Goal: Task Accomplishment & Management: Use online tool/utility

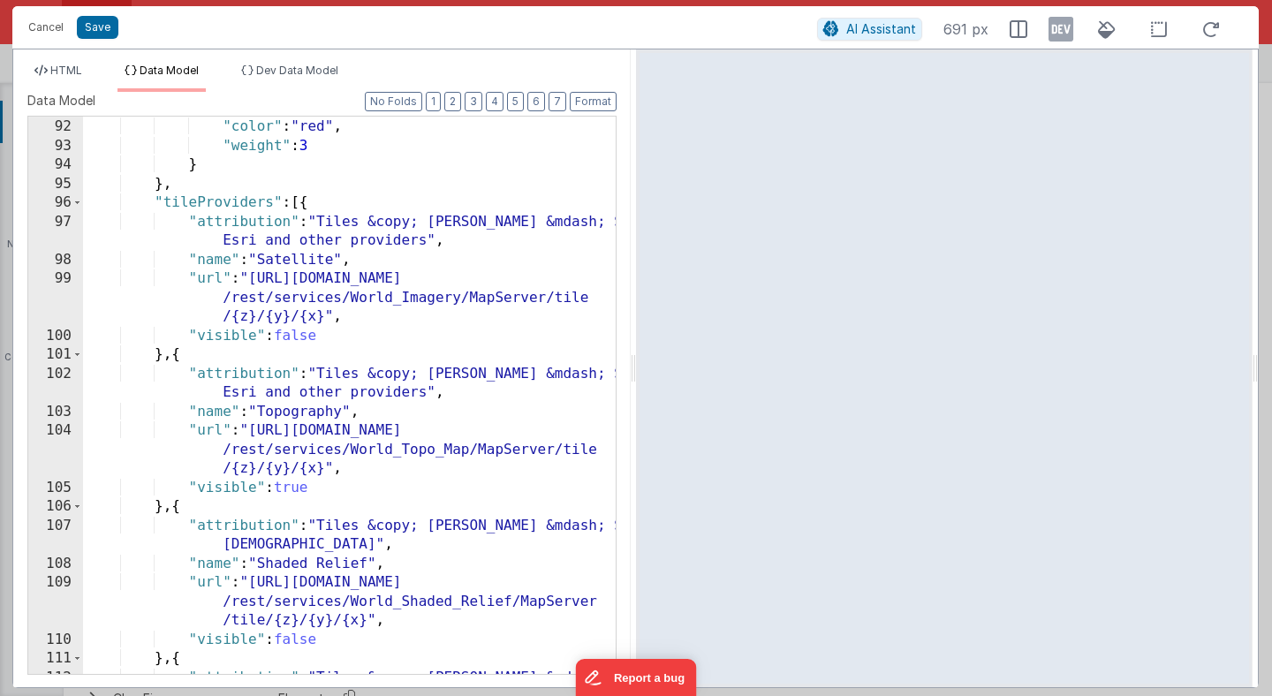
scroll to position [1597, 0]
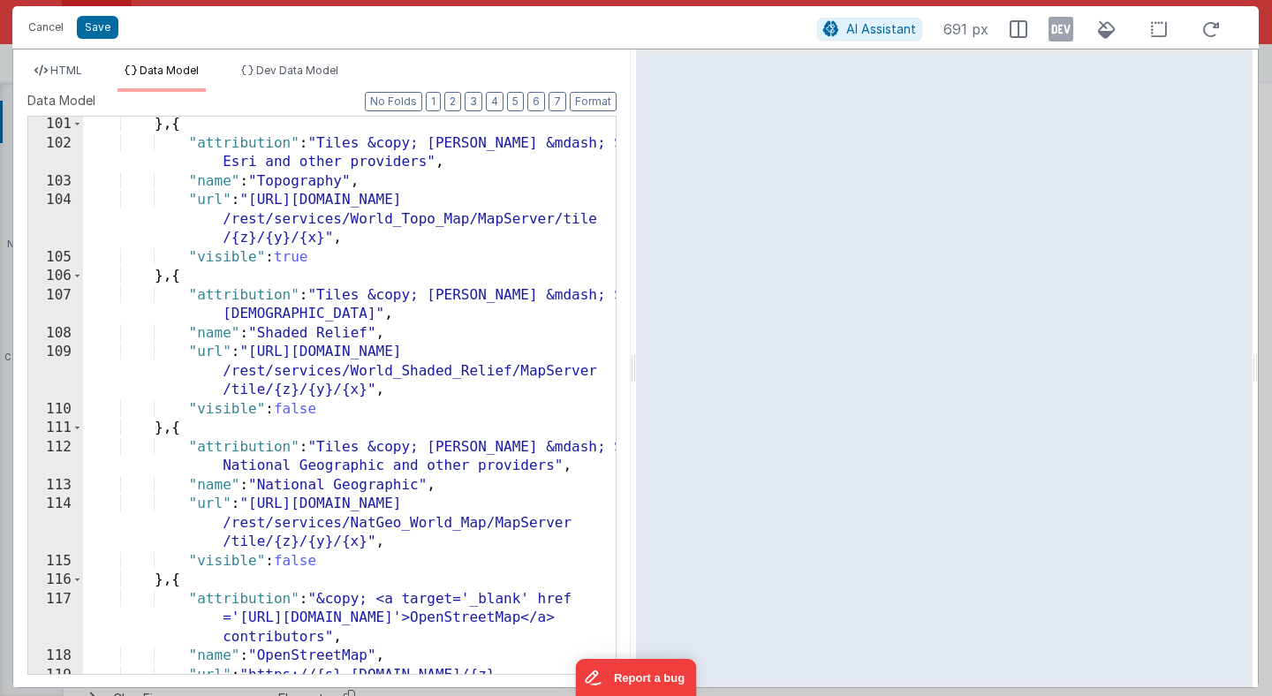
click at [174, 72] on span "Data Model" at bounding box center [169, 70] width 59 height 13
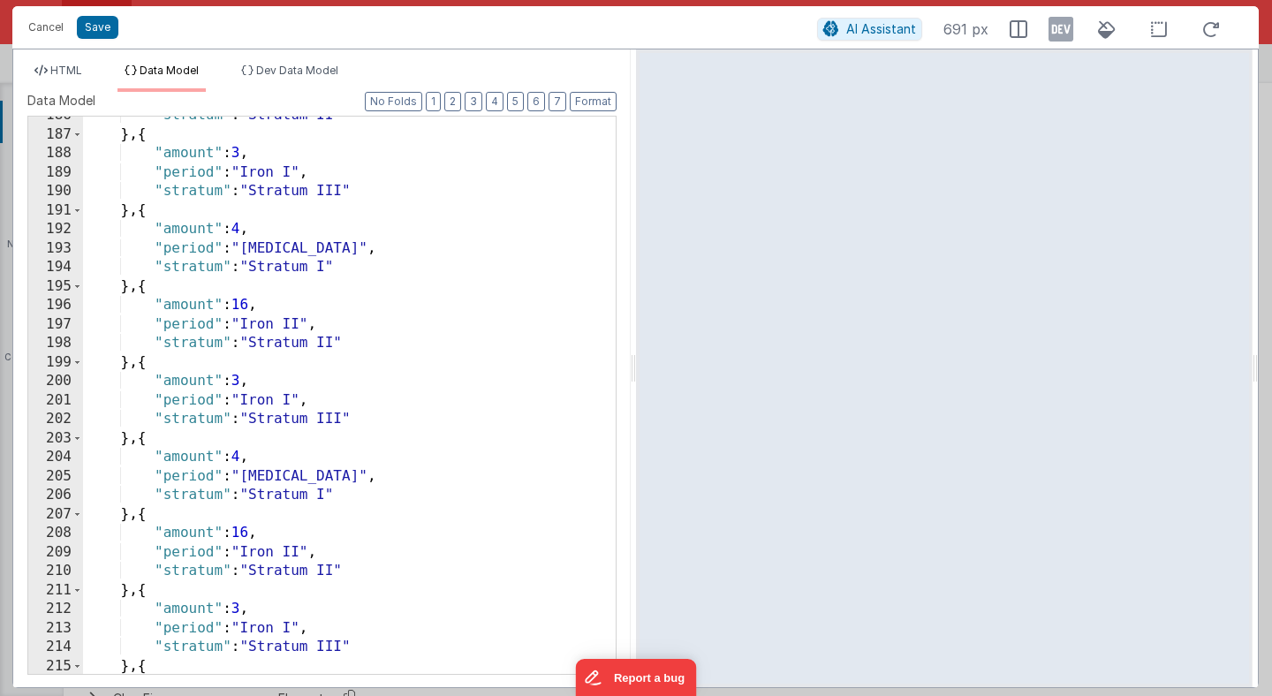
scroll to position [4019, 0]
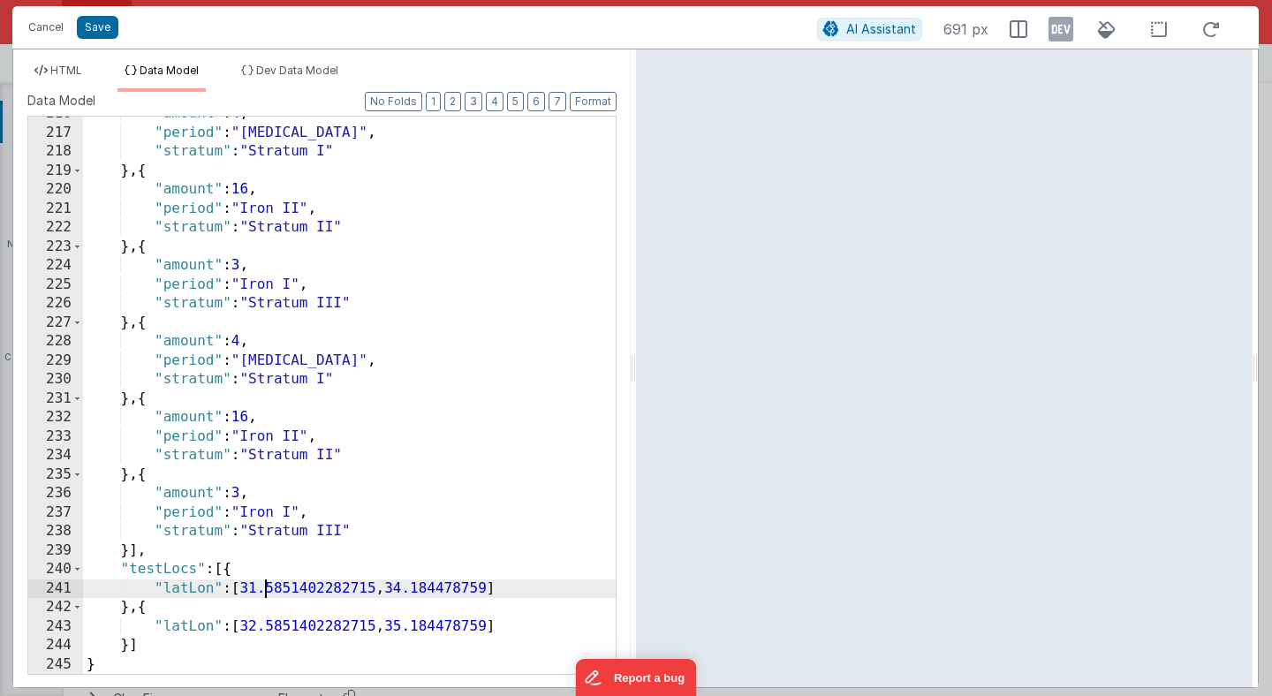
click at [261, 594] on div ""amount" : 4 , "period" : "Iron III" , "stratum" : "Stratum I" } , { "amount" :…" at bounding box center [349, 401] width 533 height 595
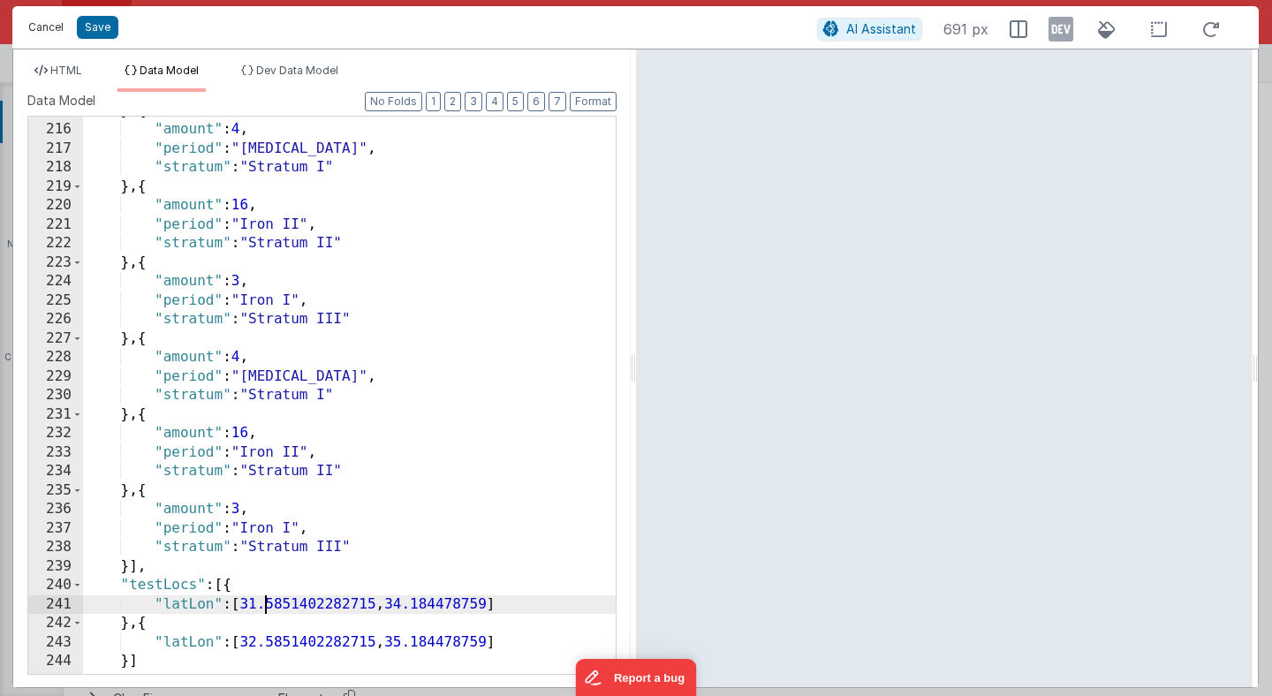
click at [49, 27] on button "Cancel" at bounding box center [45, 27] width 53 height 25
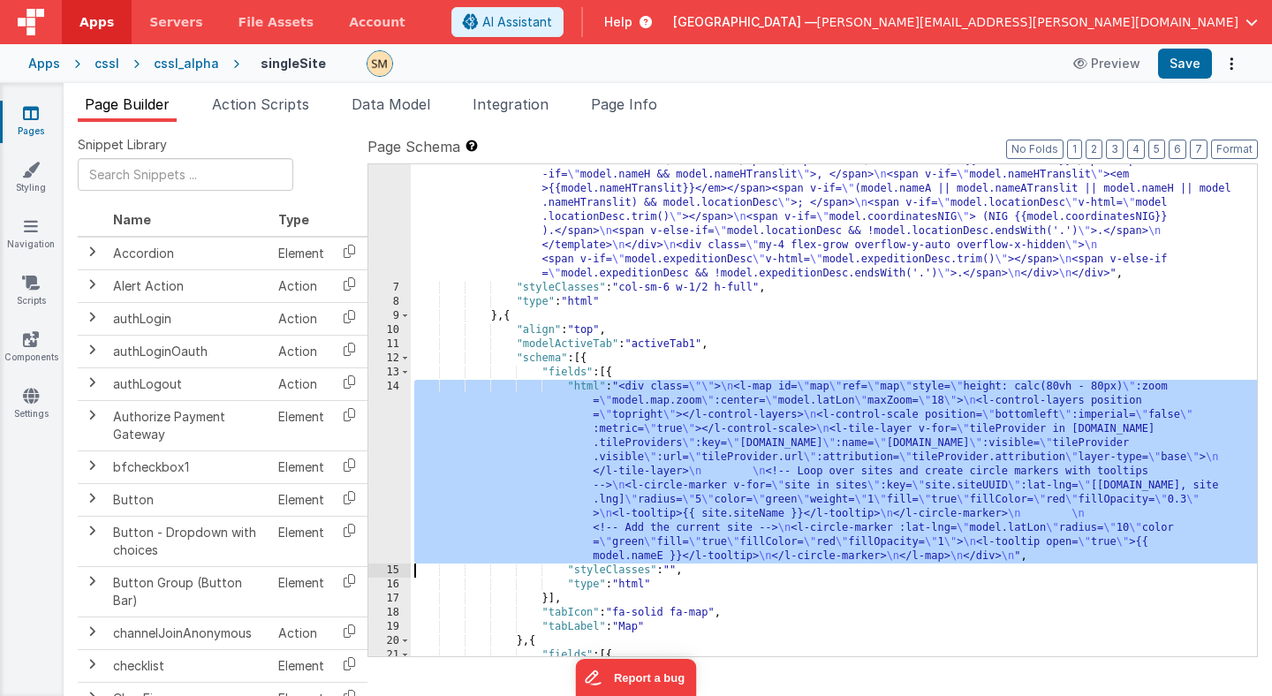
click at [527, 466] on div ""html" : "<div class= \" flex flex-col h-[80vh] \" > \n <div class= \" font-bol…" at bounding box center [834, 421] width 846 height 732
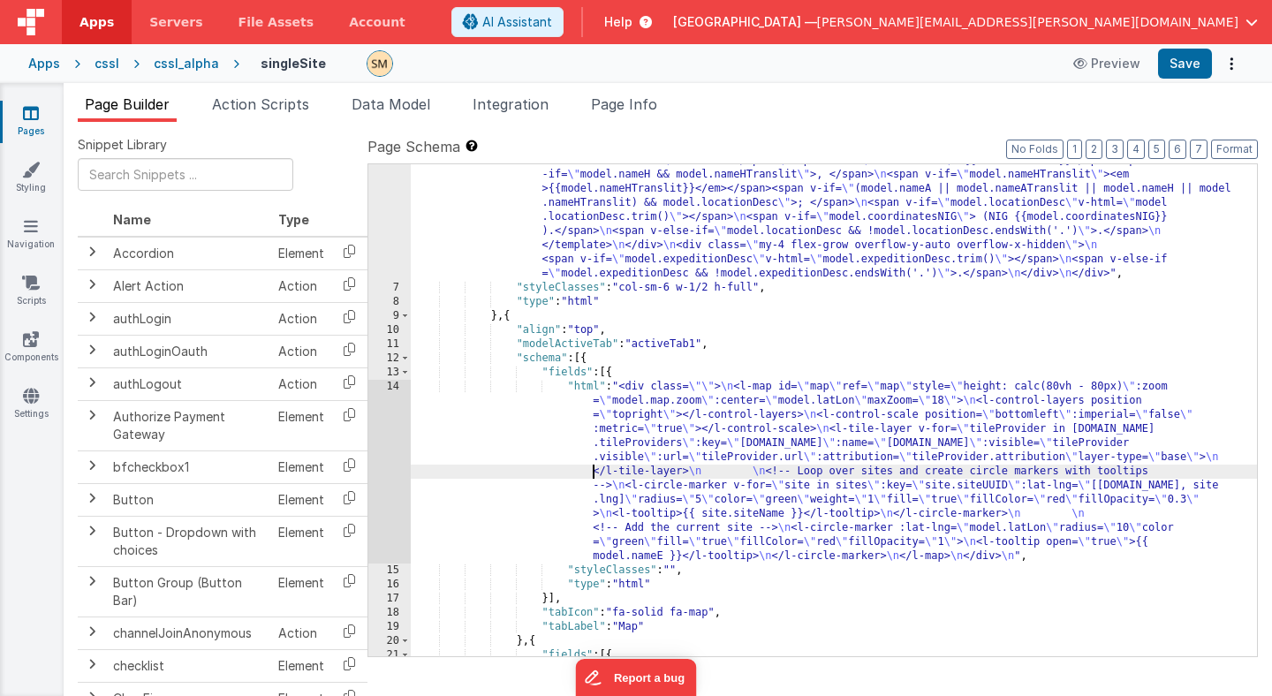
click at [386, 457] on div "14" at bounding box center [389, 472] width 42 height 184
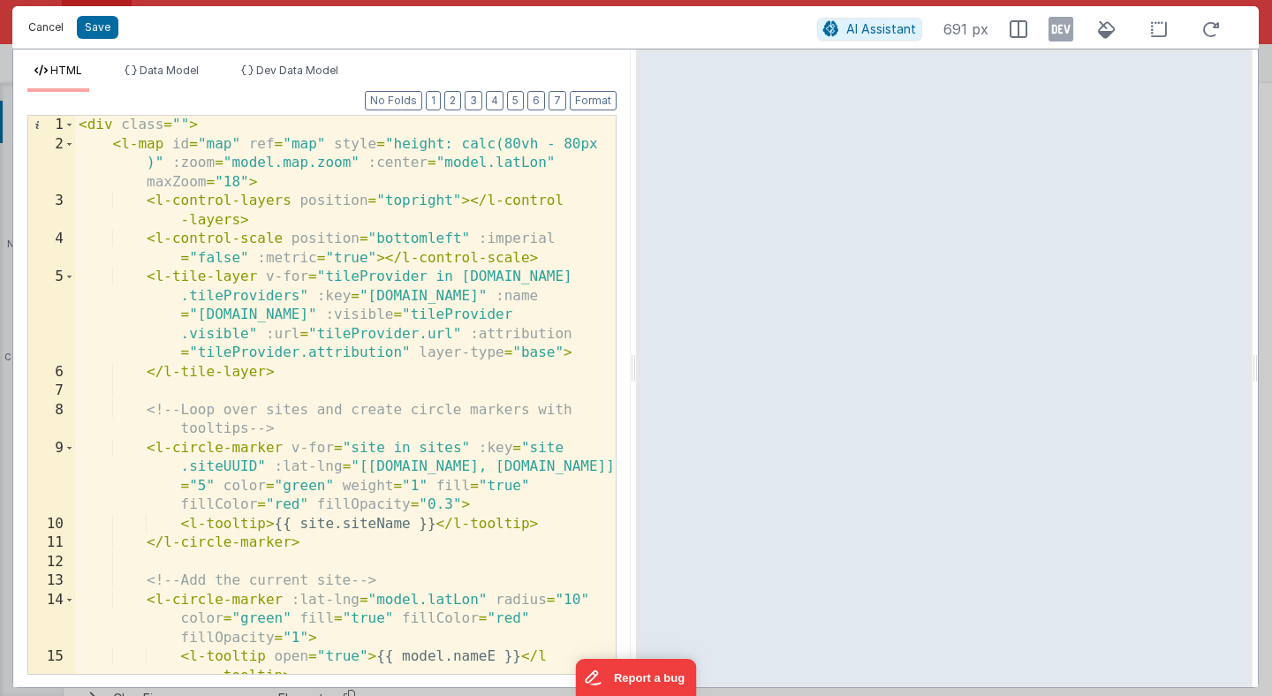
click at [50, 23] on button "Cancel" at bounding box center [45, 27] width 53 height 25
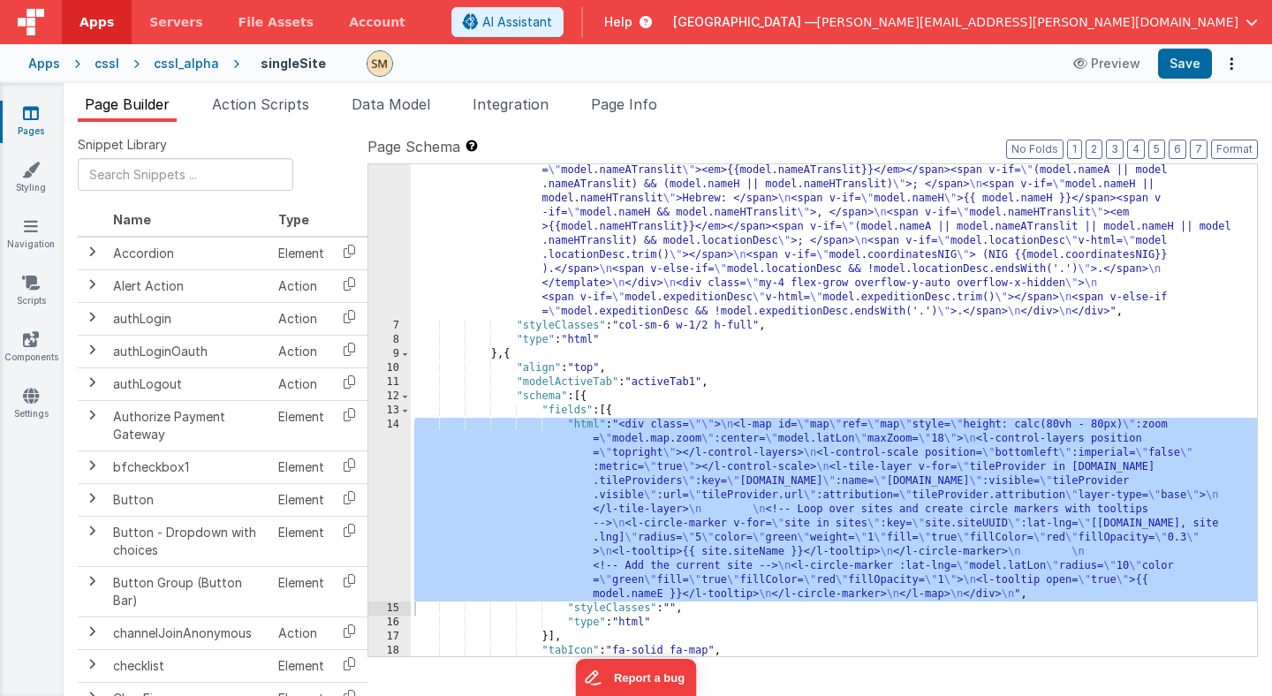
scroll to position [178, 0]
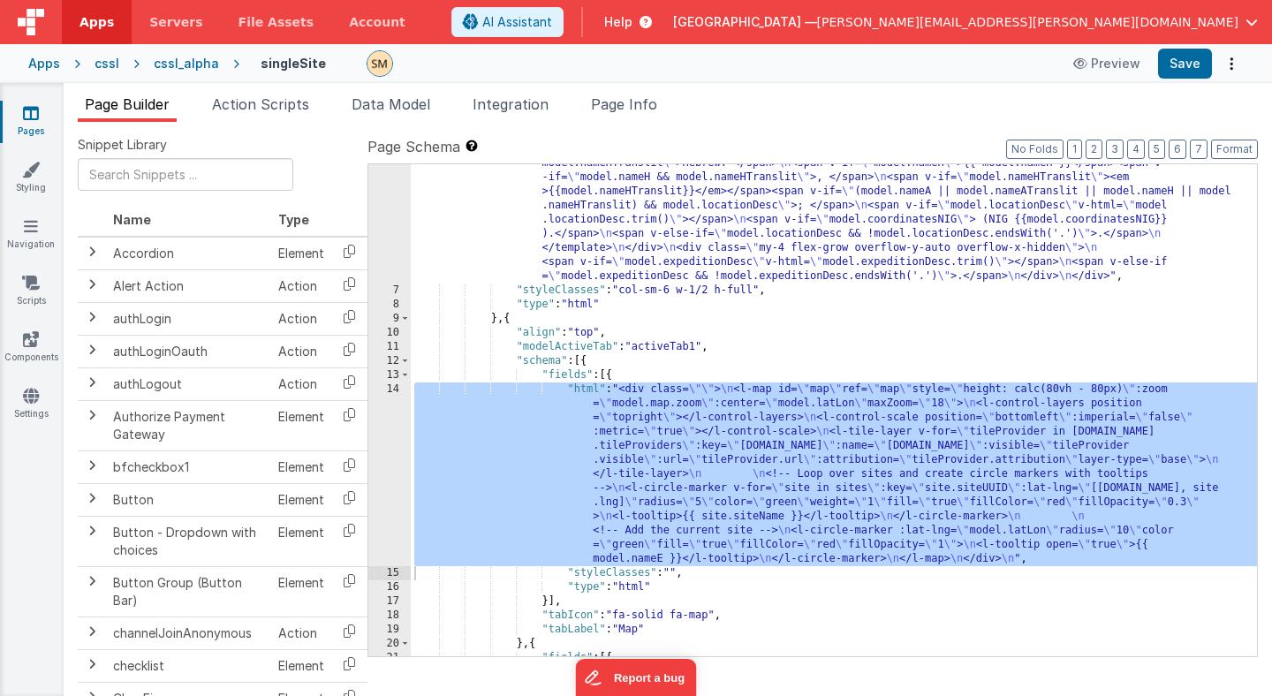
click at [398, 451] on div "14" at bounding box center [389, 474] width 42 height 184
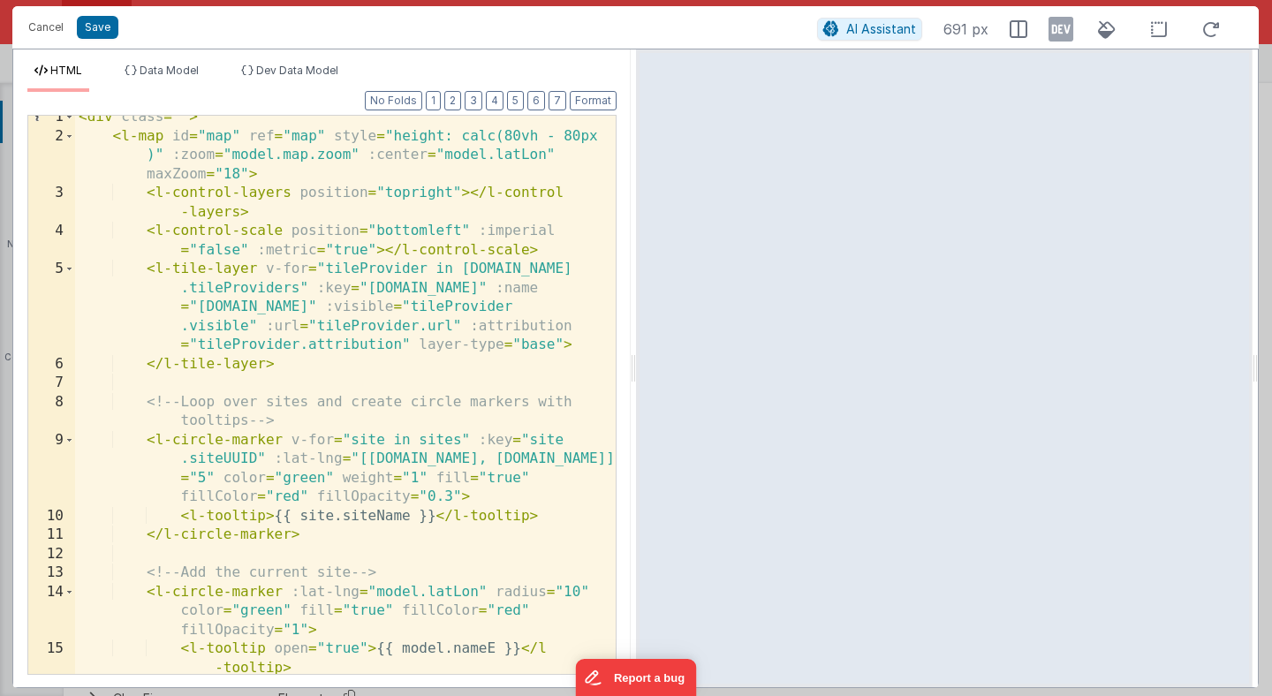
scroll to position [0, 0]
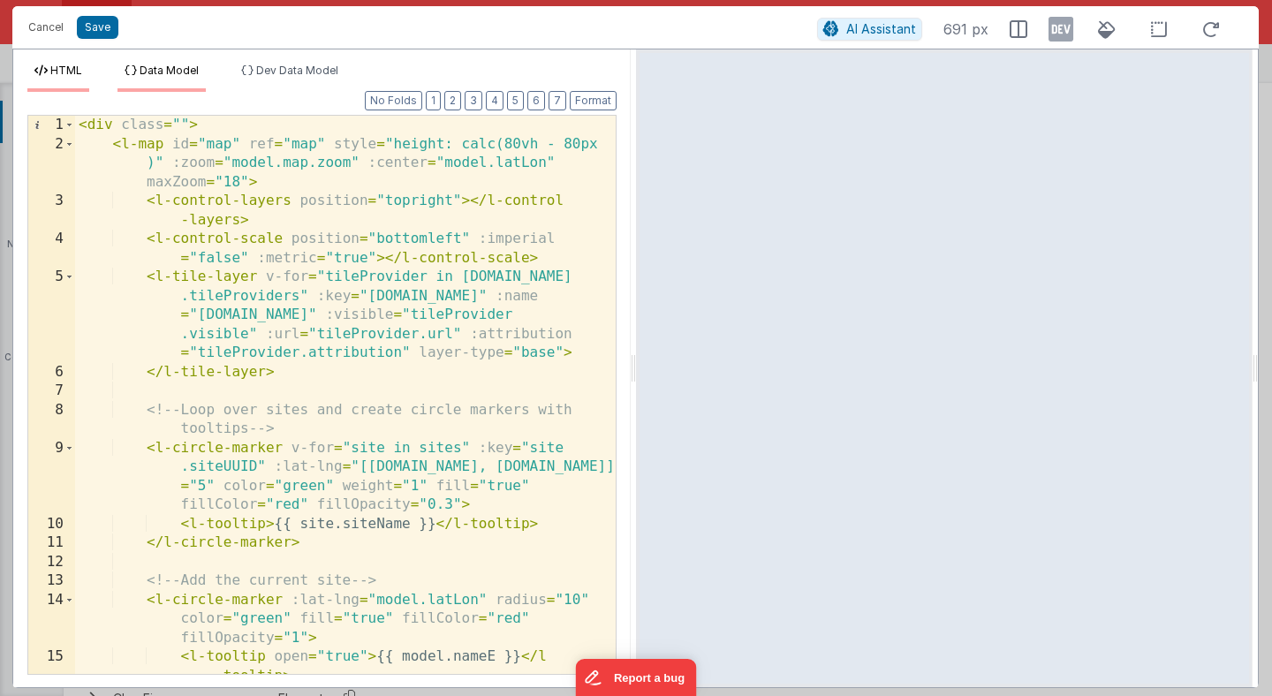
click at [181, 74] on span "Data Model" at bounding box center [169, 70] width 59 height 13
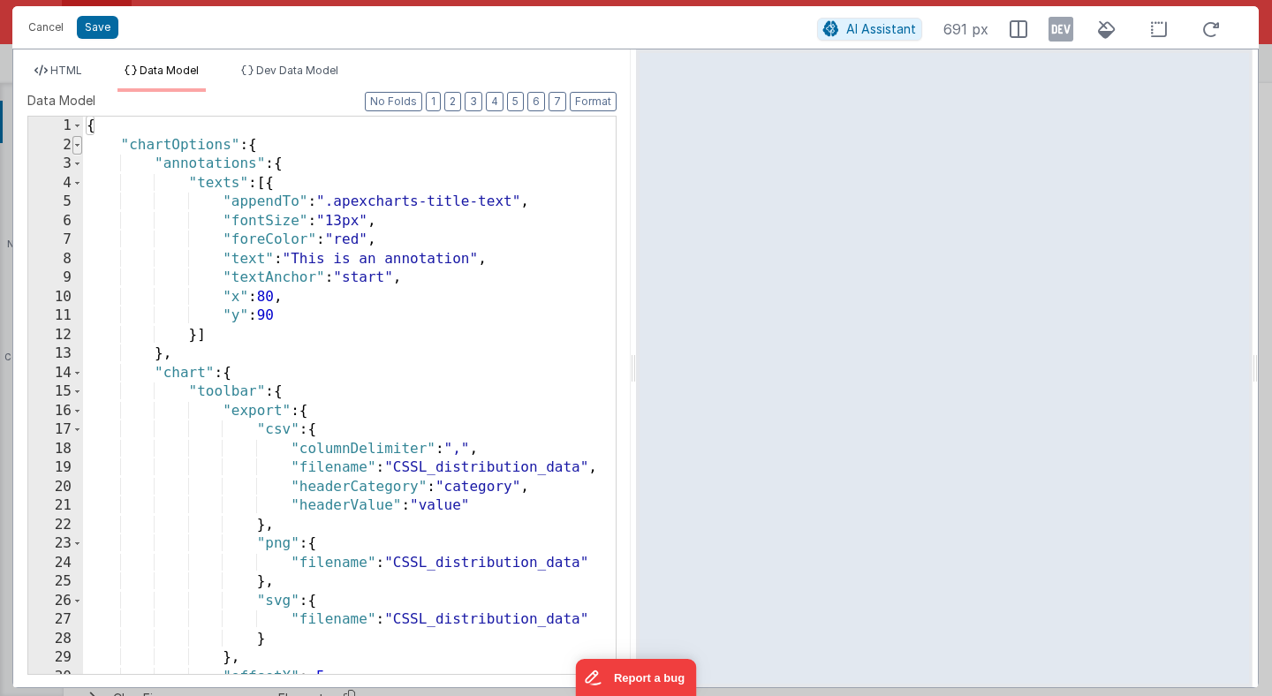
click at [75, 146] on span at bounding box center [77, 145] width 10 height 19
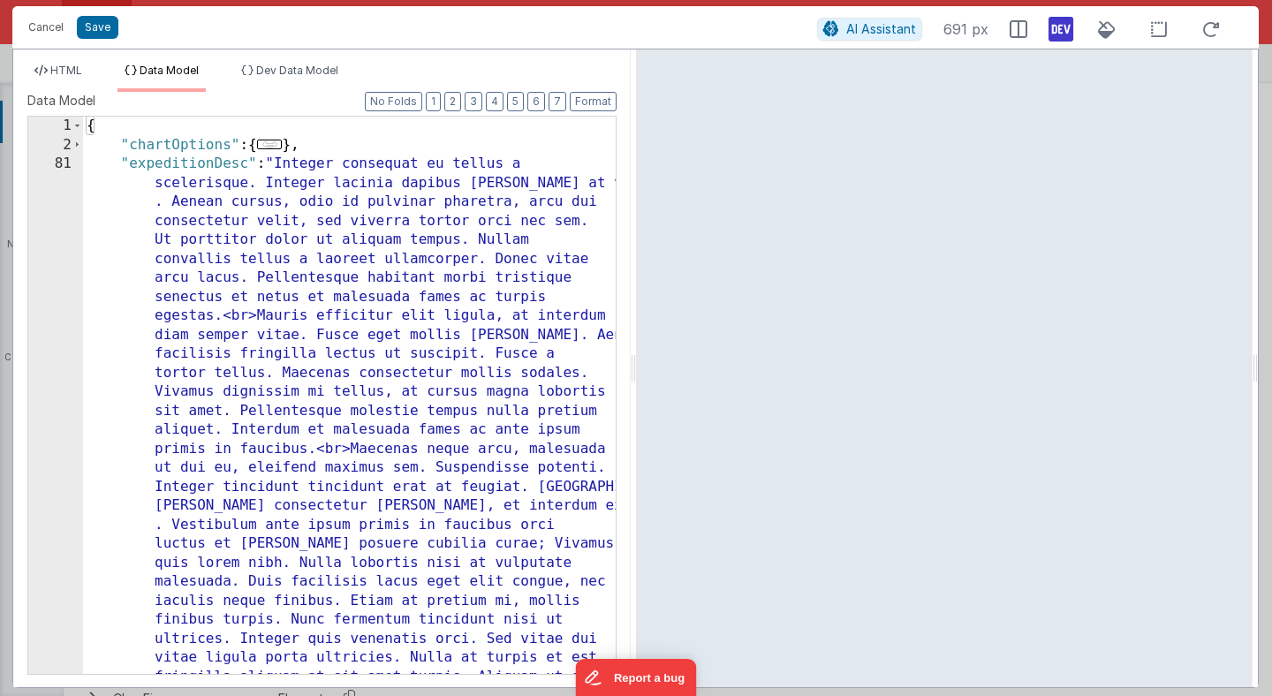
click at [1060, 30] on icon at bounding box center [1061, 29] width 25 height 28
click at [1056, 31] on icon at bounding box center [1061, 29] width 25 height 28
click at [55, 27] on button "Cancel" at bounding box center [45, 27] width 53 height 25
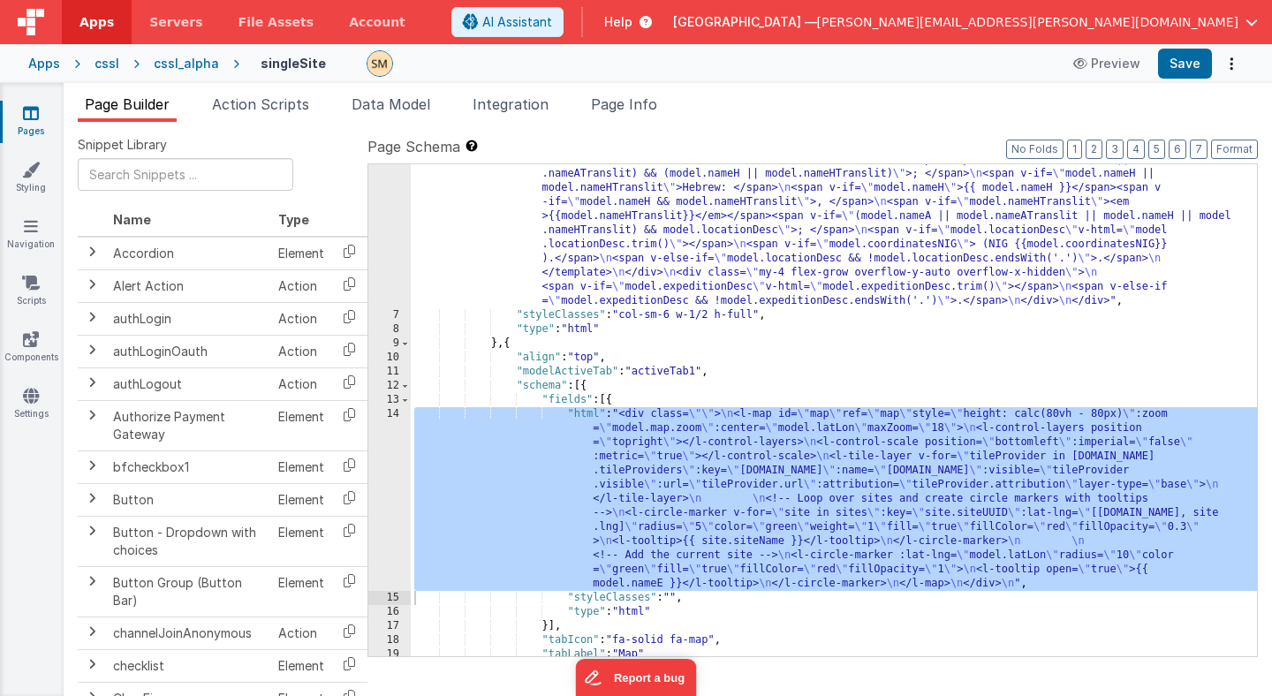
scroll to position [138, 0]
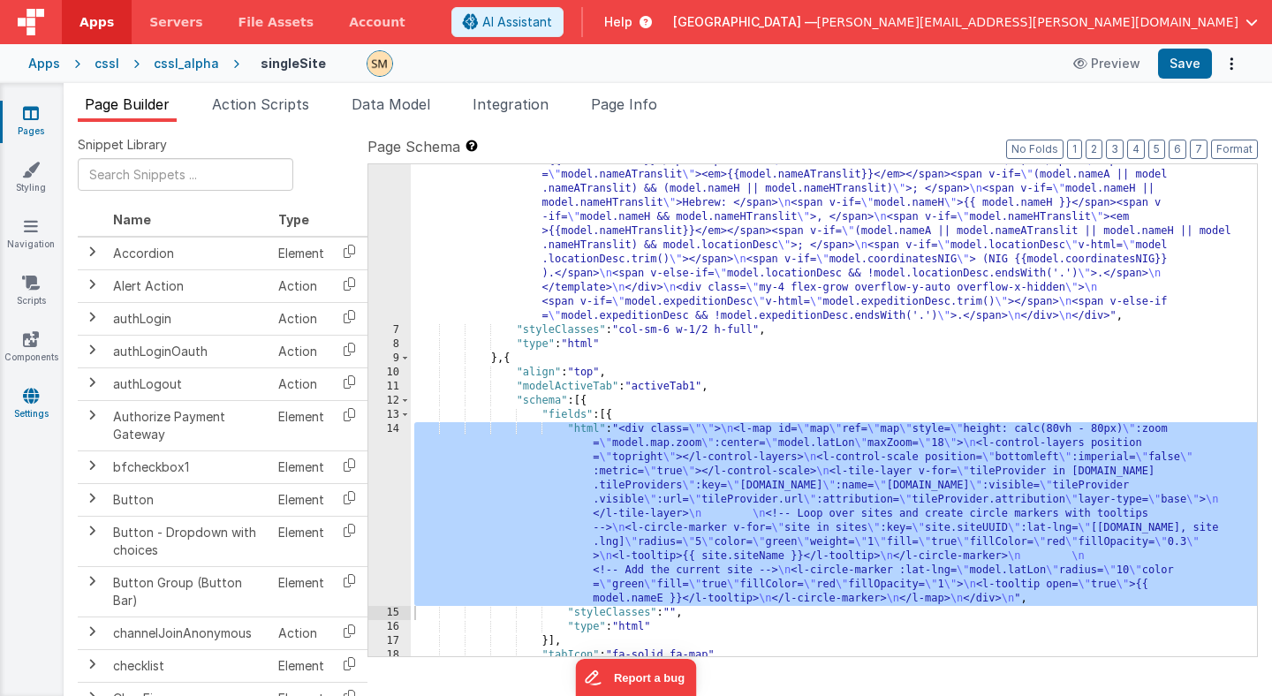
click at [29, 401] on icon at bounding box center [31, 396] width 16 height 18
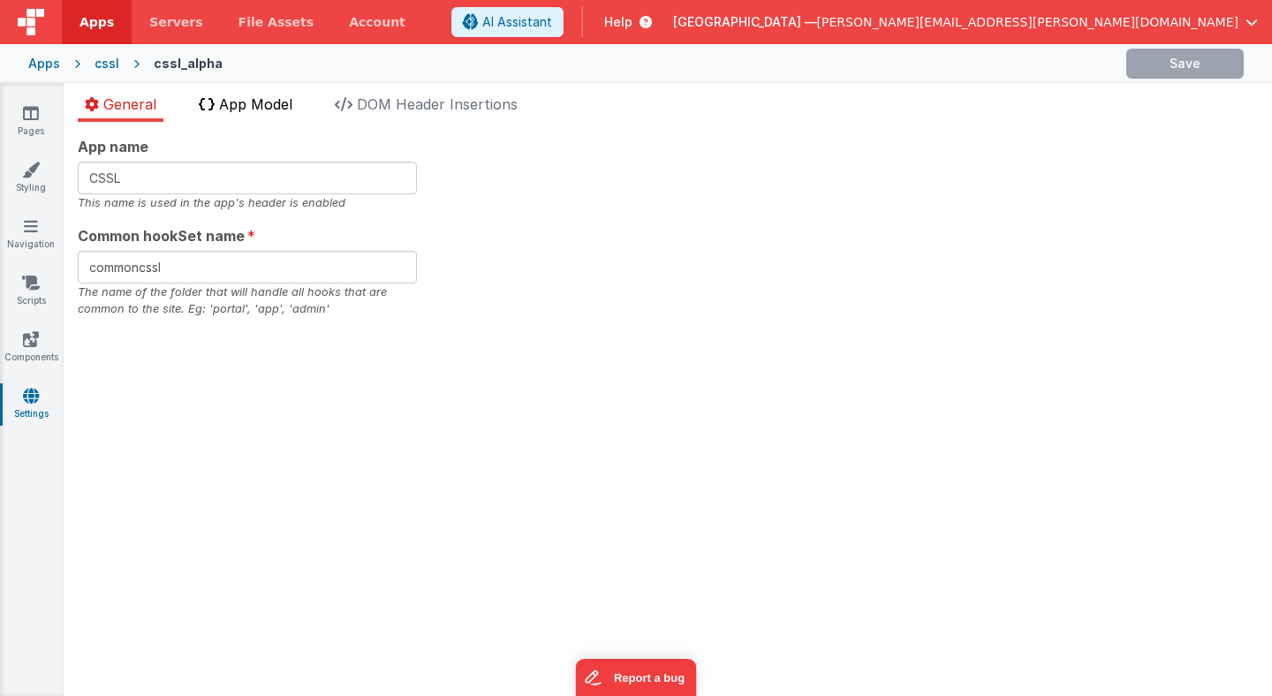
click at [262, 110] on span "App Model" at bounding box center [255, 104] width 73 height 18
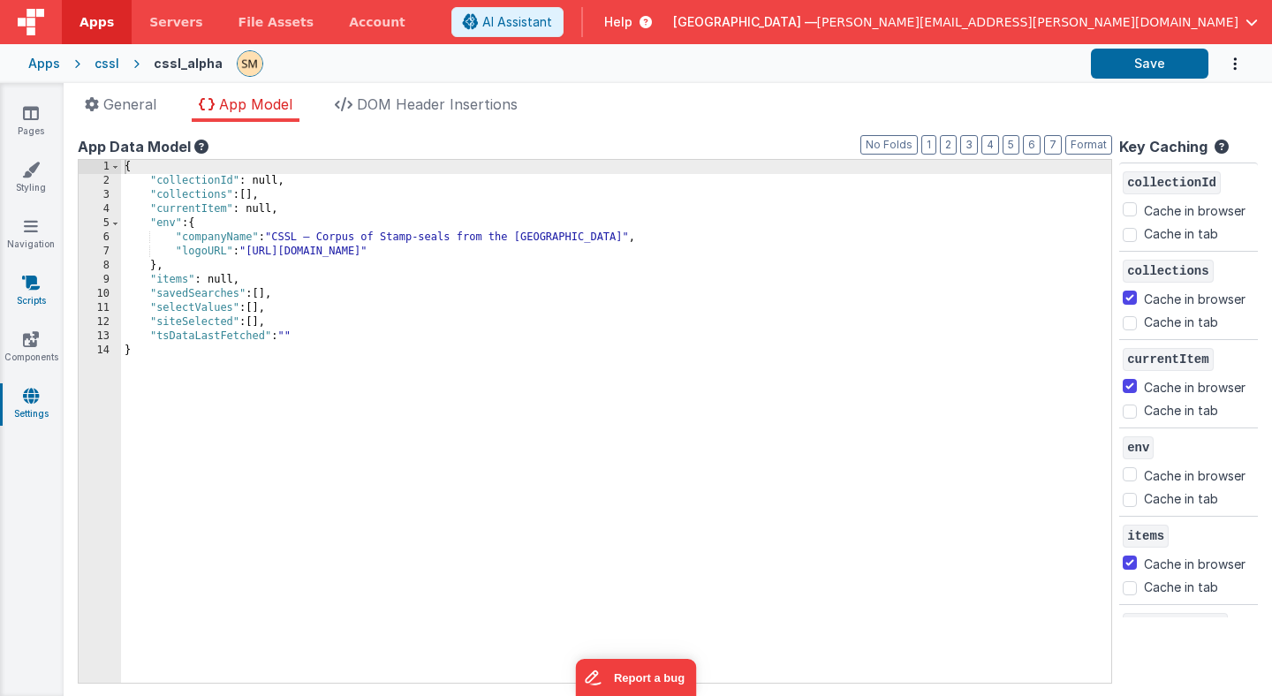
click at [32, 284] on icon at bounding box center [31, 283] width 18 height 18
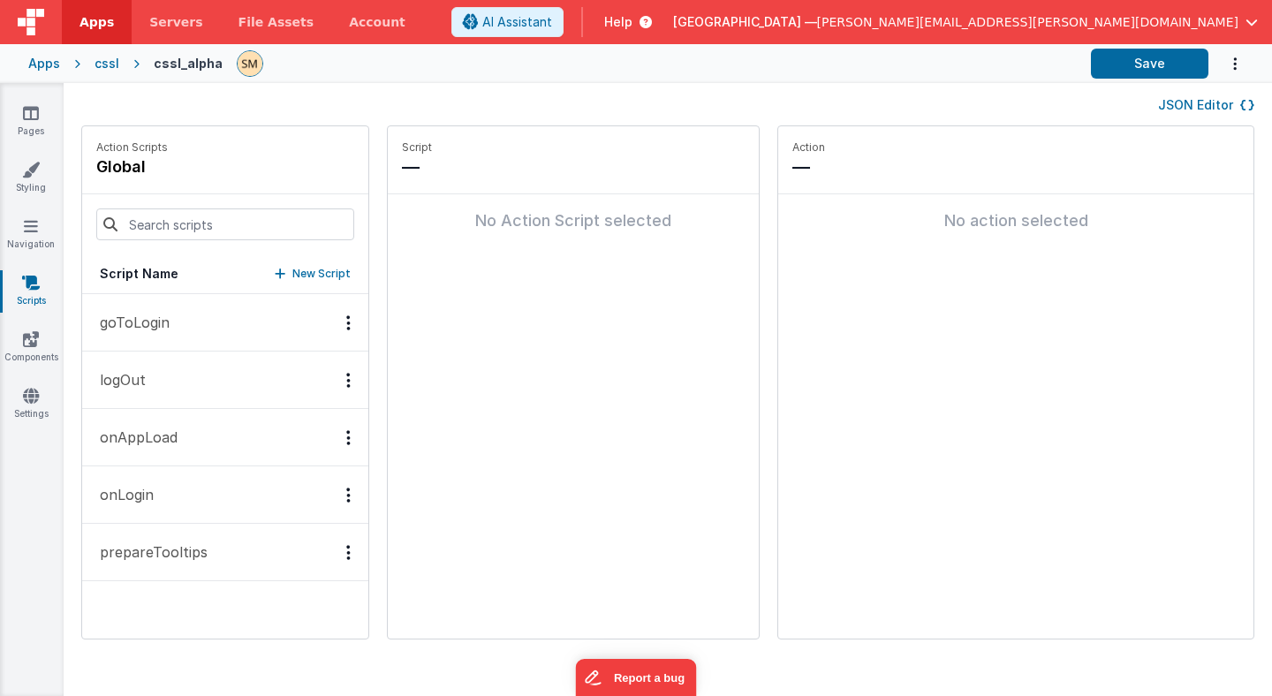
click at [135, 323] on p "goToLogin" at bounding box center [129, 322] width 80 height 21
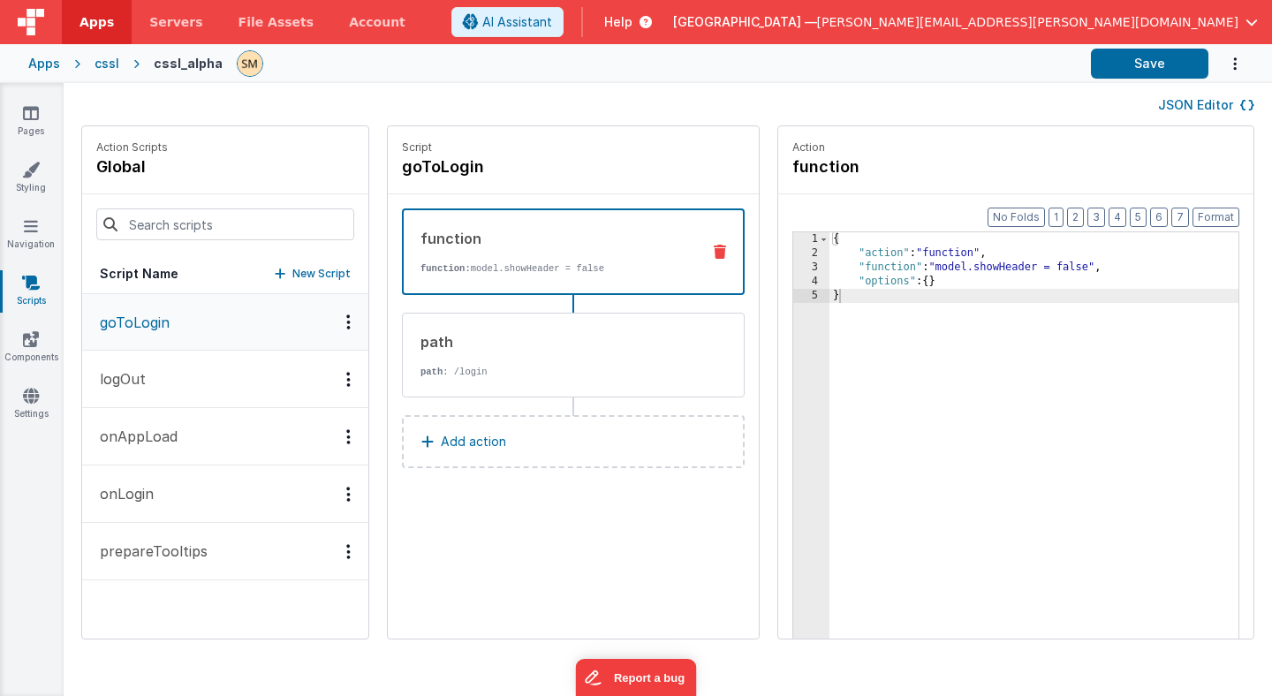
click at [135, 375] on p "logOut" at bounding box center [117, 378] width 57 height 21
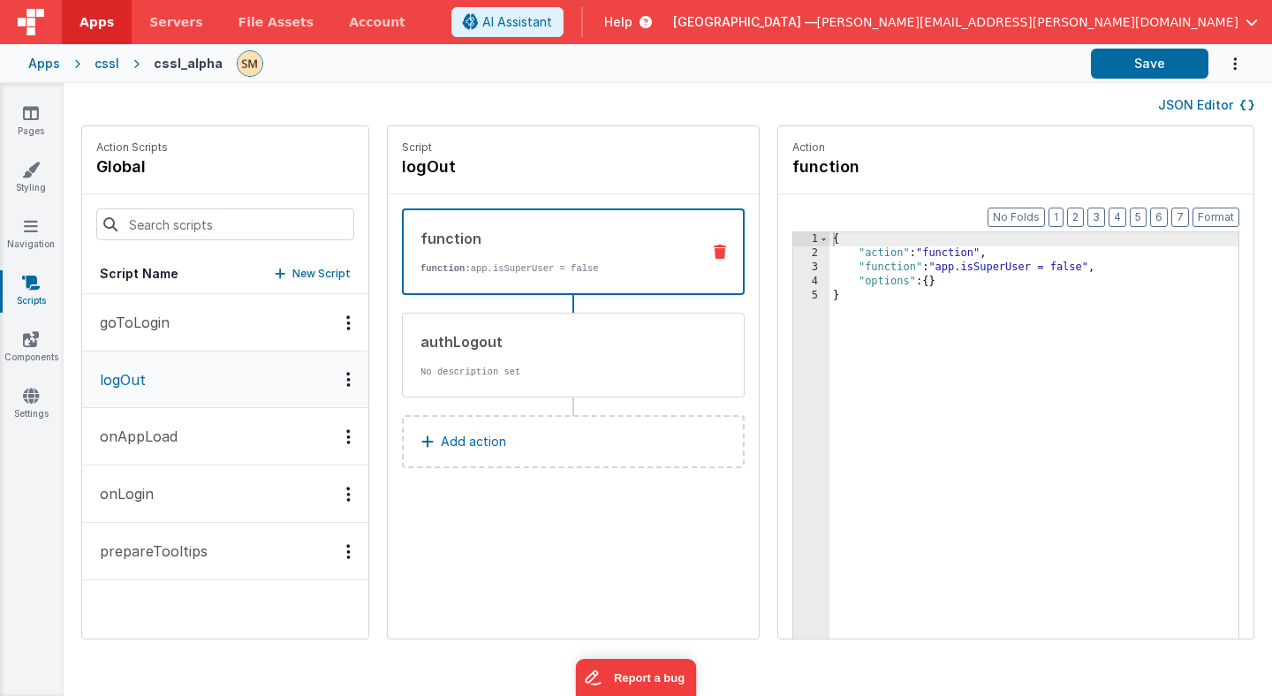
click at [134, 436] on p "onAppLoad" at bounding box center [133, 436] width 88 height 21
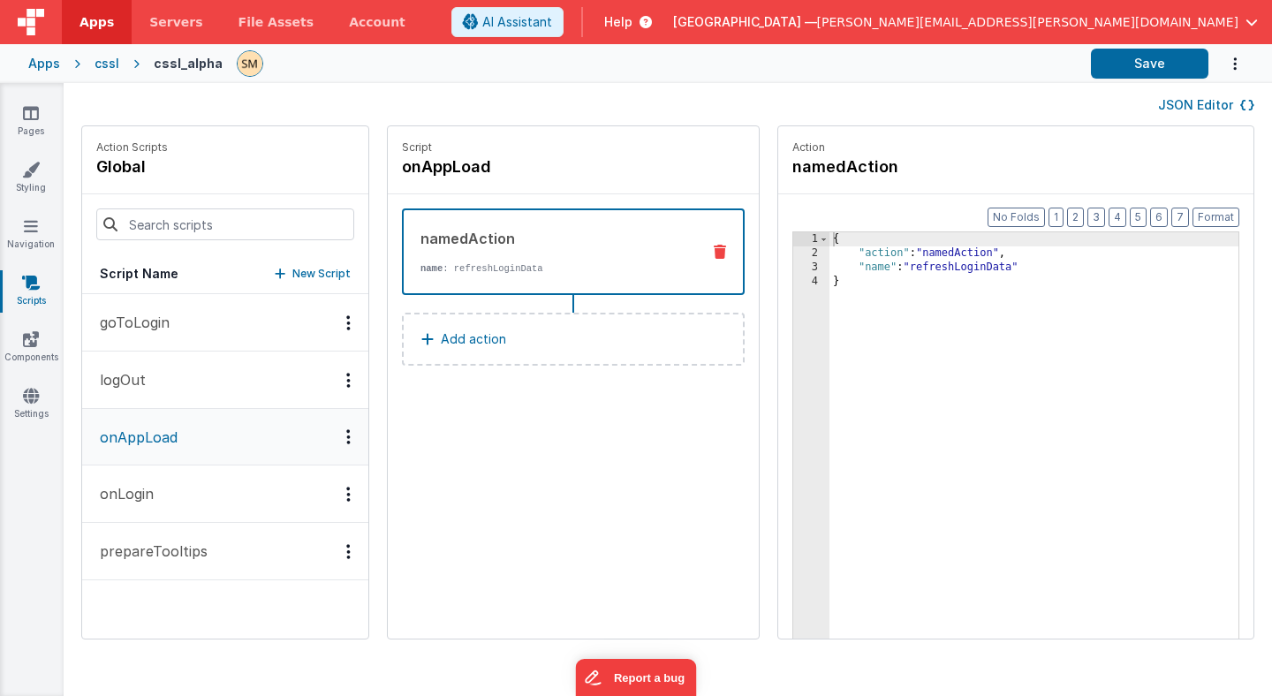
click at [133, 491] on p "onLogin" at bounding box center [121, 493] width 64 height 21
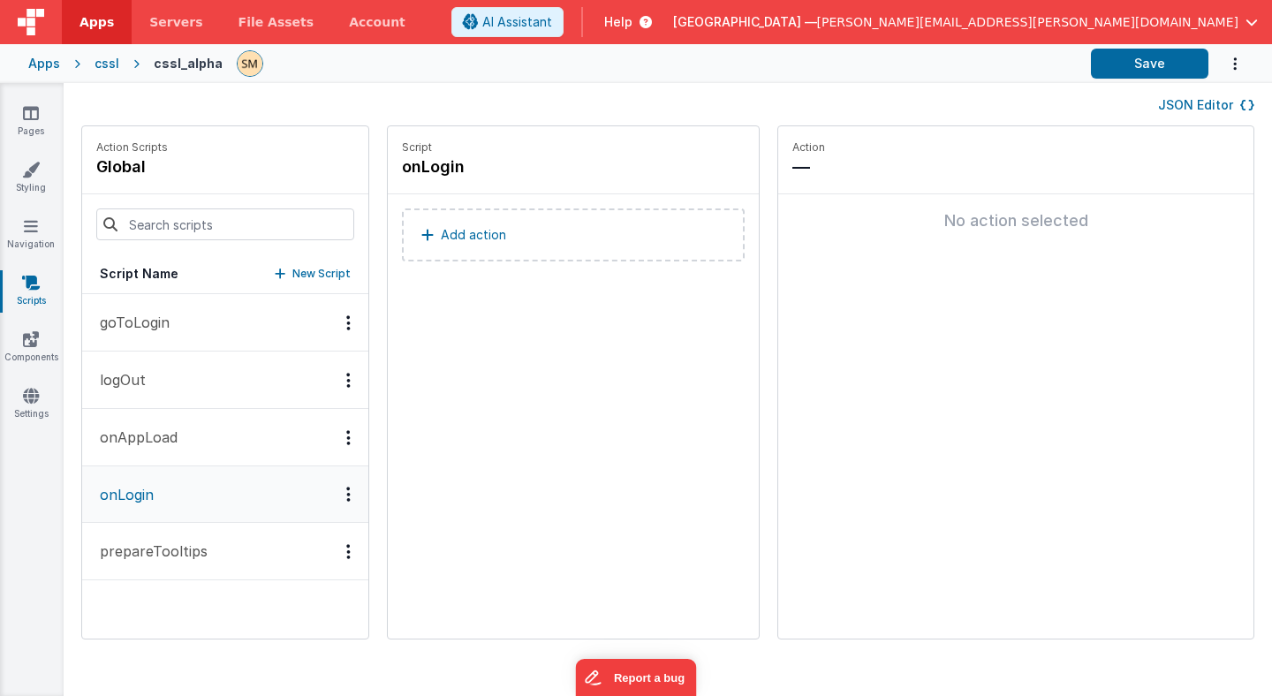
click at [131, 551] on p "prepareTooltips" at bounding box center [148, 551] width 118 height 21
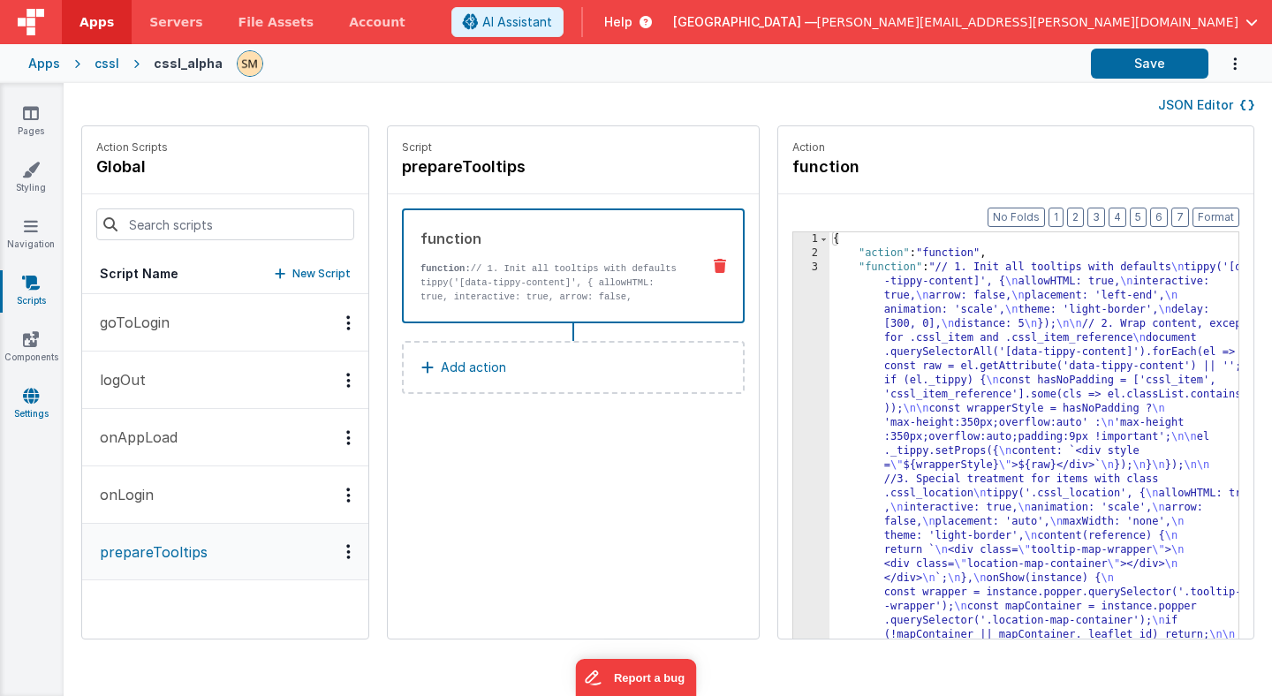
click at [30, 398] on icon at bounding box center [31, 396] width 16 height 18
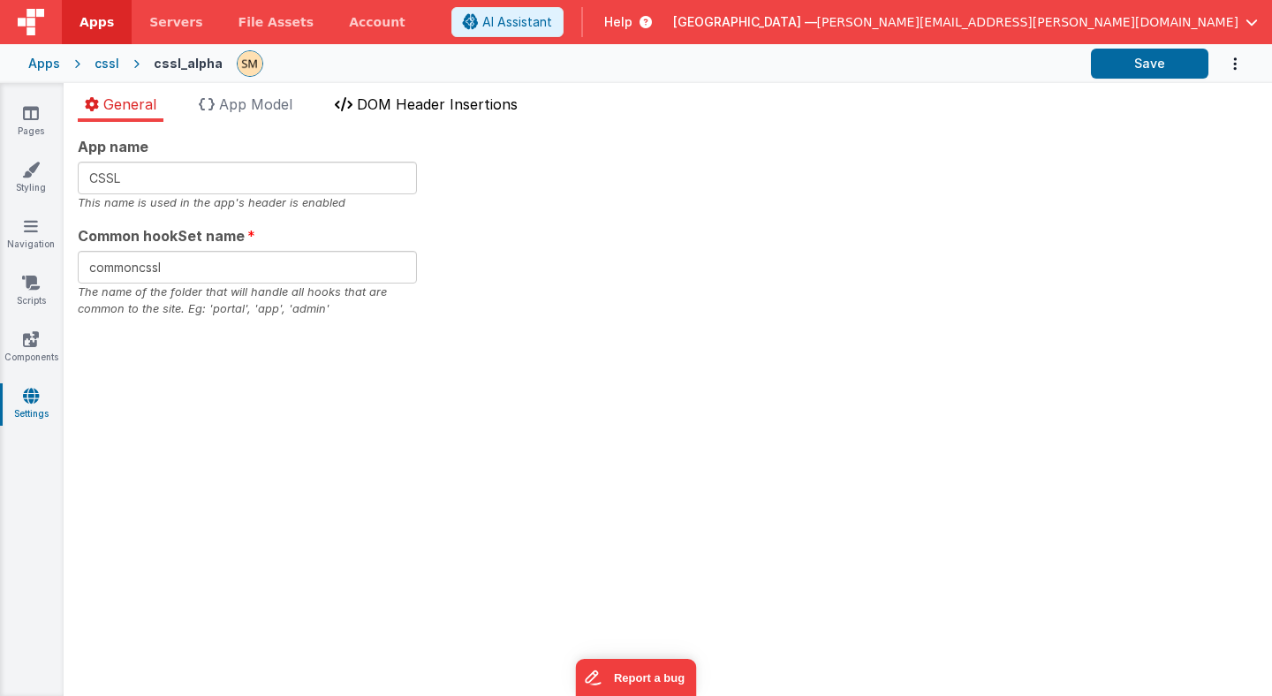
click at [382, 112] on span "DOM Header Insertions" at bounding box center [437, 104] width 161 height 18
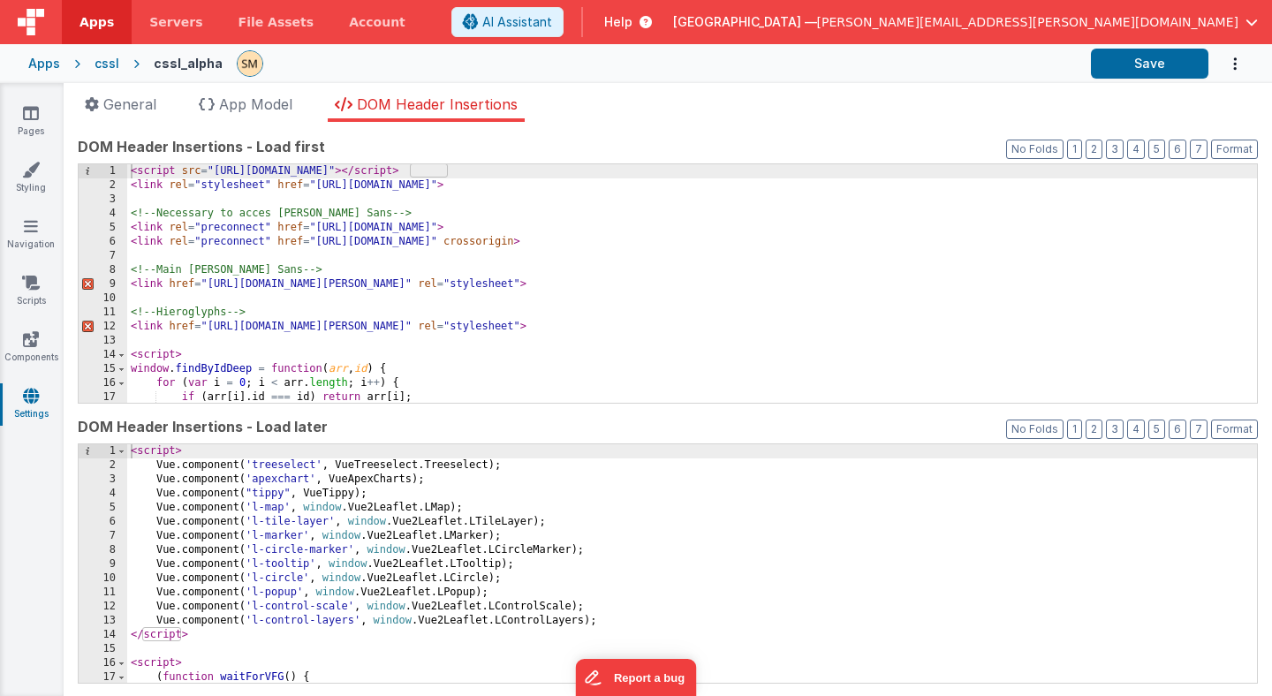
click at [307, 181] on div "< script src = "https://cdn.tailwindcss.com" > </ script > < link rel = "styles…" at bounding box center [692, 297] width 1130 height 267
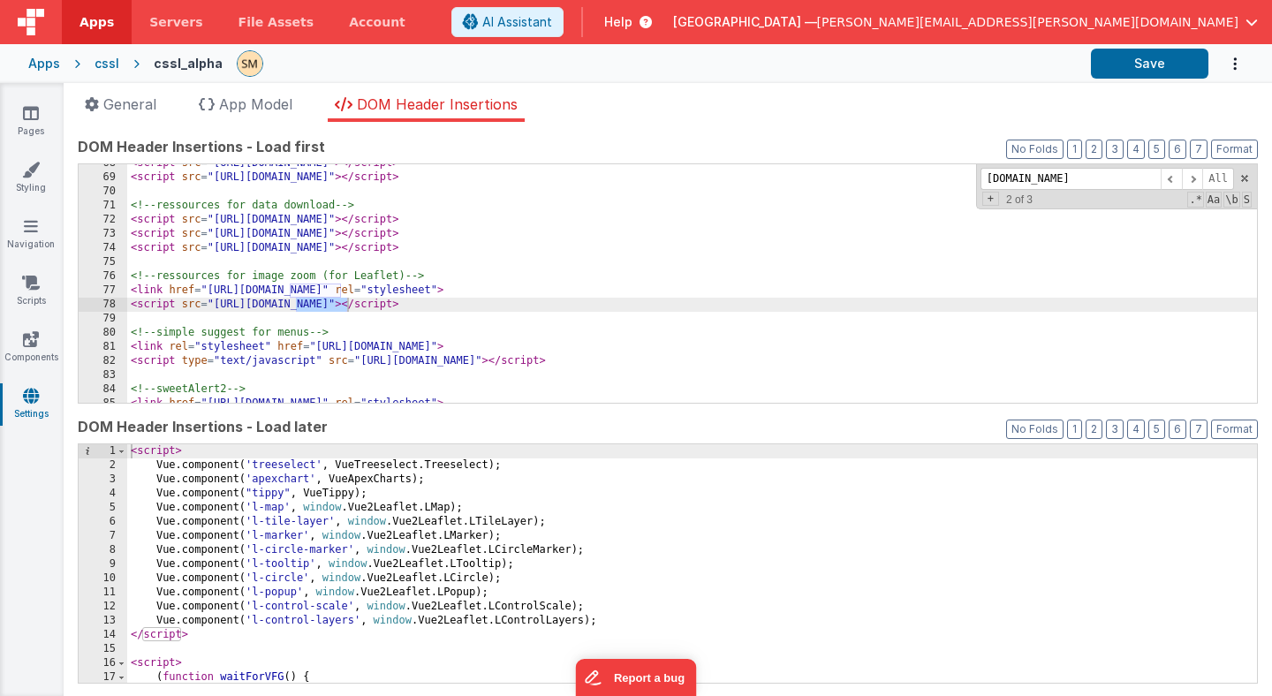
scroll to position [1995, 0]
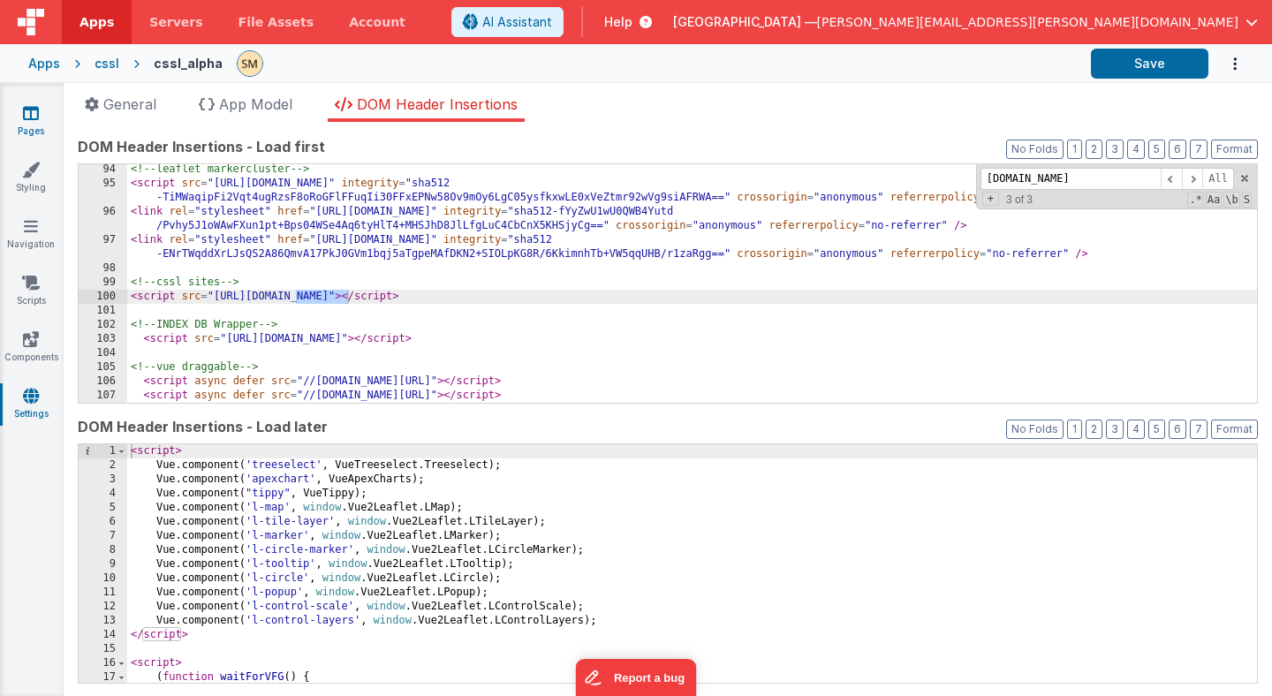
type input "unibe.ch"
click at [29, 117] on icon at bounding box center [31, 113] width 16 height 18
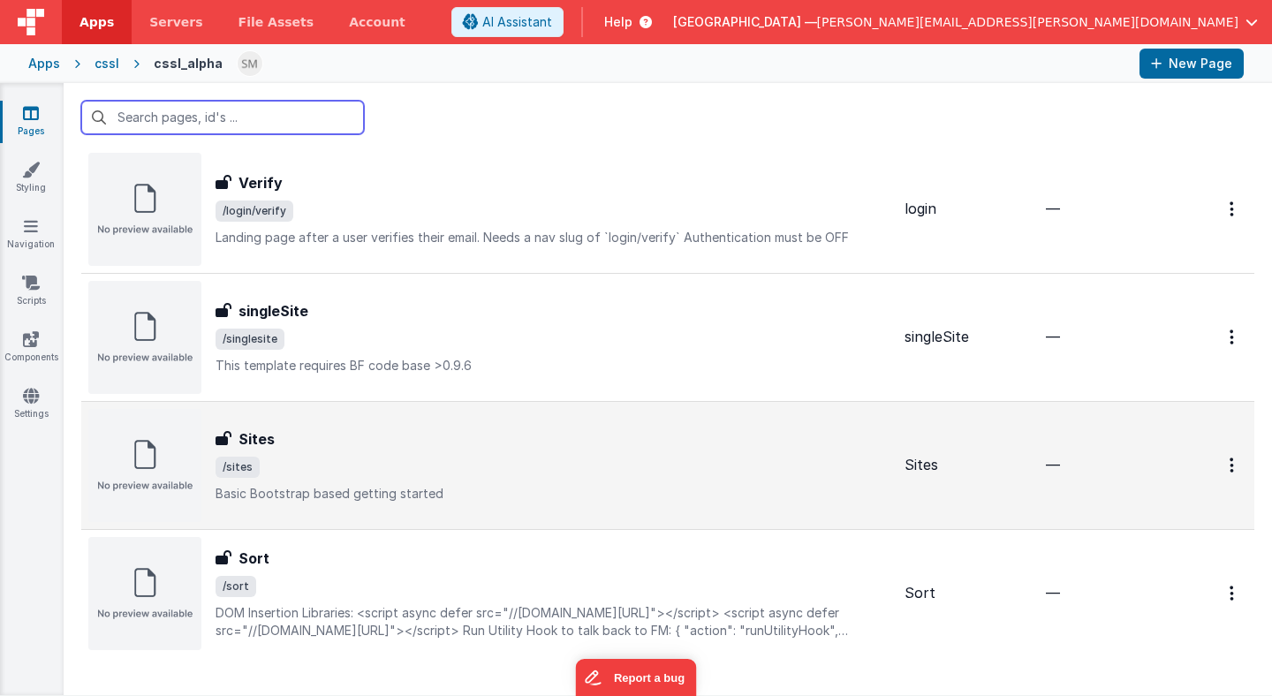
scroll to position [1065, 0]
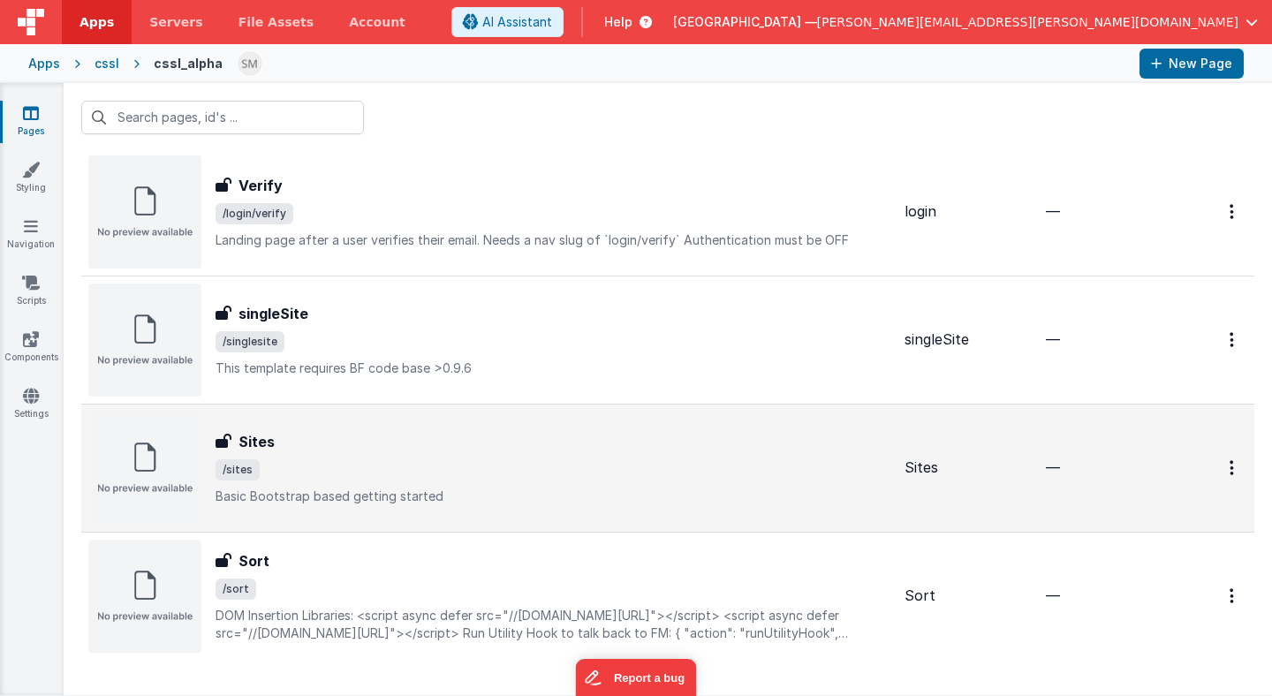
click at [390, 475] on span "/sites" at bounding box center [553, 469] width 675 height 21
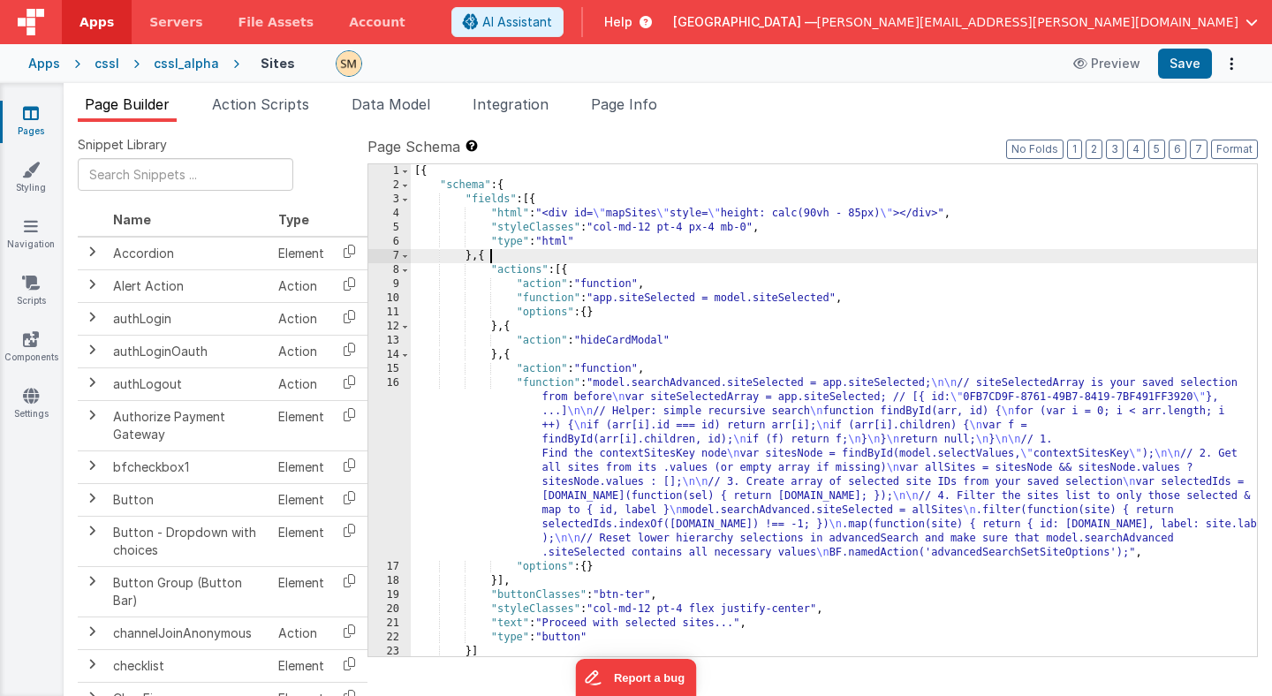
click at [717, 253] on div "[{ "schema" : { "fields" : [{ "html" : "<div id= \" mapSites \" style= \" heigh…" at bounding box center [834, 424] width 846 height 520
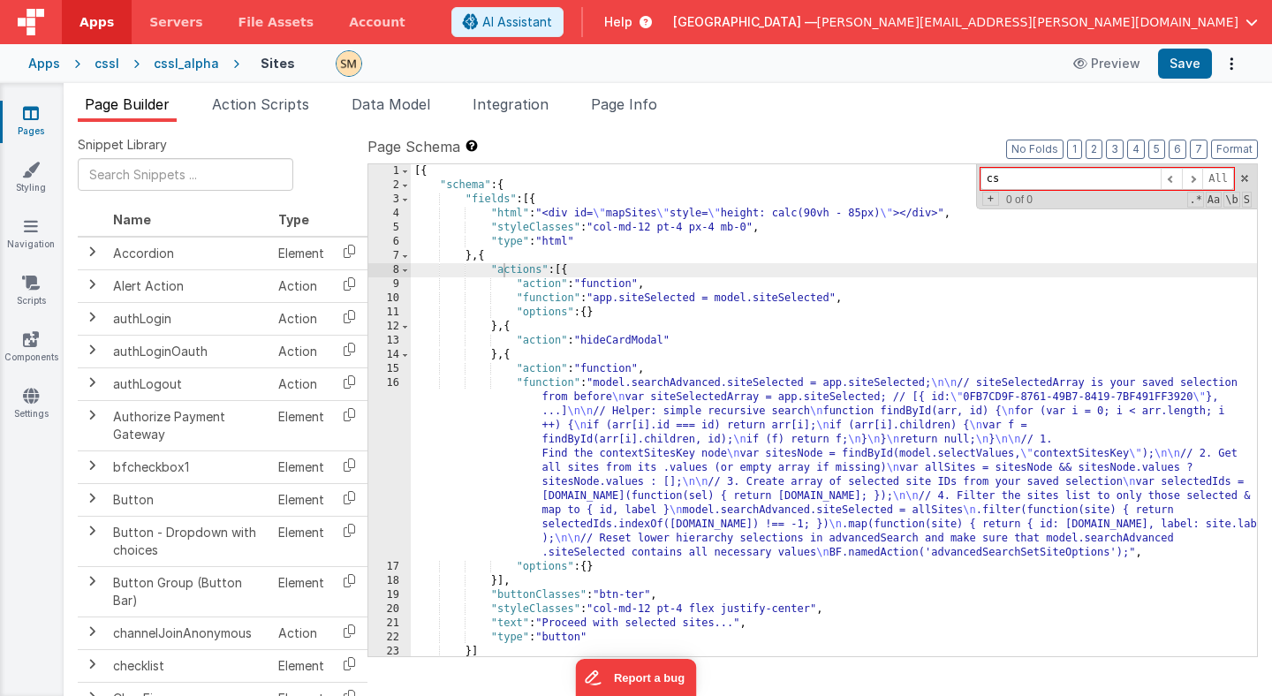
type input "c"
click at [187, 62] on div "cssl_alpha" at bounding box center [186, 64] width 65 height 18
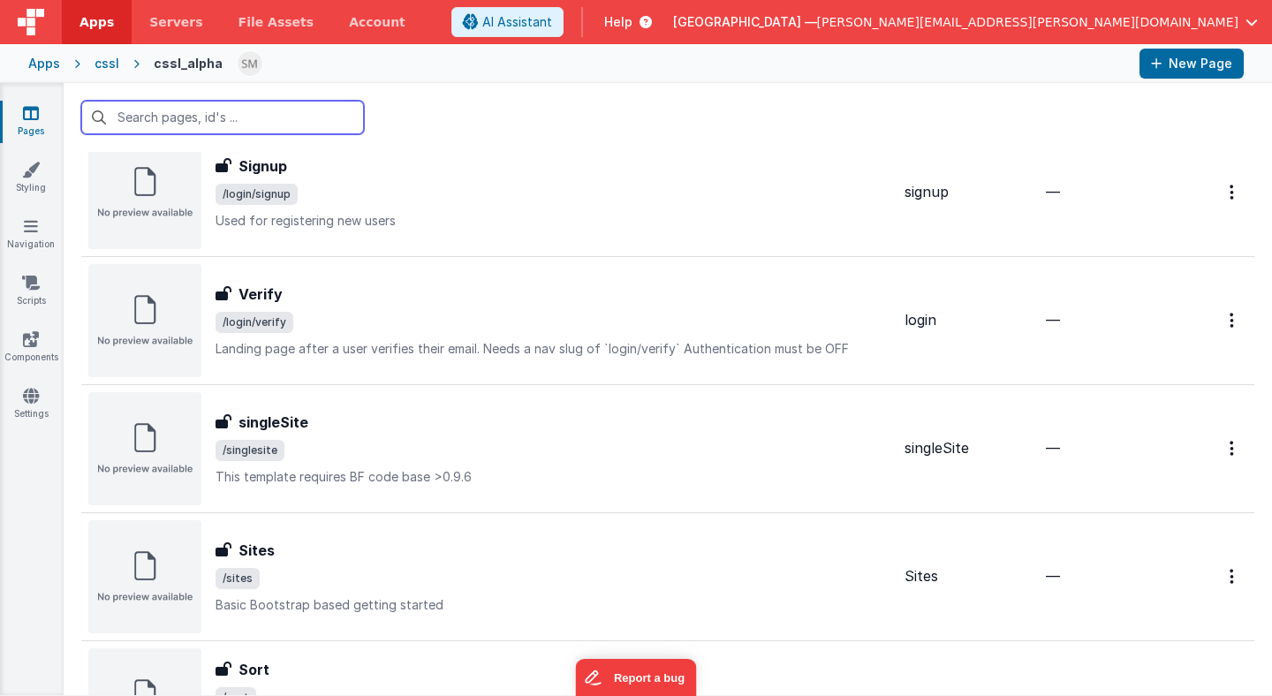
scroll to position [1009, 0]
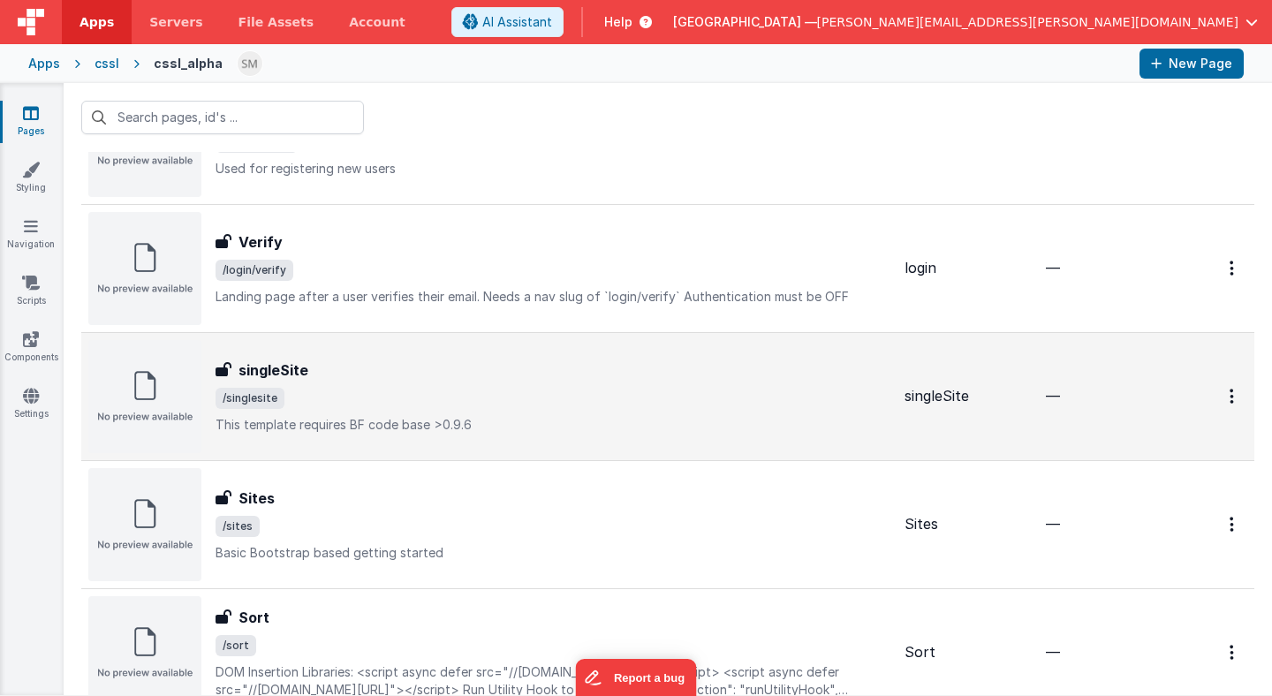
click at [169, 400] on img at bounding box center [144, 396] width 113 height 113
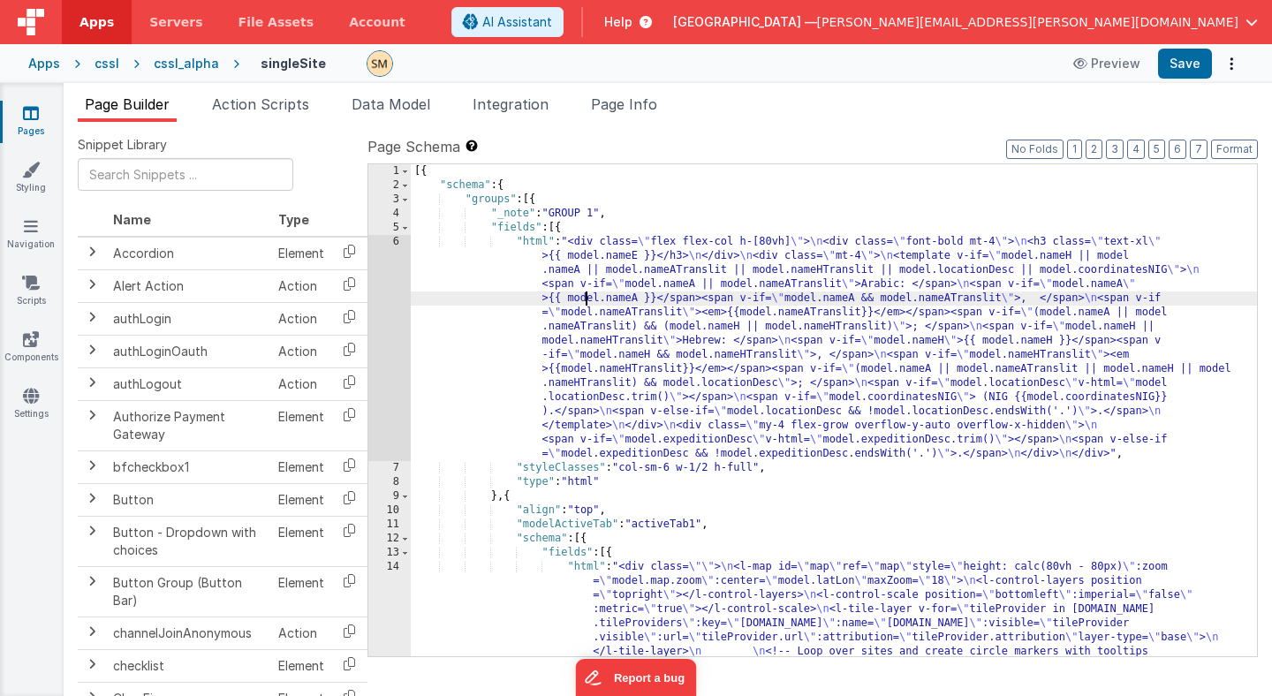
click at [584, 303] on div "[{ "schema" : { "groups" : [{ "_note" : "GROUP 1" , "fields" : [{ "html" : "<di…" at bounding box center [834, 509] width 846 height 690
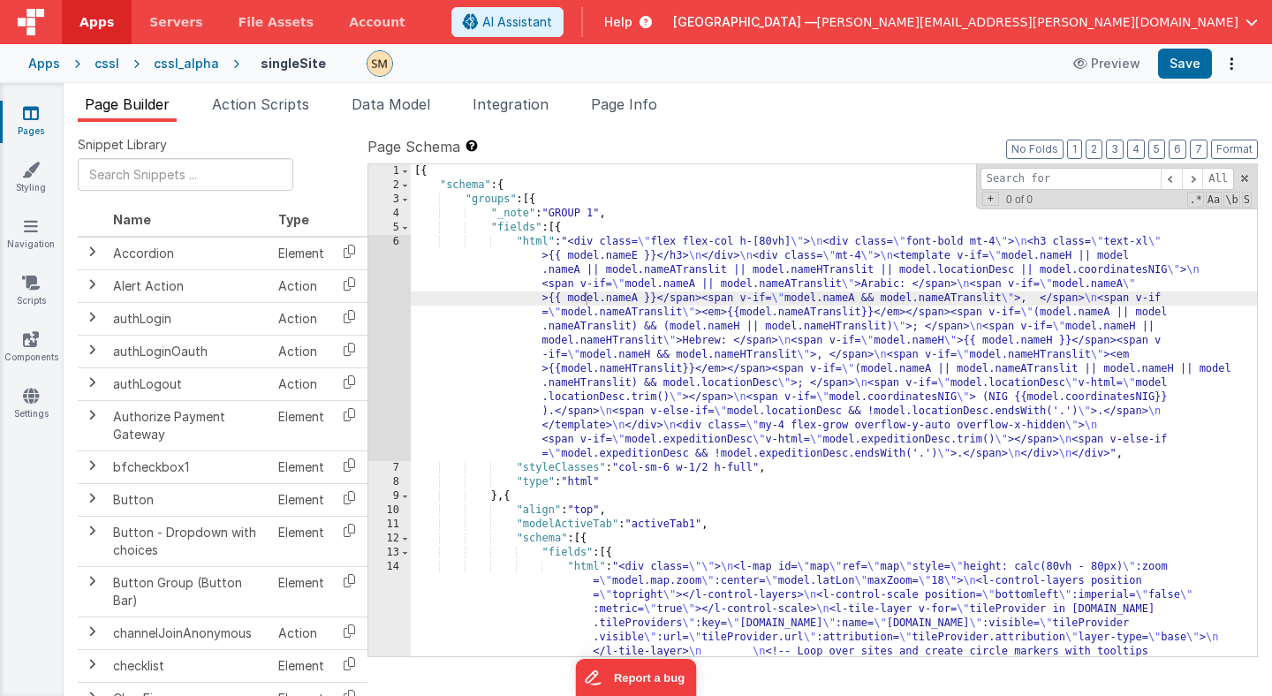
type input "s"
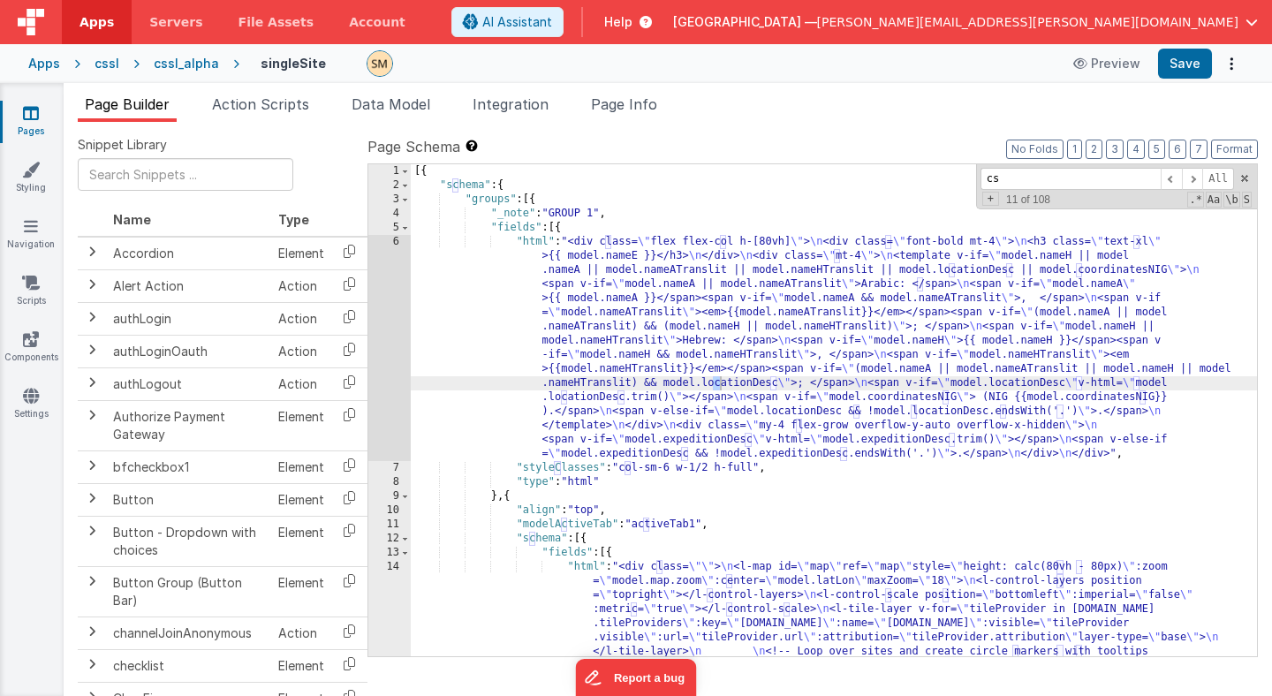
scroll to position [794, 0]
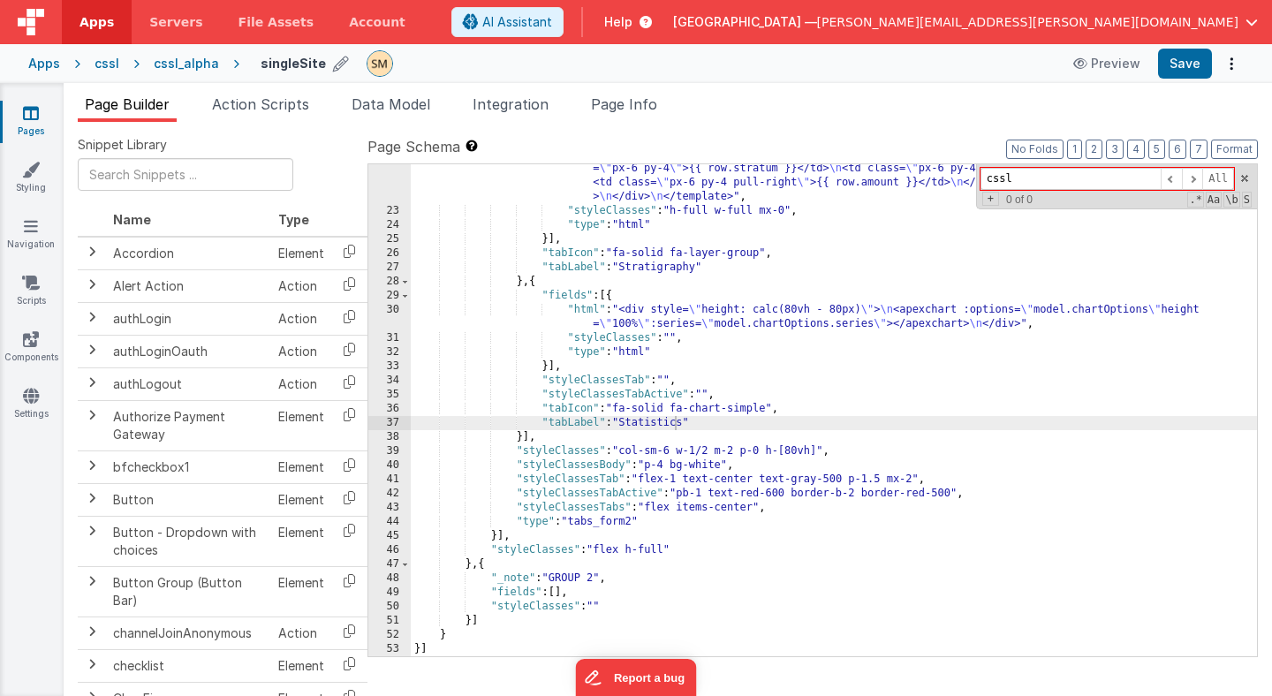
type input "cssl"
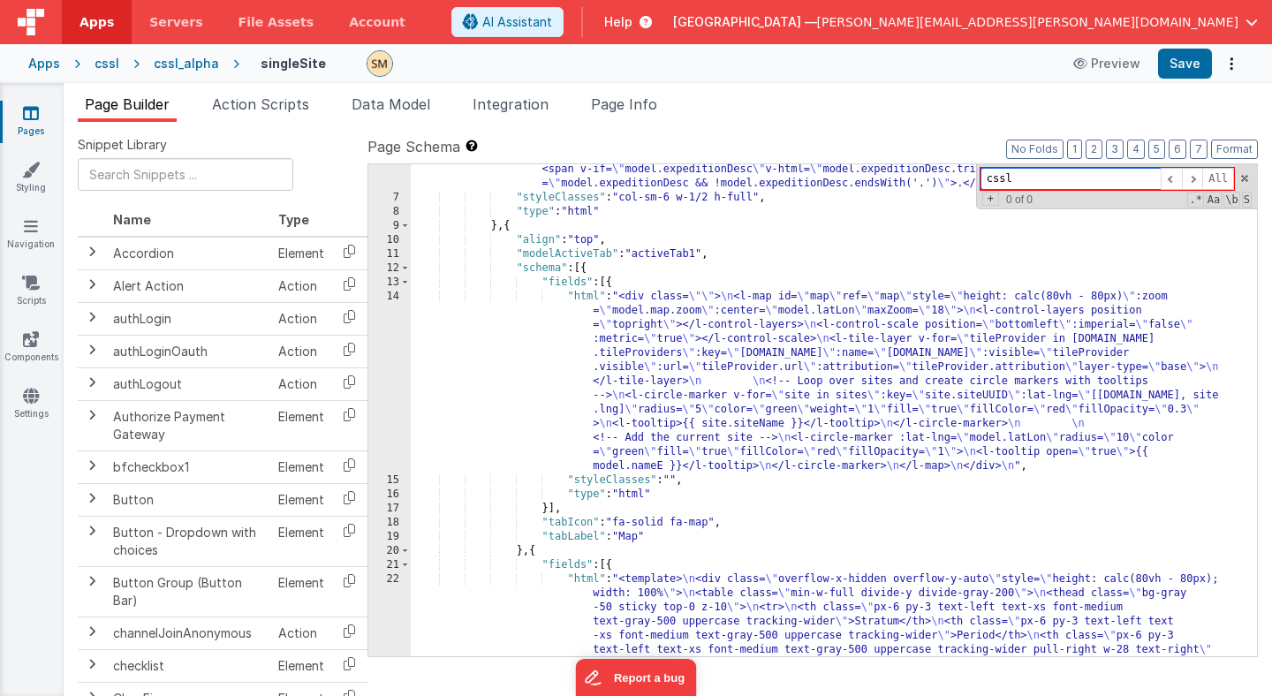
scroll to position [299, 0]
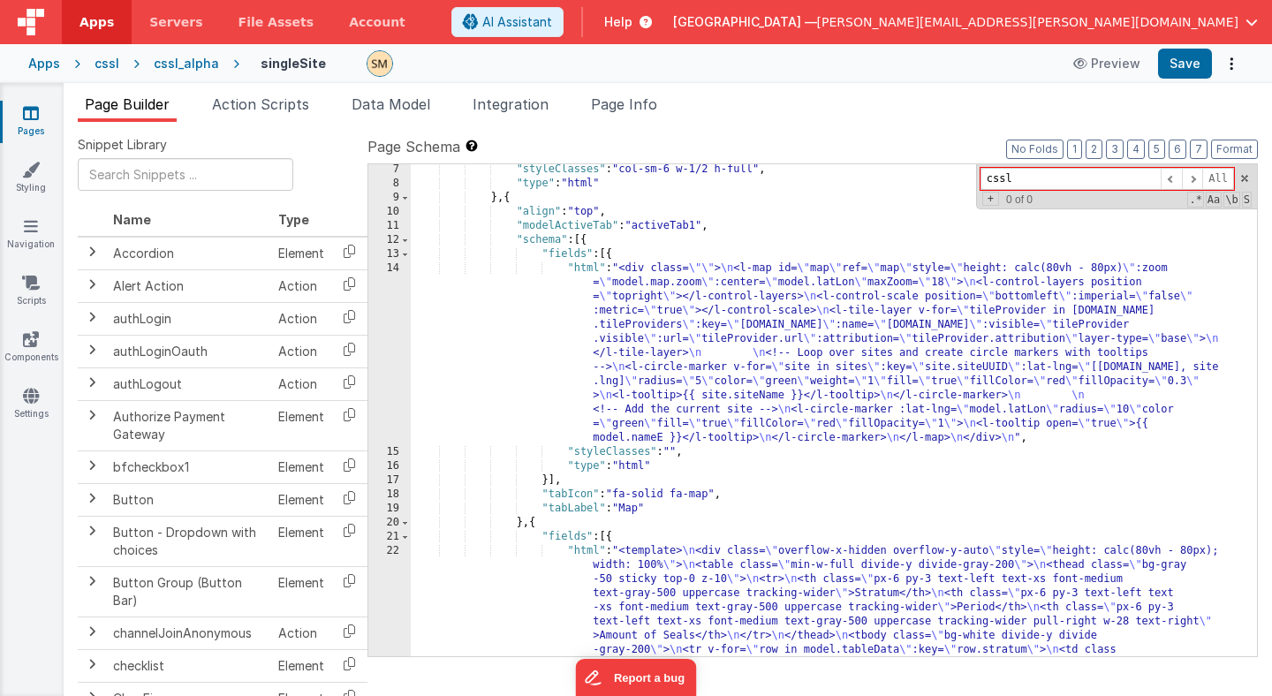
click at [623, 340] on div ""styleClasses" : "col-sm-6 w-1/2 h-full" , "type" : "html" } , { "align" : "top…" at bounding box center [834, 494] width 846 height 662
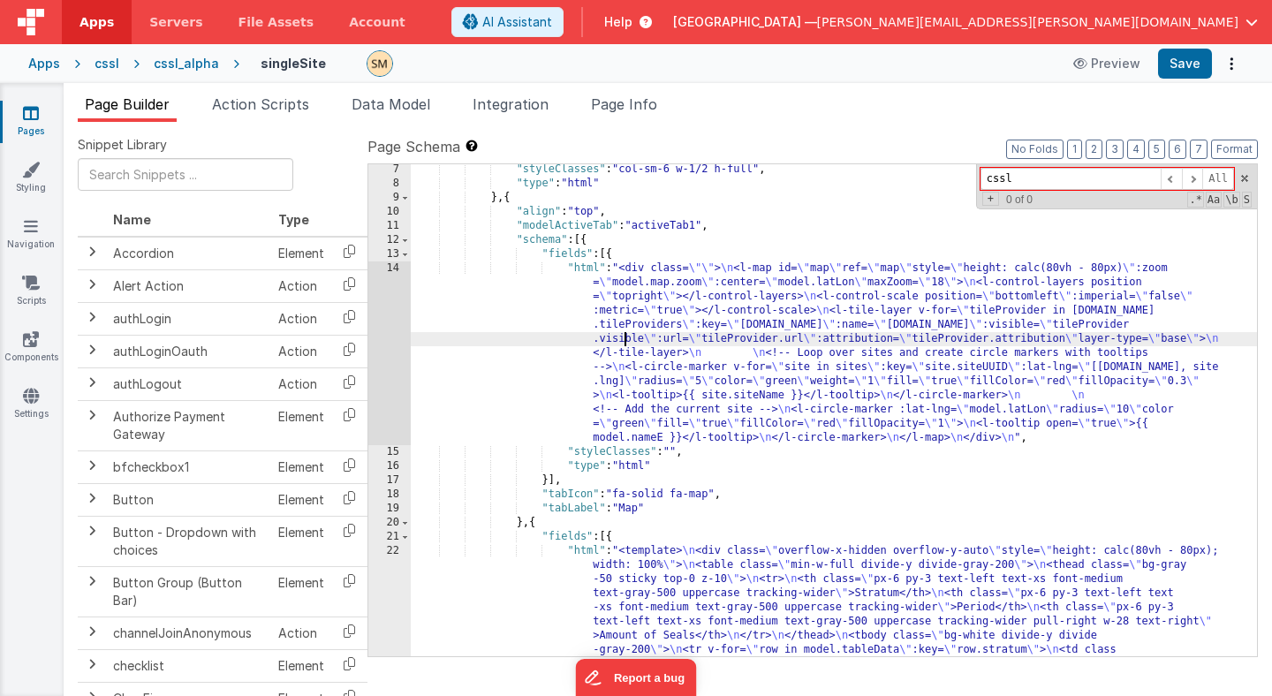
click at [391, 328] on div "14" at bounding box center [389, 353] width 42 height 184
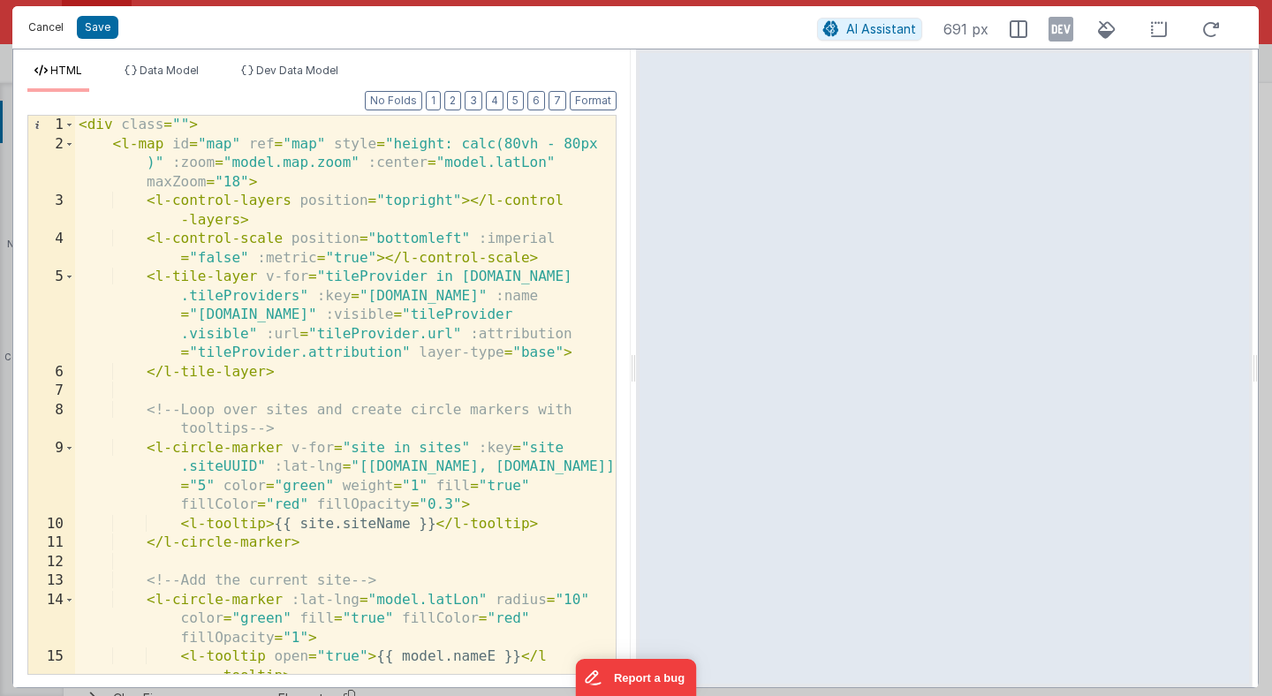
click at [50, 26] on button "Cancel" at bounding box center [45, 27] width 53 height 25
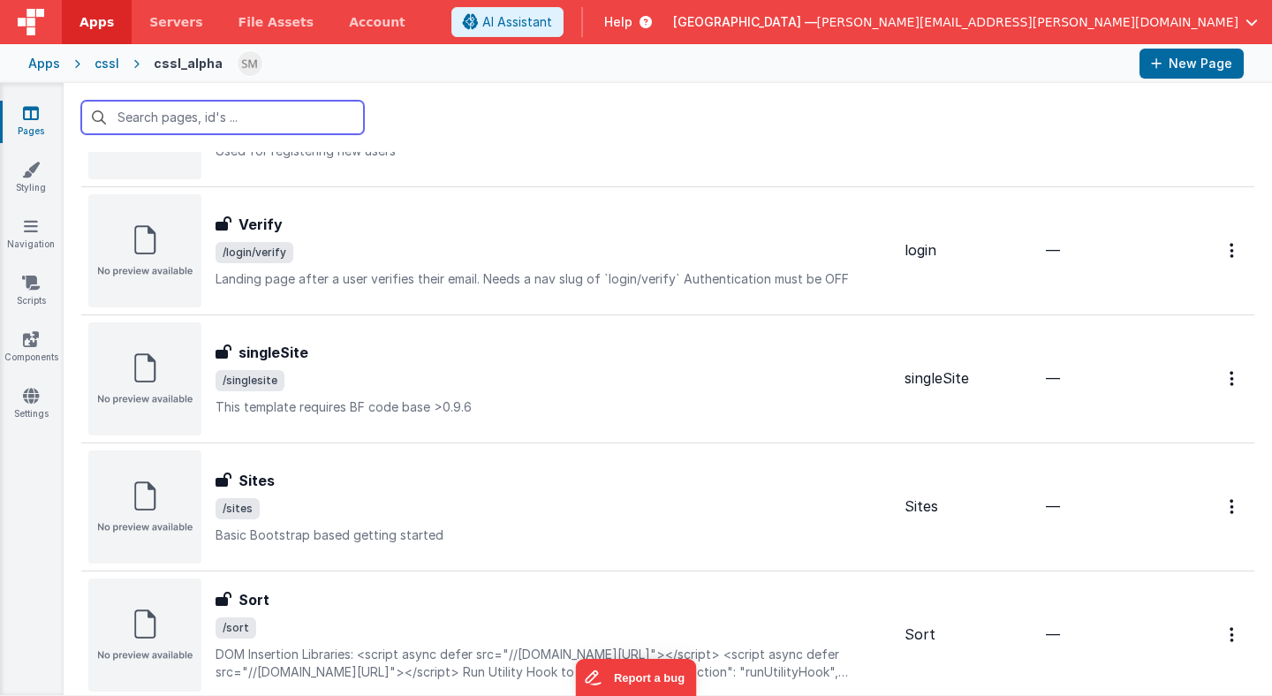
scroll to position [1116, 0]
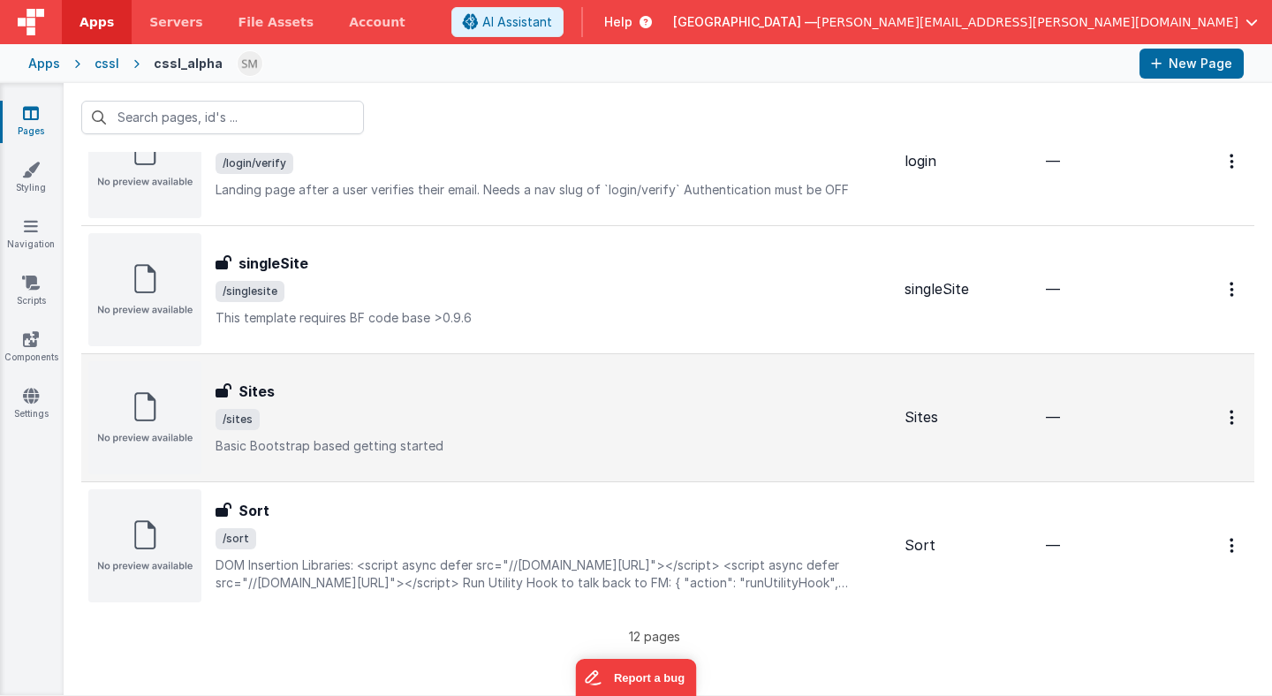
click at [406, 413] on span "/sites" at bounding box center [553, 419] width 675 height 21
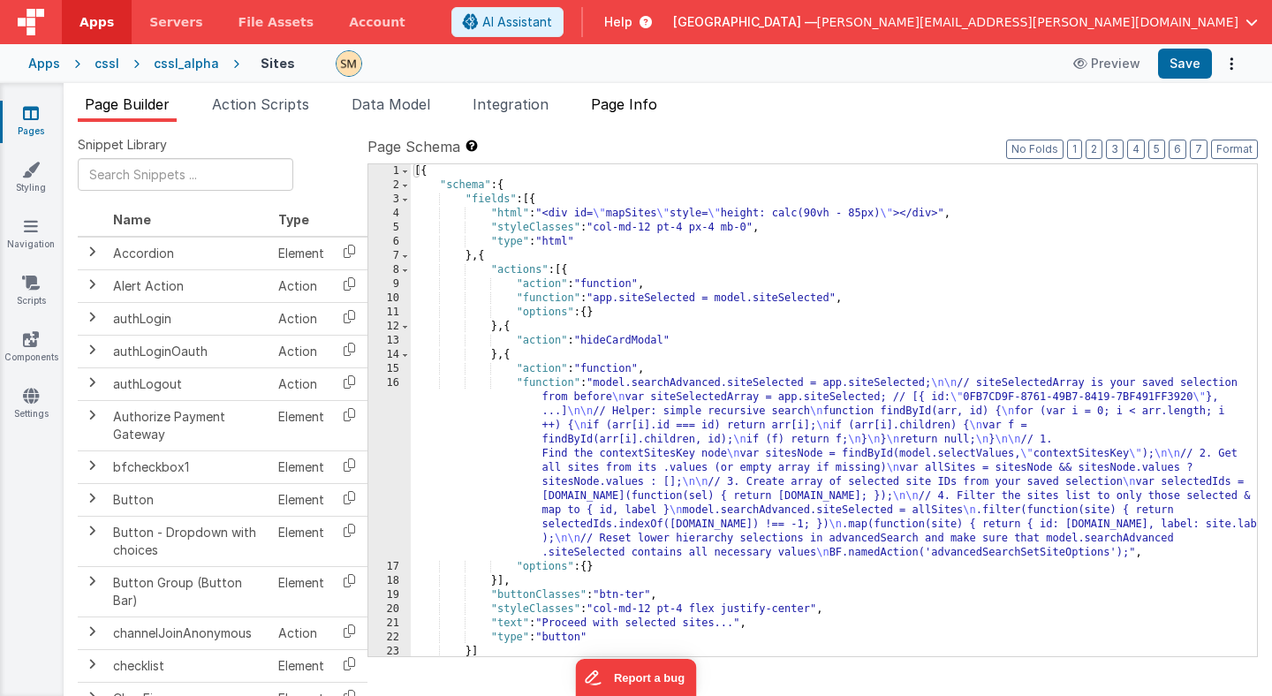
click at [636, 113] on li "Page Info" at bounding box center [624, 108] width 80 height 28
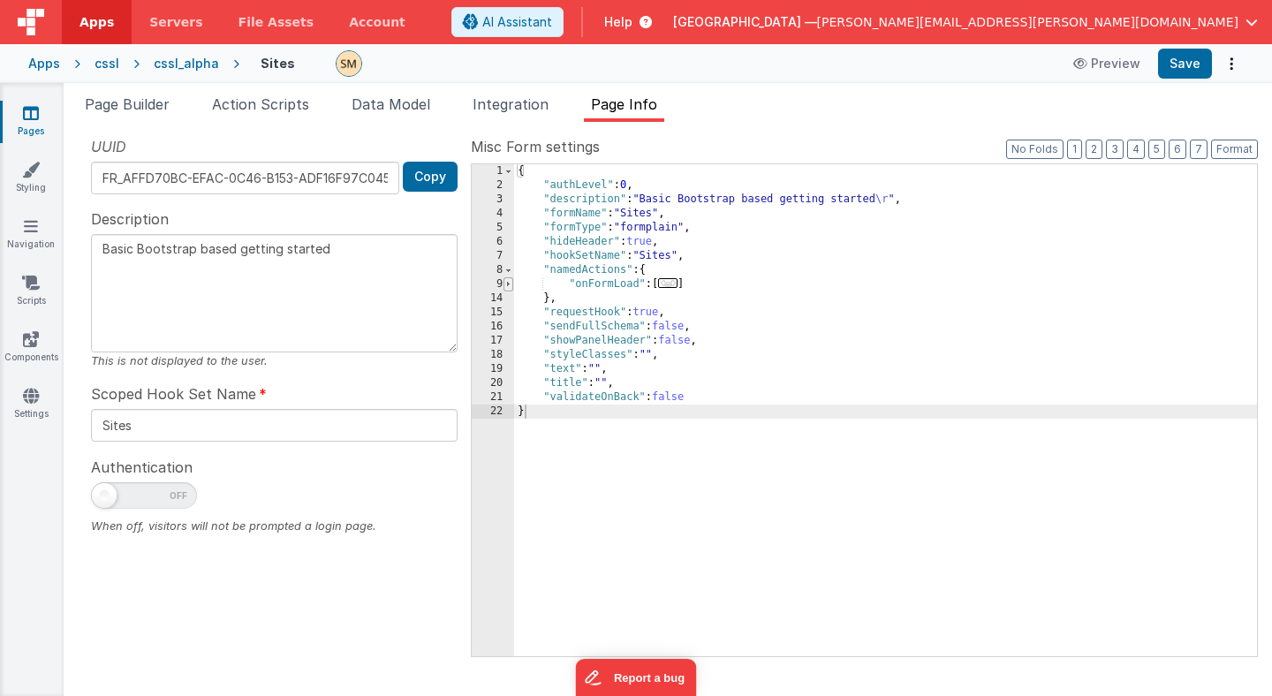
click at [511, 285] on span at bounding box center [509, 284] width 10 height 14
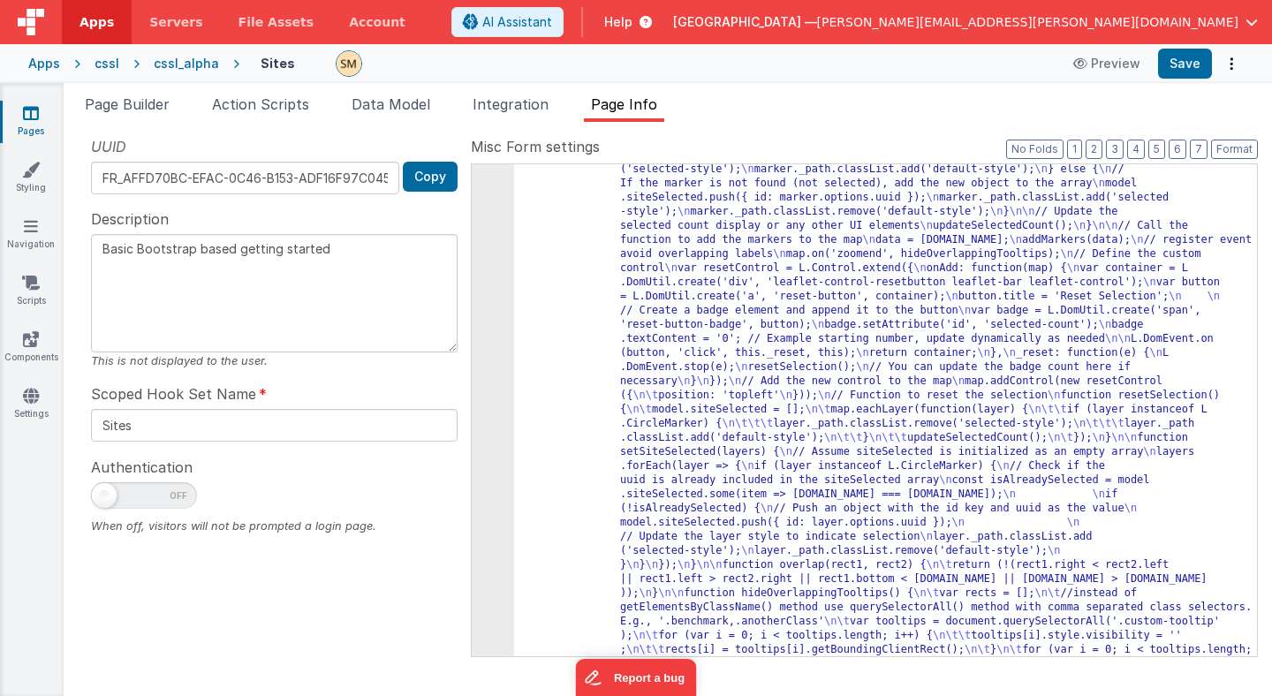
scroll to position [746, 0]
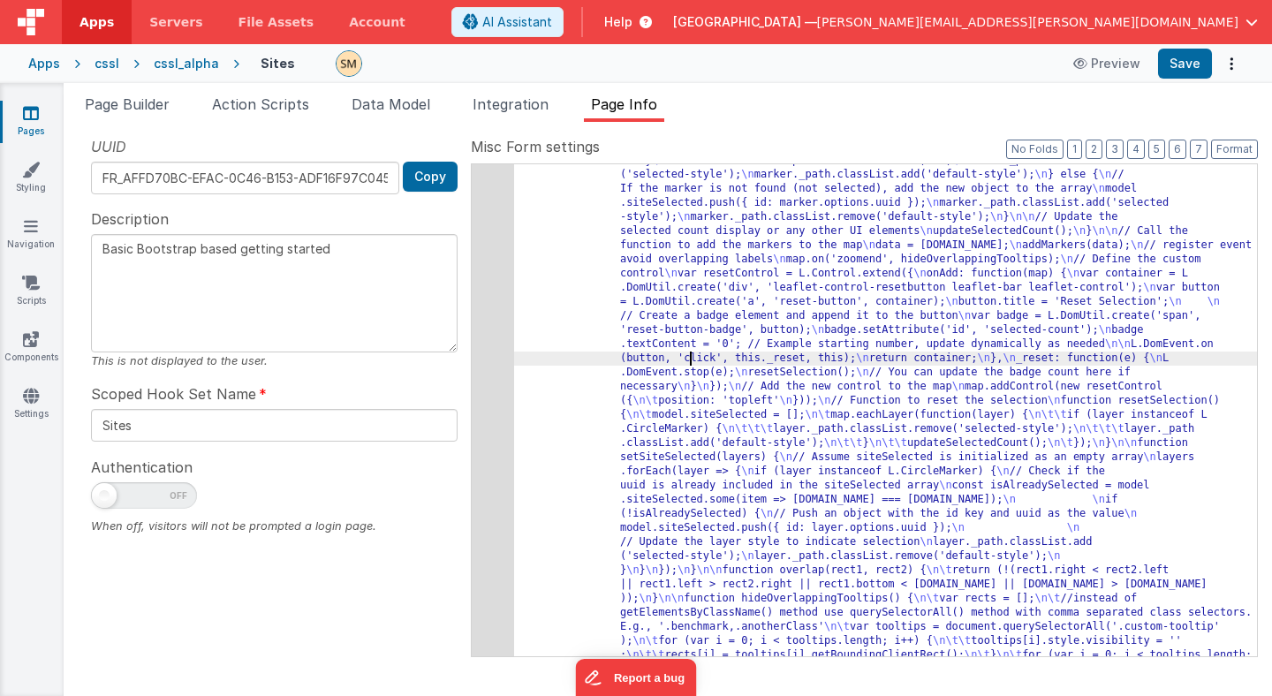
click at [497, 352] on div "11" at bounding box center [493, 224] width 42 height 1329
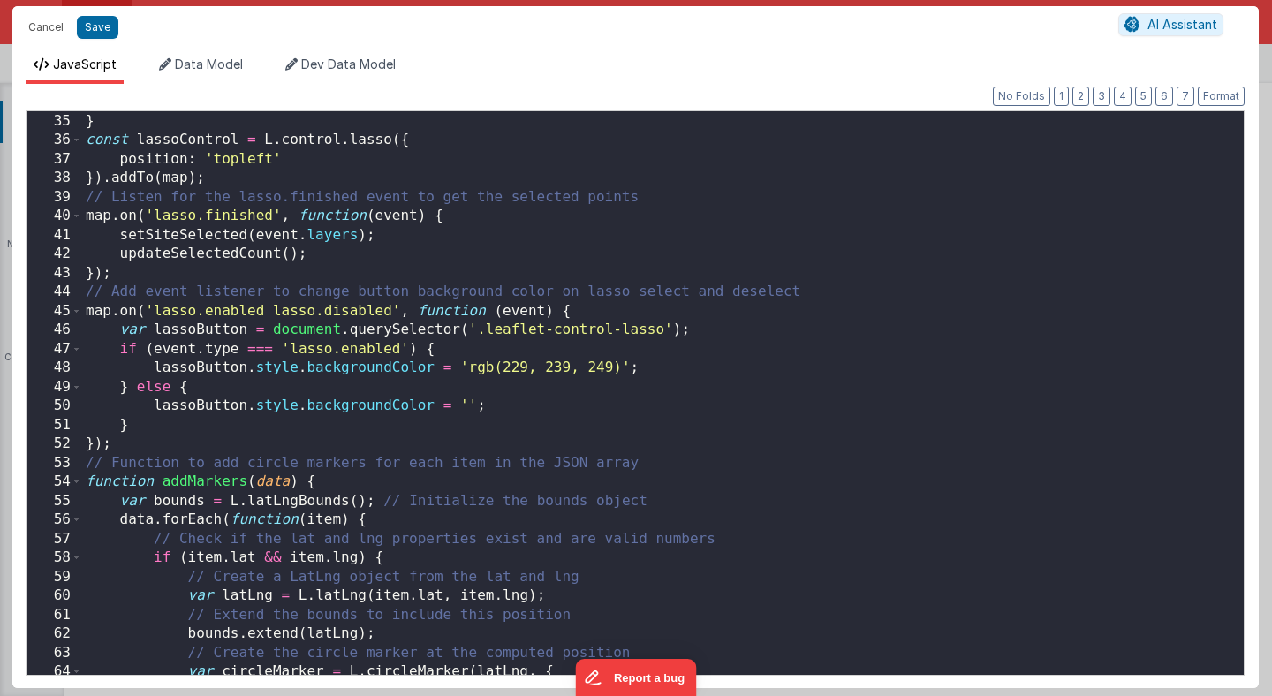
scroll to position [634, 0]
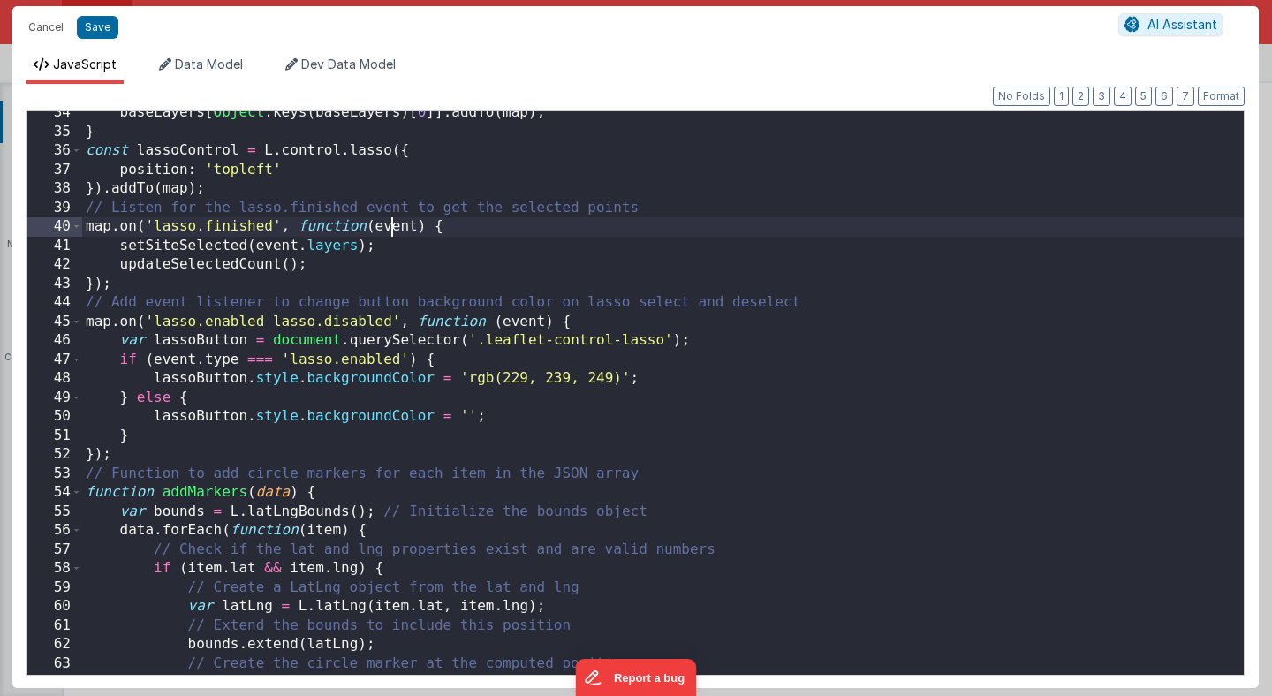
click at [387, 227] on div "baseLayers [ Object . keys ( baseLayers ) [ 0 ]] . addTo ( map ) ; } const lass…" at bounding box center [663, 404] width 1162 height 602
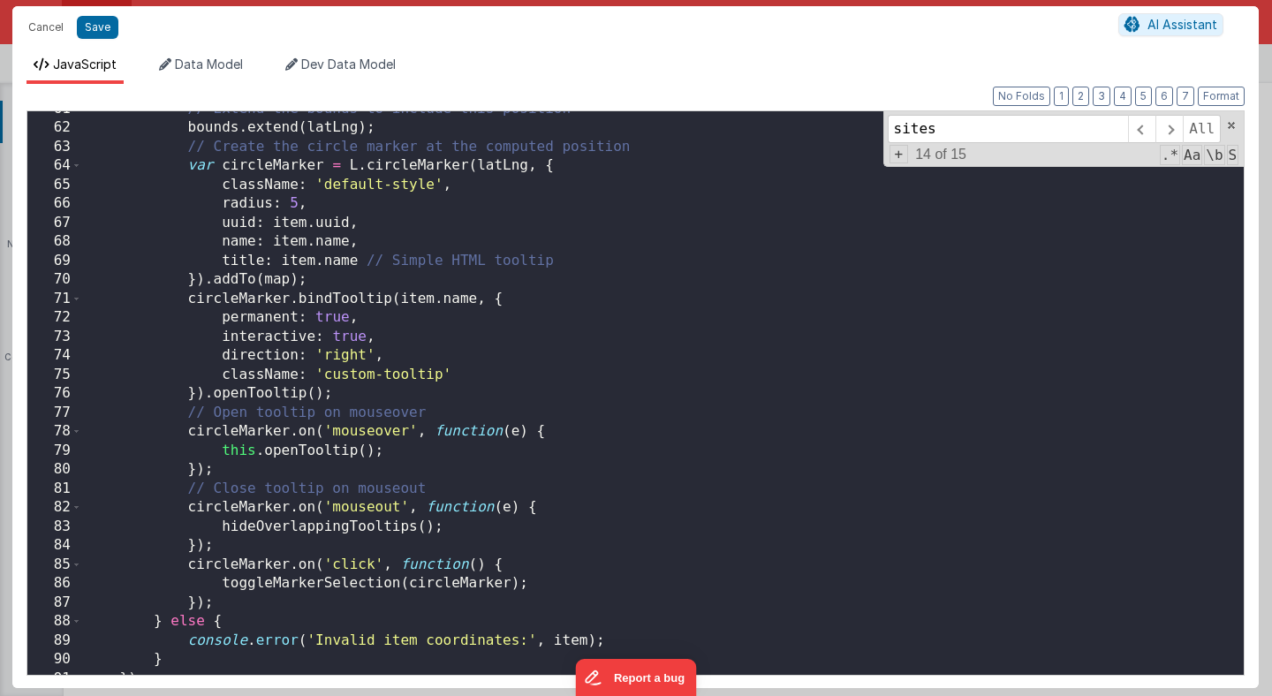
scroll to position [0, 0]
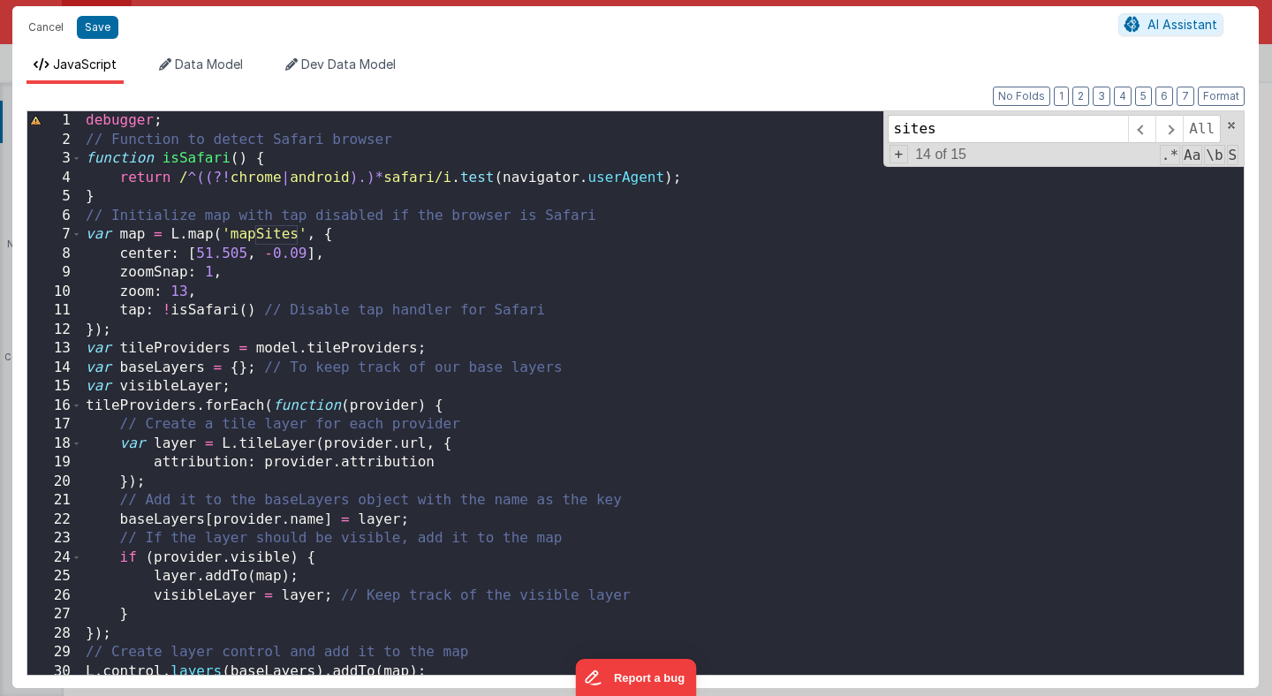
type input "sites"
click at [315, 126] on div "debugger ; // Function to detect Safari browser function isSafari ( ) { return …" at bounding box center [663, 412] width 1162 height 602
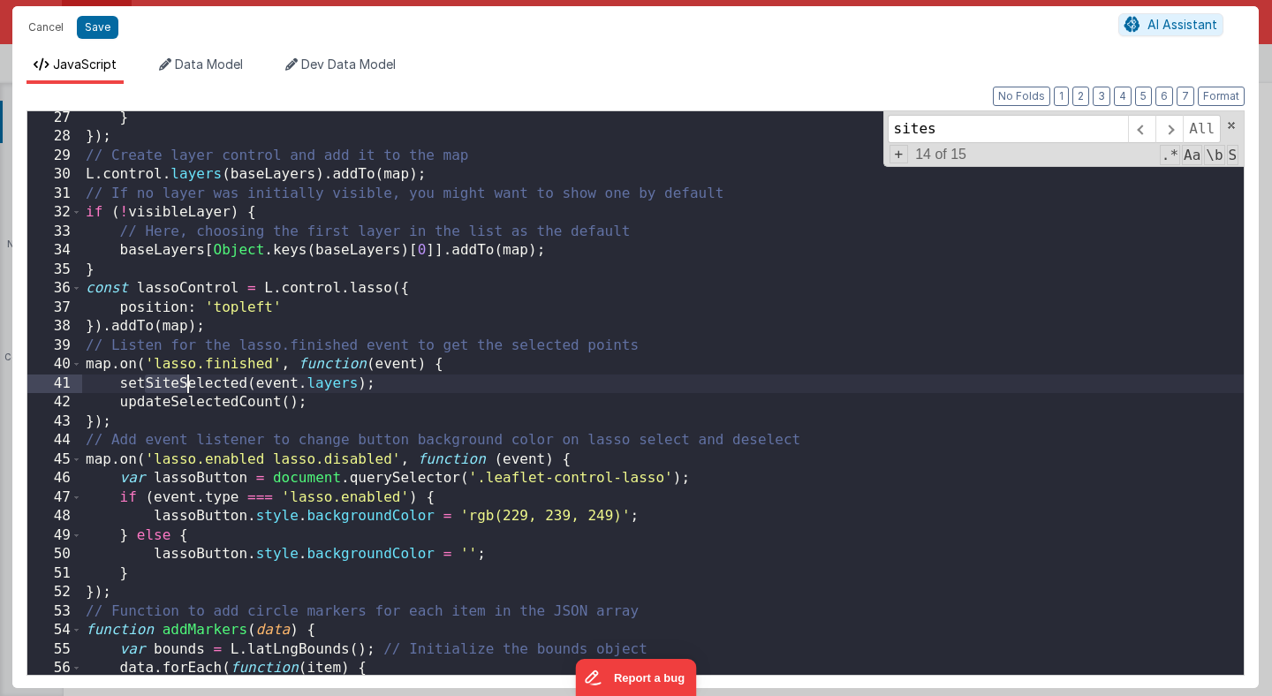
scroll to position [496, 0]
click at [1057, 133] on input "sites" at bounding box center [1008, 129] width 240 height 28
click at [1174, 131] on span at bounding box center [1168, 129] width 27 height 28
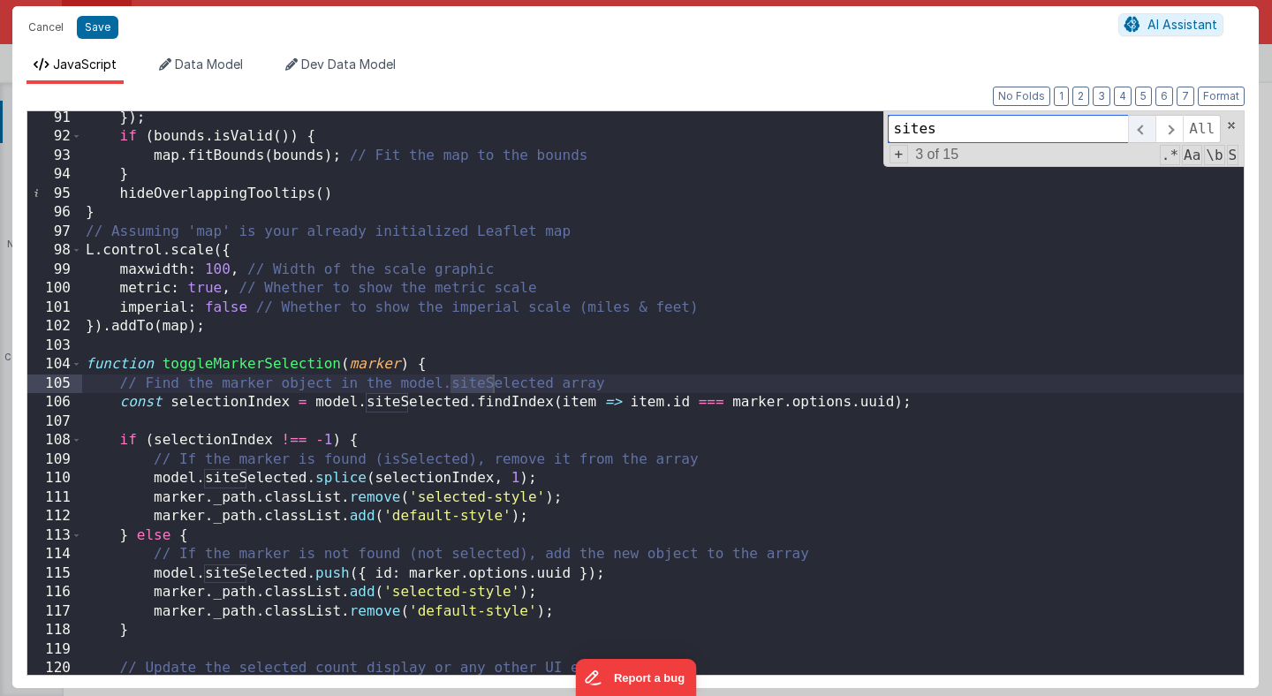
click at [1140, 130] on span at bounding box center [1141, 129] width 27 height 28
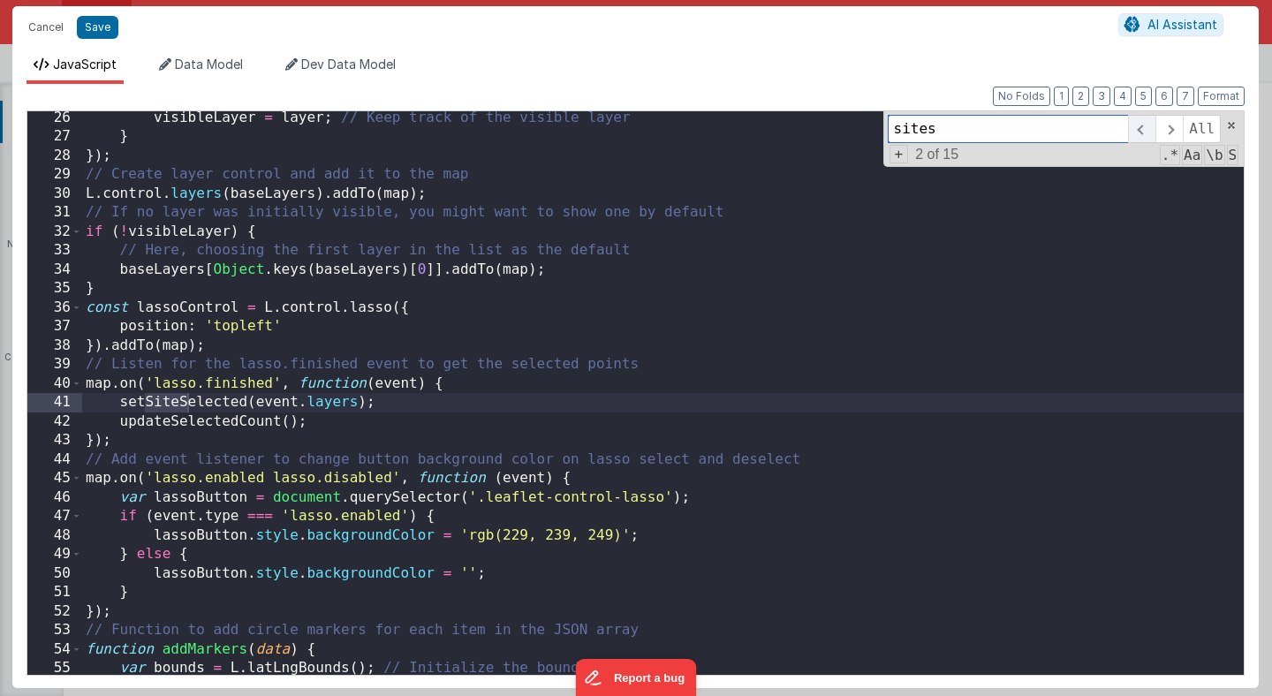
click at [1140, 130] on span at bounding box center [1141, 129] width 27 height 28
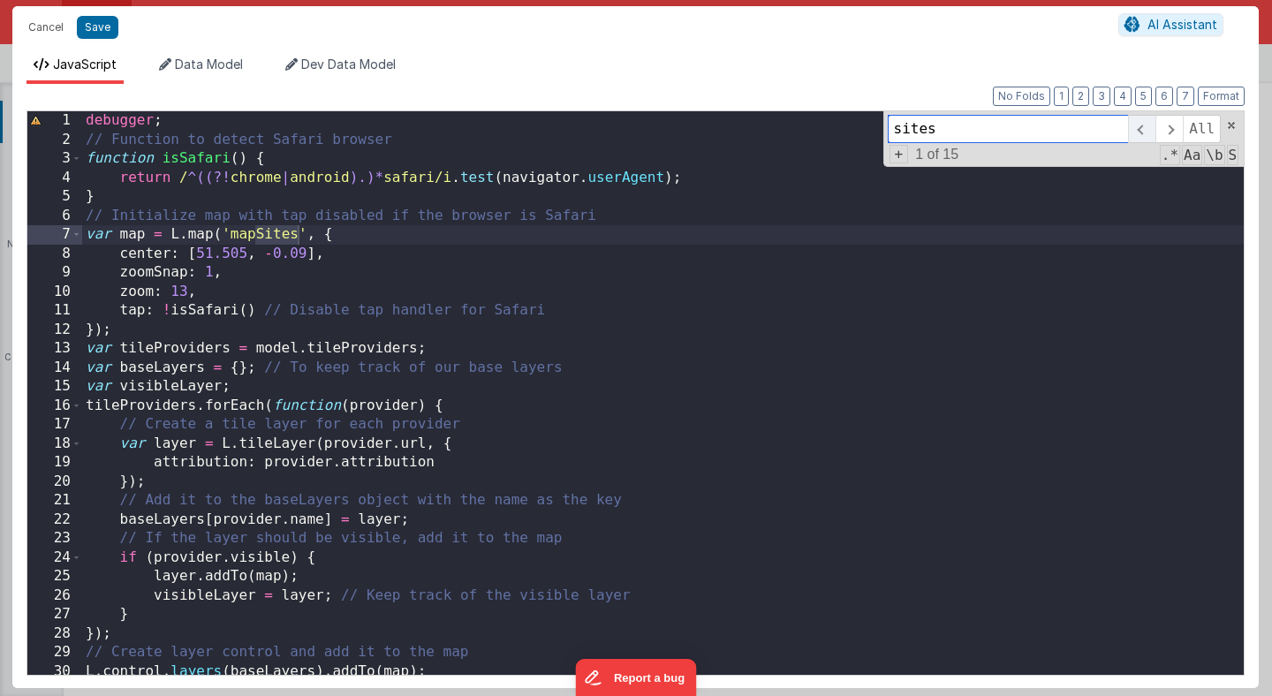
scroll to position [0, 0]
click at [1170, 131] on span at bounding box center [1168, 129] width 27 height 28
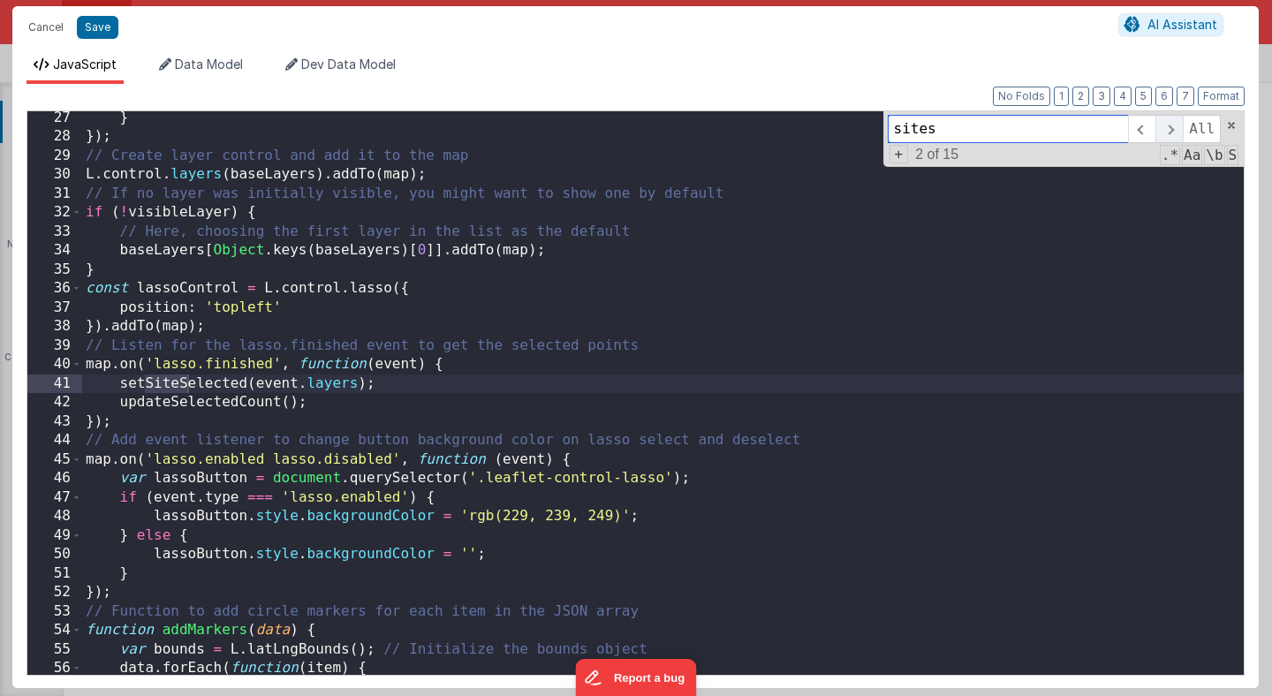
click at [1170, 131] on span at bounding box center [1168, 129] width 27 height 28
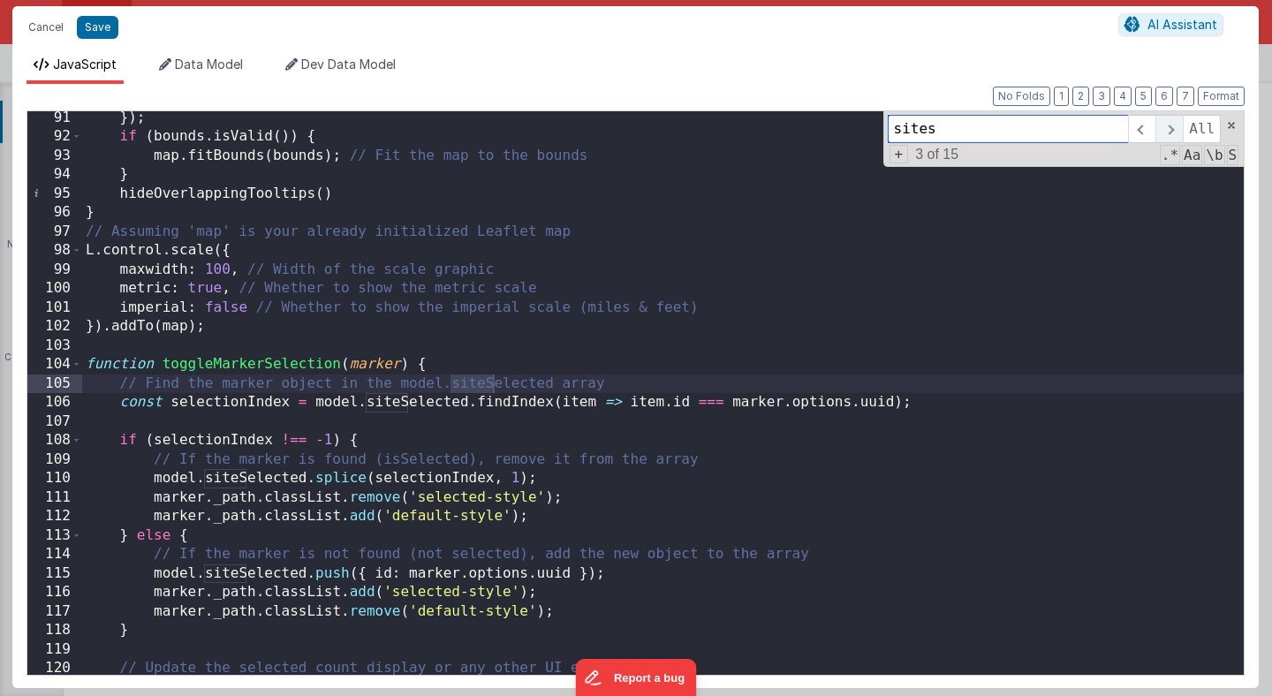
click at [1170, 131] on span at bounding box center [1168, 129] width 27 height 28
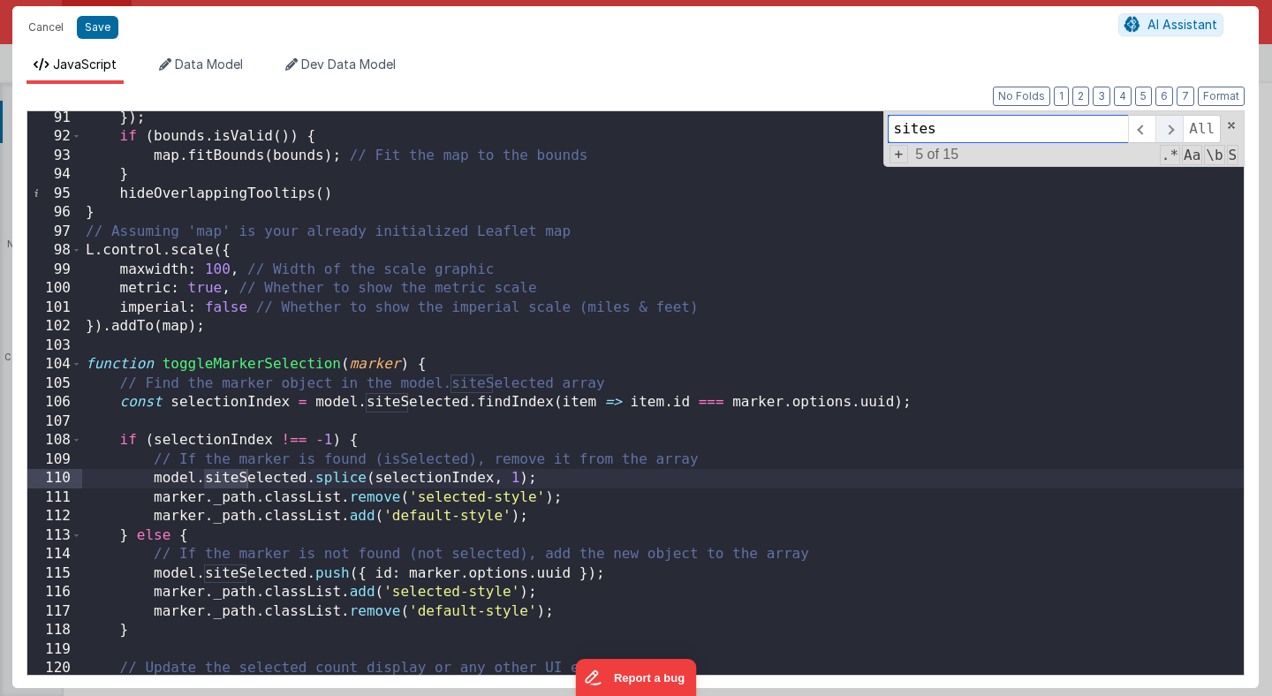
click at [1170, 131] on span at bounding box center [1168, 129] width 27 height 28
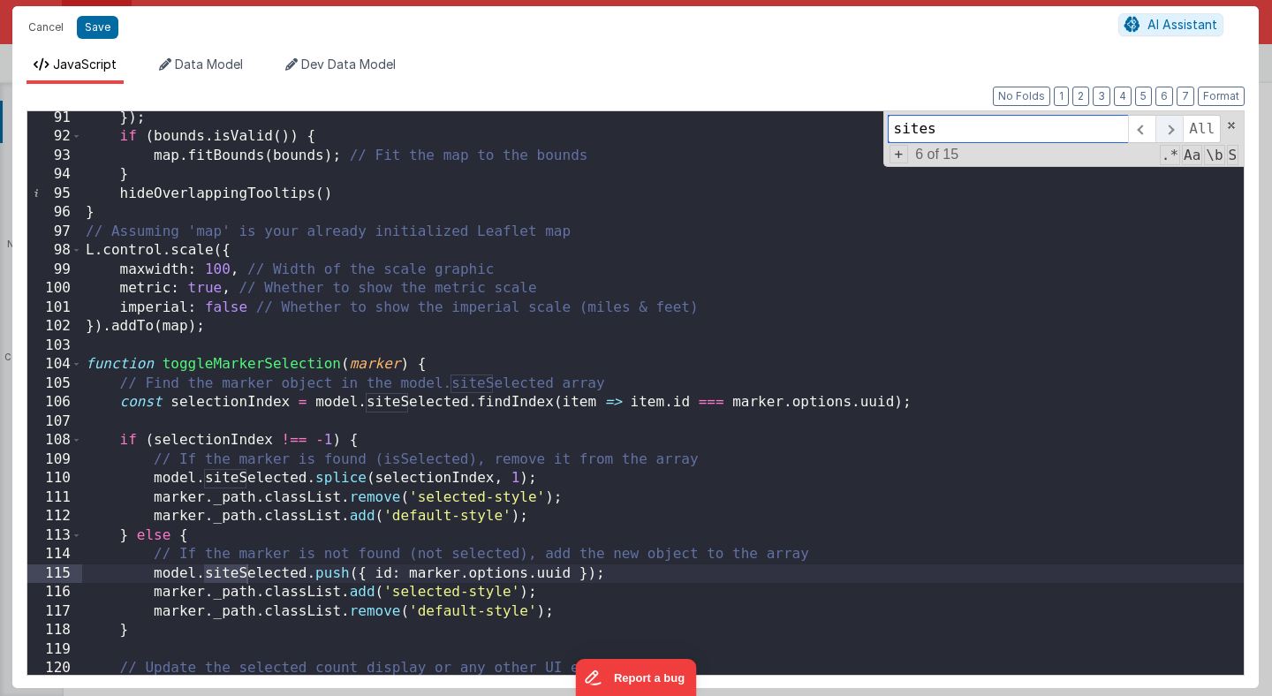
click at [1170, 131] on span at bounding box center [1168, 129] width 27 height 28
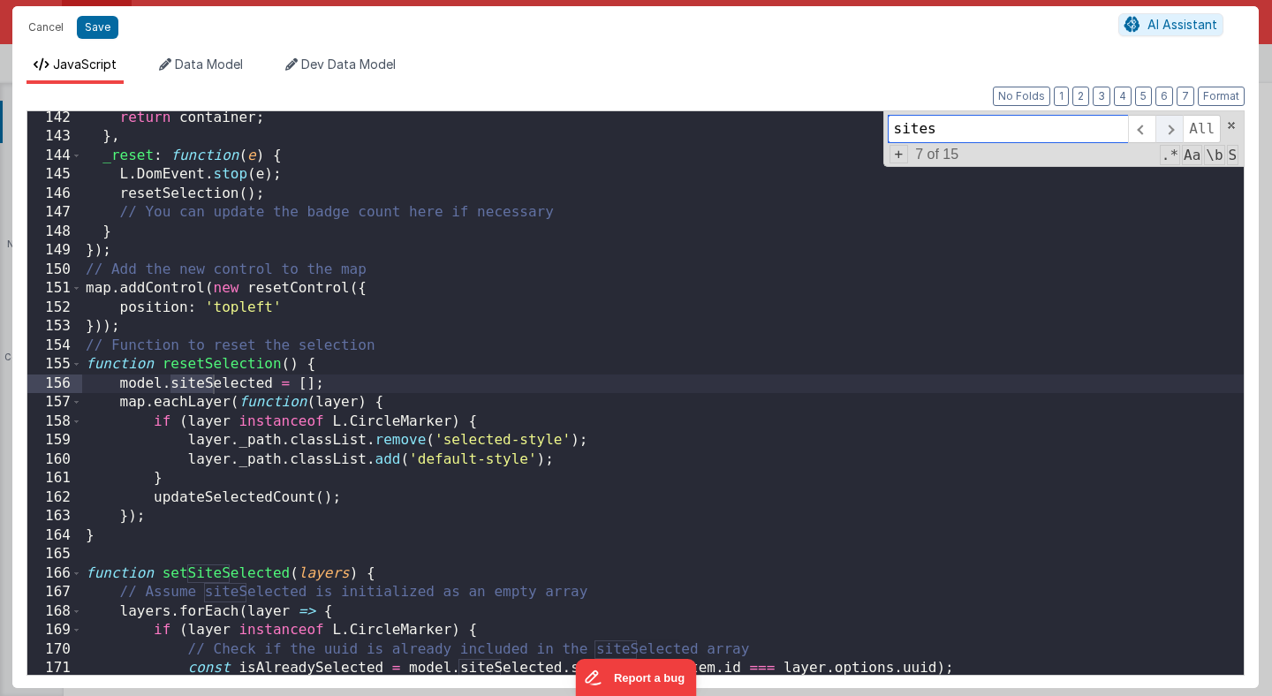
scroll to position [2681, 0]
click at [1170, 131] on span at bounding box center [1168, 129] width 27 height 28
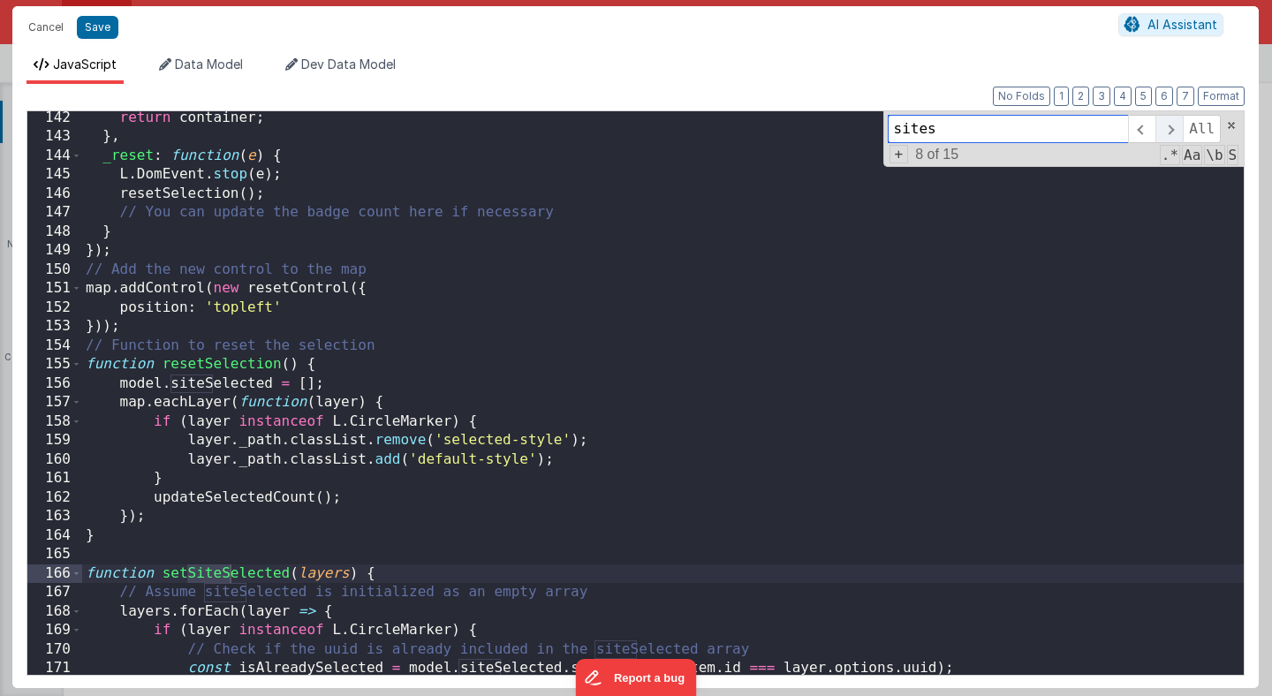
click at [1170, 131] on span at bounding box center [1168, 129] width 27 height 28
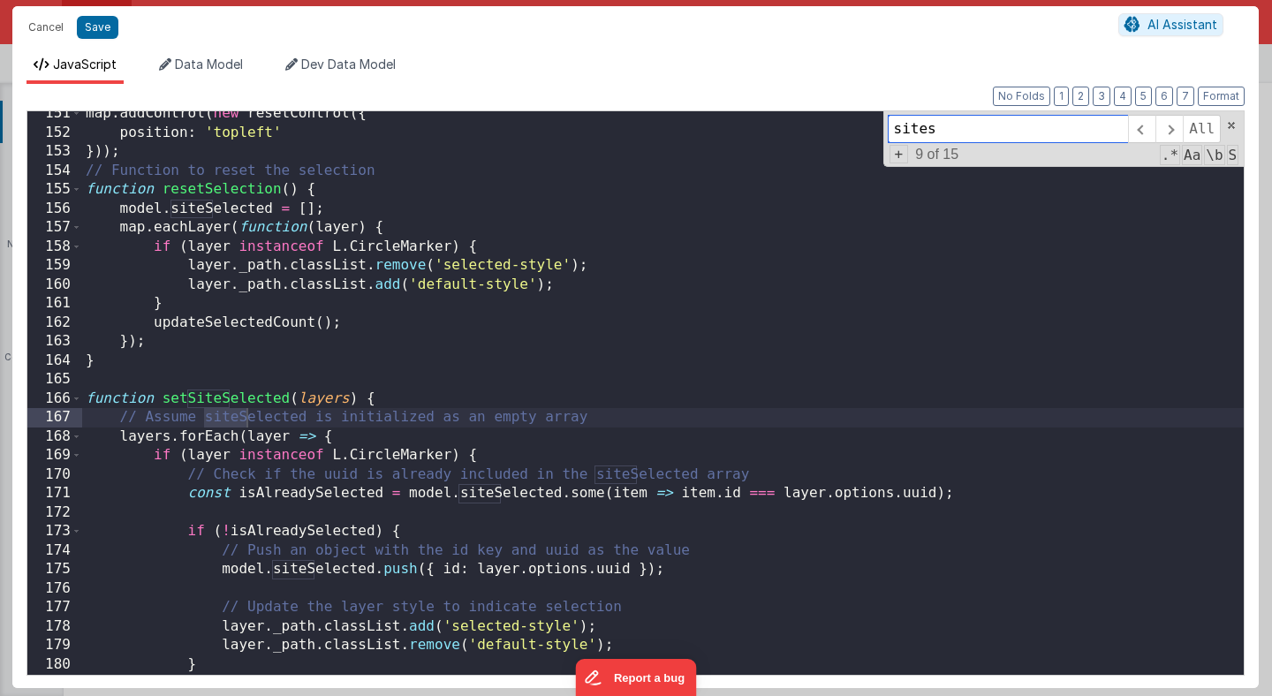
scroll to position [2857, 0]
click at [1169, 131] on span at bounding box center [1168, 129] width 27 height 28
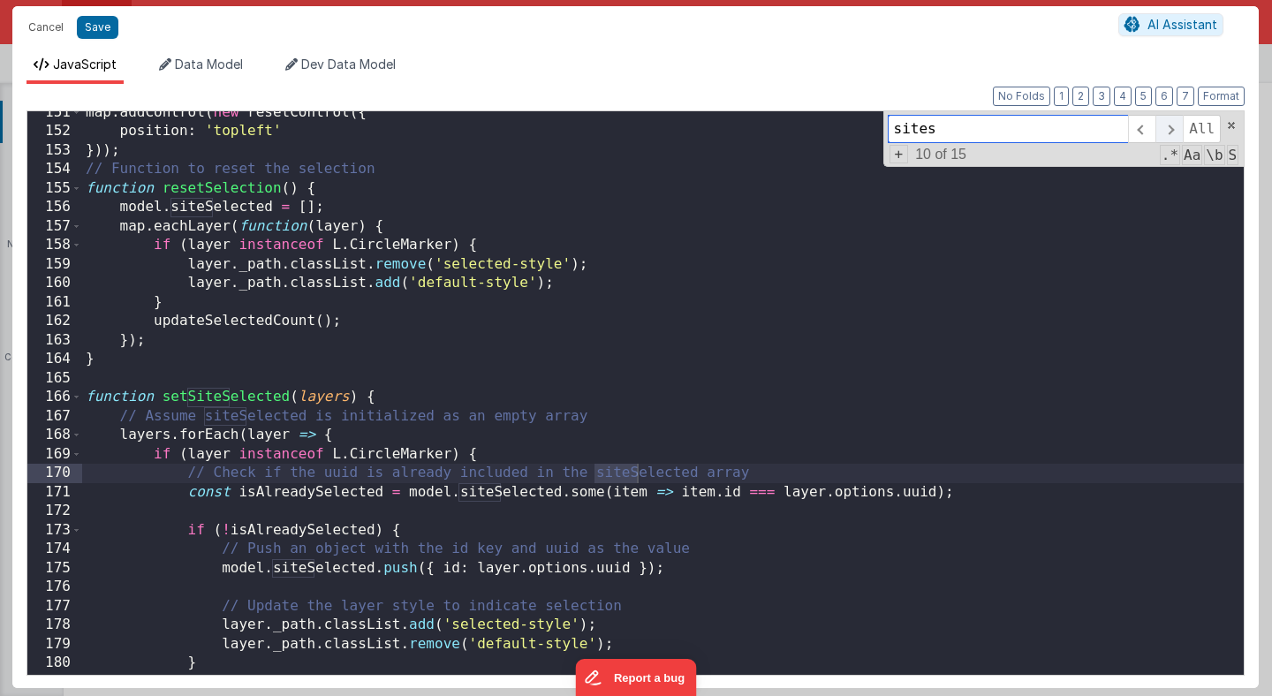
click at [1169, 131] on span at bounding box center [1168, 129] width 27 height 28
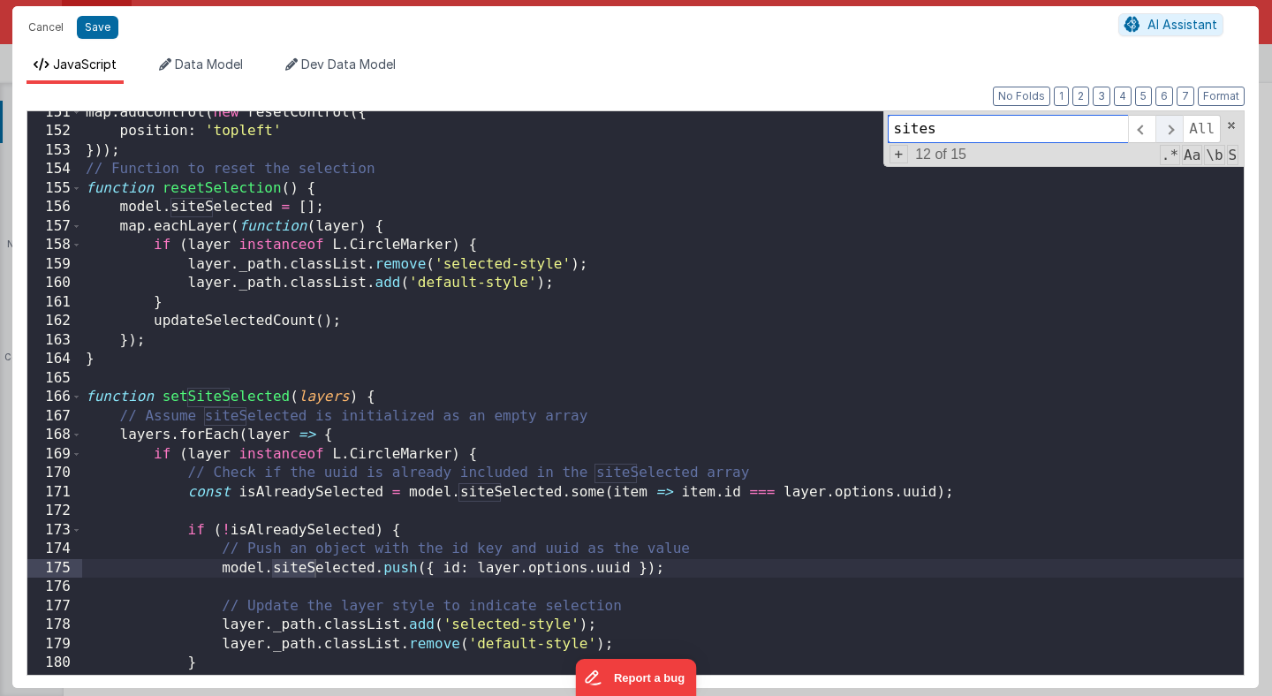
click at [1169, 131] on span at bounding box center [1168, 129] width 27 height 28
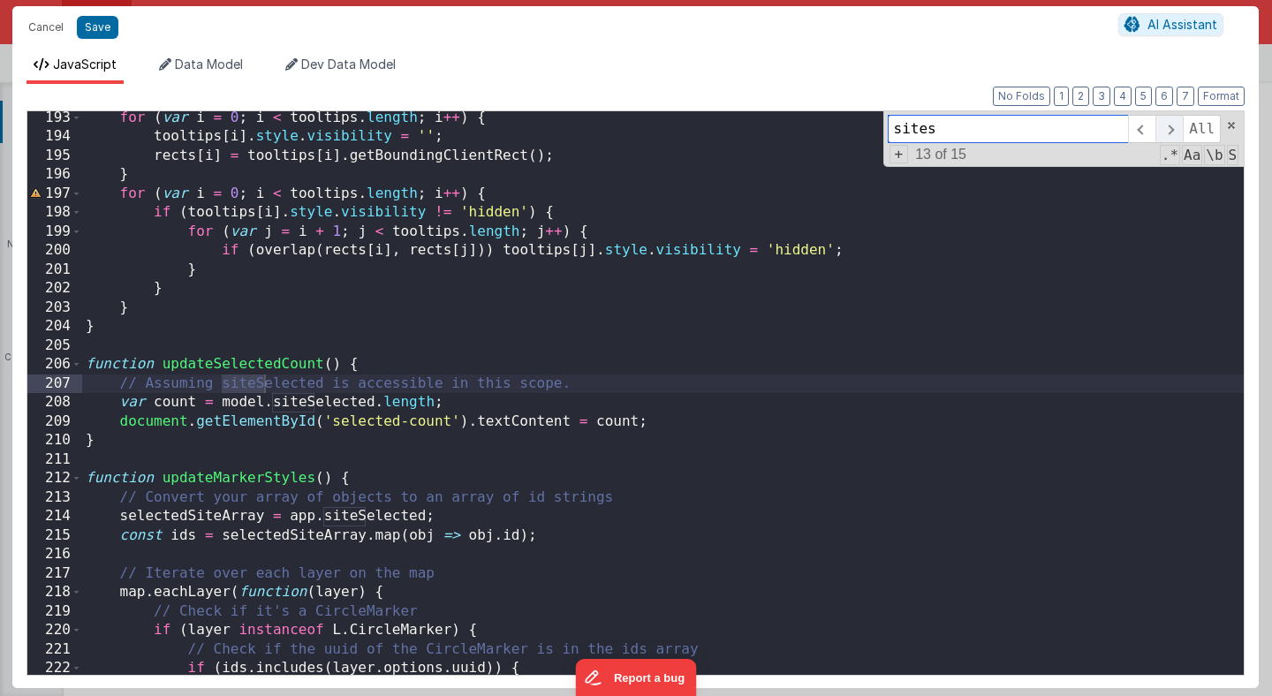
scroll to position [3669, 0]
click at [1169, 131] on span at bounding box center [1168, 129] width 27 height 28
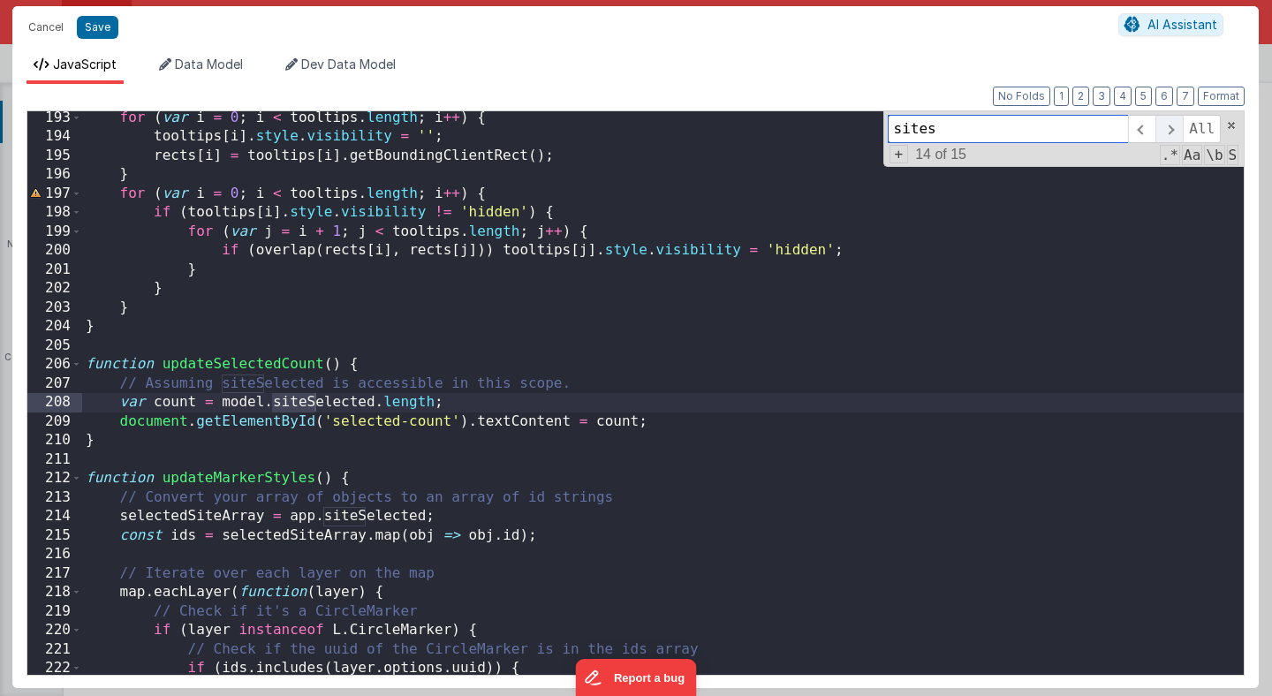
click at [1169, 131] on span at bounding box center [1168, 129] width 27 height 28
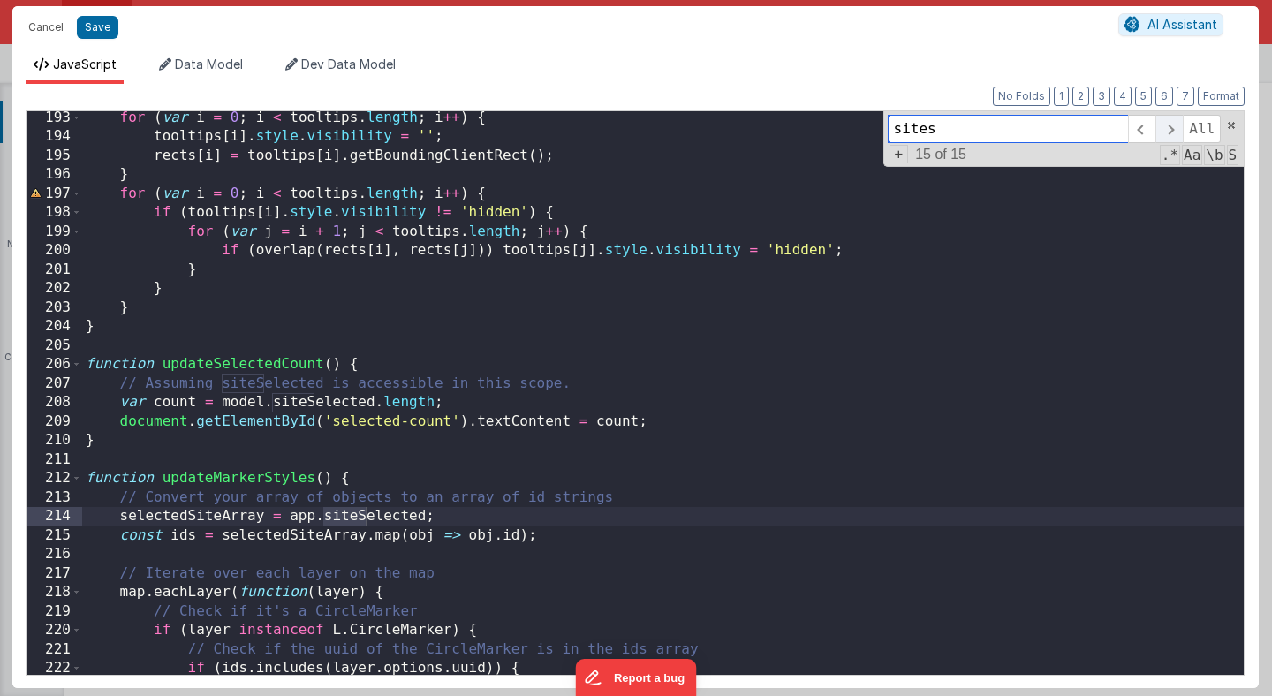
click at [1169, 131] on span at bounding box center [1168, 129] width 27 height 28
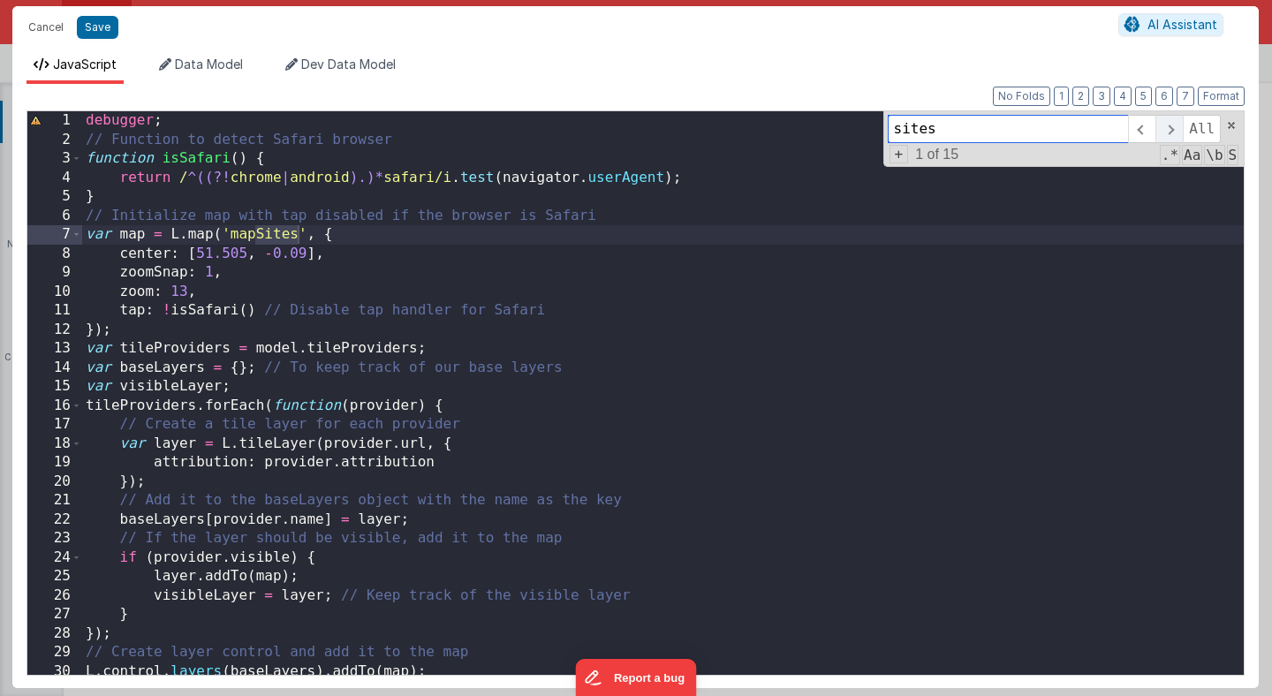
click at [1169, 131] on span at bounding box center [1168, 129] width 27 height 28
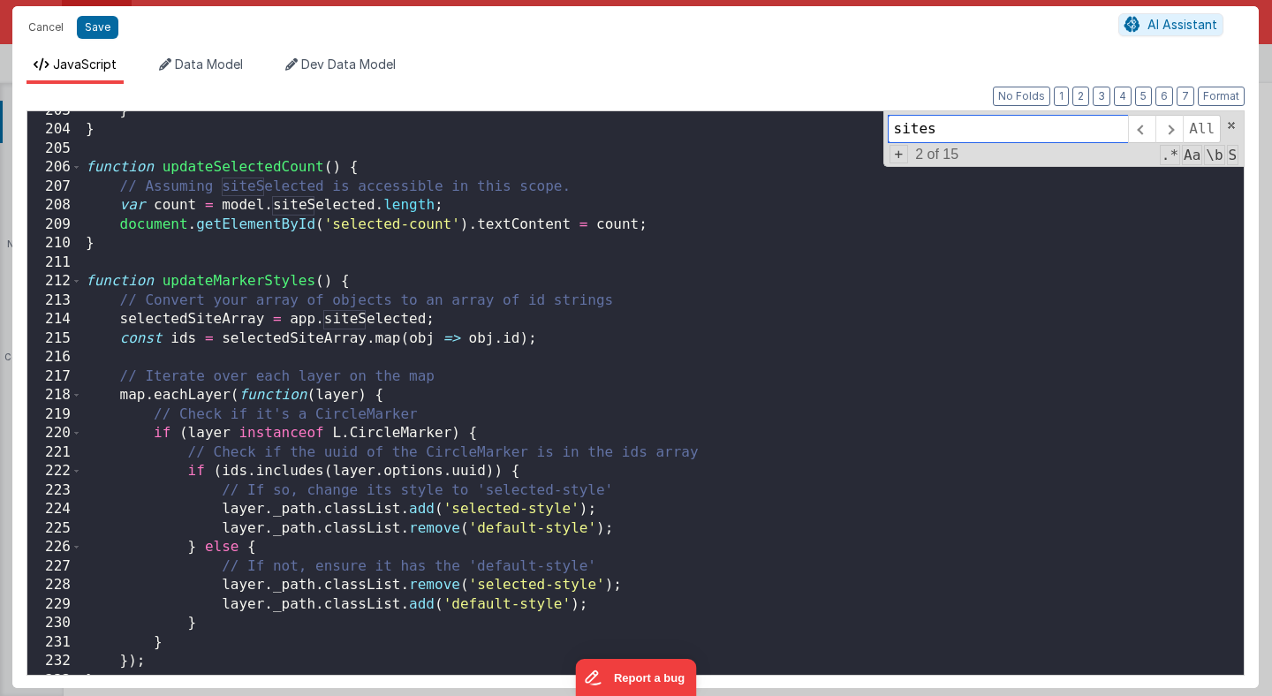
scroll to position [3956, 0]
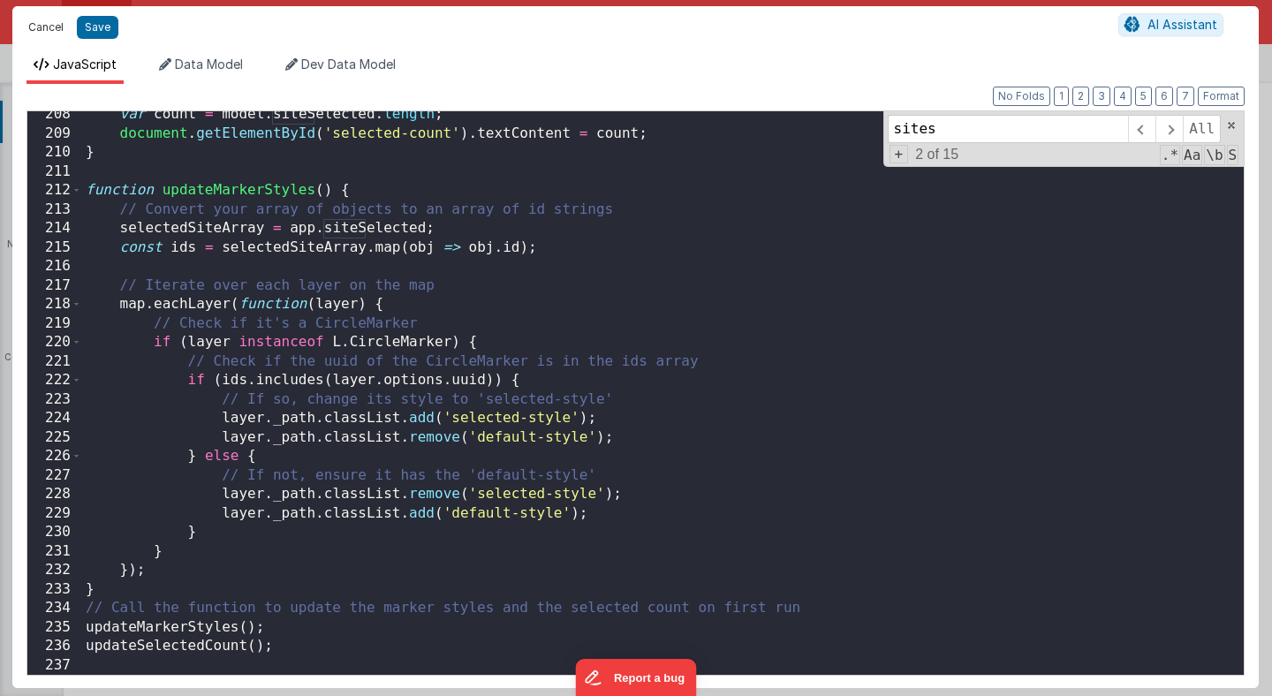
click at [41, 28] on button "Cancel" at bounding box center [45, 27] width 53 height 25
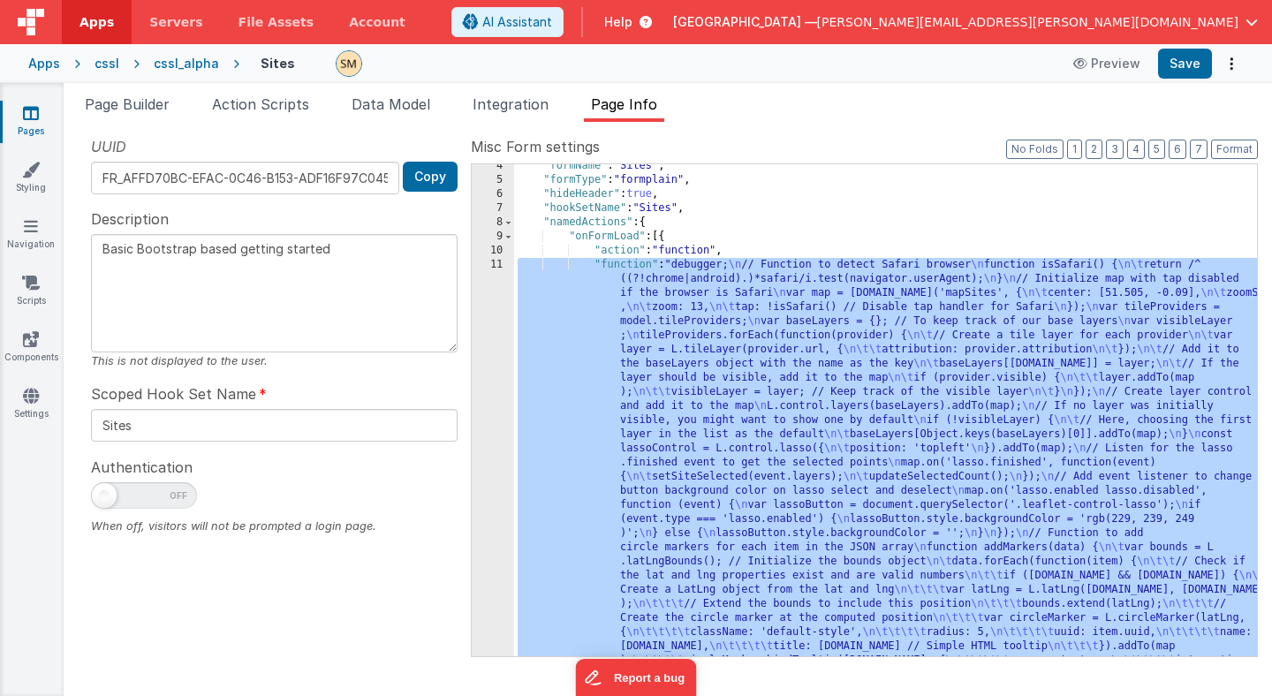
scroll to position [48, 0]
click at [511, 234] on span at bounding box center [509, 237] width 10 height 14
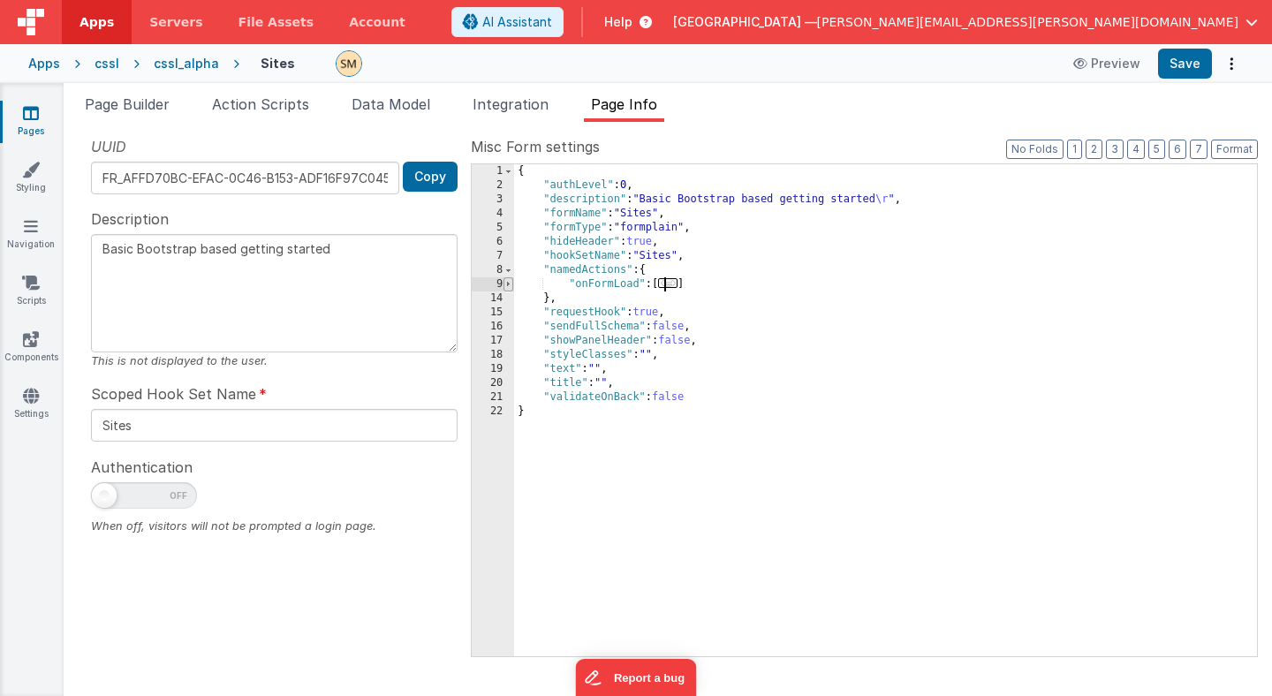
click at [509, 284] on span at bounding box center [509, 284] width 10 height 14
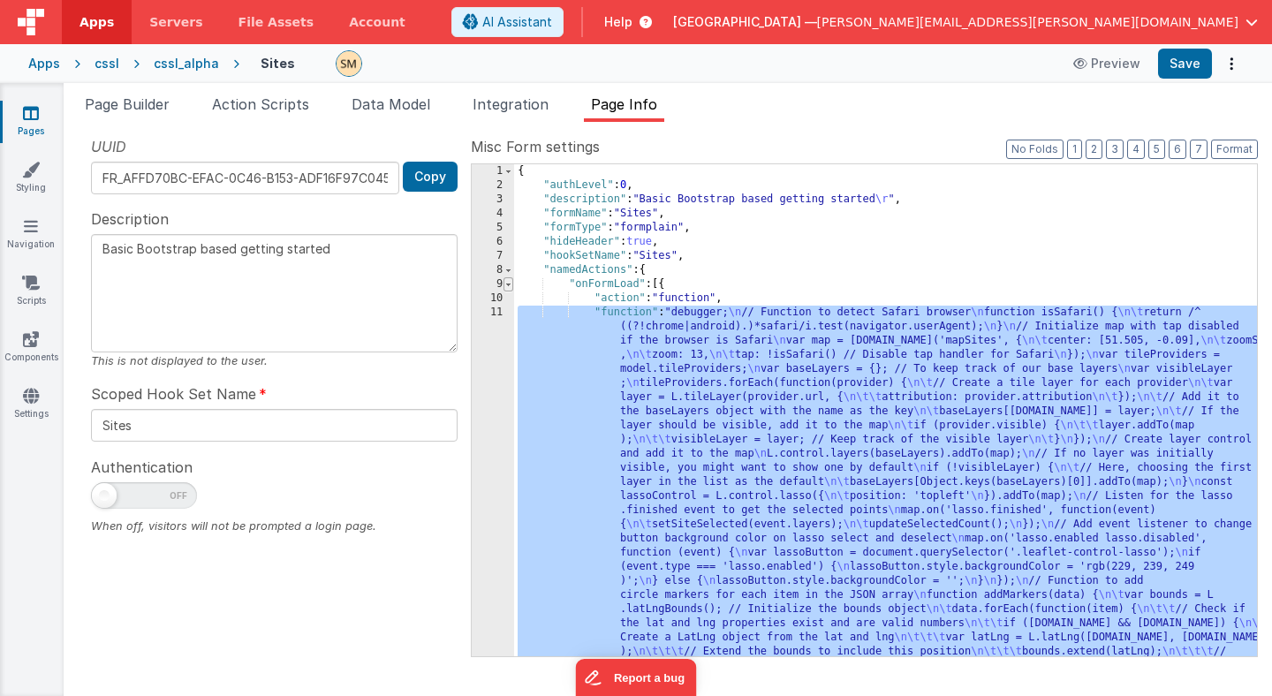
click at [509, 284] on span at bounding box center [509, 284] width 10 height 14
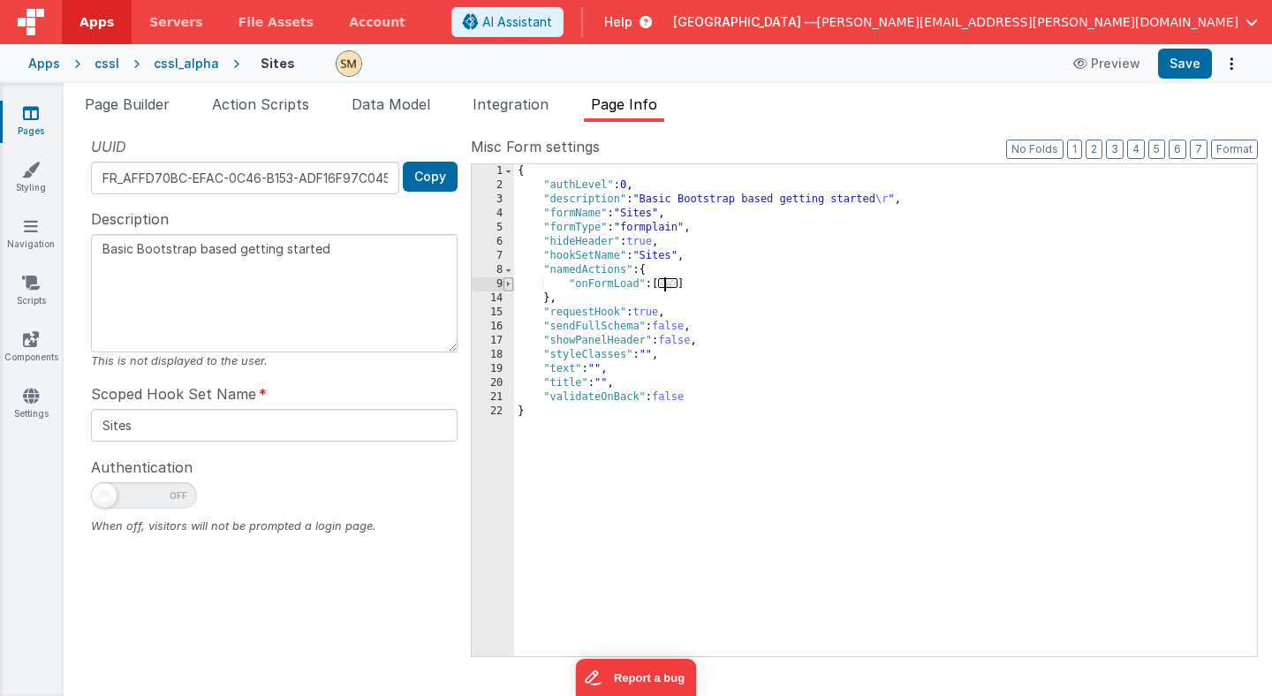
click at [509, 284] on span at bounding box center [509, 284] width 10 height 14
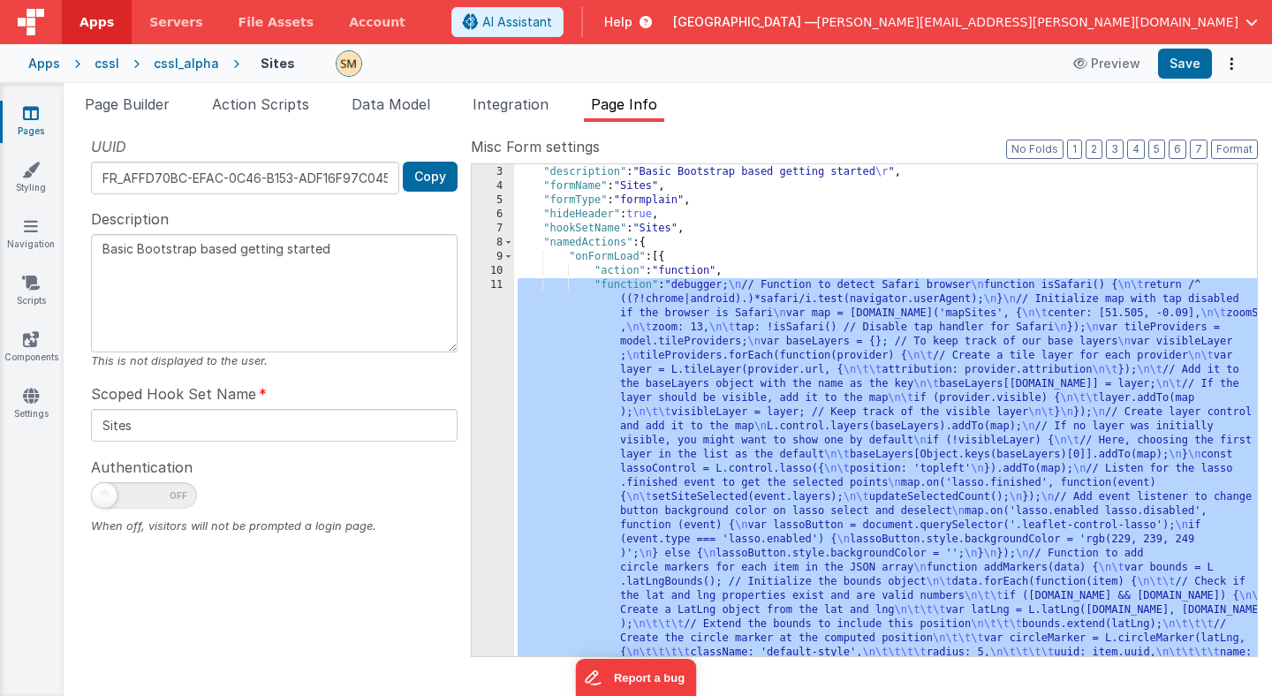
scroll to position [27, 0]
click at [509, 254] on span at bounding box center [509, 257] width 10 height 14
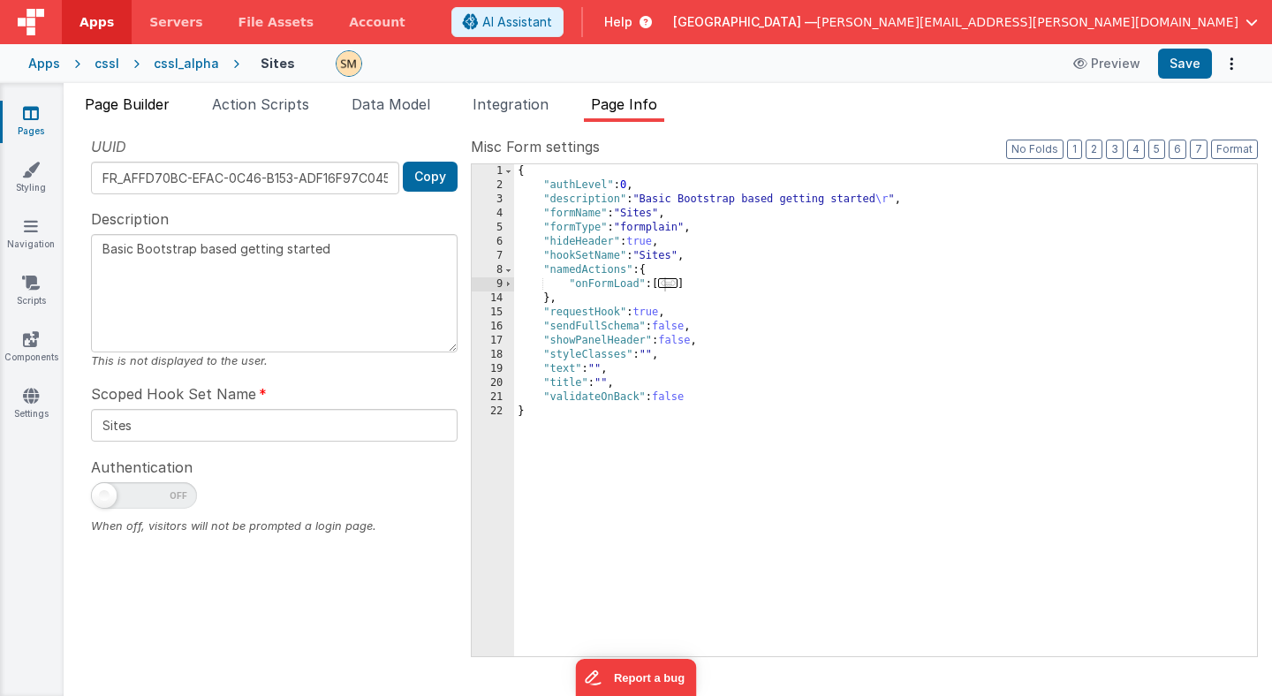
click at [139, 109] on span "Page Builder" at bounding box center [127, 104] width 85 height 18
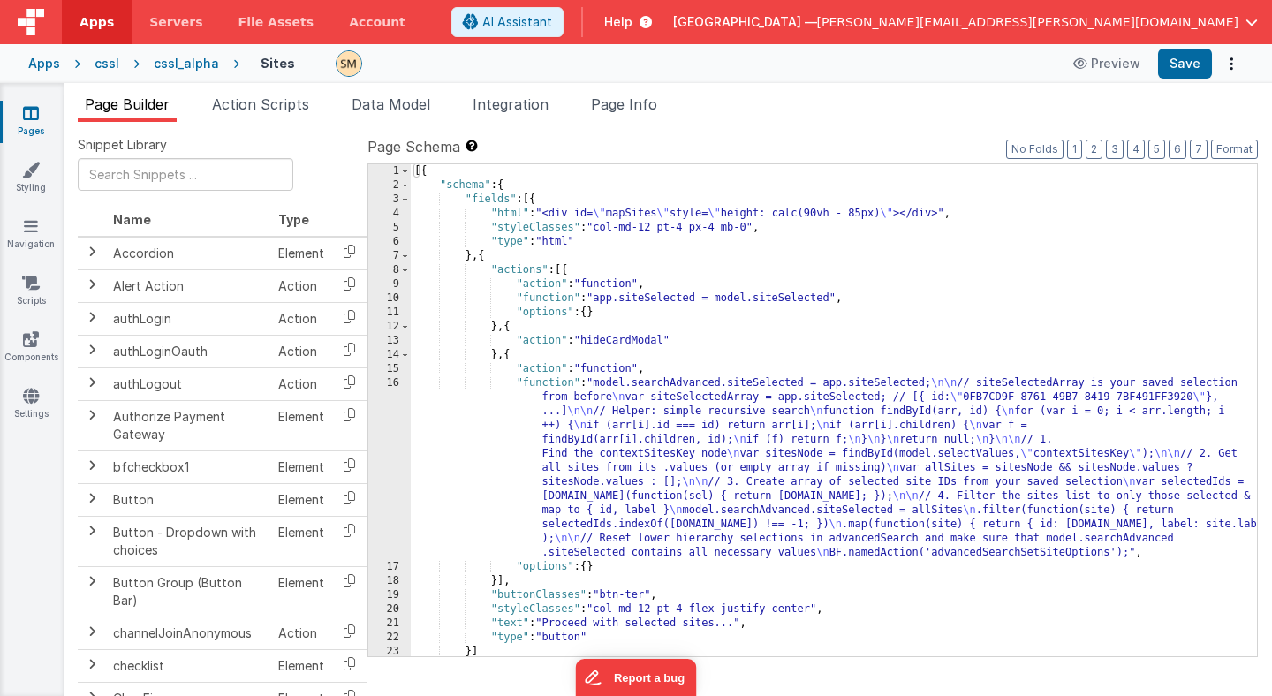
click at [629, 470] on div "[{ "schema" : { "fields" : [{ "html" : "<div id= \" mapSites \" style= \" heigh…" at bounding box center [834, 424] width 846 height 520
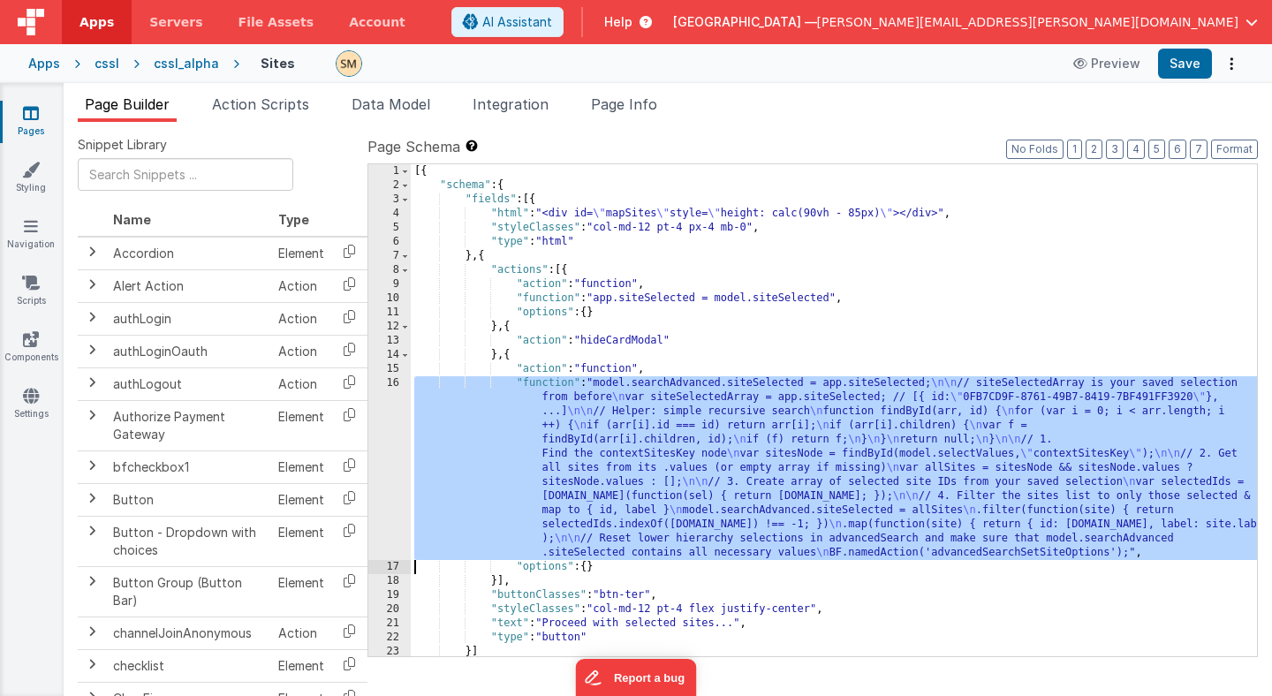
click at [381, 451] on div "16" at bounding box center [389, 468] width 42 height 184
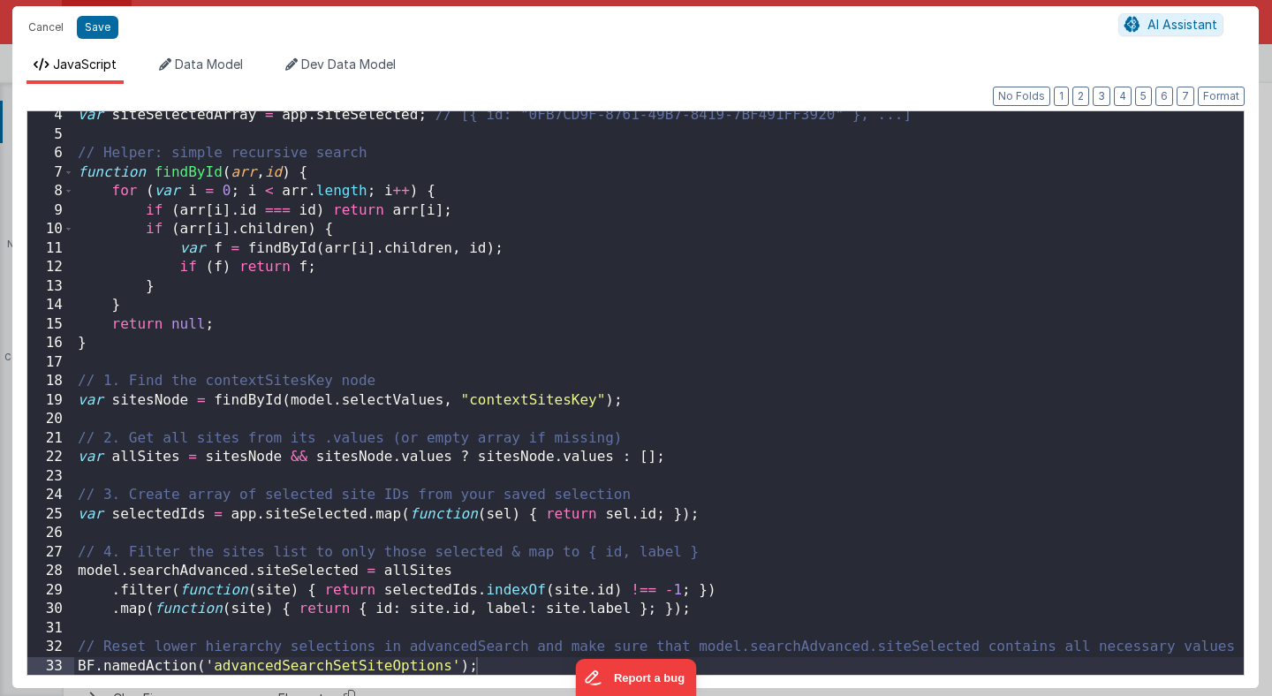
scroll to position [62, 0]
click at [151, 455] on div "var siteSelectedArray = app . siteSelected ; // [{ id: "0FB7CD9F-8761-49B7-8419…" at bounding box center [659, 407] width 1170 height 602
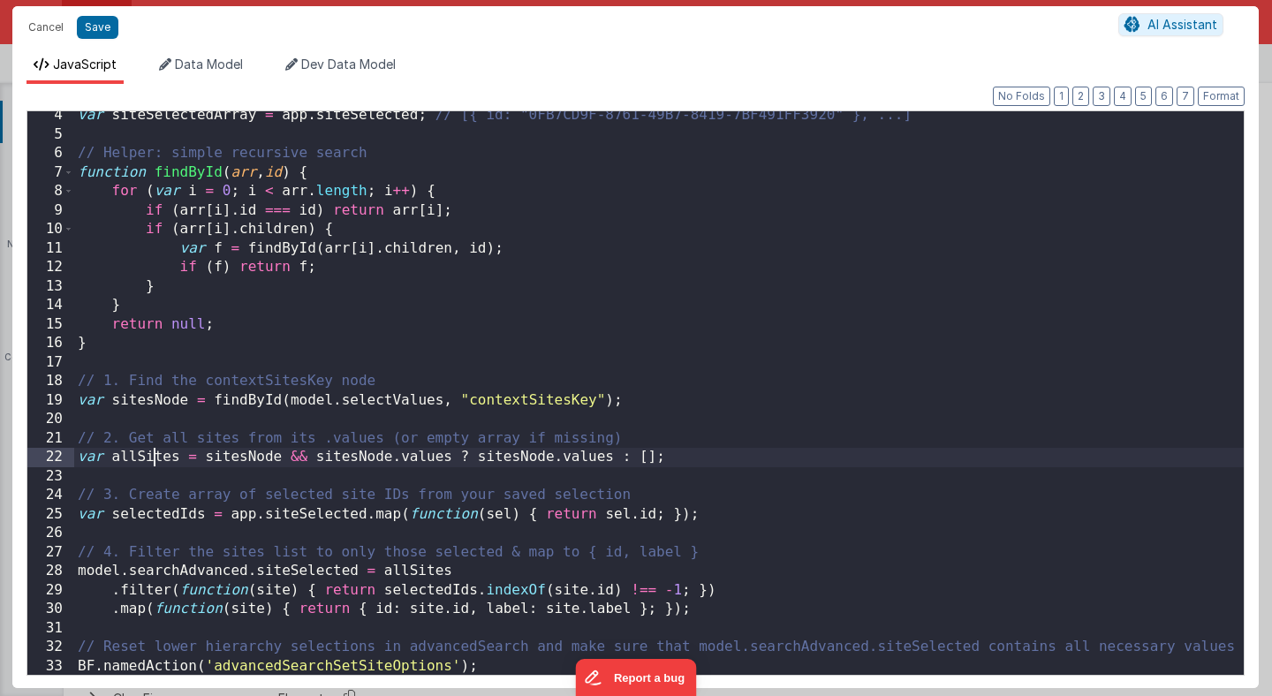
click at [151, 455] on div "var siteSelectedArray = app . siteSelected ; // [{ id: "0FB7CD9F-8761-49B7-8419…" at bounding box center [659, 407] width 1170 height 602
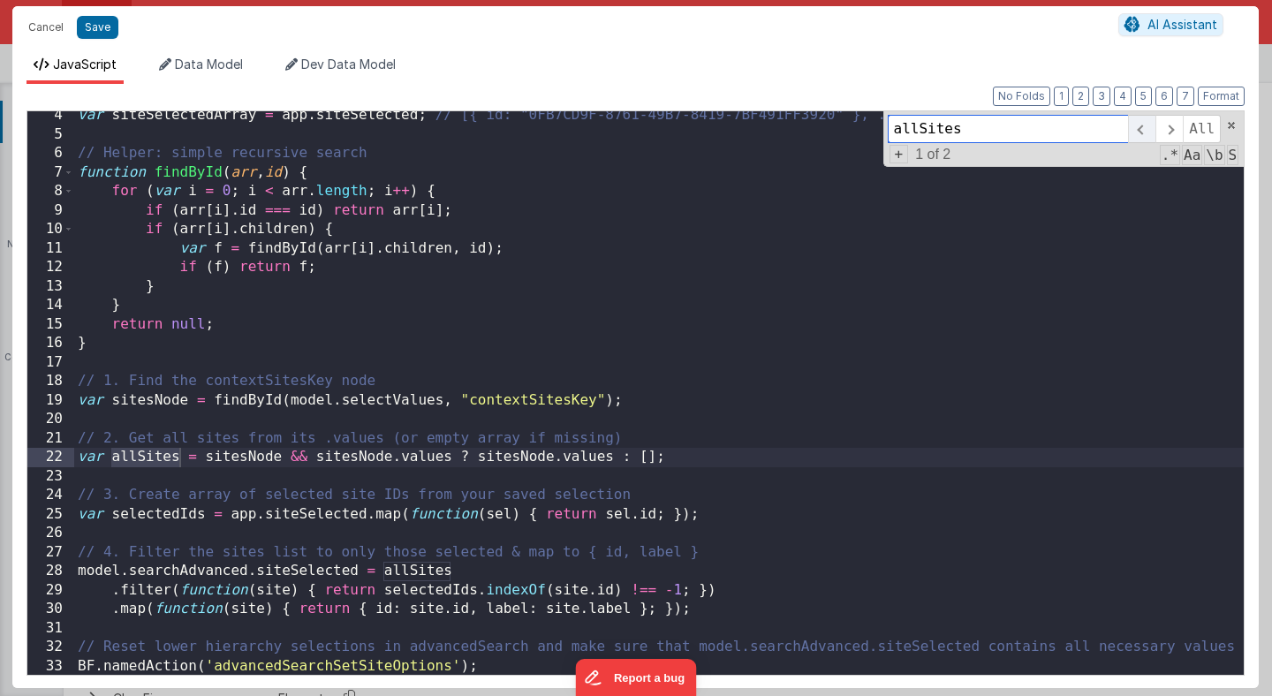
click at [1144, 128] on span at bounding box center [1141, 129] width 27 height 28
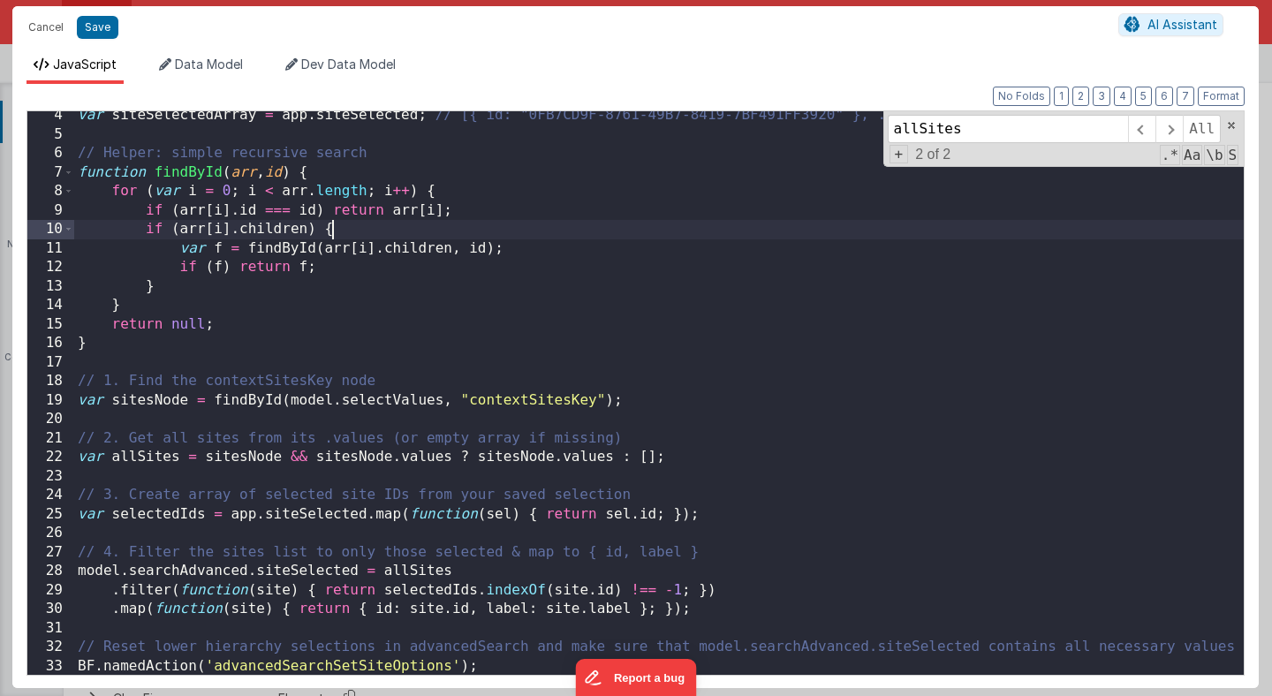
click at [686, 223] on div "var siteSelectedArray = app . siteSelected ; // [{ id: "0FB7CD9F-8761-49B7-8419…" at bounding box center [659, 407] width 1170 height 602
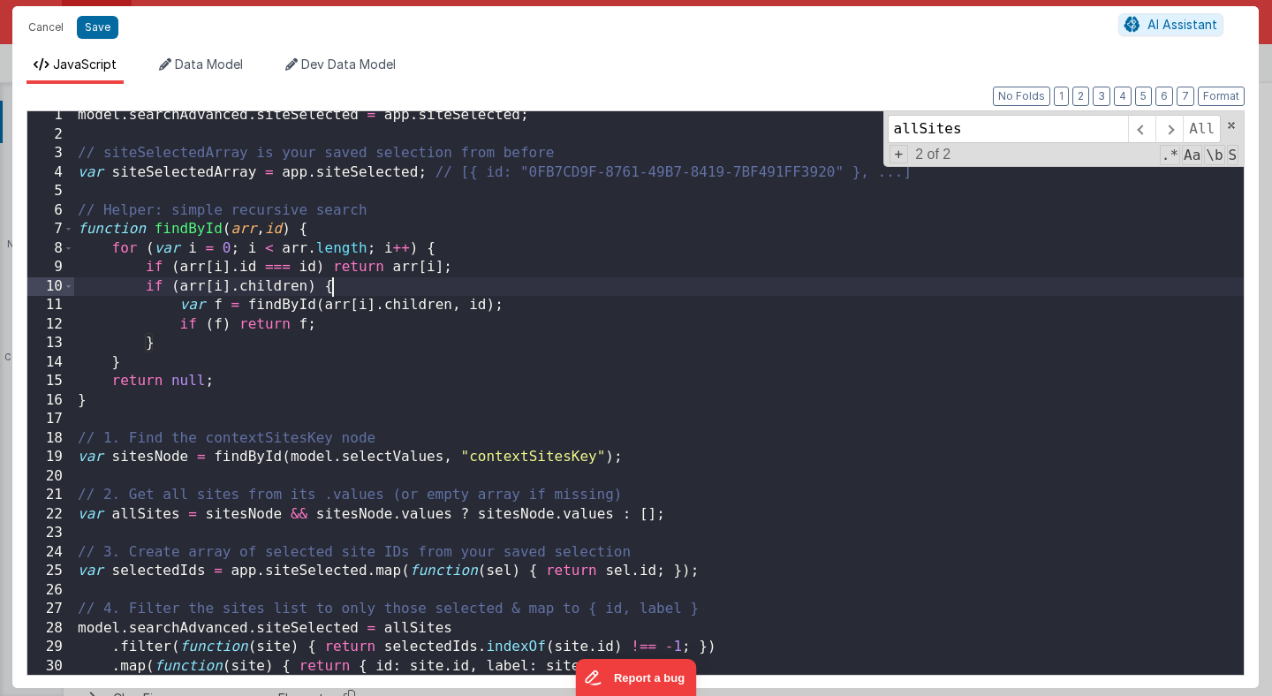
scroll to position [0, 0]
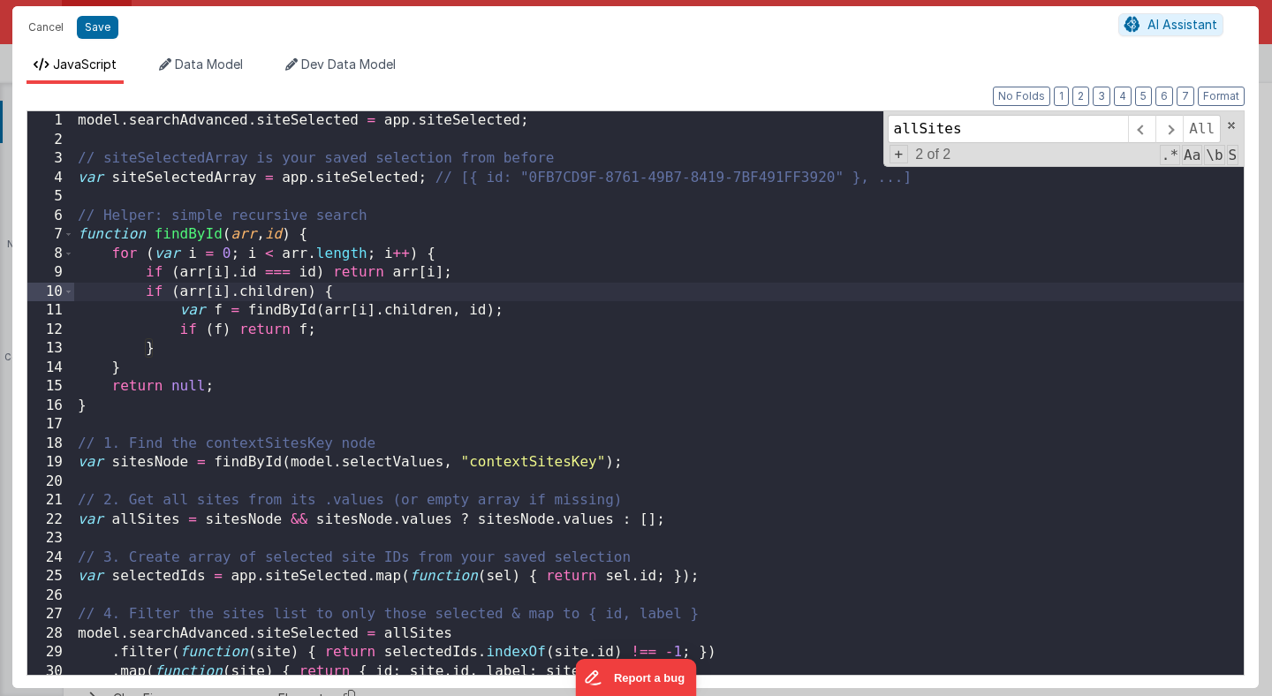
click at [197, 127] on div "model . searchAdvanced . siteSelected = app . siteSelected ; // siteSelectedArr…" at bounding box center [659, 412] width 1170 height 602
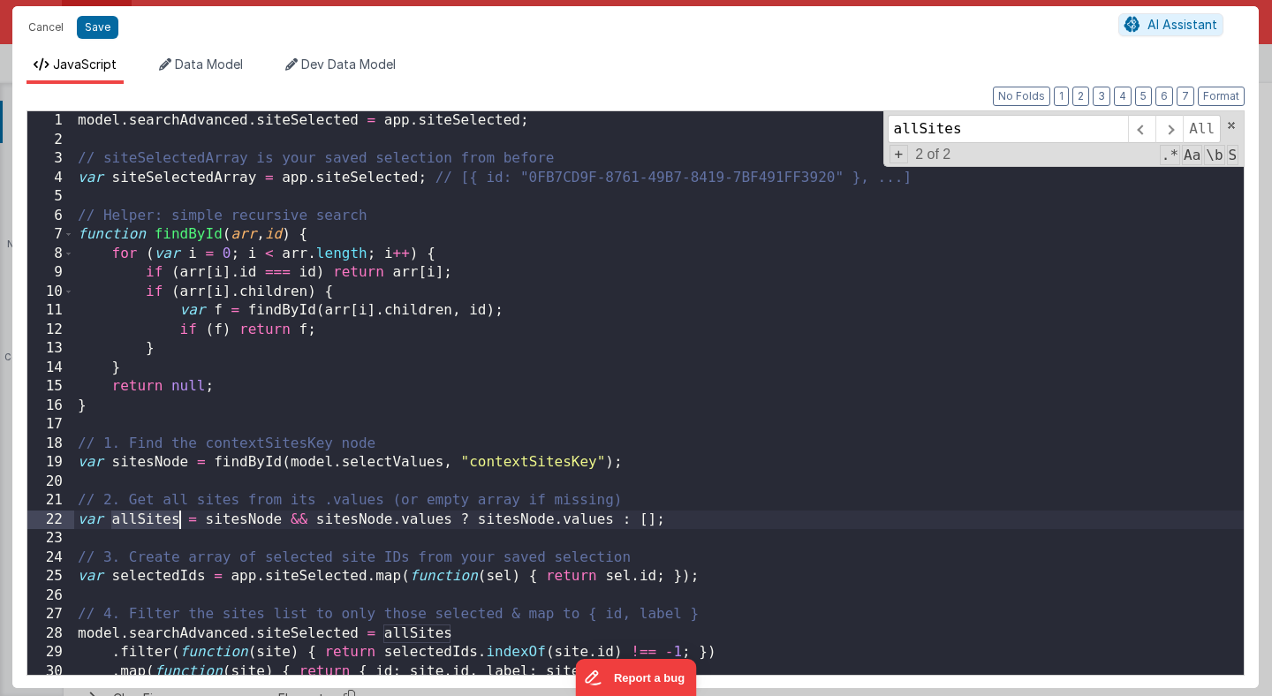
click at [258, 522] on div "model . searchAdvanced . siteSelected = app . siteSelected ; // siteSelectedArr…" at bounding box center [659, 412] width 1170 height 602
type input "sitesNode"
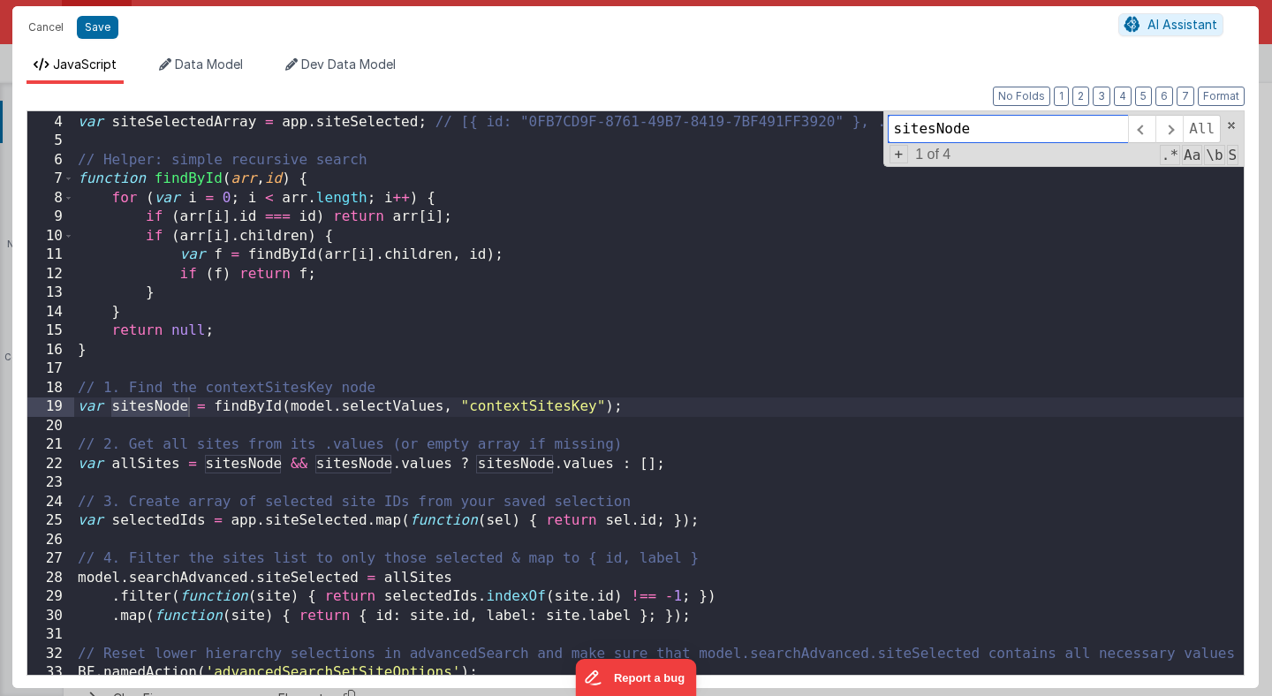
scroll to position [56, 0]
click at [527, 405] on div "// siteSelectedArray is your saved selection from before var siteSelectedArray …" at bounding box center [659, 395] width 1170 height 602
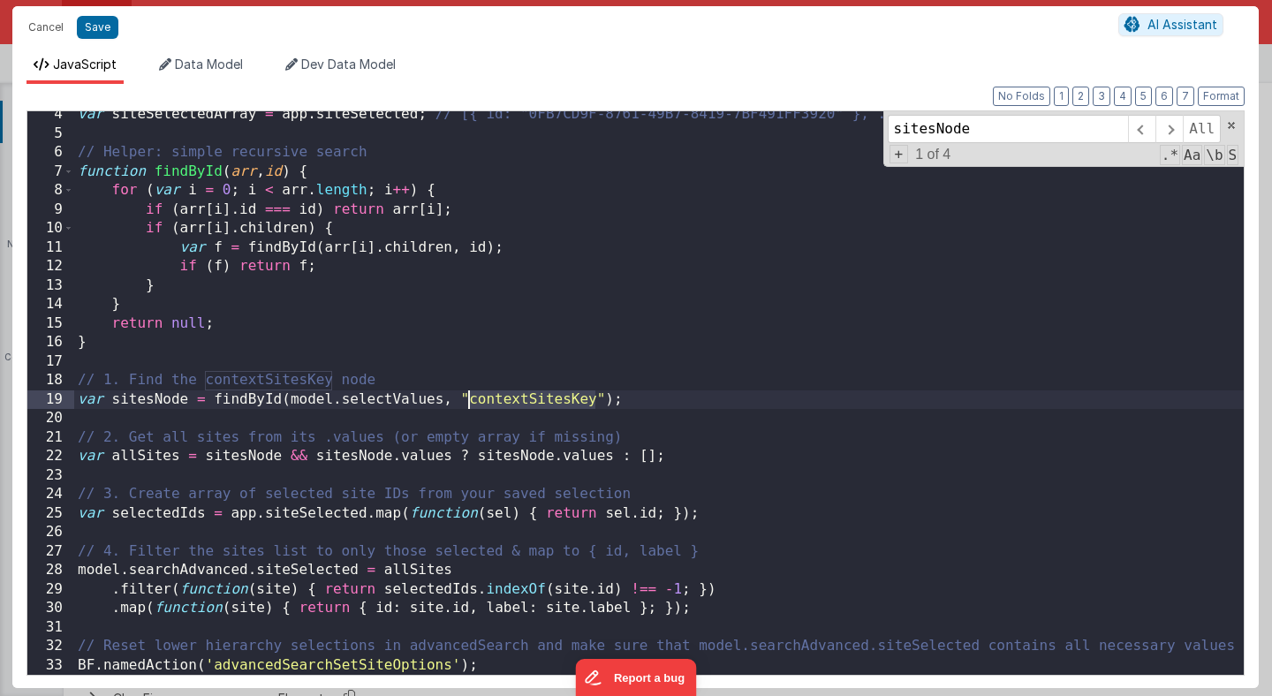
scroll to position [63, 0]
click at [57, 27] on button "Cancel" at bounding box center [45, 27] width 53 height 25
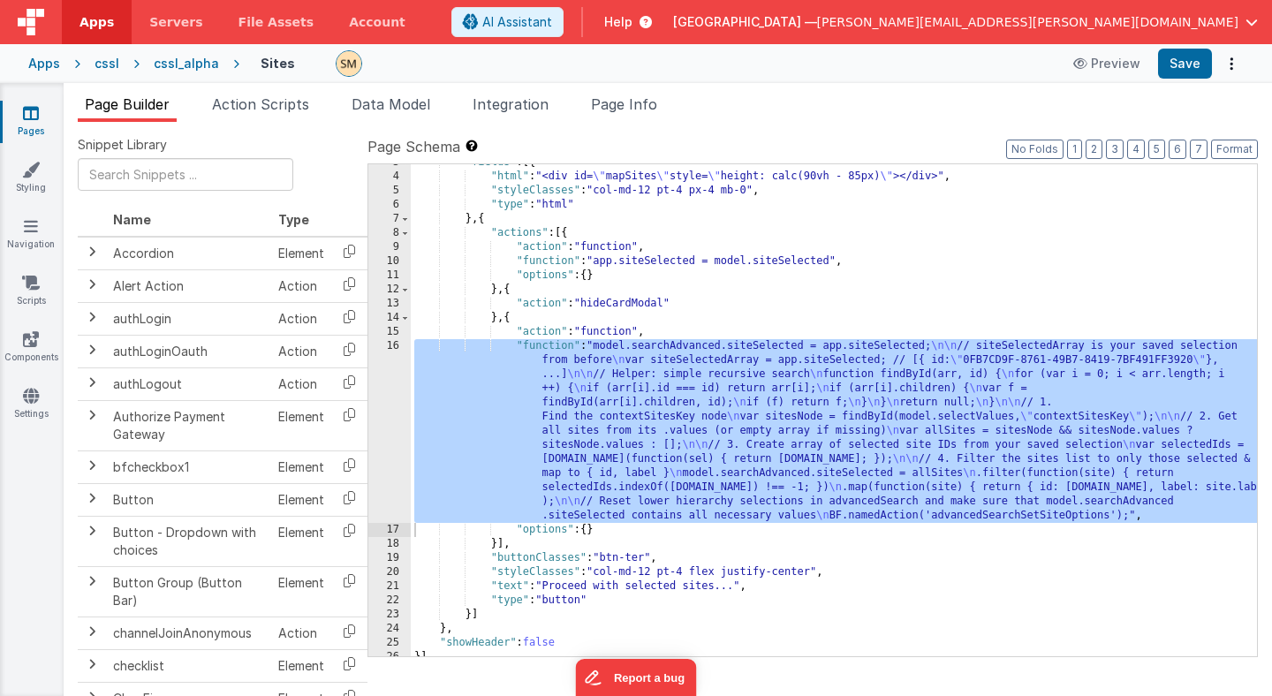
scroll to position [0, 0]
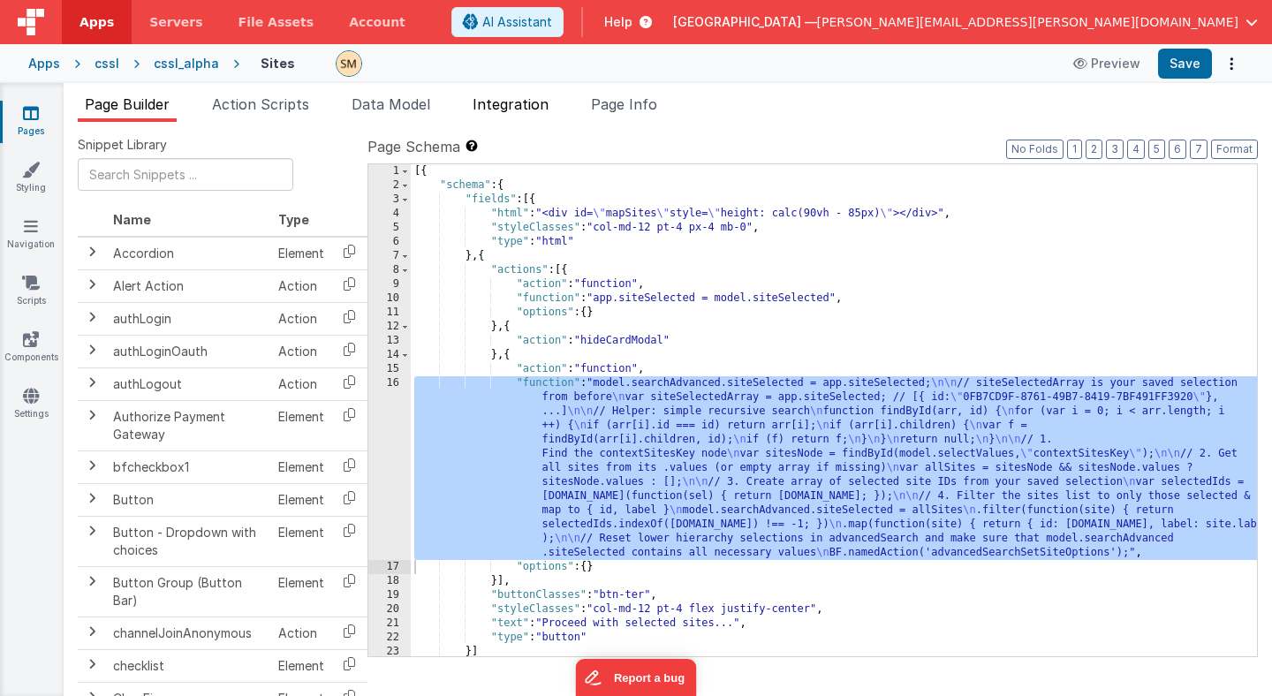
click at [524, 108] on span "Integration" at bounding box center [511, 104] width 76 height 18
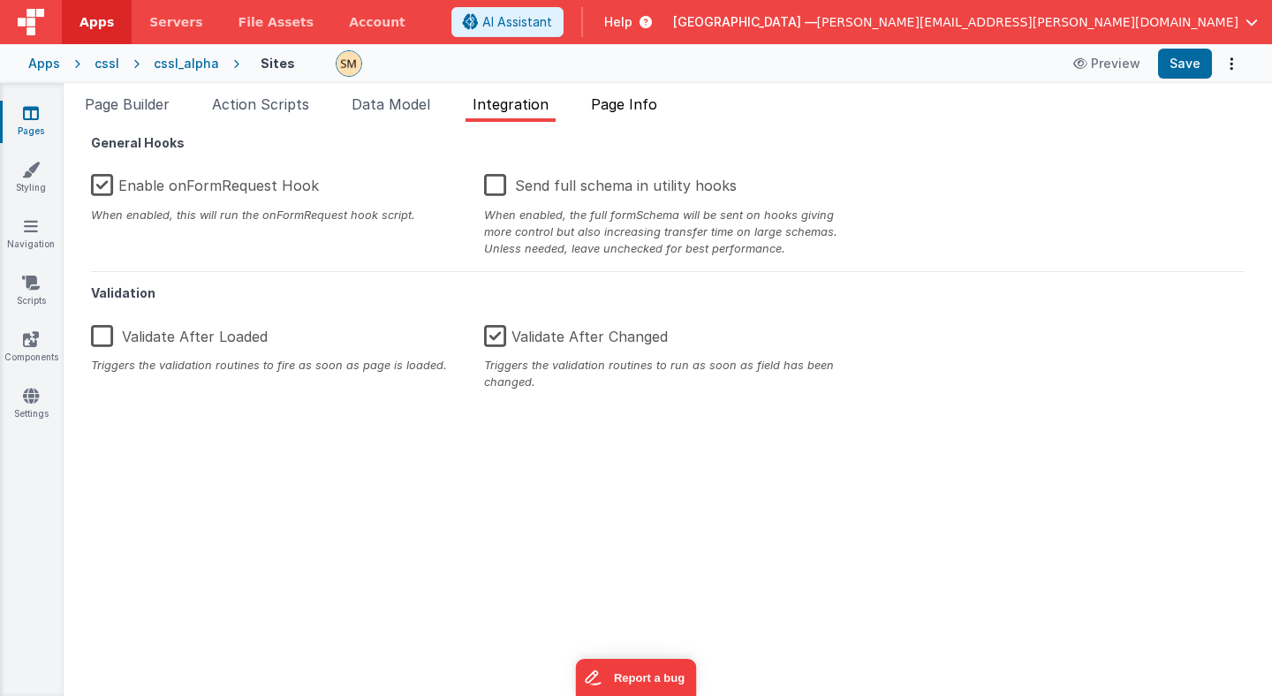
click at [621, 109] on span "Page Info" at bounding box center [624, 104] width 66 height 18
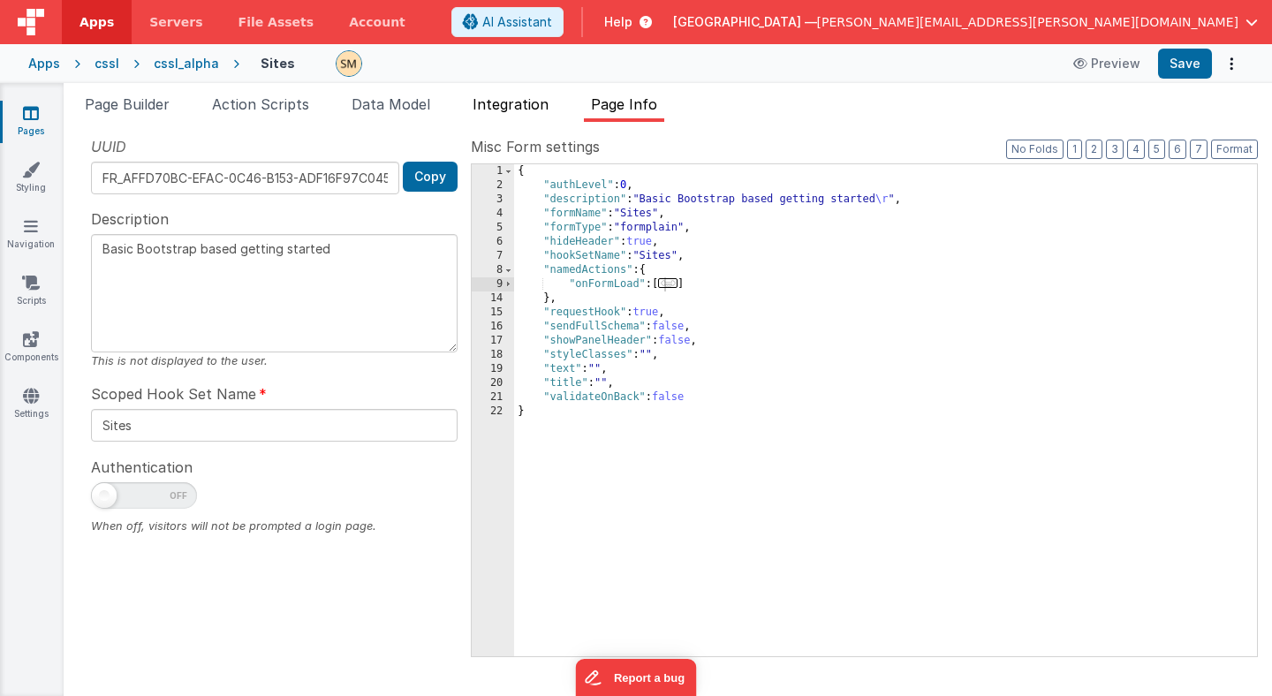
click at [540, 107] on span "Integration" at bounding box center [511, 104] width 76 height 18
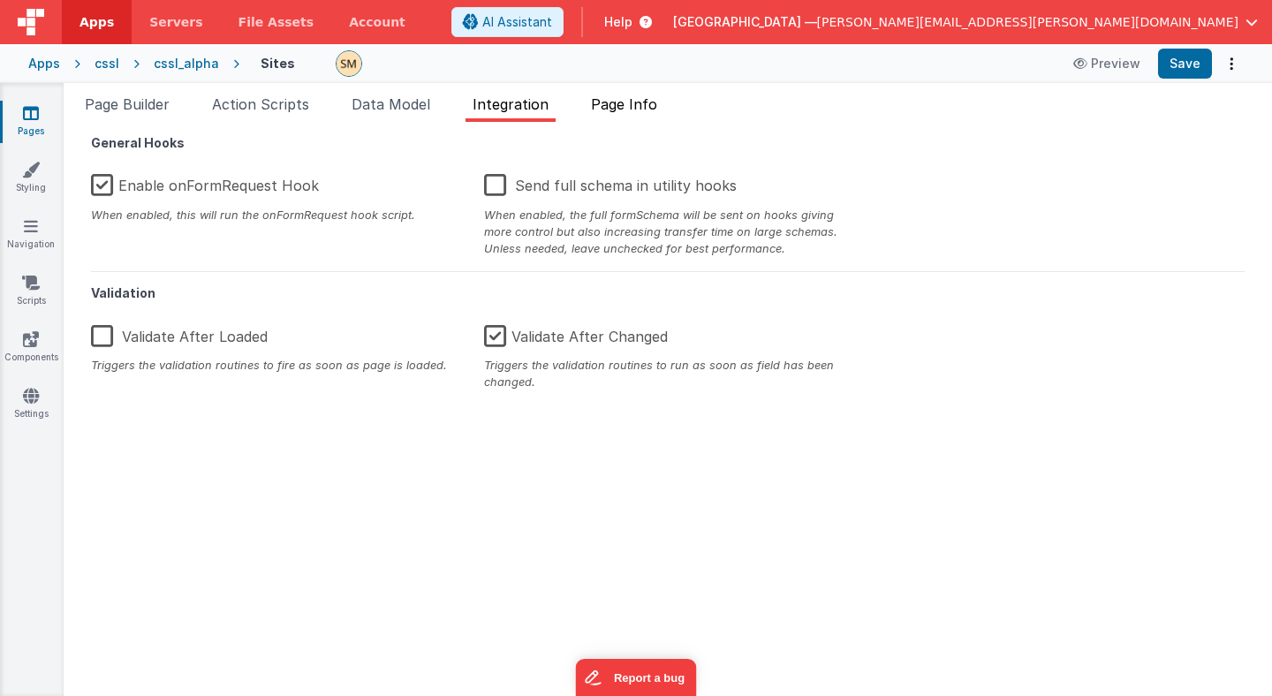
click at [630, 106] on span "Page Info" at bounding box center [624, 104] width 66 height 18
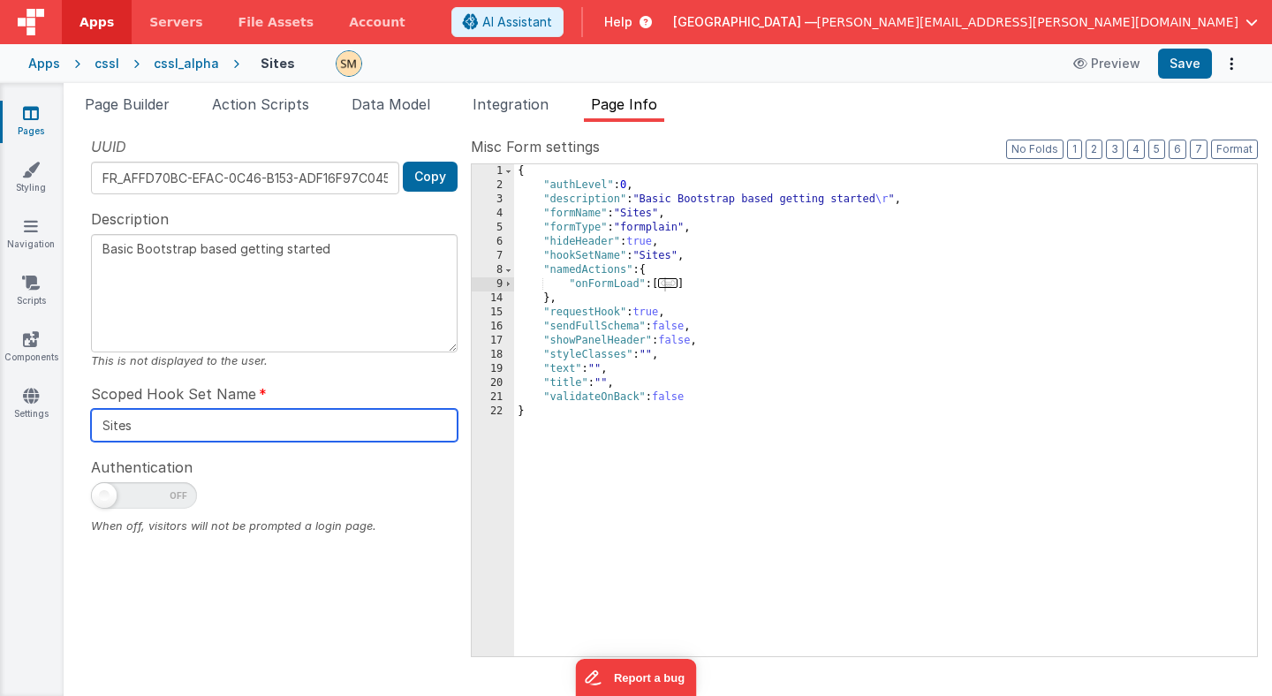
drag, startPoint x: 192, startPoint y: 434, endPoint x: 192, endPoint y: 379, distance: 54.8
click at [192, 379] on div "UUID FR_AFFD70BC-EFAC-0C46-B153-ADF16F97C045 Copy Description Basic Bootstrap b…" at bounding box center [274, 395] width 393 height 519
click at [510, 284] on span at bounding box center [509, 284] width 10 height 14
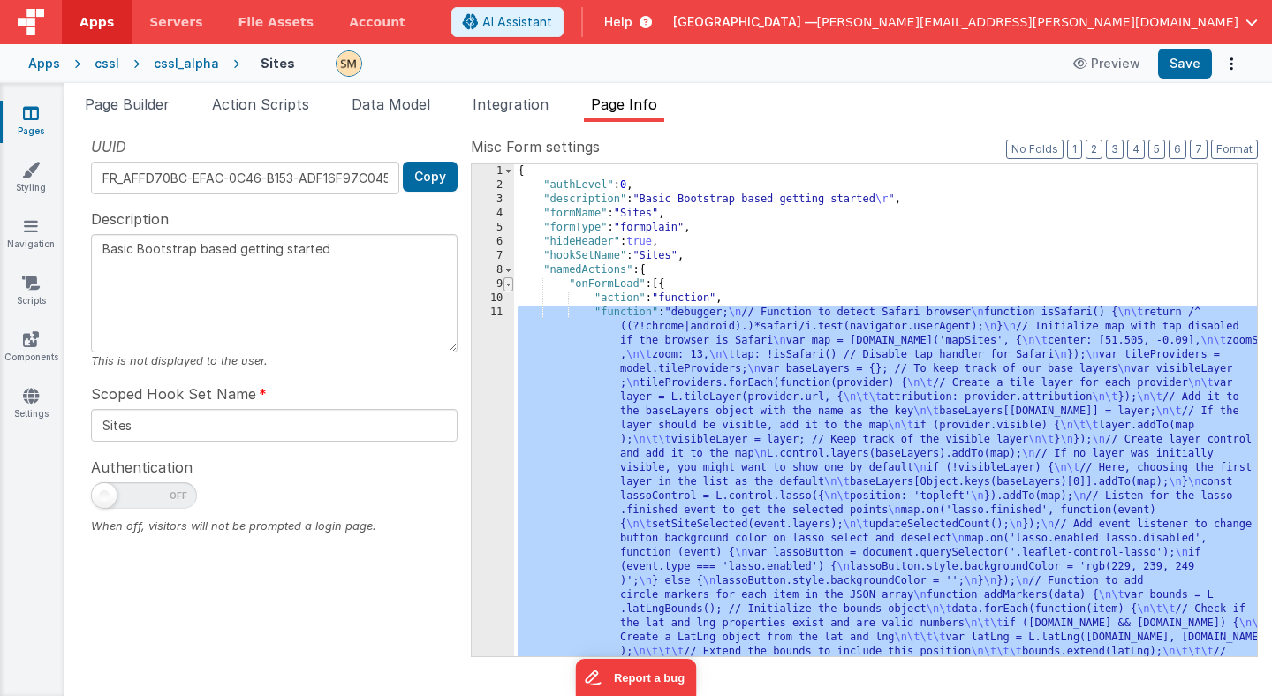
click at [510, 284] on span at bounding box center [509, 284] width 10 height 14
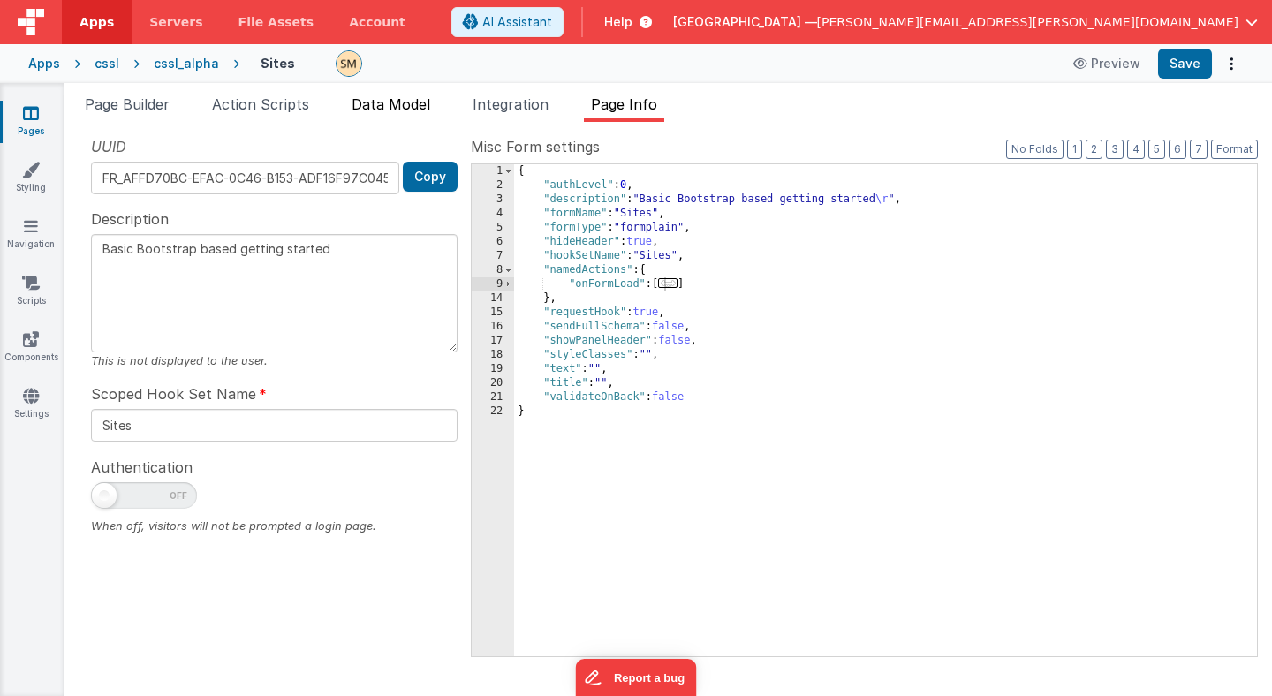
click at [388, 105] on span "Data Model" at bounding box center [391, 104] width 79 height 18
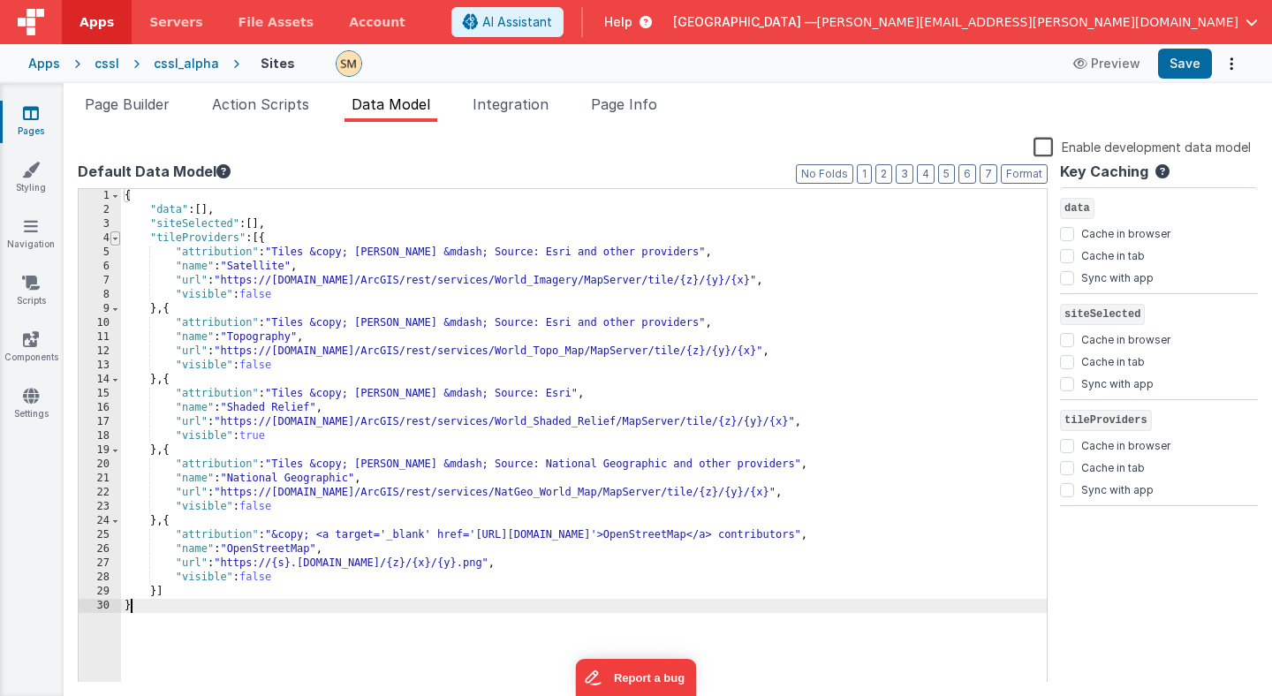
click at [117, 239] on span at bounding box center [115, 238] width 10 height 14
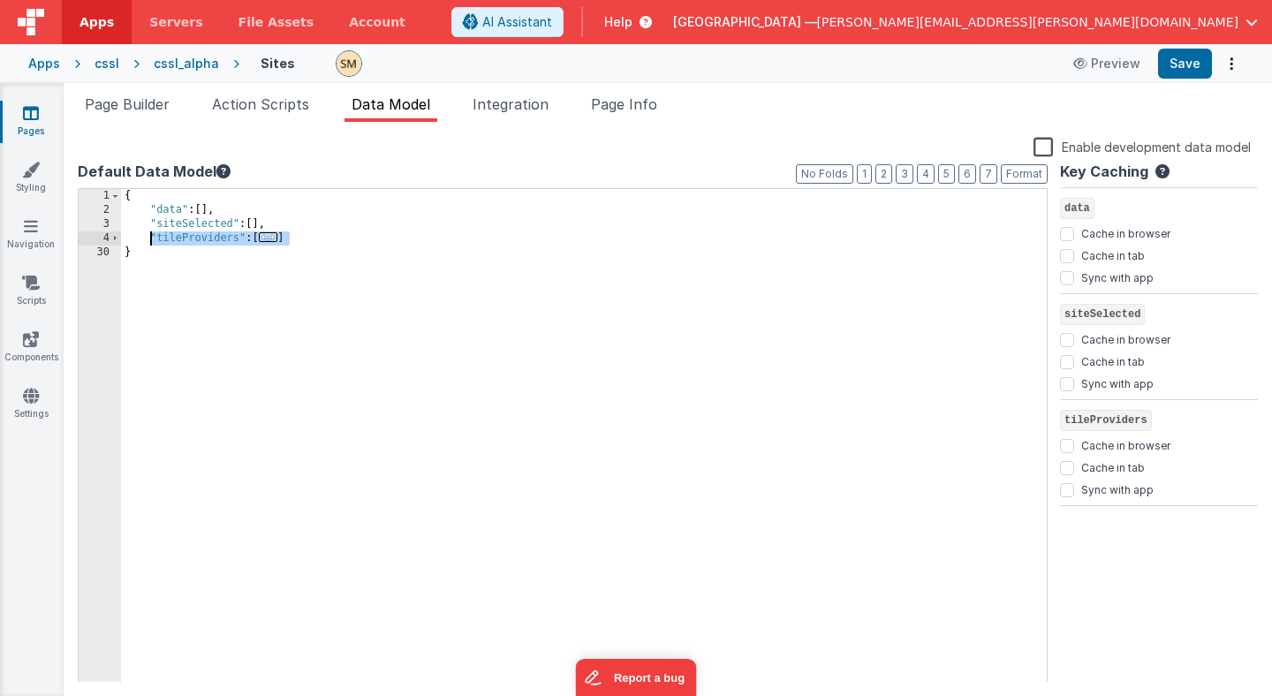
drag, startPoint x: 290, startPoint y: 239, endPoint x: 150, endPoint y: 239, distance: 139.6
click at [150, 239] on div "{ "data" : [ ] , "siteSelected" : [ ] , "tileProviders" : [ ... ] }" at bounding box center [584, 450] width 926 height 522
click at [621, 110] on span "Page Info" at bounding box center [624, 104] width 66 height 18
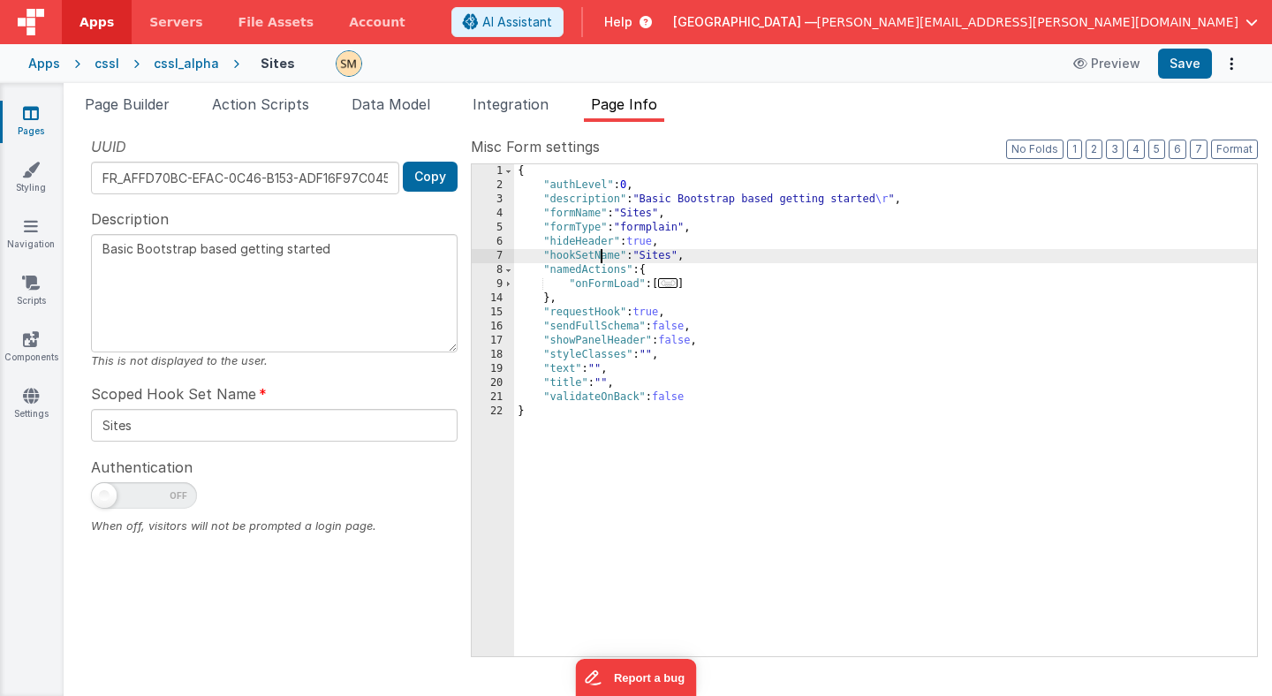
click at [602, 256] on div "{ "authLevel" : 0 , "description" : "Basic Bootstrap based getting started \r "…" at bounding box center [885, 424] width 743 height 520
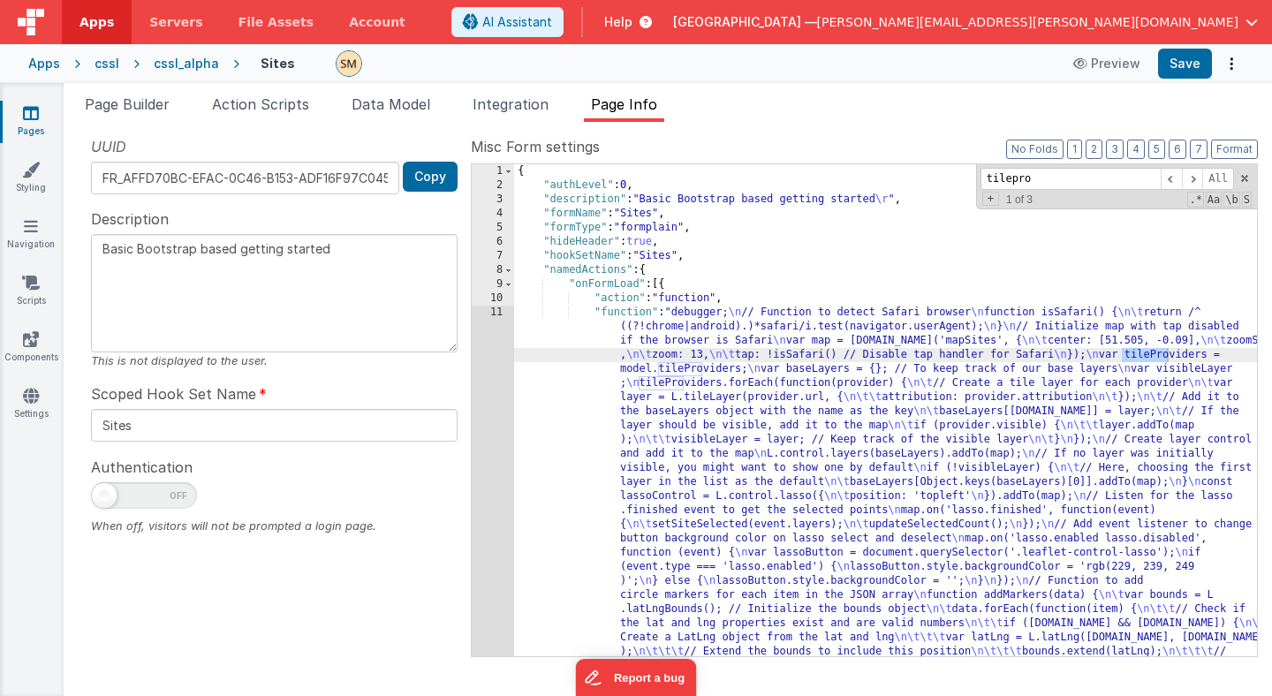
type input "tilepro"
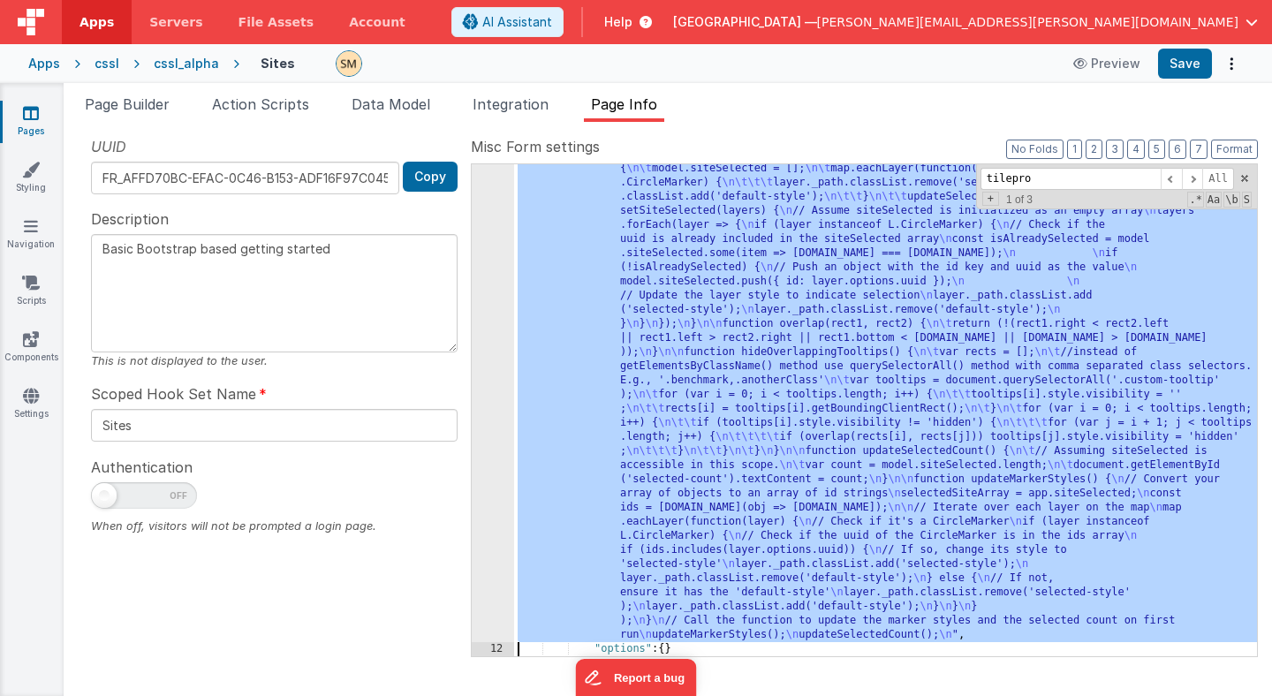
click at [496, 428] on div "11 12 13 14 15 16 17 18 19 20 21 22" at bounding box center [493, 231] width 42 height 1835
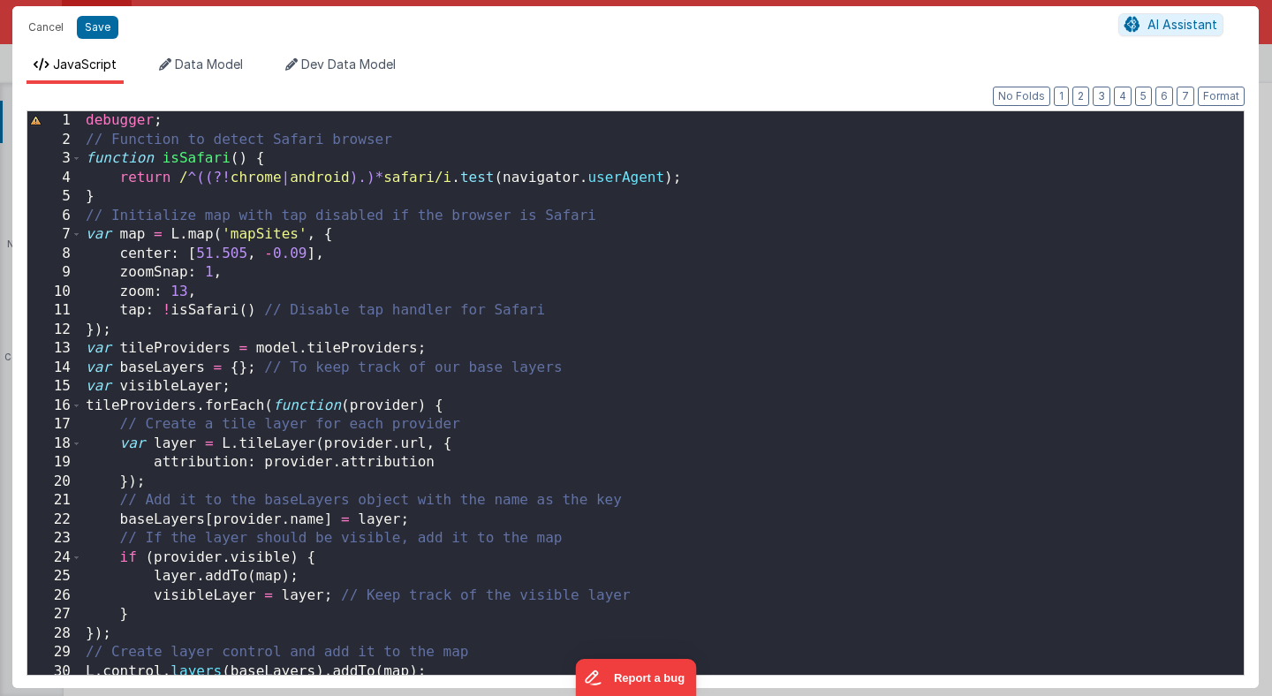
click at [442, 347] on div "debugger ; // Function to detect Safari browser function isSafari ( ) { return …" at bounding box center [663, 412] width 1162 height 602
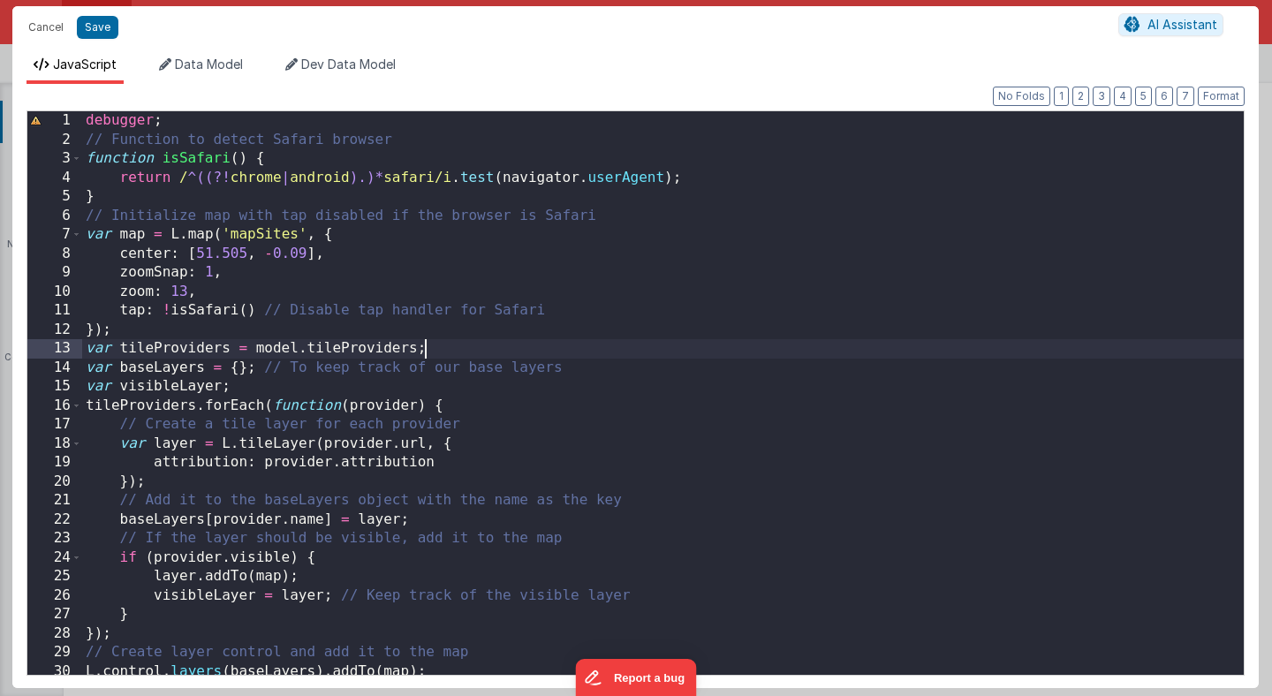
scroll to position [0, 0]
click at [275, 348] on div "debugger ; // Function to detect Safari browser function isSafari ( ) { return …" at bounding box center [663, 412] width 1162 height 602
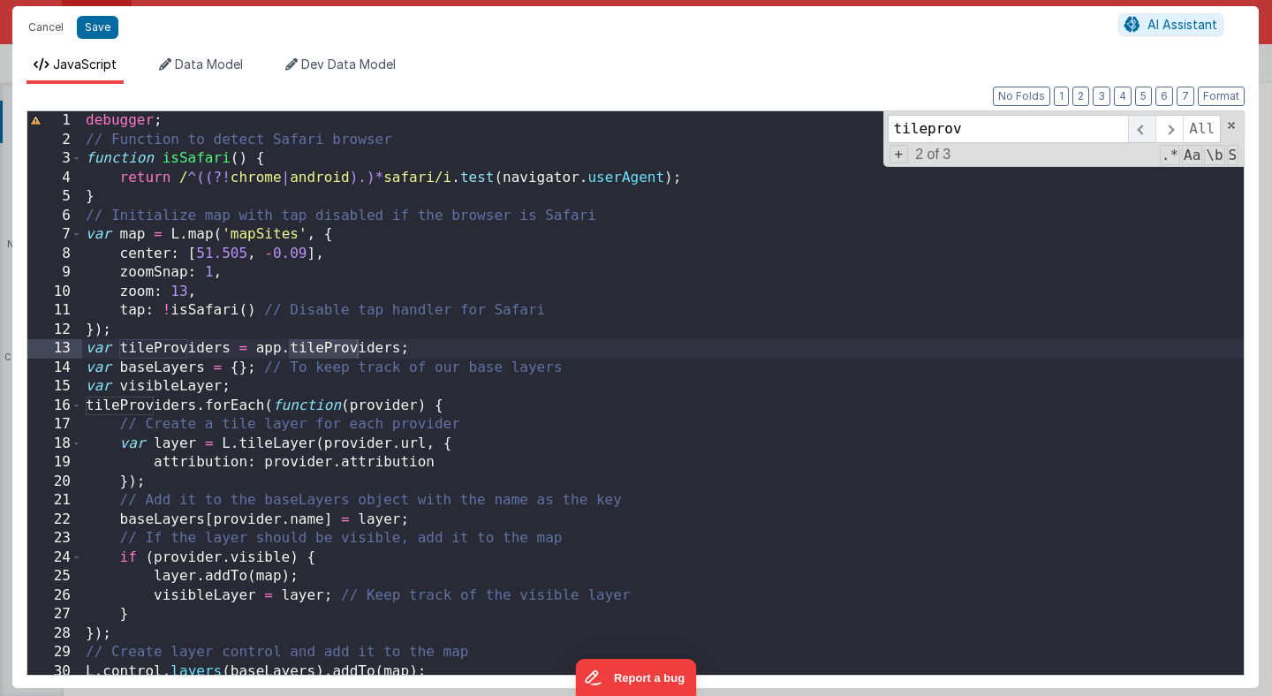
type input "tileprov"
click at [1148, 126] on span at bounding box center [1141, 129] width 27 height 28
click at [1147, 129] on span at bounding box center [1141, 129] width 27 height 28
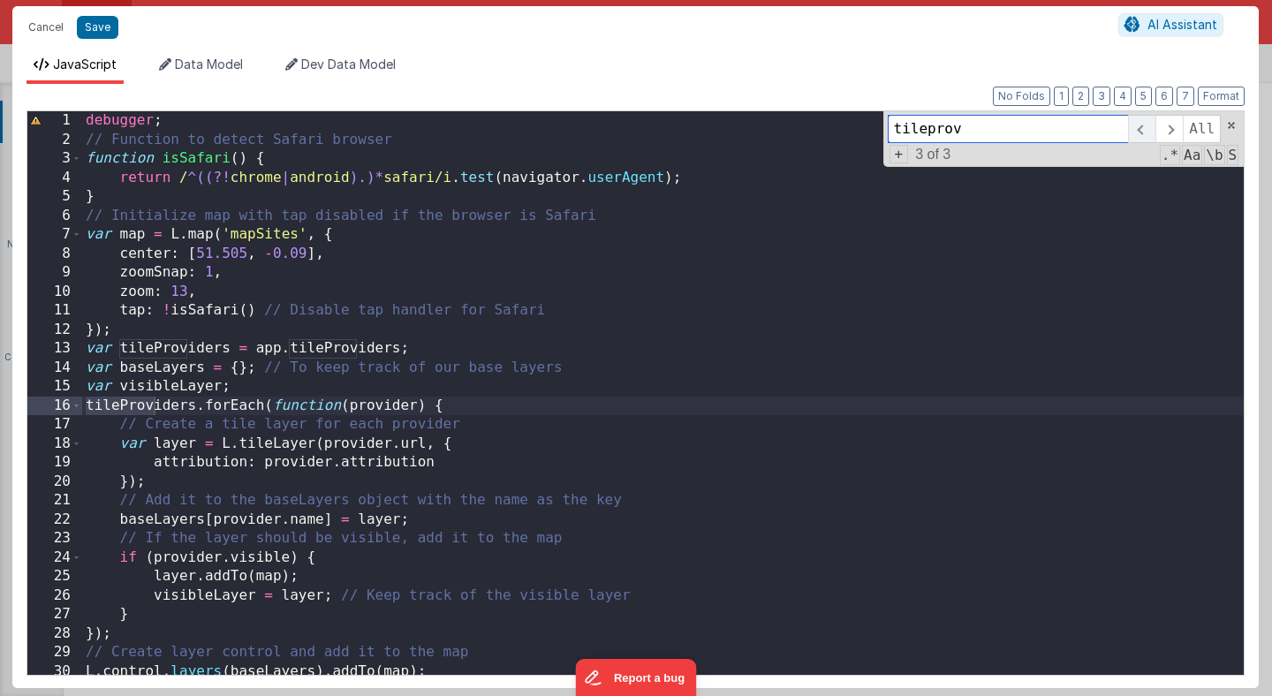
click at [1147, 131] on span at bounding box center [1141, 129] width 27 height 28
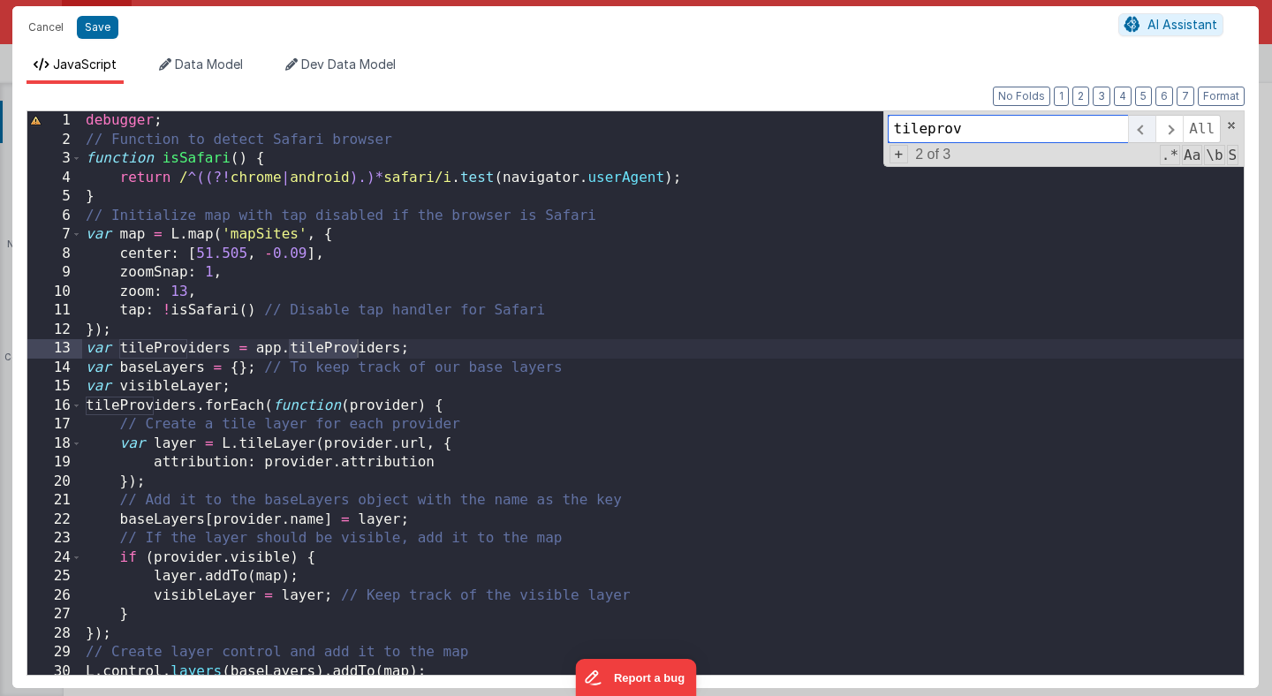
click at [1147, 131] on span at bounding box center [1141, 129] width 27 height 28
click at [1147, 130] on span at bounding box center [1141, 129] width 27 height 28
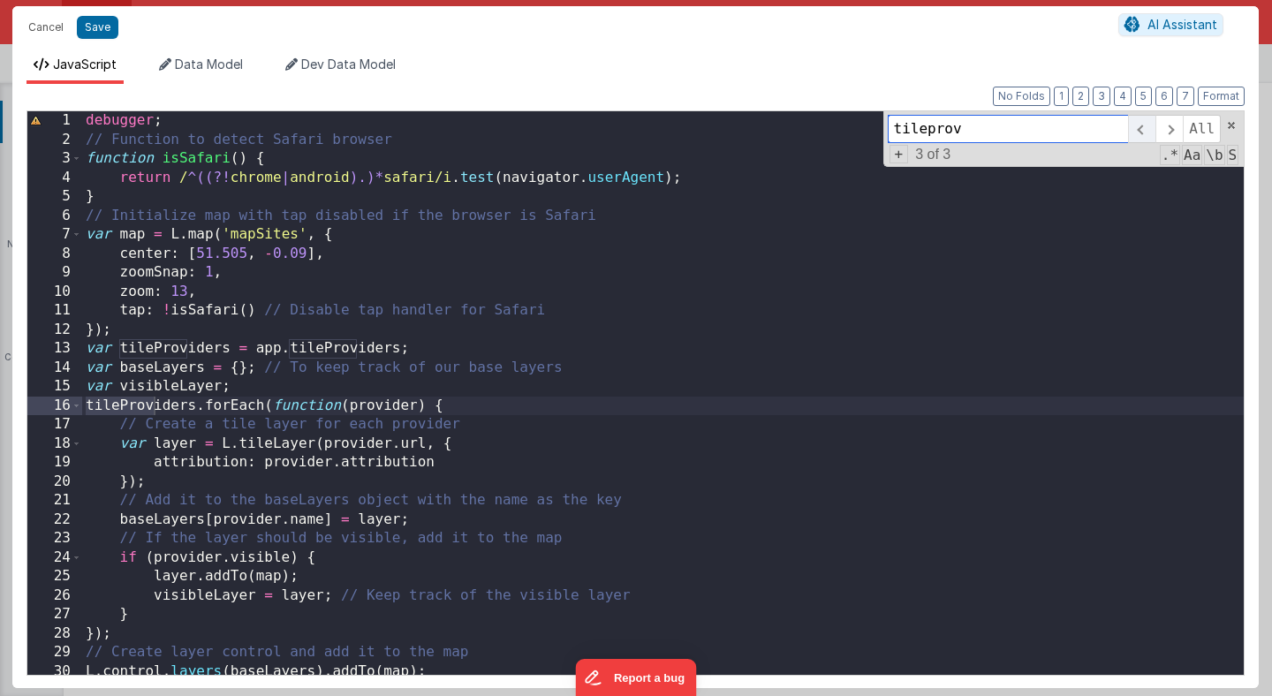
click at [1147, 130] on span at bounding box center [1141, 129] width 27 height 28
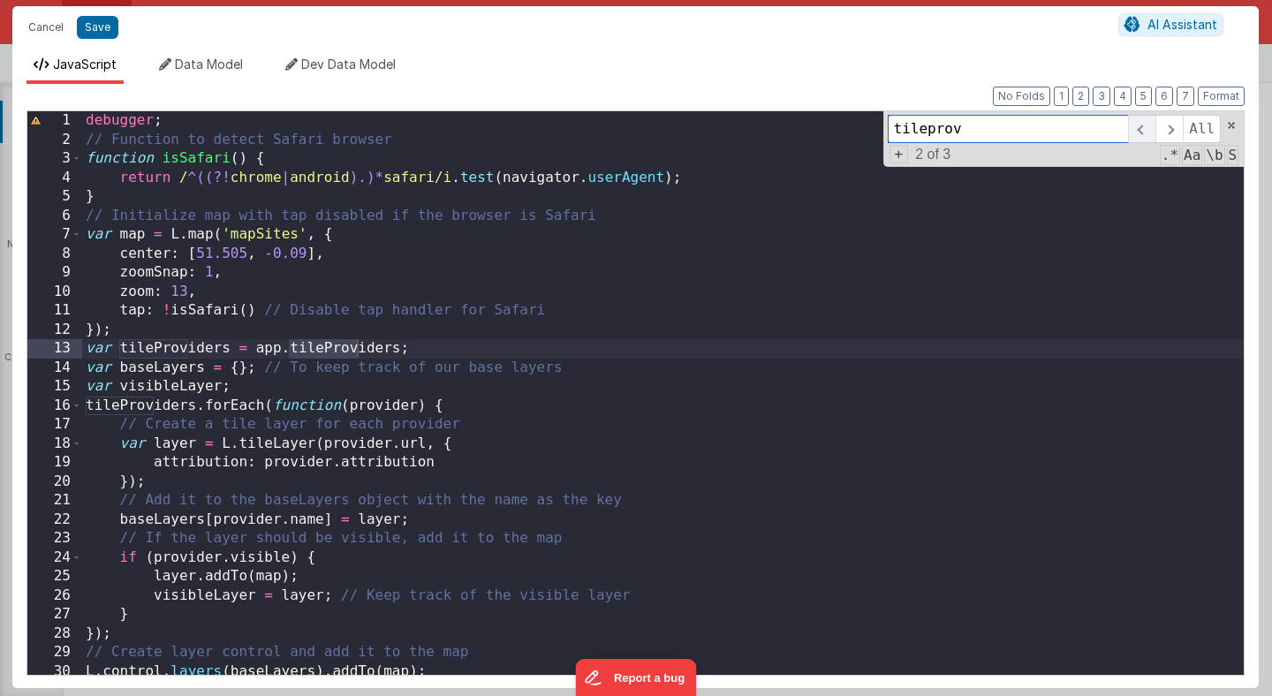
click at [1147, 130] on span at bounding box center [1141, 129] width 27 height 28
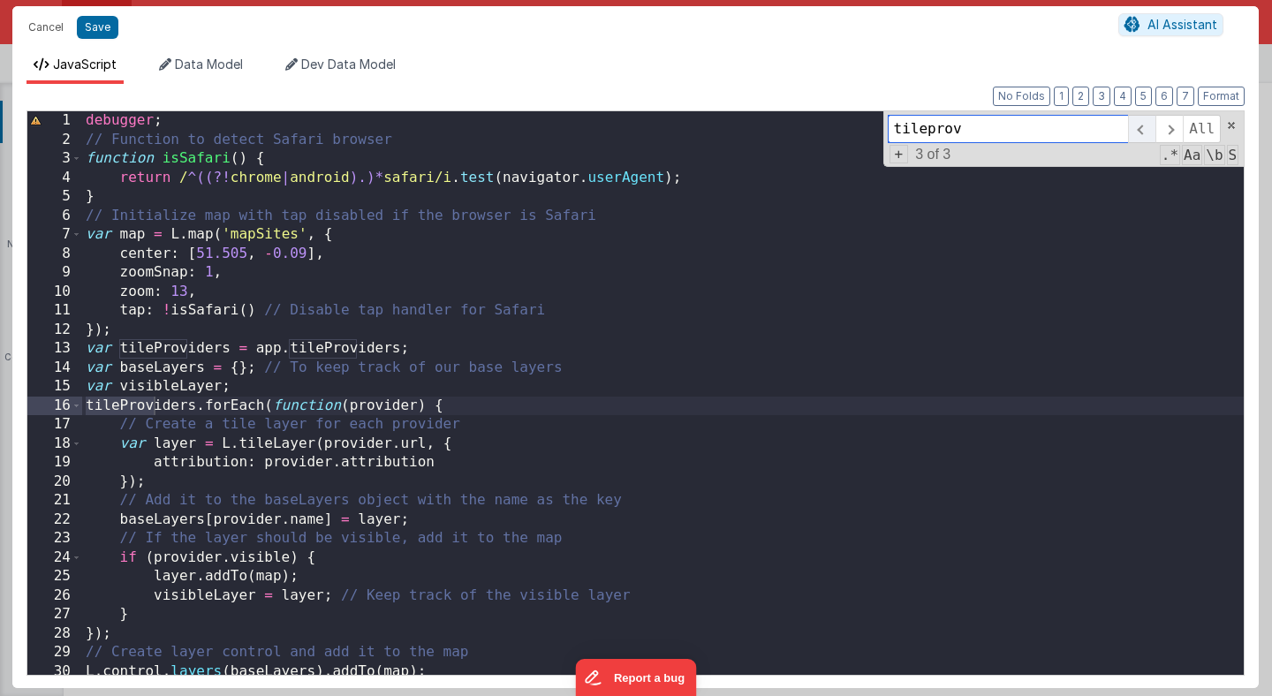
click at [1147, 130] on span at bounding box center [1141, 129] width 27 height 28
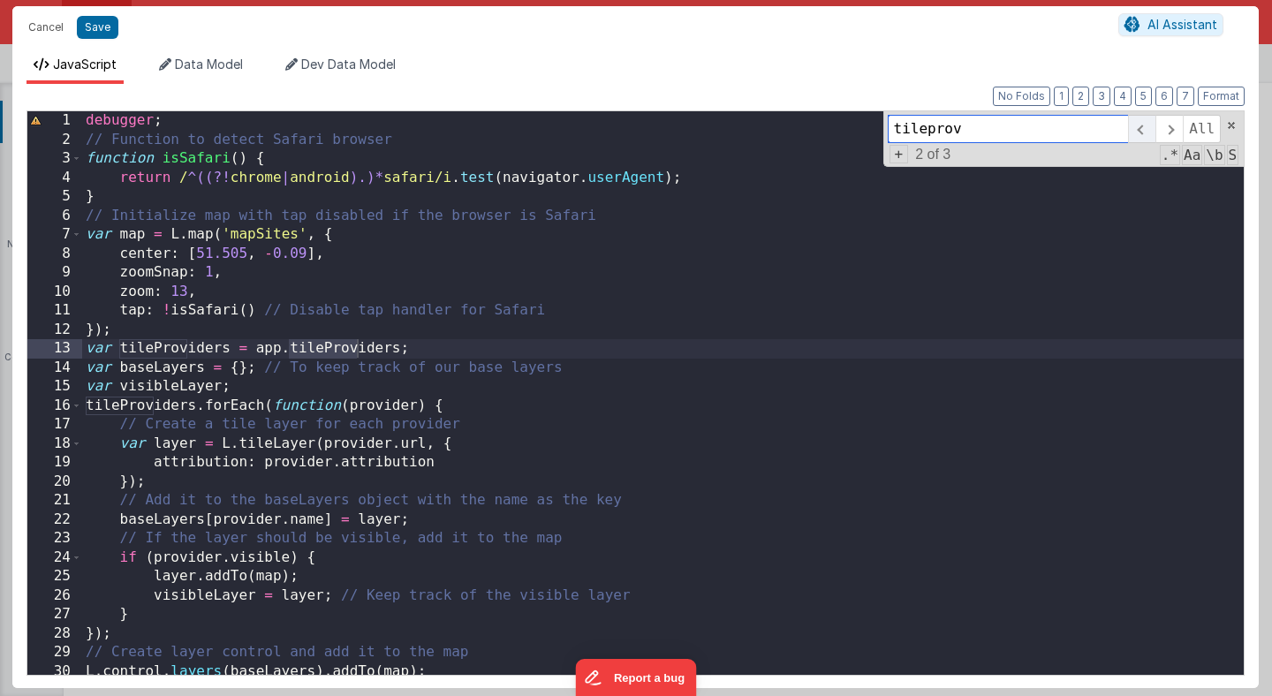
click at [1147, 130] on span at bounding box center [1141, 129] width 27 height 28
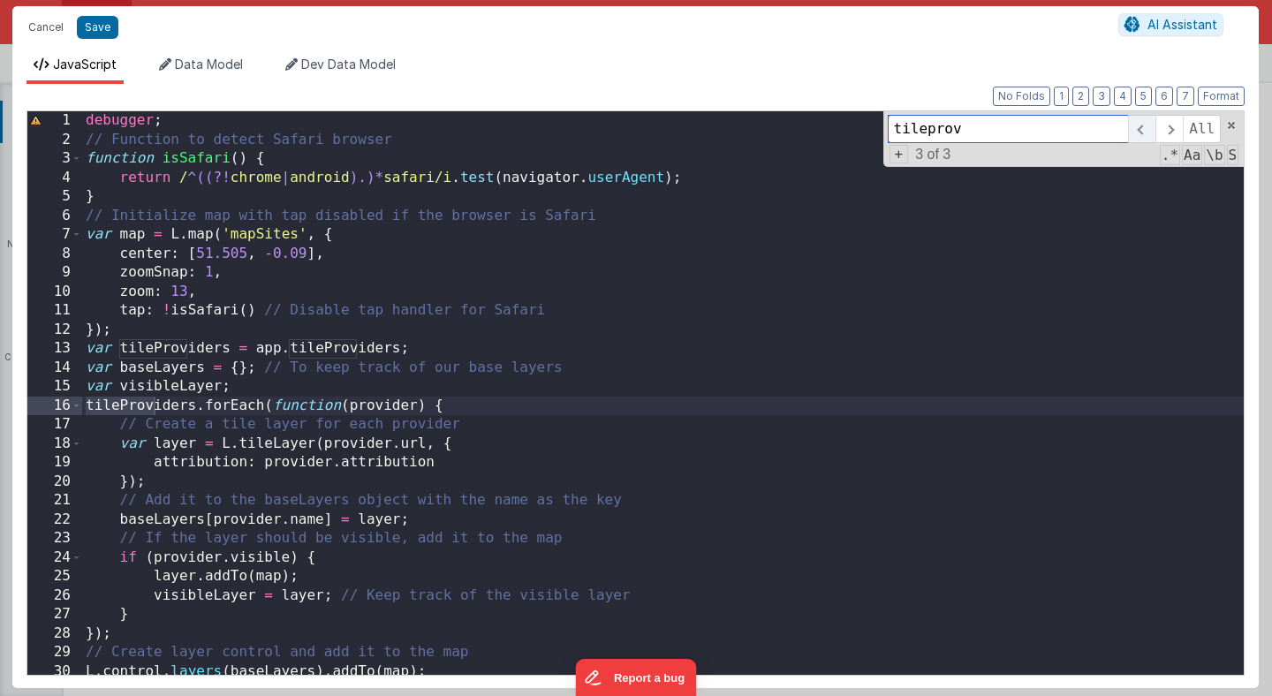
click at [1147, 130] on span at bounding box center [1141, 129] width 27 height 28
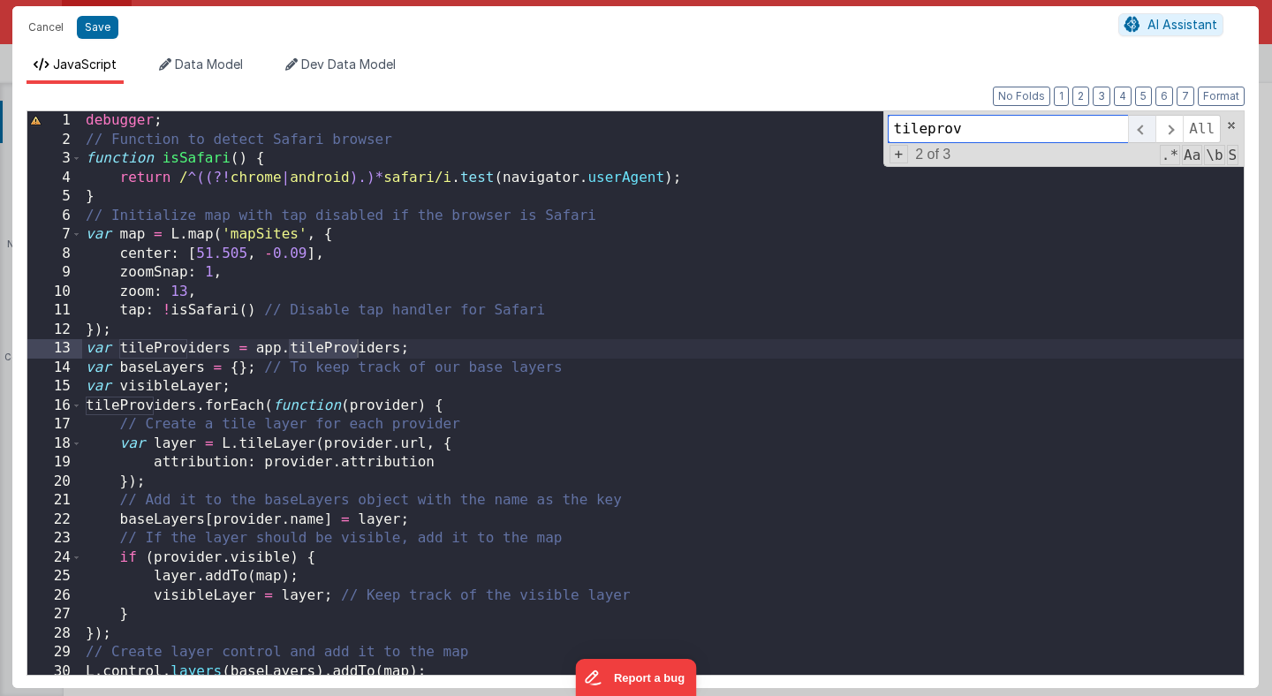
click at [1147, 130] on span at bounding box center [1141, 129] width 27 height 28
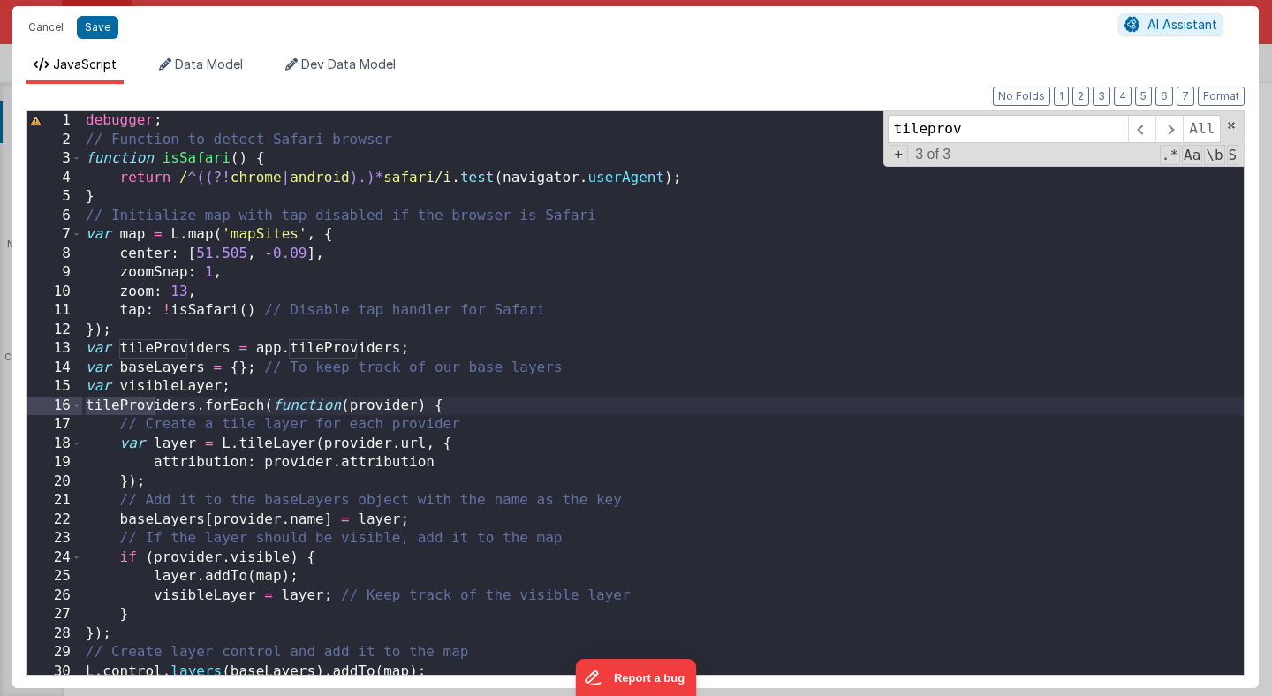
click at [1200, 47] on div "Cancel Save AI Assistant" at bounding box center [635, 27] width 1246 height 42
click at [101, 33] on button "Save" at bounding box center [98, 27] width 42 height 23
type textarea "Basic Bootstrap based getting started"
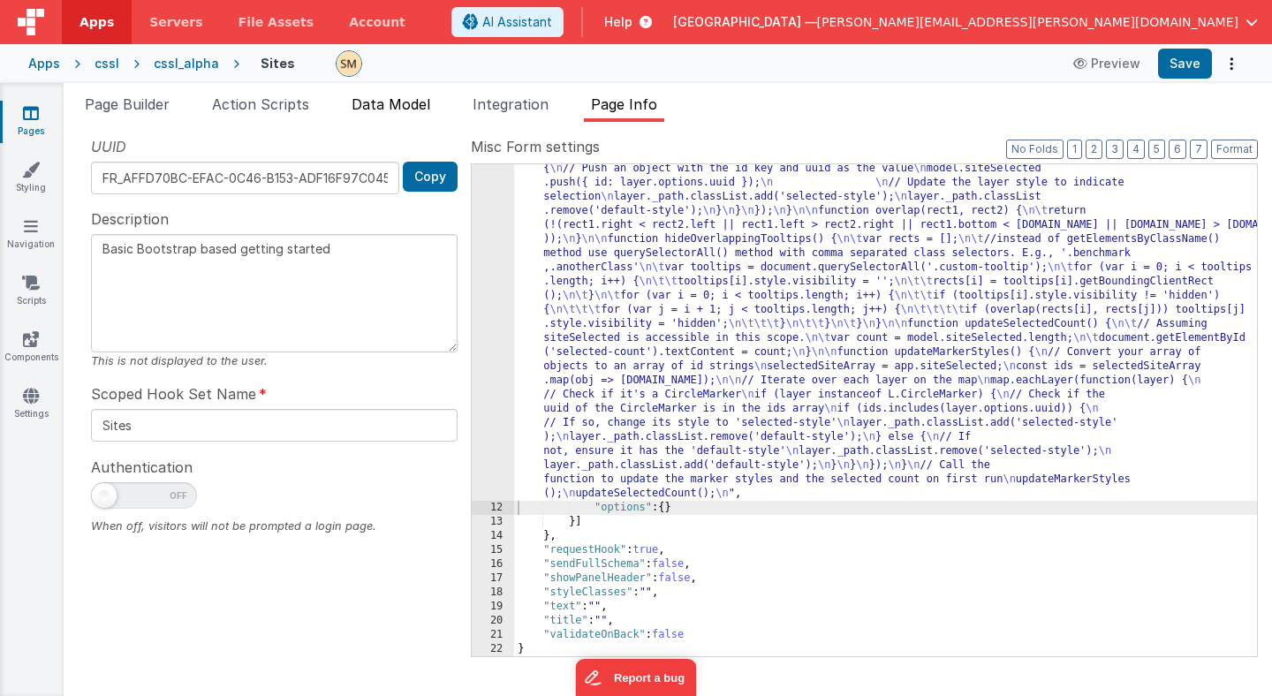
click at [415, 105] on span "Data Model" at bounding box center [391, 104] width 79 height 18
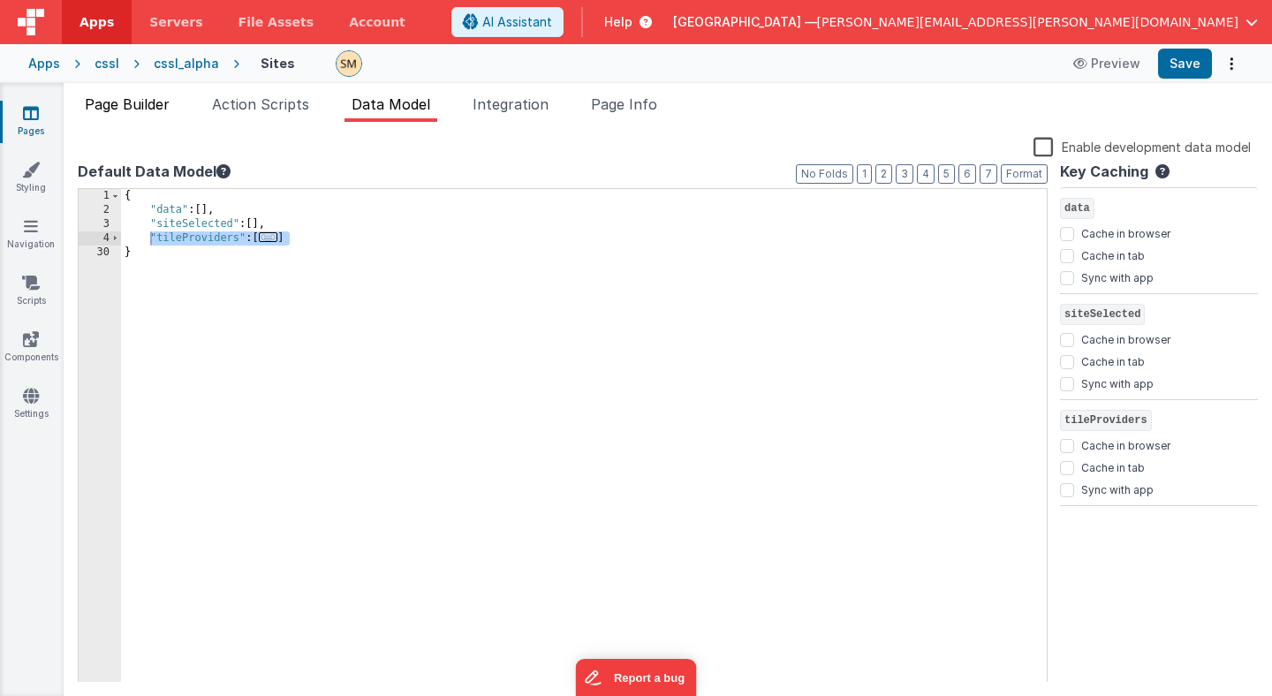
click at [167, 106] on span "Page Builder" at bounding box center [127, 104] width 85 height 18
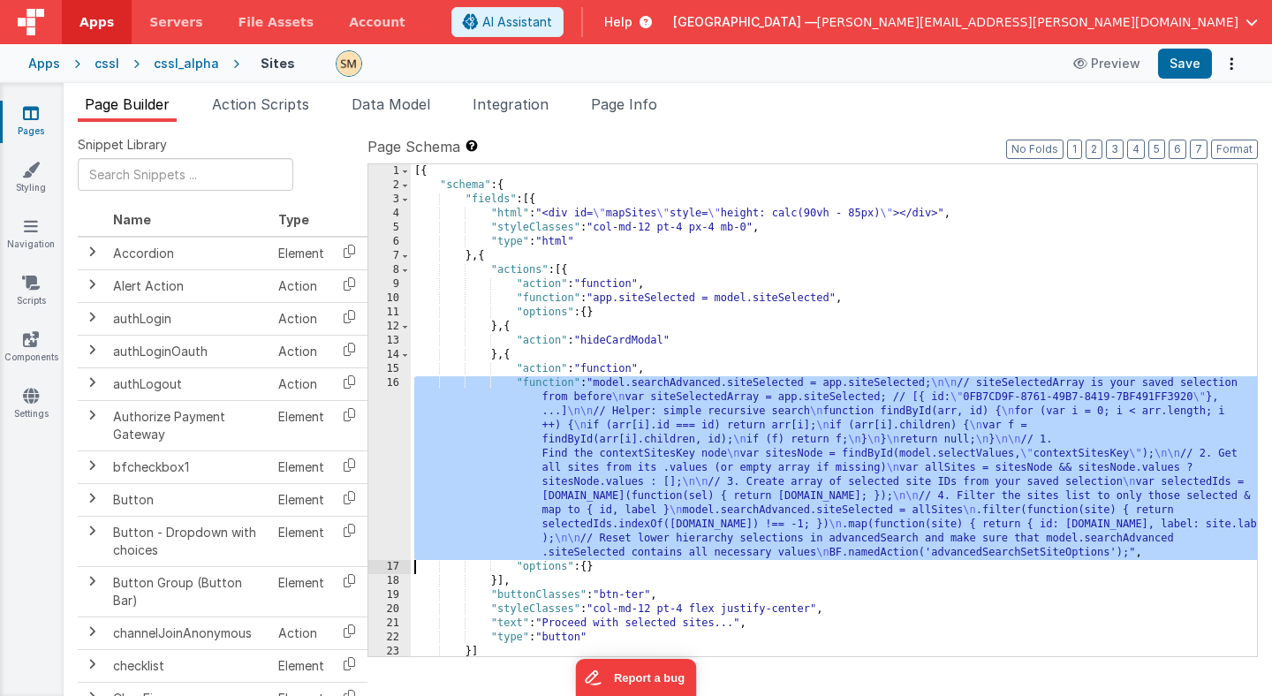
click at [694, 512] on div "[{ "schema" : { "fields" : [{ "html" : "<div id= \" mapSites \" style= \" heigh…" at bounding box center [834, 424] width 846 height 520
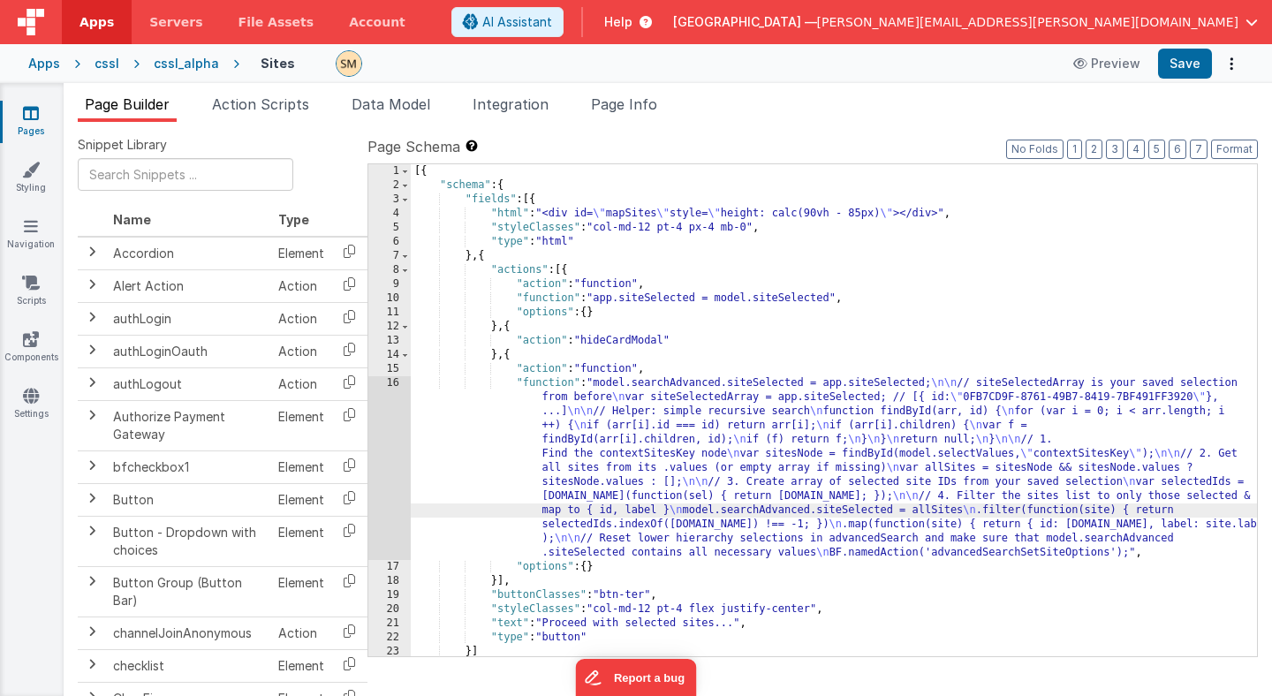
click at [691, 446] on div "[{ "schema" : { "fields" : [{ "html" : "<div id= \" mapSites \" style= \" heigh…" at bounding box center [834, 424] width 846 height 520
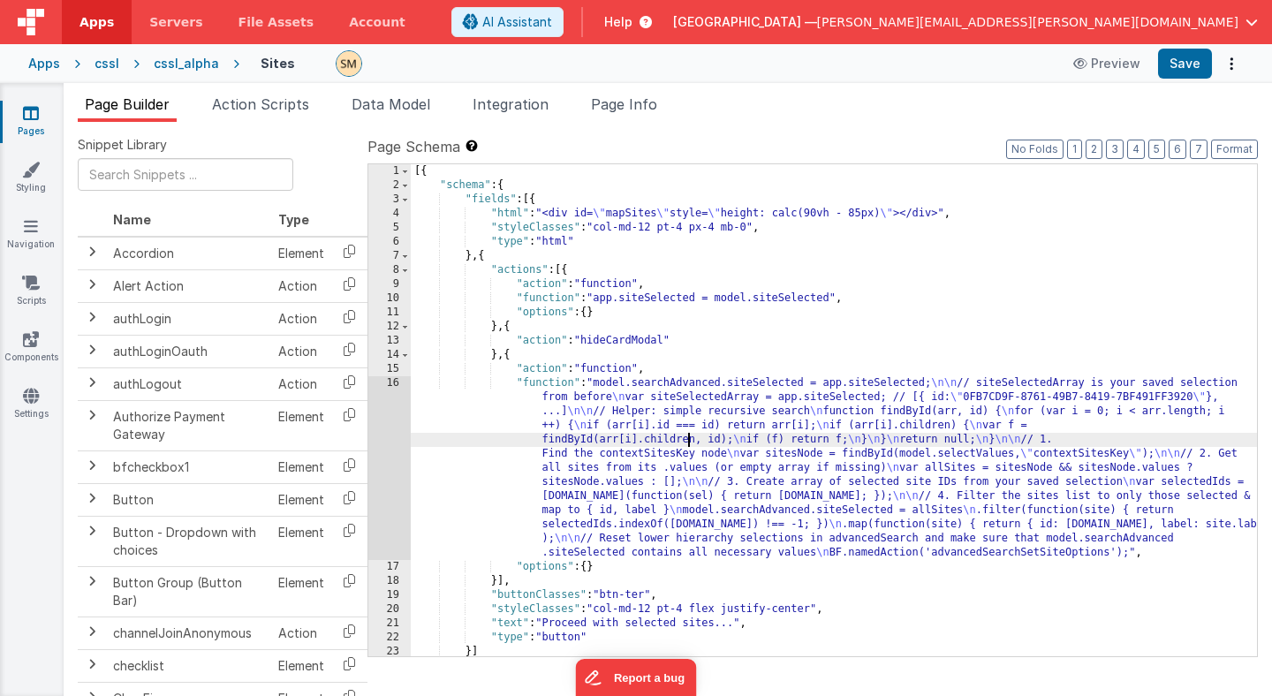
click at [395, 439] on div "16" at bounding box center [389, 468] width 42 height 184
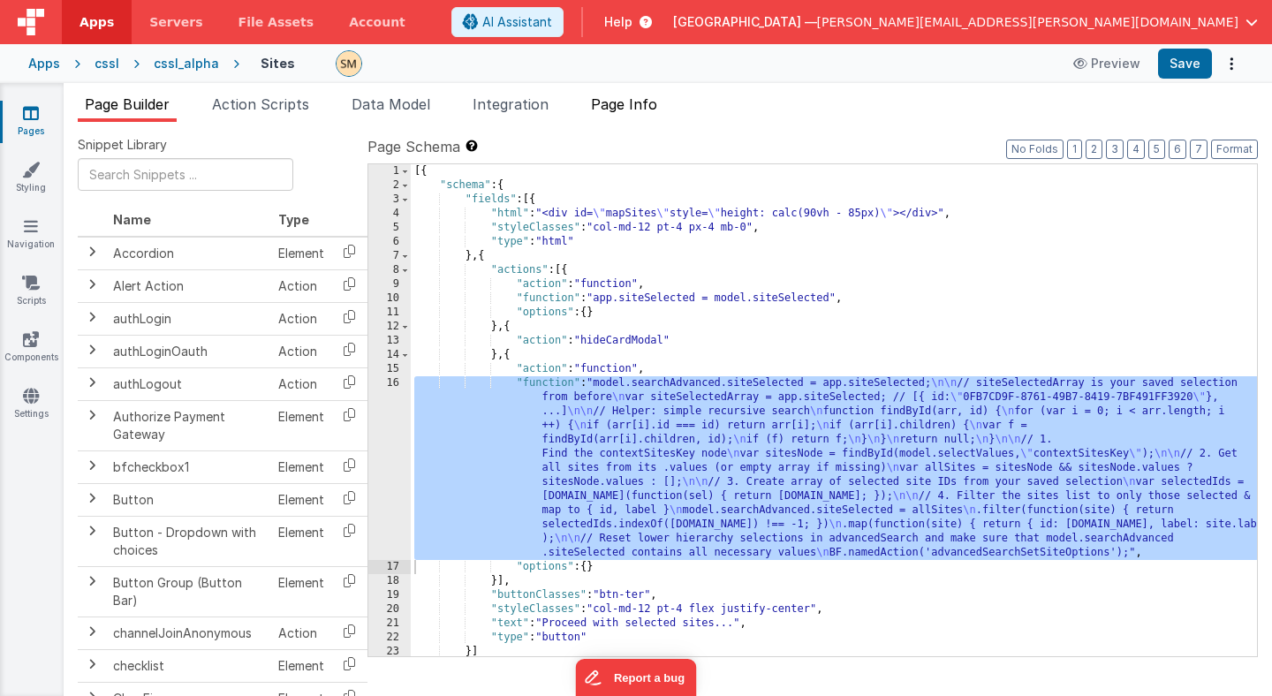
click at [631, 106] on span "Page Info" at bounding box center [624, 104] width 66 height 18
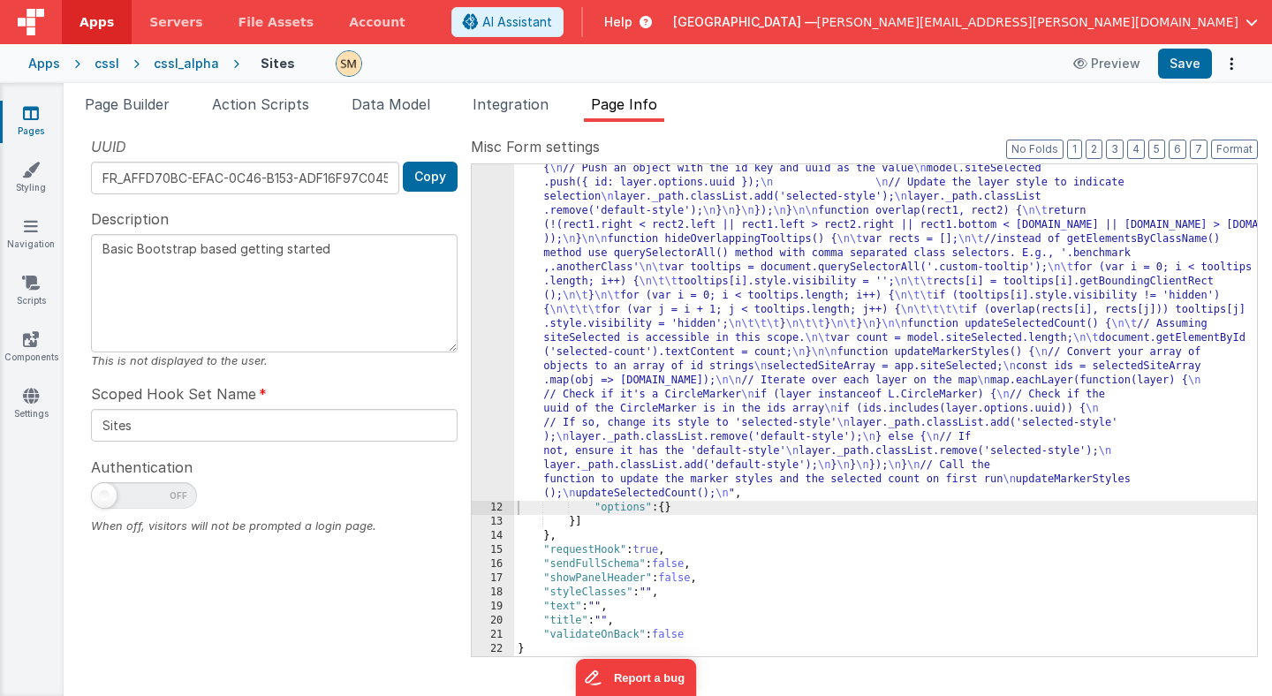
click at [640, 303] on div ""function" : "debugger; \n // Function to detect Safari browser \n function isS…" at bounding box center [885, 160] width 743 height 1693
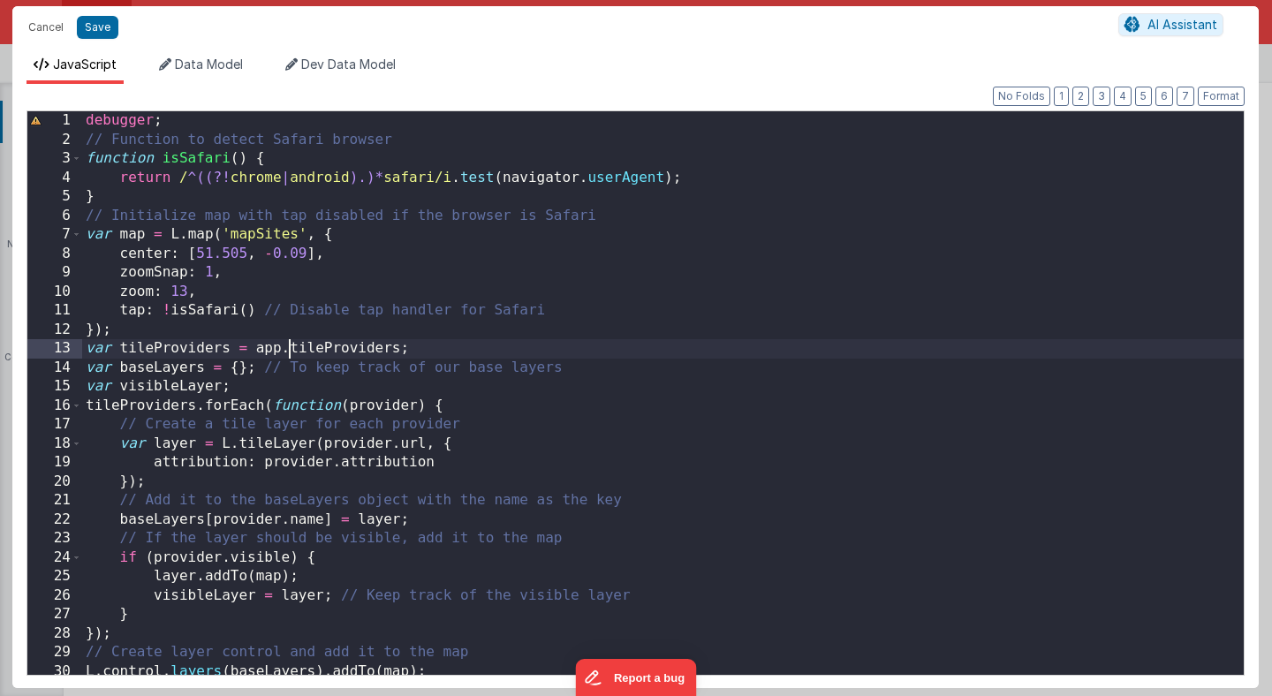
click at [292, 345] on div "debugger ; // Function to detect Safari browser function isSafari ( ) { return …" at bounding box center [663, 412] width 1162 height 602
click at [104, 29] on button "Save" at bounding box center [98, 27] width 42 height 23
type textarea "Basic Bootstrap based getting started"
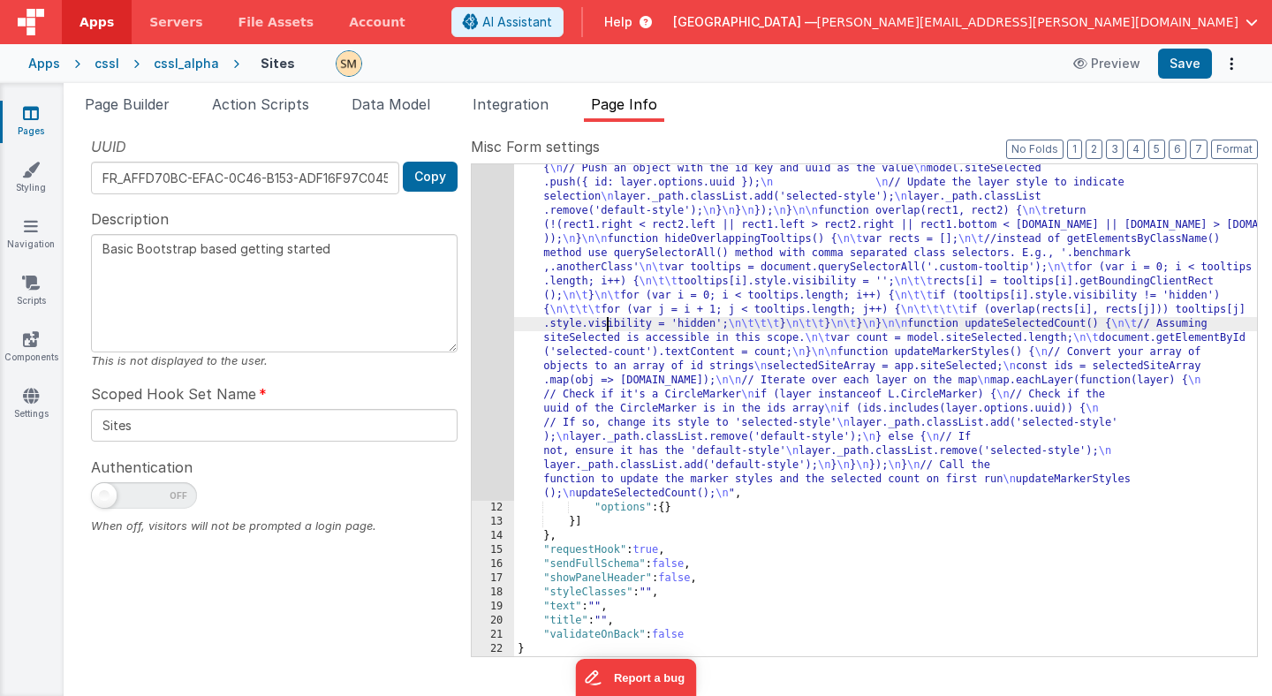
click at [605, 318] on div ""function" : "debugger; \n // Function to detect Safari browser \n function isS…" at bounding box center [885, 160] width 743 height 1693
click at [1186, 61] on button "Save" at bounding box center [1185, 64] width 54 height 30
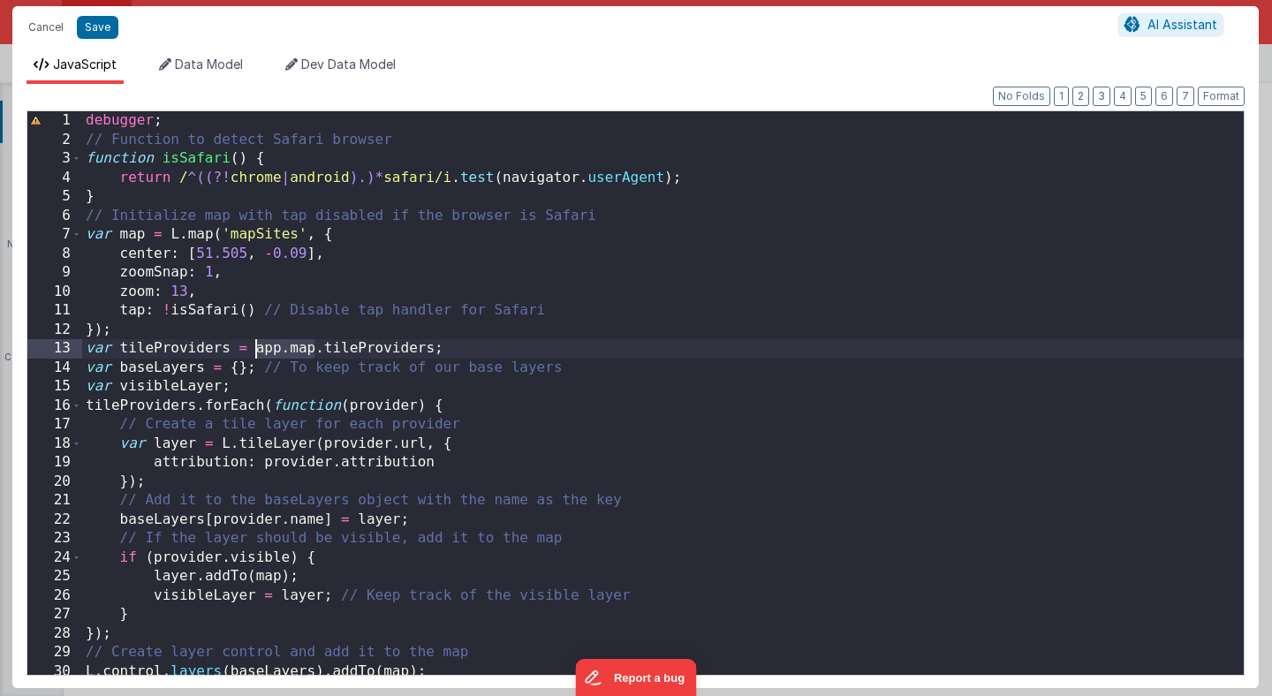
drag, startPoint x: 314, startPoint y: 350, endPoint x: 257, endPoint y: 346, distance: 57.5
click at [257, 346] on div "debugger ; // Function to detect Safari browser function isSafari ( ) { return …" at bounding box center [663, 412] width 1162 height 602
click at [99, 28] on button "Save" at bounding box center [98, 27] width 42 height 23
type textarea "Basic Bootstrap based getting started"
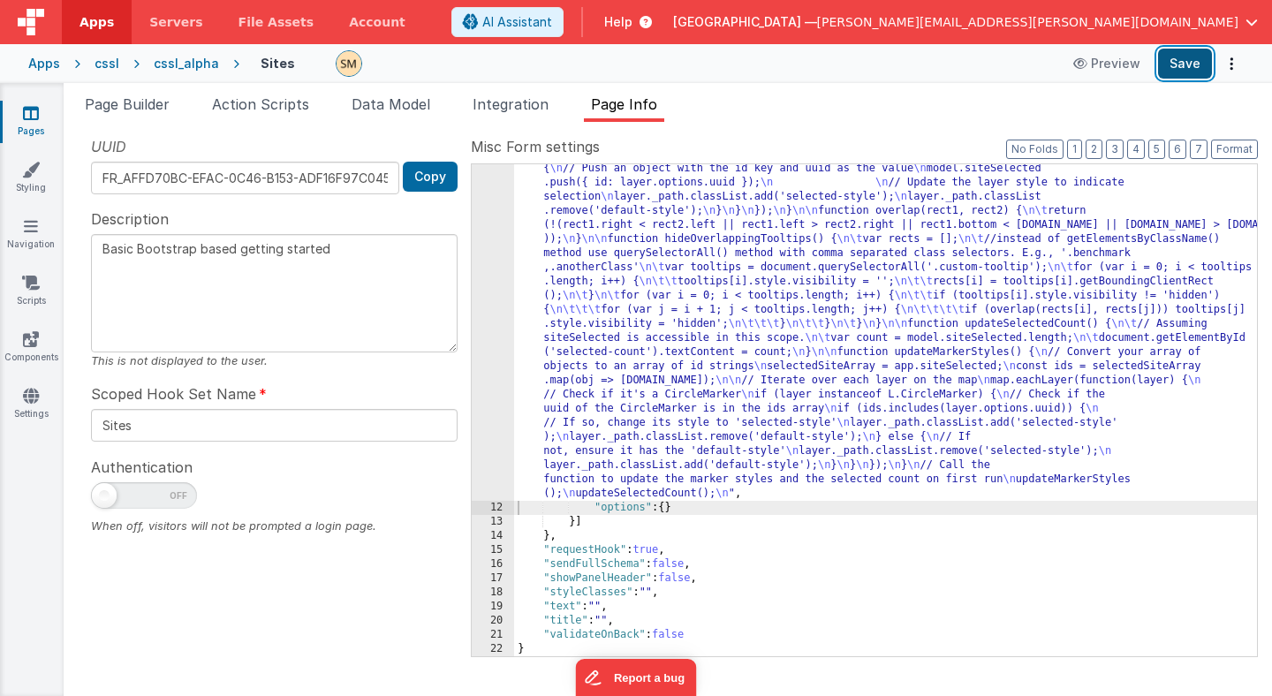
click at [1183, 70] on button "Save" at bounding box center [1185, 64] width 54 height 30
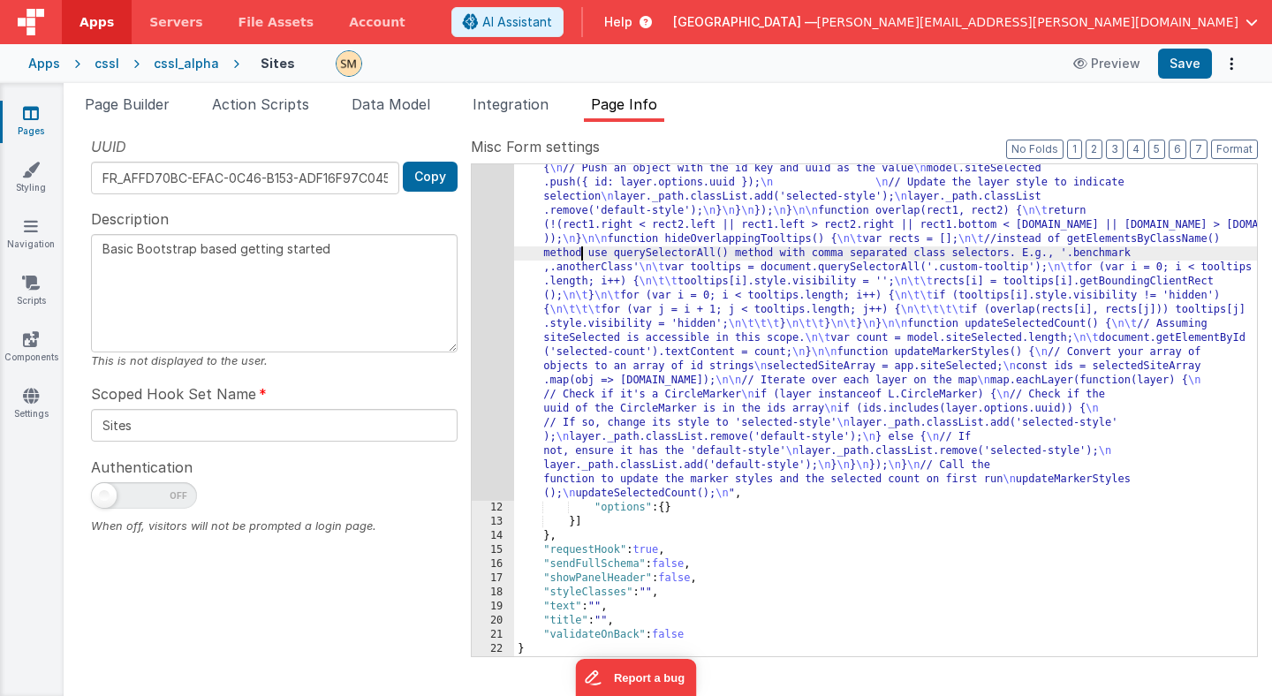
click at [582, 254] on div ""function" : "debugger; \n // Function to detect Safari browser \n function isS…" at bounding box center [885, 160] width 743 height 1693
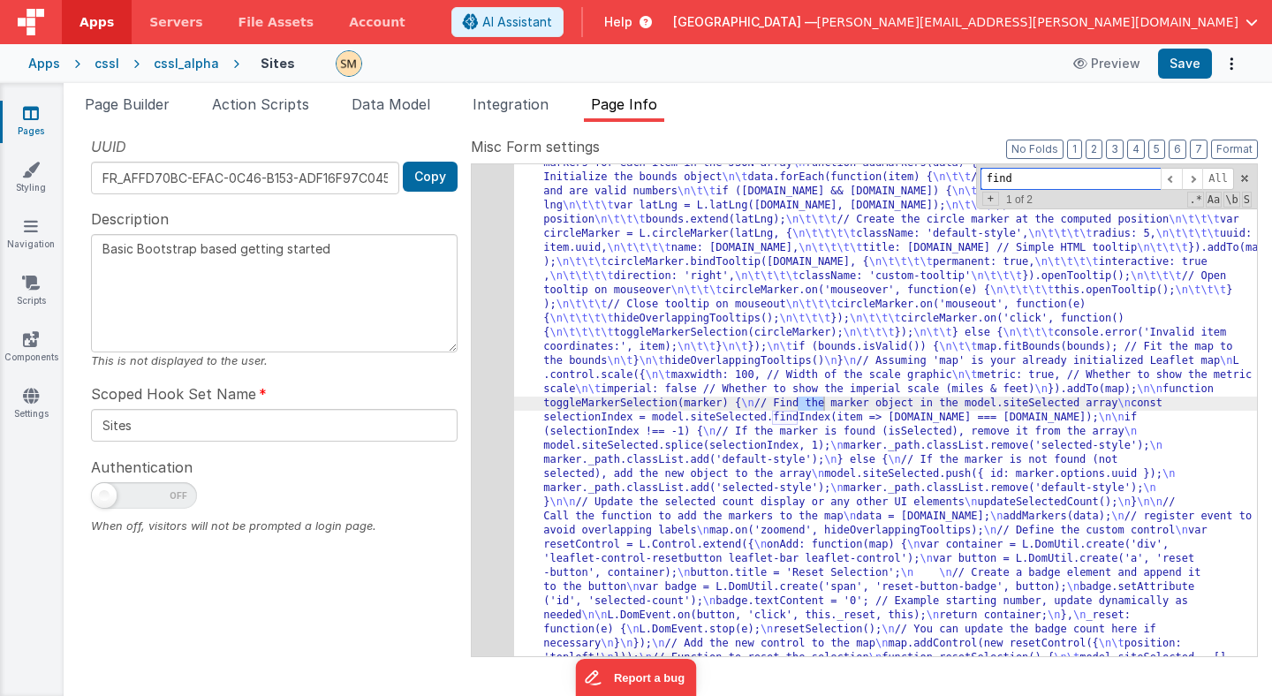
scroll to position [404, 0]
type input "find"
click at [1192, 177] on span at bounding box center [1192, 179] width 21 height 22
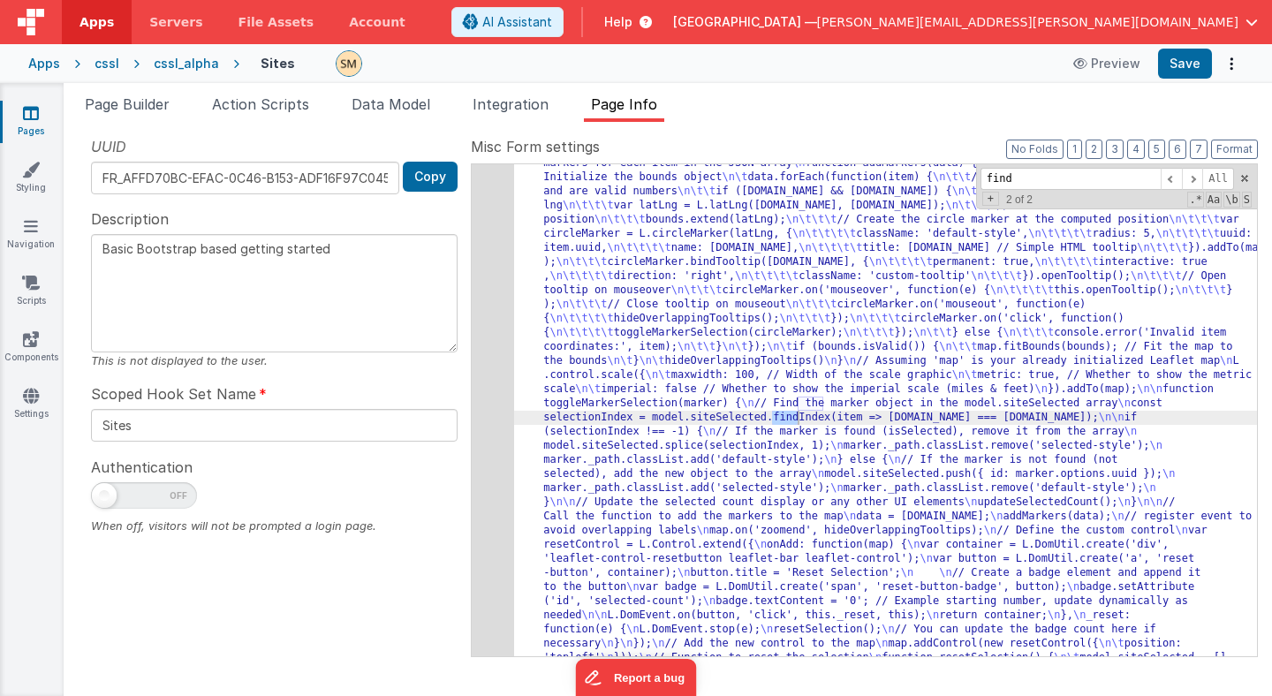
click at [34, 117] on icon at bounding box center [31, 113] width 16 height 18
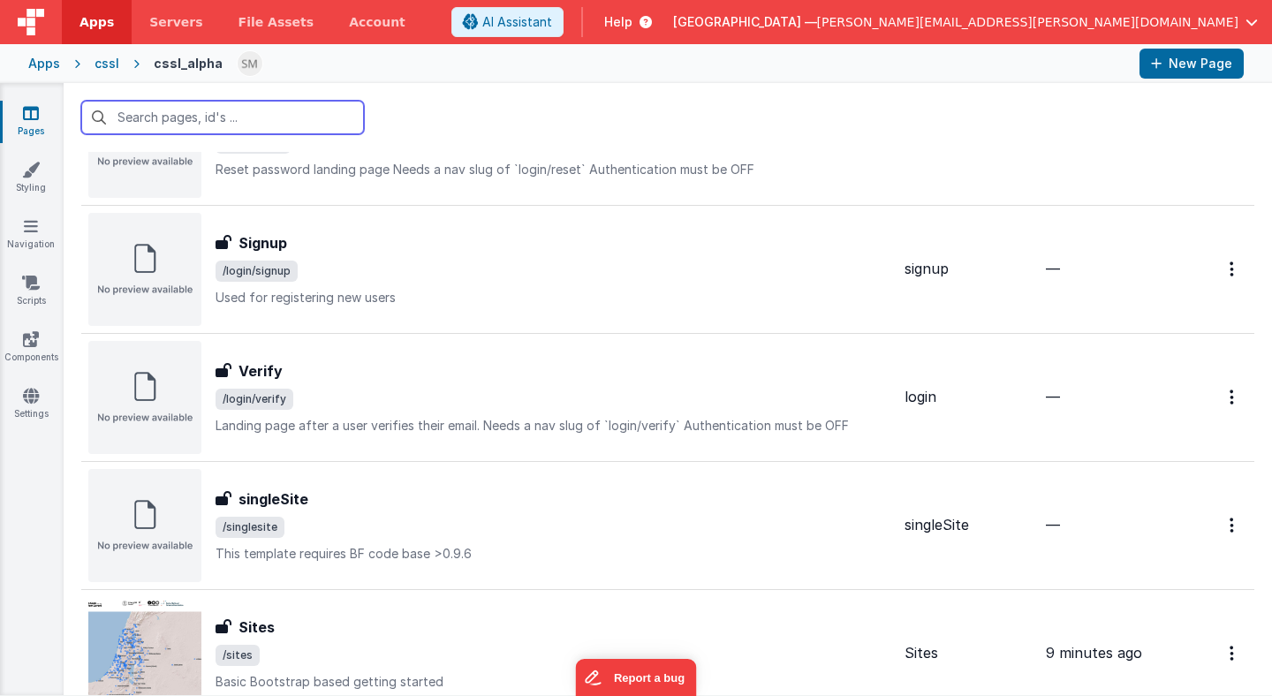
scroll to position [883, 0]
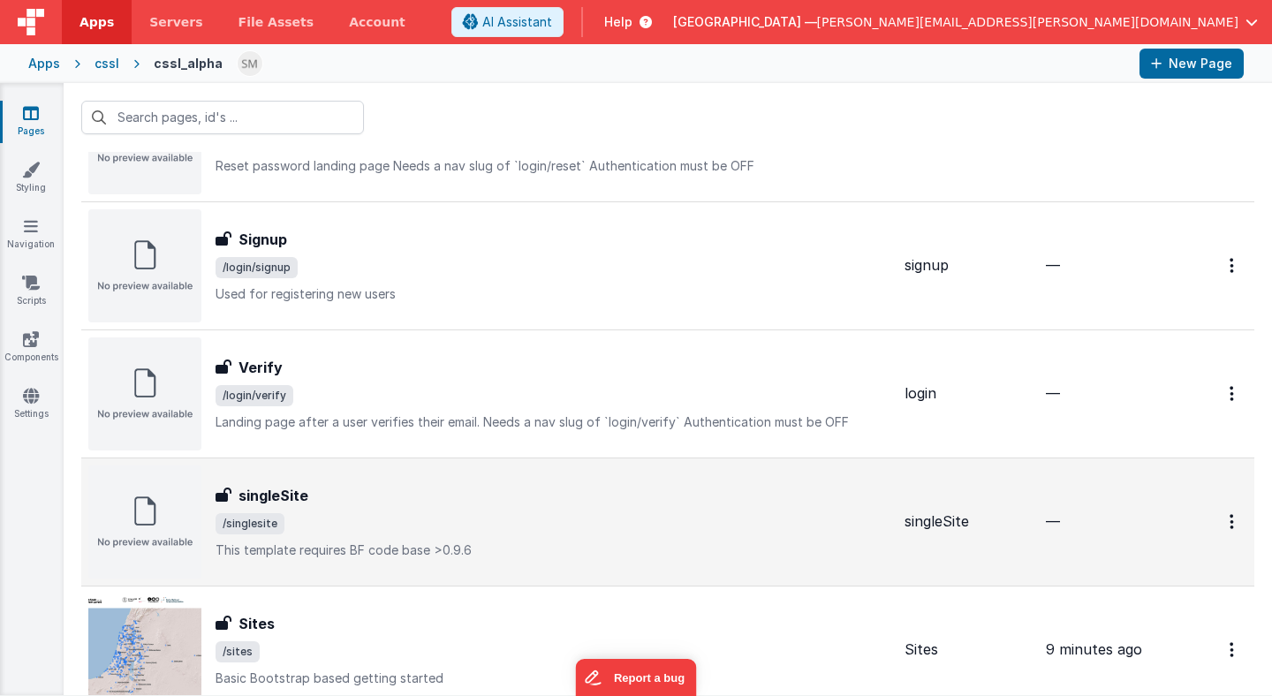
click at [310, 518] on span "/singlesite" at bounding box center [553, 523] width 675 height 21
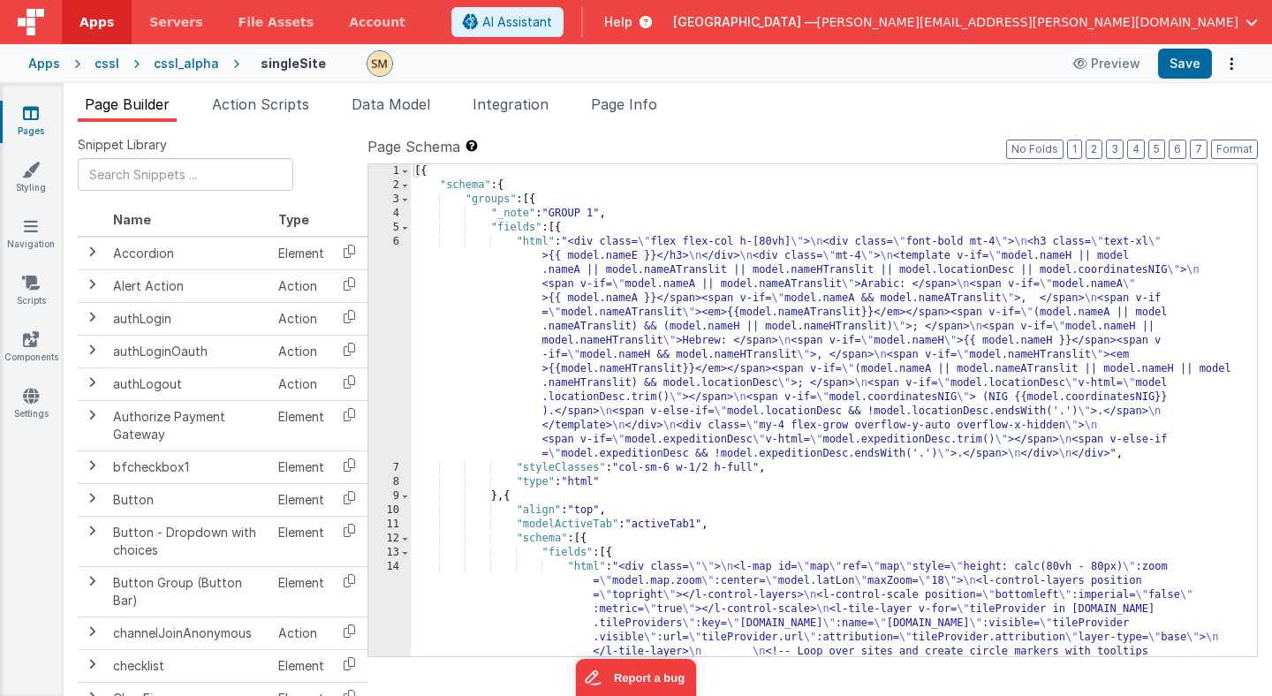
click at [577, 259] on div "[{ "schema" : { "groups" : [{ "_note" : "GROUP 1" , "fields" : [{ "html" : "<di…" at bounding box center [834, 509] width 846 height 690
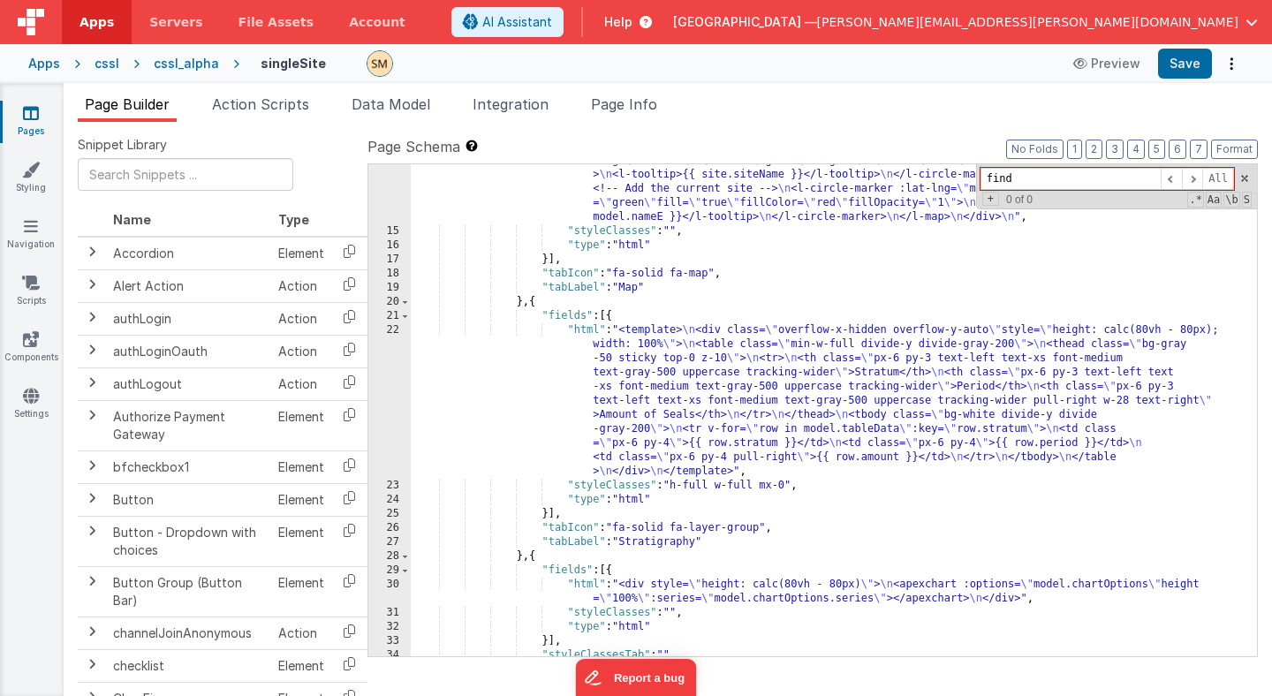
scroll to position [504, 0]
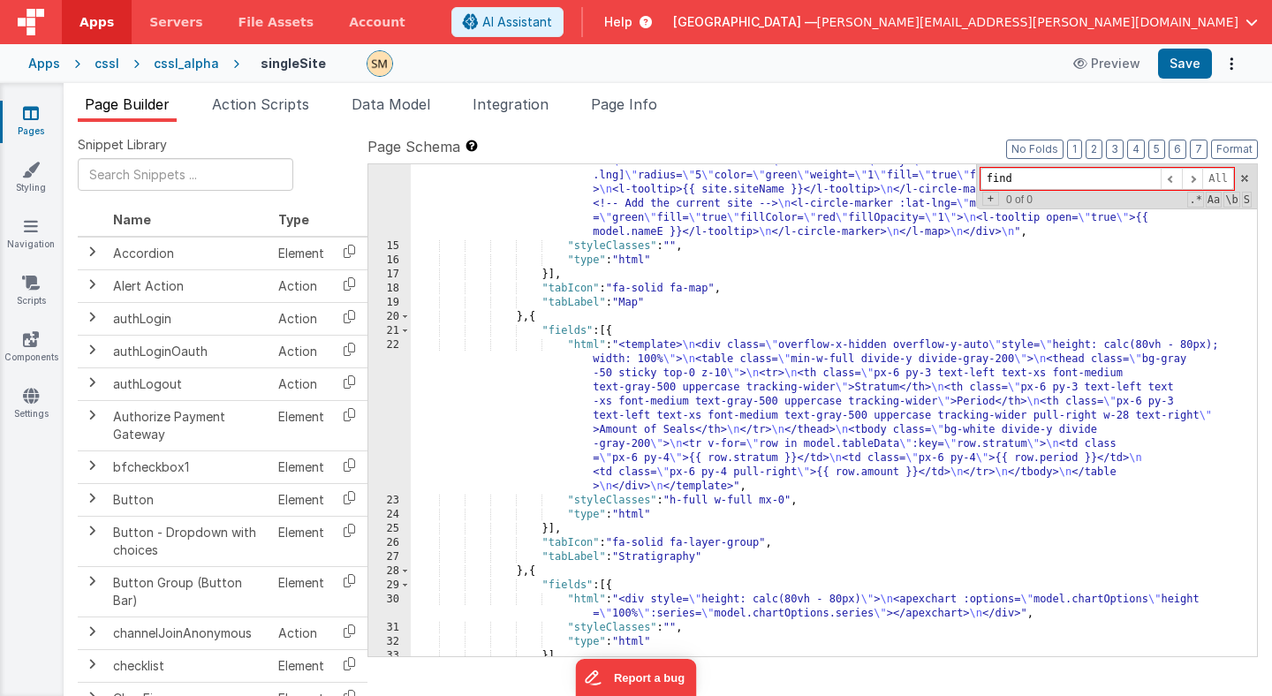
type input "find"
click at [159, 65] on div "cssl_alpha" at bounding box center [186, 64] width 65 height 18
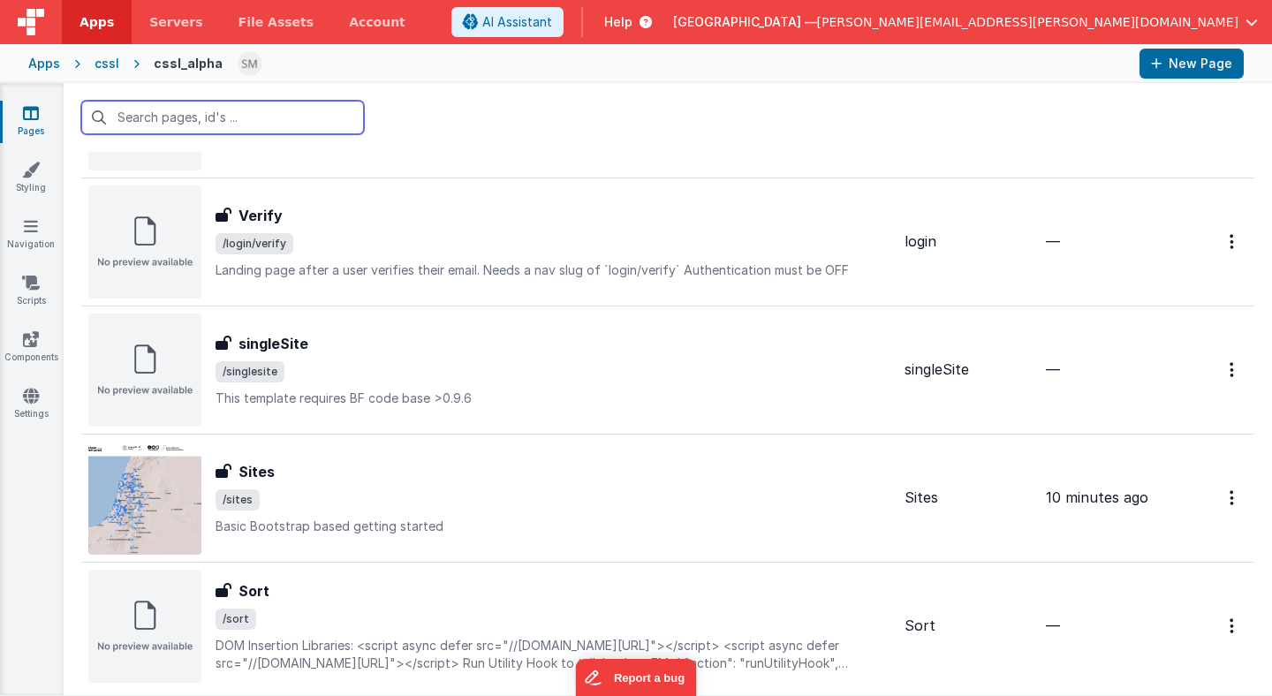
scroll to position [1069, 0]
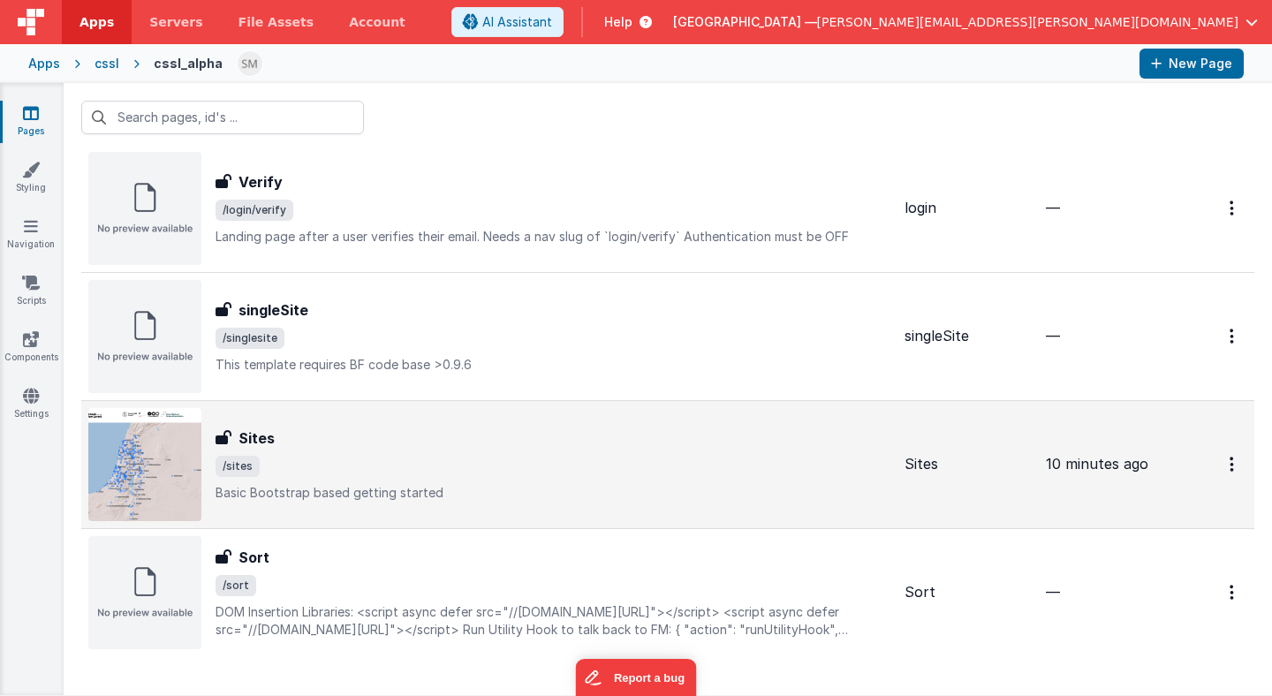
click at [257, 460] on span "/sites" at bounding box center [553, 466] width 675 height 21
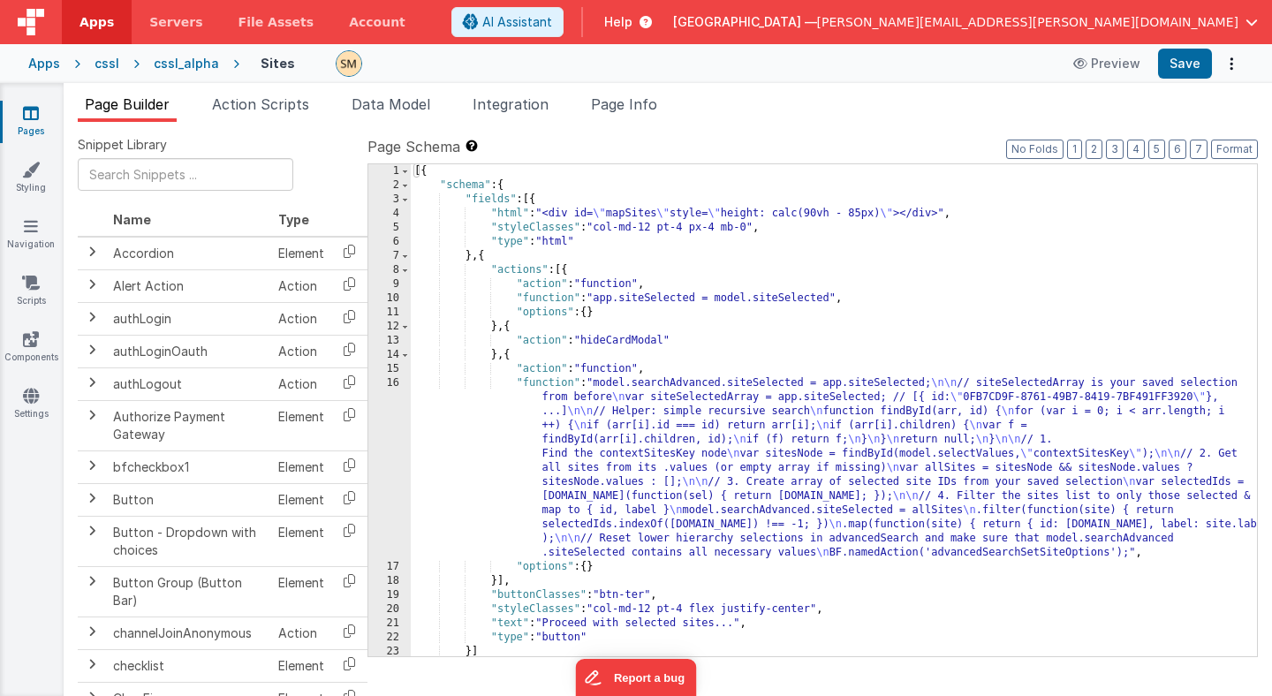
click at [576, 292] on div "[{ "schema" : { "fields" : [{ "html" : "<div id= \" mapSites \" style= \" heigh…" at bounding box center [834, 424] width 846 height 520
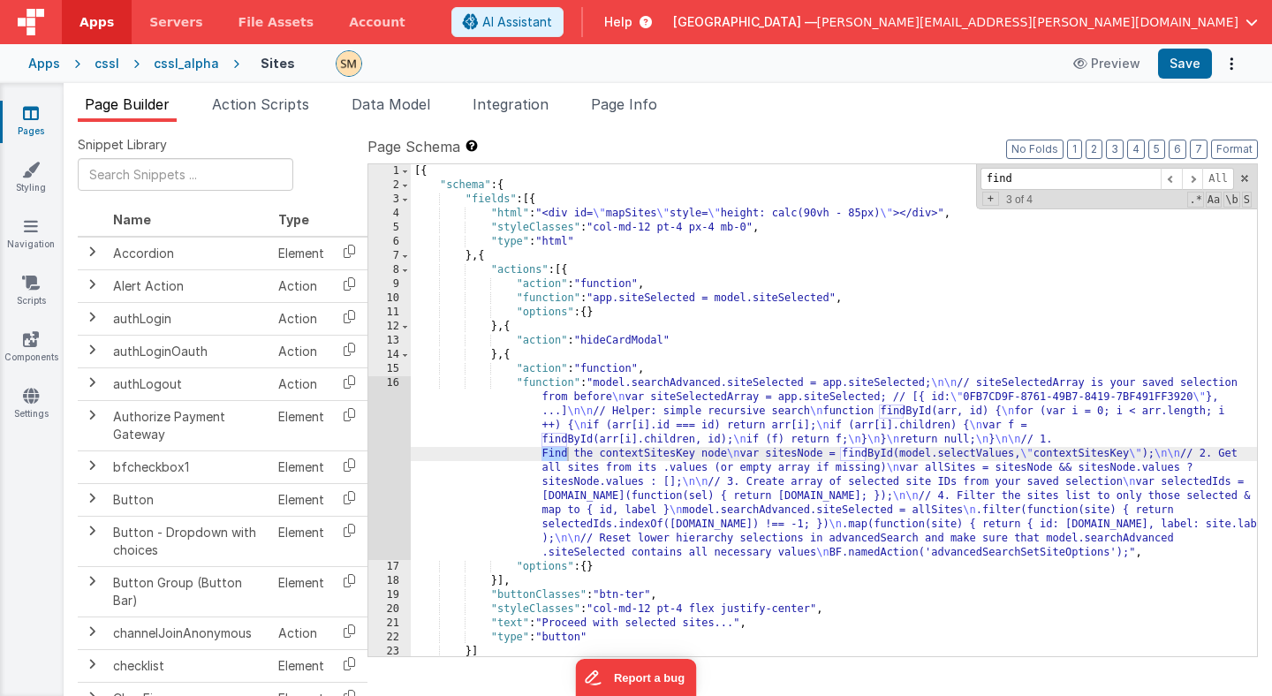
scroll to position [45, 0]
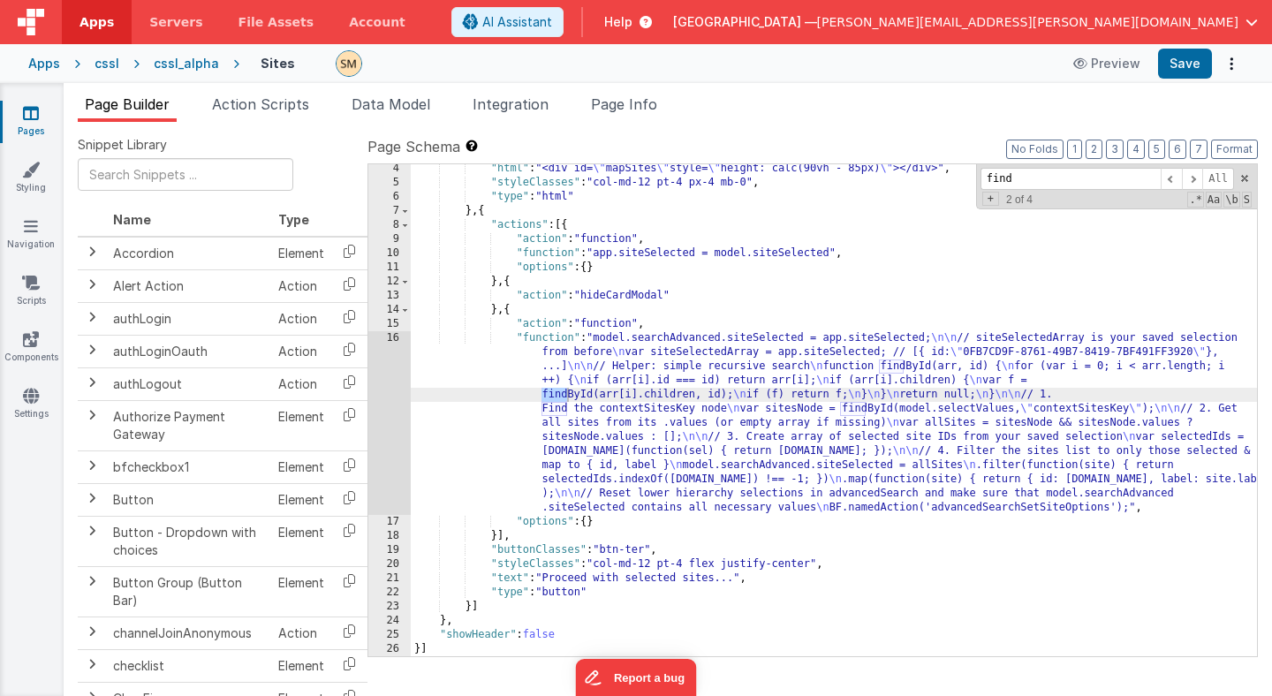
type input "find"
click at [384, 399] on div "16" at bounding box center [389, 423] width 42 height 184
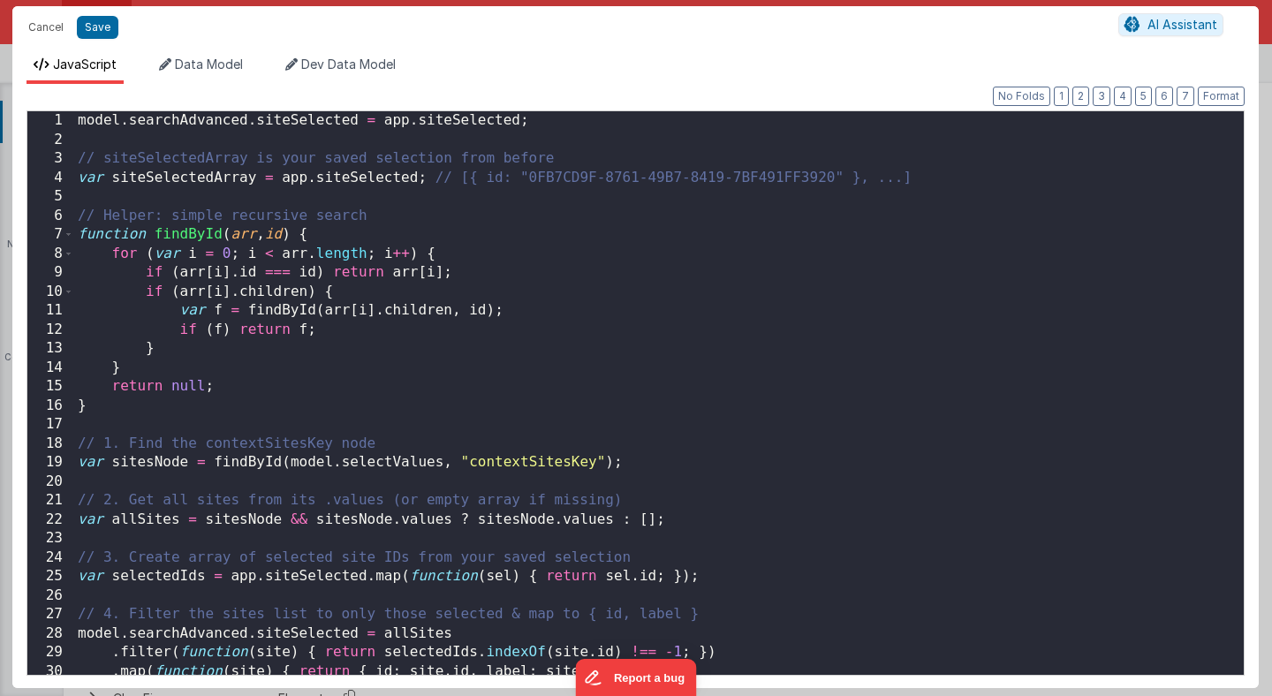
click at [408, 401] on div "model . searchAdvanced . siteSelected = app . siteSelected ; // siteSelectedArr…" at bounding box center [659, 412] width 1170 height 602
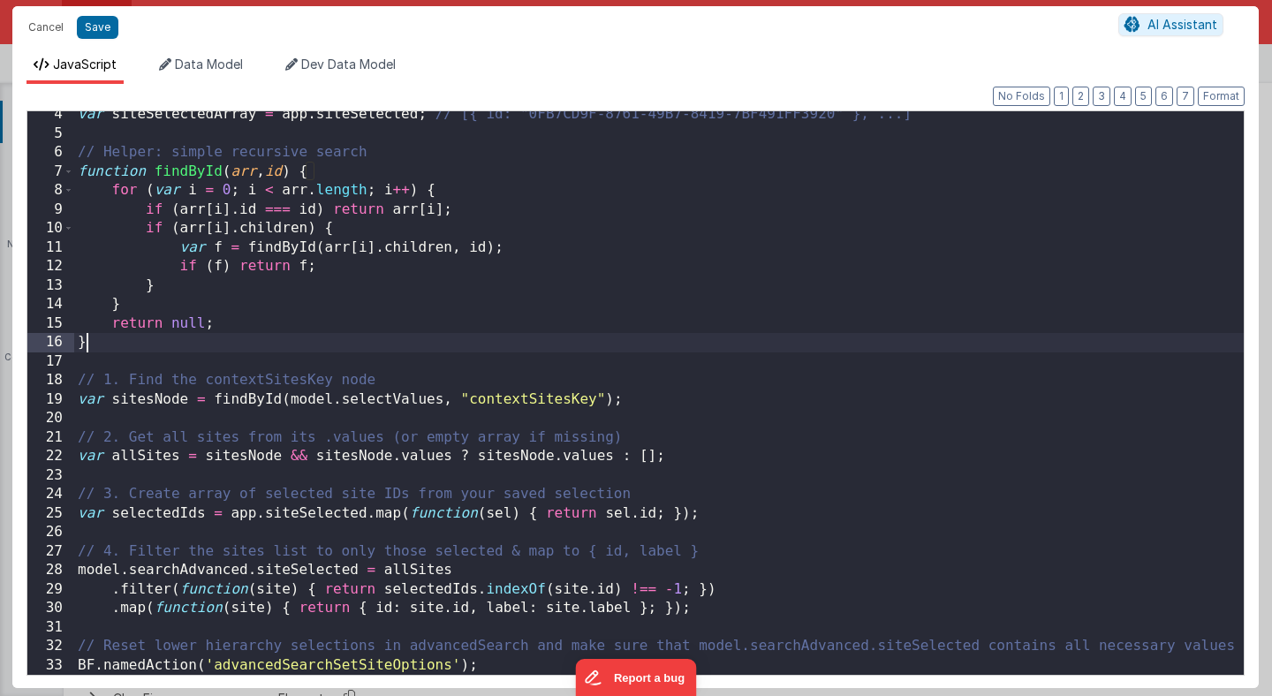
scroll to position [63, 0]
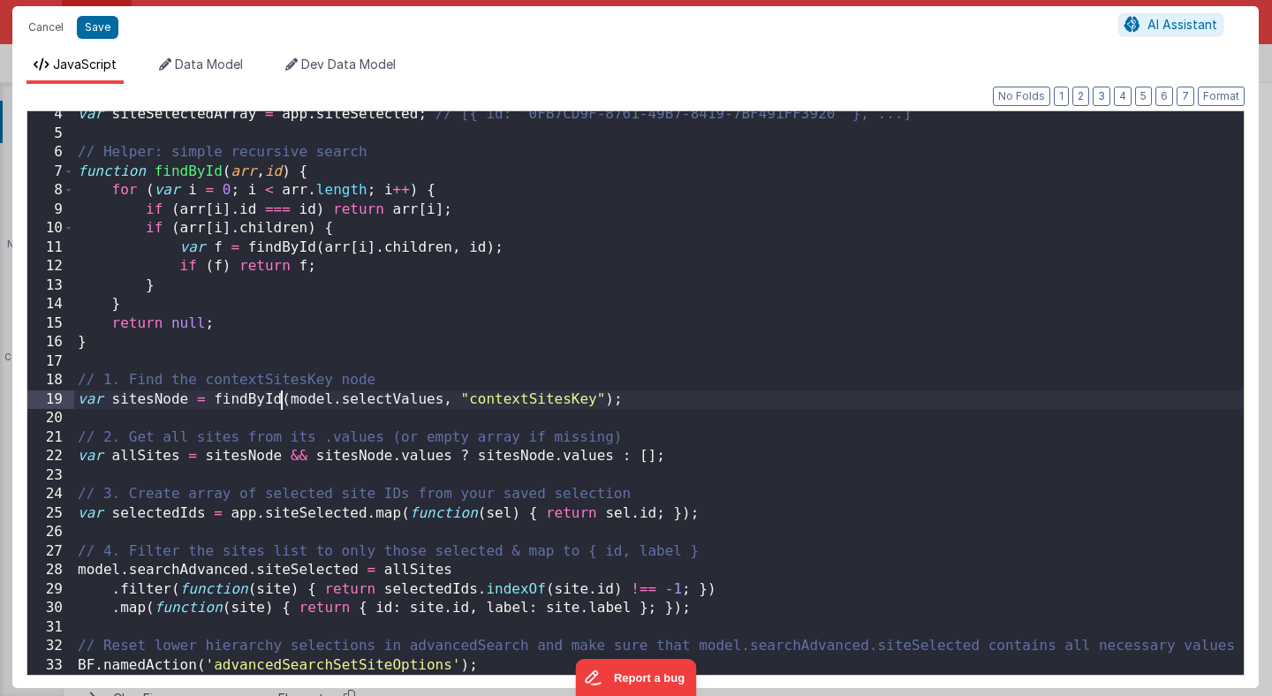
click at [282, 398] on div "var siteSelectedArray = app . siteSelected ; // [{ id: "0FB7CD9F-8761-49B7-8419…" at bounding box center [659, 406] width 1170 height 602
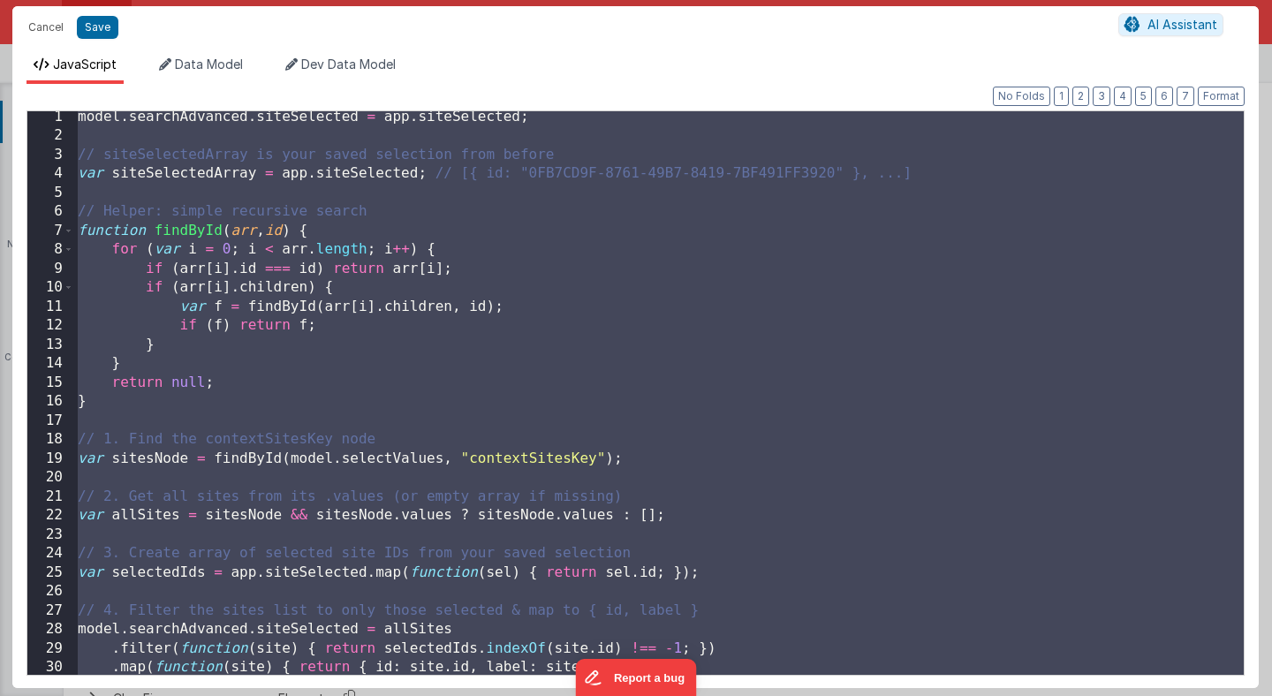
scroll to position [0, 0]
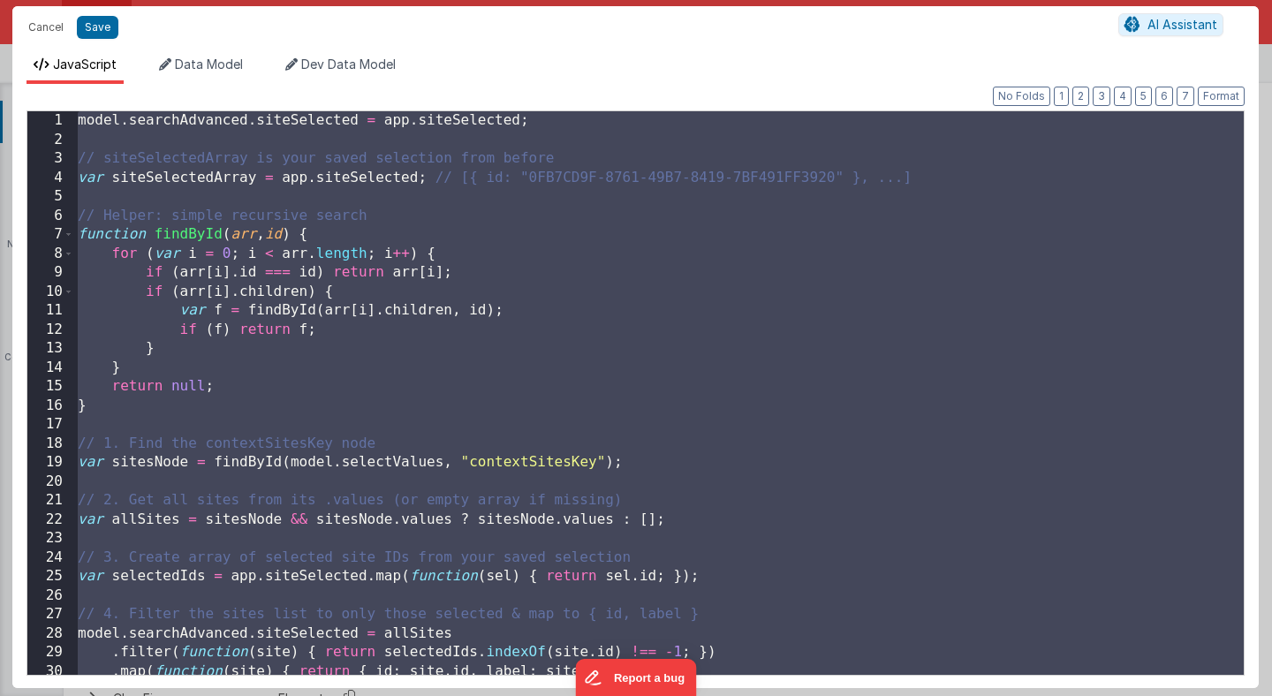
click at [190, 237] on div "model . searchAdvanced . siteSelected = app . siteSelected ; // siteSelectedArr…" at bounding box center [659, 412] width 1170 height 602
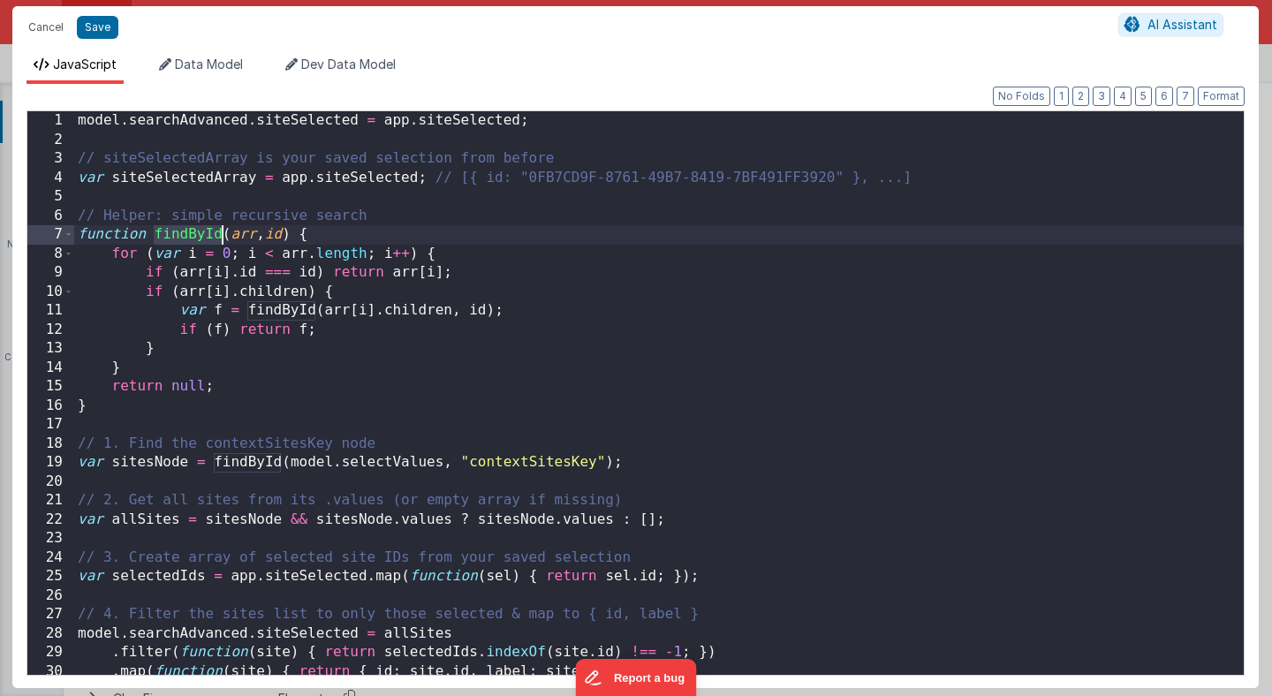
click at [190, 237] on div "model . searchAdvanced . siteSelected = app . siteSelected ; // siteSelectedArr…" at bounding box center [659, 412] width 1170 height 602
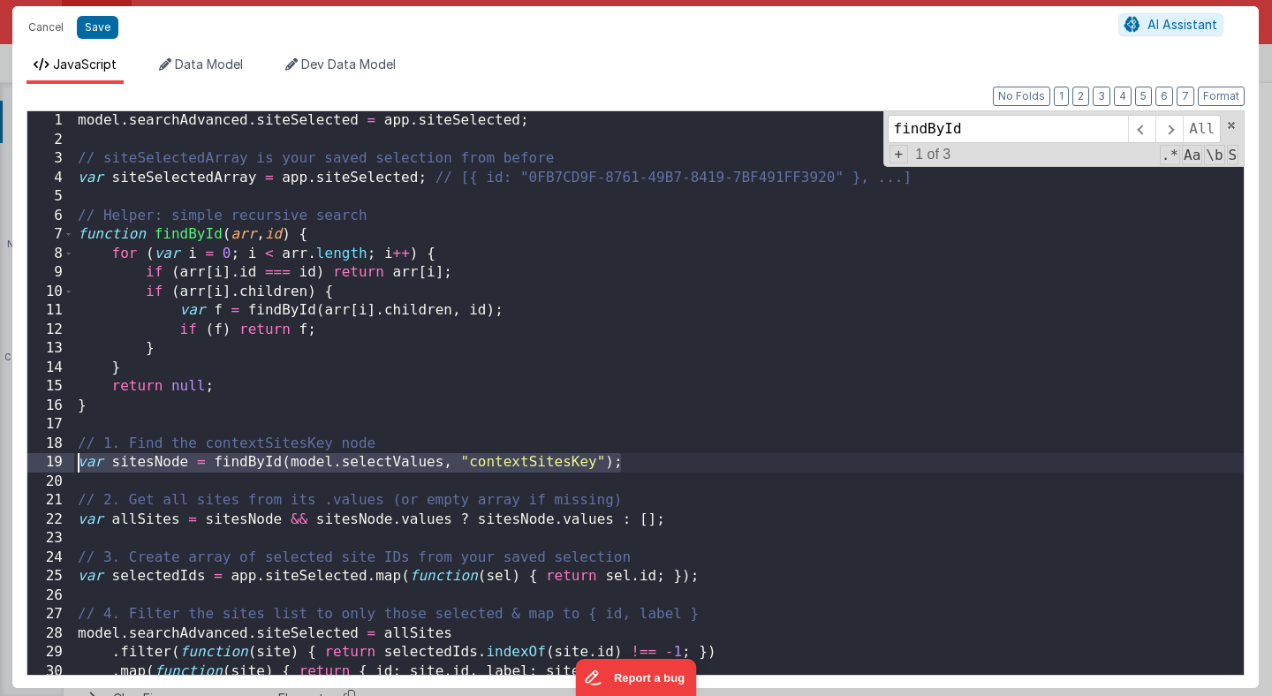
drag, startPoint x: 628, startPoint y: 465, endPoint x: 49, endPoint y: 463, distance: 579.5
click at [49, 463] on div "1 2 3 4 5 6 7 8 9 10 11 12 13 14 15 16 17 18 19 20 21 22 23 24 25 26 27 28 29 3…" at bounding box center [636, 392] width 1218 height 565
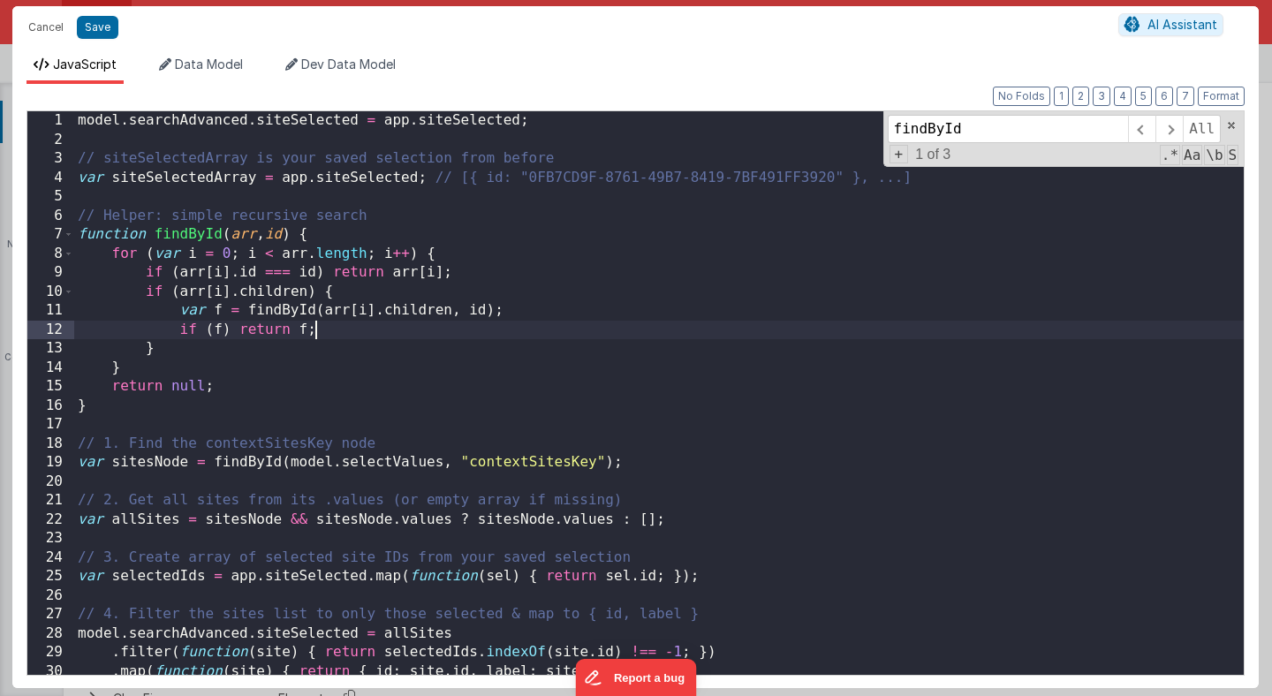
click at [764, 326] on div "model . searchAdvanced . siteSelected = app . siteSelected ; // siteSelectedArr…" at bounding box center [659, 412] width 1170 height 602
click at [76, 163] on div "model . searchAdvanced . siteSelected = app . siteSelected ; // siteSelectedArr…" at bounding box center [659, 412] width 1170 height 602
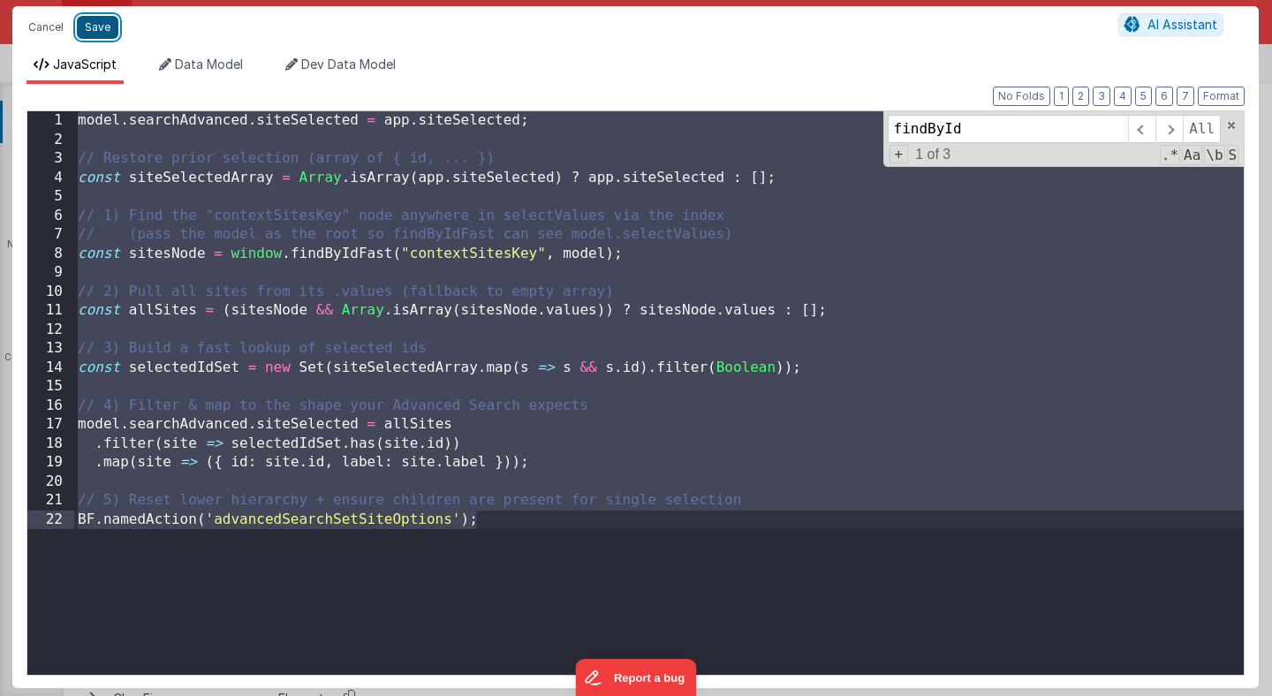
click at [96, 31] on button "Save" at bounding box center [98, 27] width 42 height 23
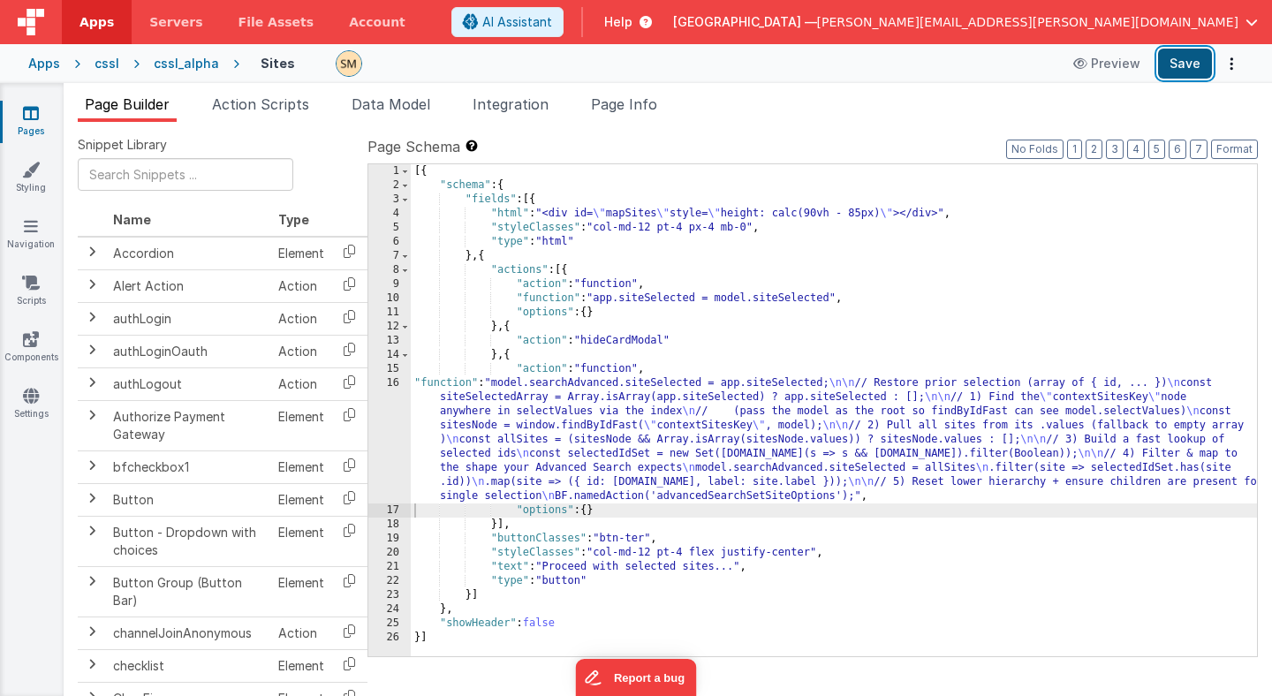
click at [1177, 67] on button "Save" at bounding box center [1185, 64] width 54 height 30
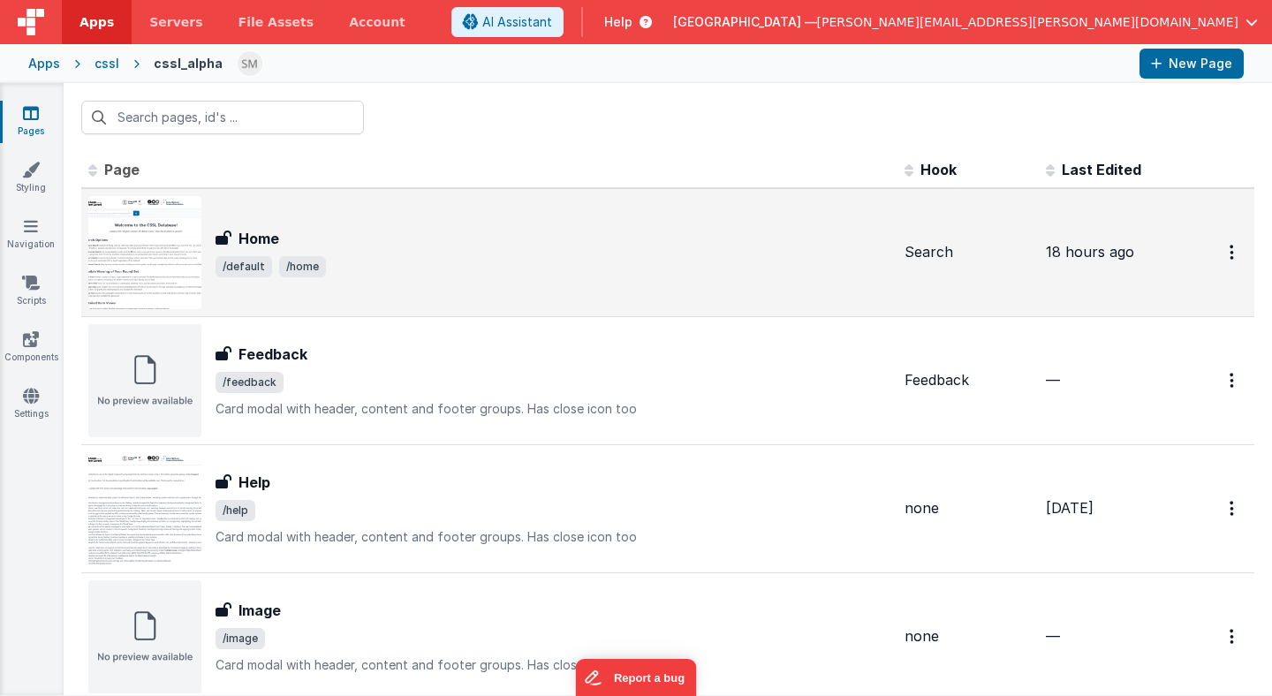
click at [161, 254] on img at bounding box center [144, 252] width 113 height 113
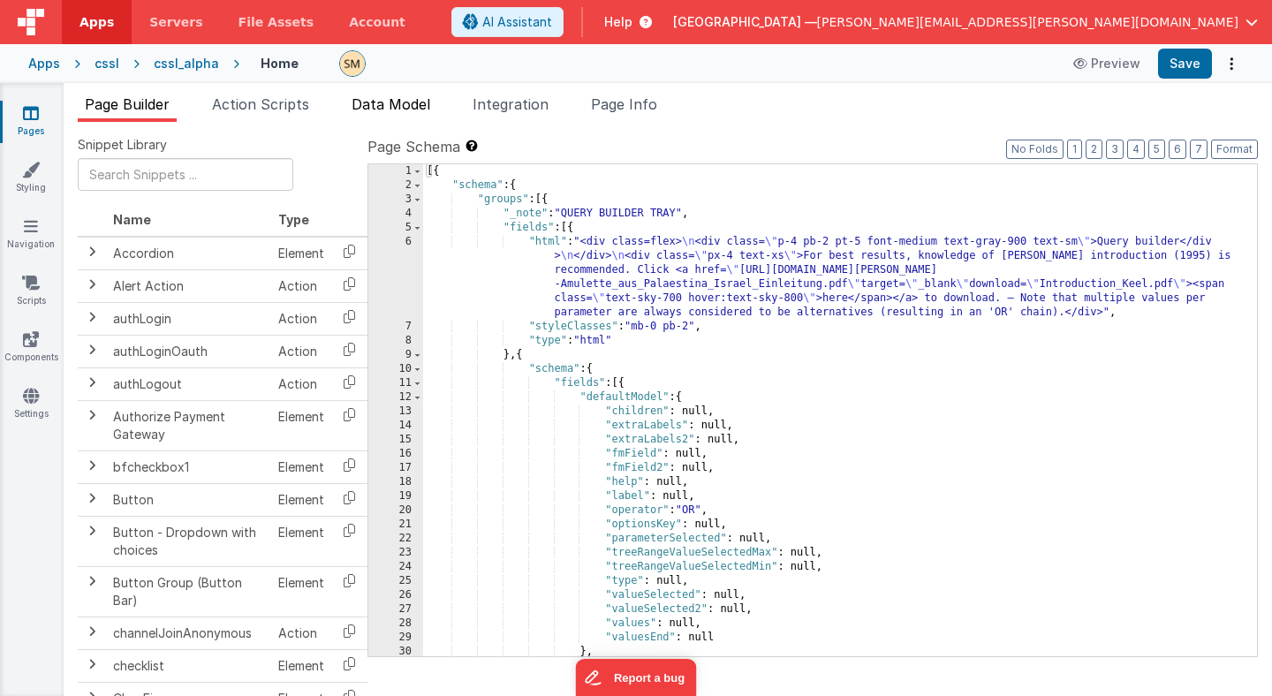
click at [401, 109] on span "Data Model" at bounding box center [391, 104] width 79 height 18
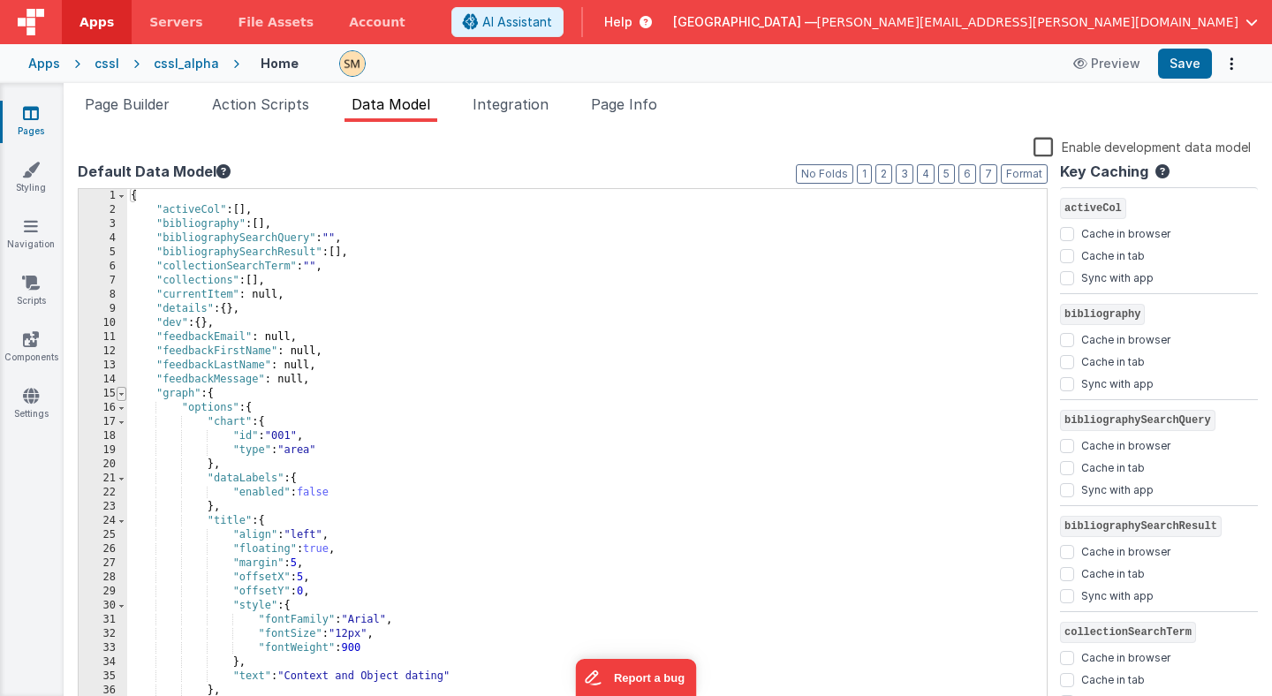
click at [121, 394] on span at bounding box center [122, 394] width 10 height 14
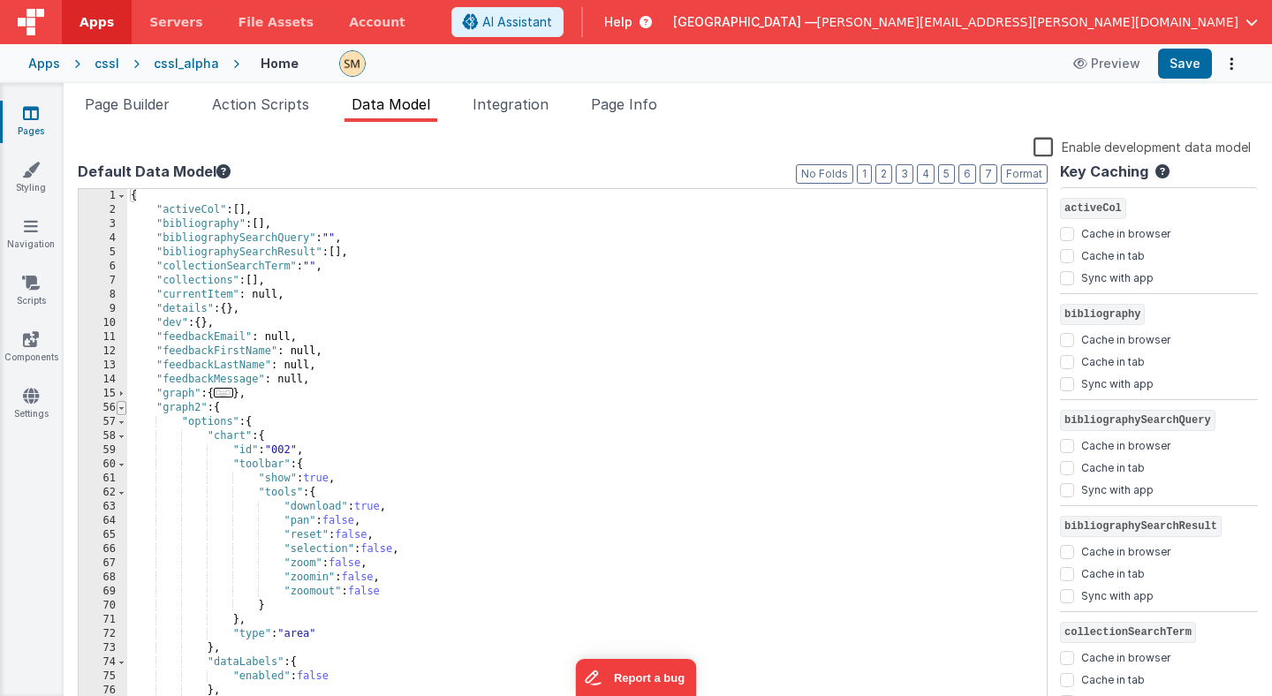
click at [123, 413] on span at bounding box center [122, 408] width 10 height 14
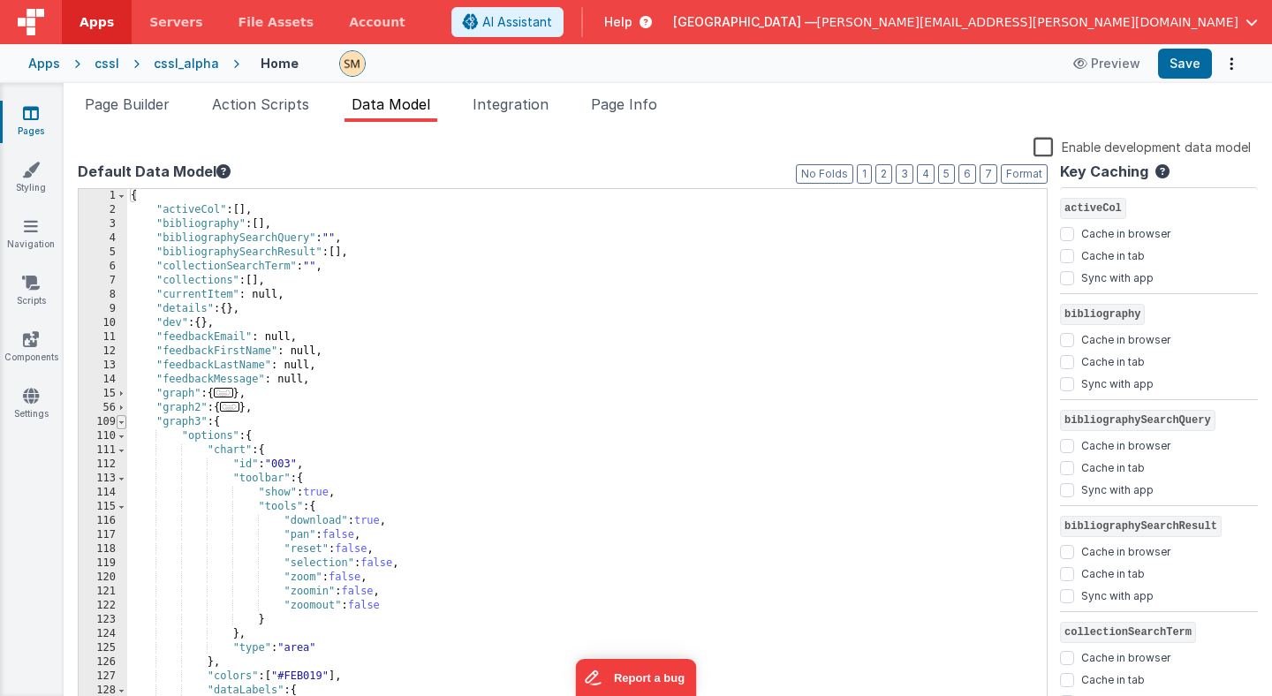
click at [123, 425] on span at bounding box center [122, 422] width 10 height 14
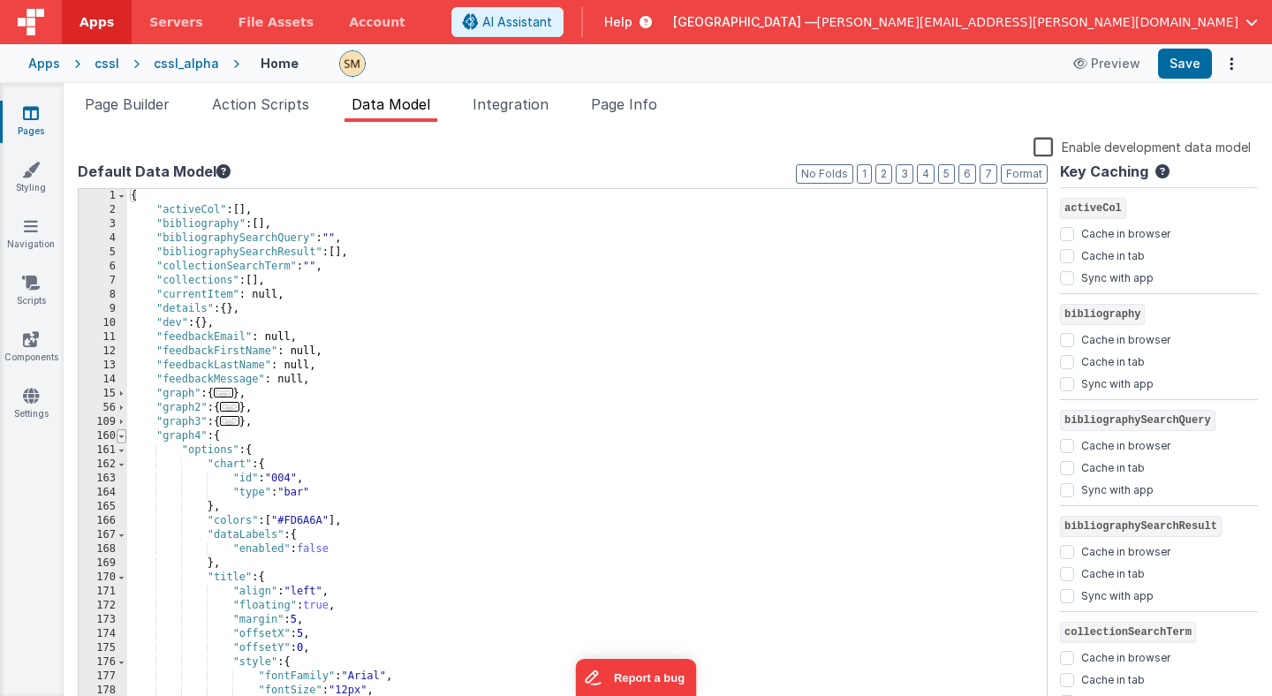
click at [123, 437] on span at bounding box center [122, 436] width 10 height 14
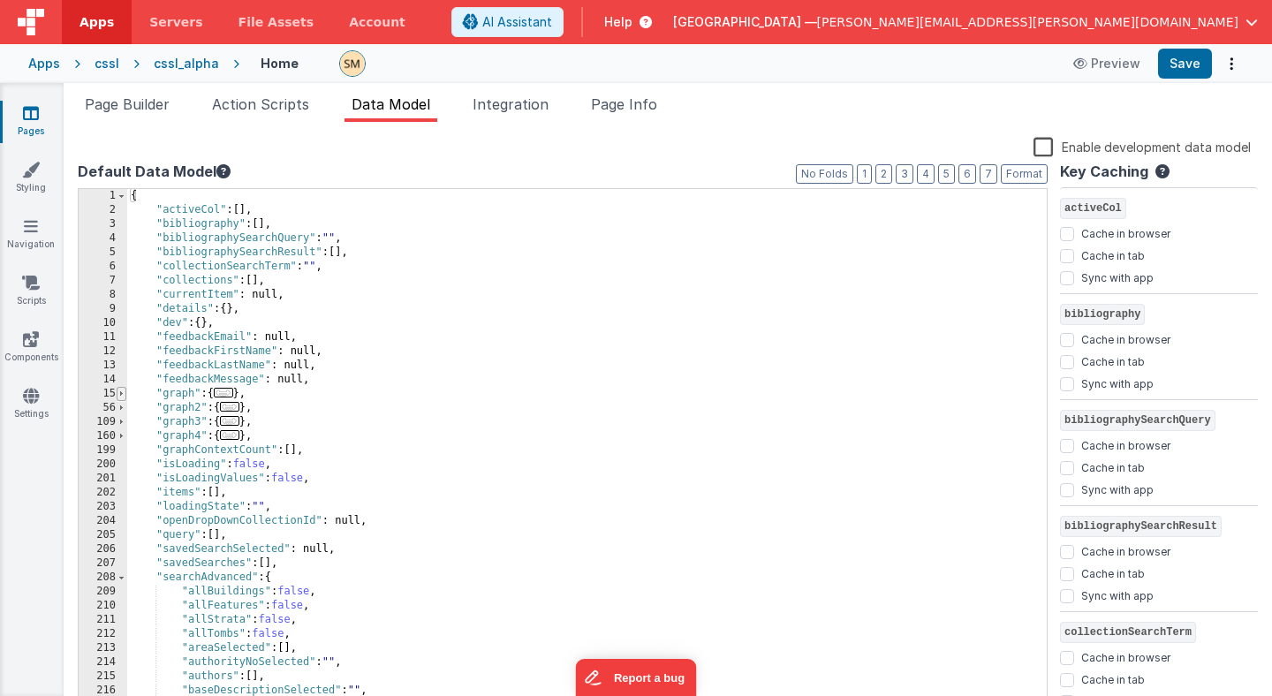
click at [122, 396] on span at bounding box center [122, 394] width 10 height 14
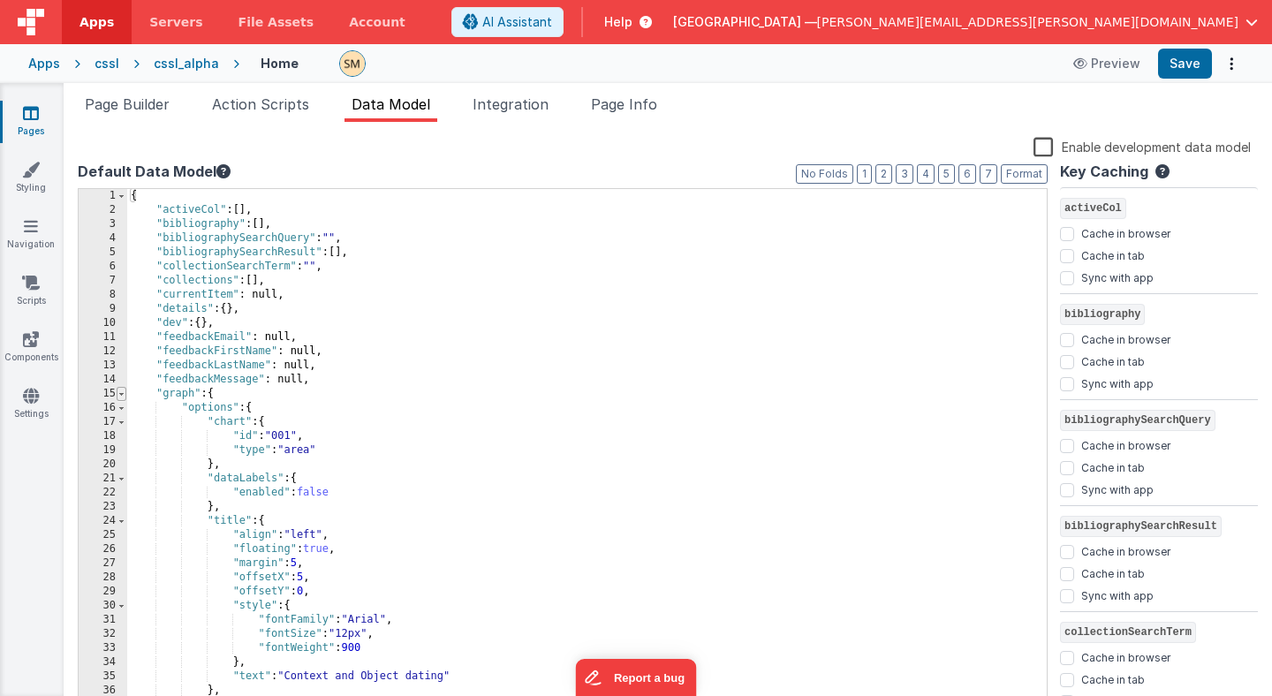
click at [122, 396] on span at bounding box center [122, 394] width 10 height 14
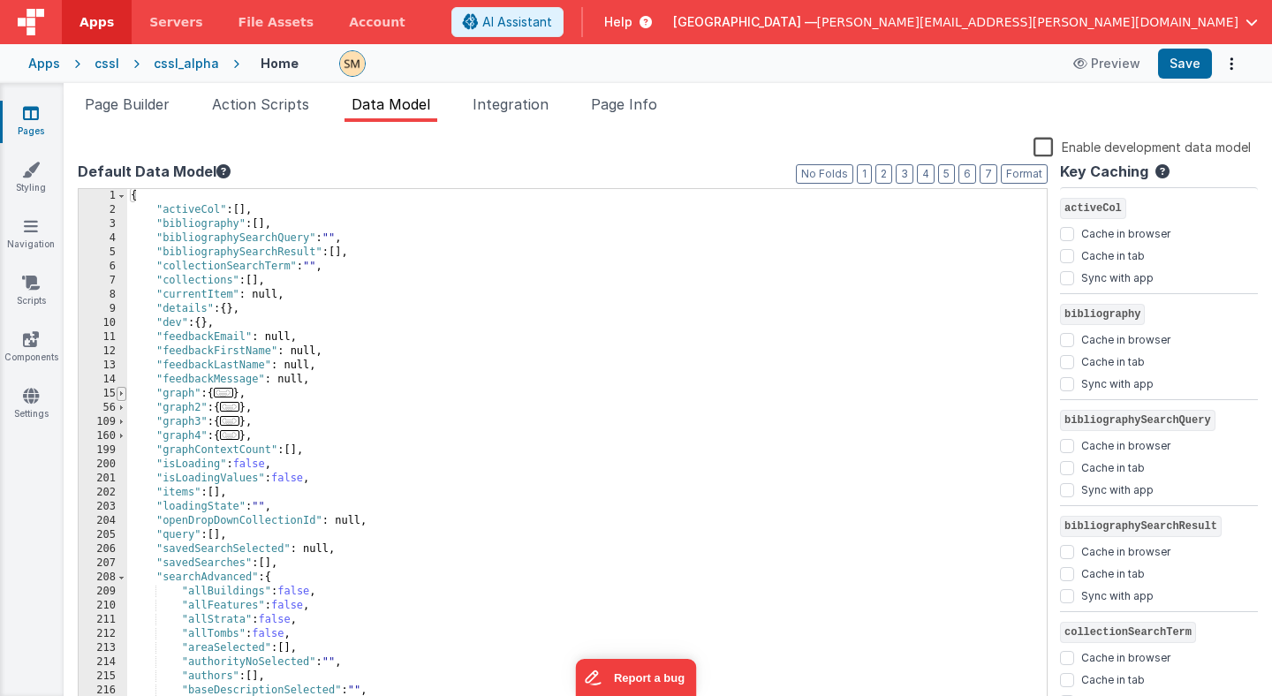
click at [122, 396] on span at bounding box center [122, 394] width 10 height 14
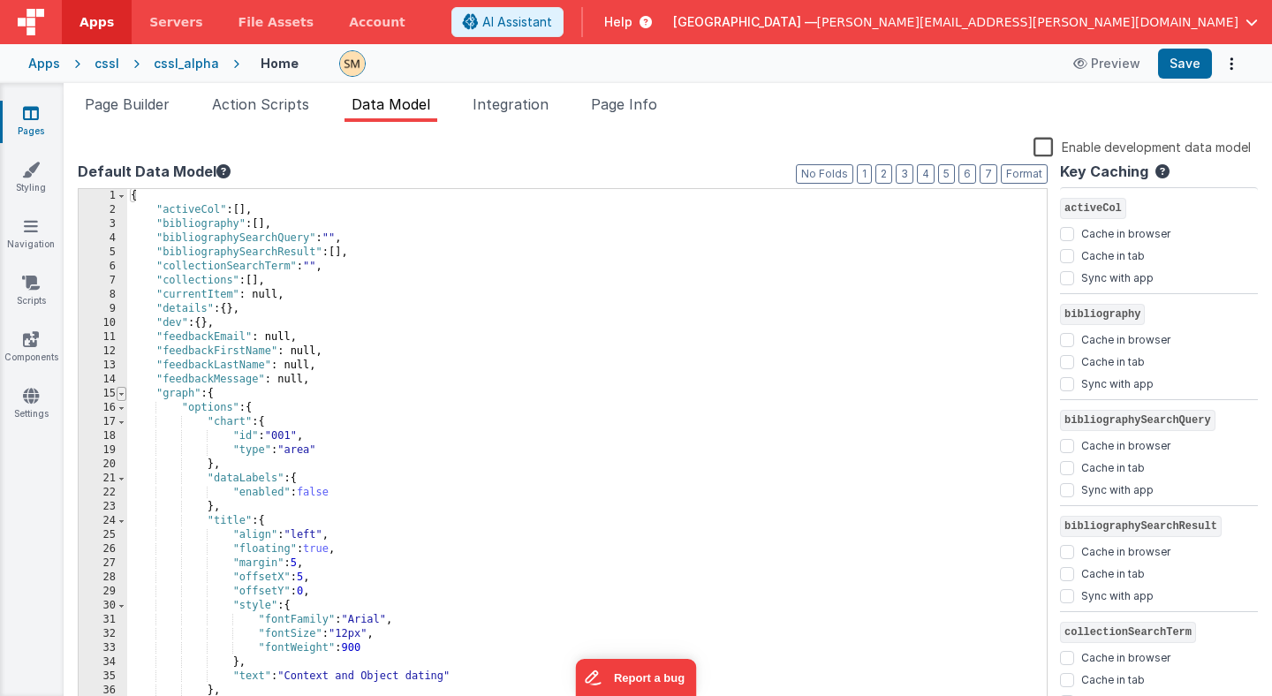
click at [122, 396] on span at bounding box center [122, 394] width 10 height 14
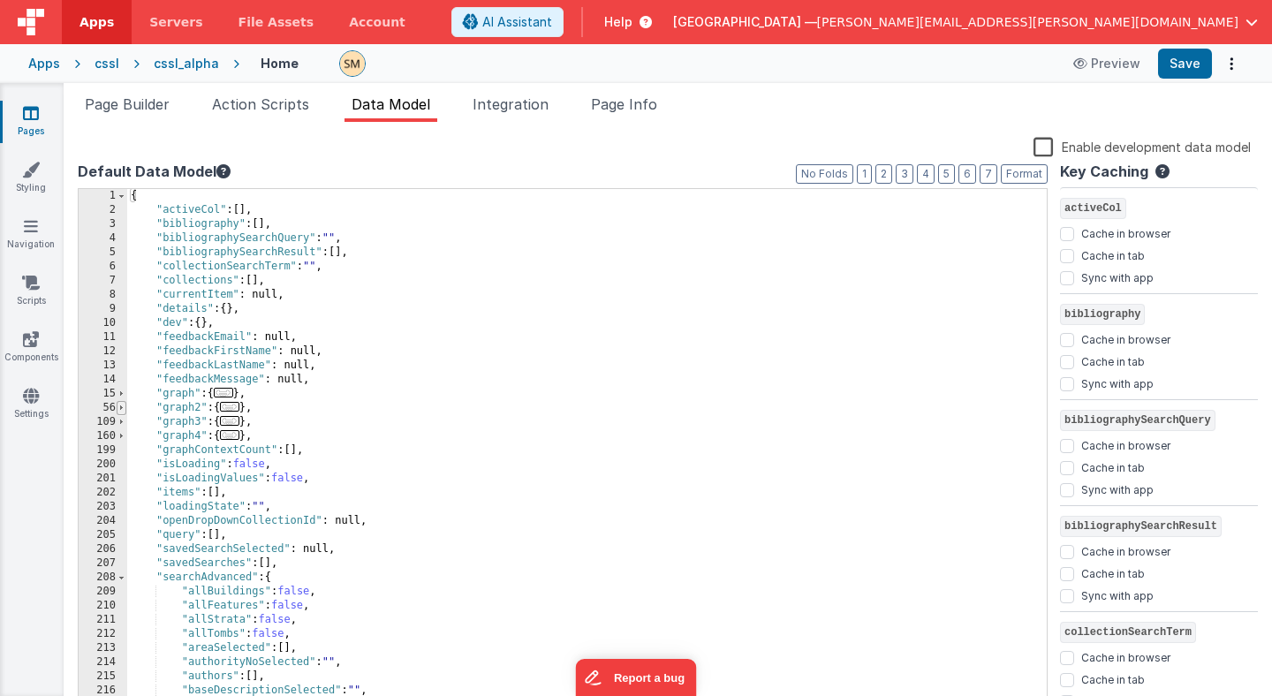
click at [123, 410] on span at bounding box center [122, 408] width 10 height 14
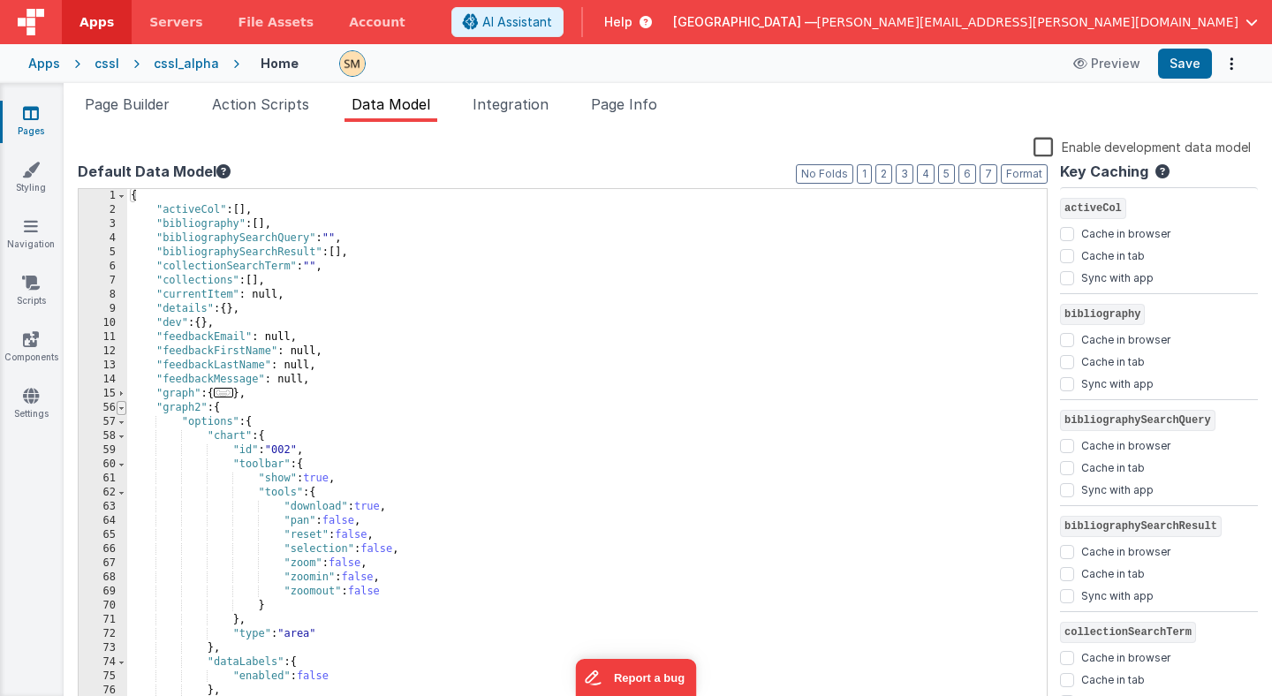
click at [122, 407] on span at bounding box center [122, 408] width 10 height 14
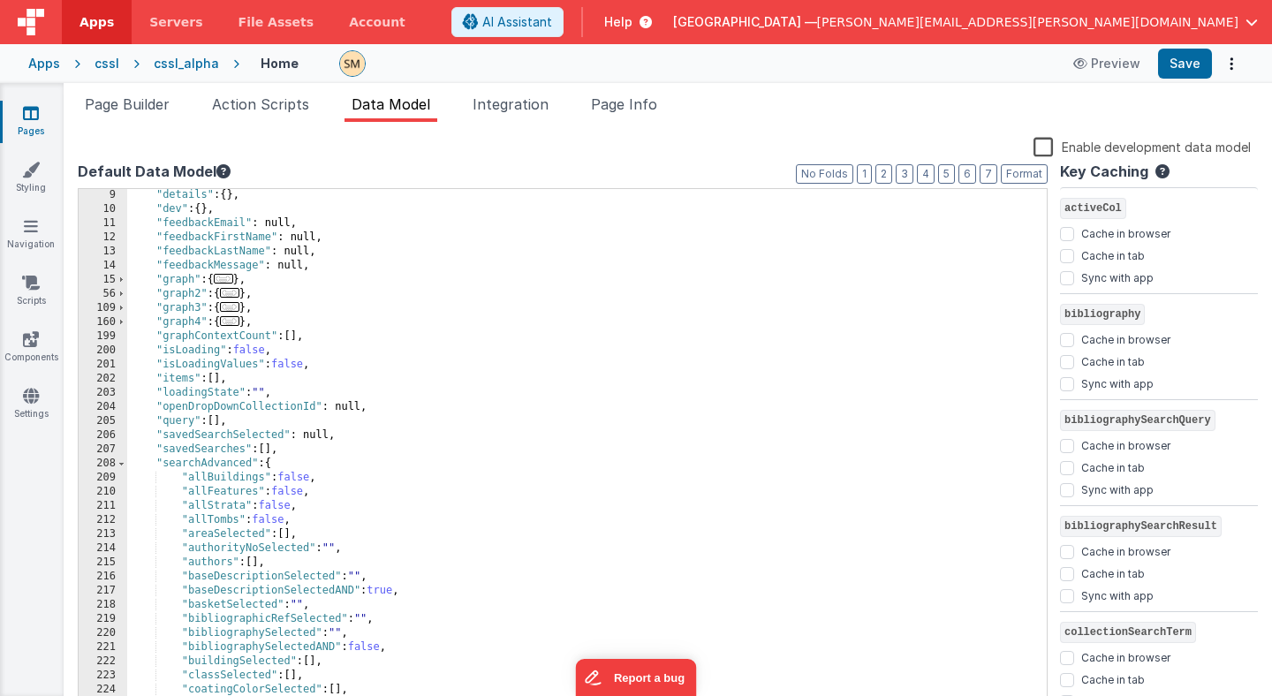
scroll to position [114, 0]
click at [889, 170] on button "2" at bounding box center [883, 173] width 17 height 19
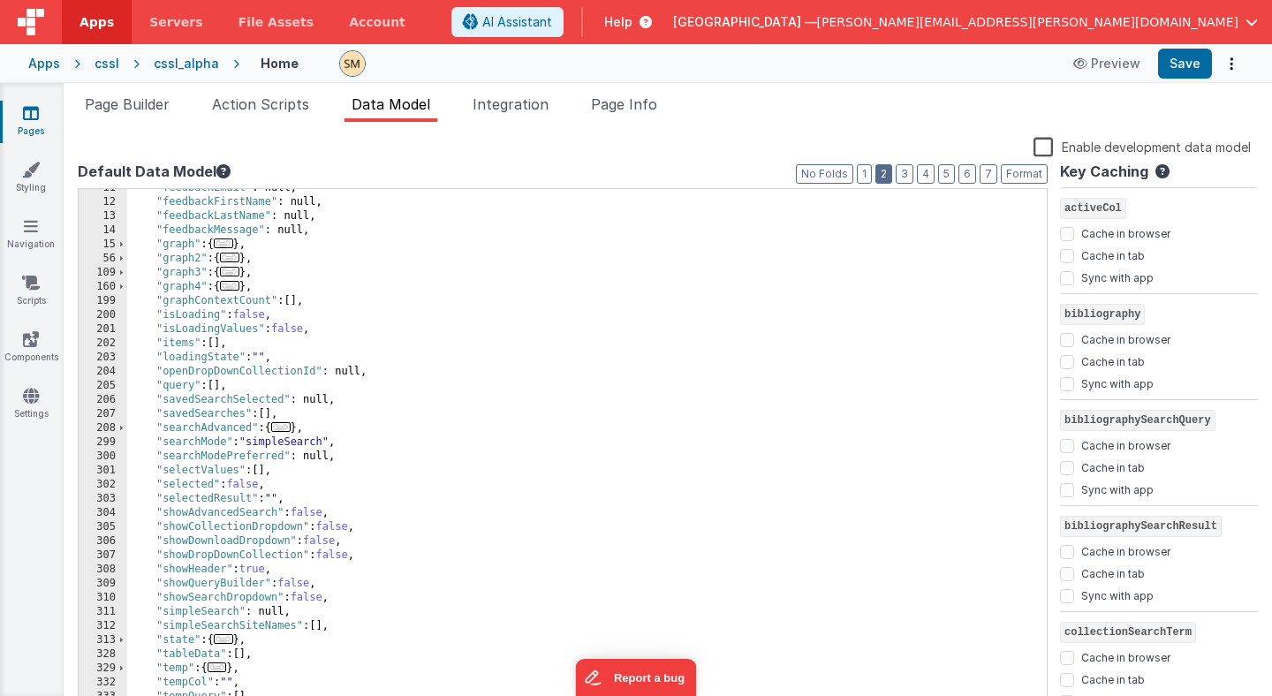
scroll to position [149, 0]
click at [289, 356] on div ""feedbackEmail" : null, "feedbackFirstName" : null, "feedbackLastName" : null, …" at bounding box center [587, 456] width 920 height 550
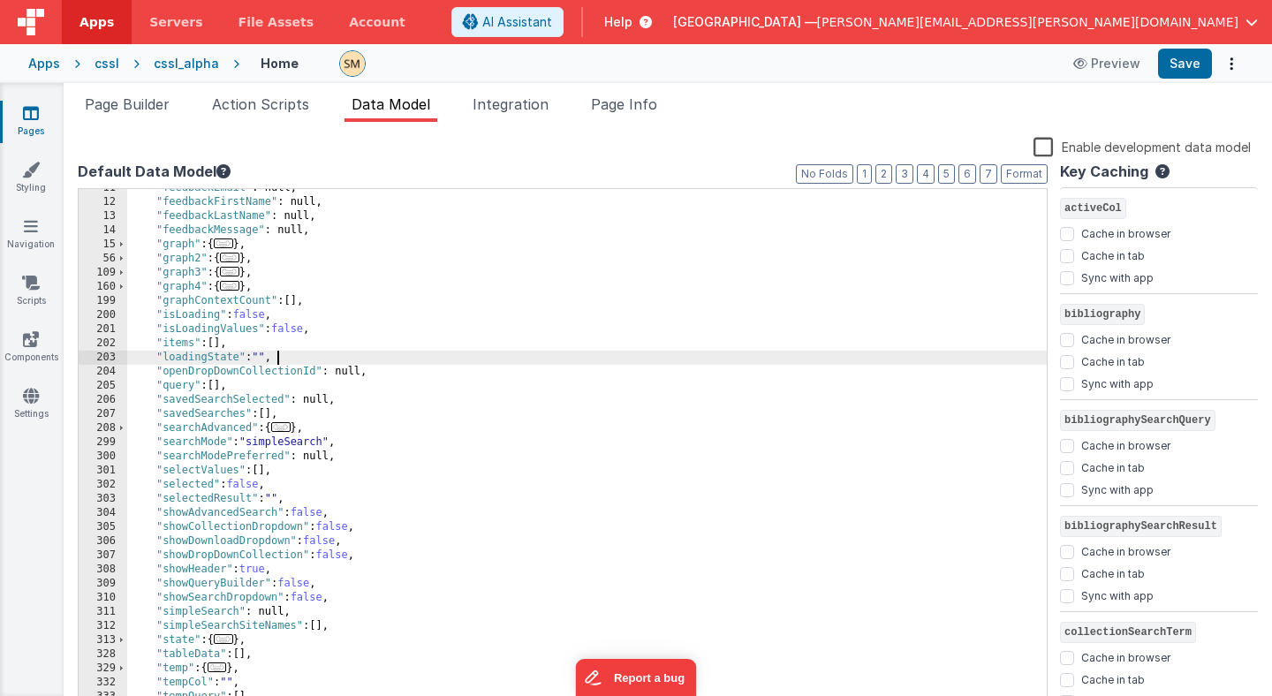
scroll to position [0, 0]
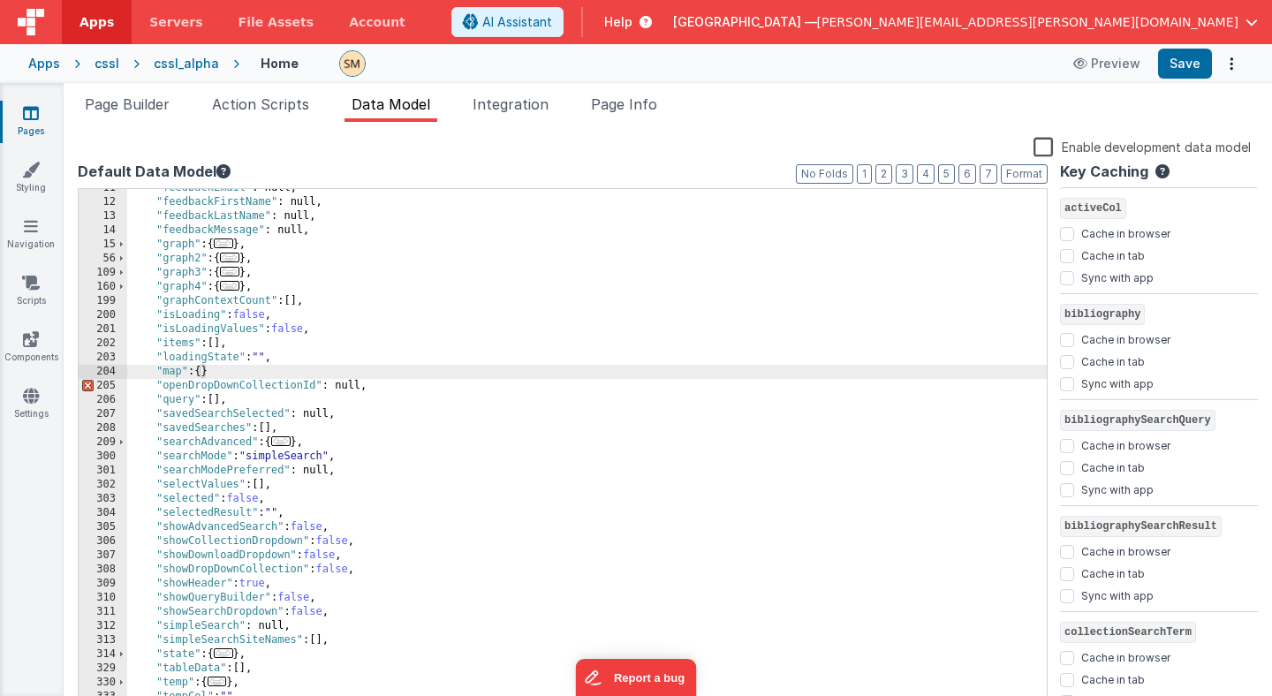
checkbox input "false"
checkbox input "true"
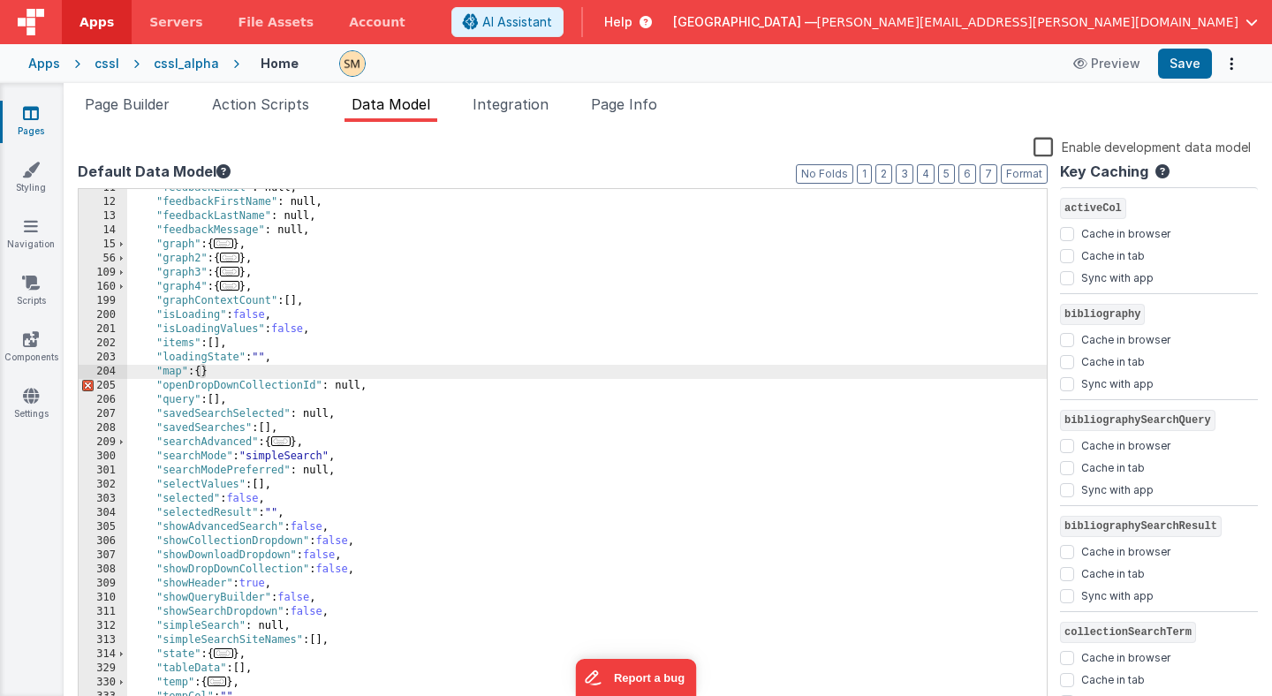
checkbox input "false"
checkbox input "true"
checkbox input "false"
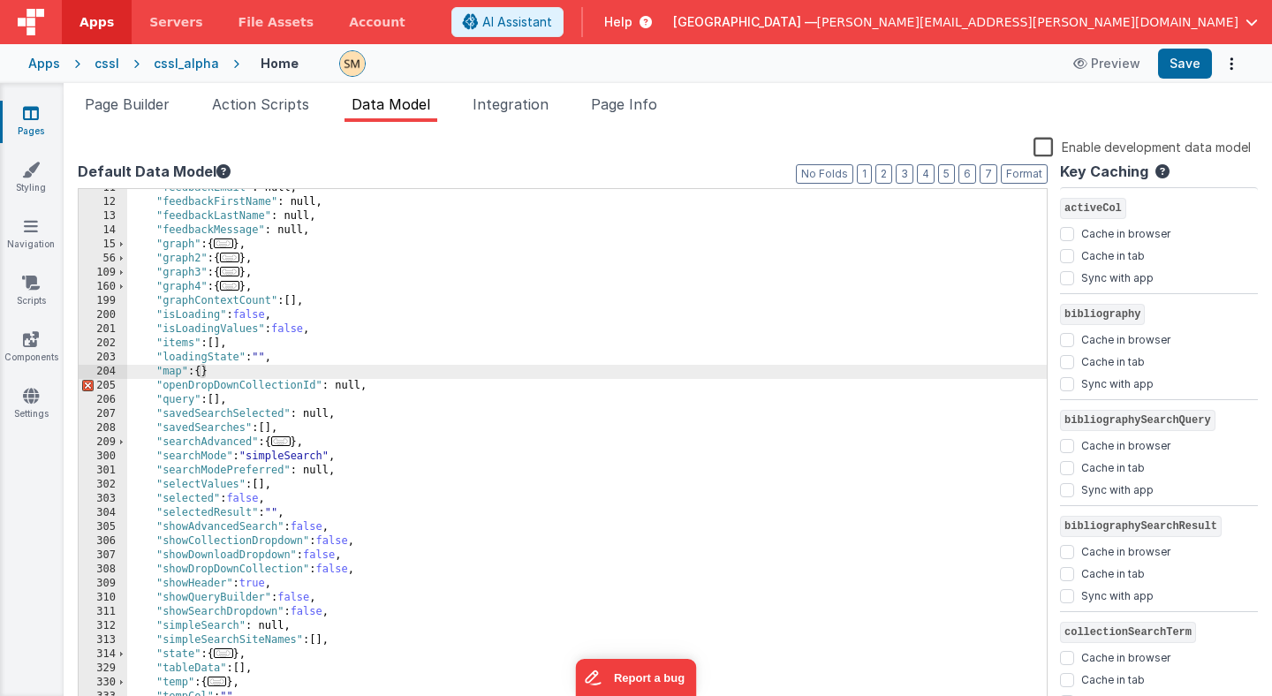
checkbox input "true"
checkbox input "false"
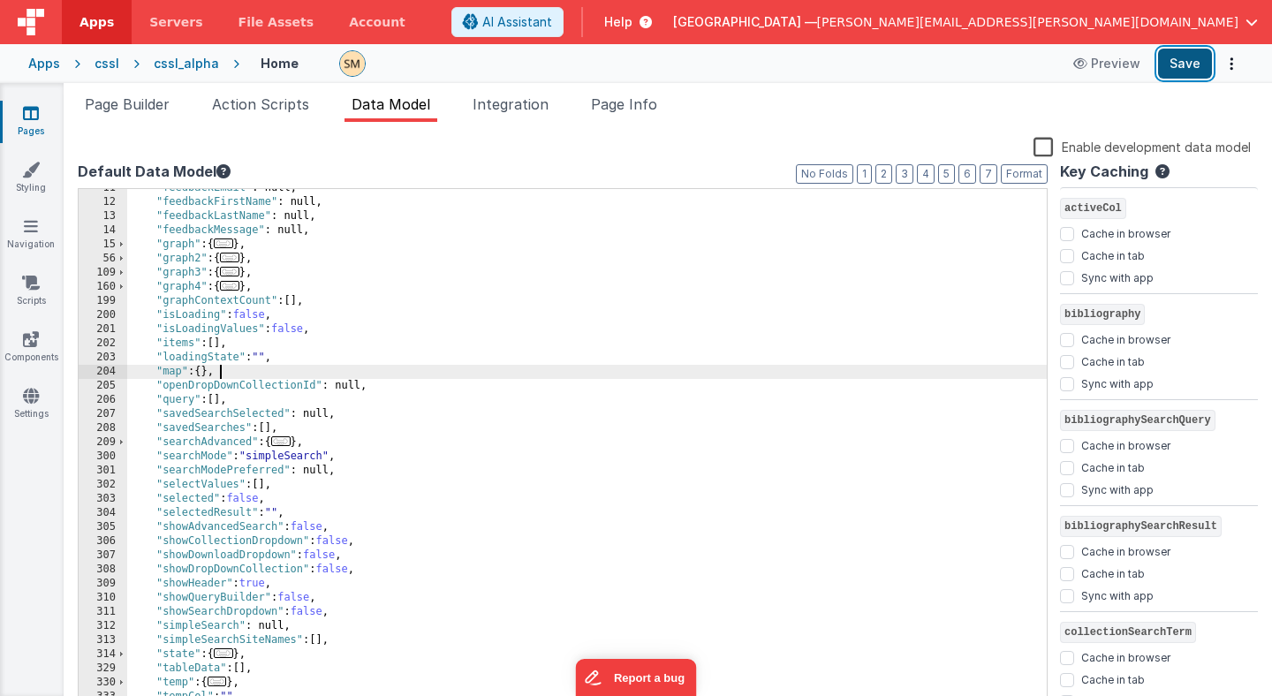
click at [1183, 63] on button "Save" at bounding box center [1185, 64] width 54 height 30
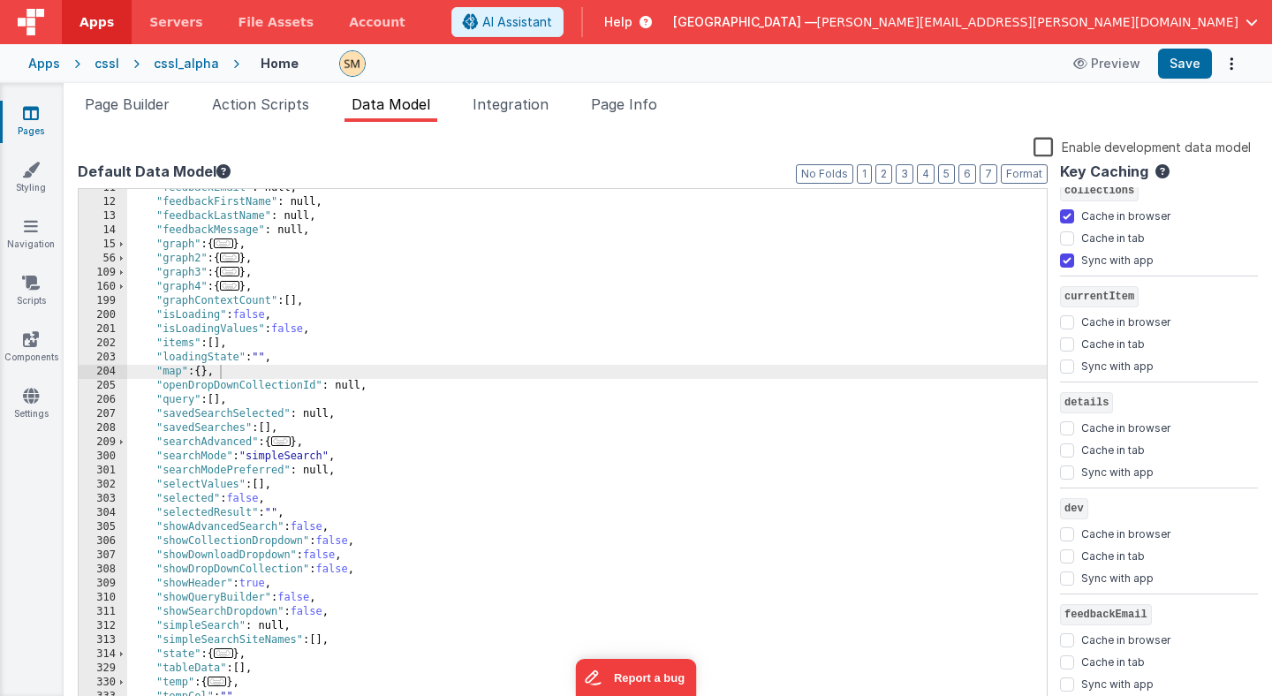
scroll to position [535, 0]
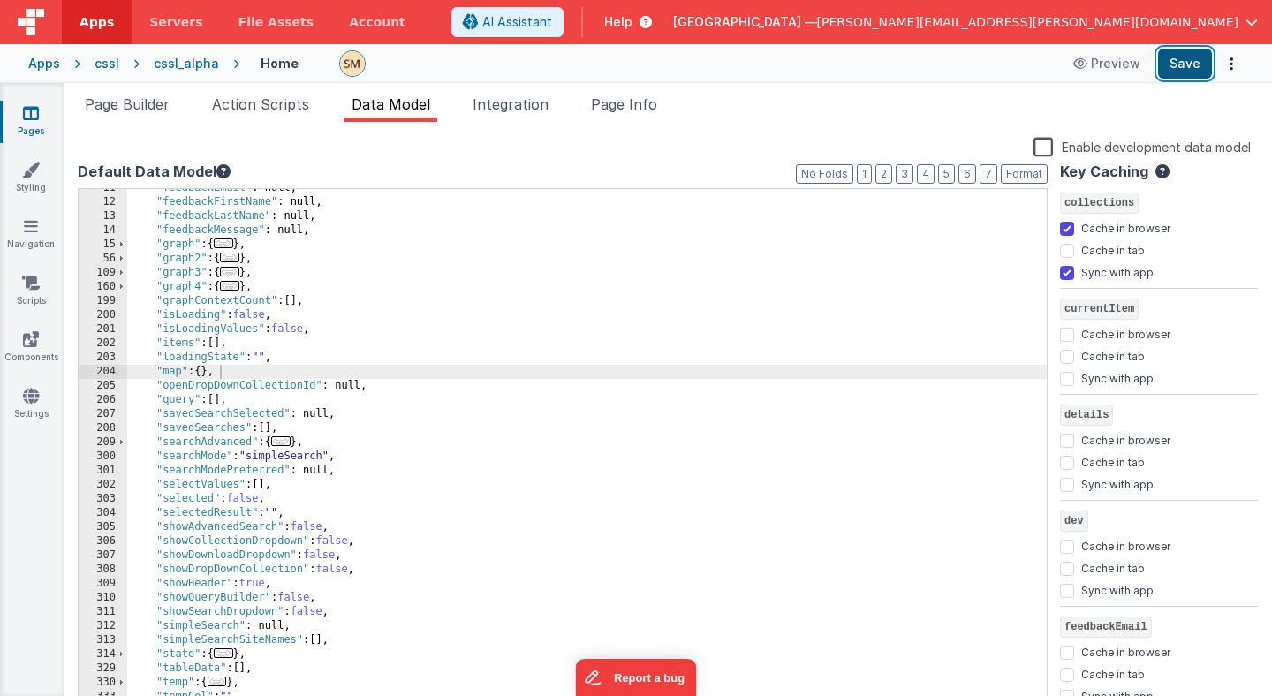
click at [1183, 64] on button "Save" at bounding box center [1185, 64] width 54 height 30
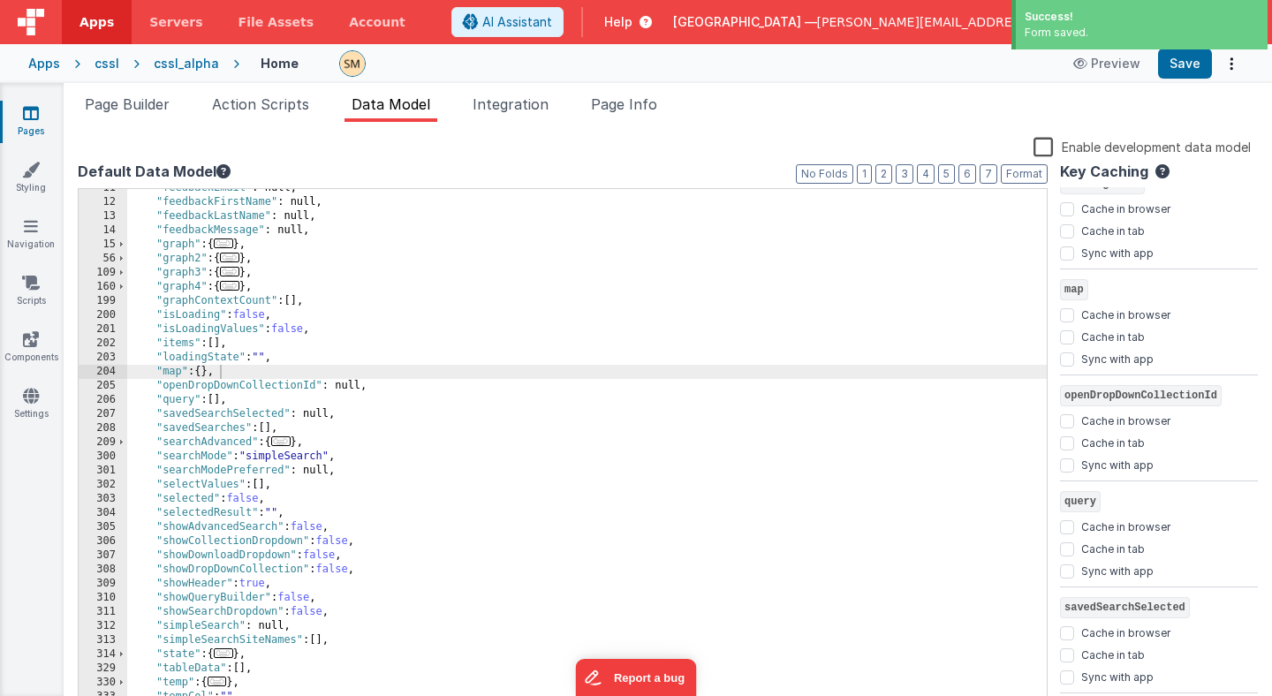
scroll to position [2243, 0]
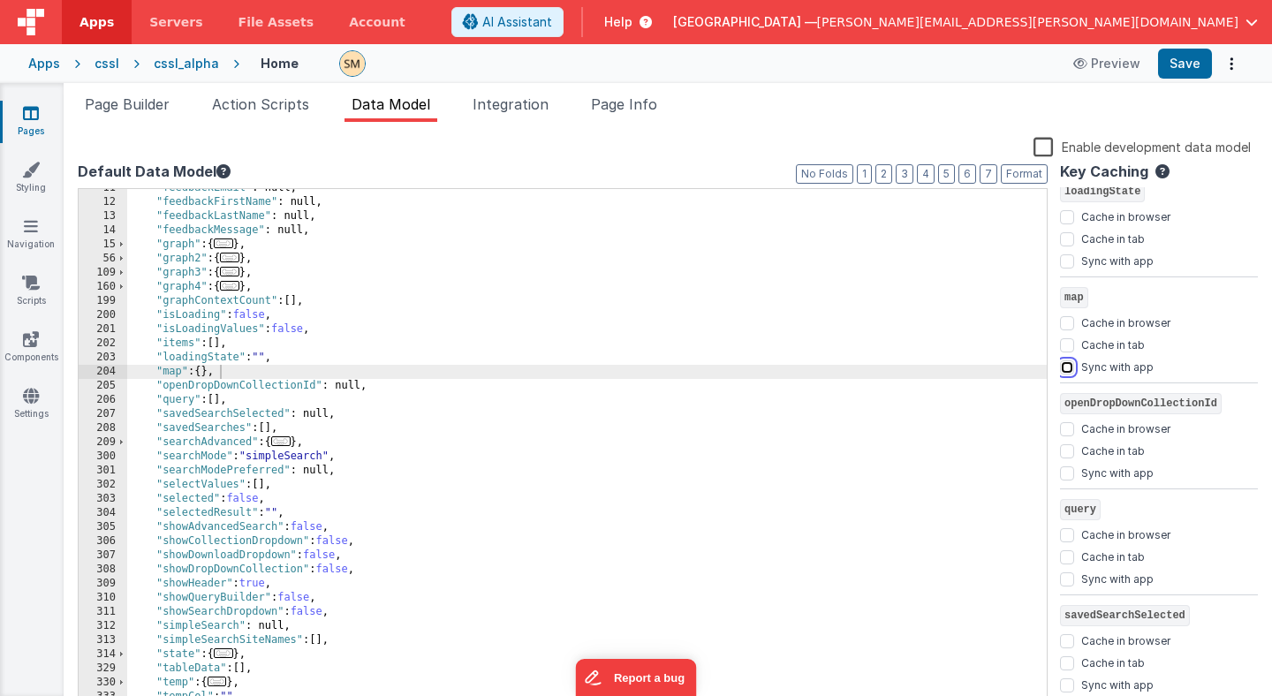
click at [1065, 369] on input "Sync with app" at bounding box center [1067, 367] width 14 height 14
checkbox input "true"
click at [1189, 64] on button "Save" at bounding box center [1185, 64] width 54 height 30
click at [208, 378] on div ""feedbackEmail" : null, "feedbackFirstName" : null, "feedbackLastName" : null, …" at bounding box center [587, 456] width 920 height 550
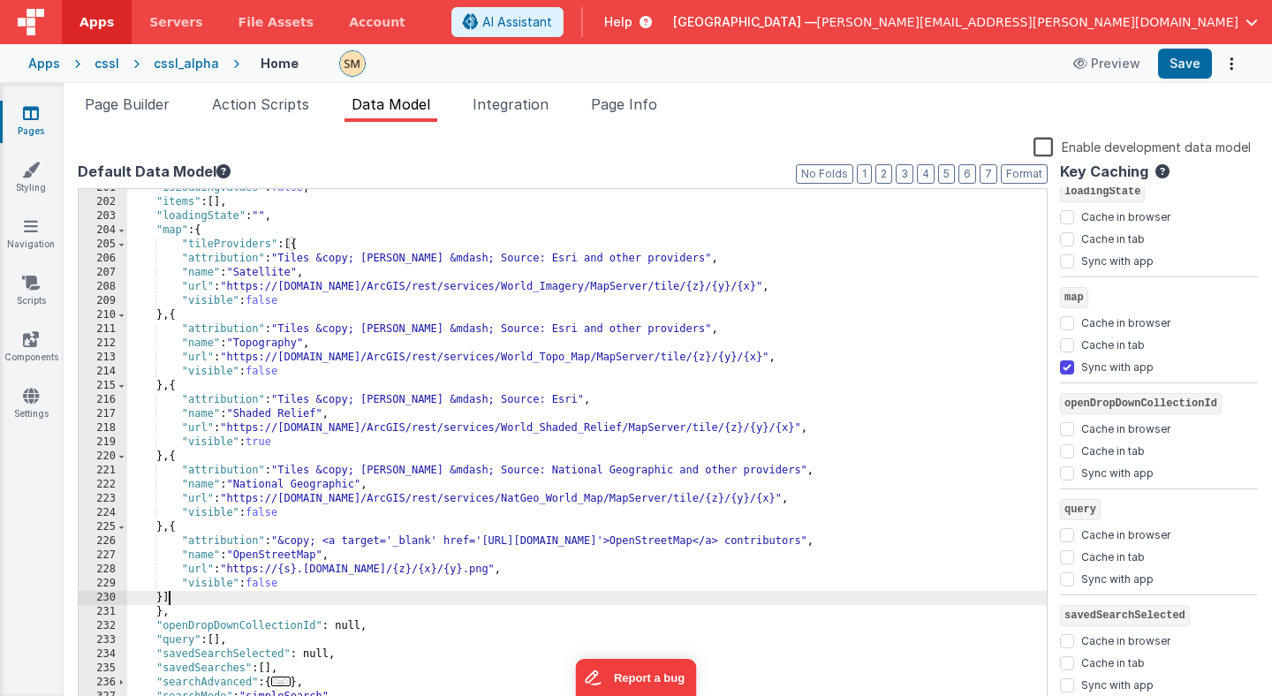
scroll to position [269, 0]
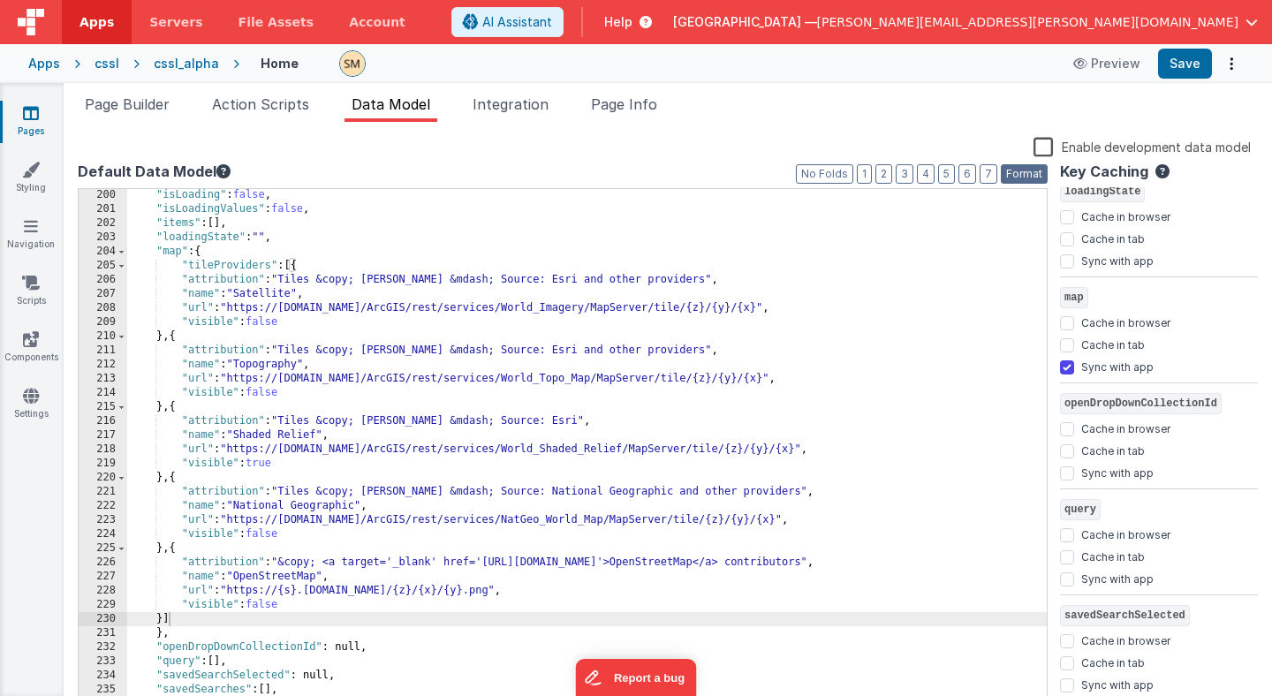
click at [1026, 177] on button "Format" at bounding box center [1024, 173] width 47 height 19
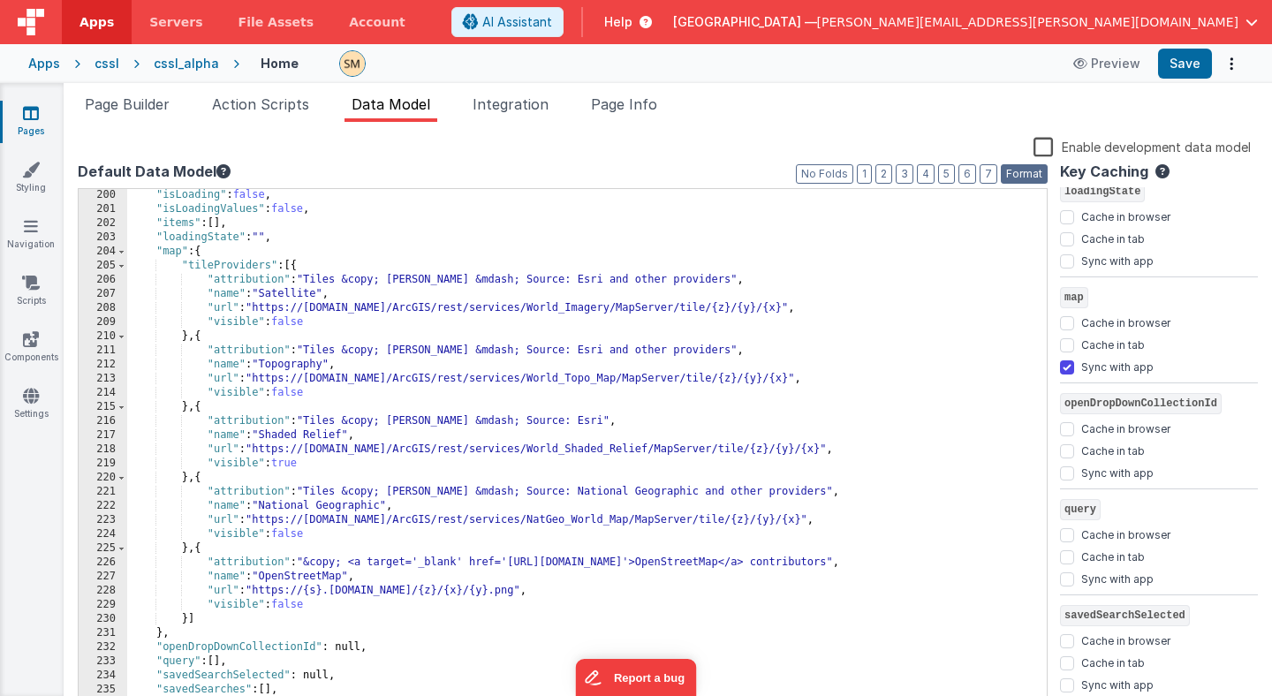
scroll to position [2813, 0]
click at [1182, 63] on button "Save" at bounding box center [1185, 64] width 54 height 30
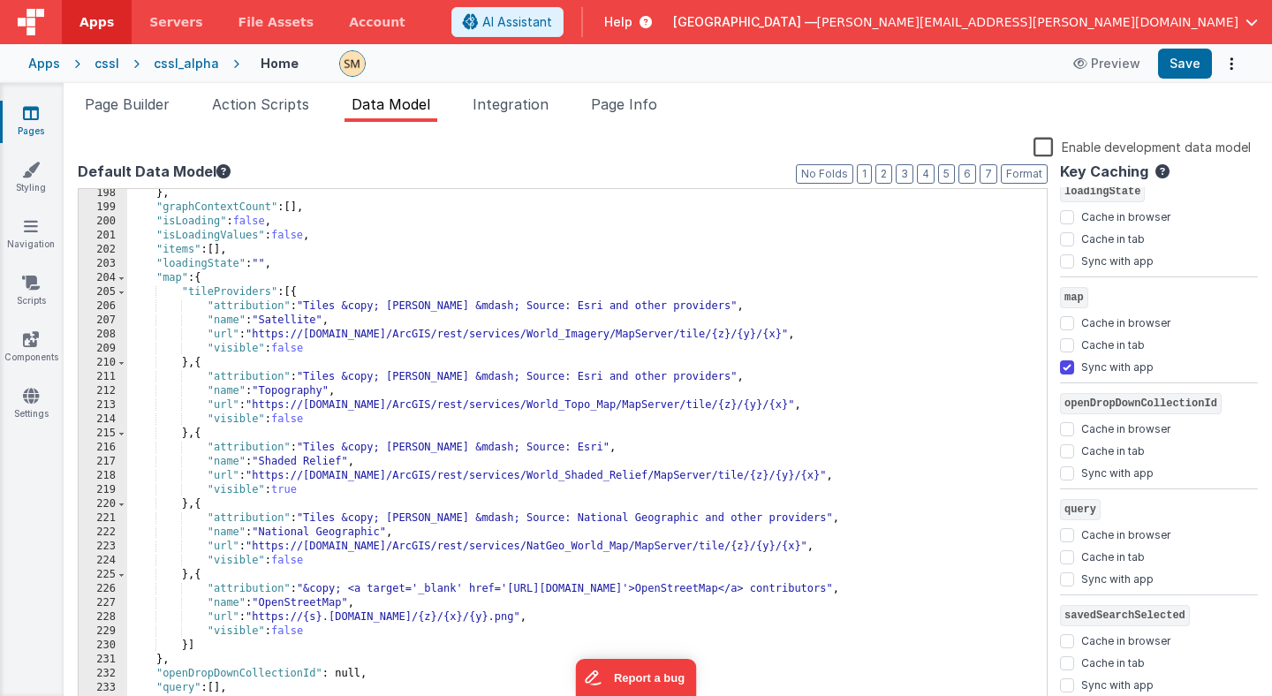
scroll to position [2787, 0]
click at [1187, 66] on button "Save" at bounding box center [1185, 64] width 54 height 30
click at [322, 259] on div "} , "graphContextCount" : [ ] , "isLoading" : false , "isLoadingValues" : false…" at bounding box center [587, 461] width 920 height 550
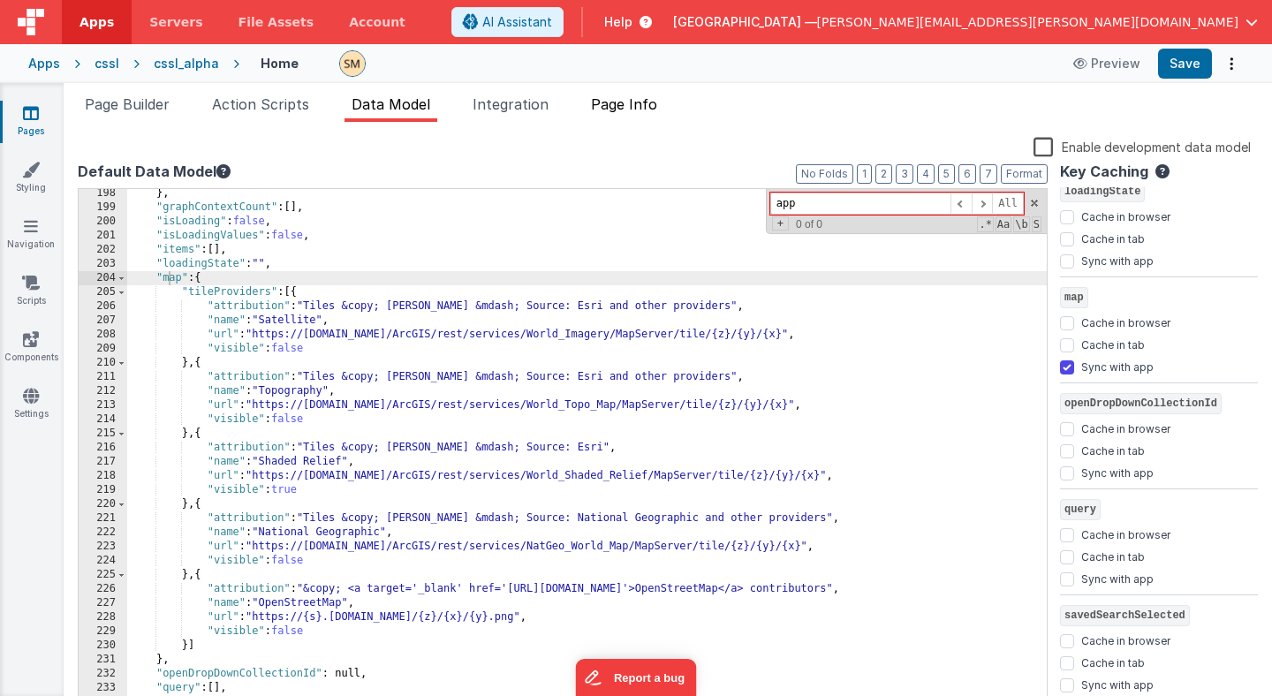
type input "app"
click at [624, 109] on span "Page Info" at bounding box center [624, 104] width 66 height 18
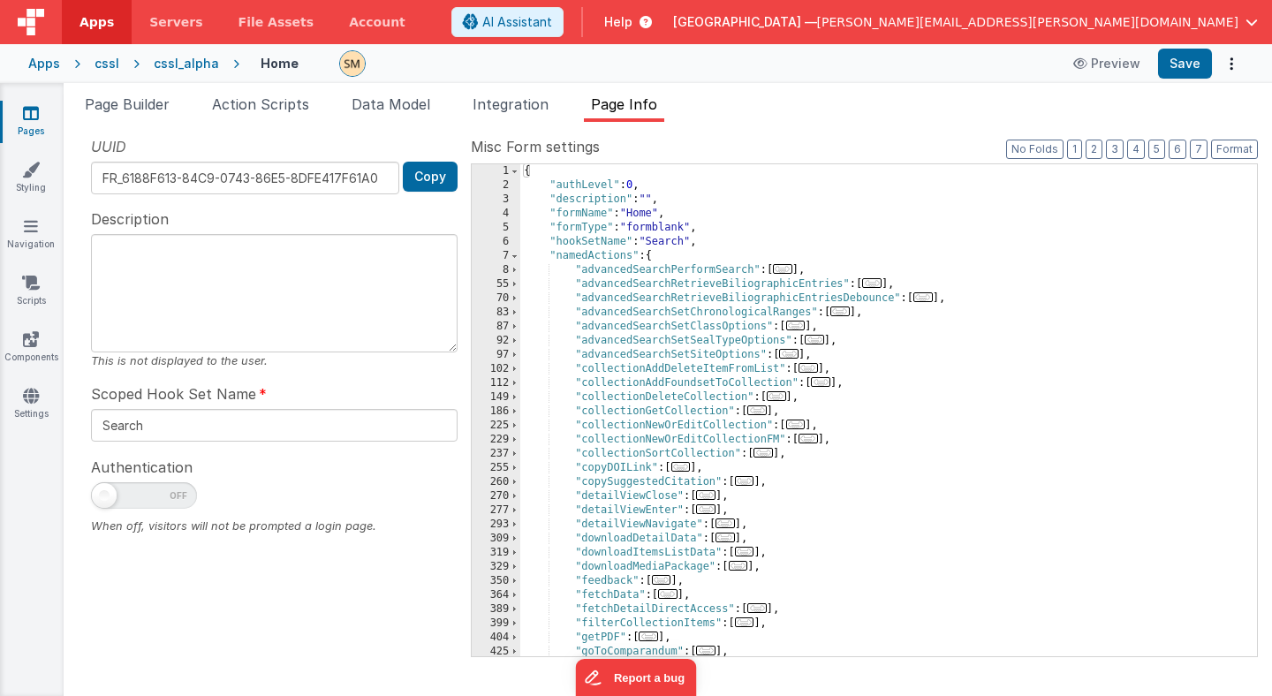
scroll to position [0, 0]
click at [599, 183] on div "{ "authLevel" : 0 , "description" : "" , "formName" : "Home" , "formType" : "fo…" at bounding box center [888, 424] width 737 height 520
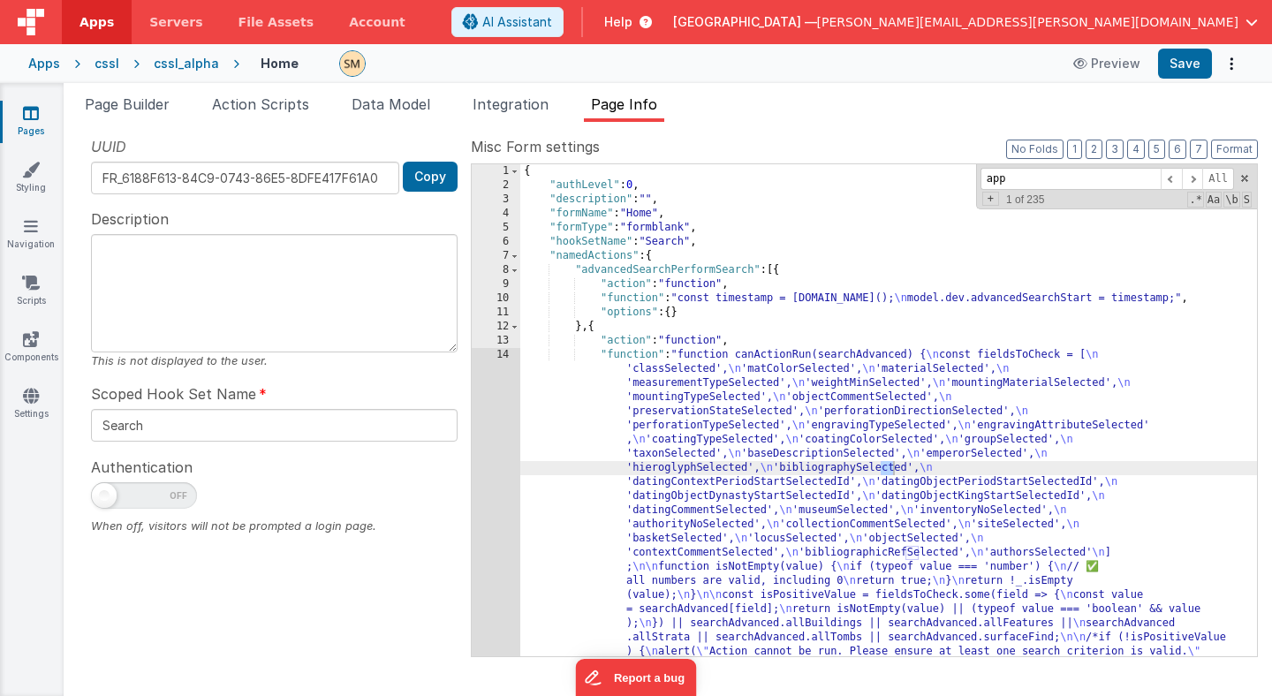
scroll to position [1322, 0]
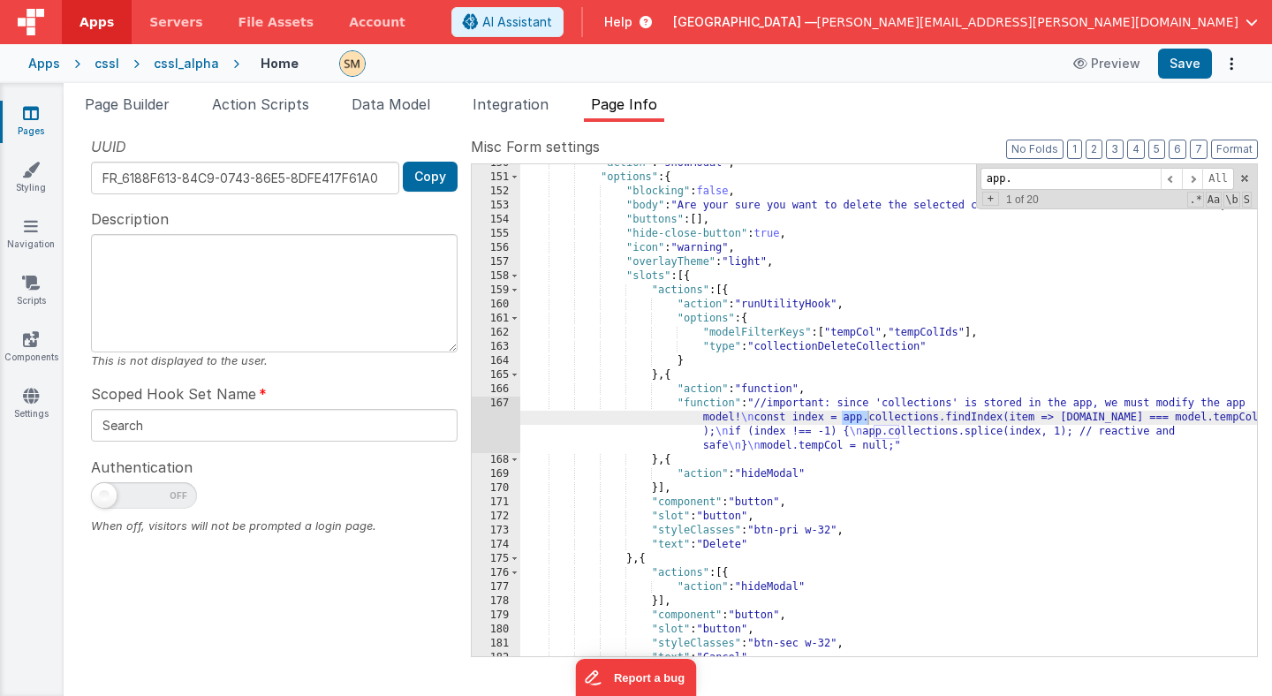
type input "app."
click at [282, 105] on span "Action Scripts" at bounding box center [260, 104] width 97 height 18
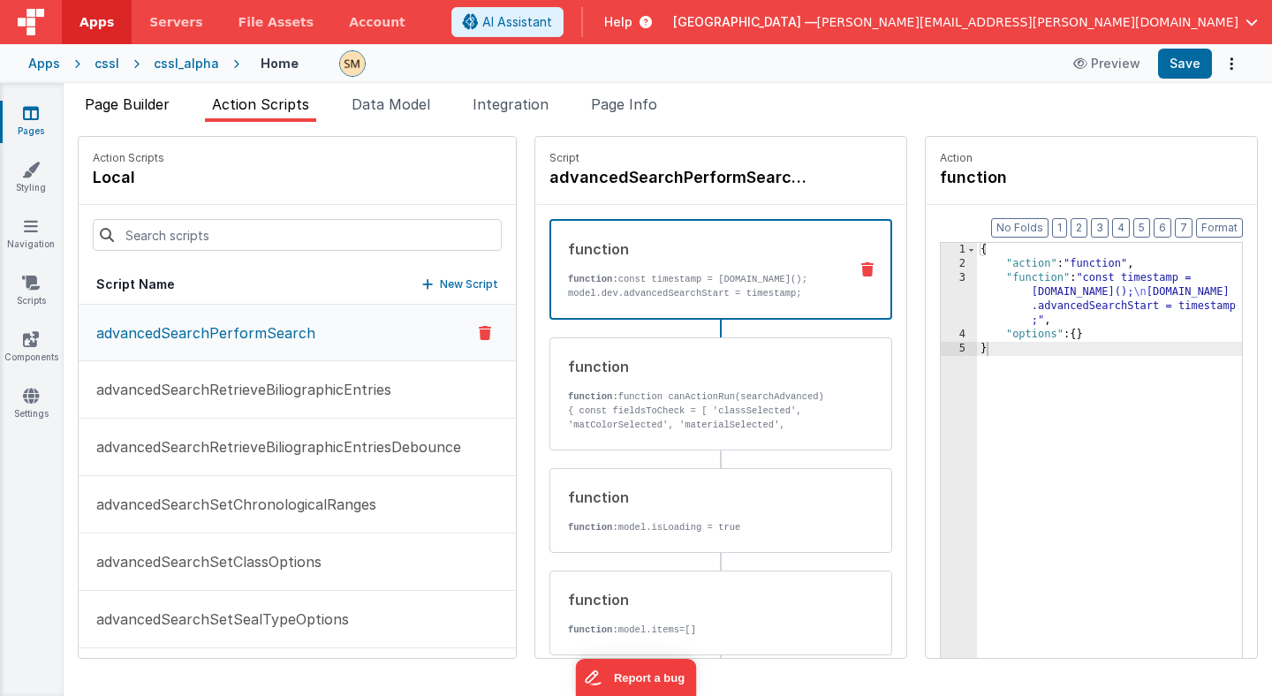
click at [144, 108] on span "Page Builder" at bounding box center [127, 104] width 85 height 18
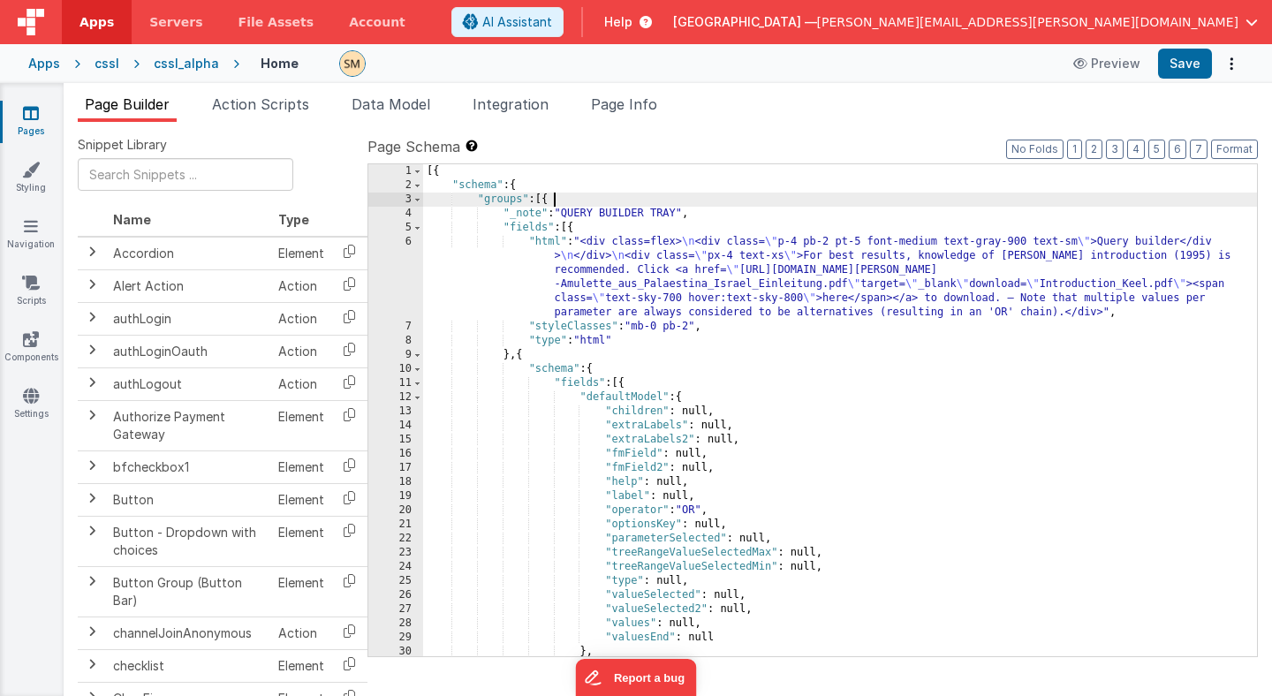
click at [569, 194] on div "[{ "schema" : { "groups" : [{ "_note" : "QUERY BUILDER TRAY" , "fields" : [{ "h…" at bounding box center [840, 424] width 834 height 520
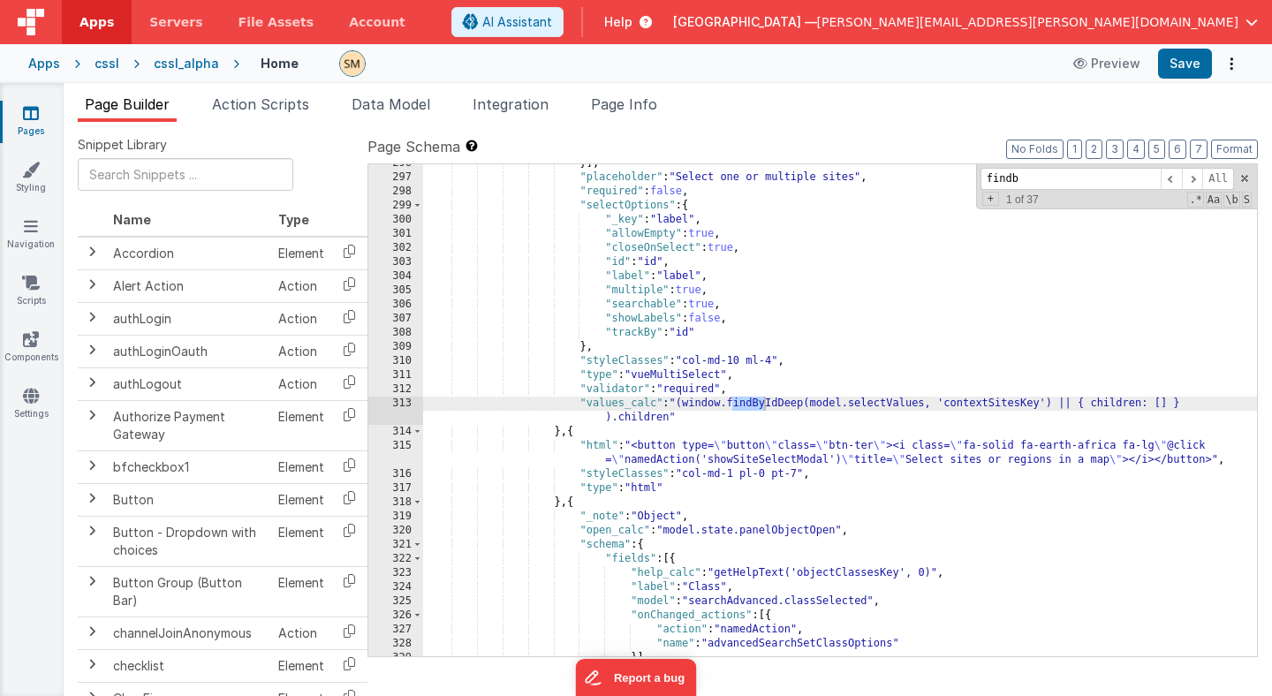
scroll to position [5104, 0]
type input "findbyIdDeep"
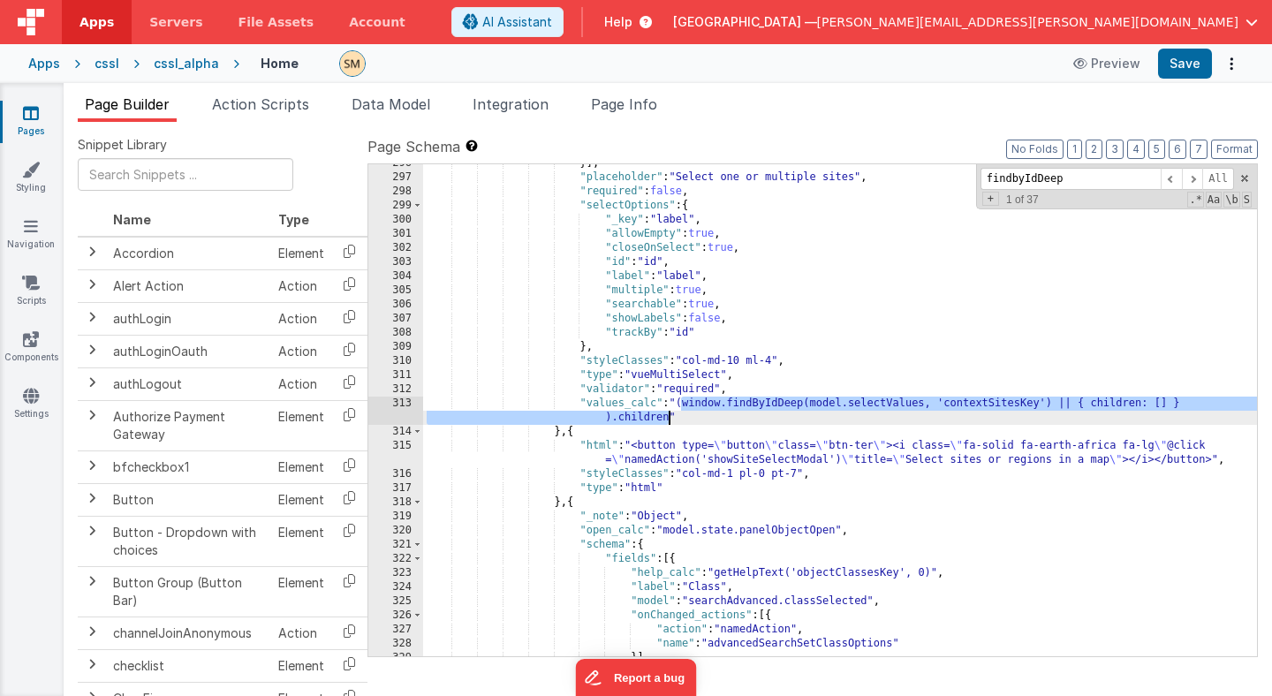
drag, startPoint x: 681, startPoint y: 404, endPoint x: 668, endPoint y: 419, distance: 20.0
click at [668, 419] on div "}] , "placeholder" : "Select one or multiple sites" , "required" : false , "sel…" at bounding box center [840, 416] width 834 height 520
click at [758, 411] on div "}] , "placeholder" : "Select one or multiple sites" , "required" : false , "sel…" at bounding box center [840, 416] width 834 height 520
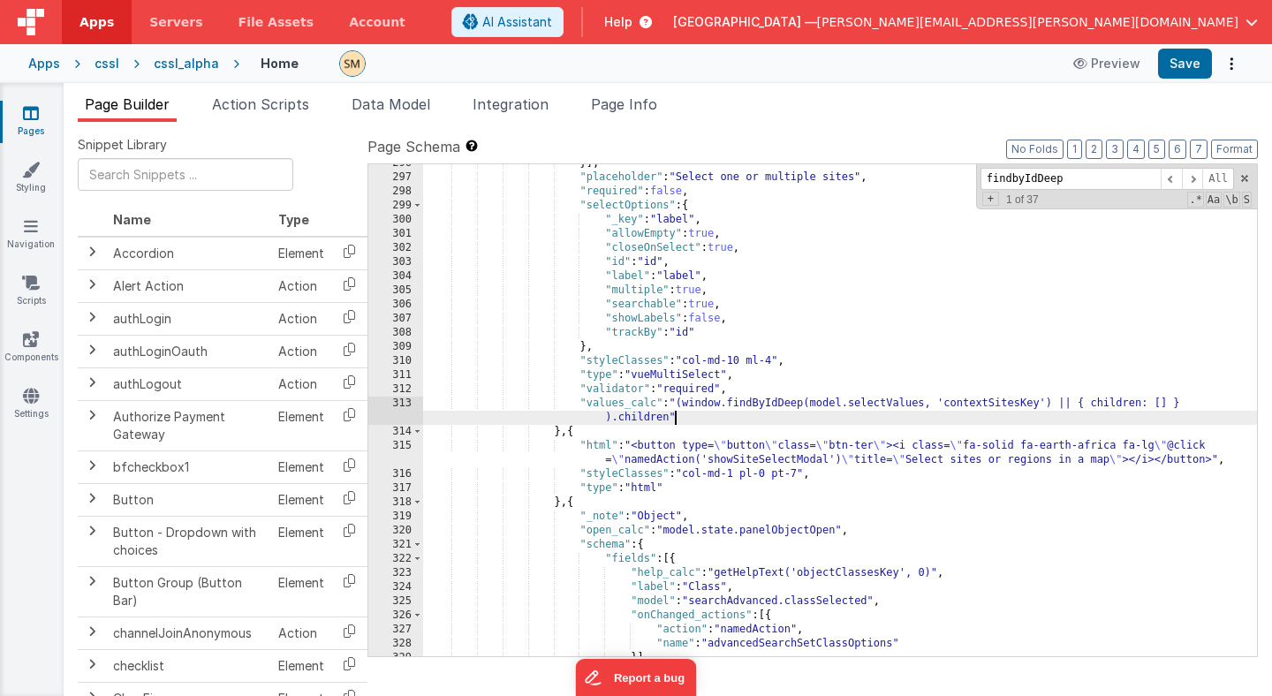
click at [758, 411] on div "}] , "placeholder" : "Select one or multiple sites" , "required" : false , "sel…" at bounding box center [840, 416] width 834 height 520
click at [767, 405] on div "}] , "placeholder" : "Select one or multiple sites" , "required" : false , "sel…" at bounding box center [840, 416] width 834 height 520
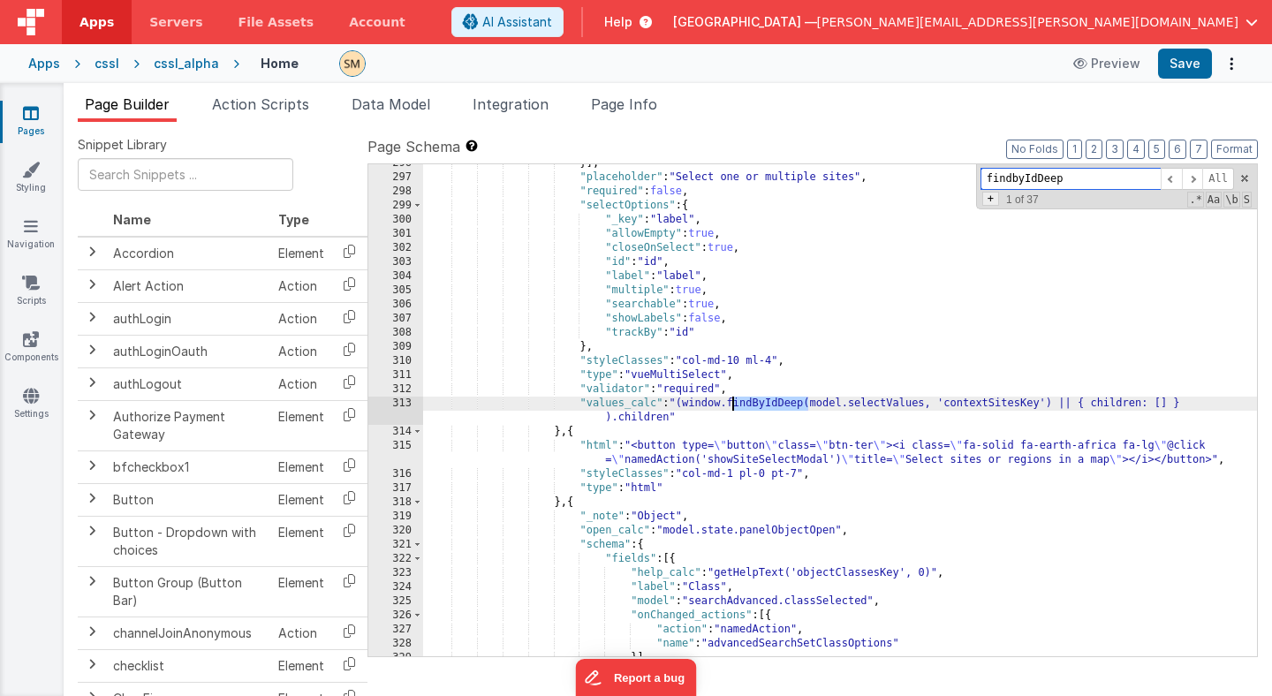
click at [992, 200] on span "+" at bounding box center [990, 199] width 17 height 14
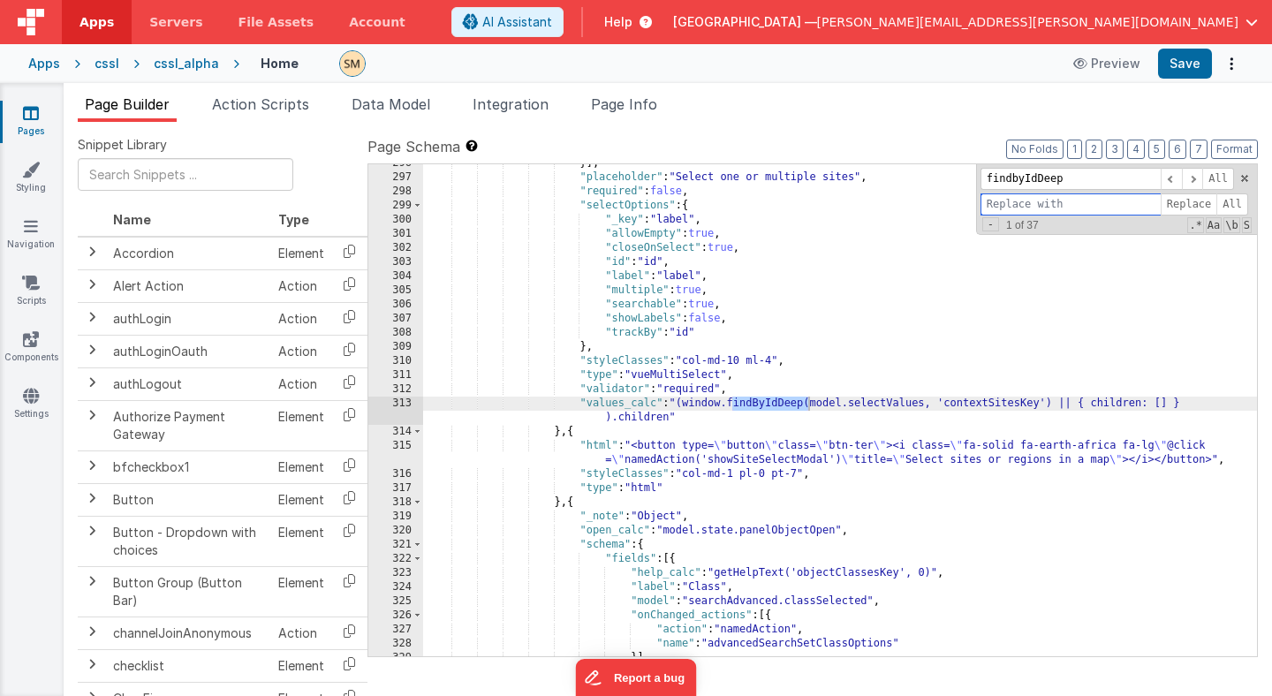
click at [1007, 203] on input at bounding box center [1071, 204] width 180 height 22
paste input "<script> (function () { // --- Internal index ---------------------------------…"
type input "<script> (function () { // --- Internal index ---------------------------------…"
paste input "findByIdFast"
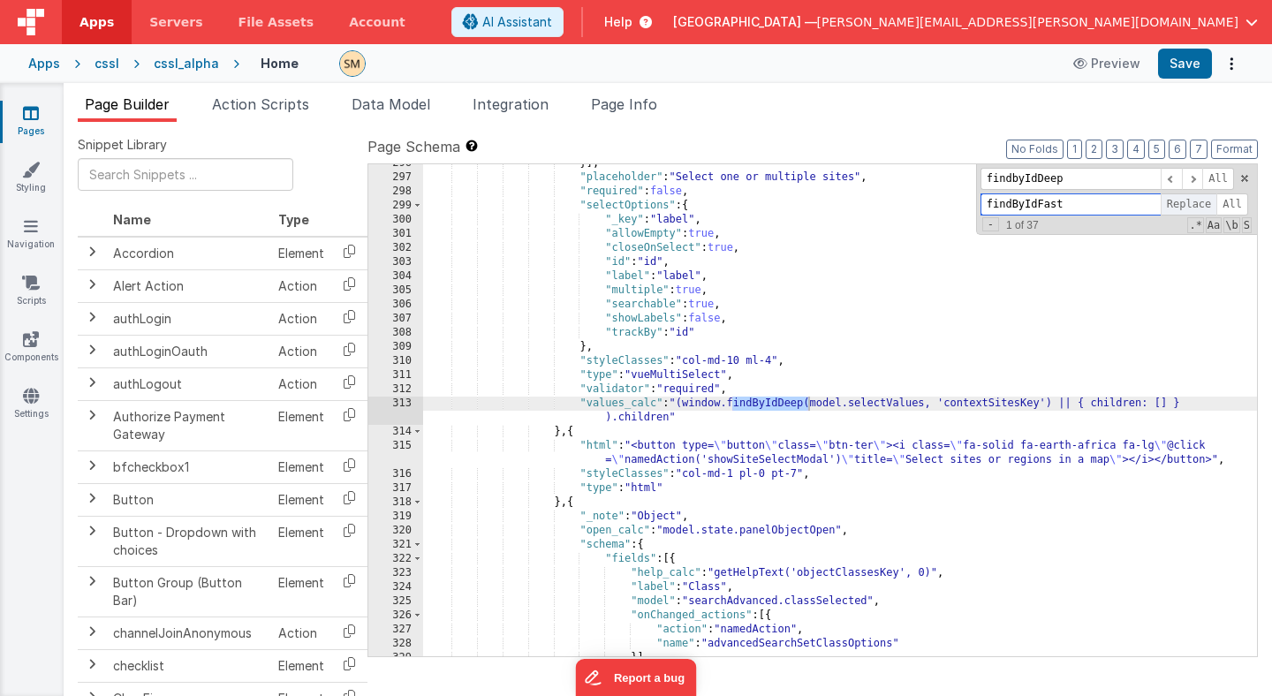
type input "findByIdFast"
click at [1193, 206] on span "Replace" at bounding box center [1189, 204] width 57 height 22
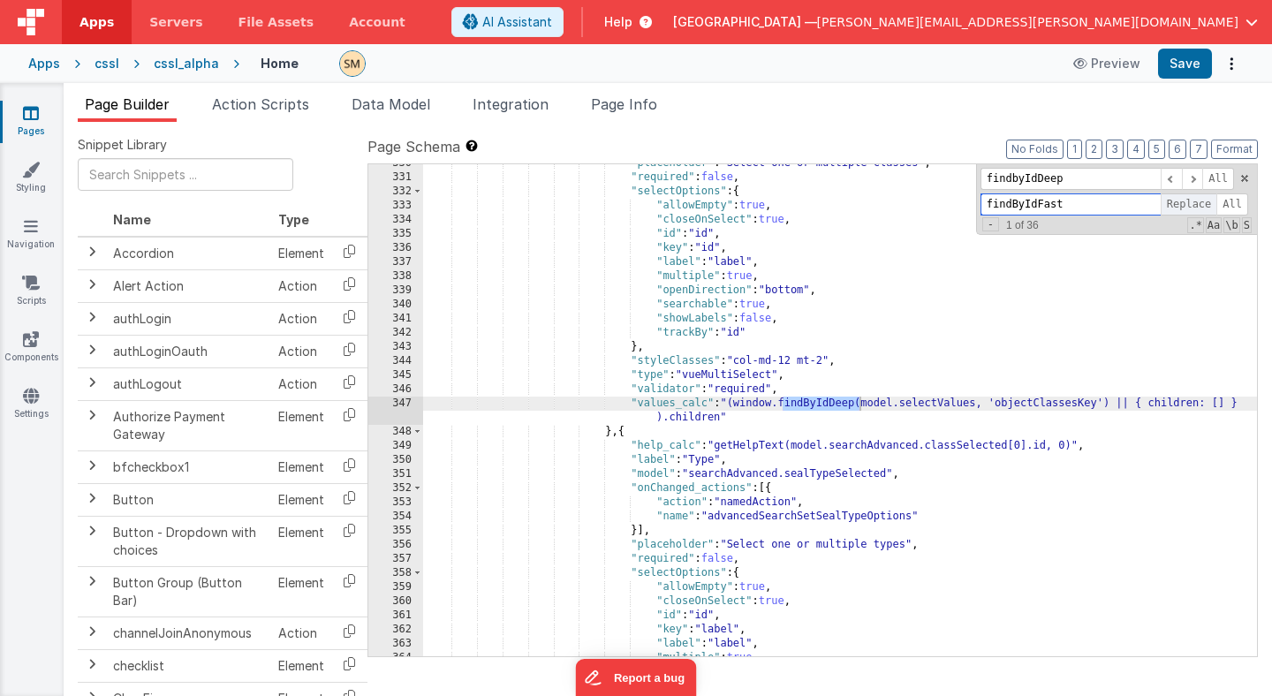
click at [1193, 206] on span "Replace" at bounding box center [1189, 204] width 57 height 22
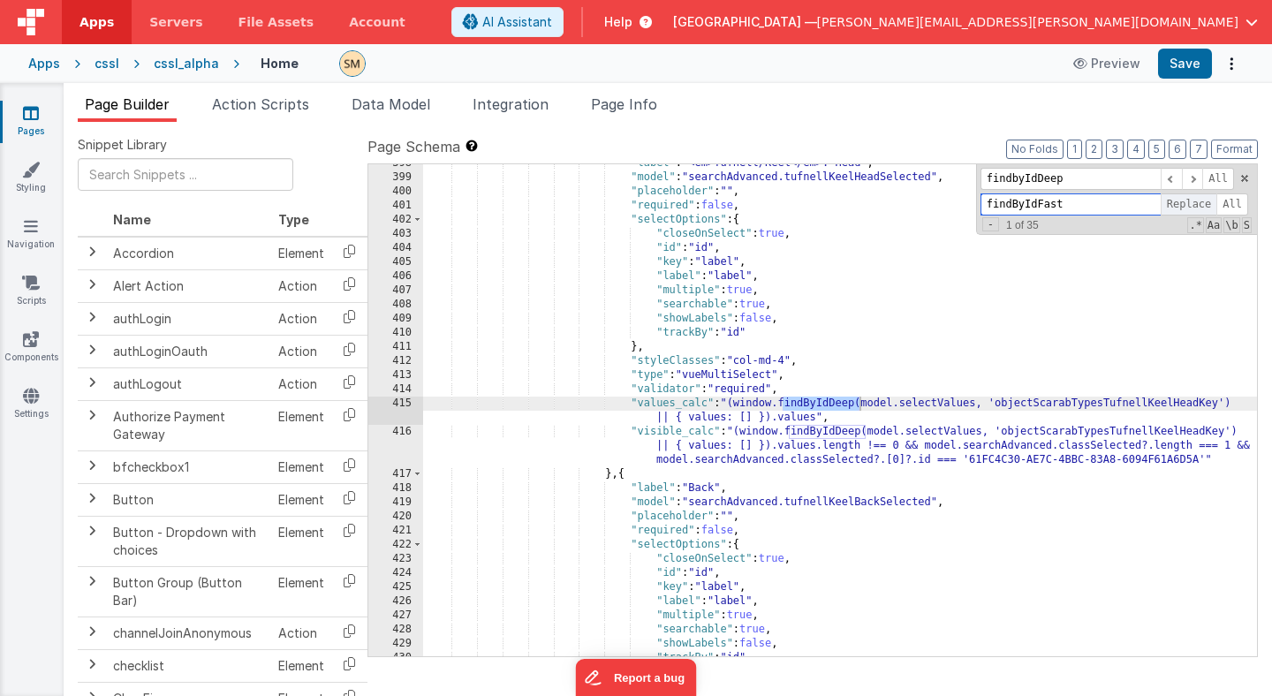
scroll to position [6333, 0]
click at [1193, 206] on span "Replace" at bounding box center [1189, 204] width 57 height 22
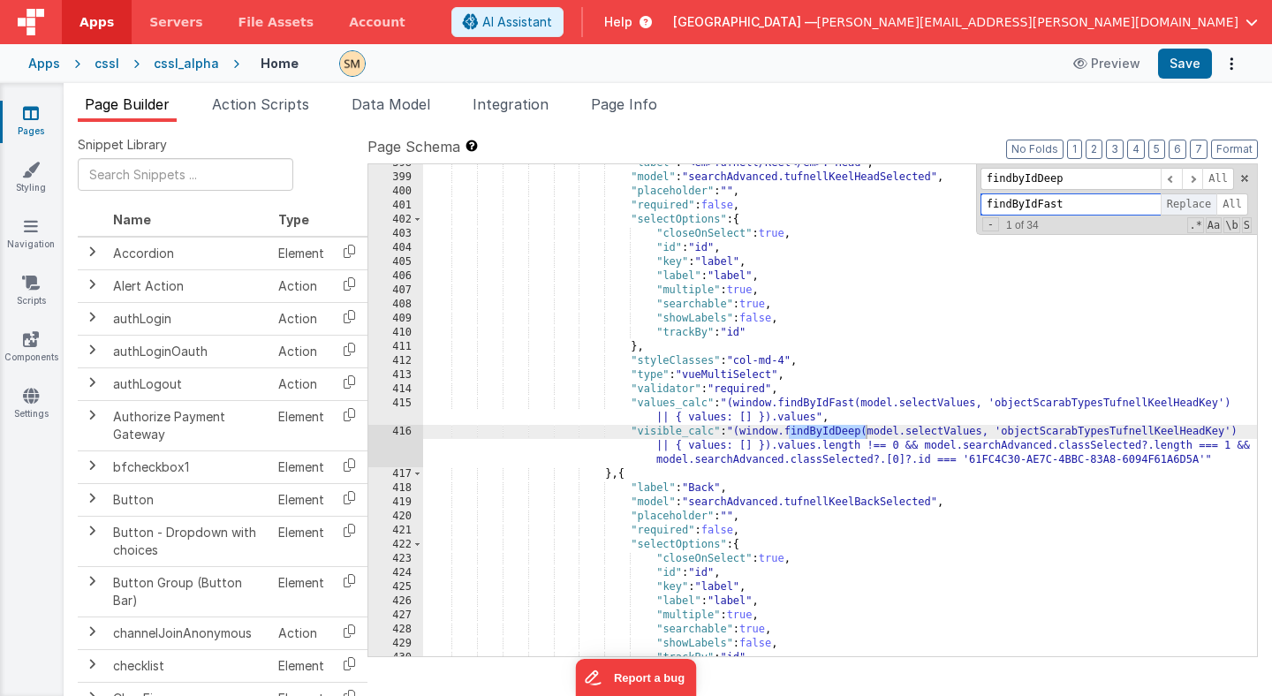
click at [1193, 206] on span "Replace" at bounding box center [1189, 204] width 57 height 22
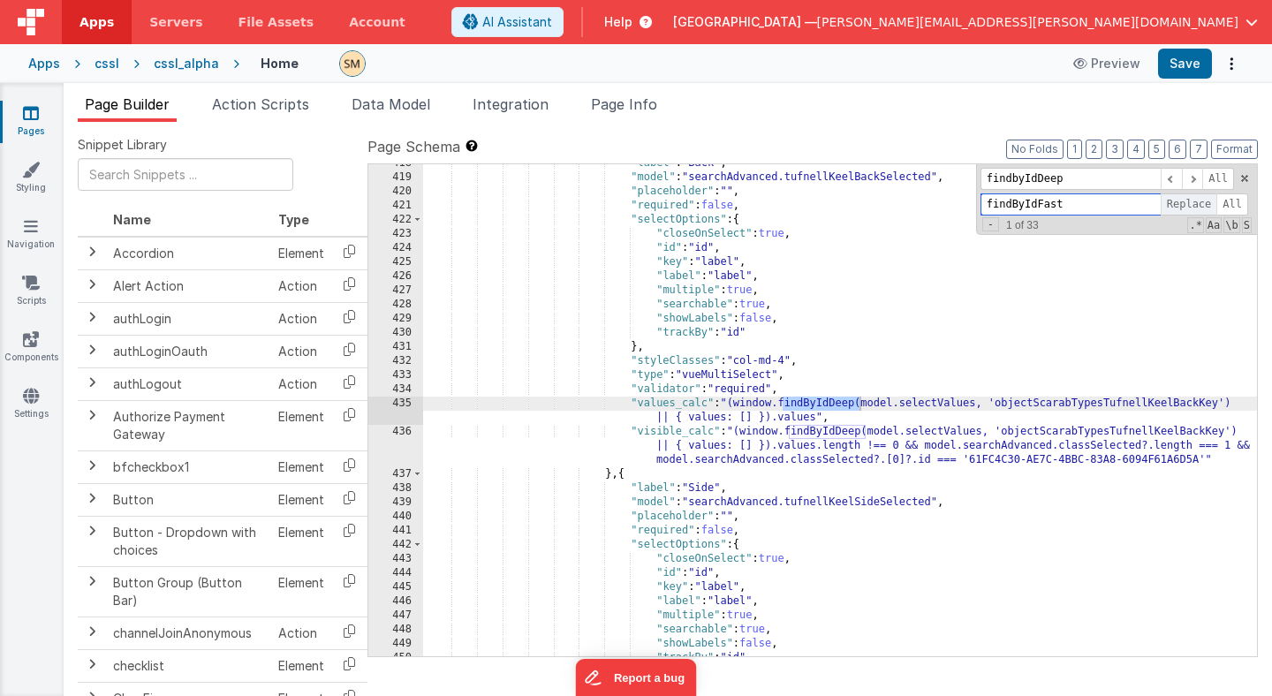
click at [1193, 206] on span "Replace" at bounding box center [1189, 204] width 57 height 22
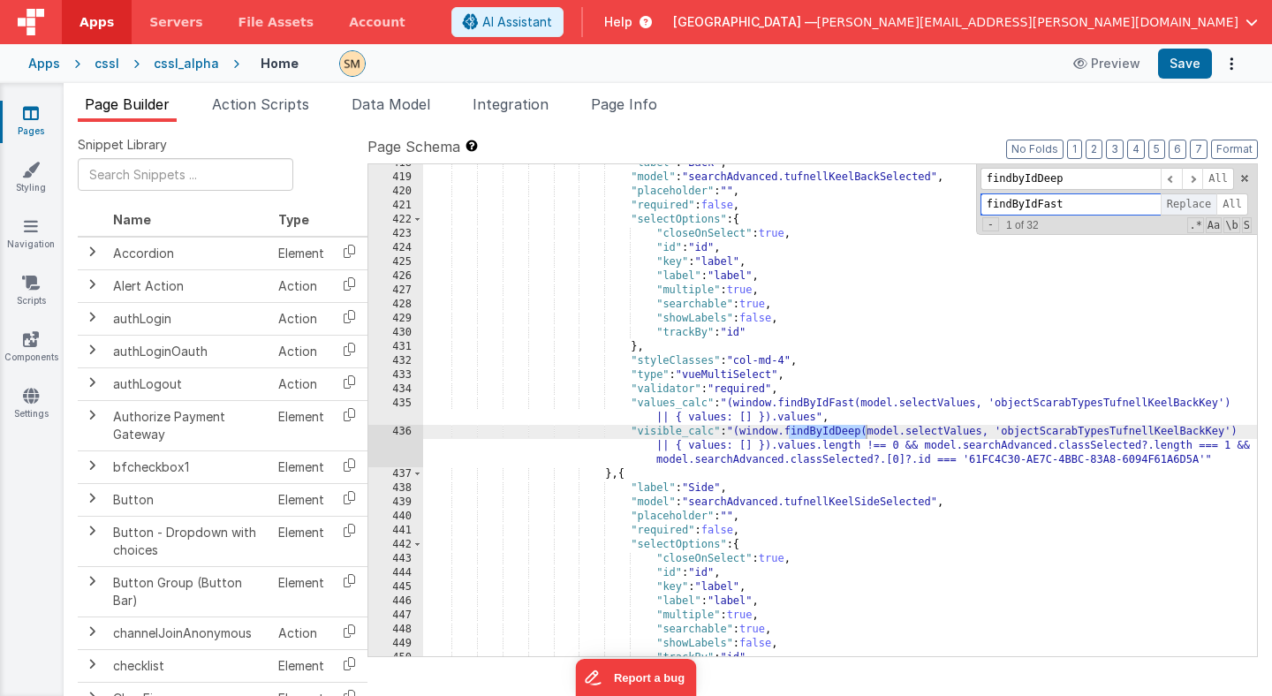
click at [1193, 206] on span "Replace" at bounding box center [1189, 204] width 57 height 22
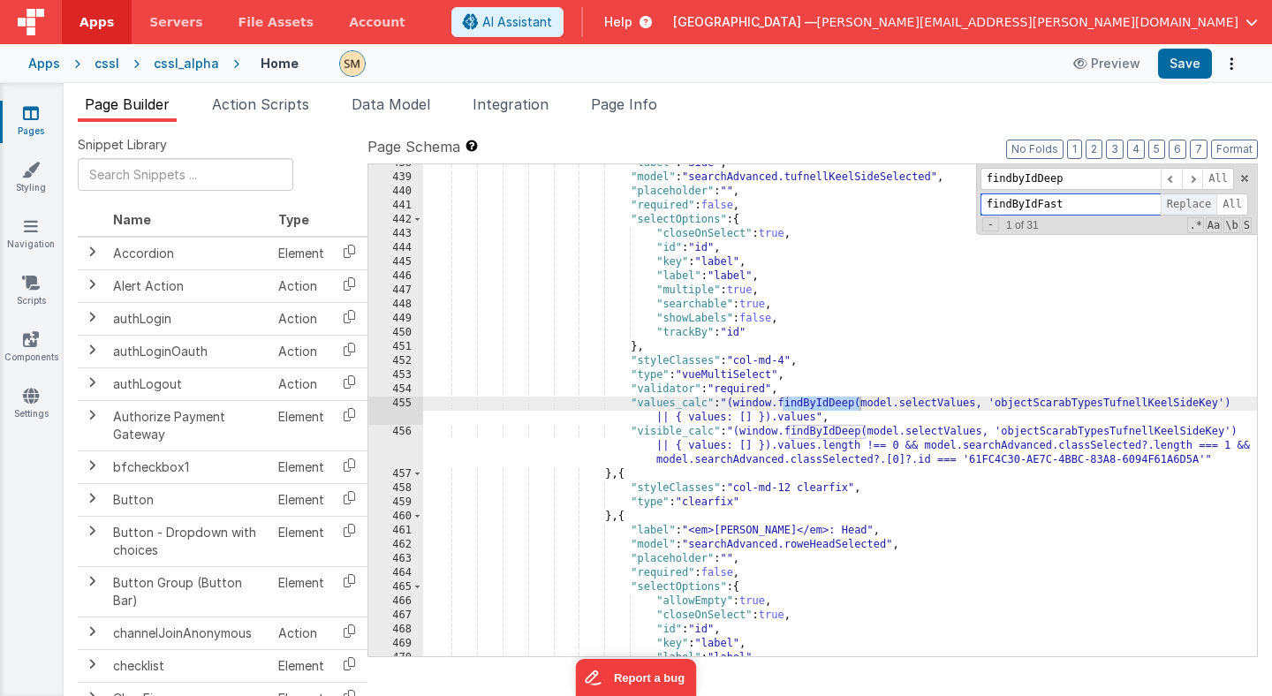
scroll to position [6856, 0]
click at [1193, 206] on span "Replace" at bounding box center [1189, 204] width 57 height 22
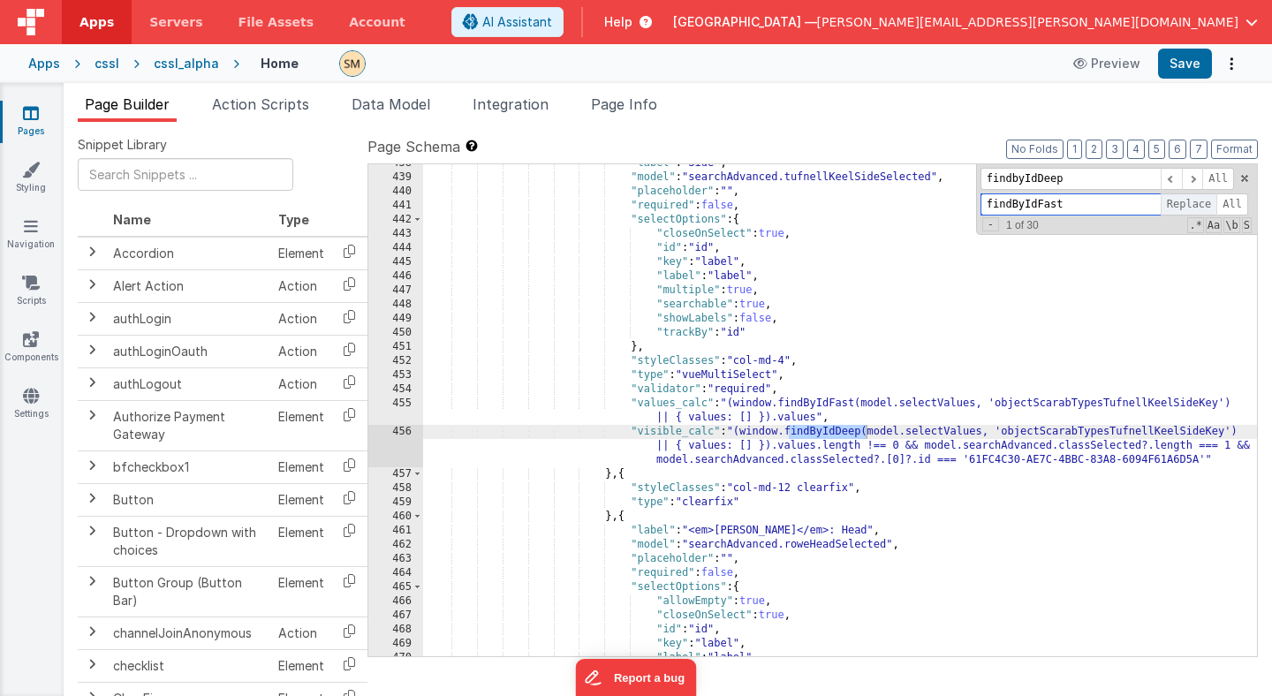
click at [1193, 206] on span "Replace" at bounding box center [1189, 204] width 57 height 22
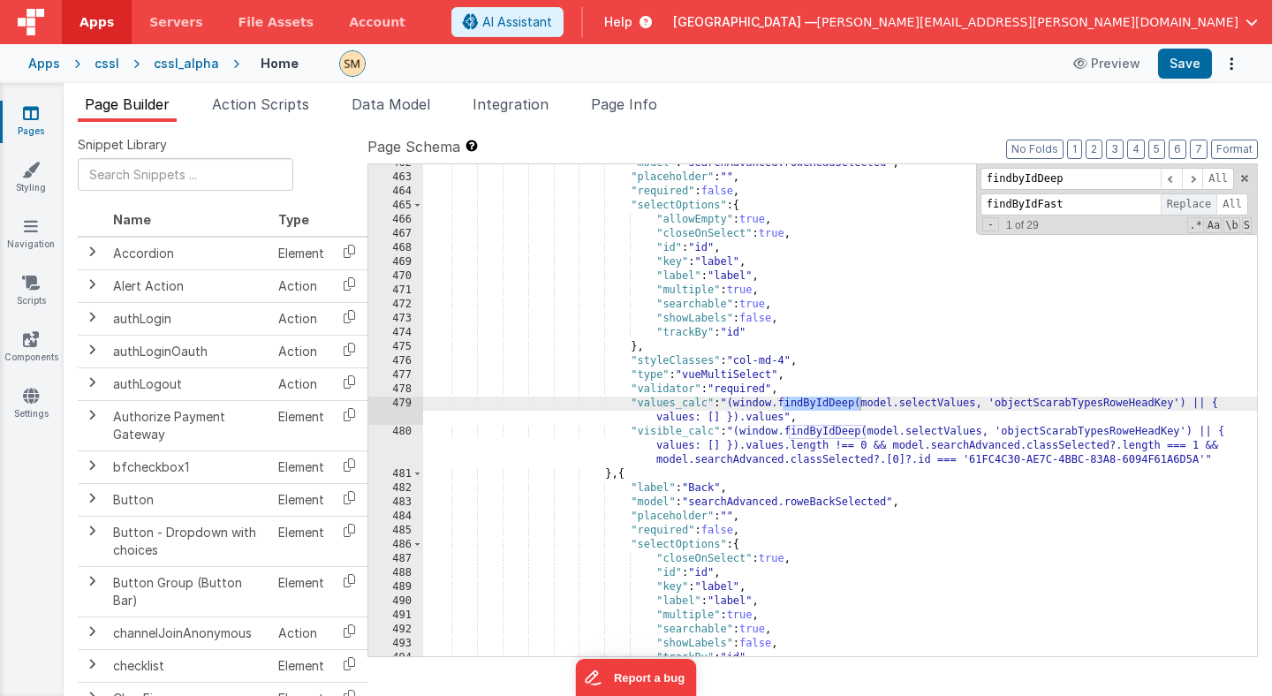
click at [1193, 206] on span "Replace" at bounding box center [1189, 204] width 57 height 22
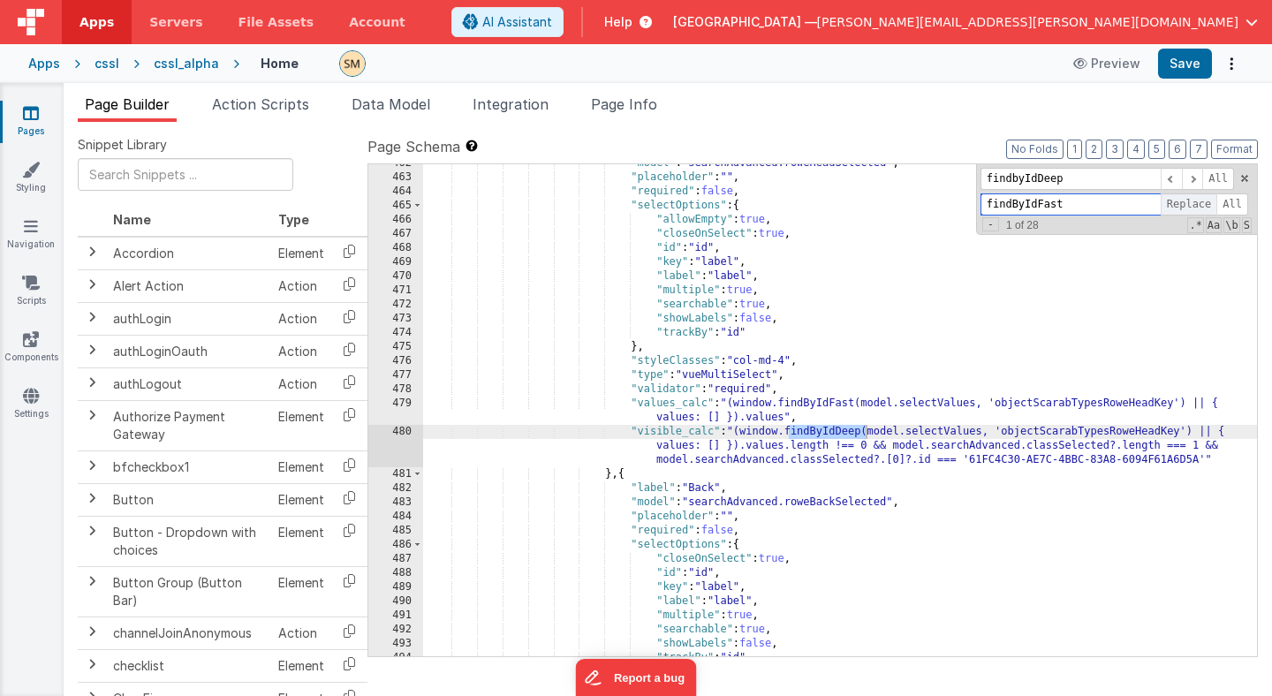
click at [1193, 206] on span "Replace" at bounding box center [1189, 204] width 57 height 22
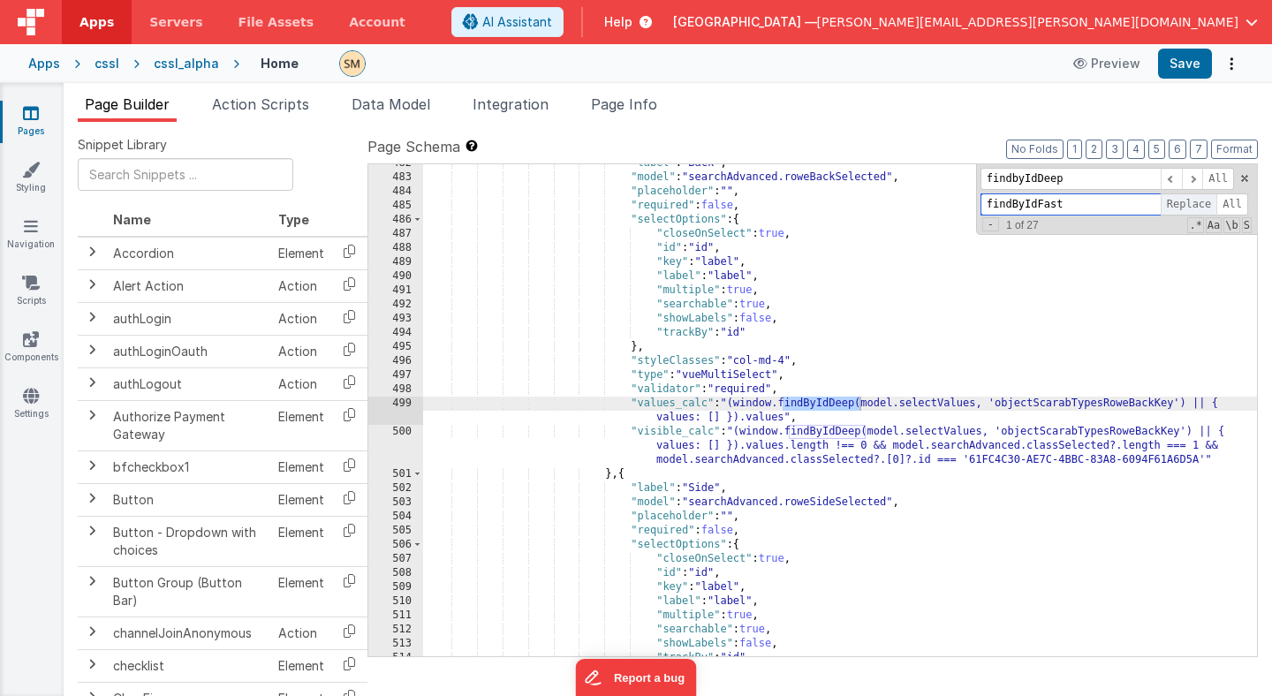
click at [1193, 206] on span "Replace" at bounding box center [1189, 204] width 57 height 22
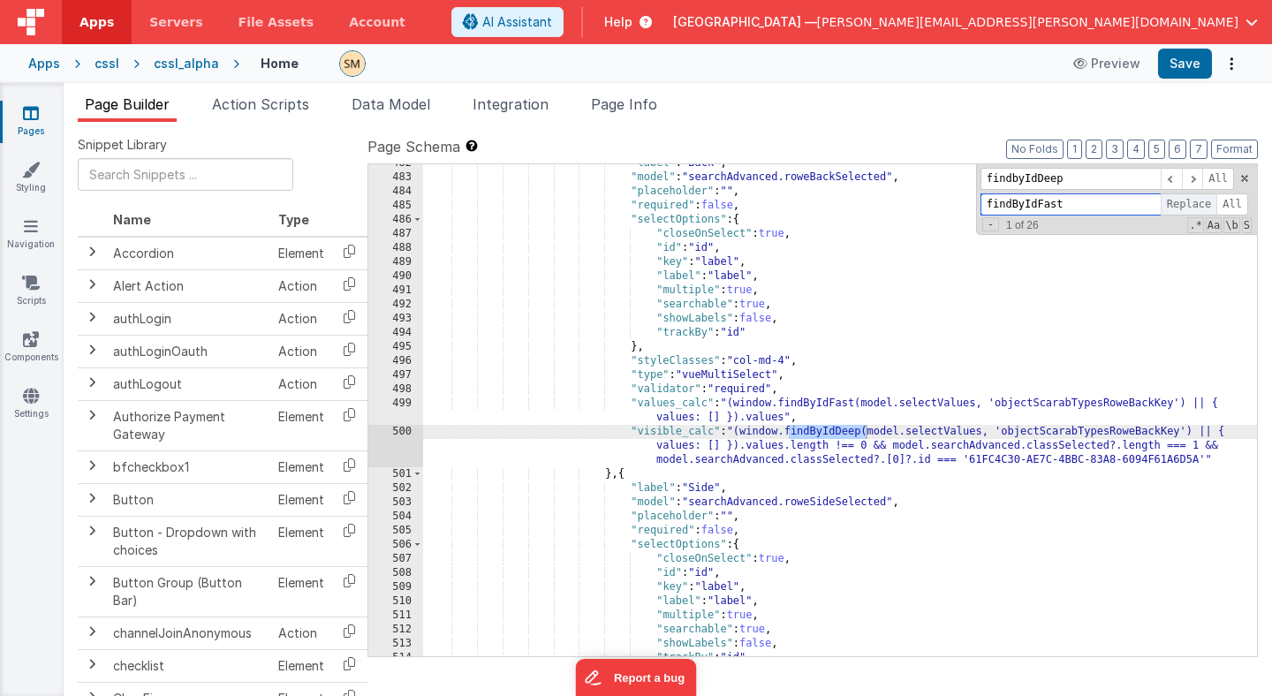
click at [1193, 206] on span "Replace" at bounding box center [1189, 204] width 57 height 22
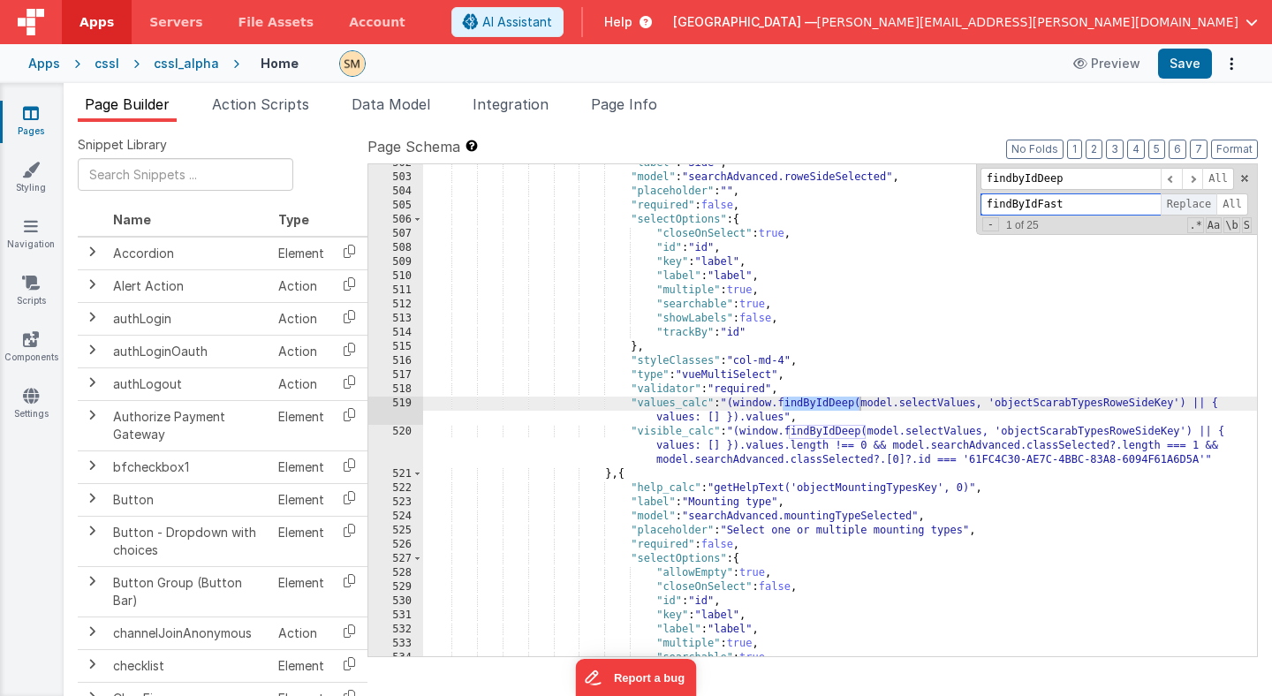
click at [1193, 206] on span "Replace" at bounding box center [1189, 204] width 57 height 22
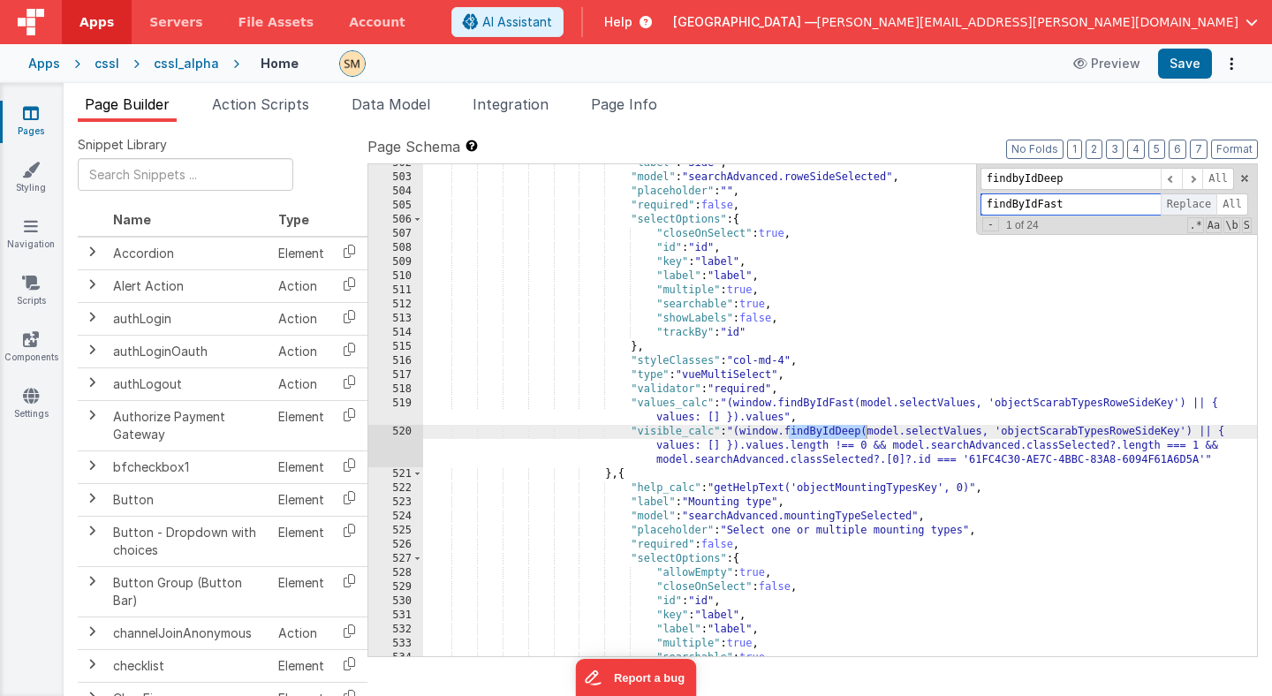
click at [1193, 206] on span "Replace" at bounding box center [1189, 204] width 57 height 22
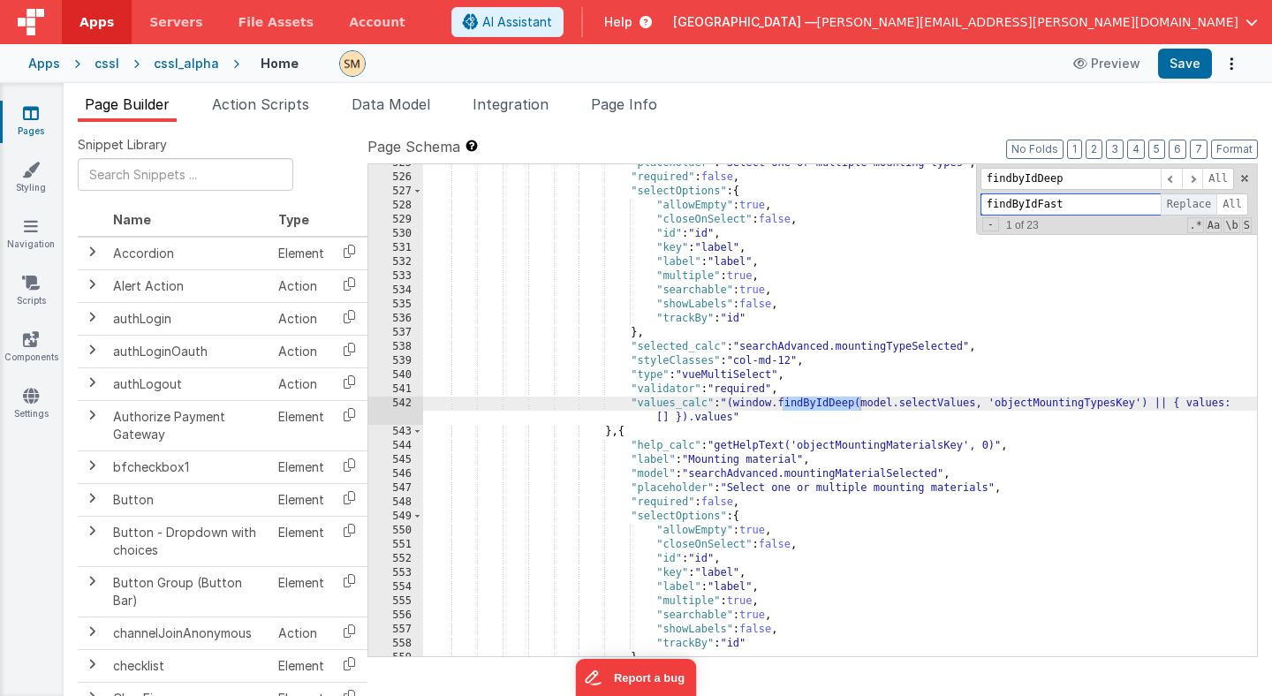
click at [1193, 206] on span "Replace" at bounding box center [1189, 204] width 57 height 22
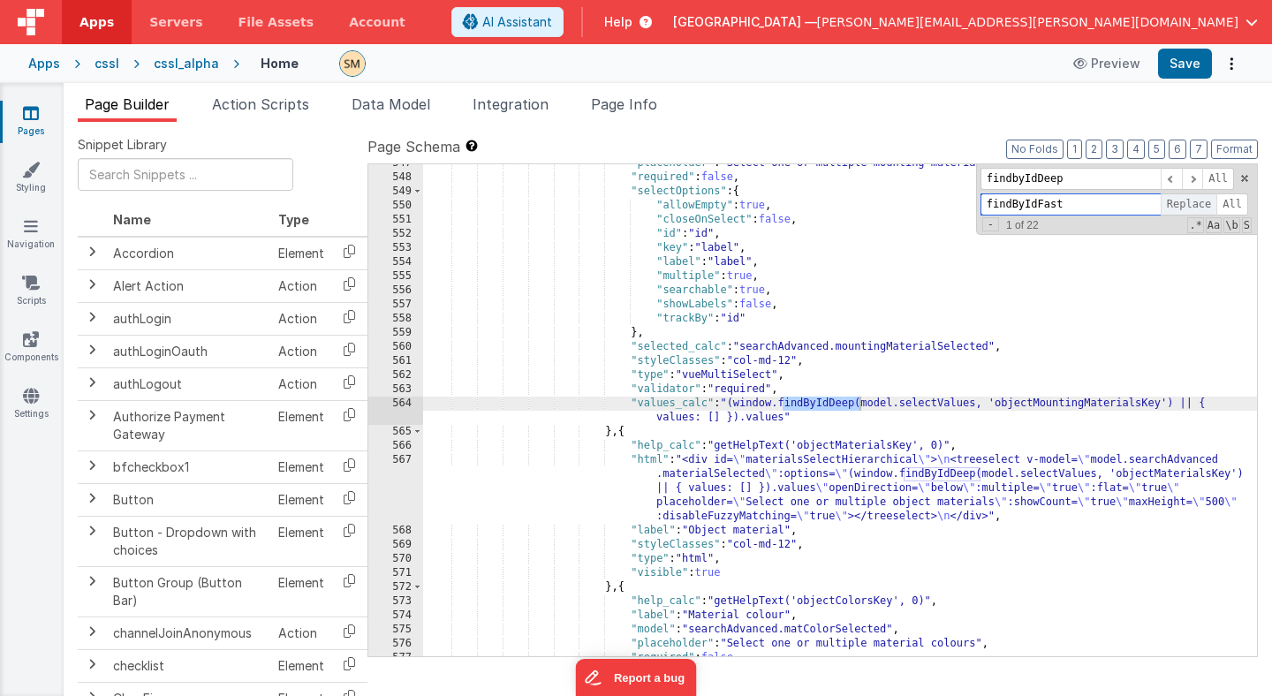
click at [1193, 206] on span "Replace" at bounding box center [1189, 204] width 57 height 22
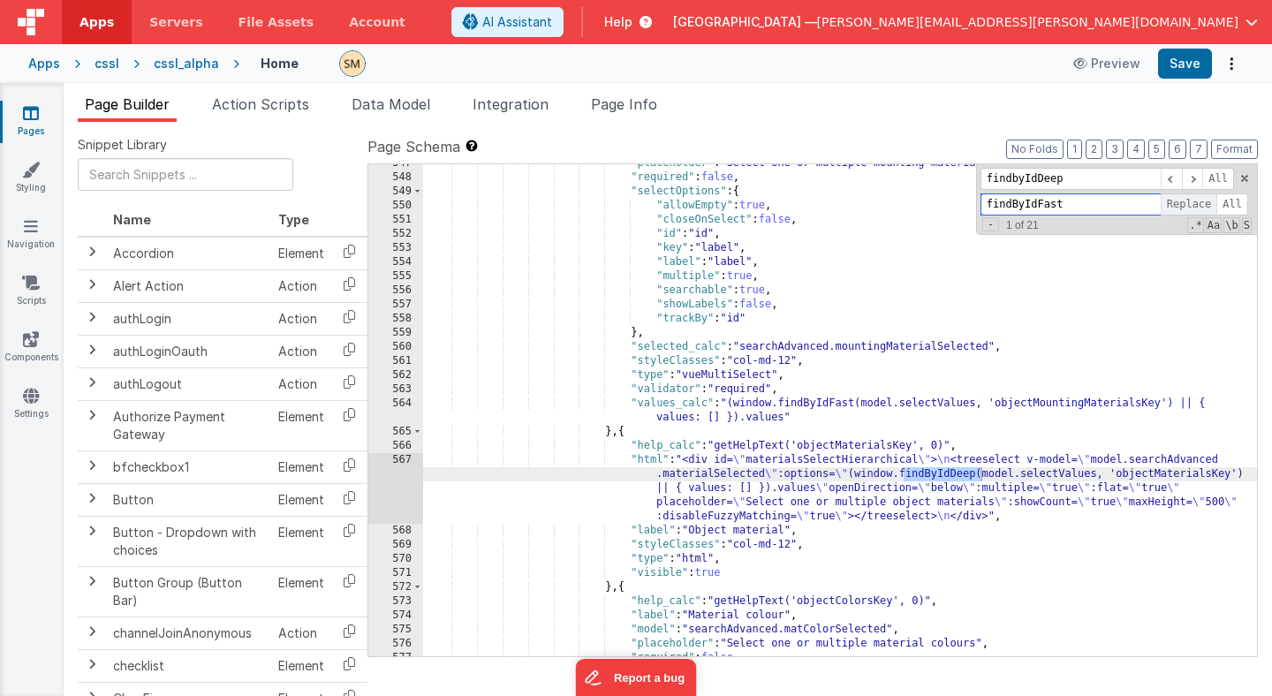
click at [1193, 206] on span "Replace" at bounding box center [1189, 204] width 57 height 22
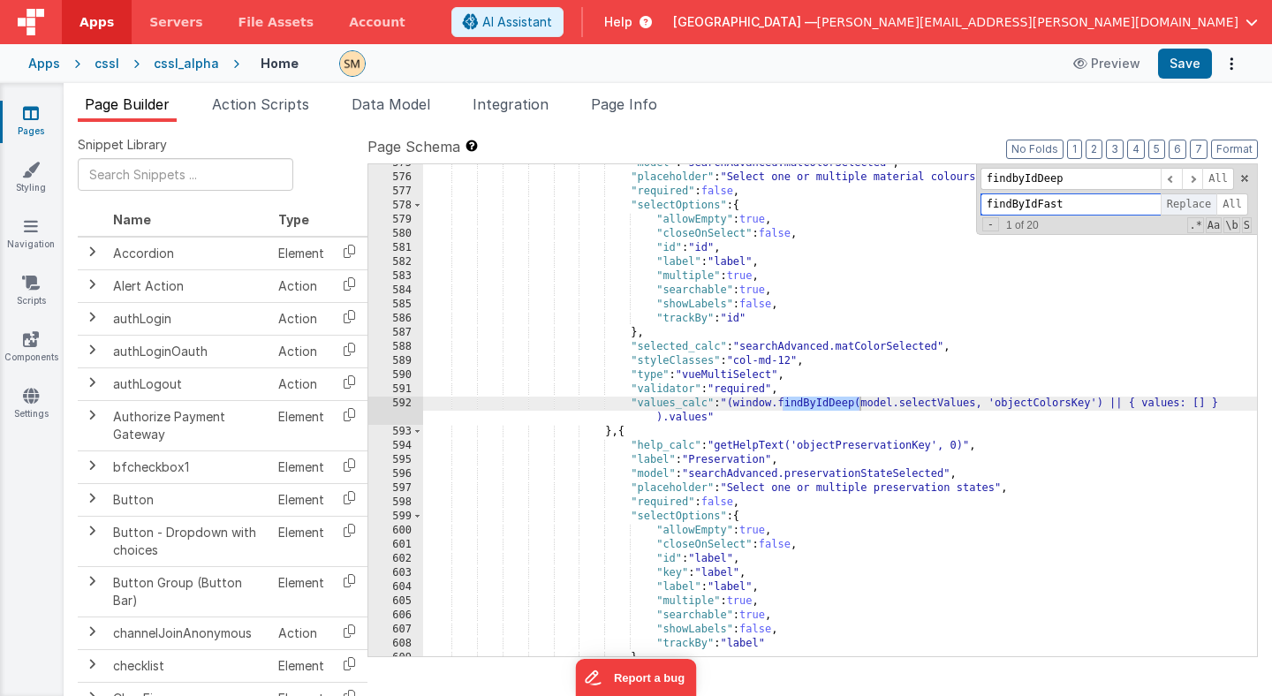
click at [1193, 206] on span "Replace" at bounding box center [1189, 204] width 57 height 22
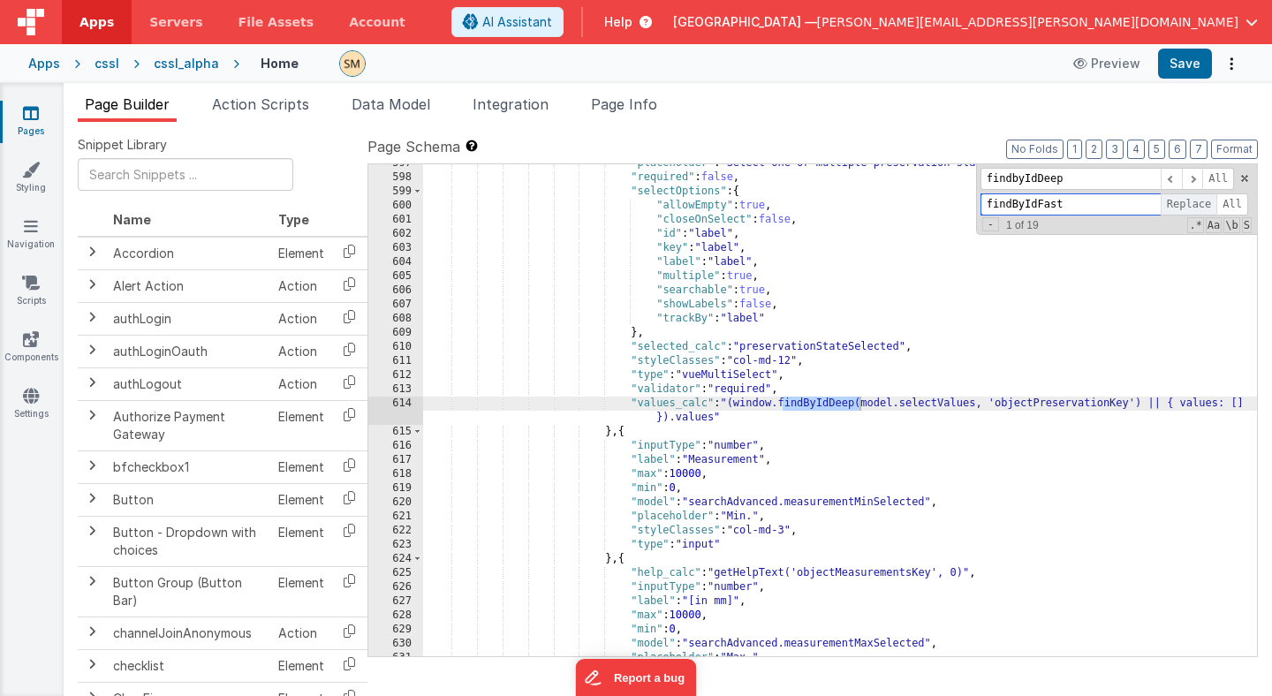
click at [1193, 206] on span "Replace" at bounding box center [1189, 204] width 57 height 22
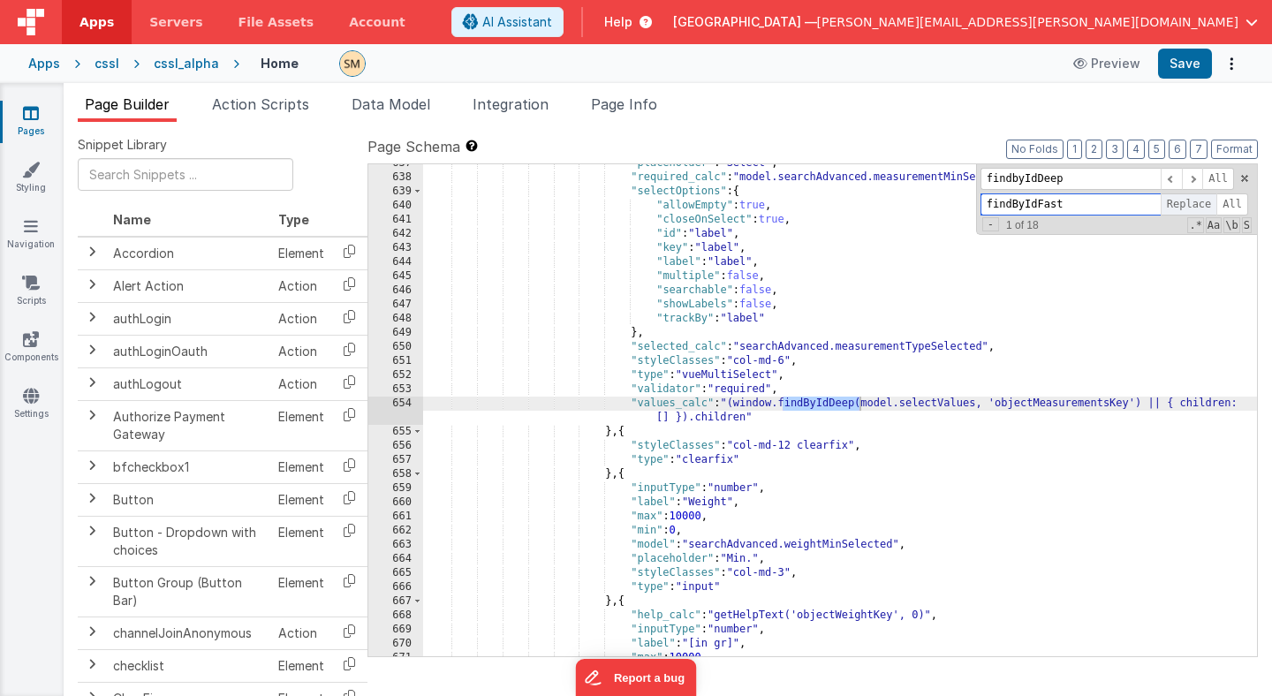
click at [1193, 206] on span "Replace" at bounding box center [1189, 204] width 57 height 22
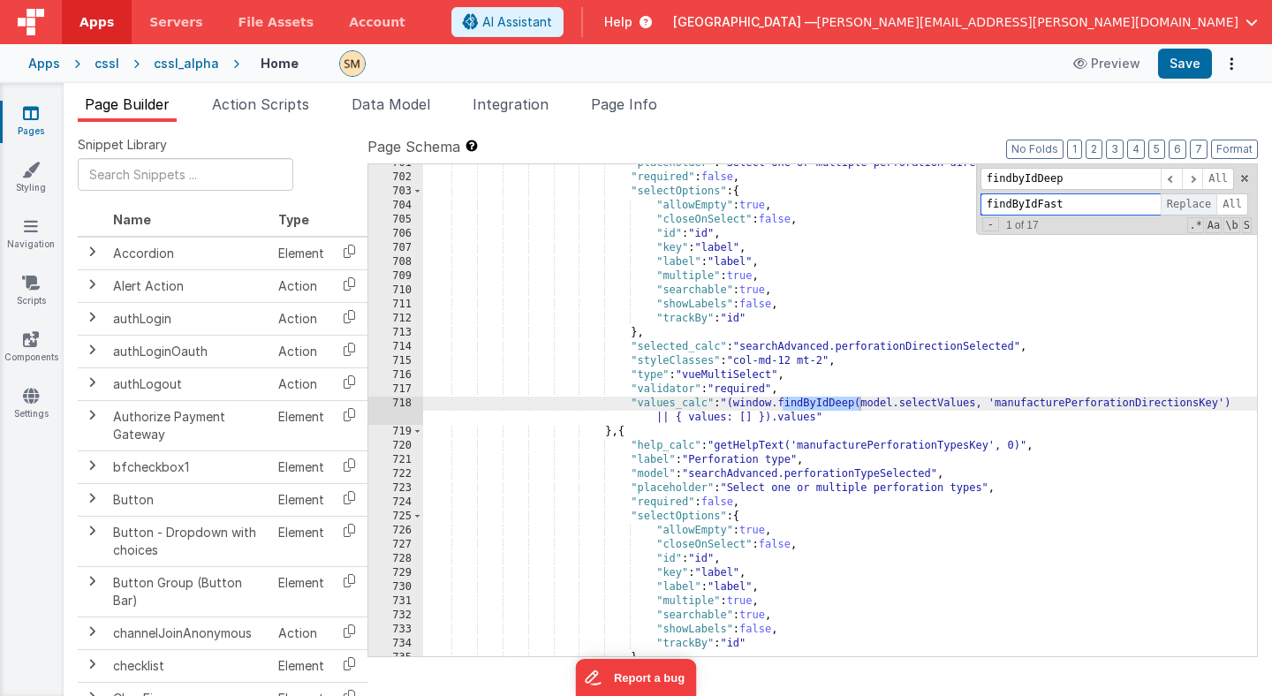
click at [1193, 206] on span "Replace" at bounding box center [1189, 204] width 57 height 22
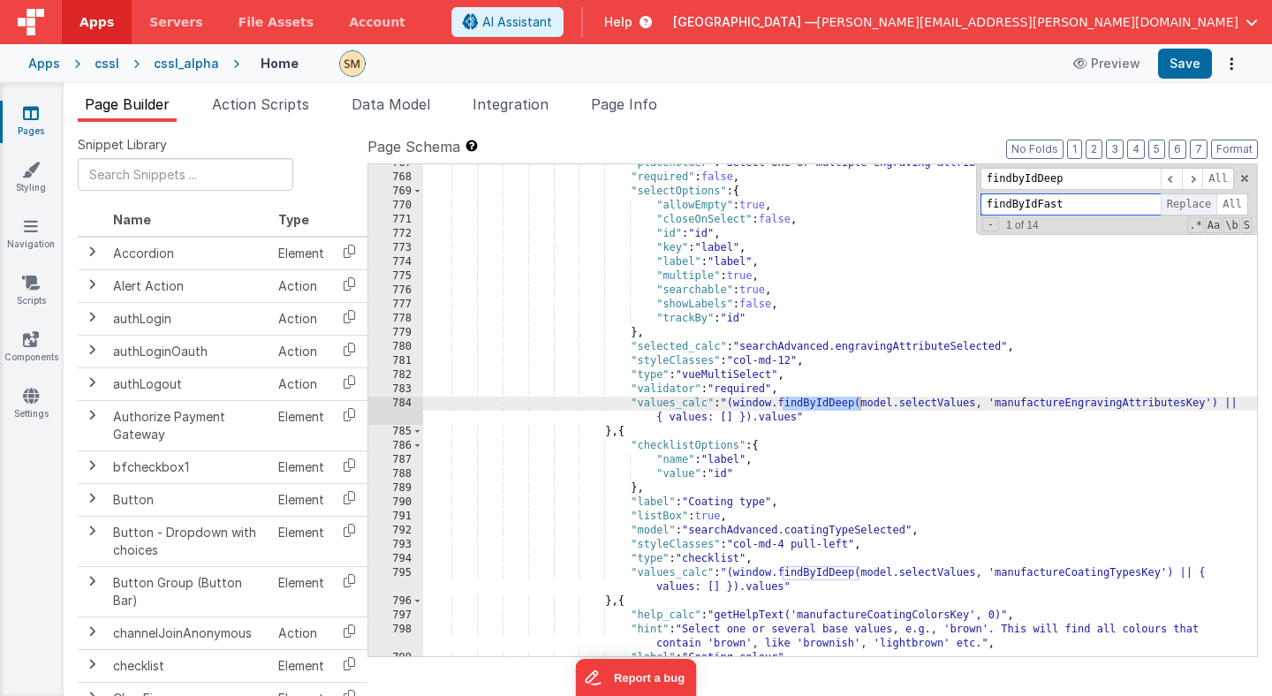
scroll to position [10998, 0]
click at [1193, 206] on span "Replace" at bounding box center [1189, 204] width 57 height 22
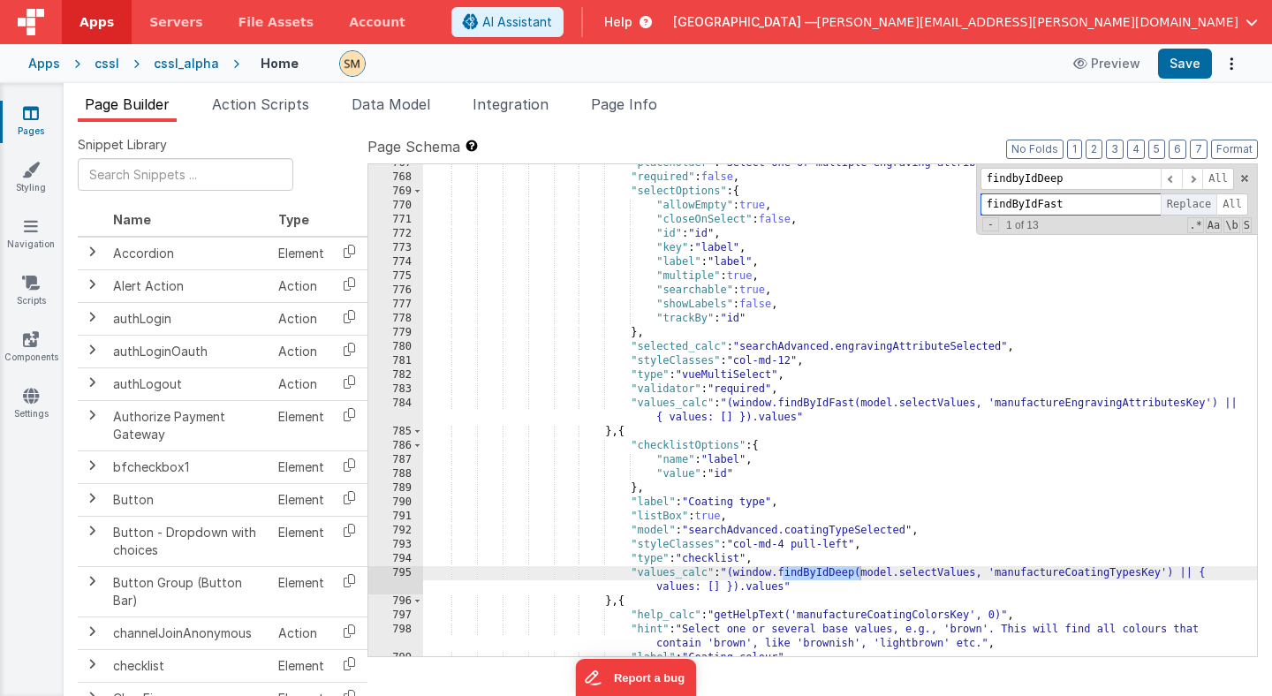
click at [1193, 206] on span "Replace" at bounding box center [1189, 204] width 57 height 22
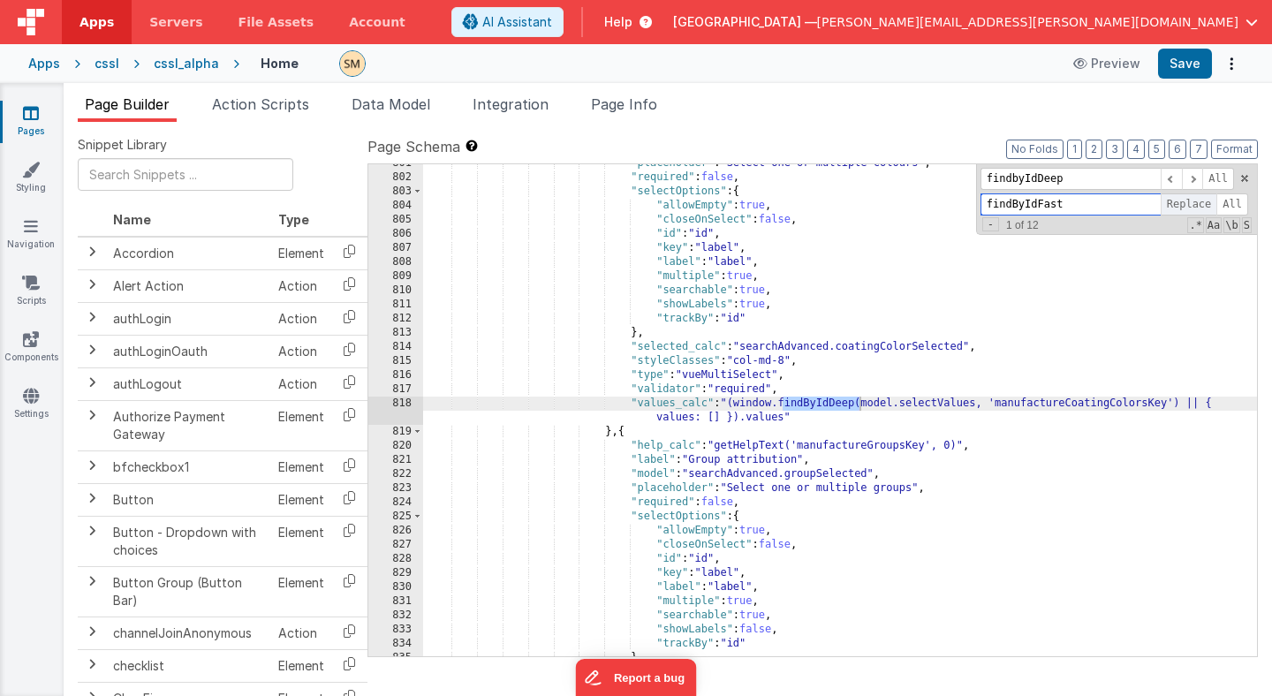
click at [1193, 206] on span "Replace" at bounding box center [1189, 204] width 57 height 22
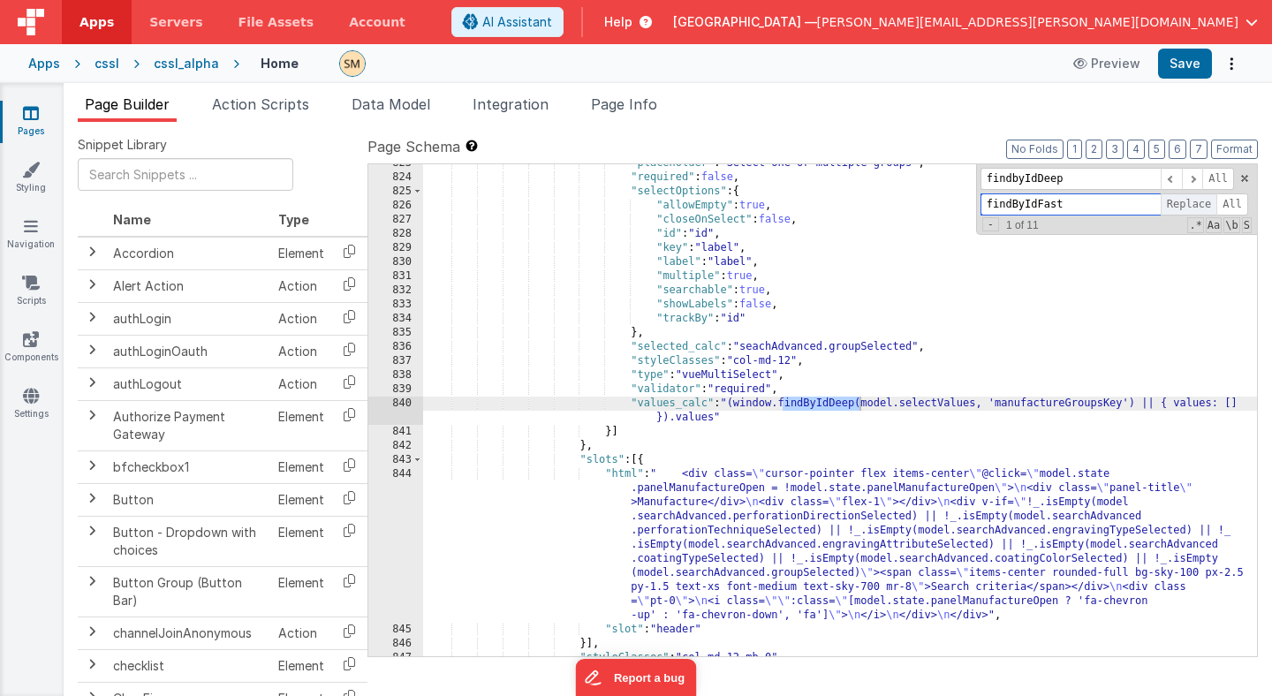
click at [1193, 206] on span "Replace" at bounding box center [1189, 204] width 57 height 22
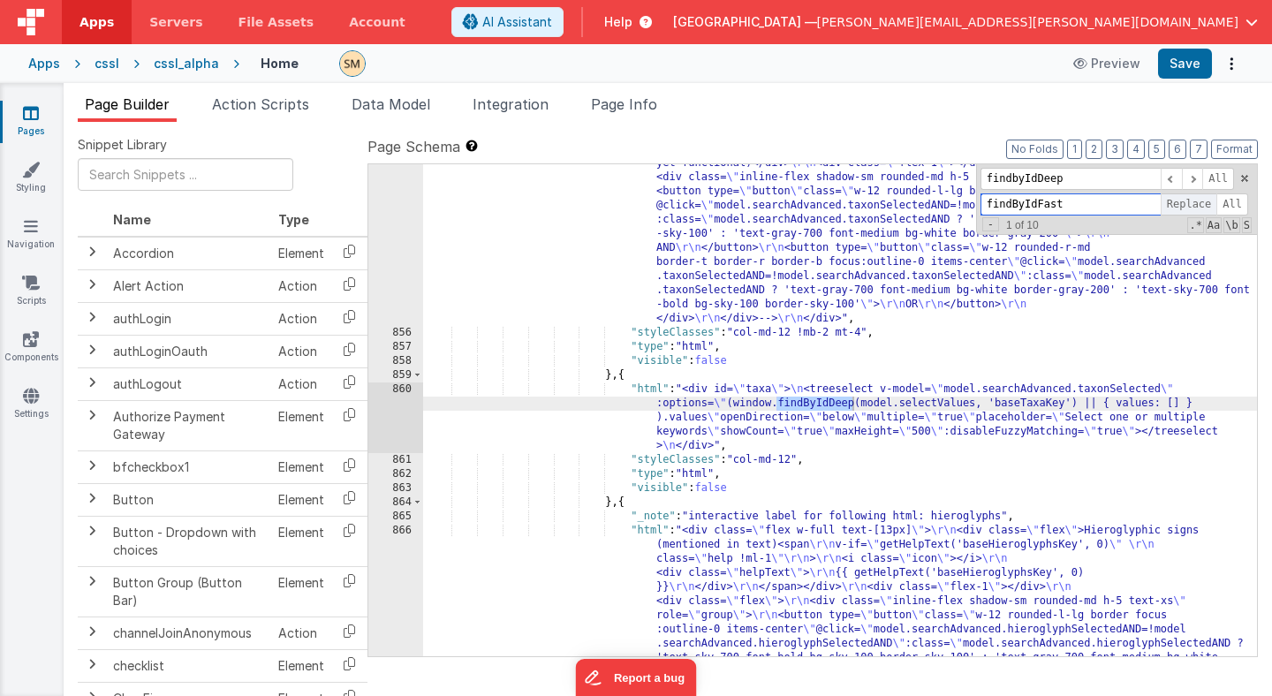
click at [1193, 206] on span "Replace" at bounding box center [1189, 204] width 57 height 22
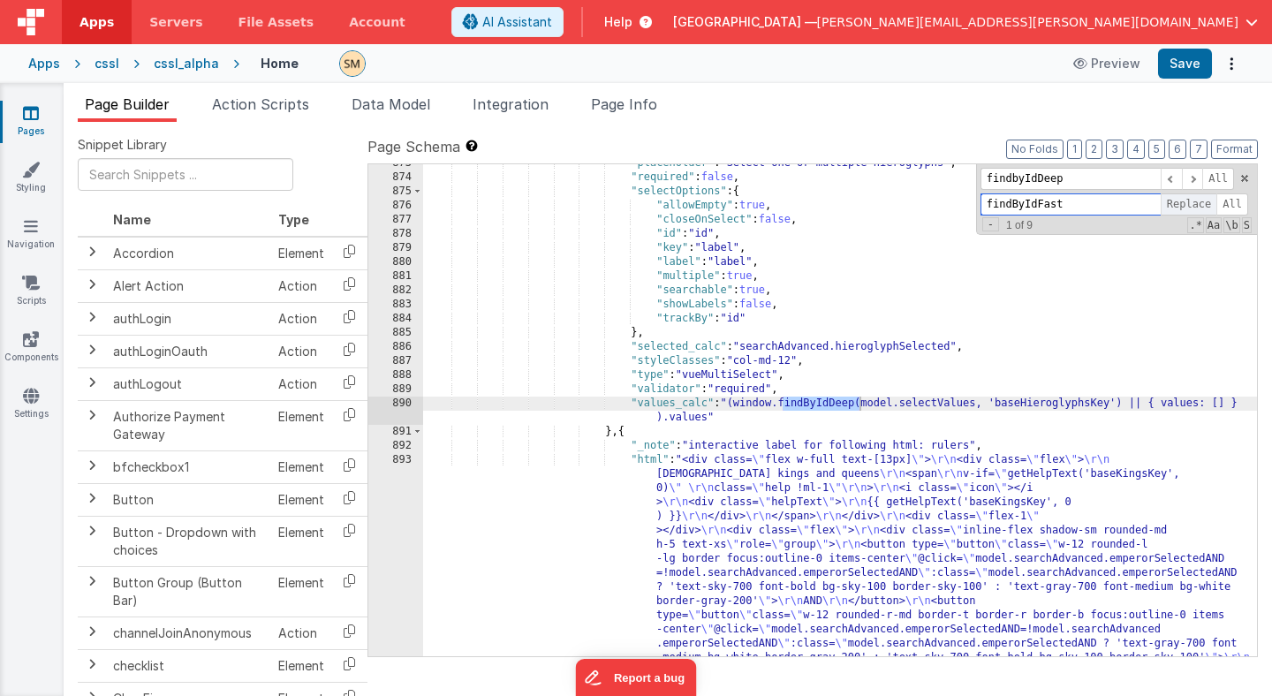
click at [1193, 206] on span "Replace" at bounding box center [1189, 204] width 57 height 22
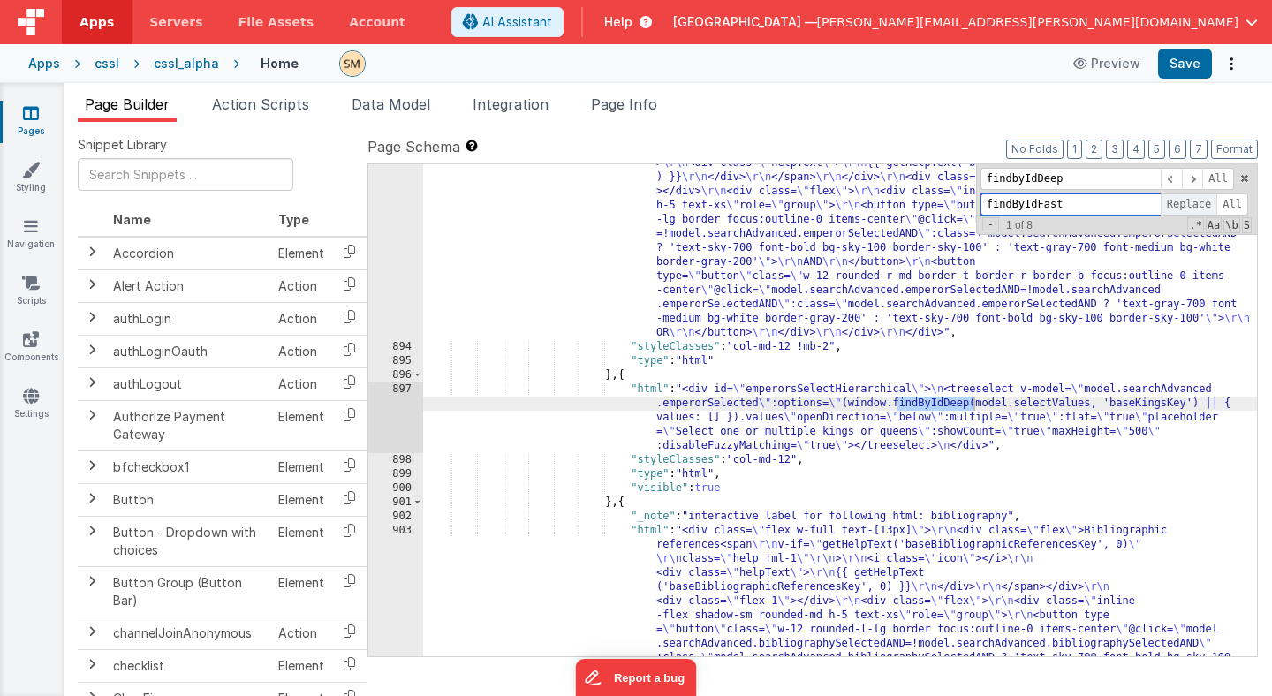
scroll to position [13000, 0]
click at [1193, 206] on span "Replace" at bounding box center [1189, 204] width 57 height 22
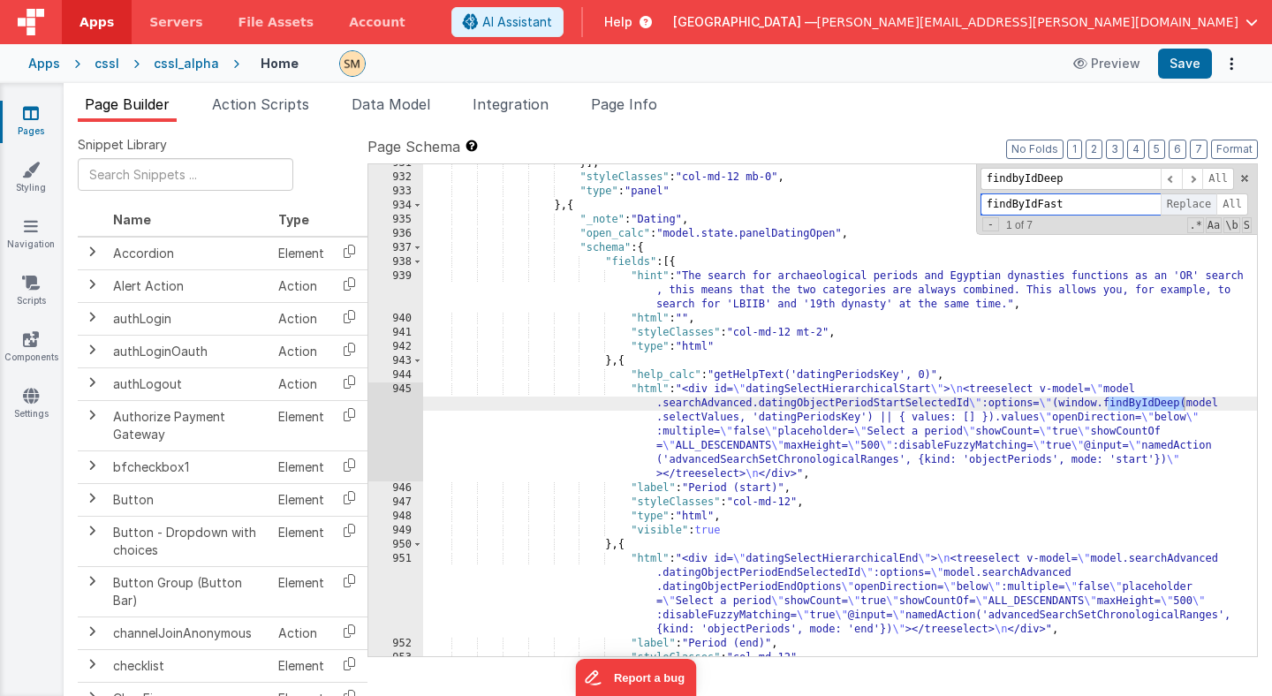
scroll to position [14206, 0]
click at [1193, 206] on span "Replace" at bounding box center [1189, 204] width 57 height 22
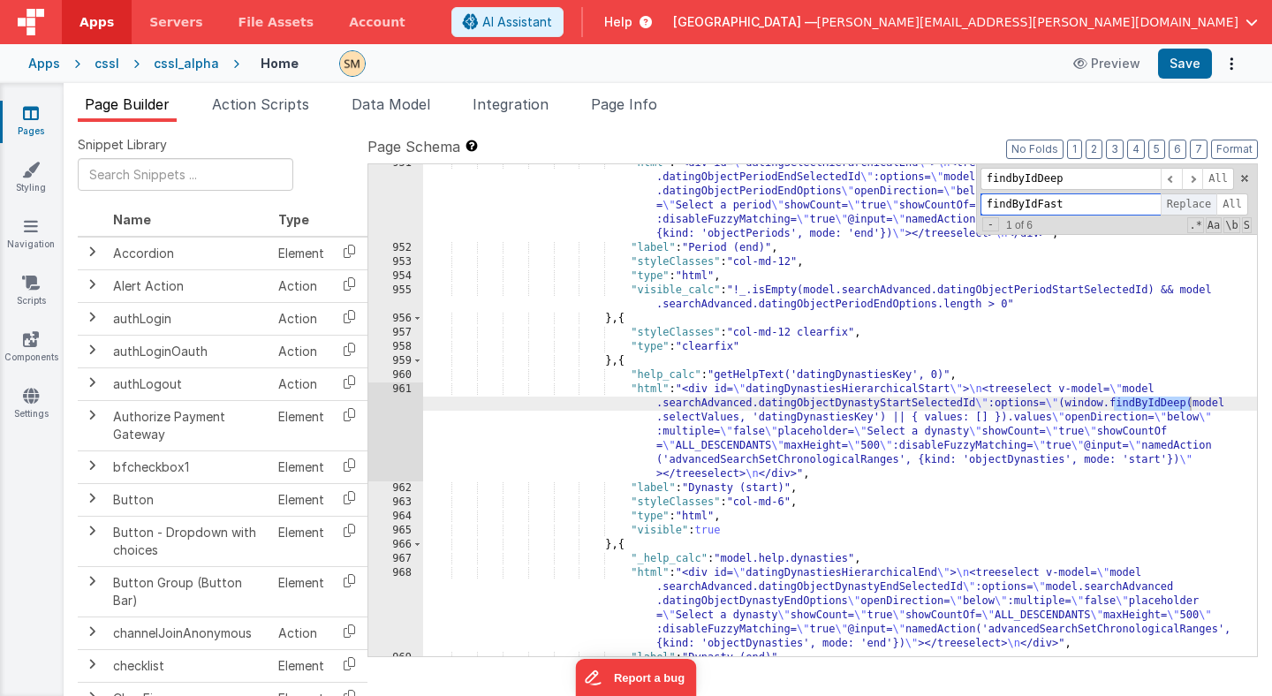
click at [1193, 206] on span "Replace" at bounding box center [1189, 204] width 57 height 22
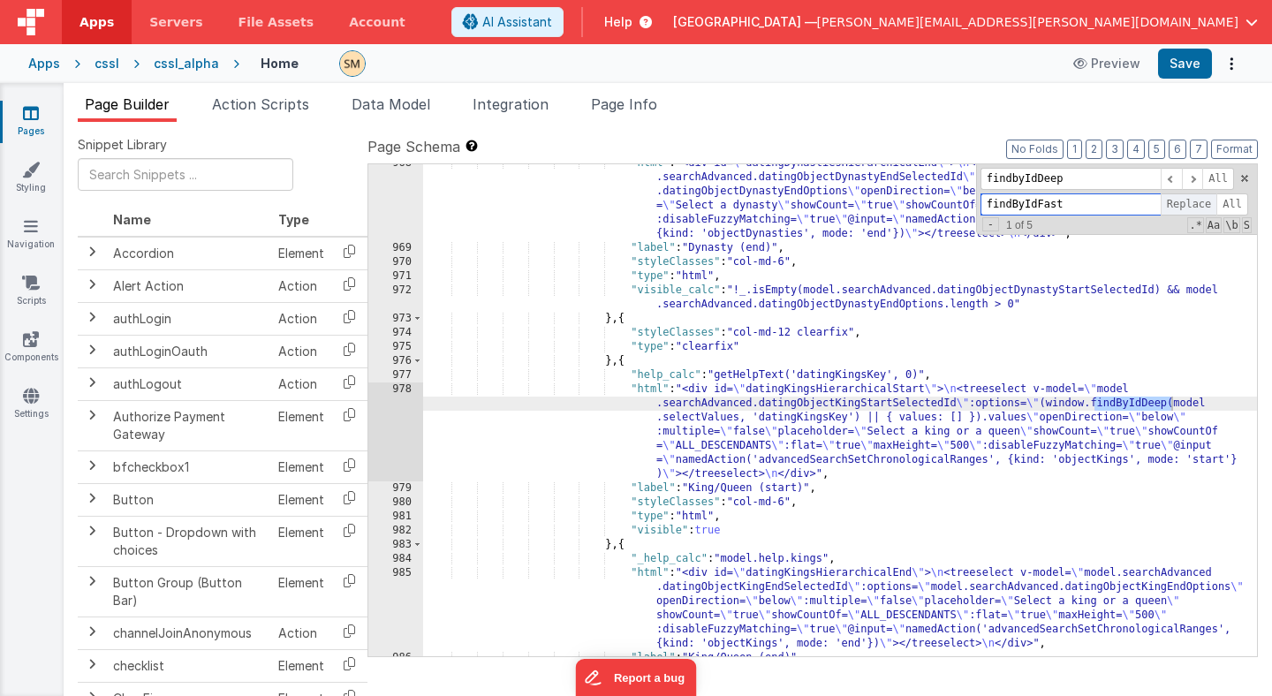
click at [1193, 206] on span "Replace" at bounding box center [1189, 204] width 57 height 22
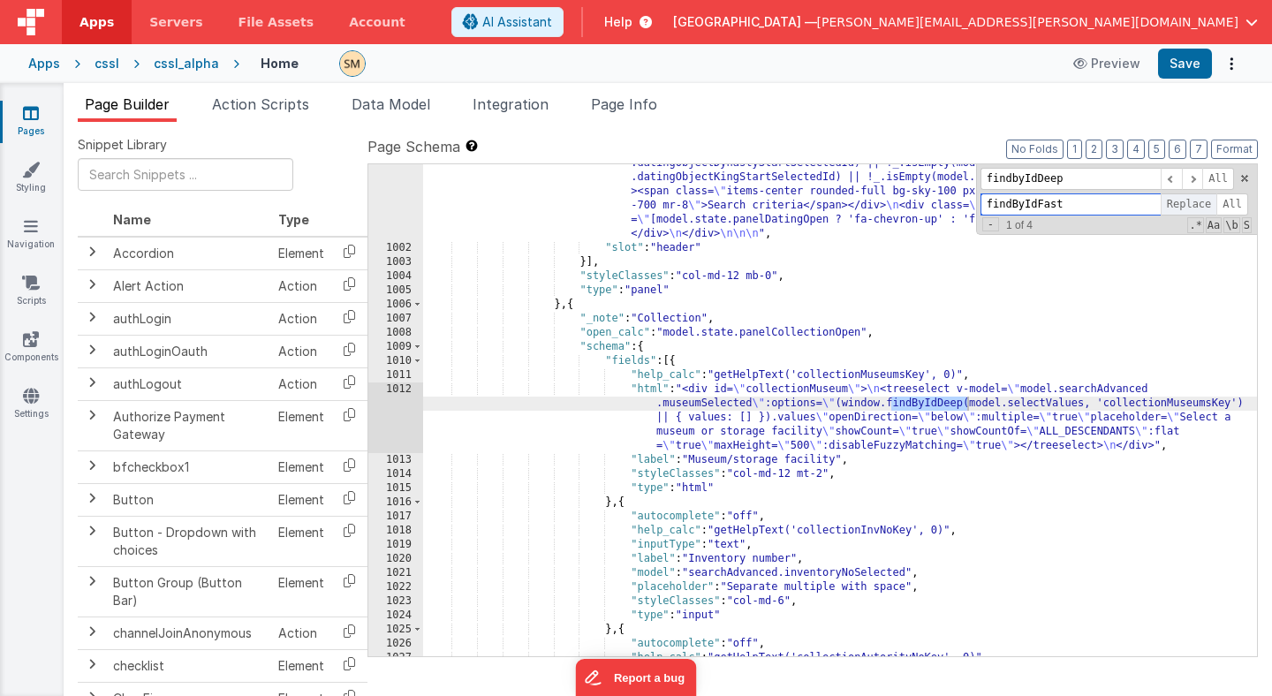
click at [1193, 206] on span "Replace" at bounding box center [1189, 204] width 57 height 22
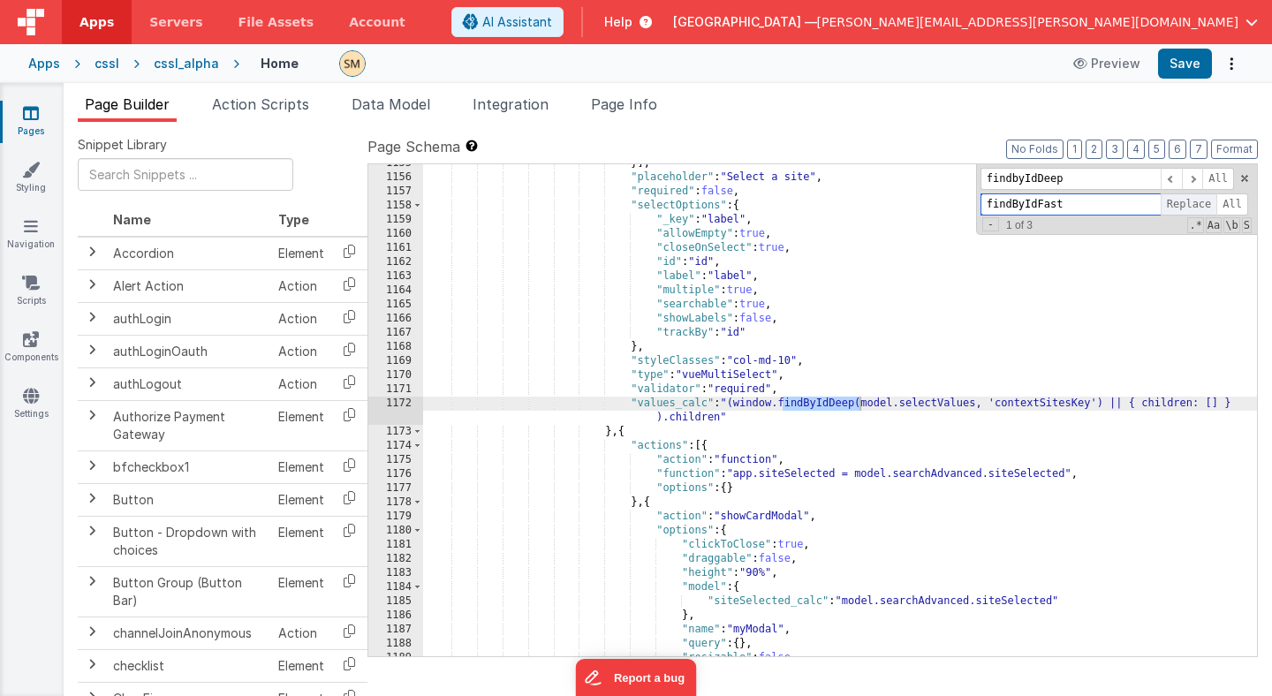
scroll to position [17483, 0]
click at [1193, 206] on span "Replace" at bounding box center [1189, 204] width 57 height 22
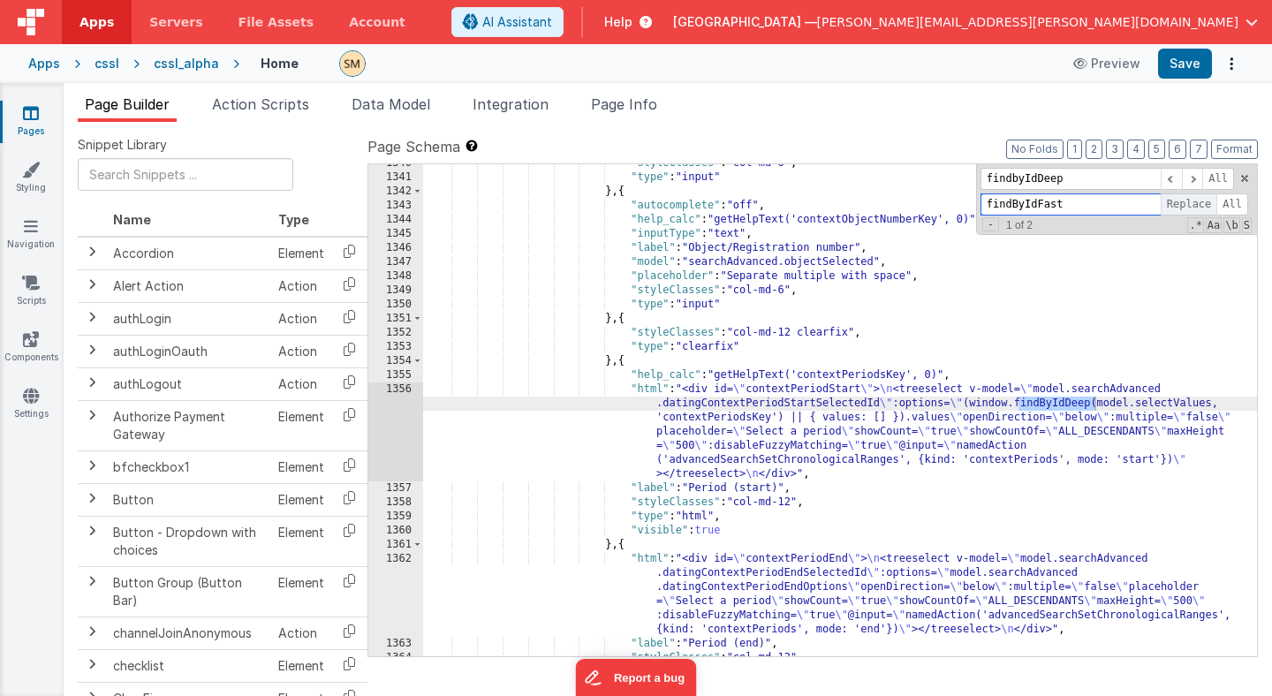
scroll to position [19838, 0]
click at [1193, 206] on span "Replace" at bounding box center [1189, 204] width 57 height 22
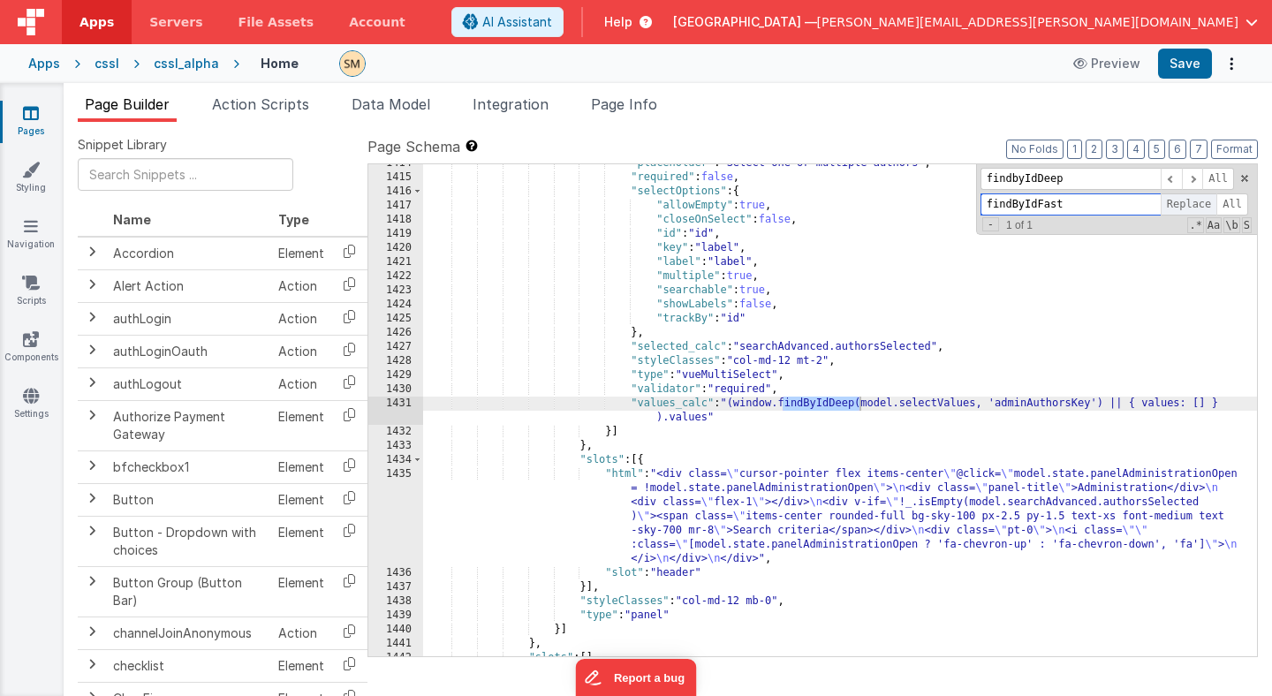
scroll to position [21158, 0]
click at [1193, 206] on span "Replace" at bounding box center [1189, 204] width 57 height 22
click at [1034, 207] on input "findByIdFast" at bounding box center [1071, 204] width 180 height 22
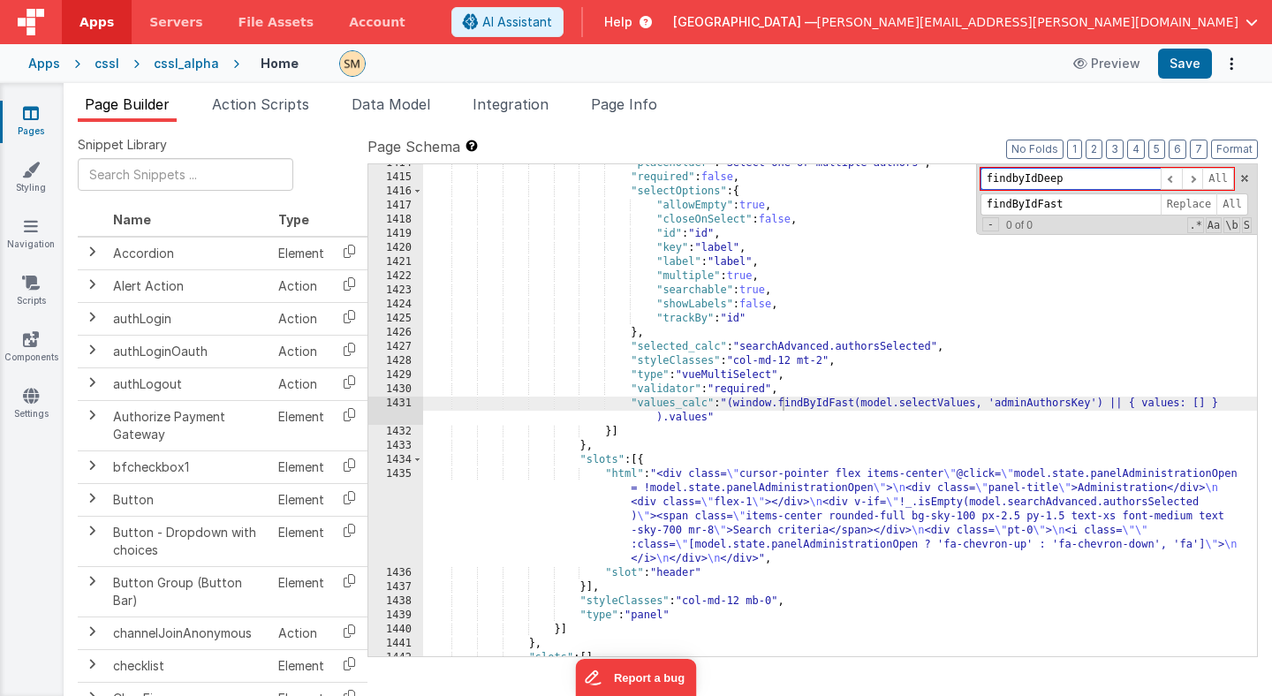
click at [1018, 179] on input "findbyIdDeep" at bounding box center [1071, 179] width 180 height 22
paste input "ByIdFast"
click at [1192, 178] on span at bounding box center [1192, 179] width 21 height 22
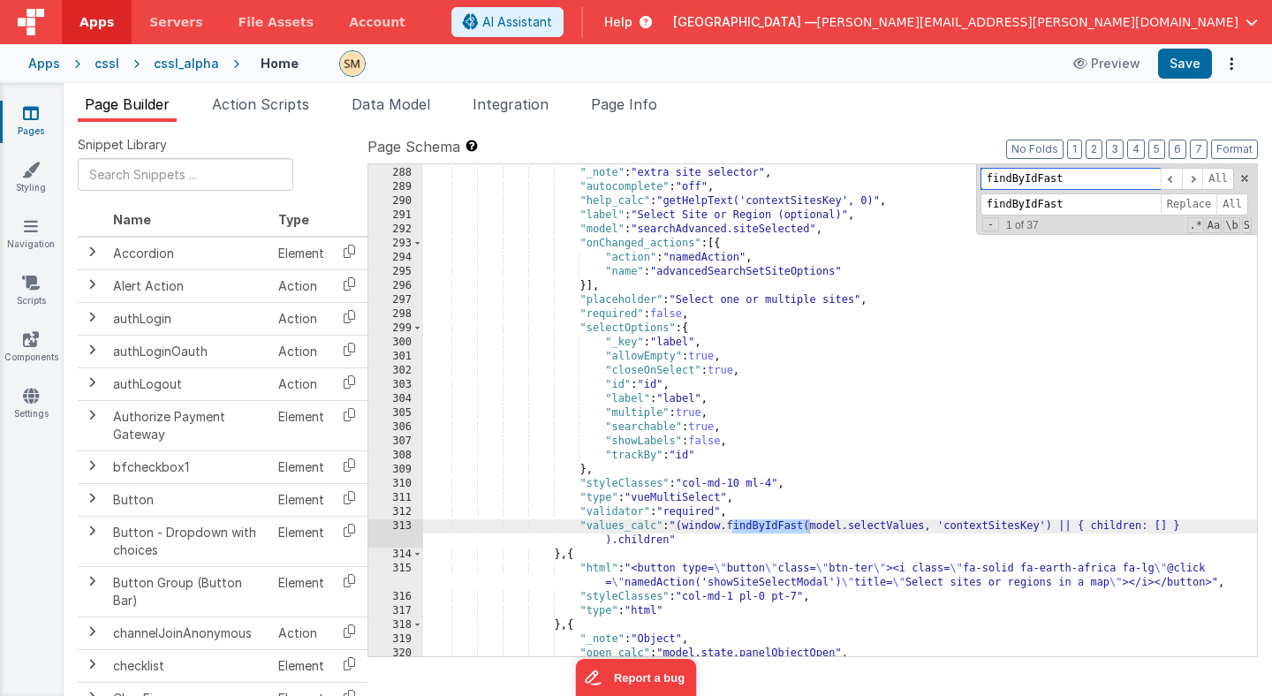
scroll to position [5036, 0]
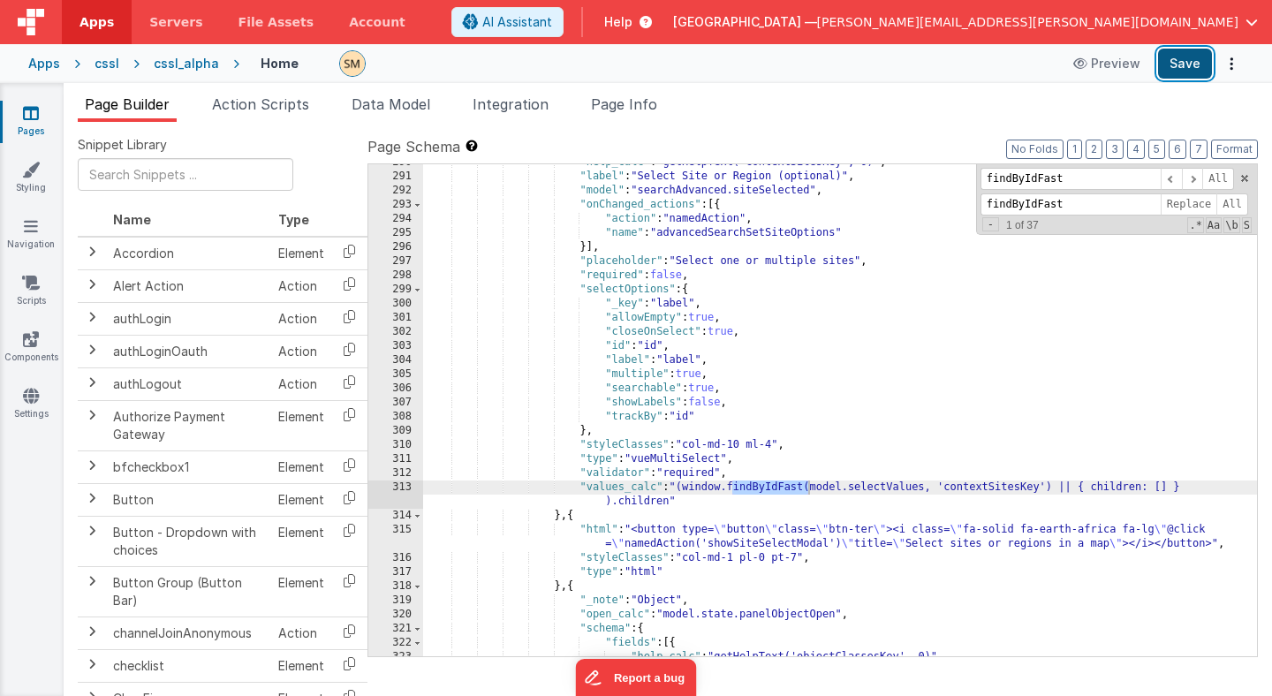
click at [1184, 69] on button "Save" at bounding box center [1185, 64] width 54 height 30
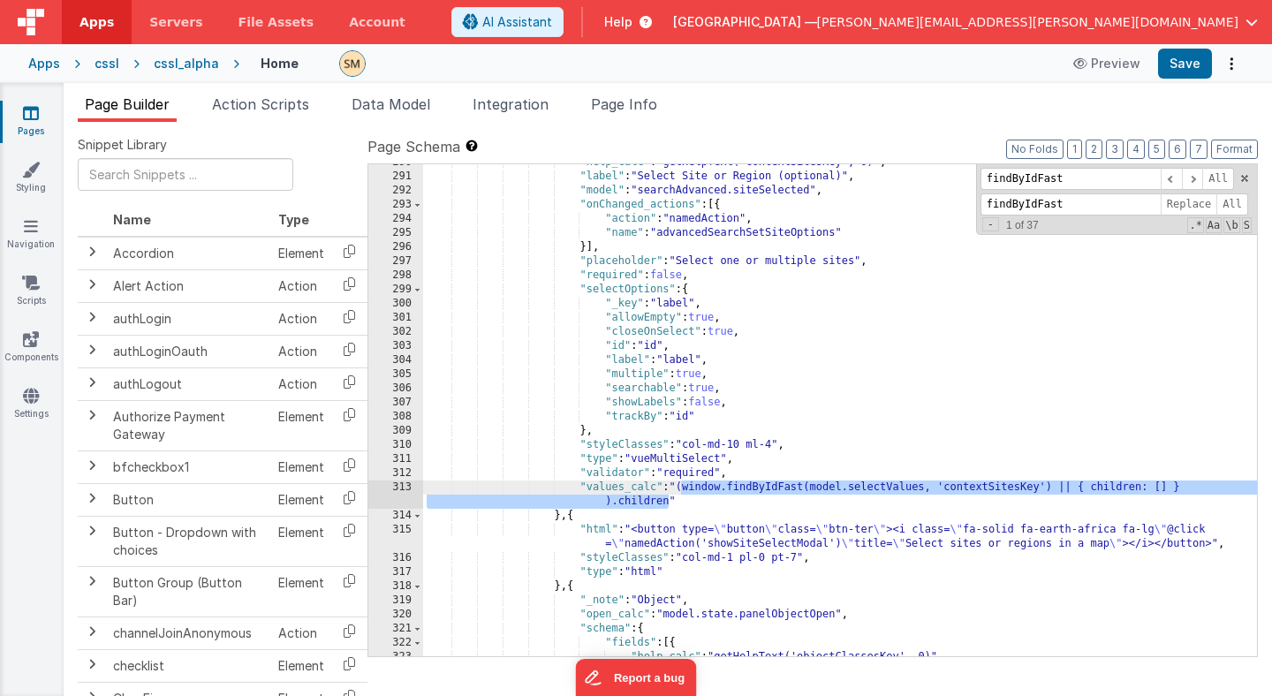
drag, startPoint x: 667, startPoint y: 501, endPoint x: 681, endPoint y: 490, distance: 17.7
click at [681, 490] on div ""help_calc" : "getHelpText('contextSitesKey', 0)" , "label" : "Select Site or R…" at bounding box center [840, 415] width 834 height 520
click at [928, 492] on div ""help_calc" : "getHelpText('contextSitesKey', 0)" , "label" : "Select Site or R…" at bounding box center [840, 415] width 834 height 520
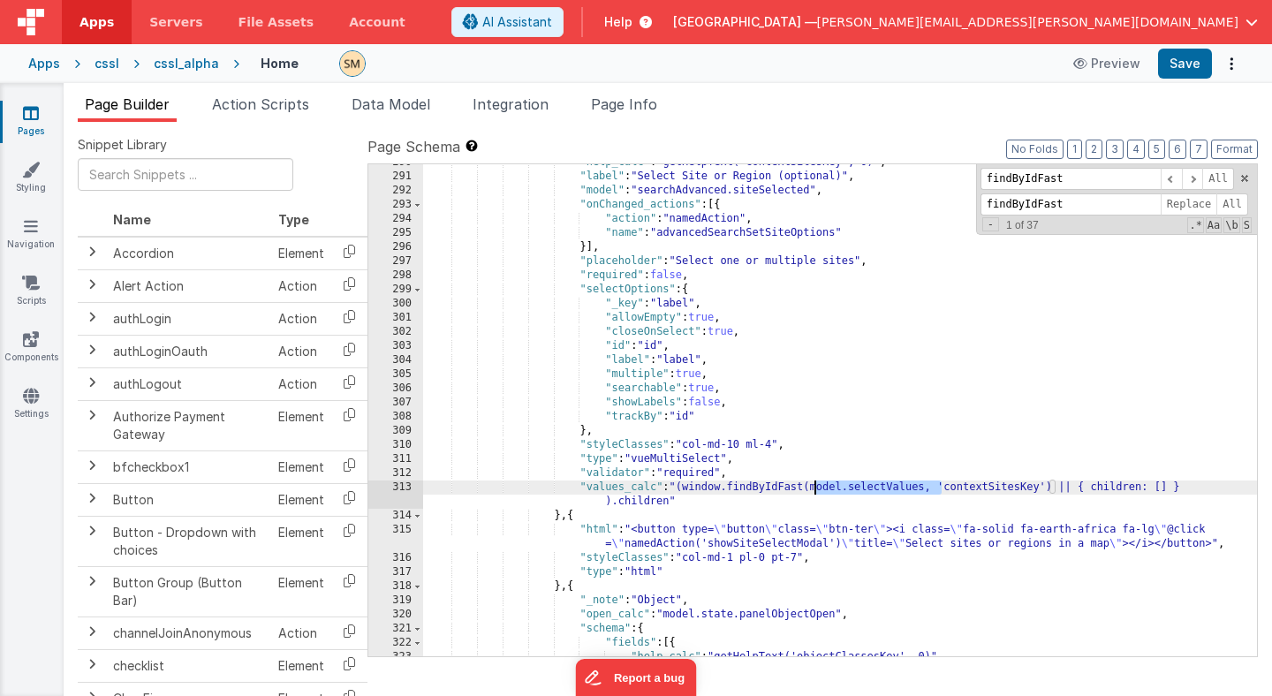
drag, startPoint x: 943, startPoint y: 488, endPoint x: 815, endPoint y: 491, distance: 128.1
click at [816, 491] on div ""help_calc" : "getHelpText('contextSitesKey', 0)" , "label" : "Select Site or R…" at bounding box center [840, 415] width 834 height 520
drag, startPoint x: 1072, startPoint y: 179, endPoint x: 956, endPoint y: 179, distance: 116.6
click at [956, 179] on div ""help_calc" : "getHelpText('contextSitesKey', 0)" , "label" : "Select Site or R…" at bounding box center [840, 410] width 834 height 492
paste input "model.selectValues,"
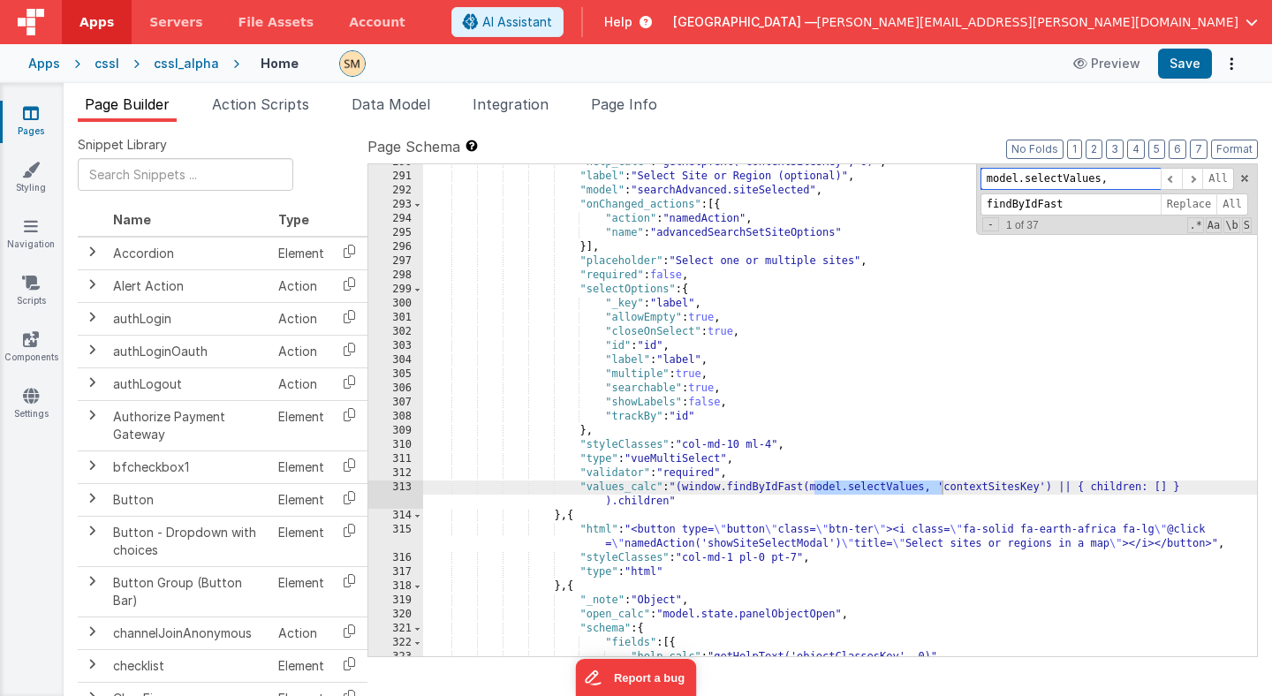
type input "model.selectValues,"
drag, startPoint x: 1071, startPoint y: 204, endPoint x: 963, endPoint y: 200, distance: 107.9
click at [962, 200] on div ""help_calc" : "getHelpText('contextSitesKey', 0)" , "label" : "Select Site or R…" at bounding box center [840, 410] width 834 height 492
click at [1192, 179] on span at bounding box center [1192, 179] width 21 height 22
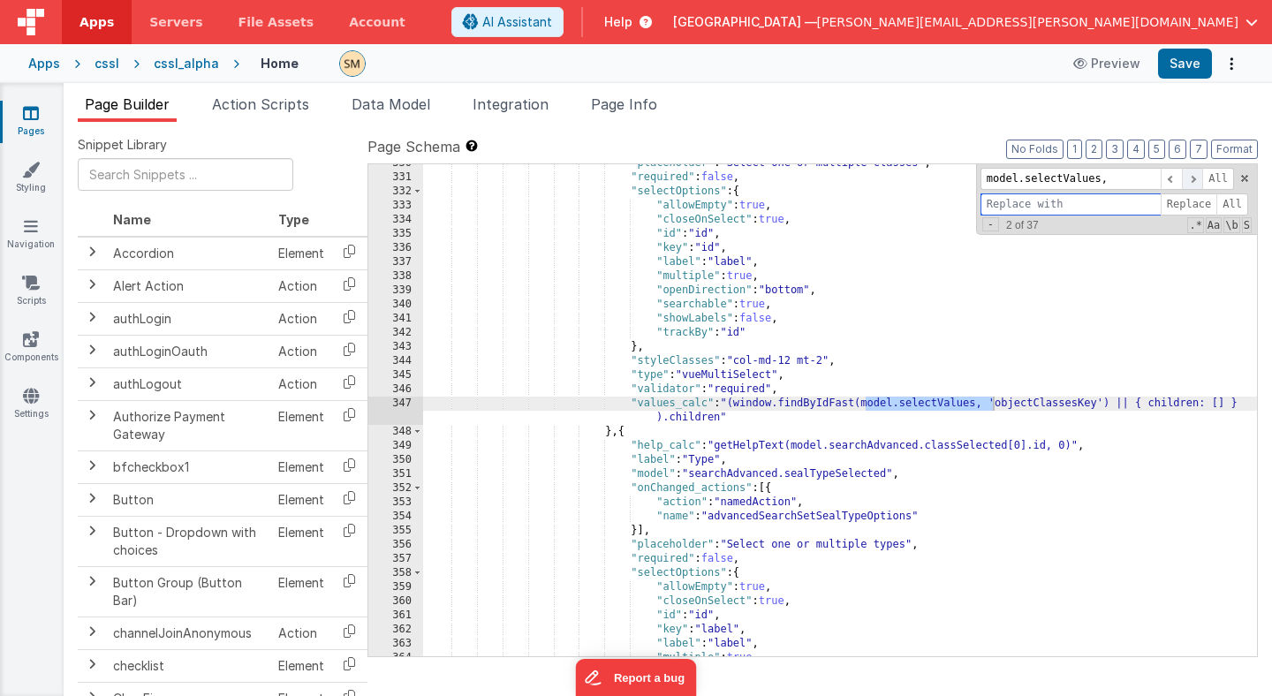
click at [1192, 179] on span at bounding box center [1192, 179] width 21 height 22
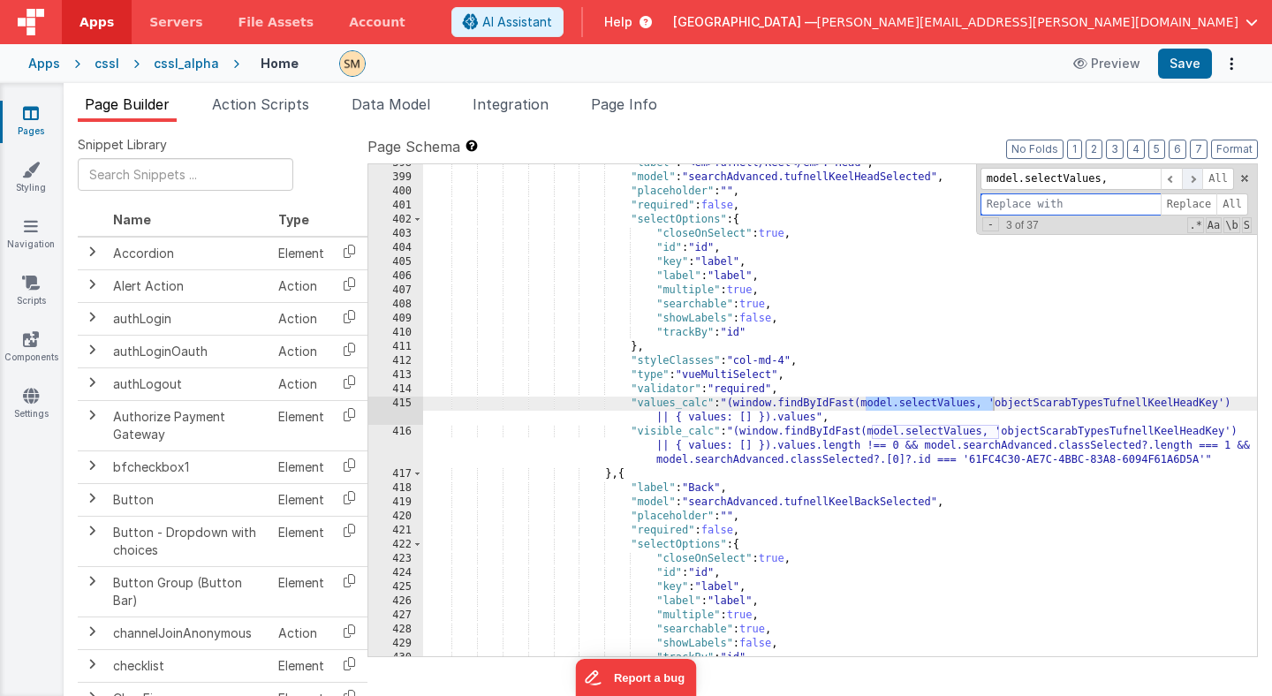
scroll to position [6333, 0]
click at [1192, 179] on span at bounding box center [1192, 179] width 21 height 22
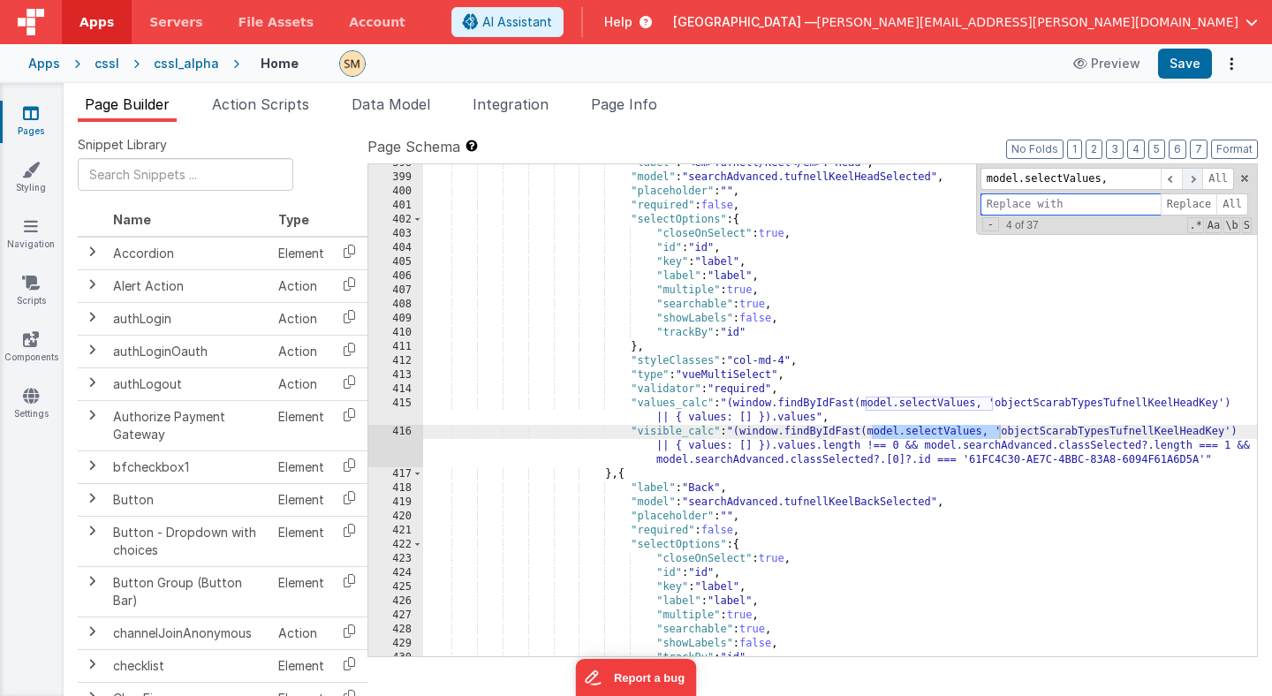
click at [1192, 179] on span at bounding box center [1192, 179] width 21 height 22
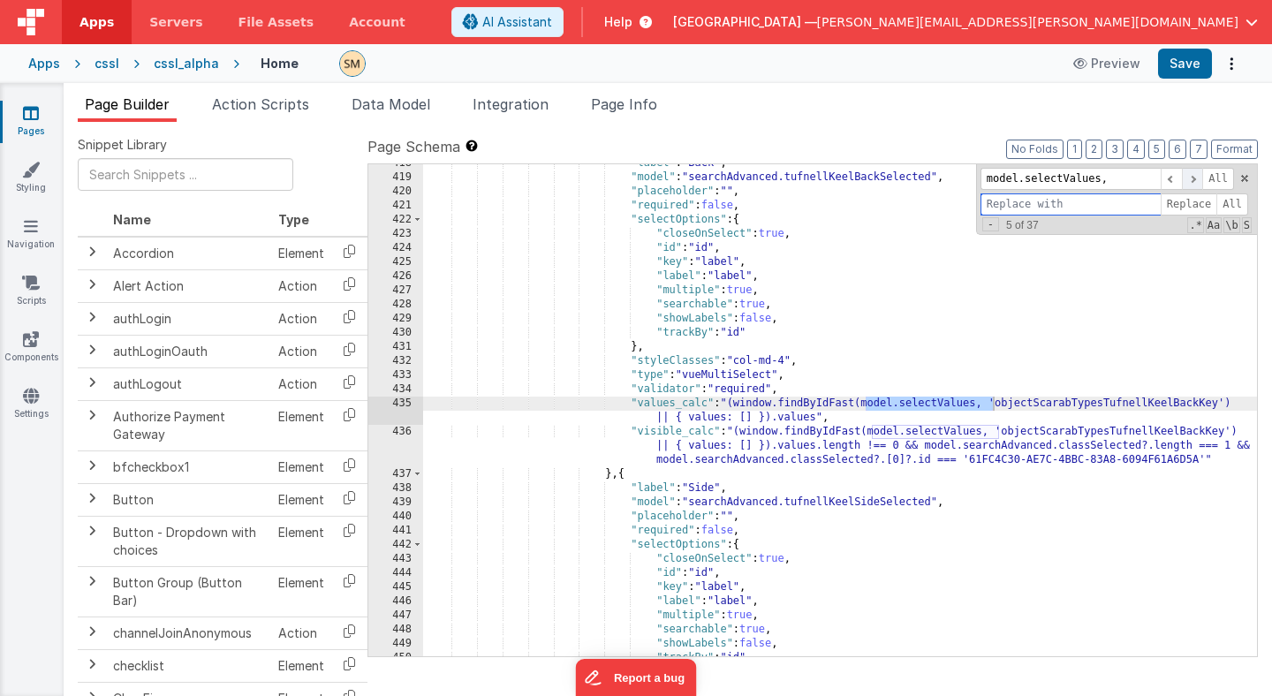
click at [1192, 179] on span at bounding box center [1192, 179] width 21 height 22
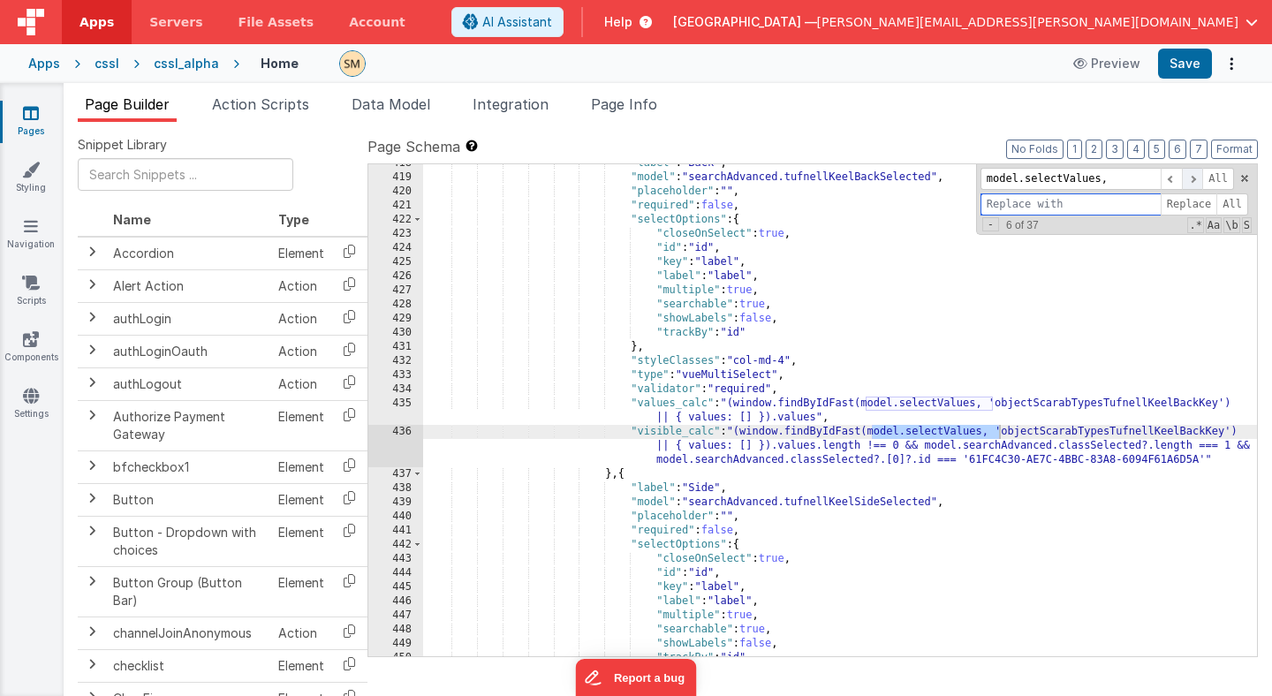
click at [1192, 179] on span at bounding box center [1192, 179] width 21 height 22
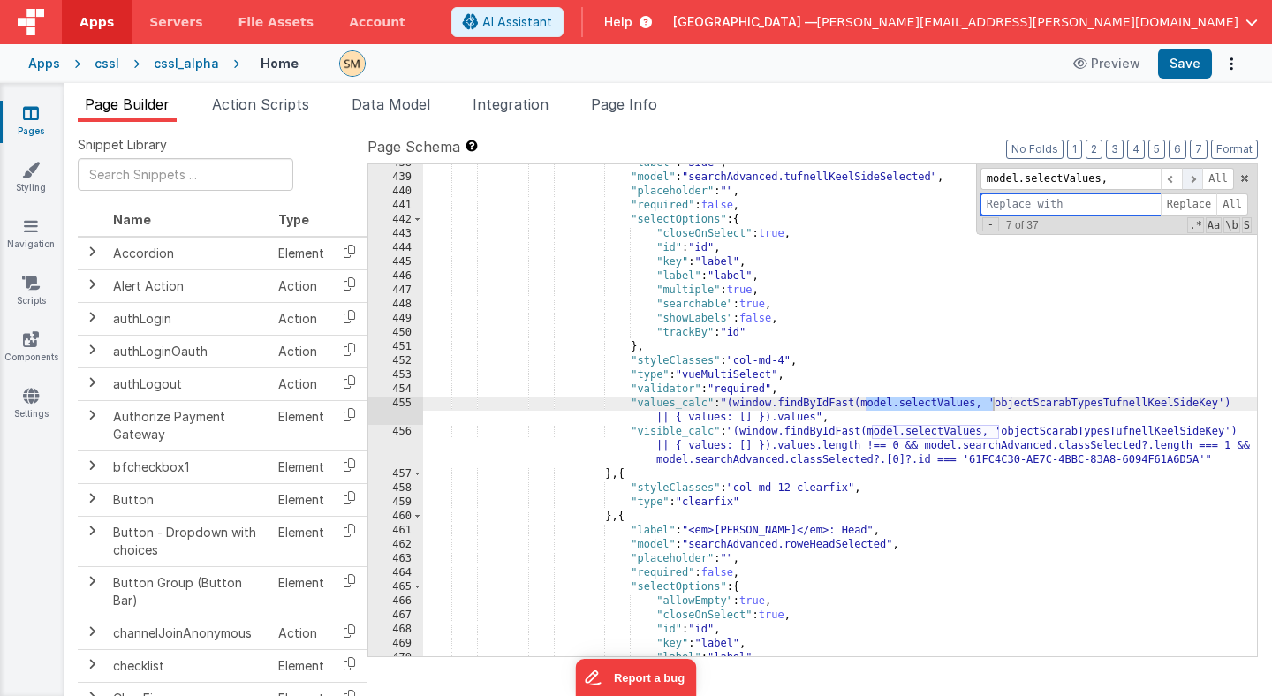
scroll to position [6856, 0]
click at [1192, 179] on span at bounding box center [1192, 179] width 21 height 22
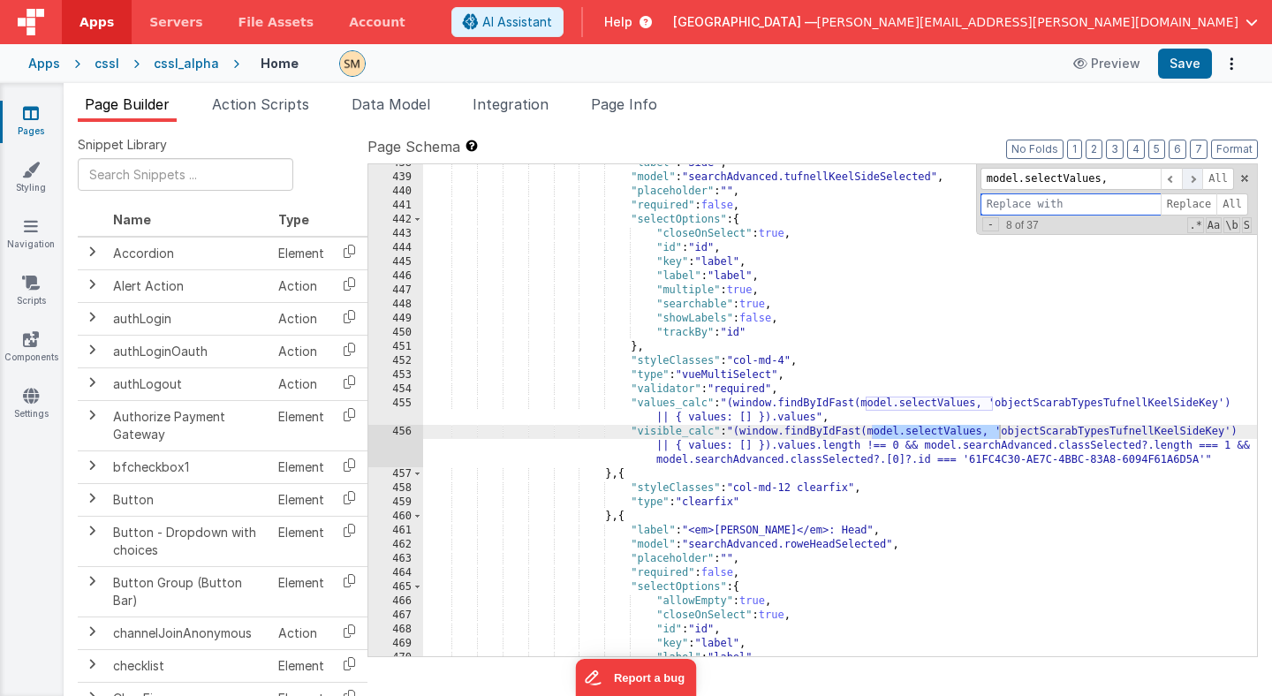
click at [1192, 179] on span at bounding box center [1192, 179] width 21 height 22
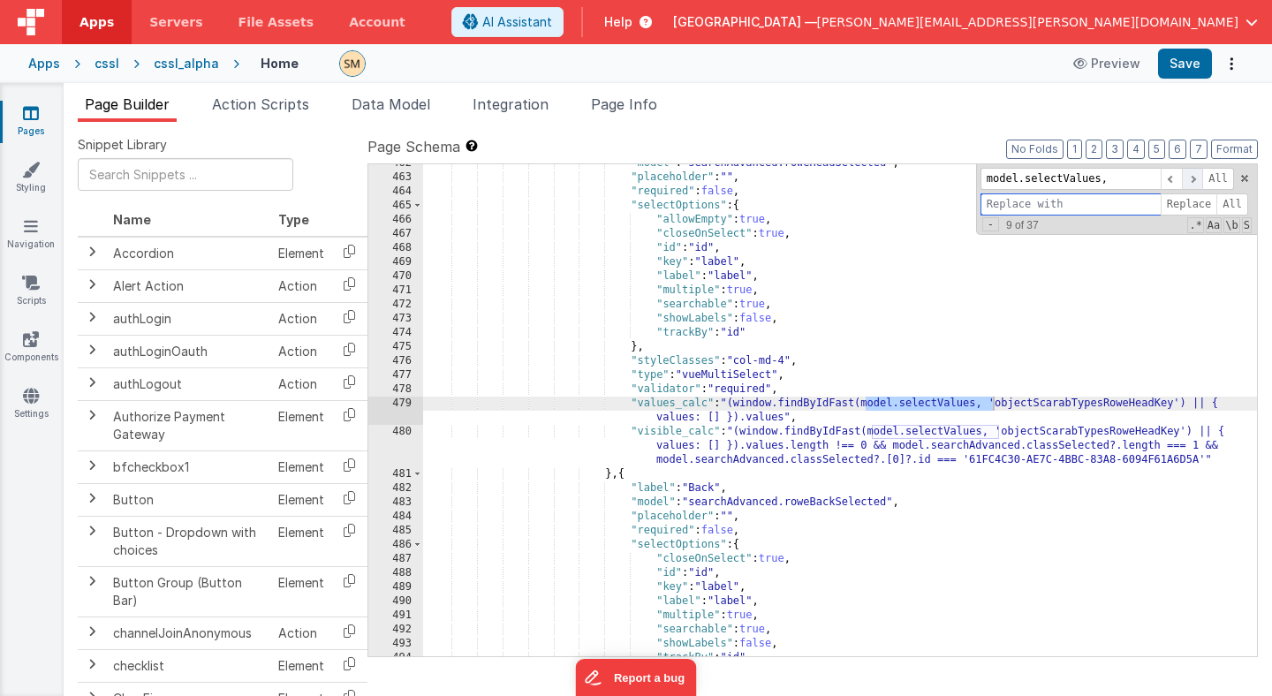
scroll to position [7163, 0]
click at [1192, 179] on span at bounding box center [1192, 179] width 21 height 22
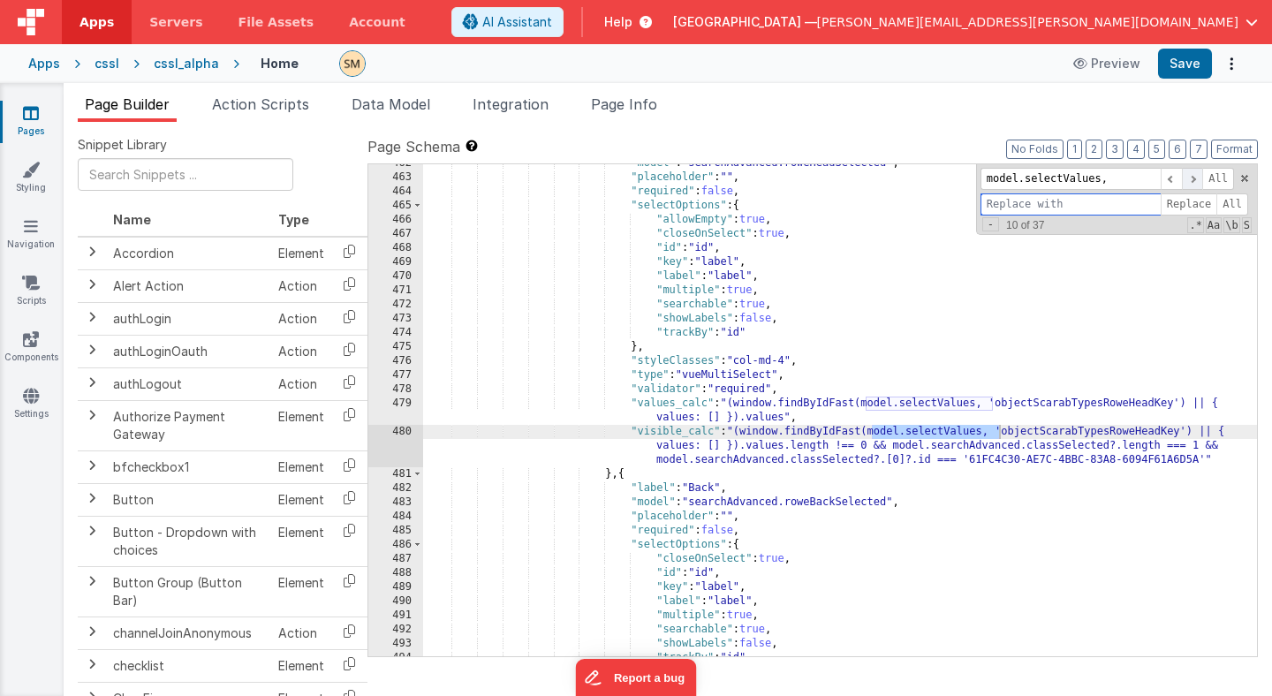
click at [1192, 179] on span at bounding box center [1192, 179] width 21 height 22
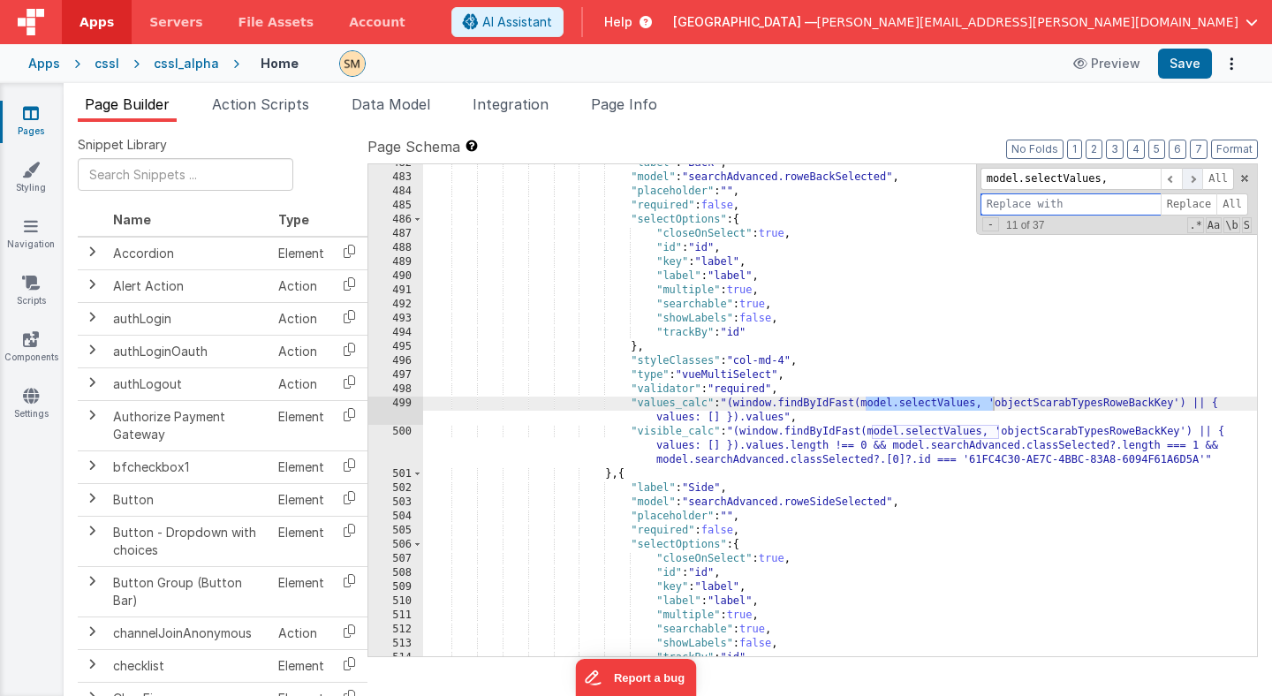
scroll to position [7424, 0]
click at [1192, 179] on span at bounding box center [1192, 179] width 21 height 22
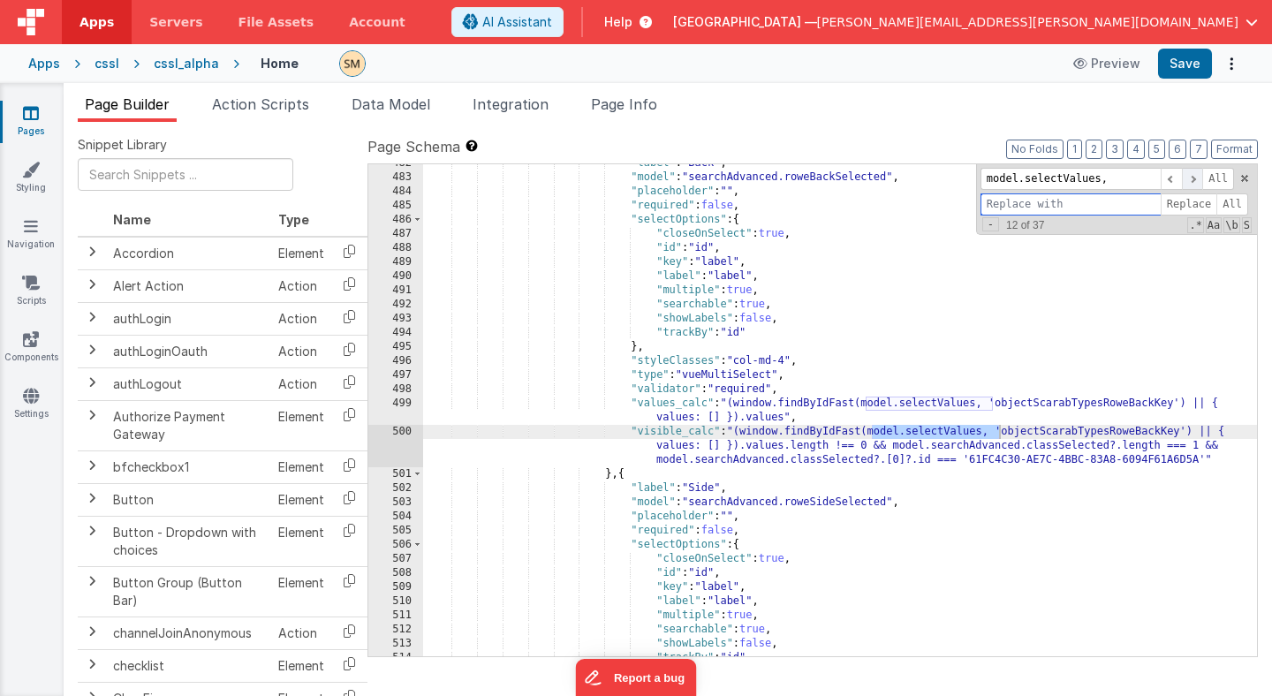
click at [1192, 179] on span at bounding box center [1192, 179] width 21 height 22
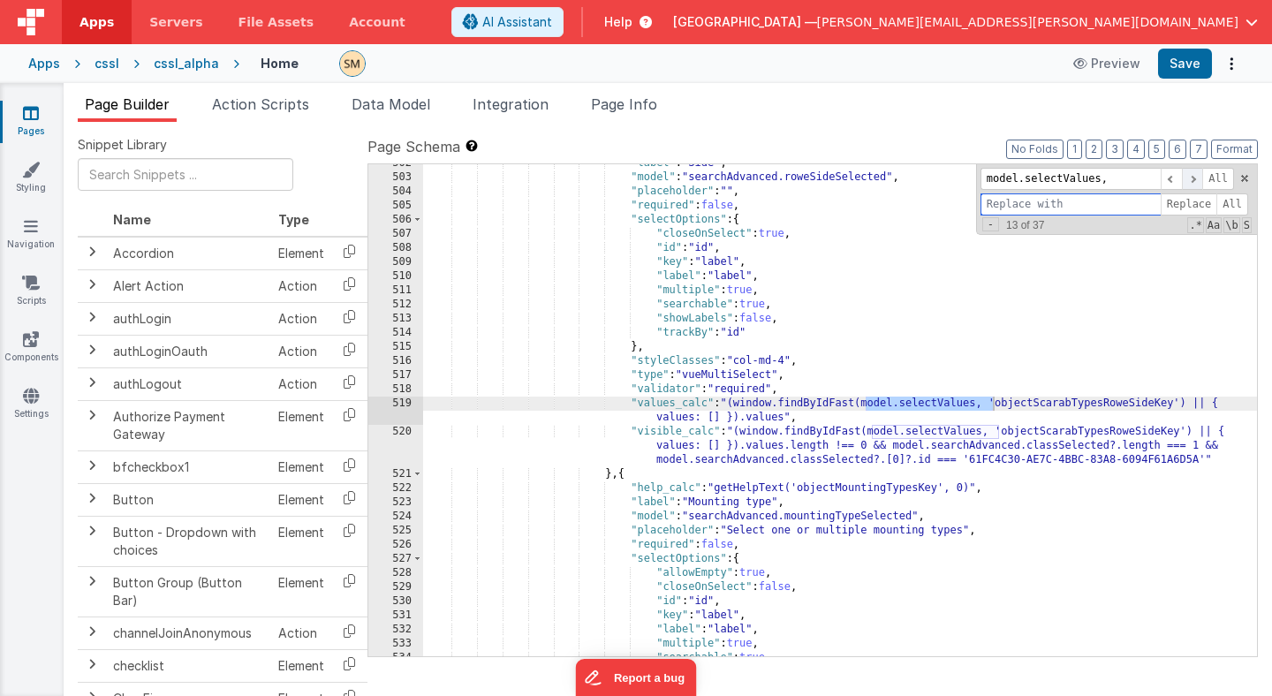
click at [1192, 179] on span at bounding box center [1192, 179] width 21 height 22
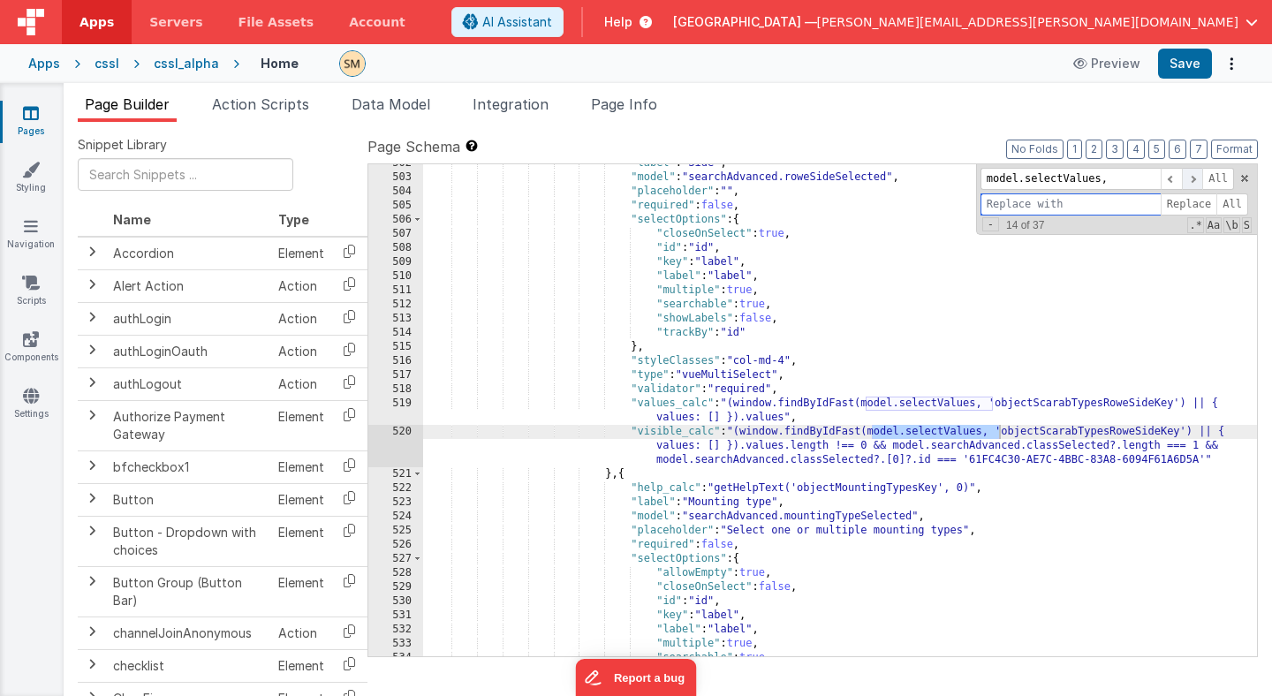
click at [1192, 179] on span at bounding box center [1192, 179] width 21 height 22
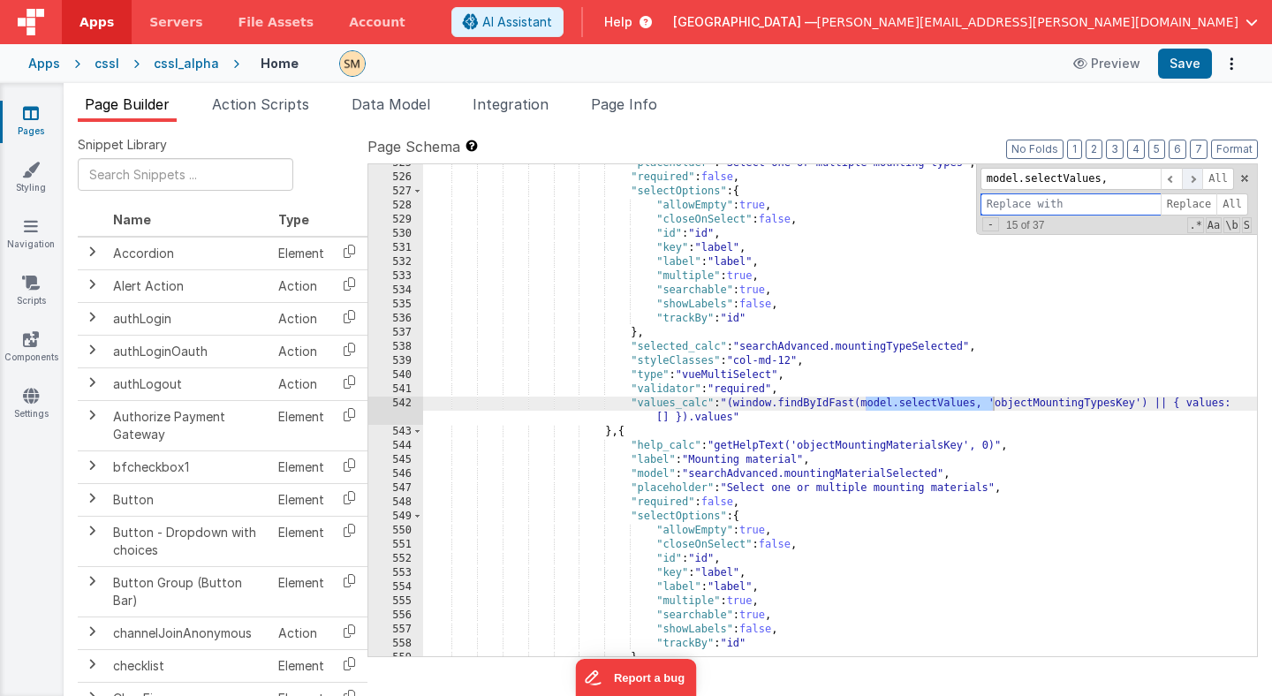
click at [1192, 179] on span at bounding box center [1192, 179] width 21 height 22
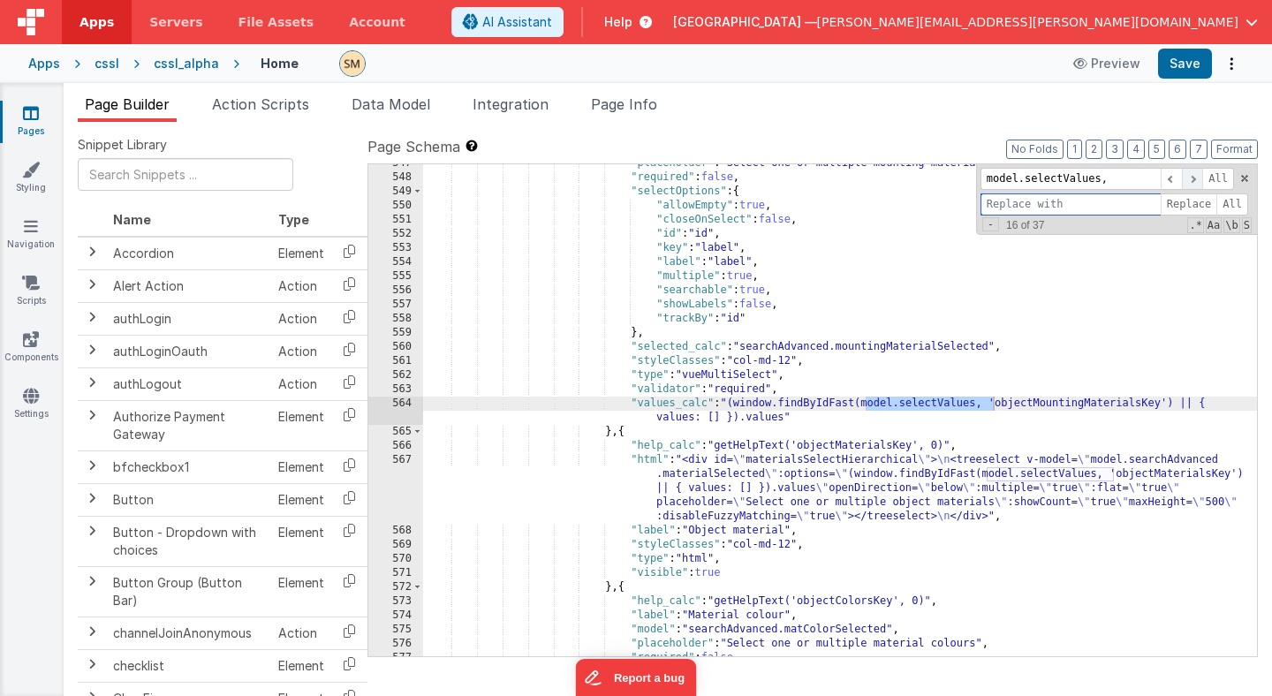
scroll to position [8244, 0]
click at [1192, 179] on span at bounding box center [1192, 179] width 21 height 22
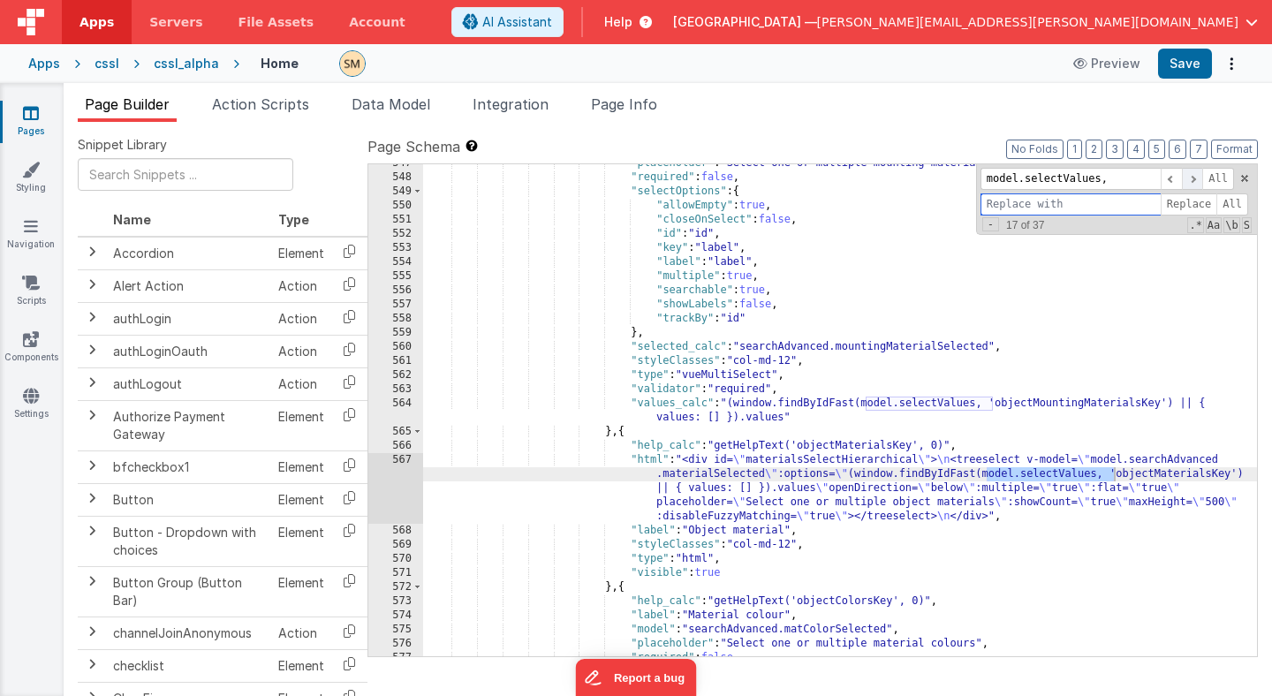
click at [1192, 179] on span at bounding box center [1192, 179] width 21 height 22
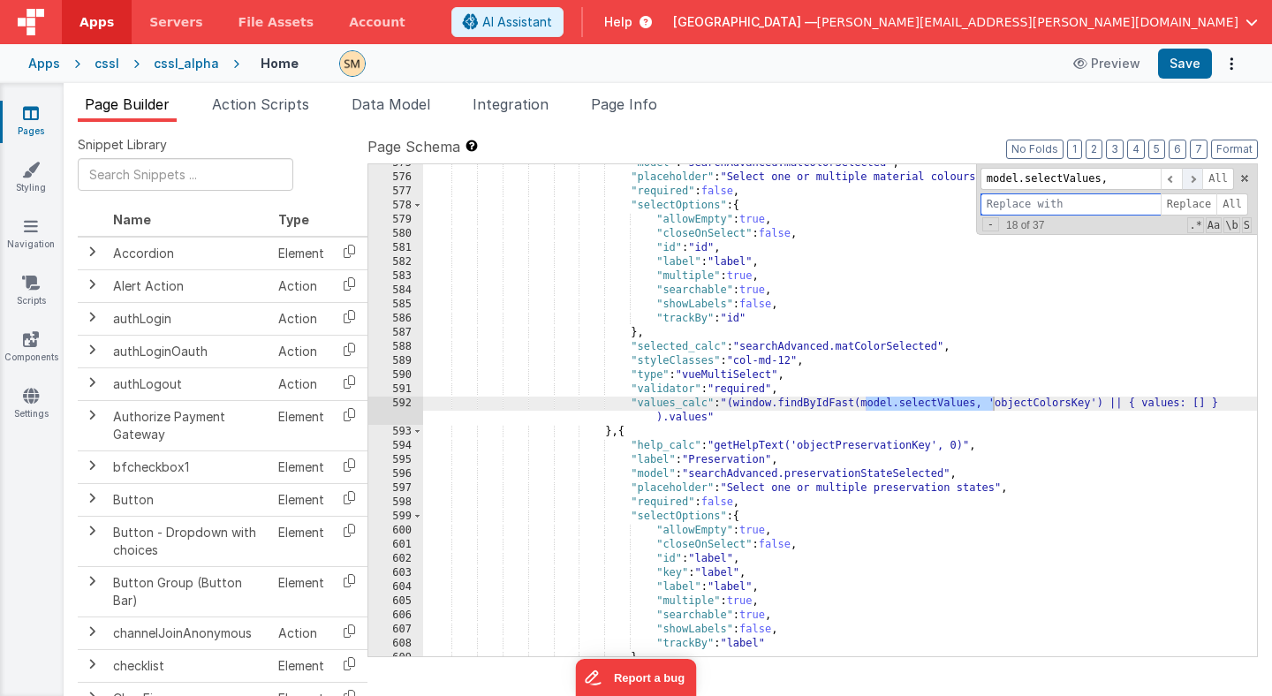
click at [1192, 179] on span at bounding box center [1192, 179] width 21 height 22
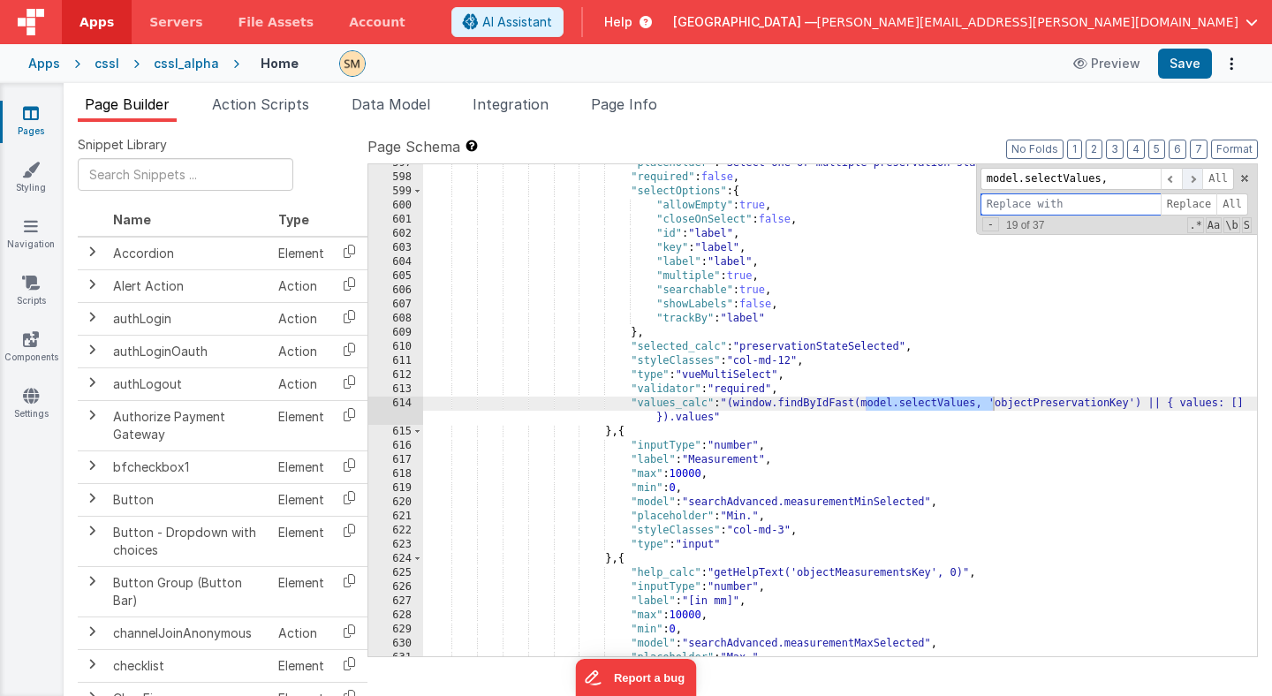
click at [1192, 179] on span at bounding box center [1192, 179] width 21 height 22
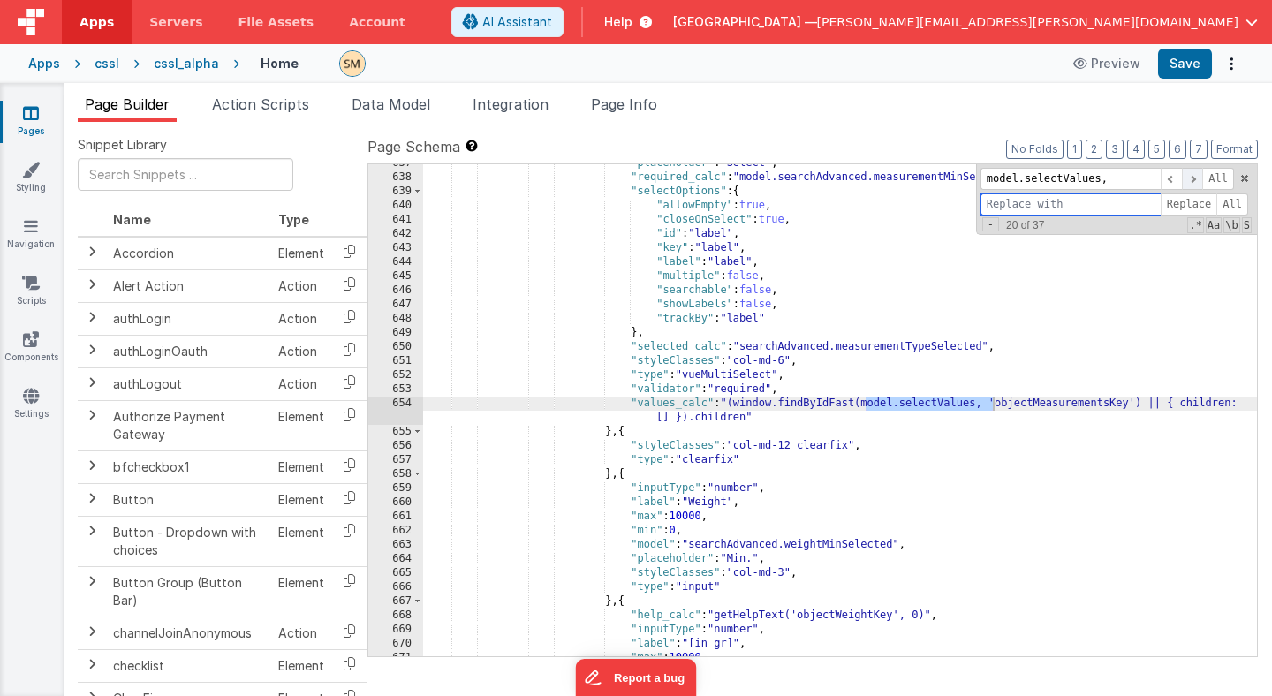
click at [1192, 179] on span at bounding box center [1192, 179] width 21 height 22
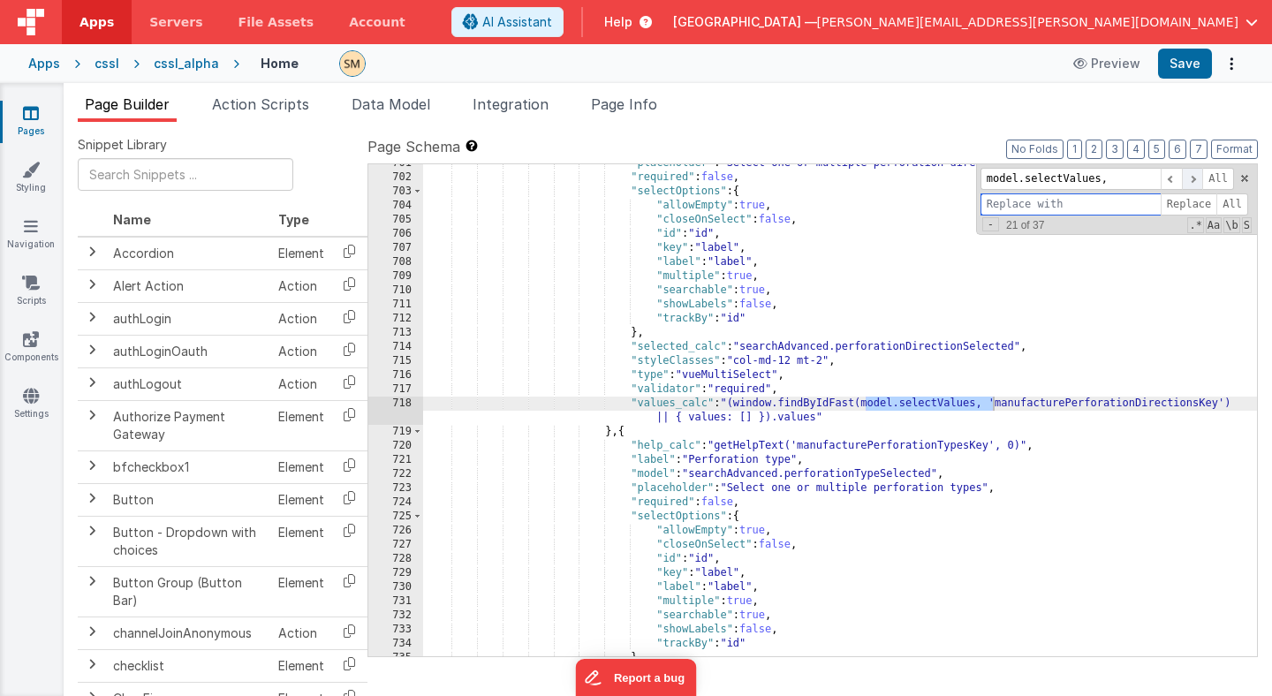
click at [1192, 179] on span at bounding box center [1192, 179] width 21 height 22
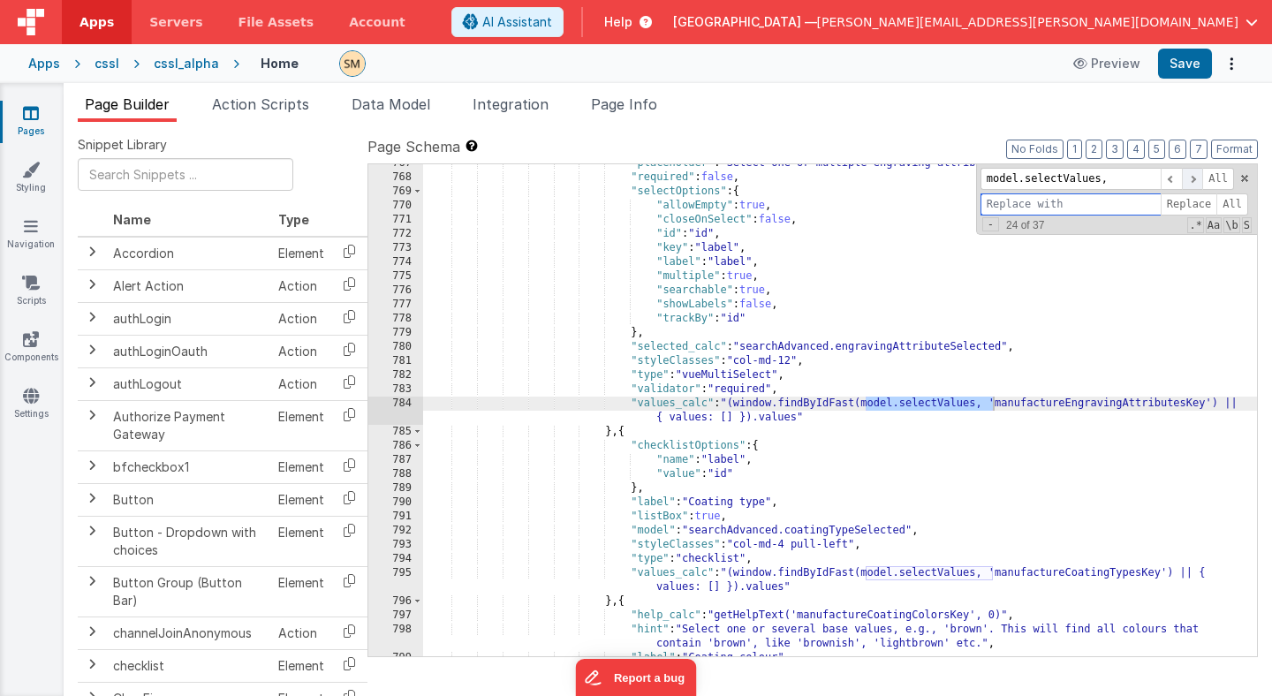
click at [1192, 179] on span at bounding box center [1192, 179] width 21 height 22
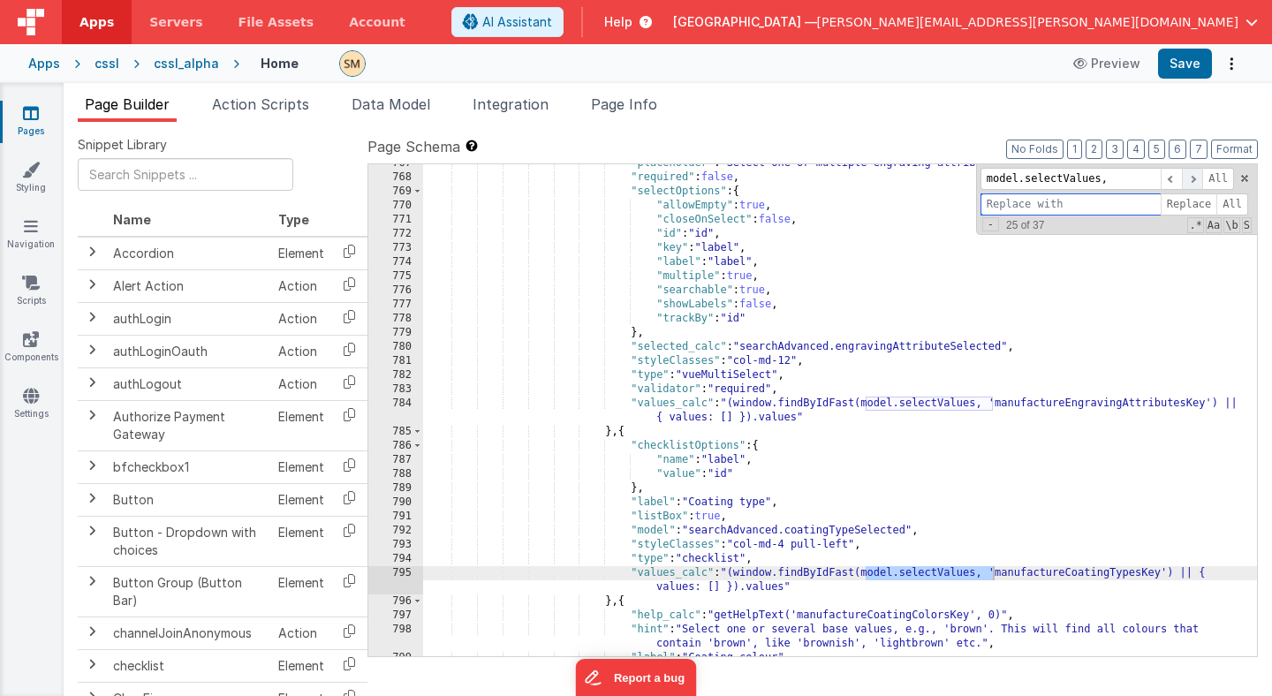
click at [1192, 179] on span at bounding box center [1192, 179] width 21 height 22
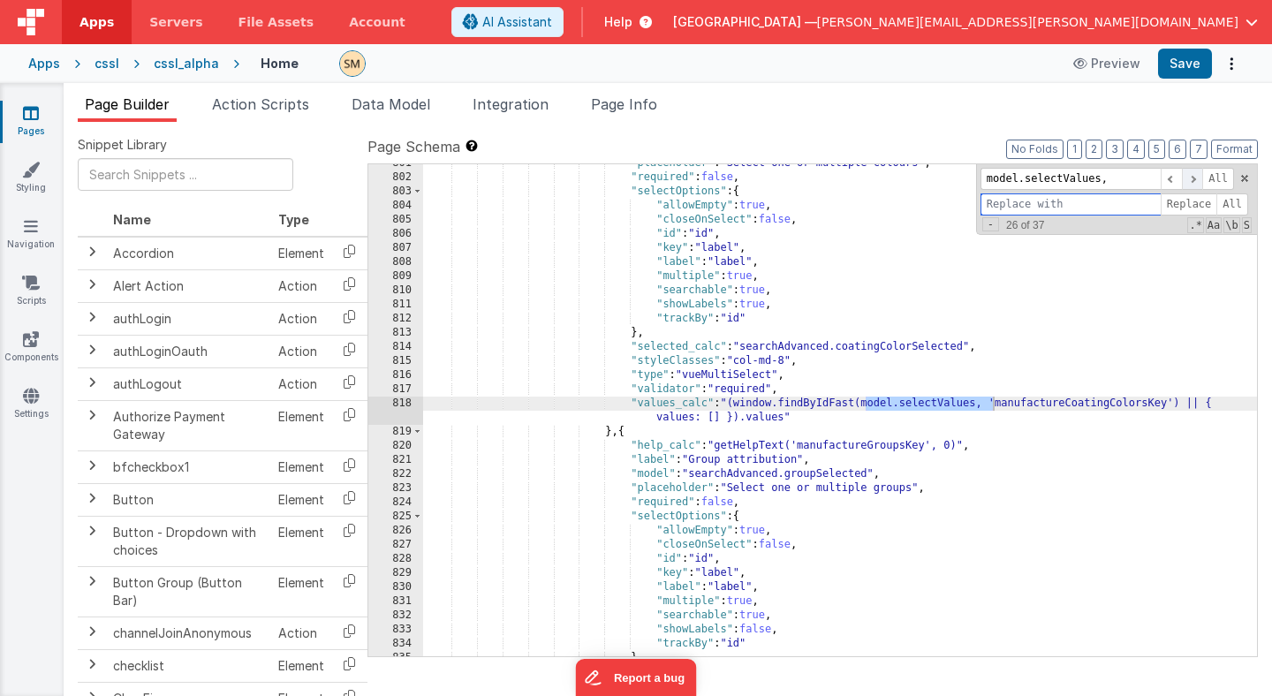
click at [1192, 179] on span at bounding box center [1192, 179] width 21 height 22
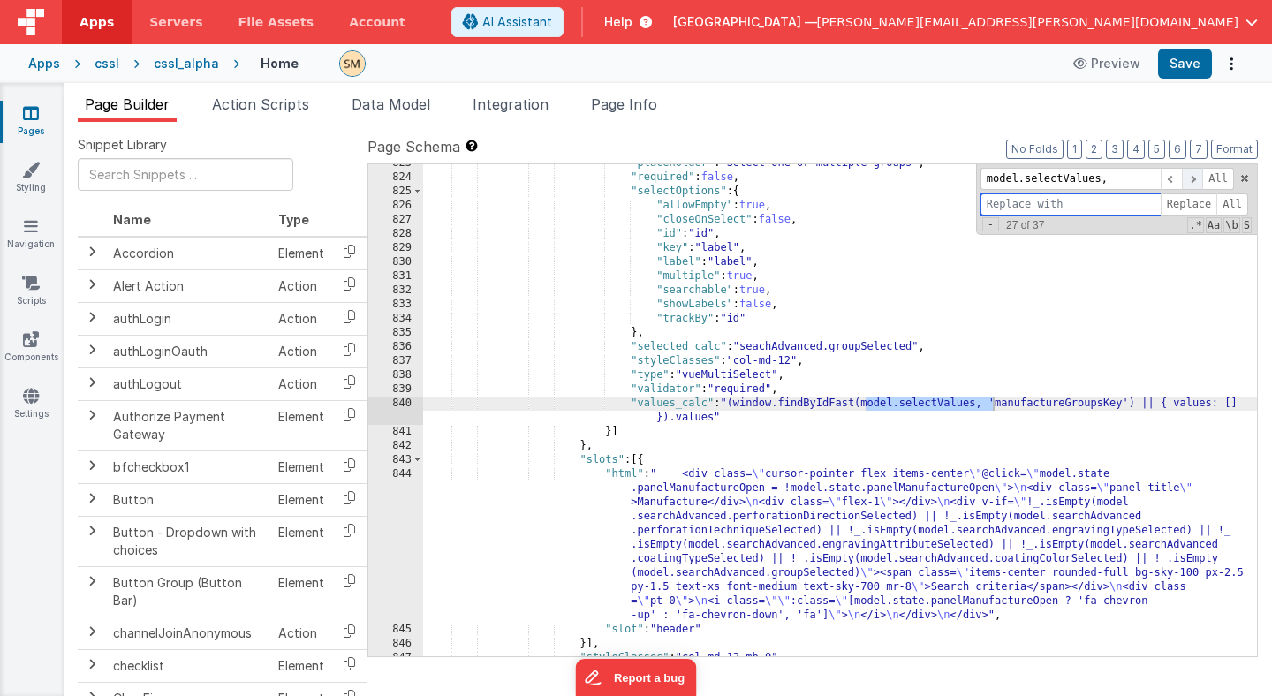
click at [1192, 179] on span at bounding box center [1192, 179] width 21 height 22
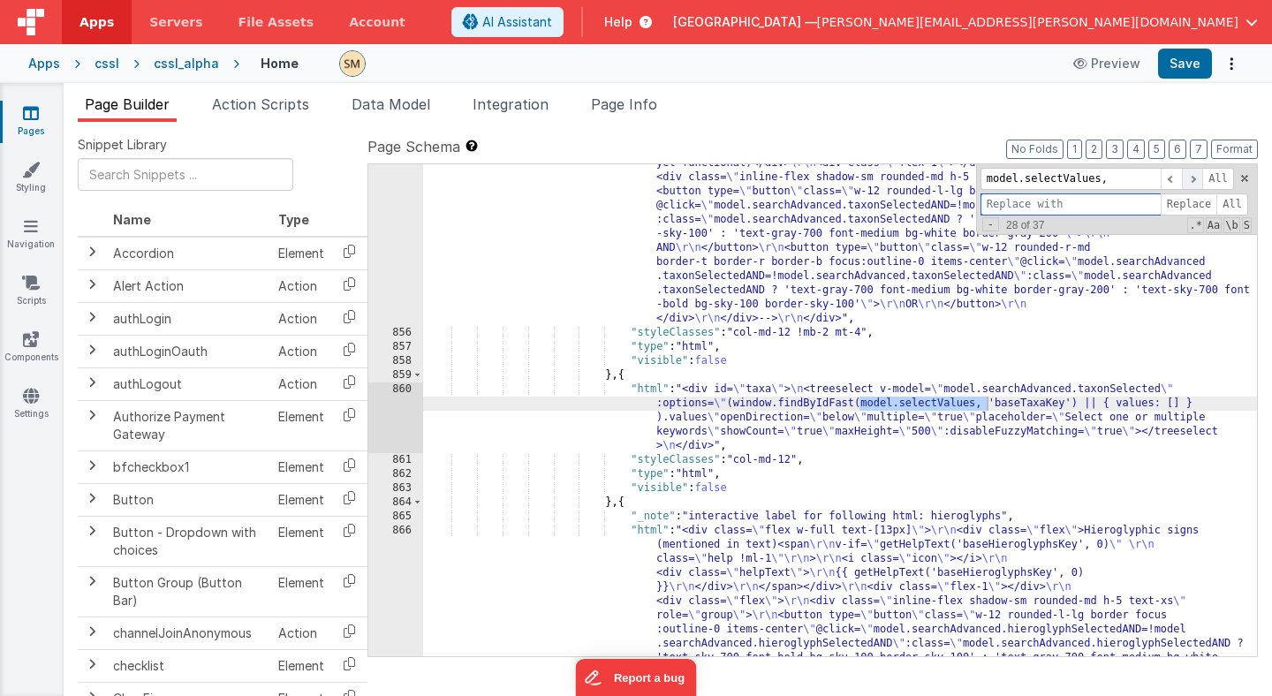
click at [1192, 179] on span at bounding box center [1192, 179] width 21 height 22
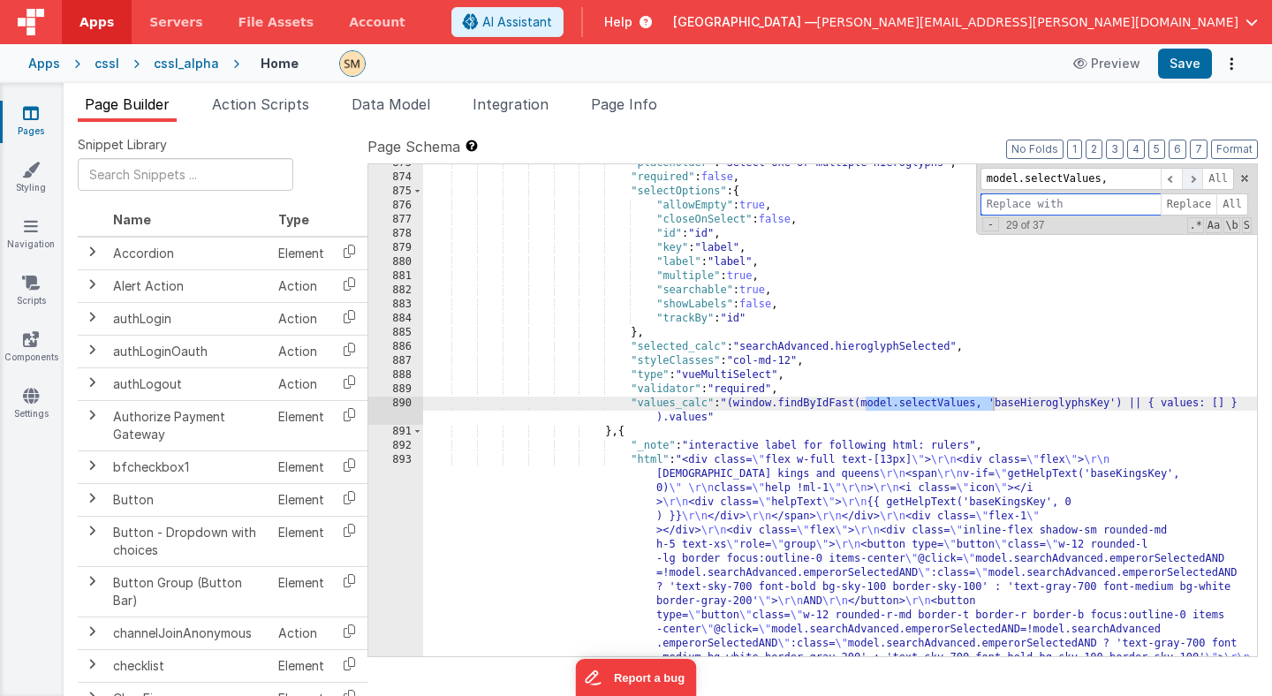
click at [1192, 179] on span at bounding box center [1192, 179] width 21 height 22
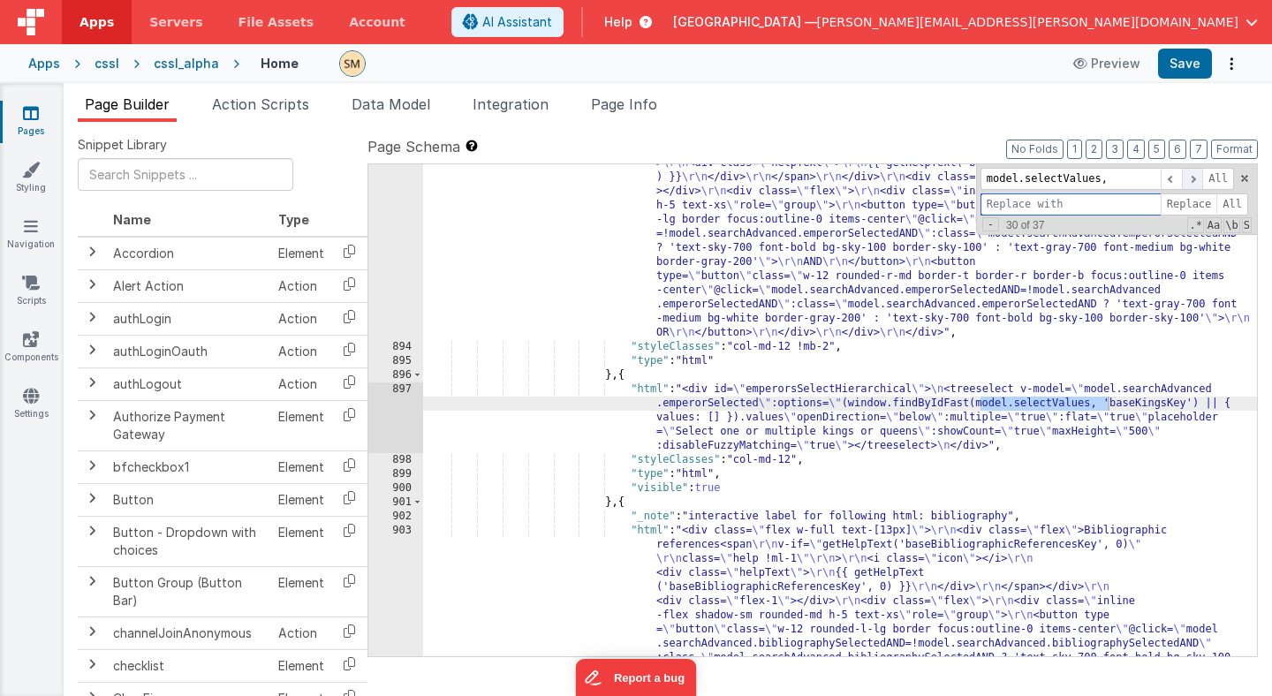
click at [1192, 179] on span at bounding box center [1192, 179] width 21 height 22
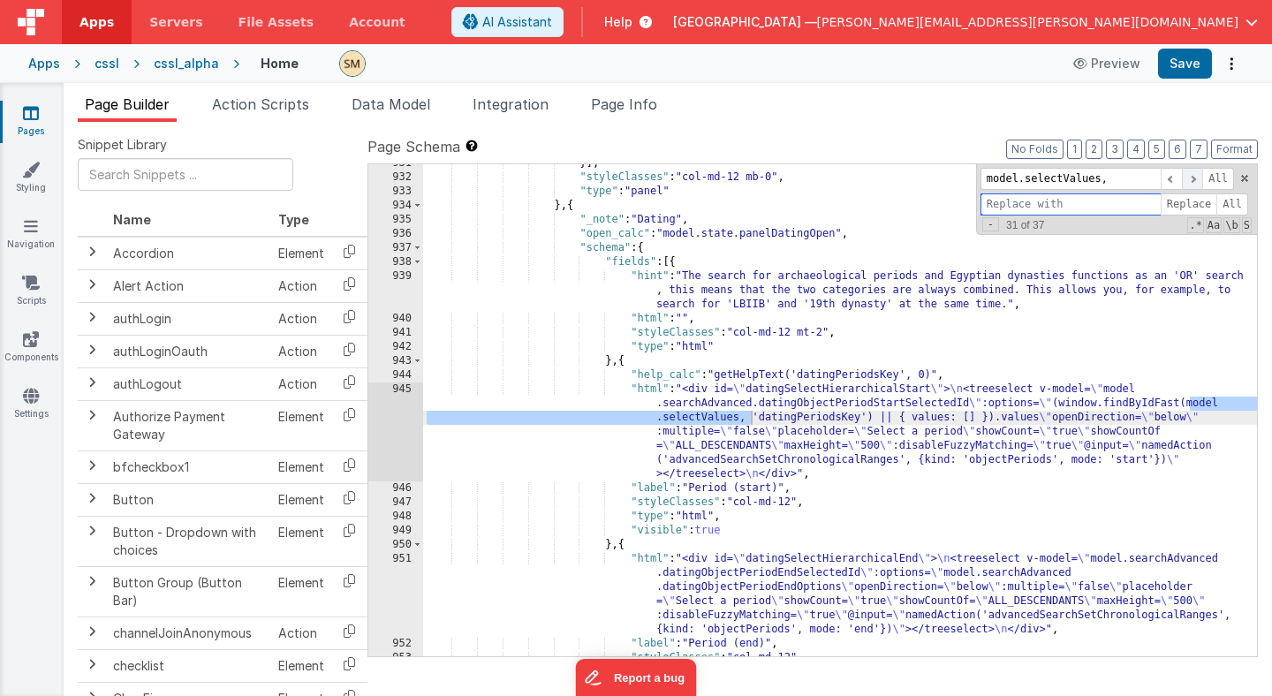
click at [1192, 179] on span at bounding box center [1192, 179] width 21 height 22
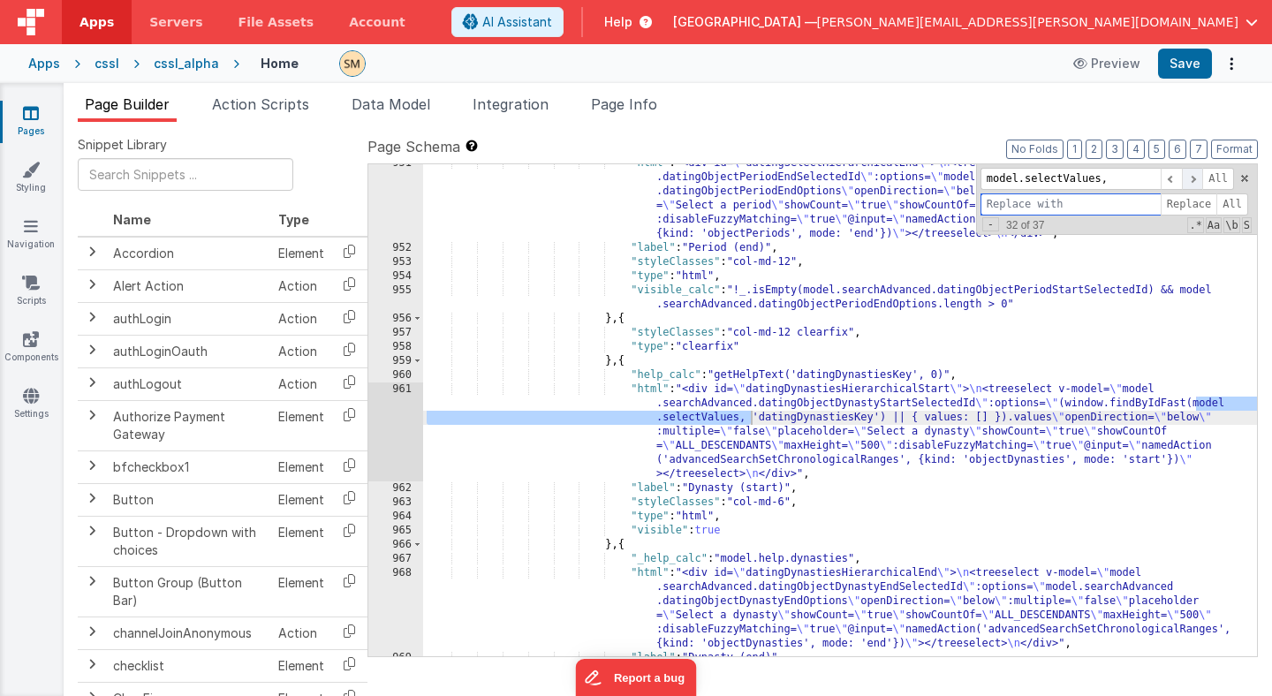
click at [1192, 179] on span at bounding box center [1192, 179] width 21 height 22
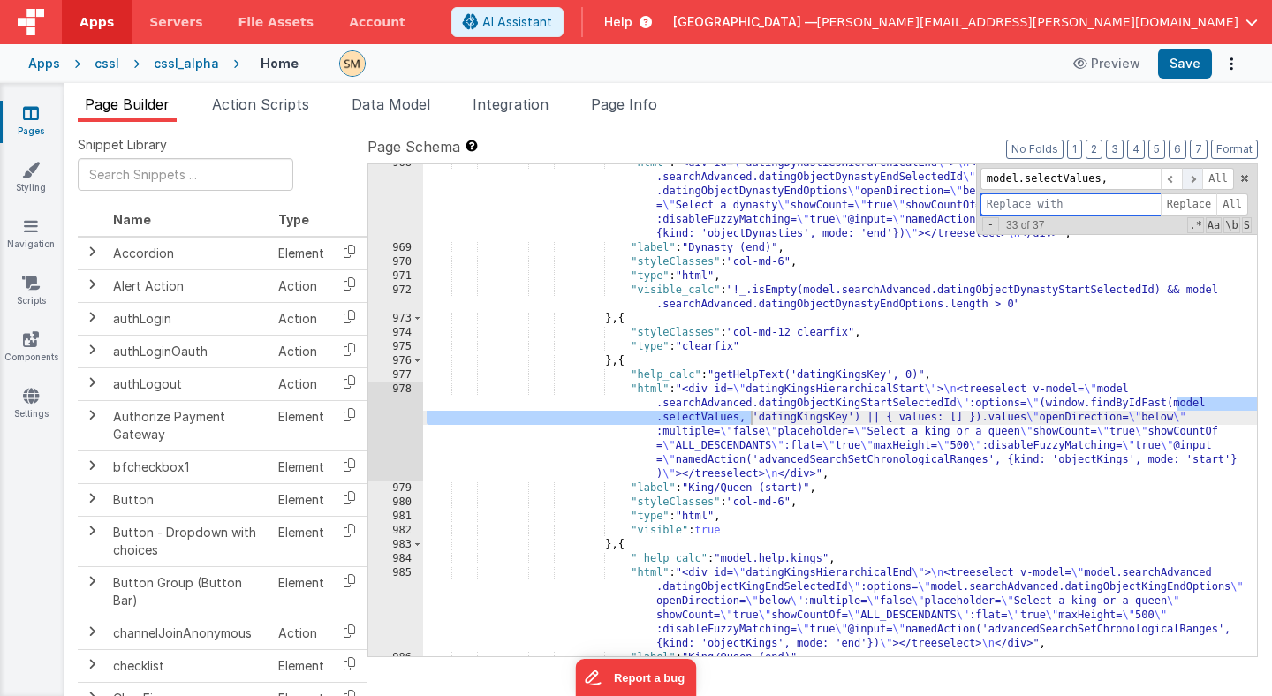
click at [1192, 179] on span at bounding box center [1192, 179] width 21 height 22
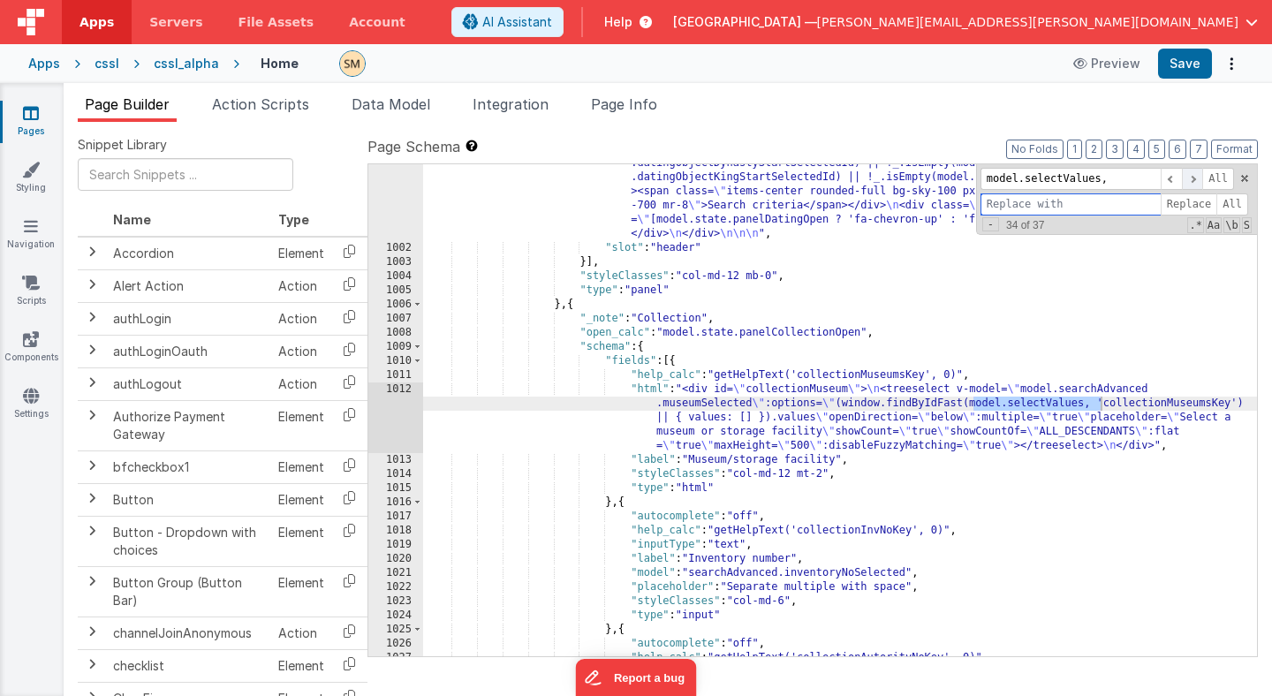
click at [1192, 179] on span at bounding box center [1192, 179] width 21 height 22
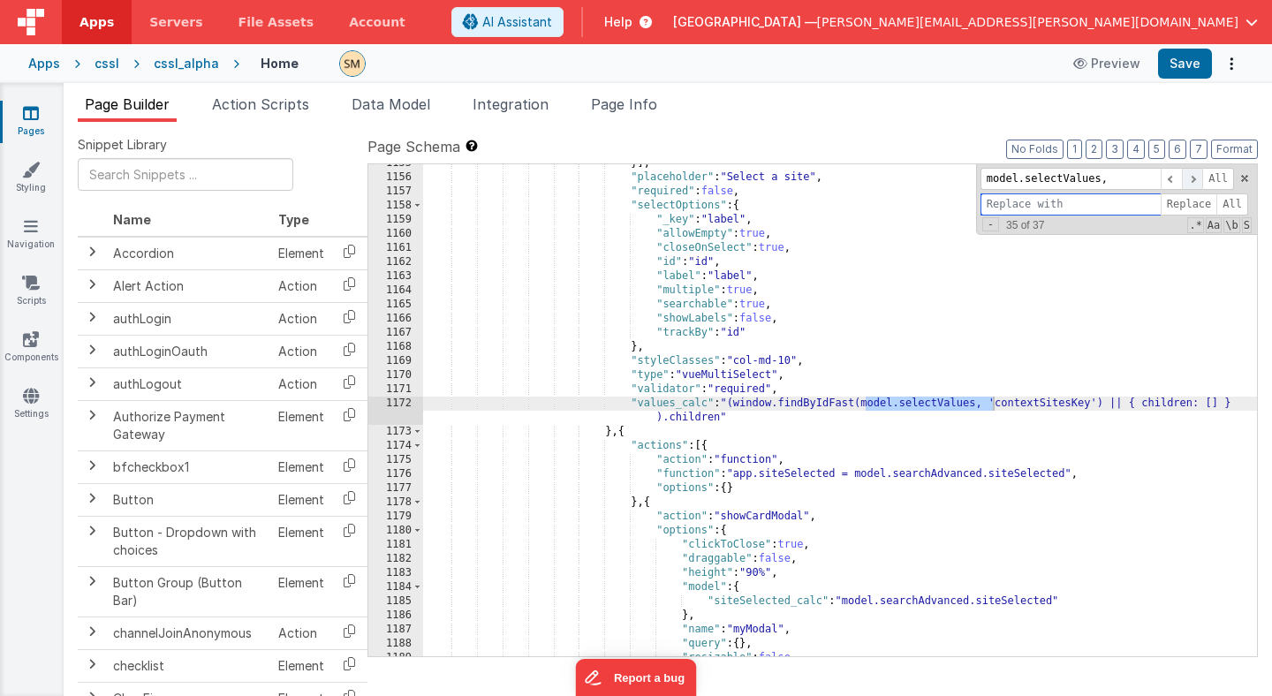
click at [1192, 179] on span at bounding box center [1192, 179] width 21 height 22
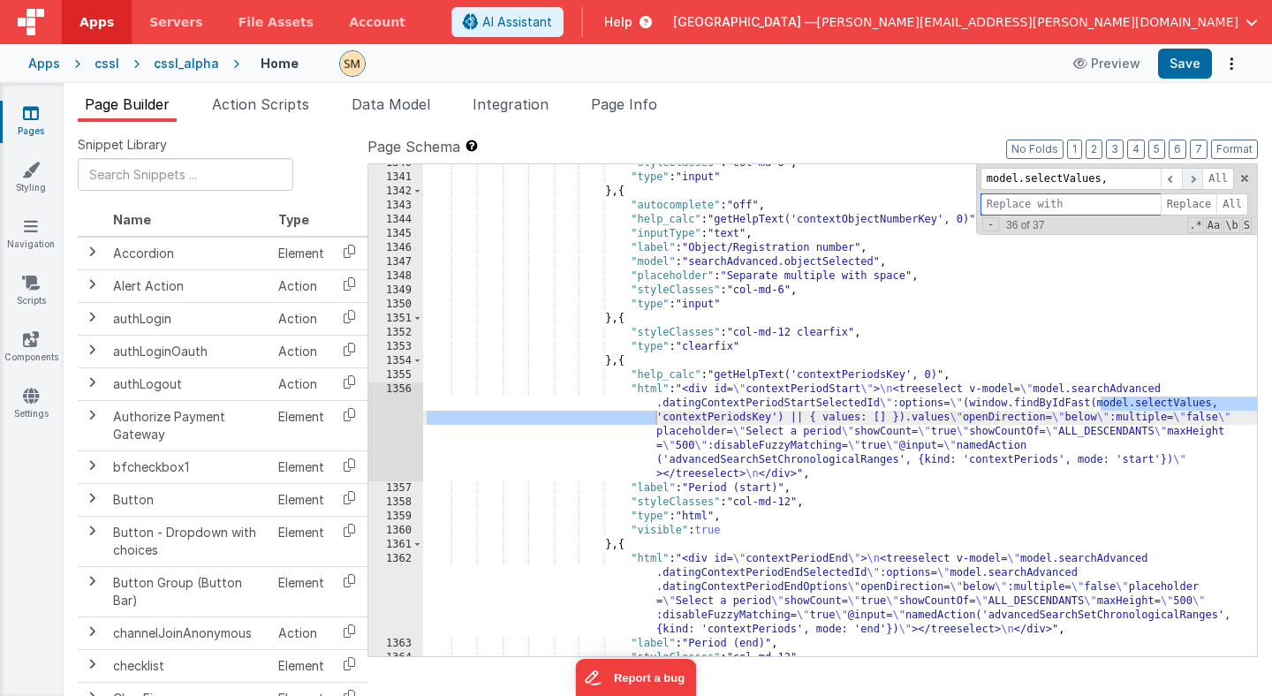
click at [1192, 179] on span at bounding box center [1192, 179] width 21 height 22
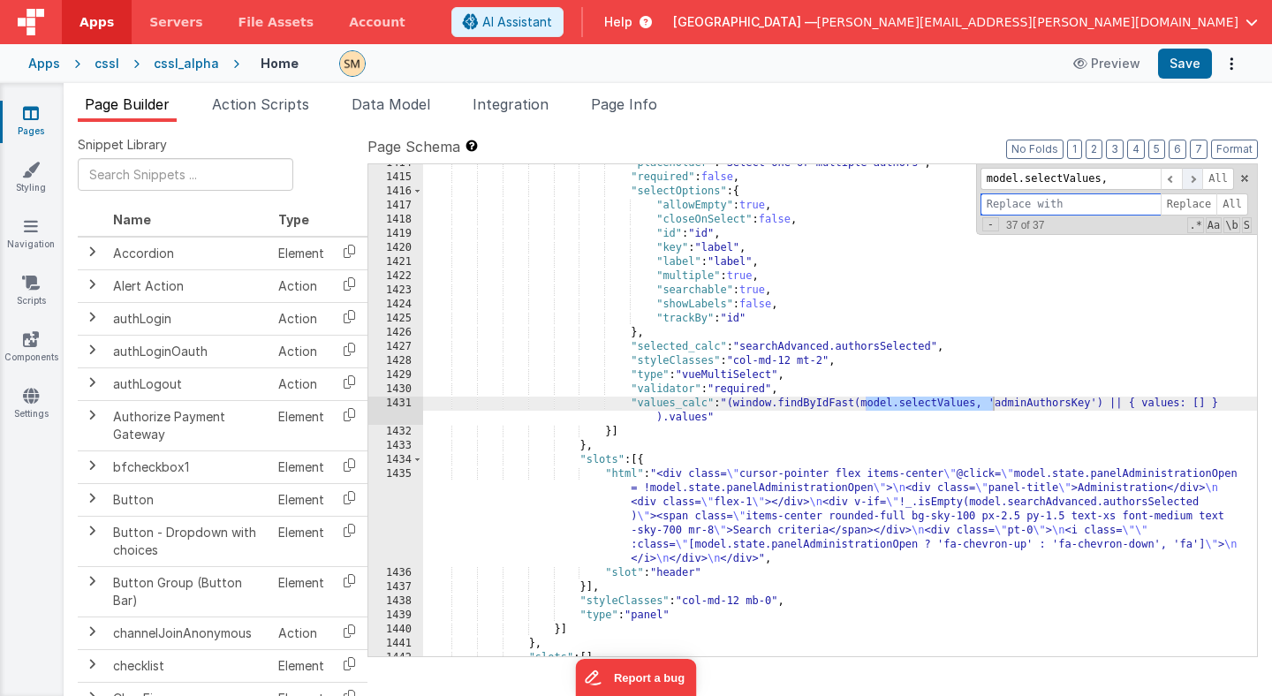
click at [1192, 179] on span at bounding box center [1192, 179] width 21 height 22
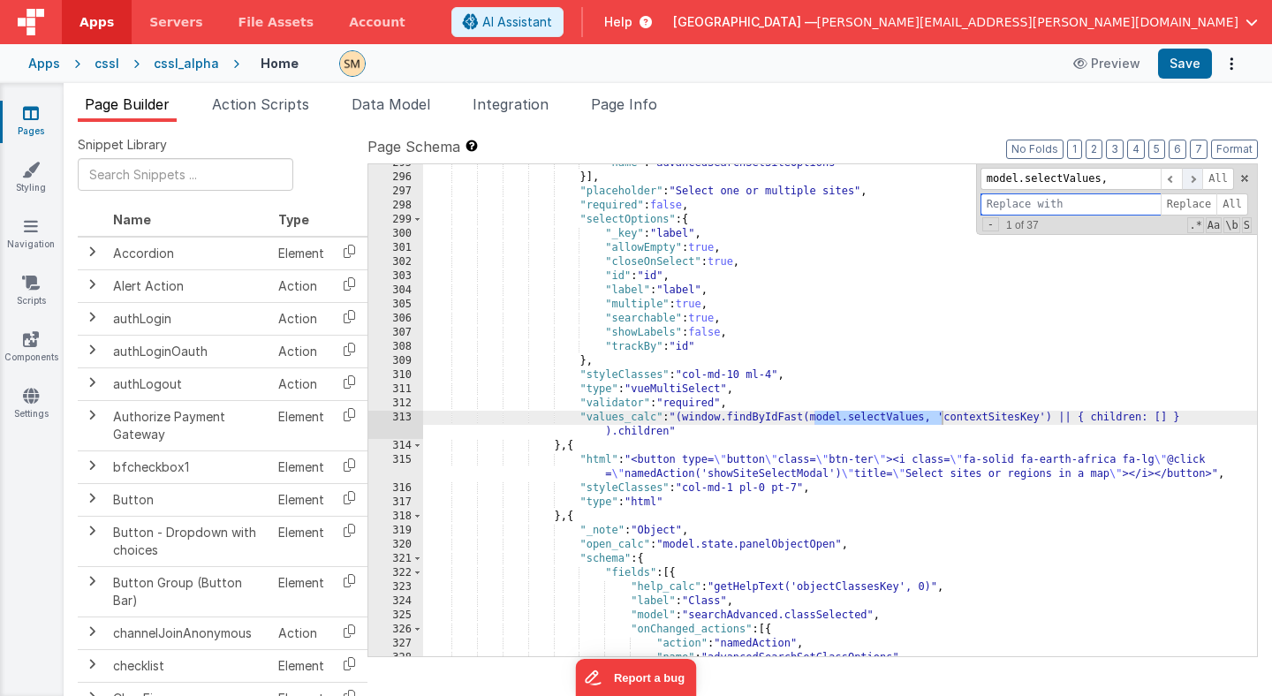
click at [1192, 179] on span at bounding box center [1192, 179] width 21 height 22
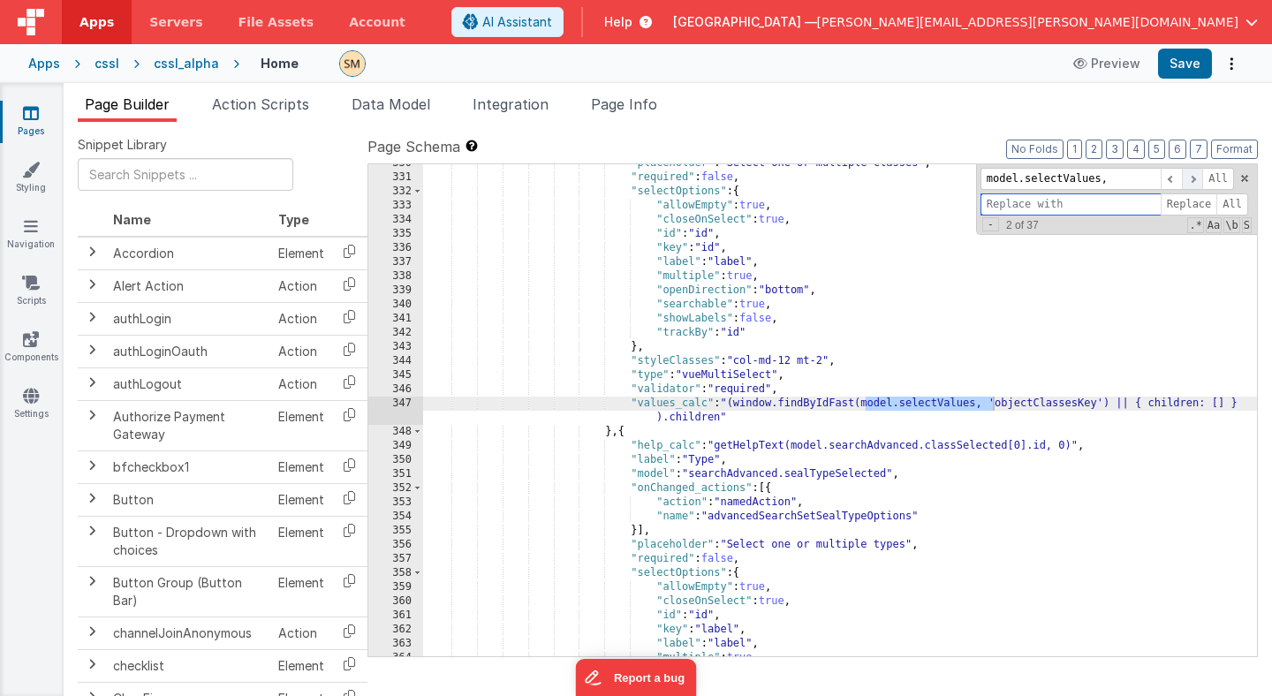
click at [1192, 179] on span at bounding box center [1192, 179] width 21 height 22
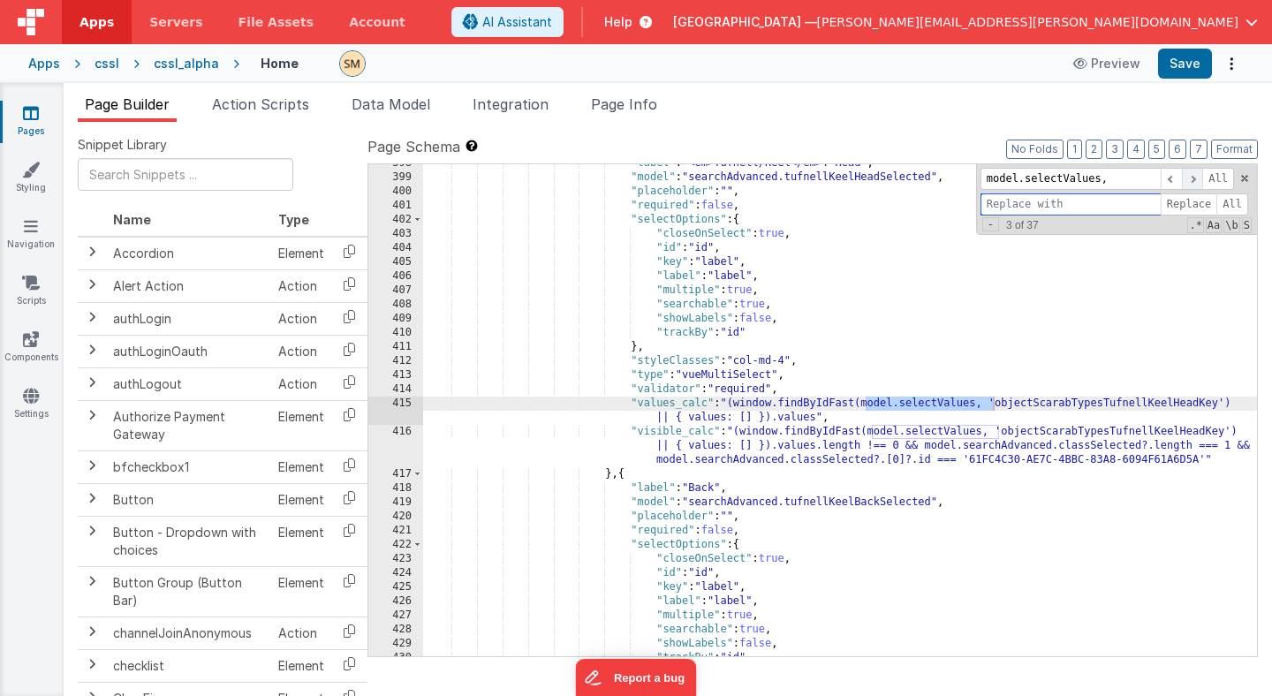
scroll to position [6333, 0]
click at [1192, 179] on span at bounding box center [1192, 179] width 21 height 22
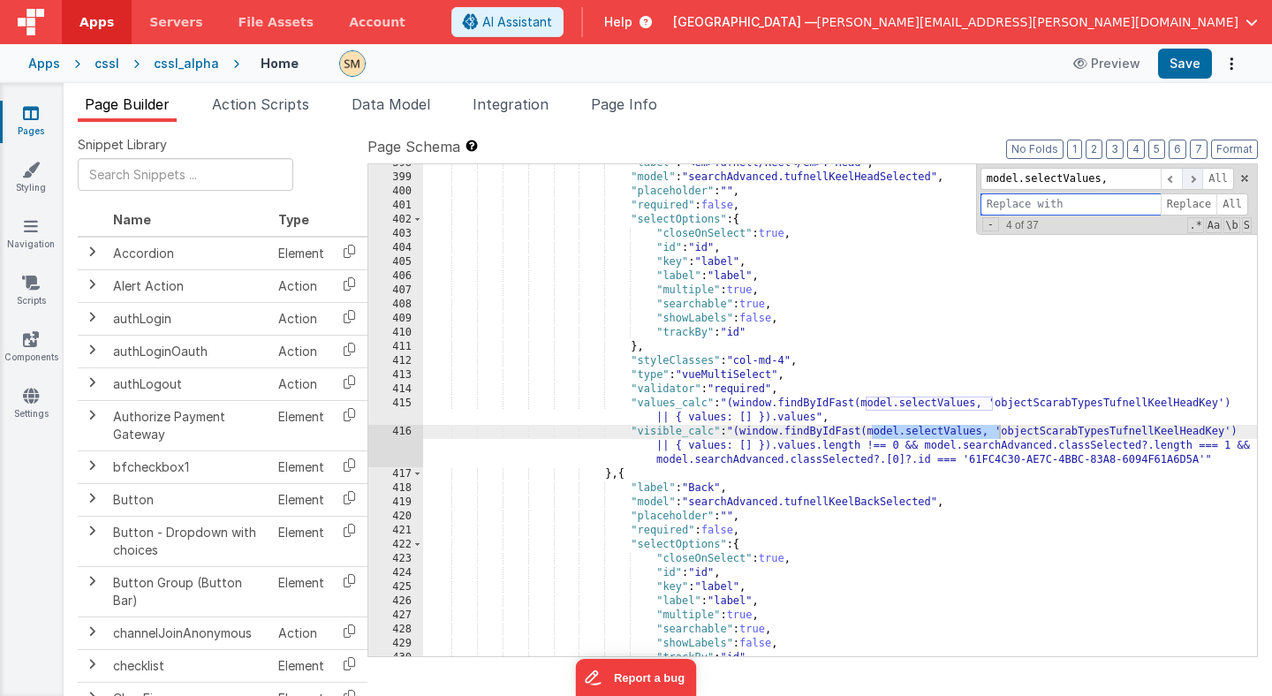
click at [1192, 179] on span at bounding box center [1192, 179] width 21 height 22
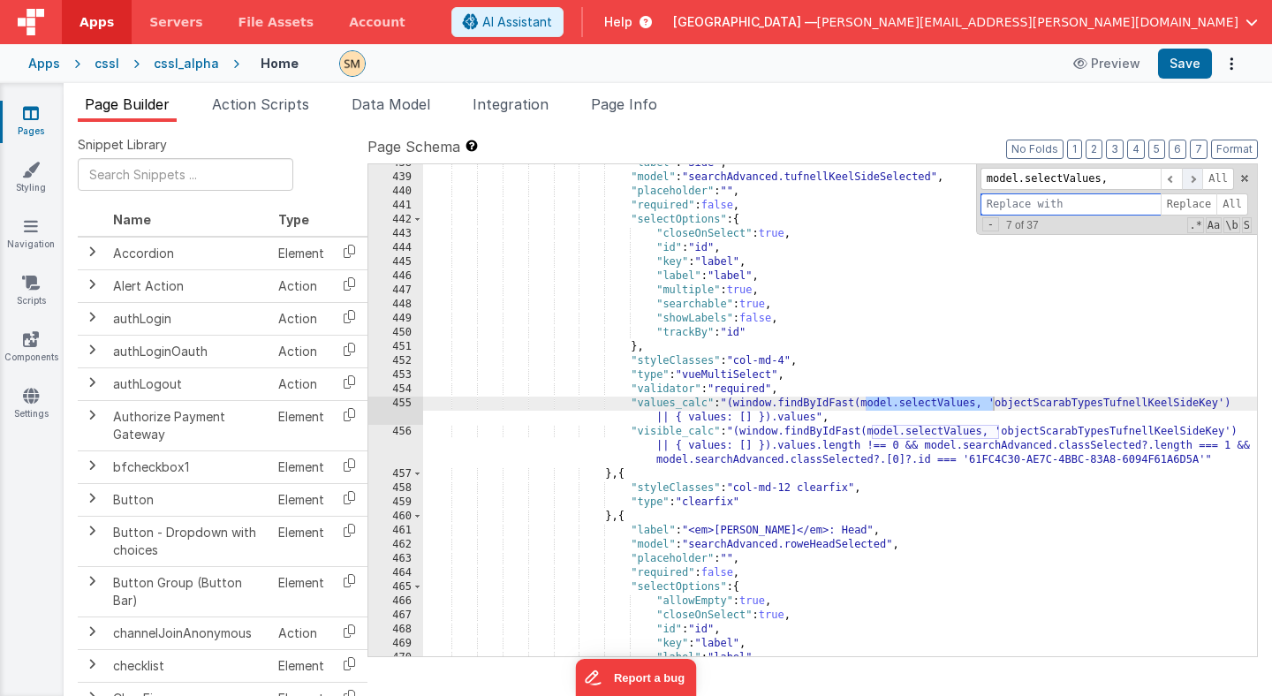
click at [1192, 179] on span at bounding box center [1192, 179] width 21 height 22
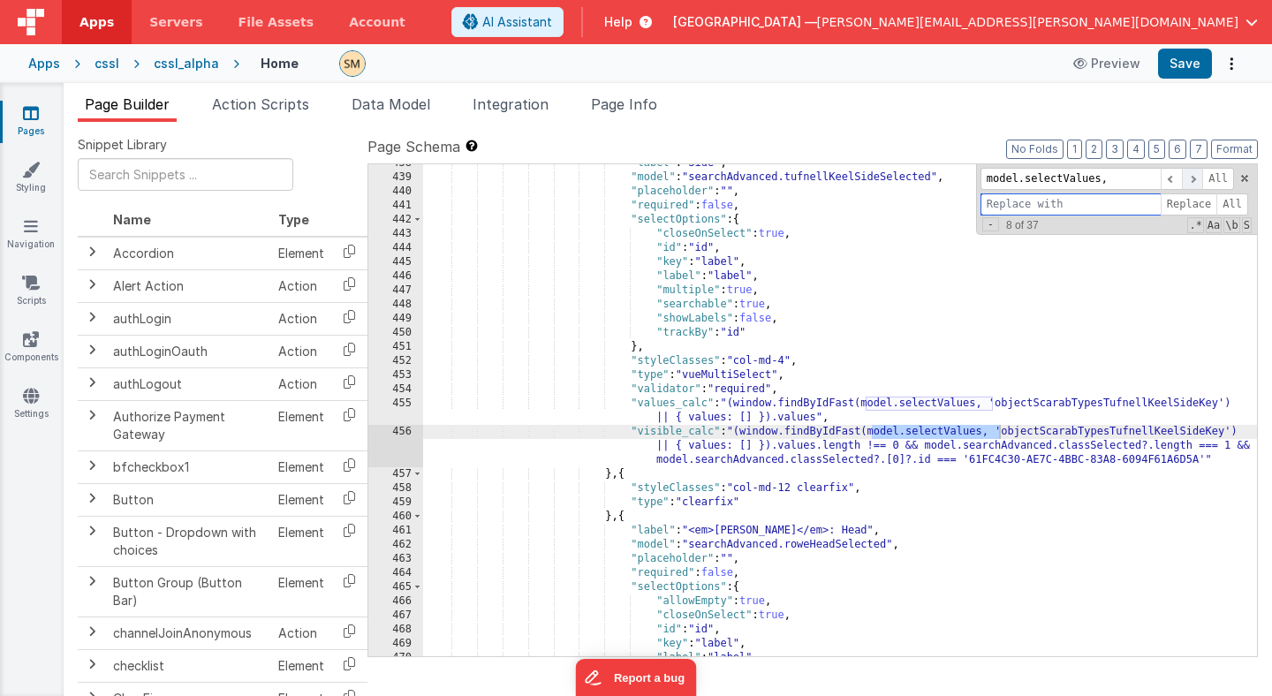
click at [1192, 179] on span at bounding box center [1192, 179] width 21 height 22
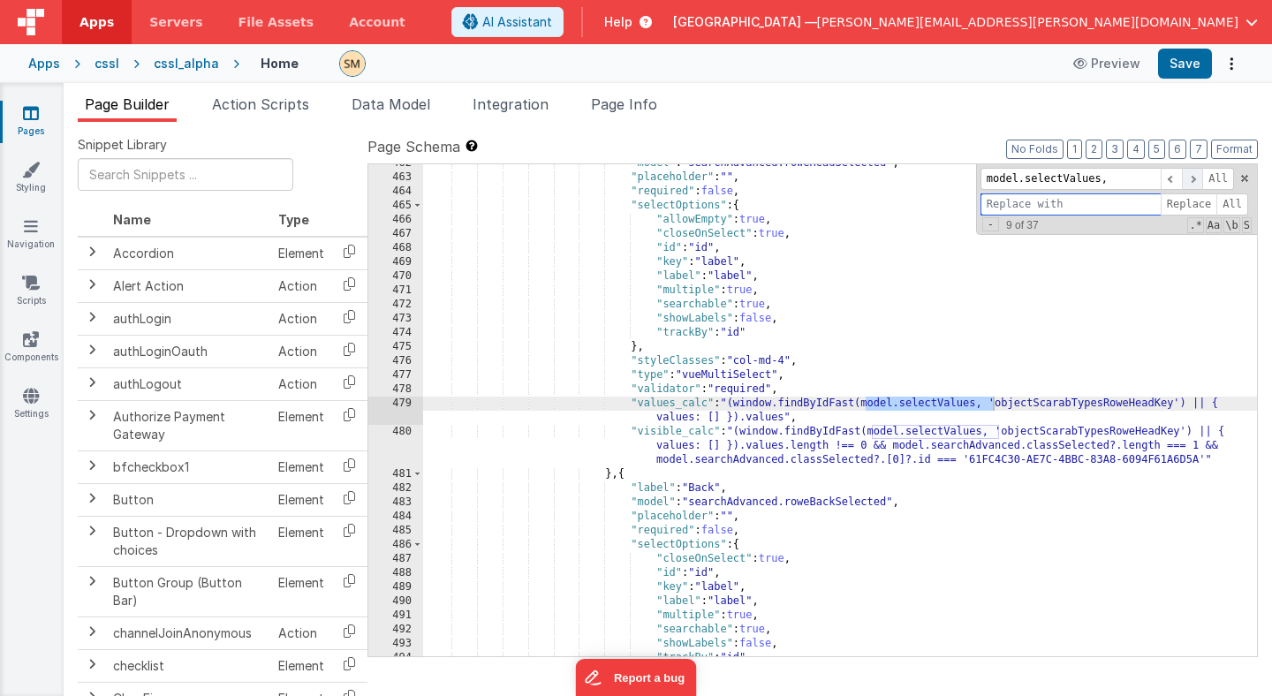
click at [1192, 179] on span at bounding box center [1192, 179] width 21 height 22
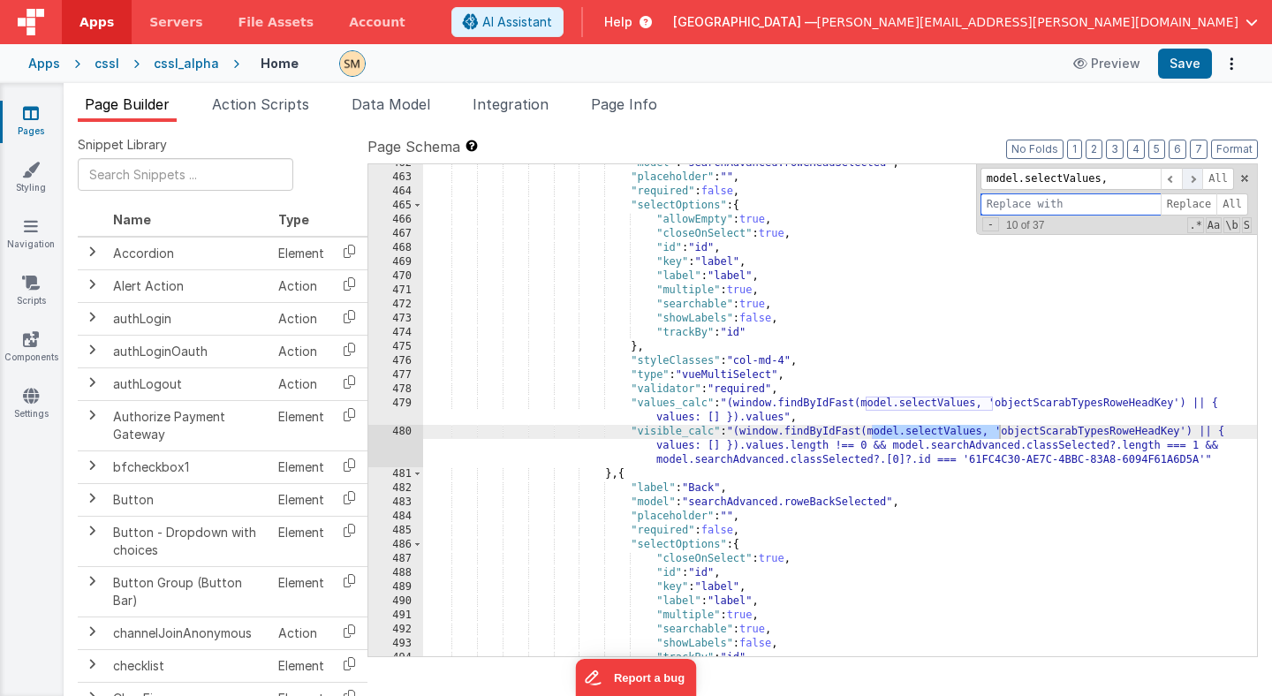
click at [1192, 179] on span at bounding box center [1192, 179] width 21 height 22
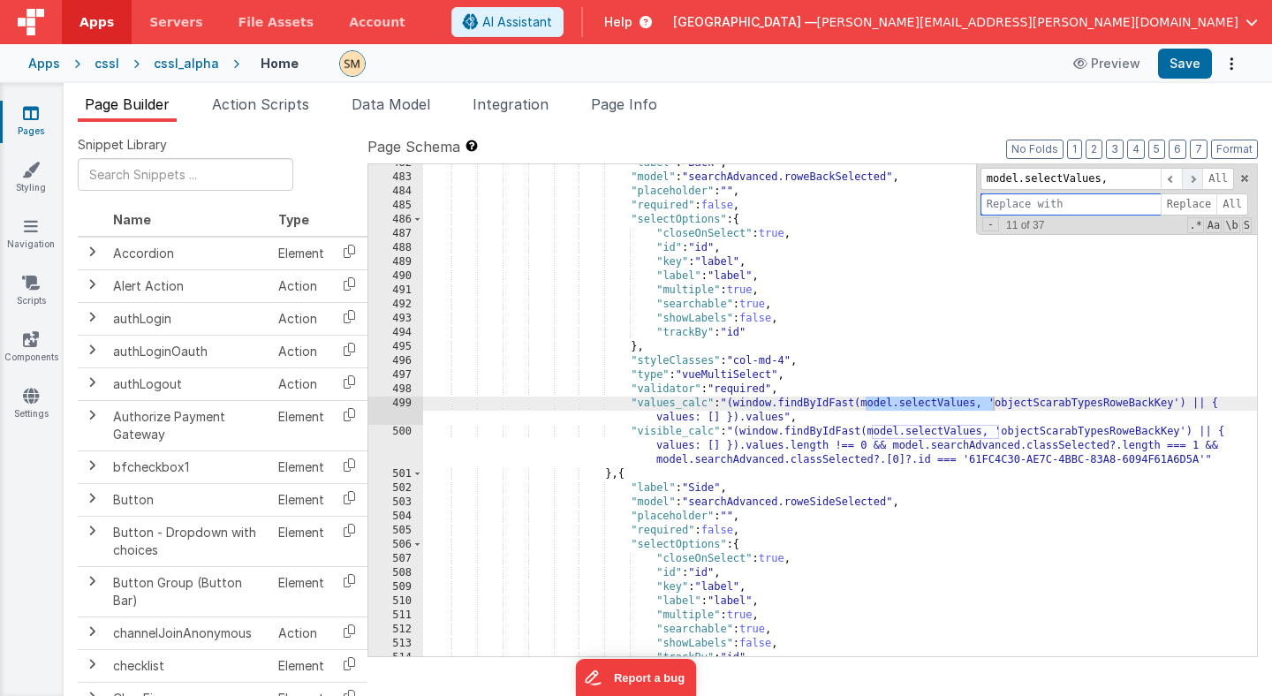
click at [1192, 179] on span at bounding box center [1192, 179] width 21 height 22
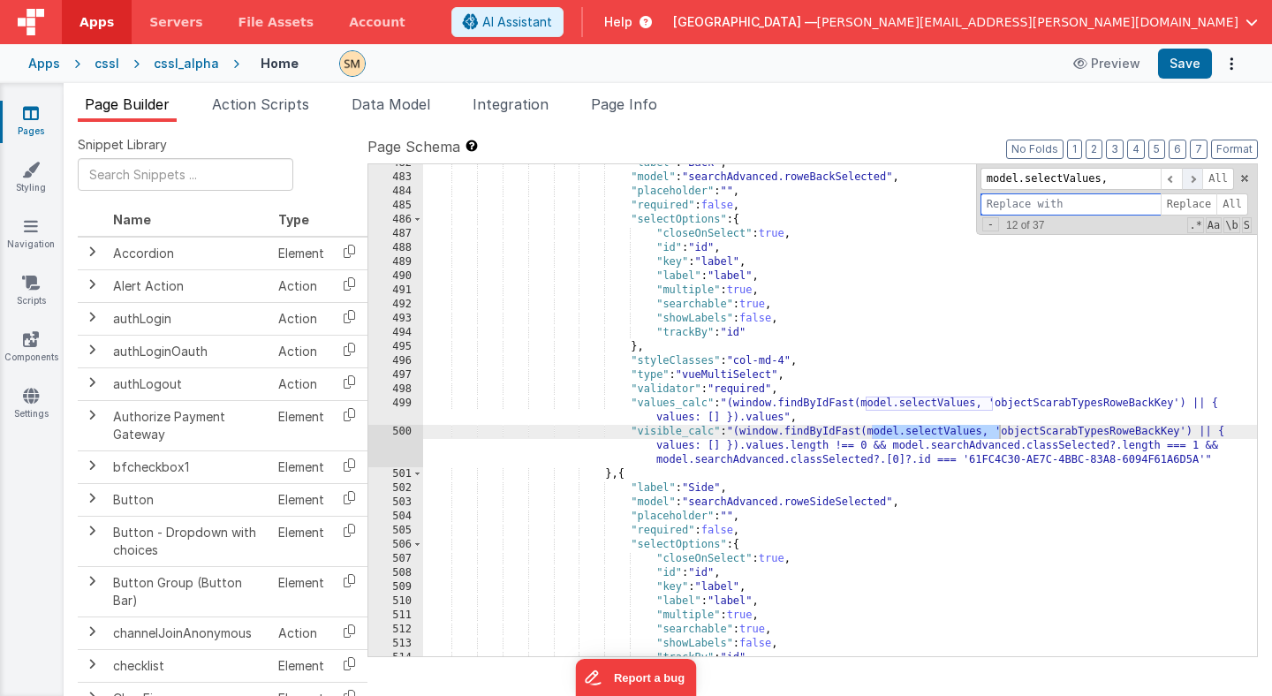
click at [1192, 179] on span at bounding box center [1192, 179] width 21 height 22
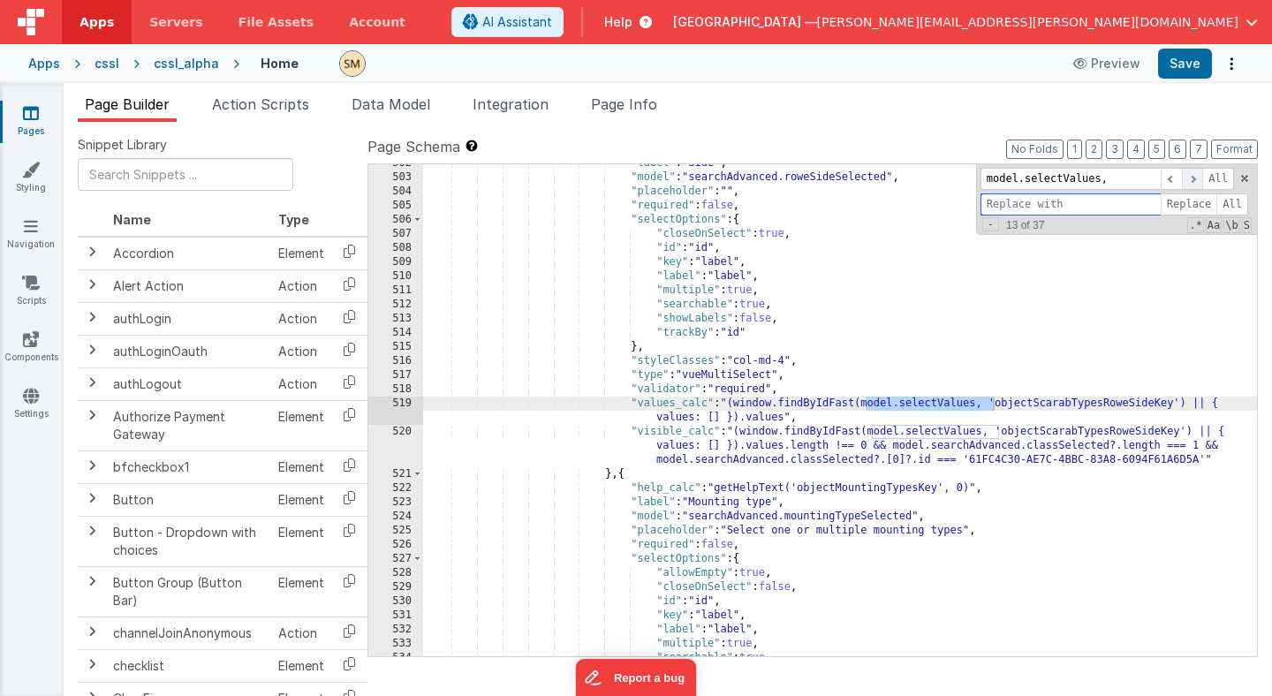
click at [1192, 179] on span at bounding box center [1192, 179] width 21 height 22
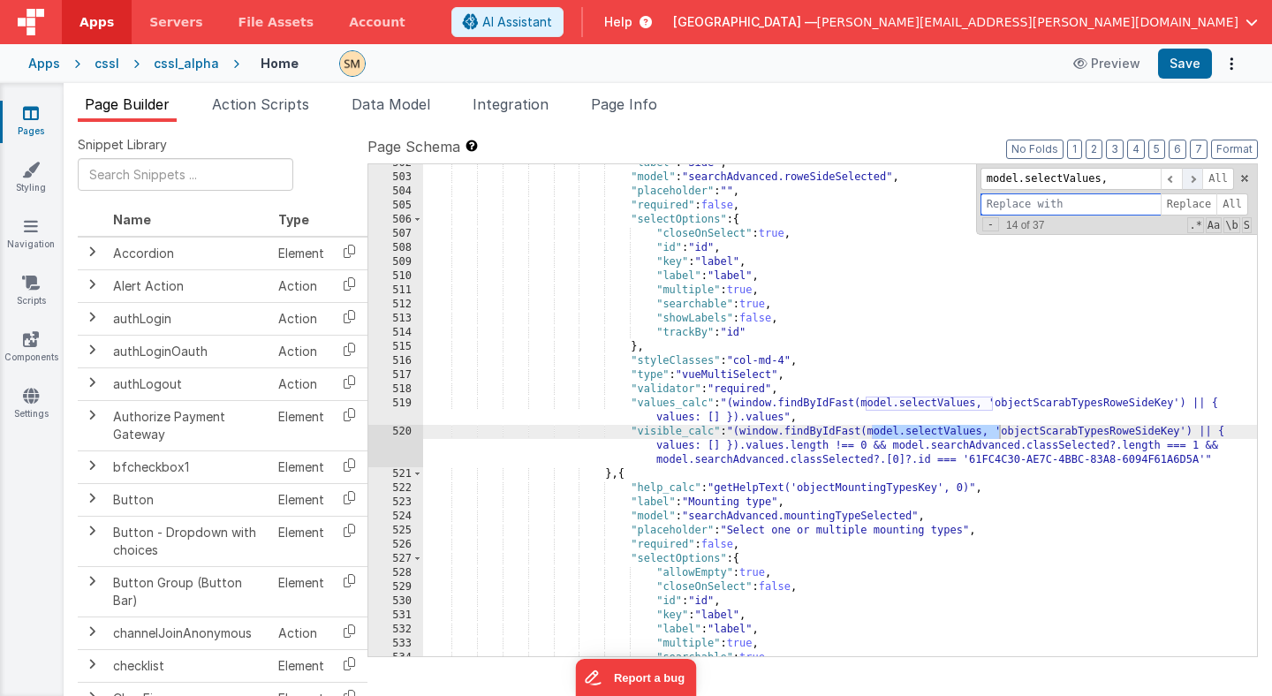
click at [1192, 179] on span at bounding box center [1192, 179] width 21 height 22
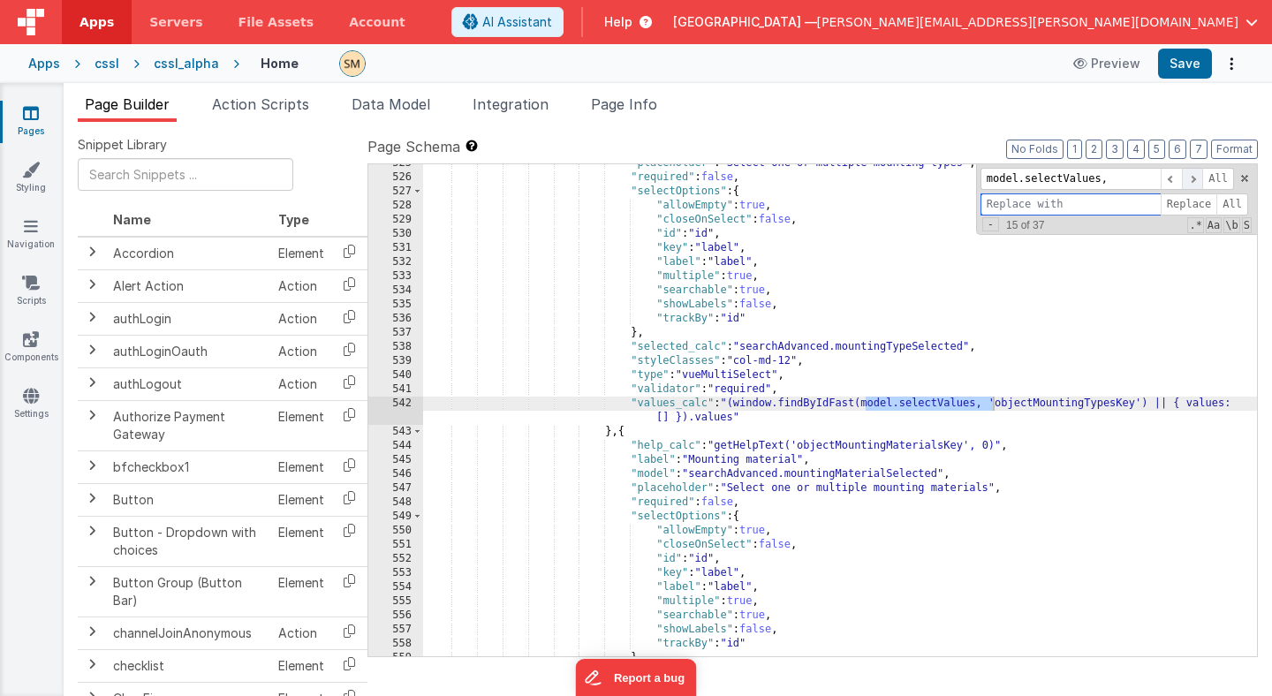
click at [1192, 179] on span at bounding box center [1192, 179] width 21 height 22
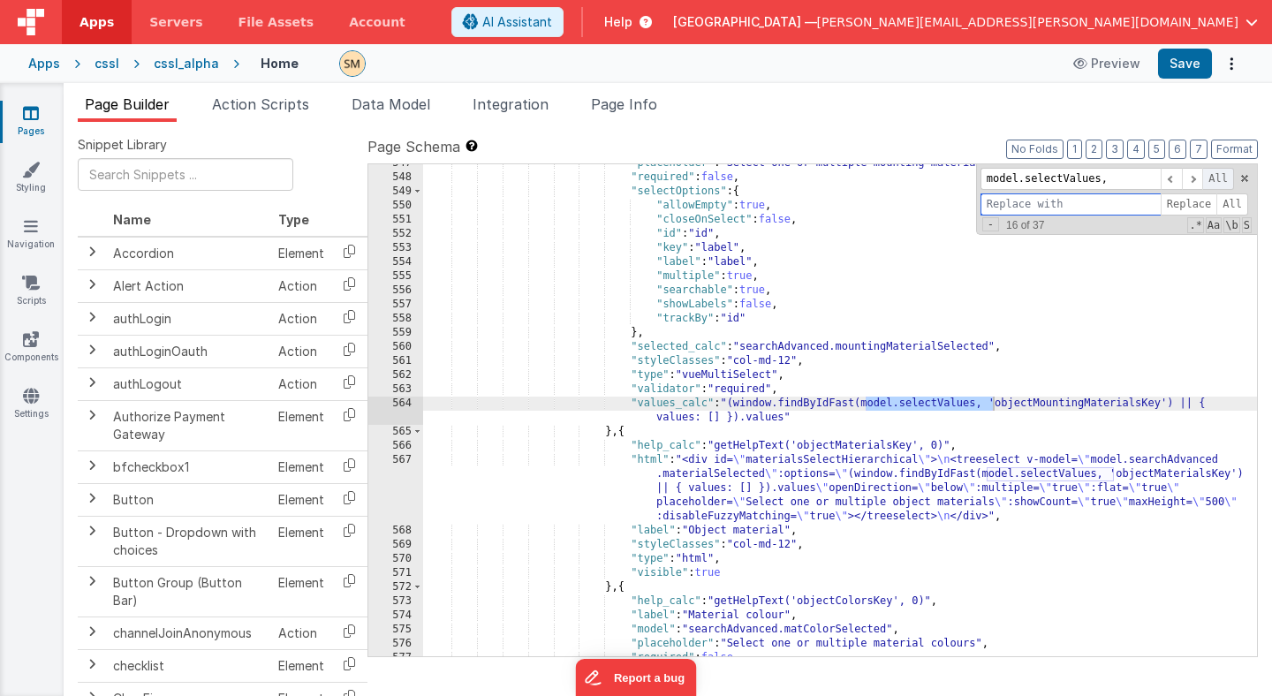
click at [1222, 178] on span "All" at bounding box center [1218, 179] width 32 height 22
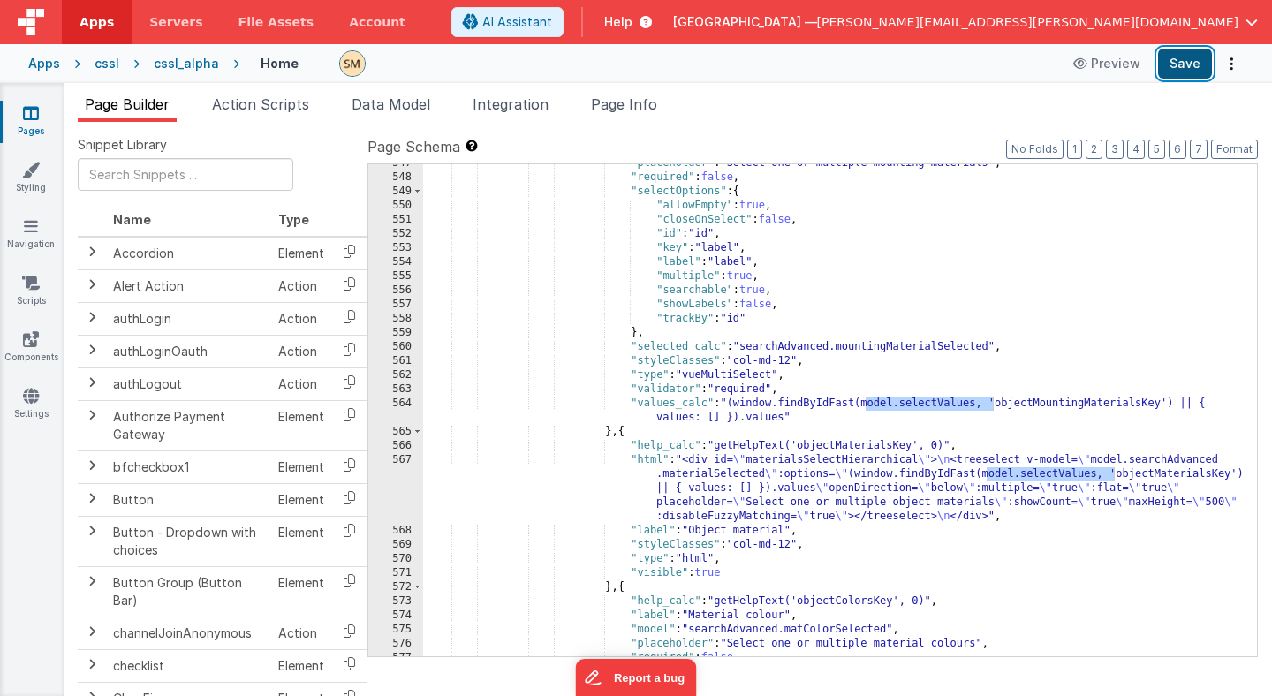
click at [1184, 61] on button "Save" at bounding box center [1185, 64] width 54 height 30
click at [809, 403] on div ""placeholder" : "Select one or multiple mounting materials" , "required" : fals…" at bounding box center [840, 416] width 834 height 520
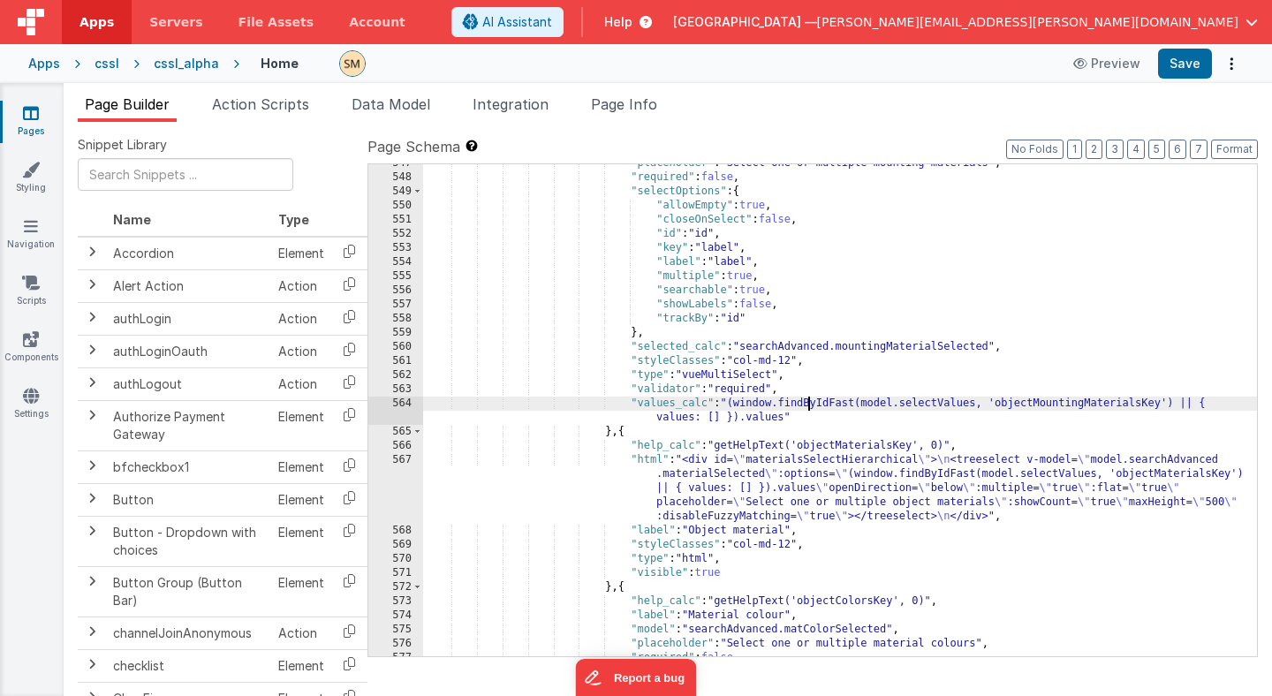
click at [809, 403] on div ""placeholder" : "Select one or multiple mounting materials" , "required" : fals…" at bounding box center [840, 416] width 834 height 520
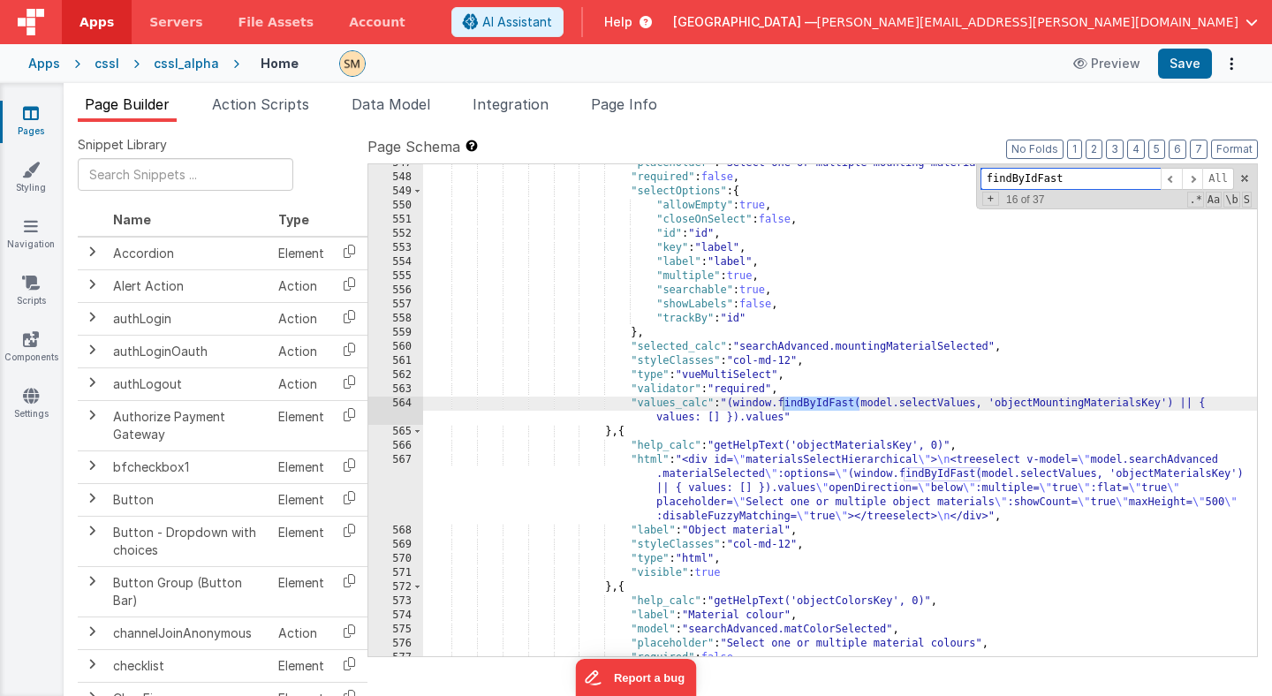
paste input
type input "findByIdDeep"
click at [627, 106] on span "Page Info" at bounding box center [624, 104] width 66 height 18
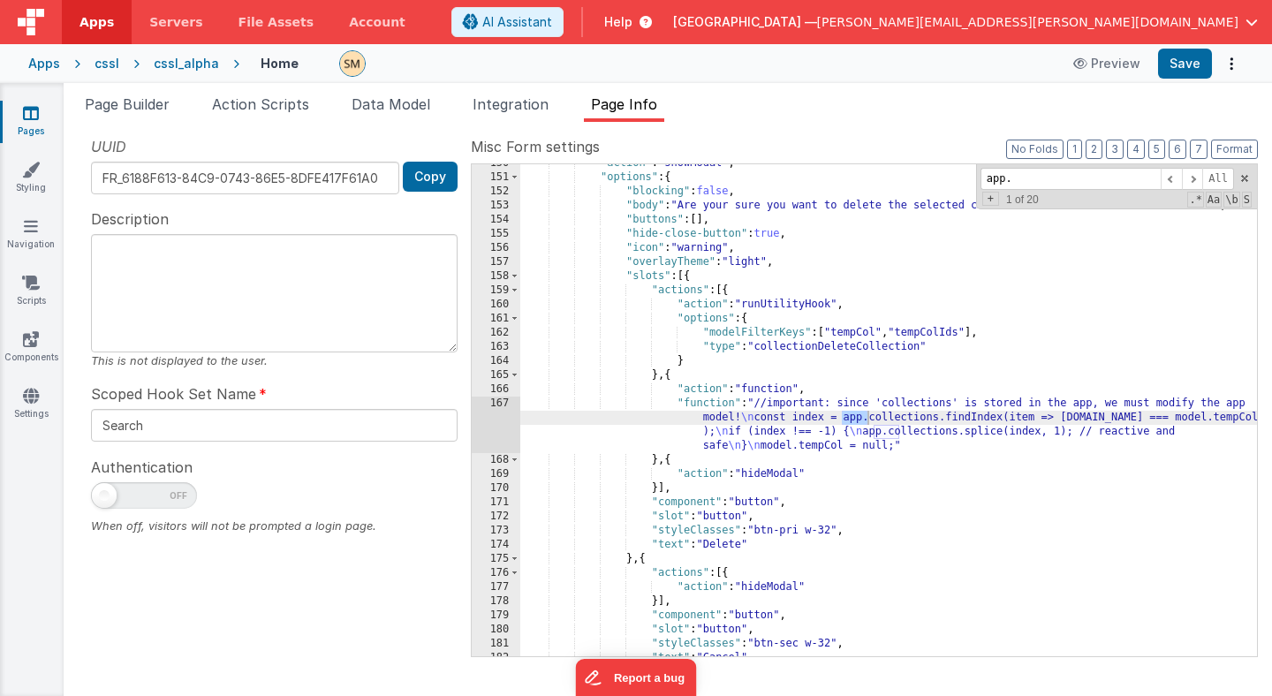
click at [636, 198] on div ""action" : "showModal" , "options" : { "blocking" : false , "body" : "Are your …" at bounding box center [888, 416] width 737 height 520
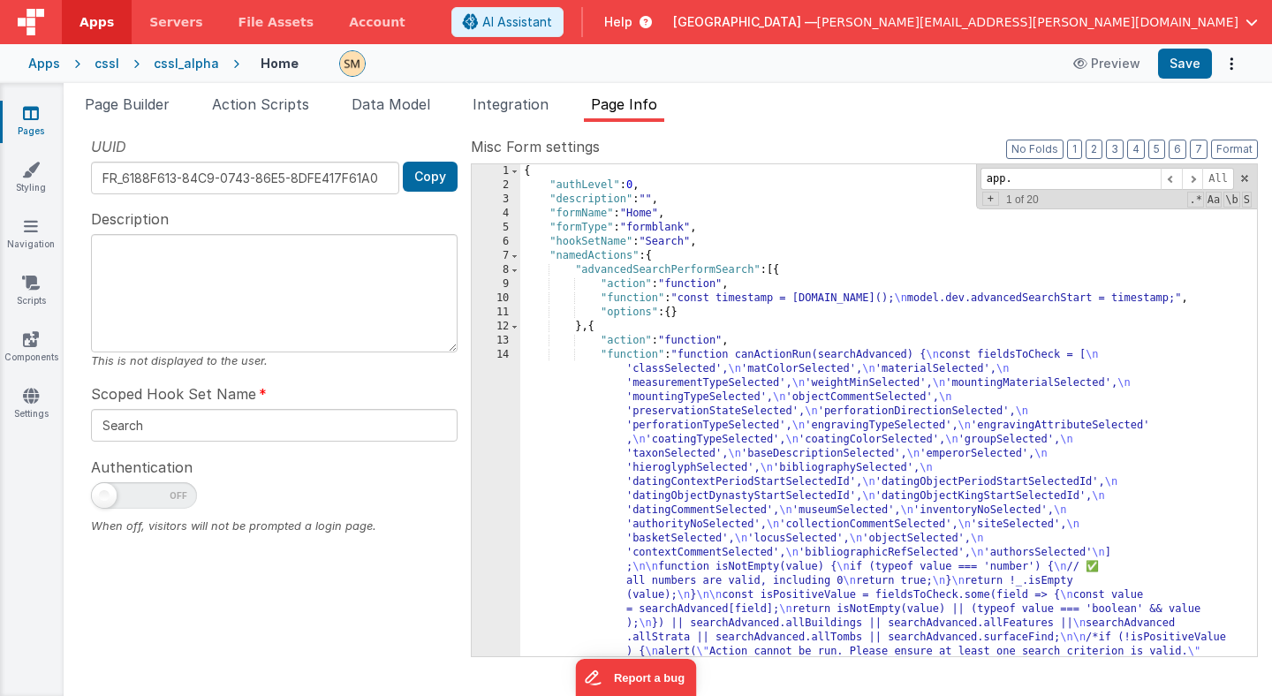
scroll to position [0, 0]
click at [583, 170] on div "{ "authLevel" : 0 , "description" : "" , "formName" : "Home" , "formType" : "fo…" at bounding box center [888, 622] width 737 height 916
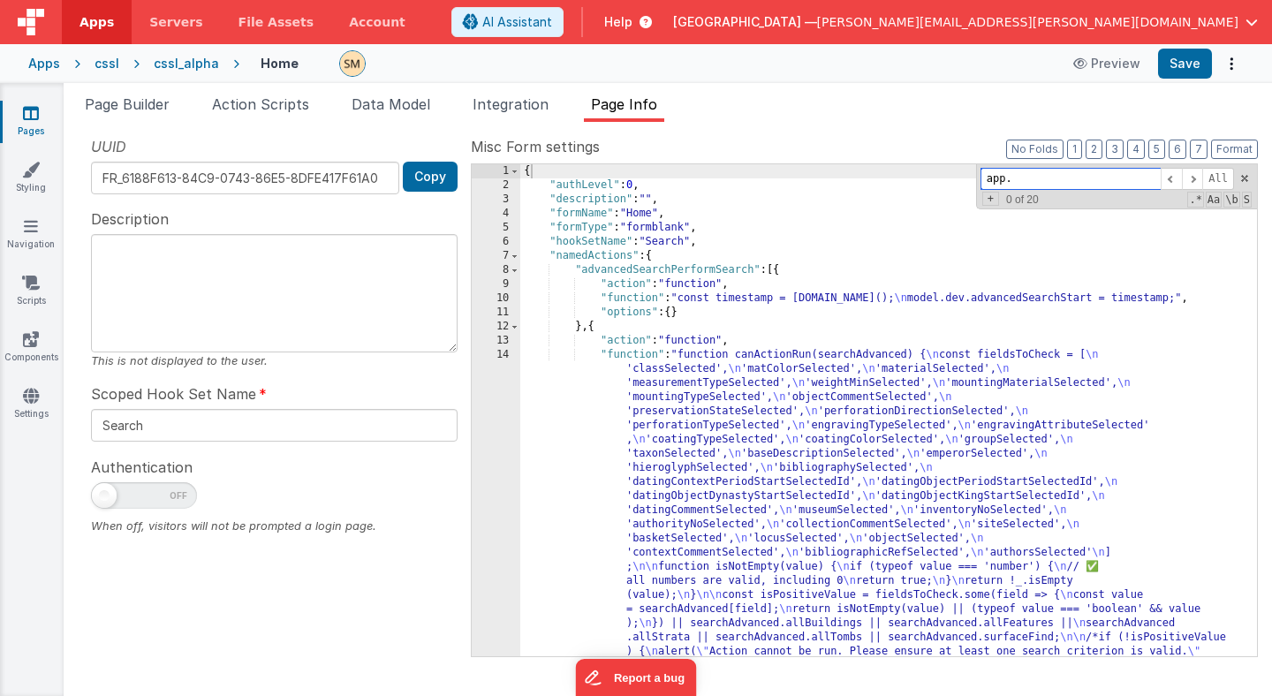
paste input "findByIdFast"
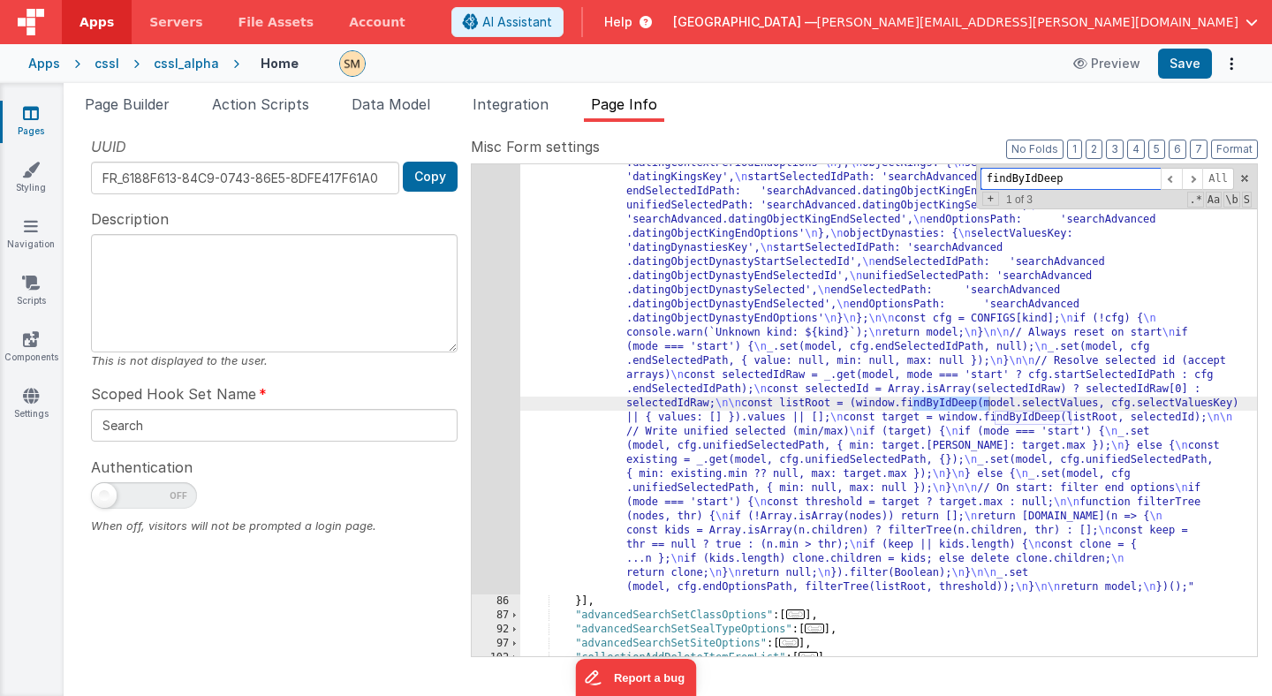
type input "findByIdDeep"
click at [713, 405] on div ""function" : "(function () { \n const mode = action?.options?.mode; \n const ki…" at bounding box center [888, 529] width 737 height 1142
click at [491, 401] on div "85" at bounding box center [496, 276] width 49 height 636
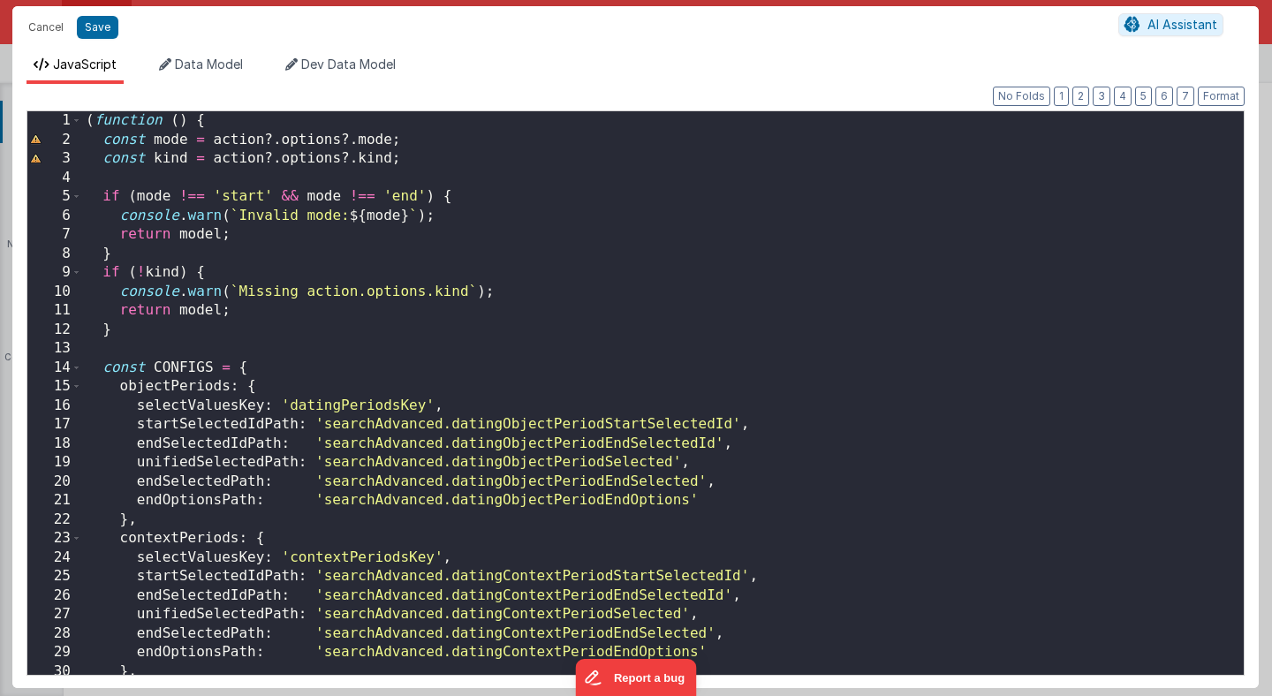
click at [511, 197] on div "( function ( ) { const mode = action ?. options ?. mode ; const kind = action ?…" at bounding box center [663, 412] width 1162 height 602
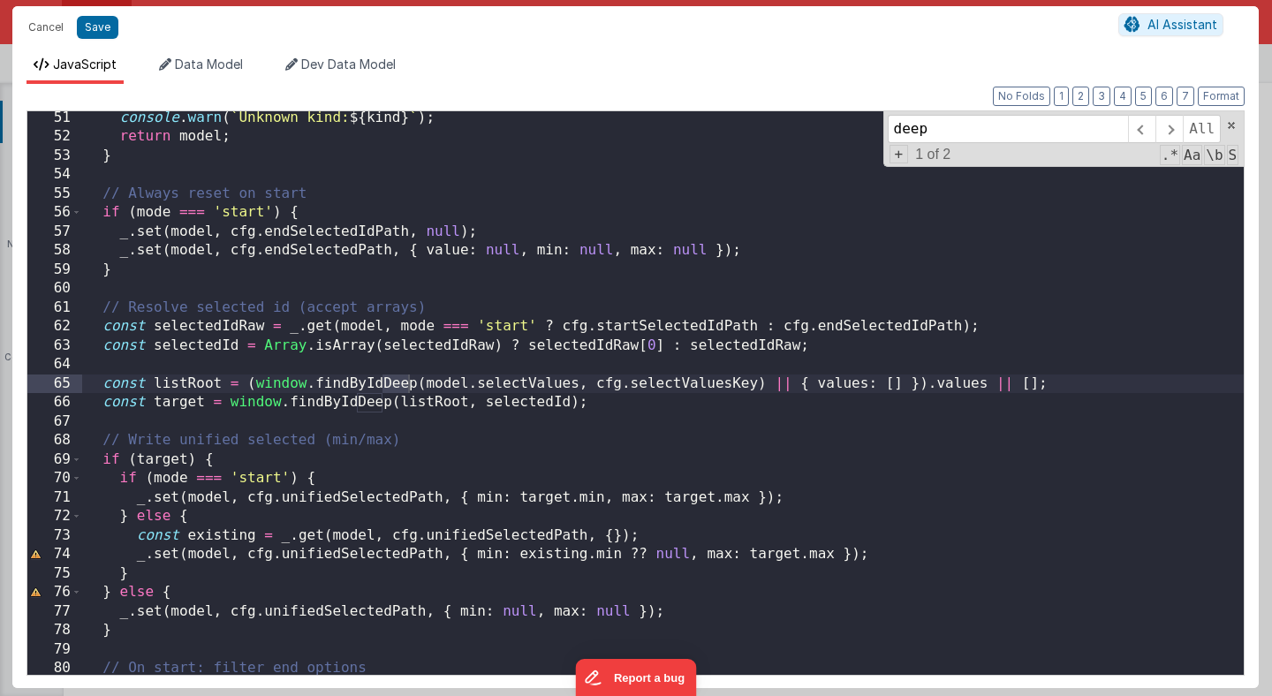
scroll to position [952, 0]
type input "deep"
click at [397, 381] on div "console . warn ( ` Unknown kind: ${ kind } ` ) ; return model ; } // Always res…" at bounding box center [663, 410] width 1162 height 602
click at [411, 385] on div "console . warn ( ` Unknown kind: ${ kind } ` ) ; return model ; } // Always res…" at bounding box center [663, 410] width 1162 height 602
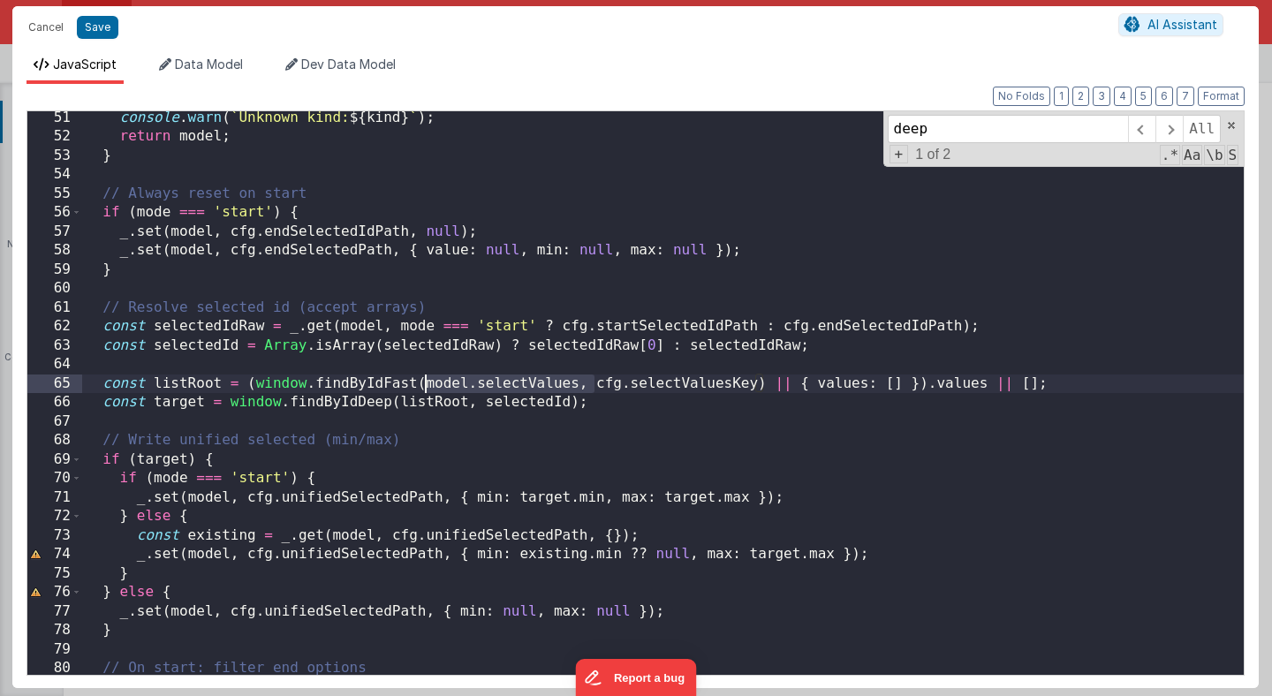
drag, startPoint x: 592, startPoint y: 386, endPoint x: 427, endPoint y: 382, distance: 165.2
click at [426, 382] on div "console . warn ( ` Unknown kind: ${ kind } ` ) ; return model ; } // Always res…" at bounding box center [663, 410] width 1162 height 602
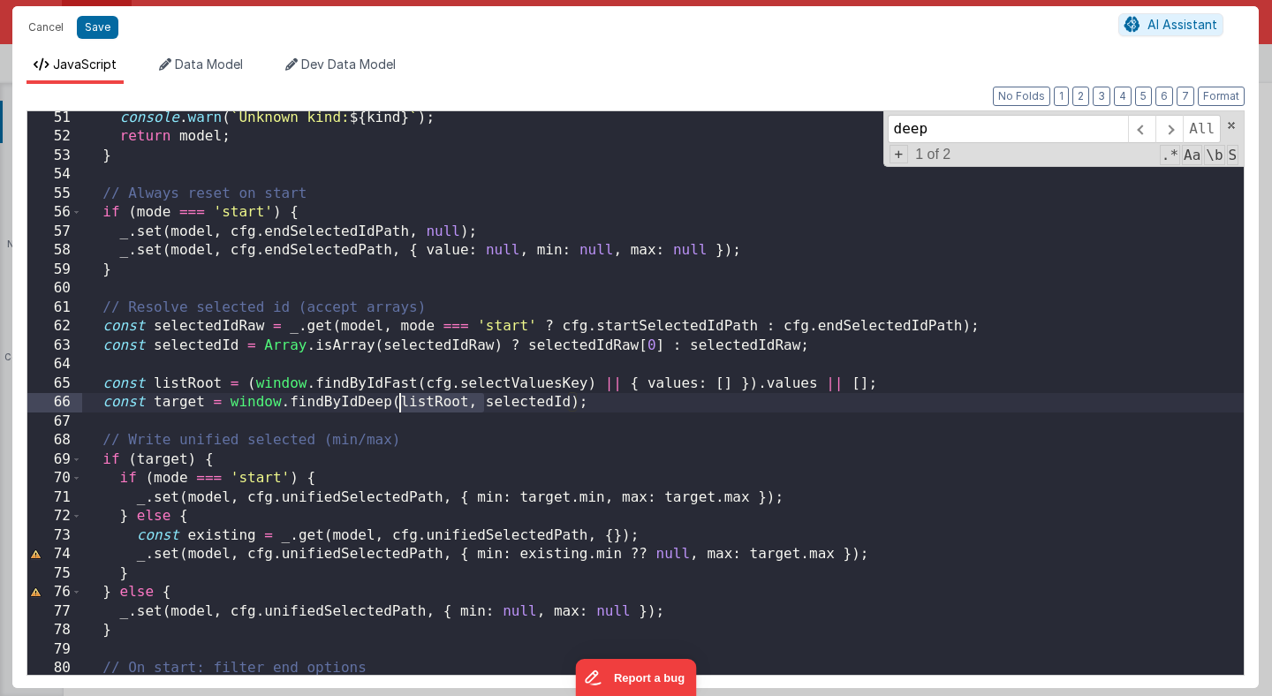
drag, startPoint x: 485, startPoint y: 406, endPoint x: 399, endPoint y: 398, distance: 86.1
click at [399, 398] on div "console . warn ( ` Unknown kind: ${ kind } ` ) ; return model ; } // Always res…" at bounding box center [663, 410] width 1162 height 602
click at [428, 398] on div "console . warn ( ` Unknown kind: ${ kind } ` ) ; return model ; } // Always res…" at bounding box center [663, 410] width 1162 height 602
click at [615, 403] on div "console . warn ( ` Unknown kind: ${ kind } ` ) ; return model ; } // Always res…" at bounding box center [663, 410] width 1162 height 602
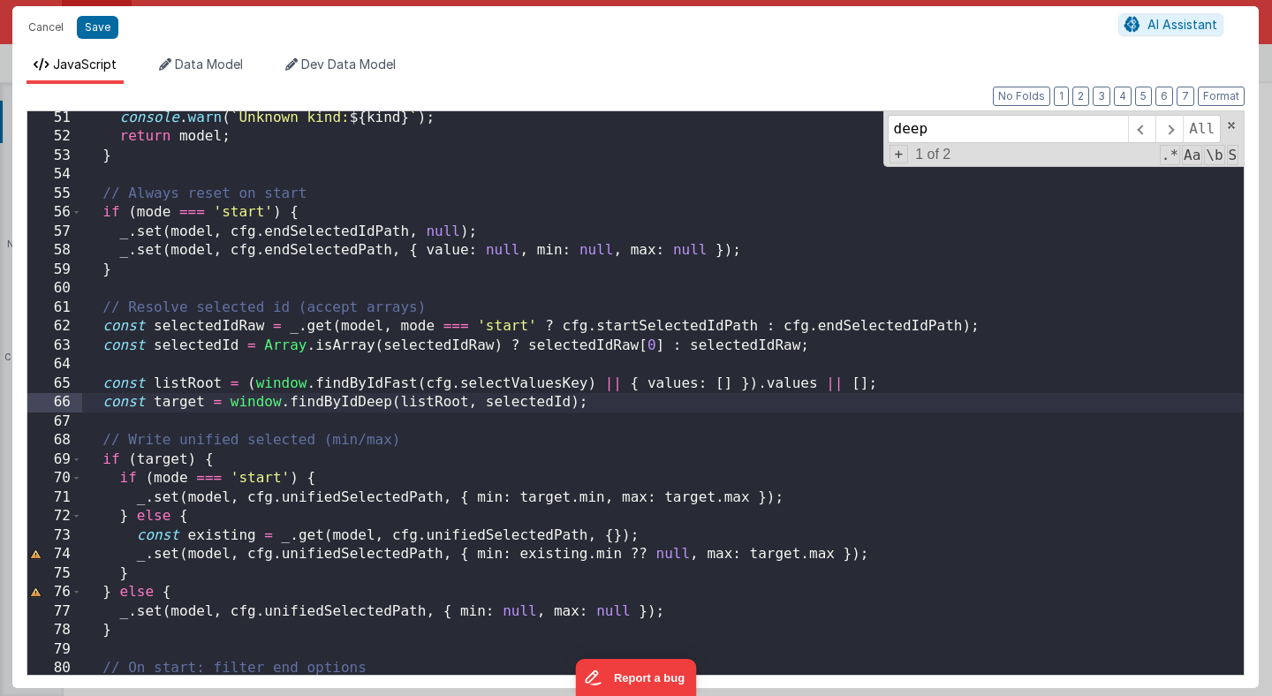
click at [615, 403] on div "console . warn ( ` Unknown kind: ${ kind } ` ) ; return model ; } // Always res…" at bounding box center [663, 410] width 1162 height 602
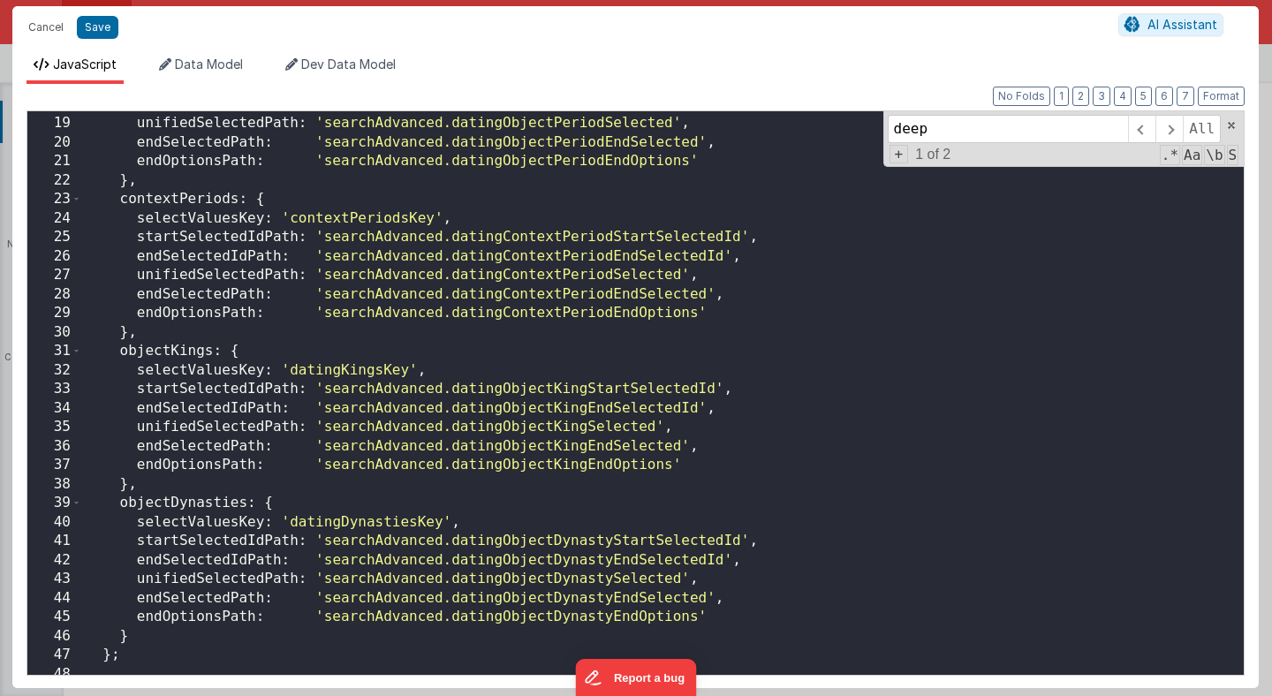
scroll to position [0, 0]
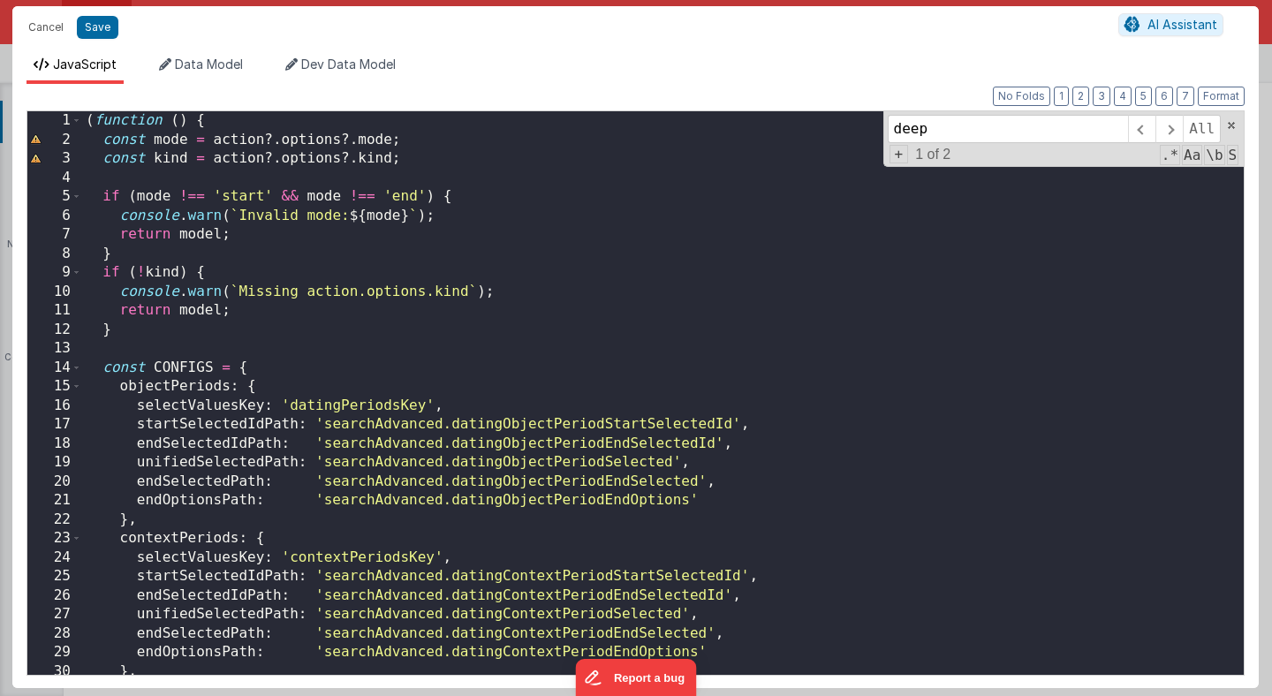
click at [615, 403] on div "( function ( ) { const mode = action ?. options ?. mode ; const kind = action ?…" at bounding box center [663, 412] width 1162 height 602
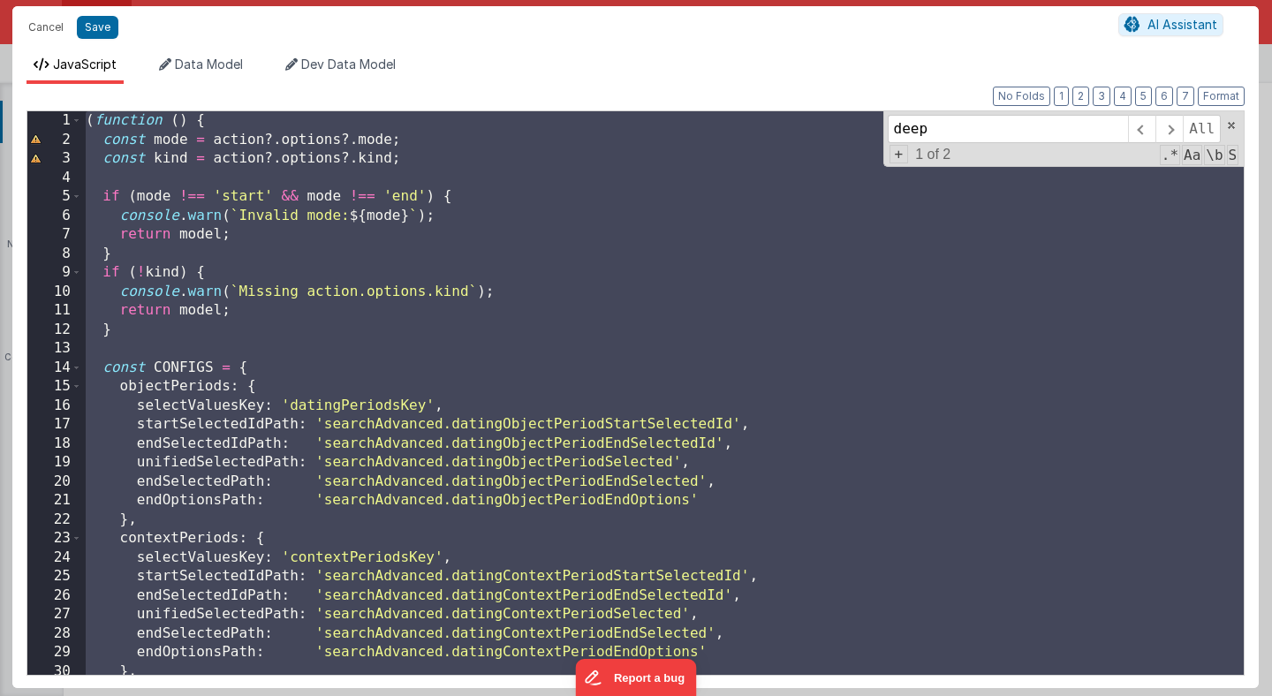
click at [819, 408] on div "( function ( ) { const mode = action ?. options ?. mode ; const kind = action ?…" at bounding box center [663, 412] width 1162 height 602
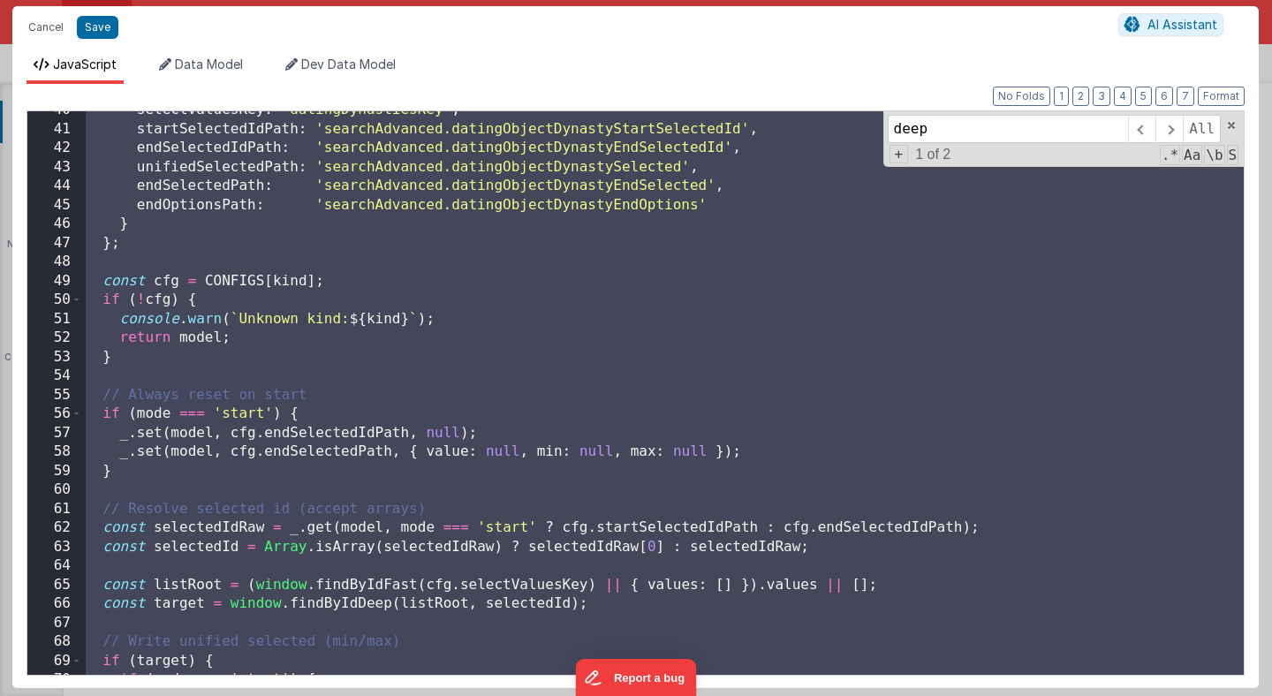
scroll to position [761, 0]
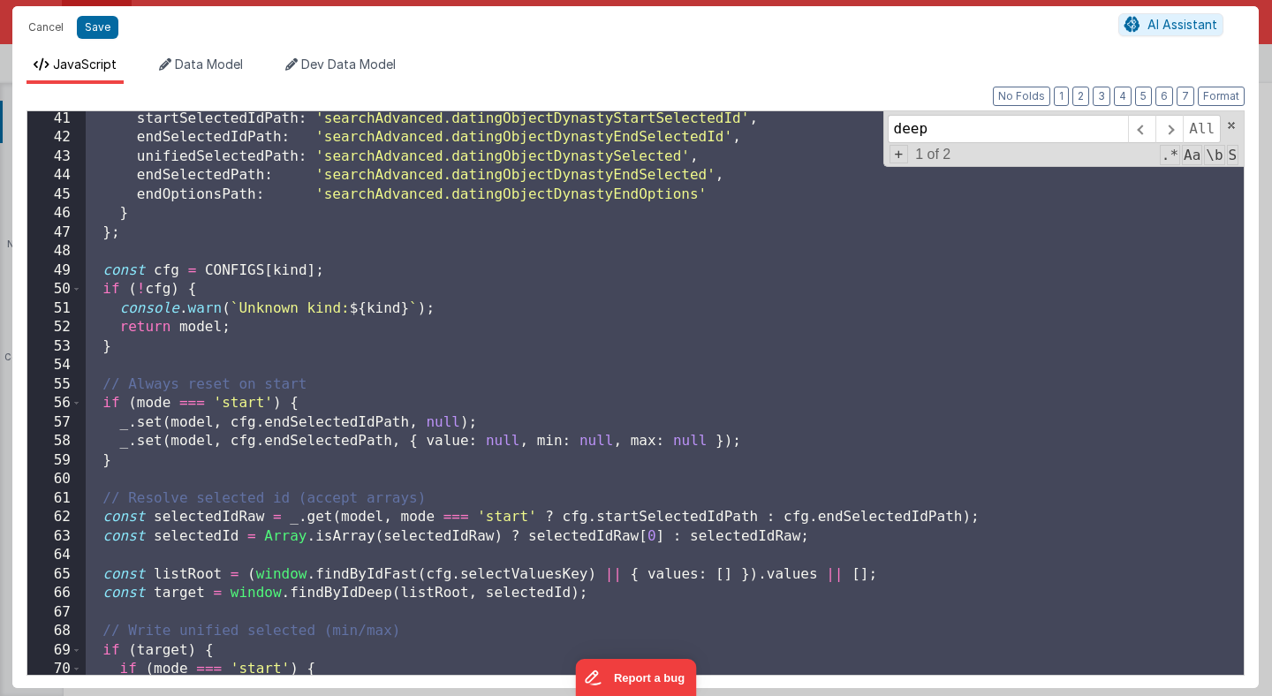
click at [616, 367] on div "startSelectedIdPath : 'searchAdvanced.datingObjectDynastyStartSelectedId' , end…" at bounding box center [663, 411] width 1162 height 602
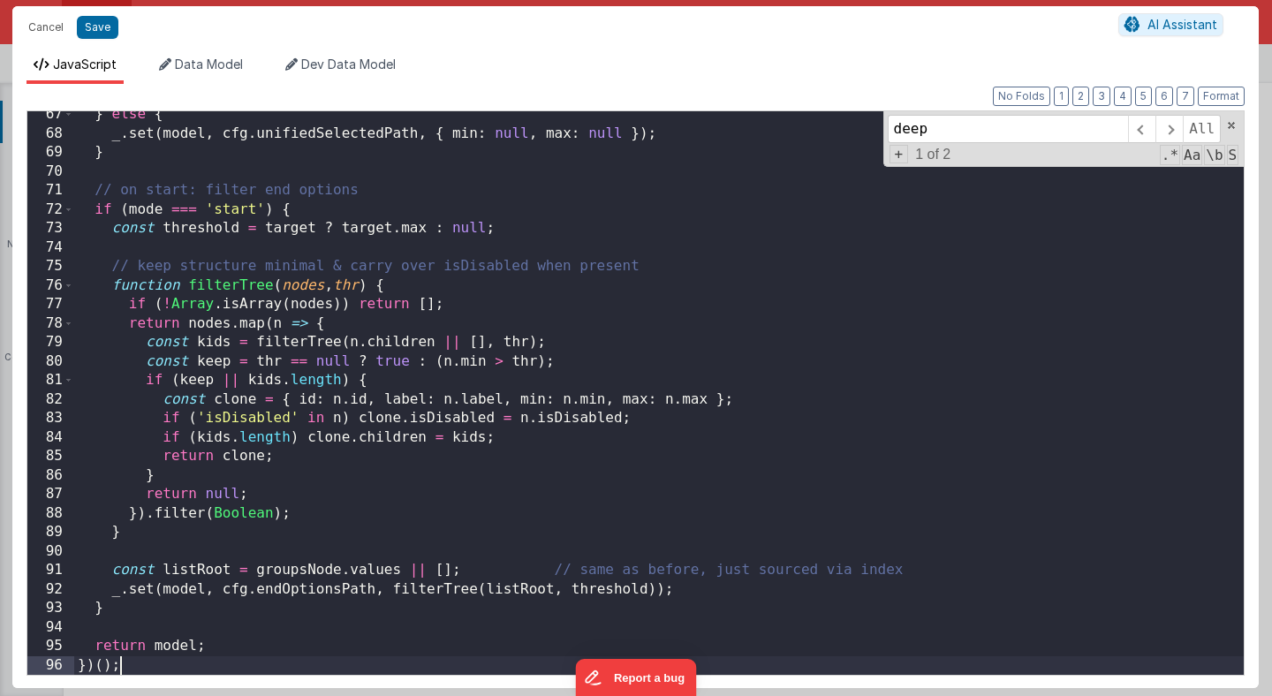
scroll to position [1260, 0]
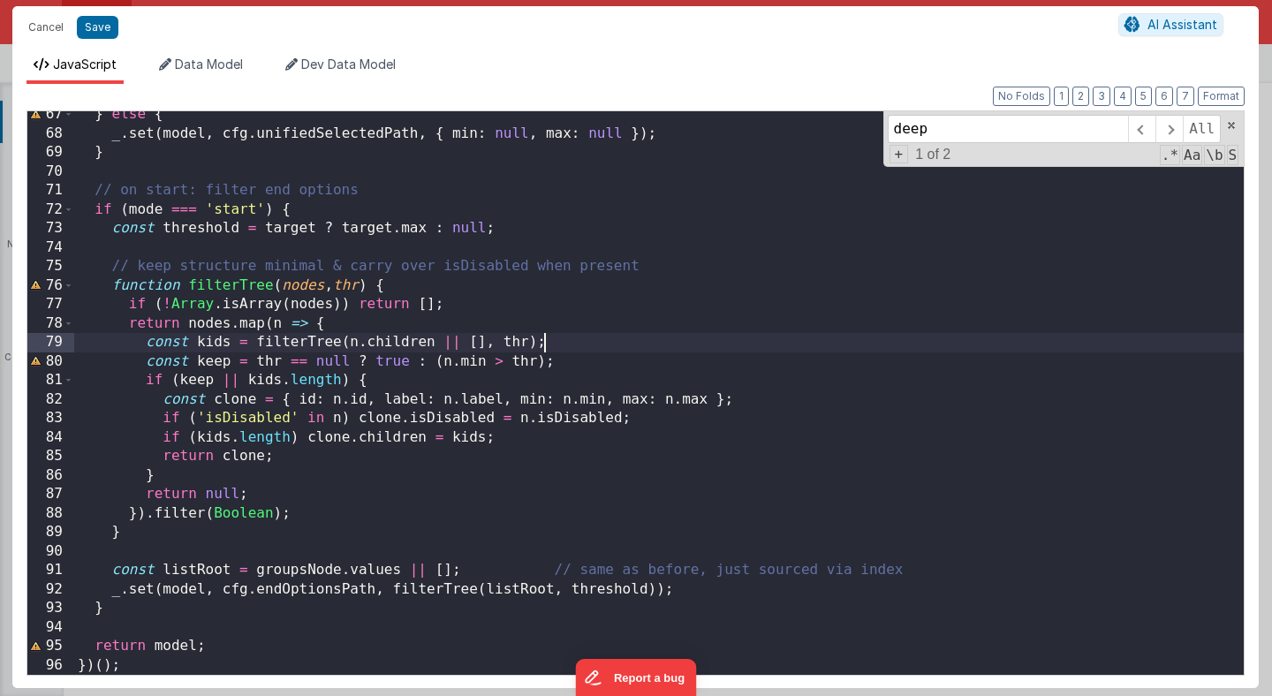
click at [604, 340] on div "} else { _ . set ( model , cfg . unifiedSelectedPath , { min : null , max : nul…" at bounding box center [659, 406] width 1170 height 602
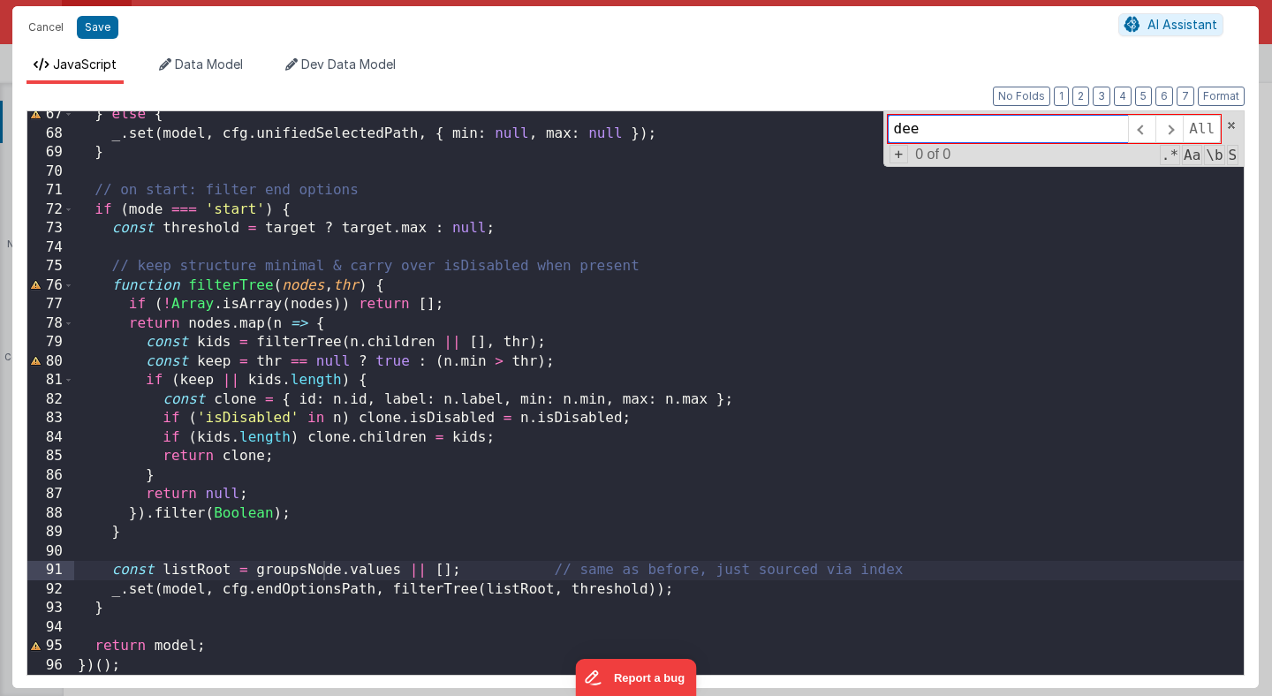
type input "deep"
click at [96, 33] on button "Save" at bounding box center [98, 27] width 42 height 23
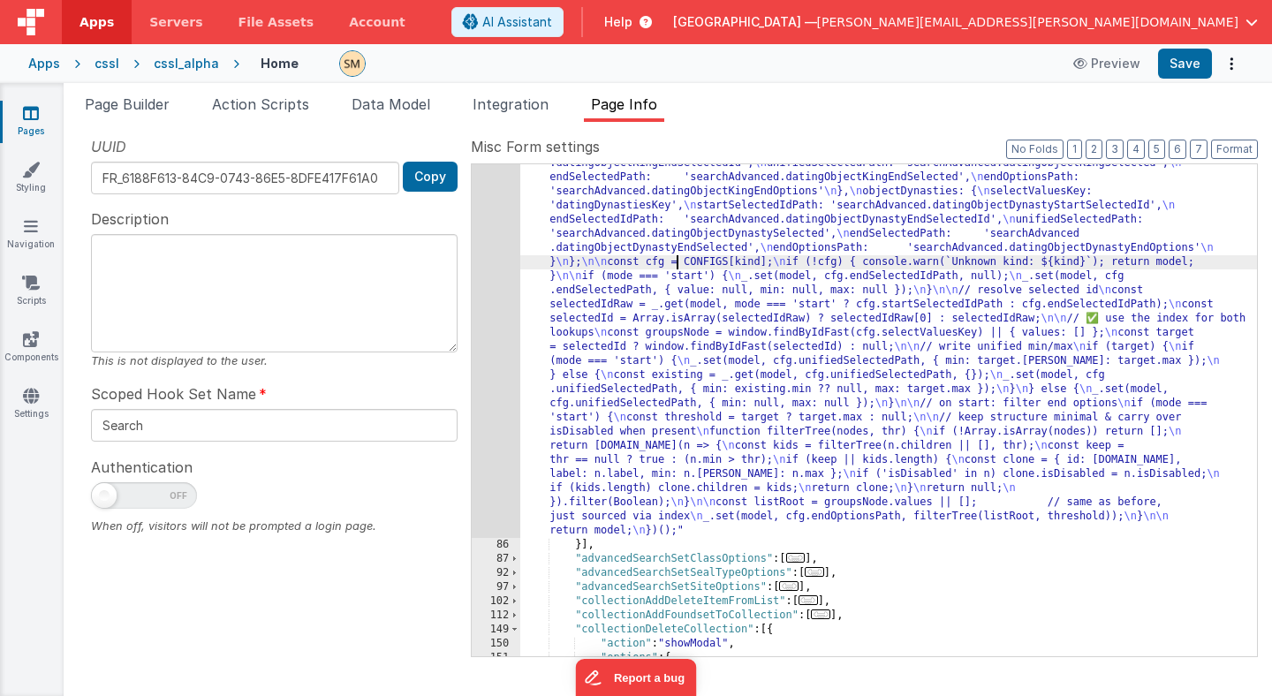
click at [675, 264] on div ""function" : "(function () { \n const mode = action?.options?.mode; \n const ki…" at bounding box center [888, 501] width 737 height 1086
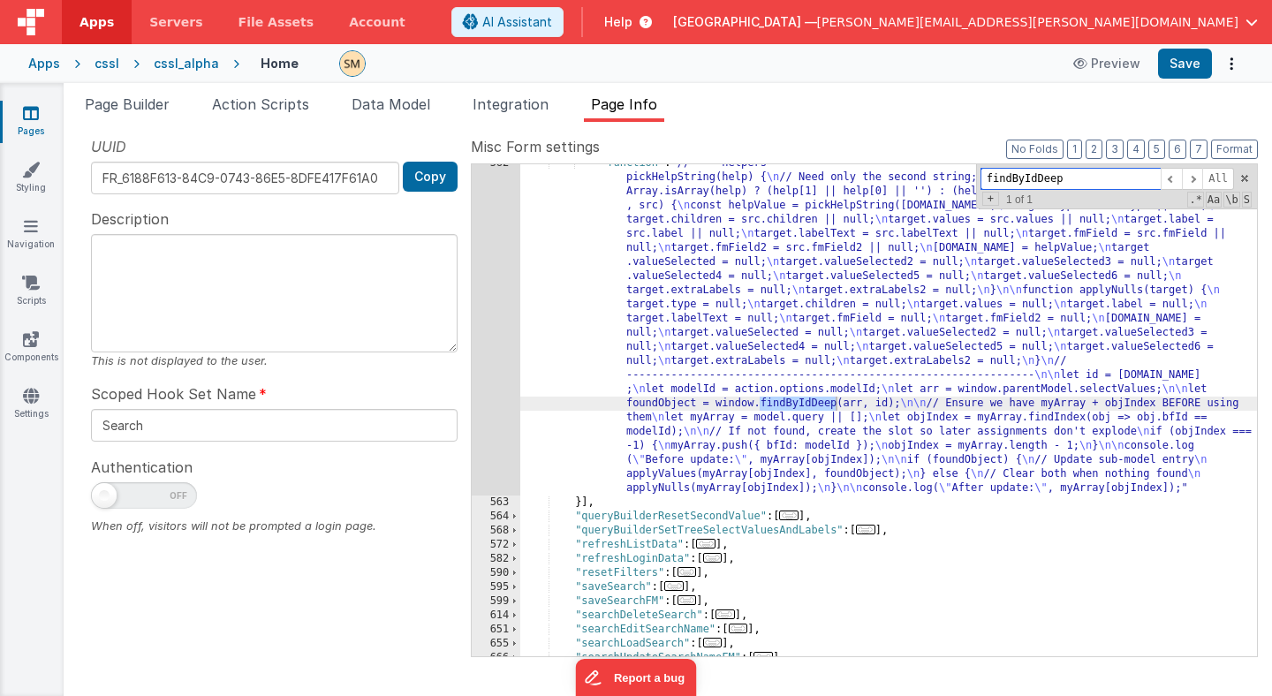
scroll to position [2934, 0]
click at [712, 406] on div ""function" : "// --- helpers --------------------------------------------------…" at bounding box center [888, 578] width 737 height 845
click at [507, 392] on div "562" at bounding box center [496, 325] width 49 height 339
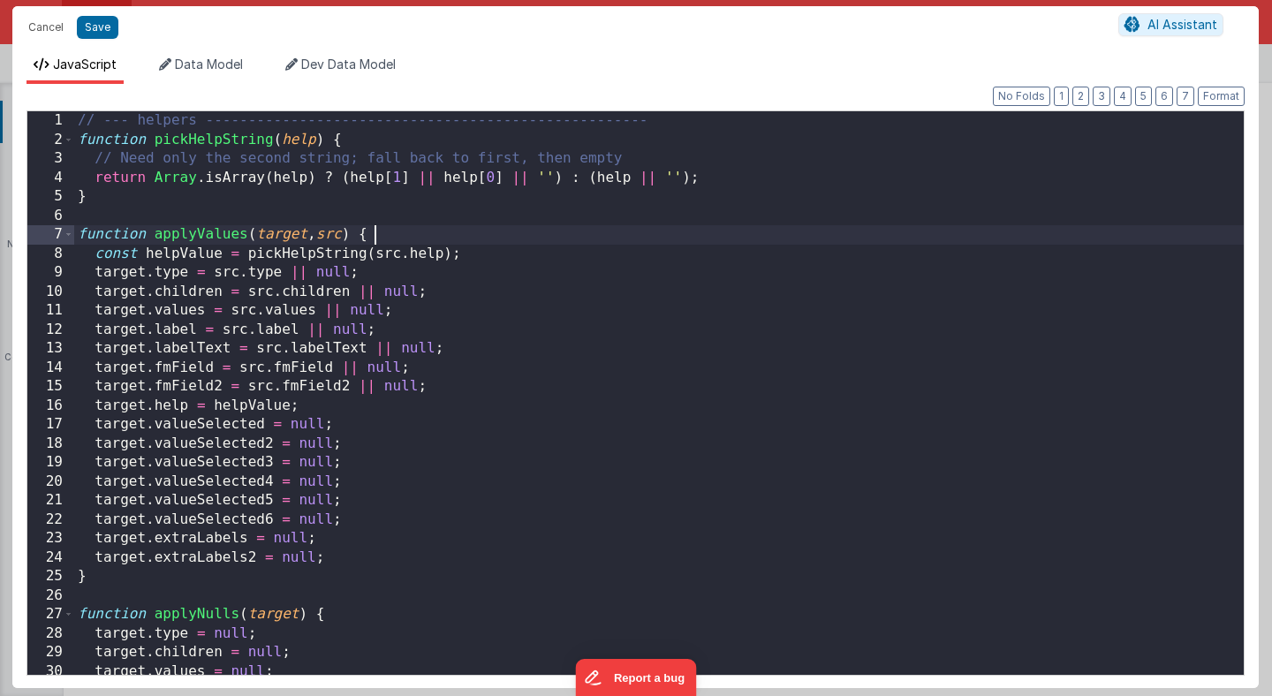
click at [544, 231] on div "// --- helpers ---------------------------------------------------- function pi…" at bounding box center [659, 412] width 1170 height 602
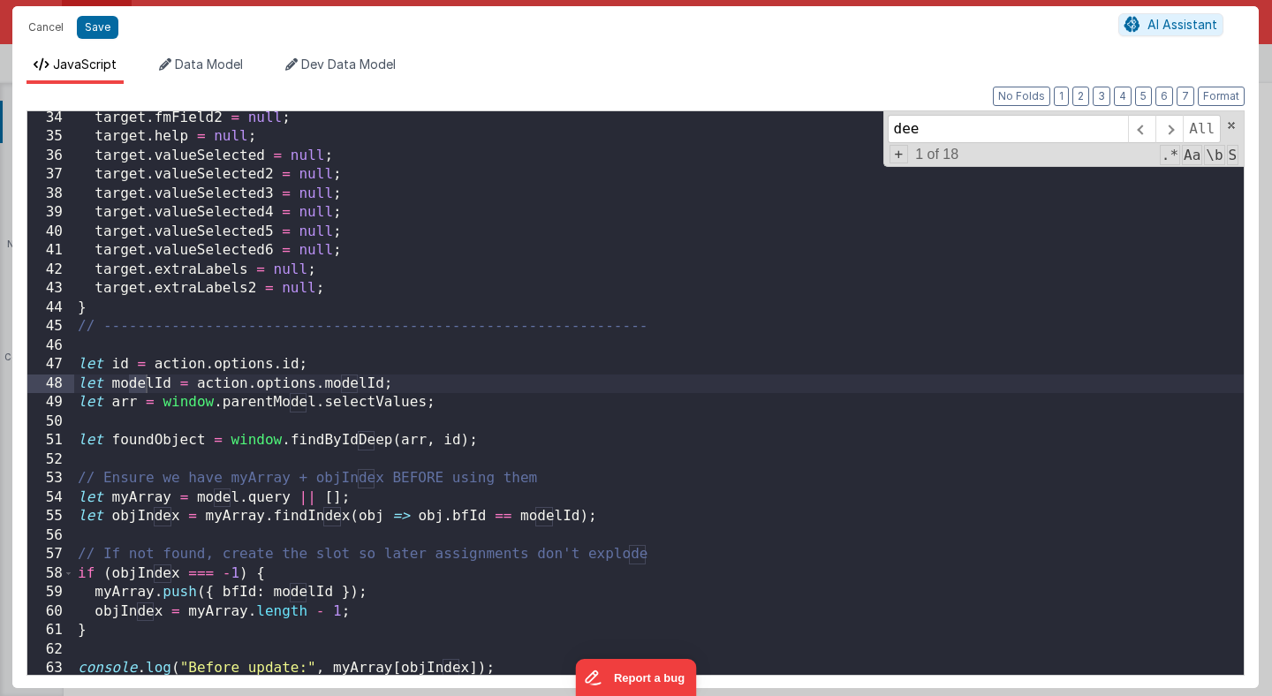
scroll to position [630, 0]
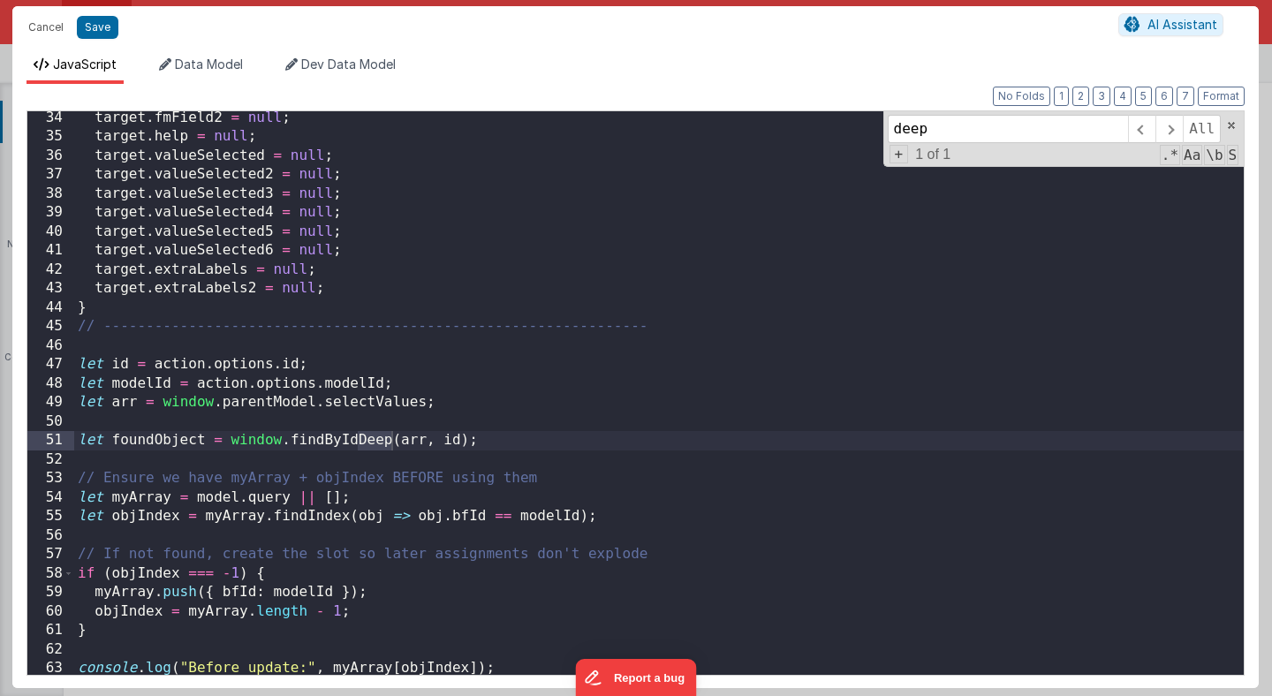
type input "deep"
click at [495, 439] on div "target . fmField2 = null ; target . help = null ; target . valueSelected = null…" at bounding box center [659, 410] width 1170 height 602
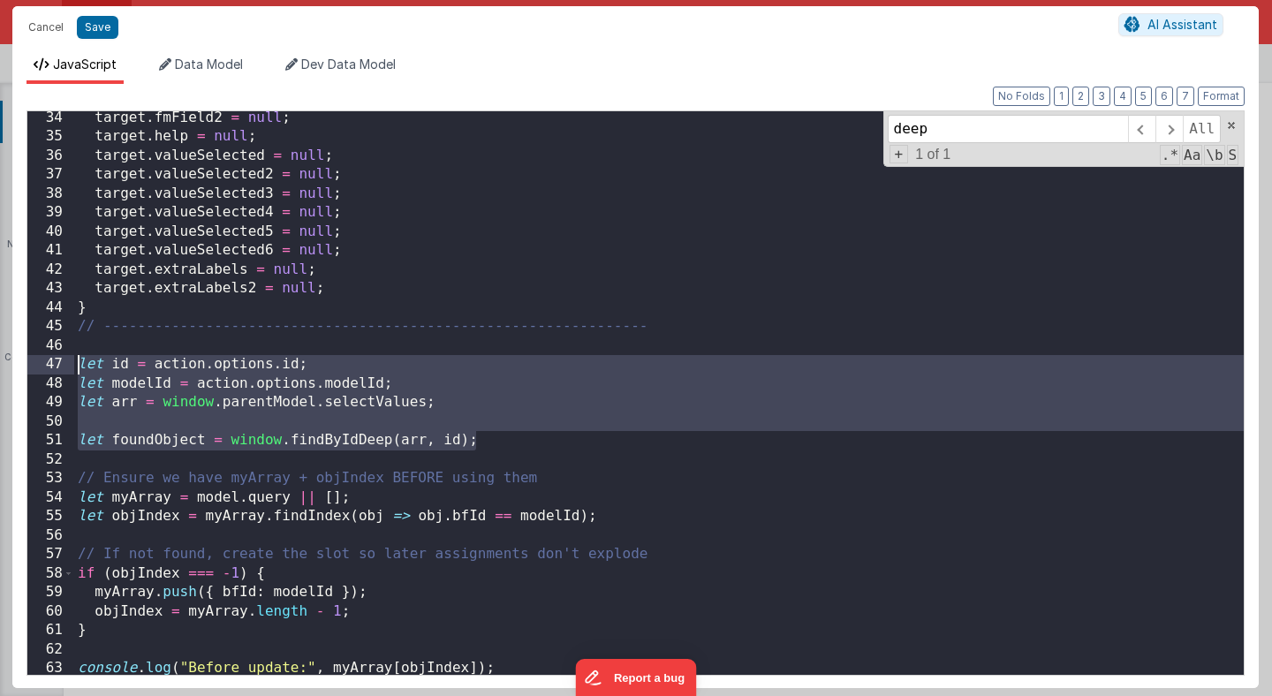
drag, startPoint x: 495, startPoint y: 439, endPoint x: 65, endPoint y: 360, distance: 436.4
click at [65, 360] on div "34 35 36 37 38 39 40 41 42 43 44 45 46 47 48 49 50 51 52 53 54 55 56 57 58 59 6…" at bounding box center [636, 392] width 1218 height 565
click at [367, 421] on div "target . fmField2 = null ; target . help = null ; target . valueSelected = null…" at bounding box center [659, 410] width 1170 height 602
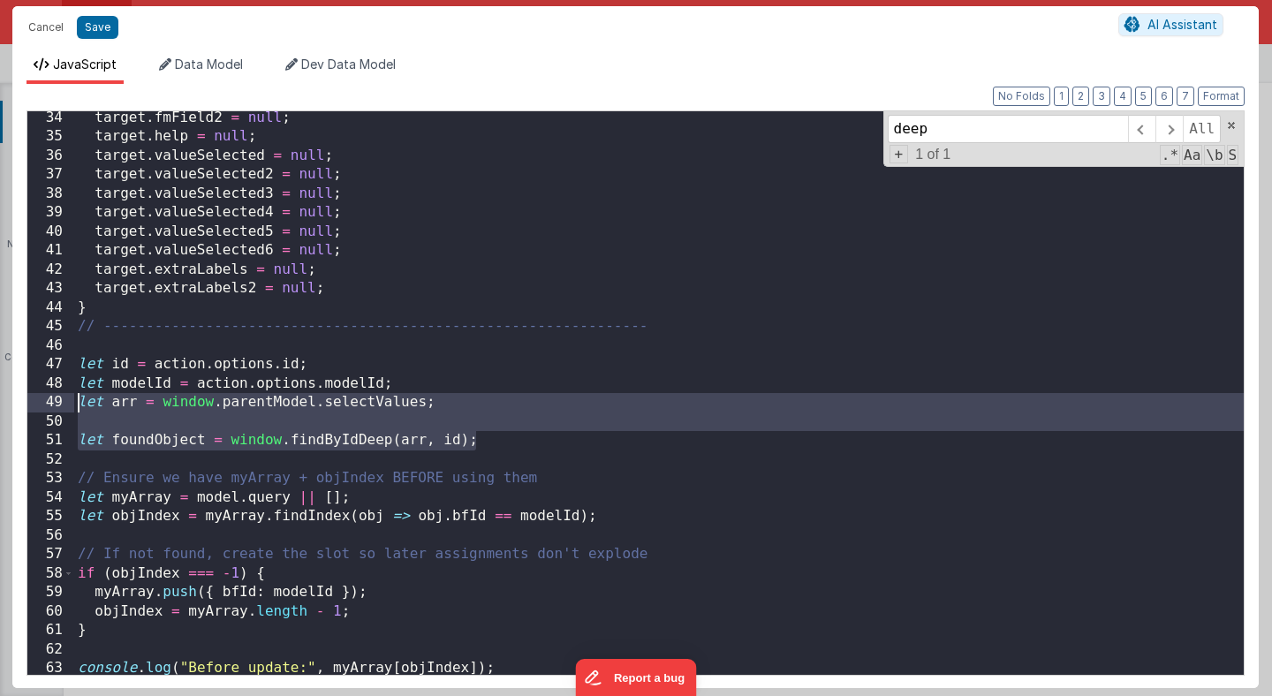
drag, startPoint x: 496, startPoint y: 442, endPoint x: 70, endPoint y: 410, distance: 427.0
click at [70, 410] on div "34 35 36 37 38 39 40 41 42 43 44 45 46 47 48 49 50 51 52 53 54 55 56 57 58 59 6…" at bounding box center [636, 392] width 1218 height 565
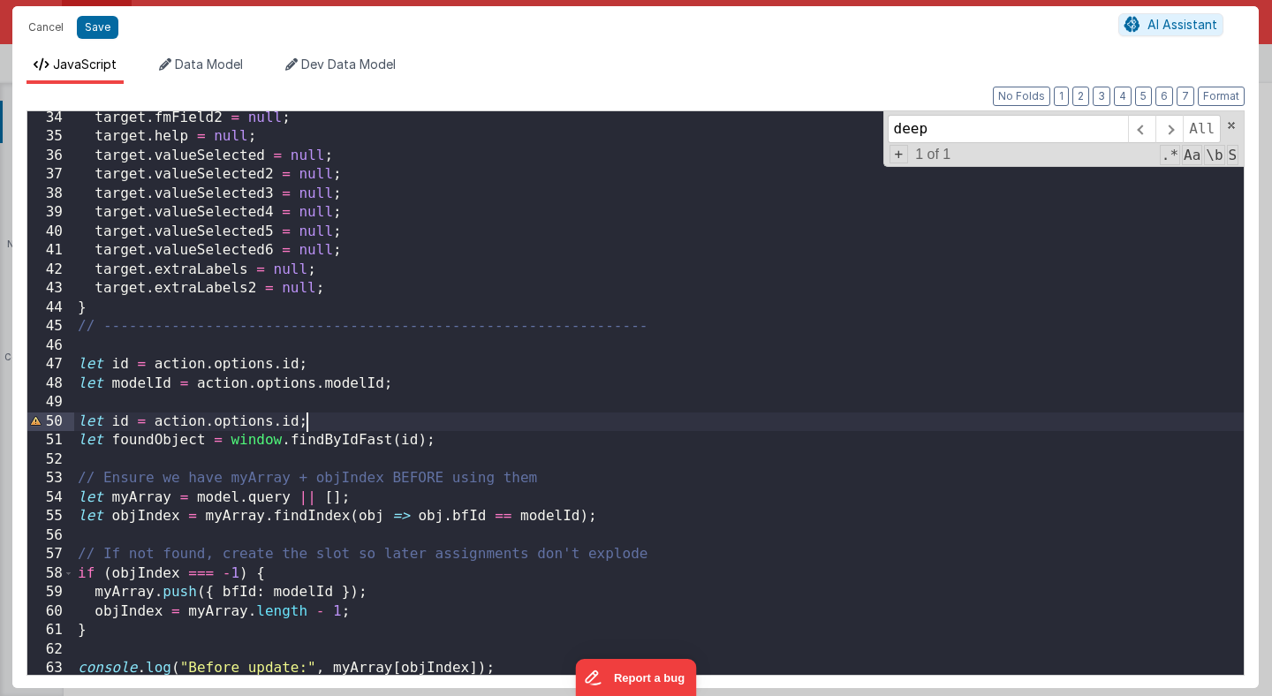
click at [321, 424] on div "target . fmField2 = null ; target . help = null ; target . valueSelected = null…" at bounding box center [659, 410] width 1170 height 602
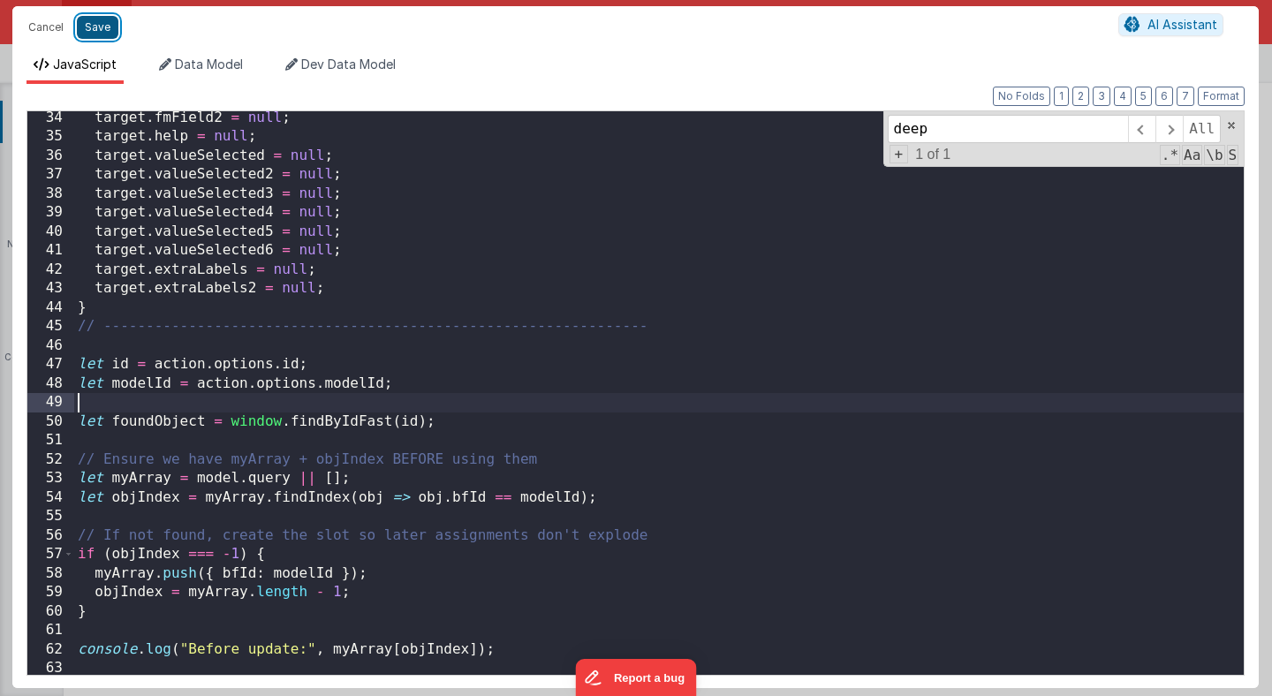
click at [102, 27] on button "Save" at bounding box center [98, 27] width 42 height 23
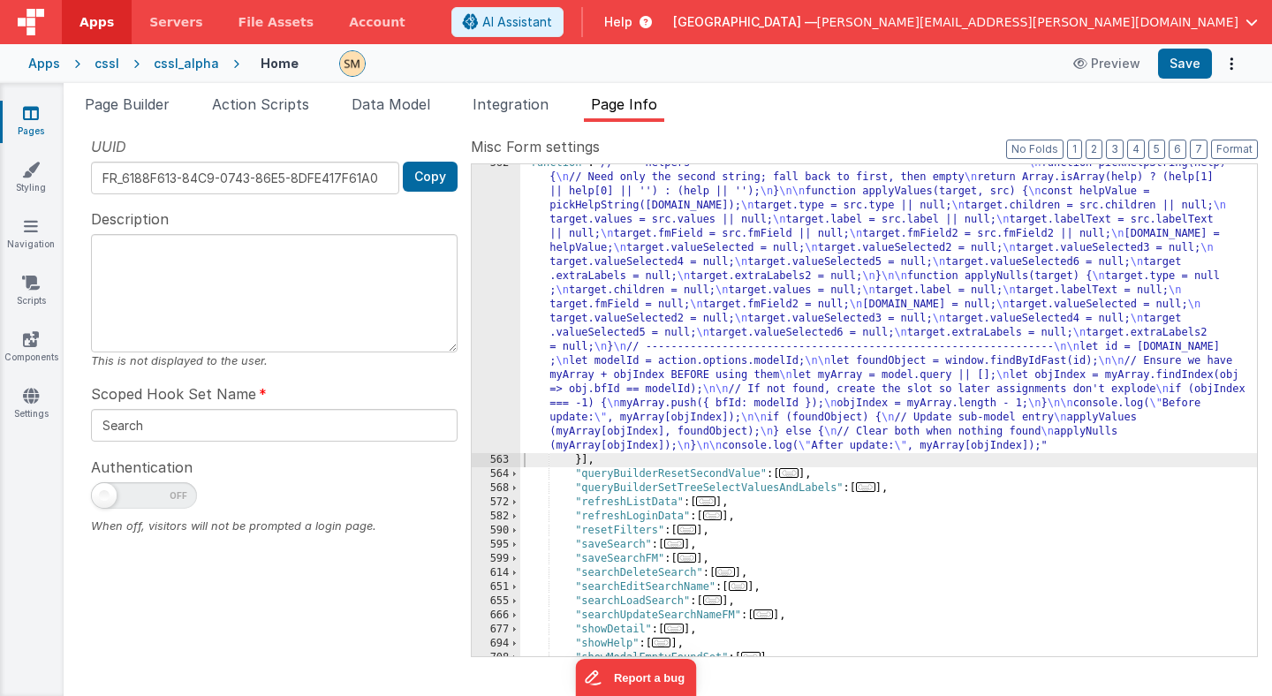
click at [641, 321] on div ""function" : "// --- helpers --------------------------------------------------…" at bounding box center [888, 557] width 737 height 803
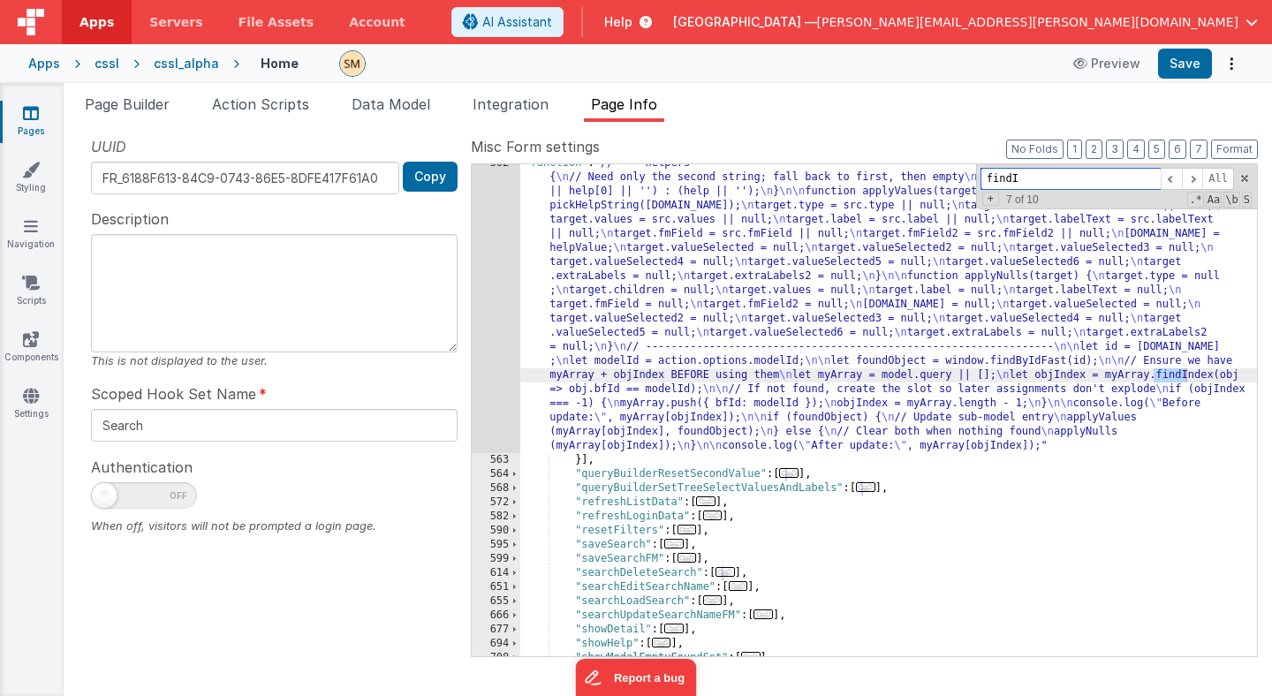
type input "findI"
click at [746, 380] on div ""function" : "// --- helpers --------------------------------------------------…" at bounding box center [888, 557] width 737 height 803
click at [501, 380] on div "562" at bounding box center [496, 304] width 49 height 297
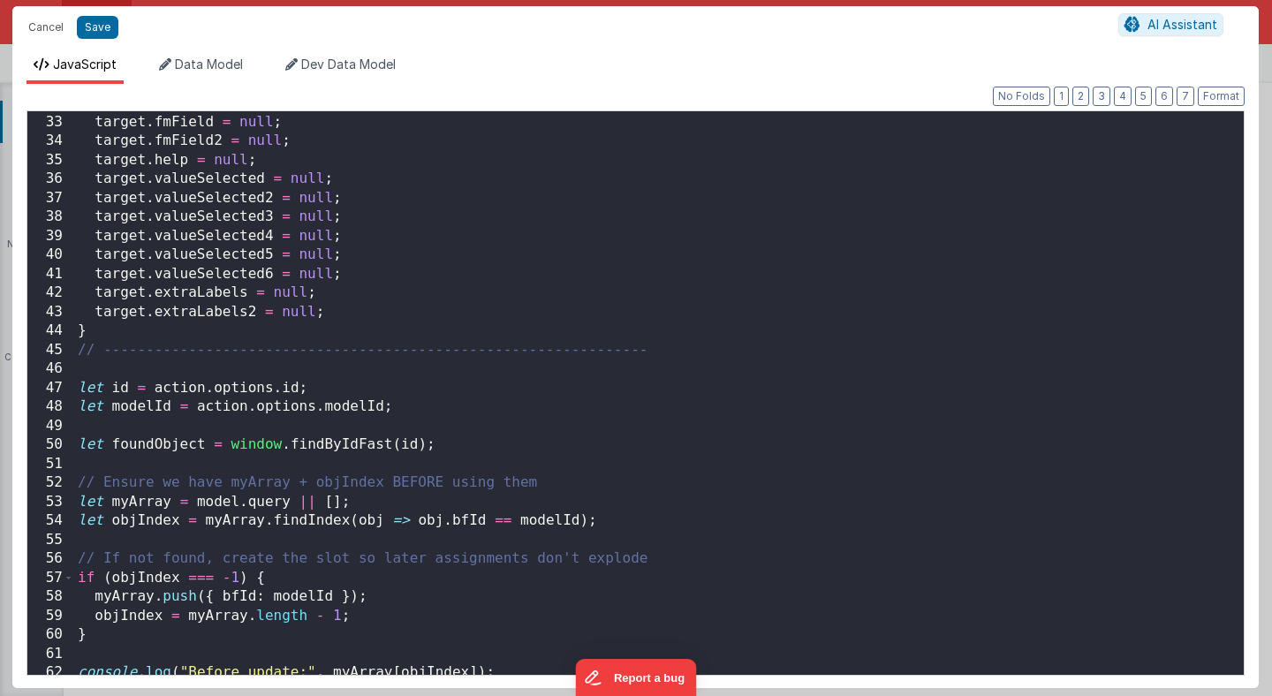
scroll to position [804, 0]
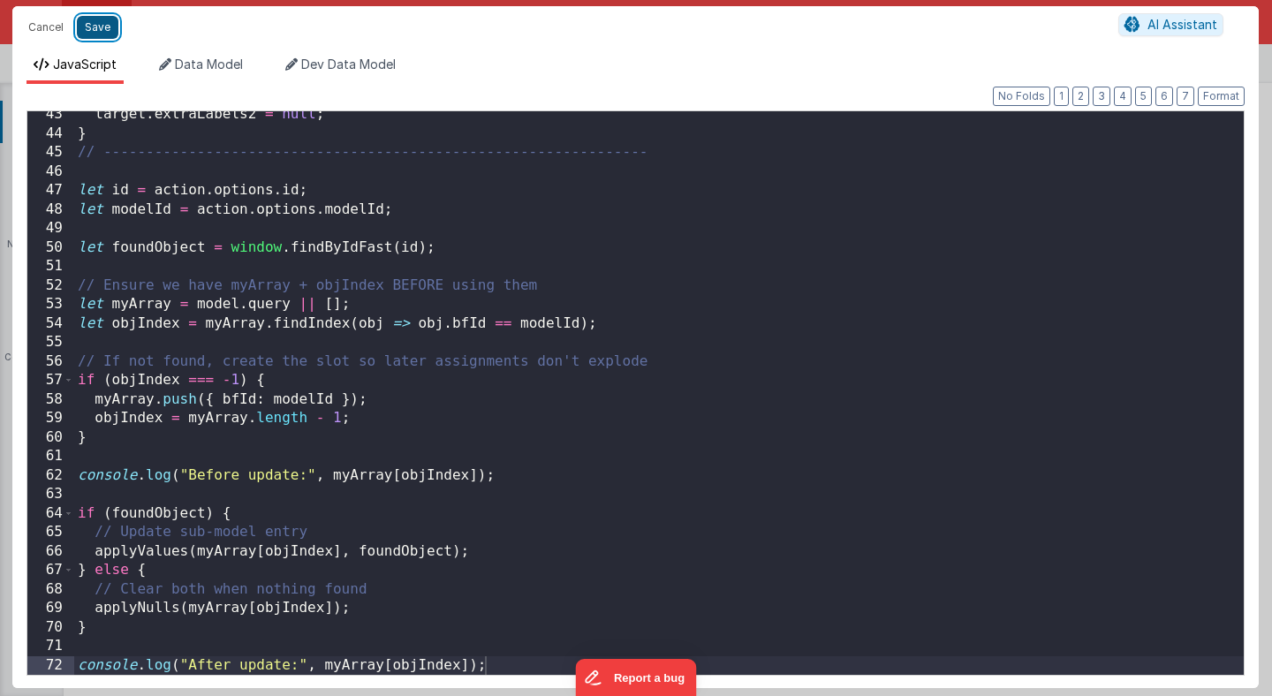
click at [101, 33] on button "Save" at bounding box center [98, 27] width 42 height 23
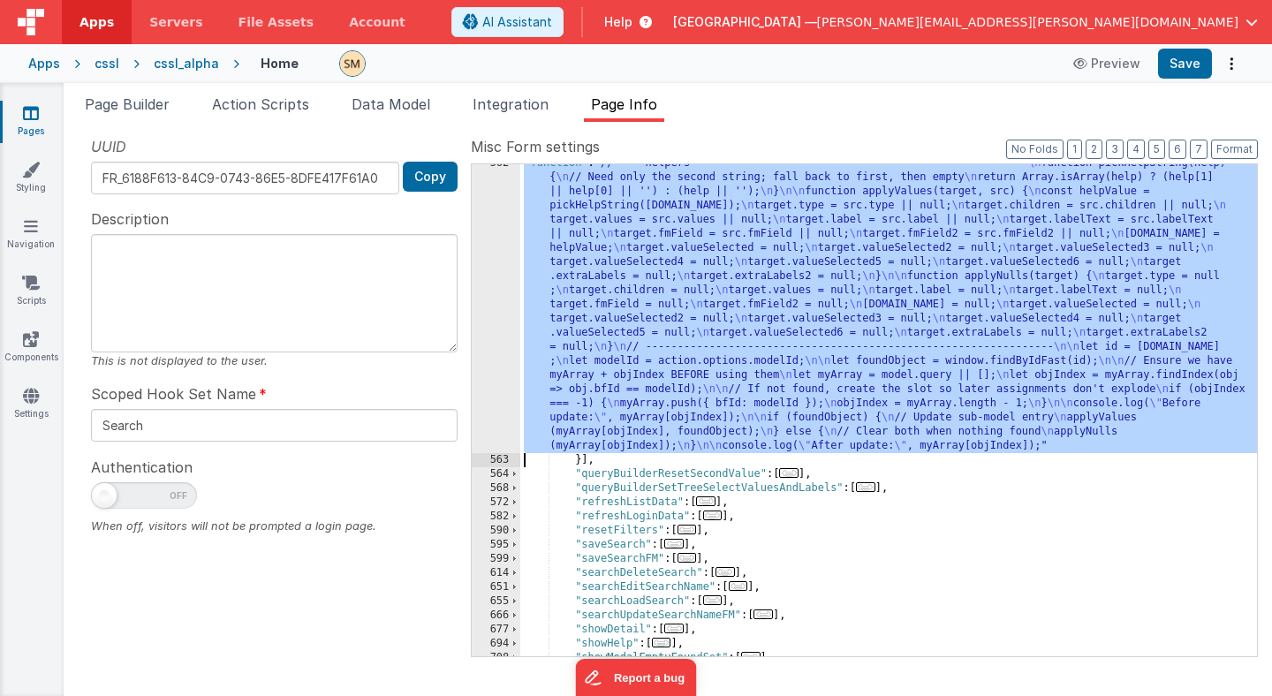
click at [738, 330] on div ""function" : "// --- helpers --------------------------------------------------…" at bounding box center [888, 557] width 737 height 803
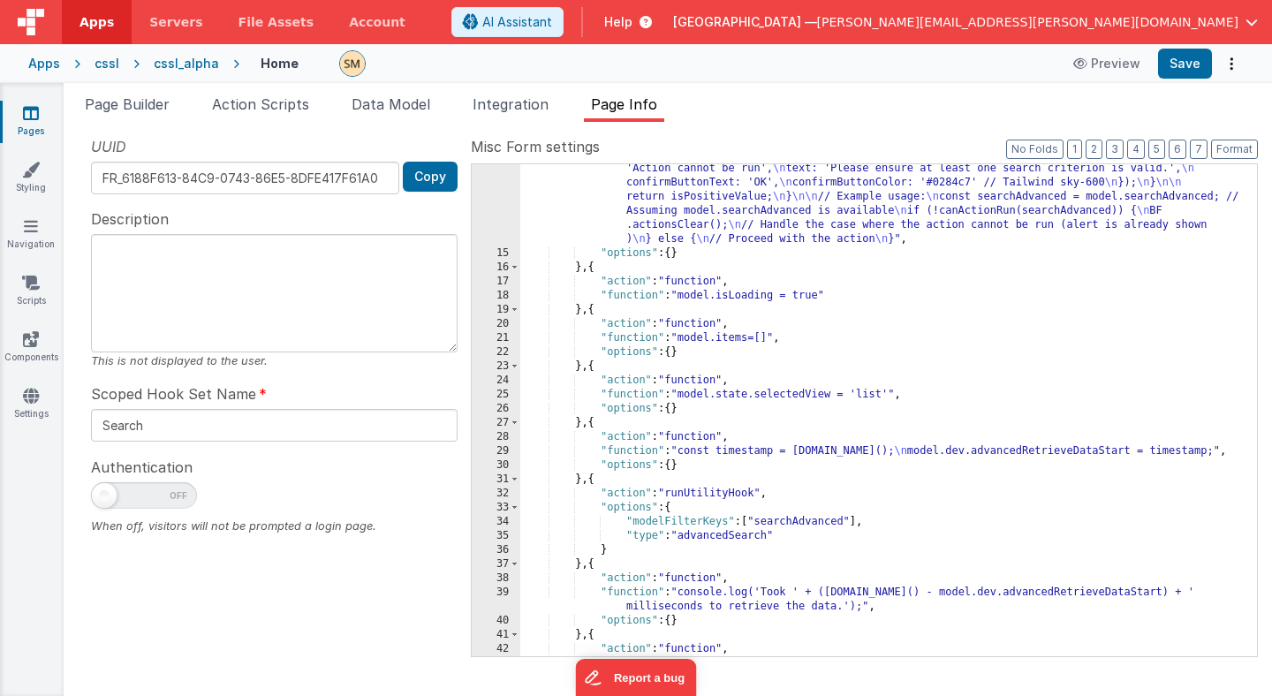
scroll to position [0, 0]
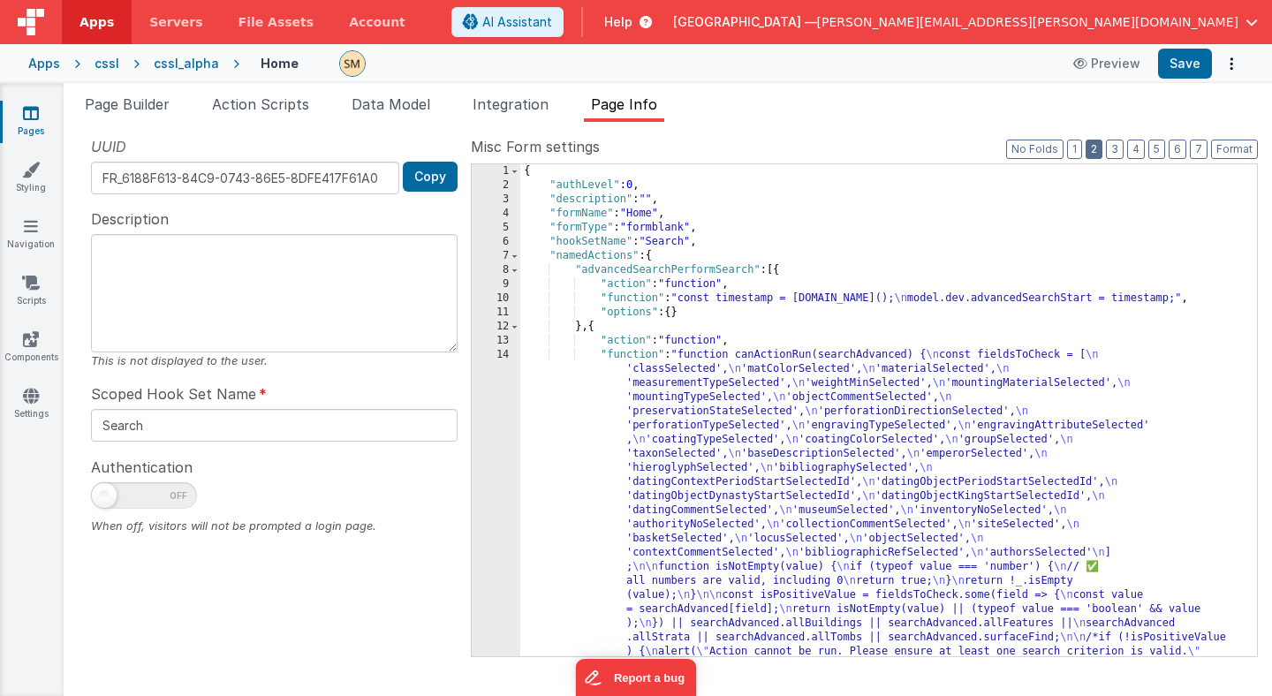
click at [1101, 151] on button "2" at bounding box center [1094, 149] width 17 height 19
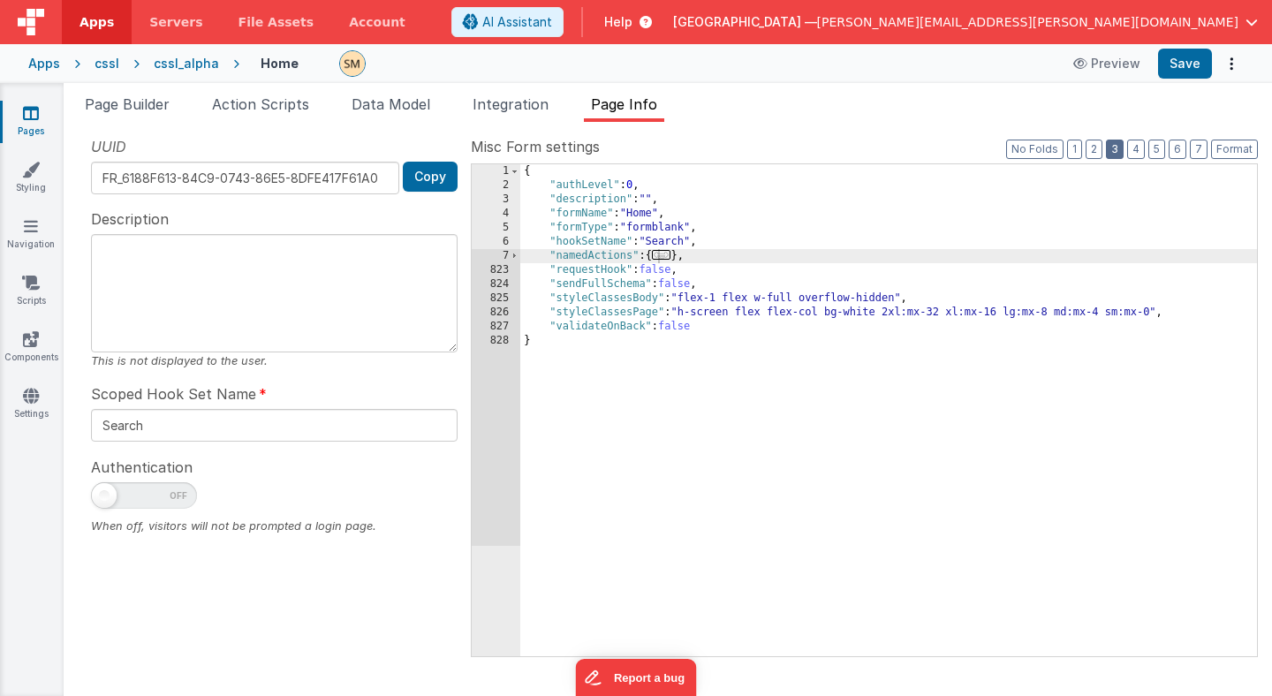
click at [1117, 151] on button "3" at bounding box center [1115, 149] width 18 height 19
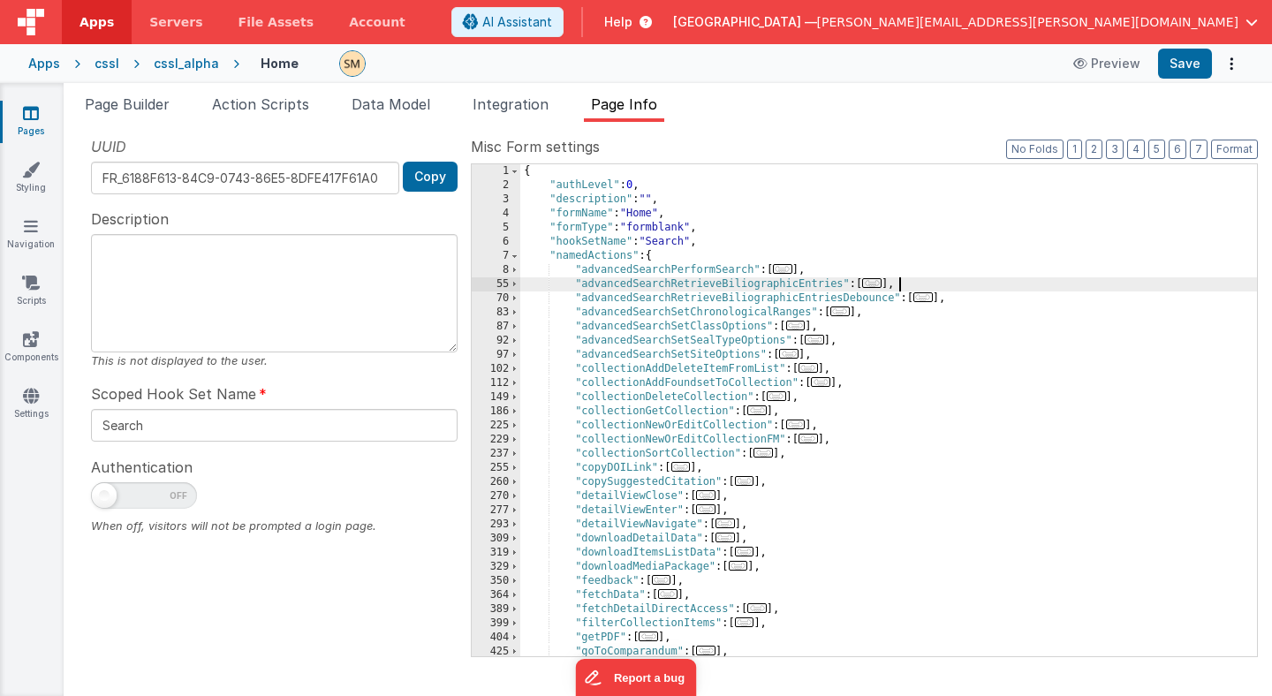
click at [942, 279] on div "{ "authLevel" : 0 , "description" : "" , "formName" : "Home" , "formType" : "fo…" at bounding box center [888, 424] width 737 height 520
click at [510, 258] on span at bounding box center [515, 256] width 10 height 14
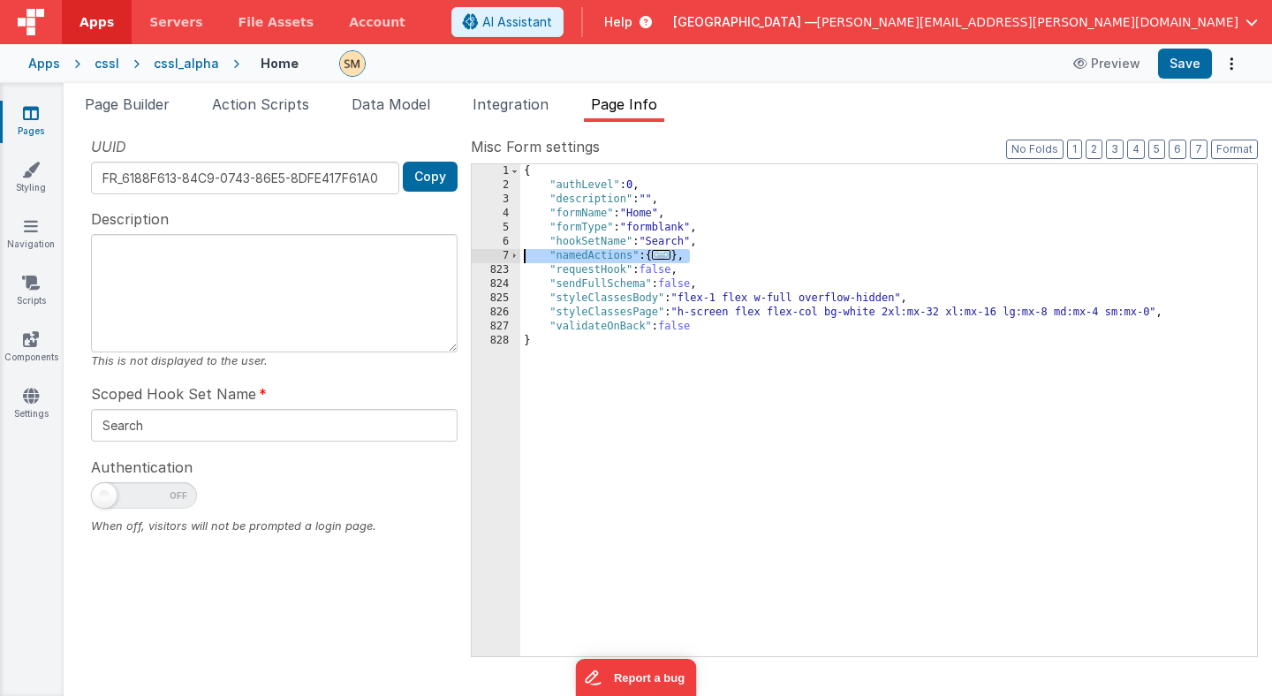
drag, startPoint x: 768, startPoint y: 253, endPoint x: 466, endPoint y: 252, distance: 301.2
click at [466, 252] on div "UUID FR_6188F613-84C9-0743-86E5-8DFE417F61A0 Copy Description This is not displ…" at bounding box center [668, 395] width 1180 height 519
click at [518, 254] on span at bounding box center [515, 256] width 10 height 14
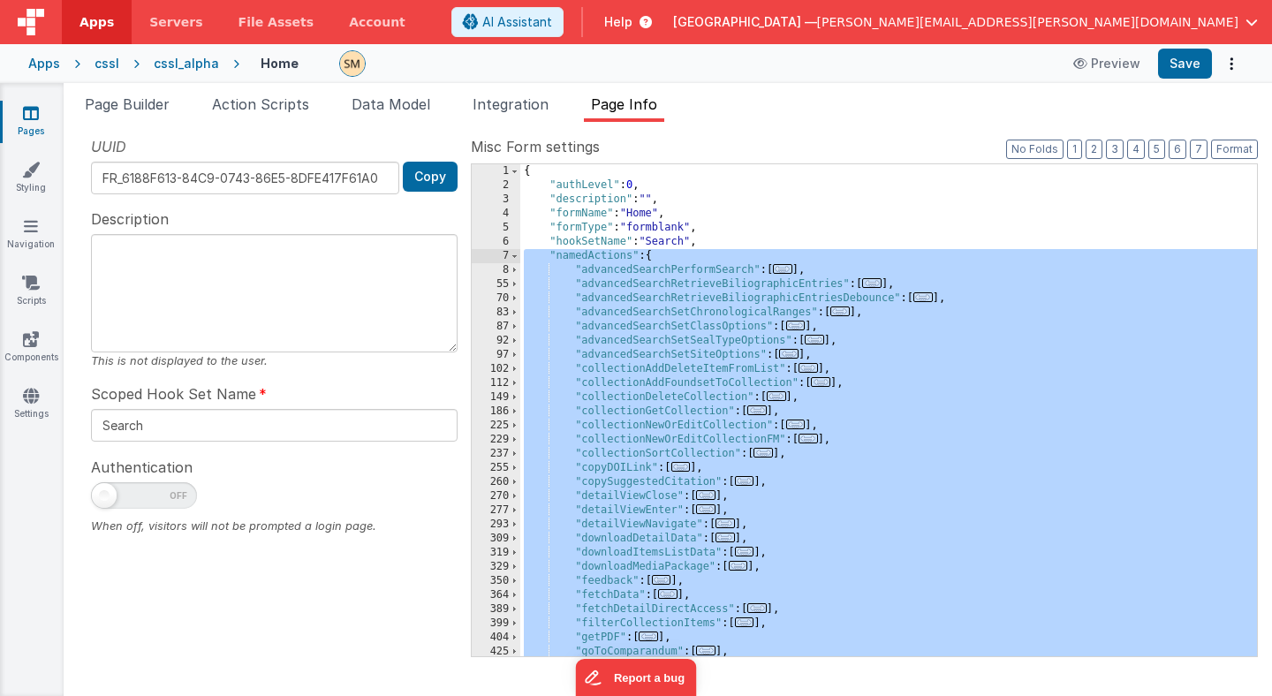
click at [594, 330] on div "{ "authLevel" : 0 , "description" : "" , "formName" : "Home" , "formType" : "fo…" at bounding box center [888, 424] width 737 height 520
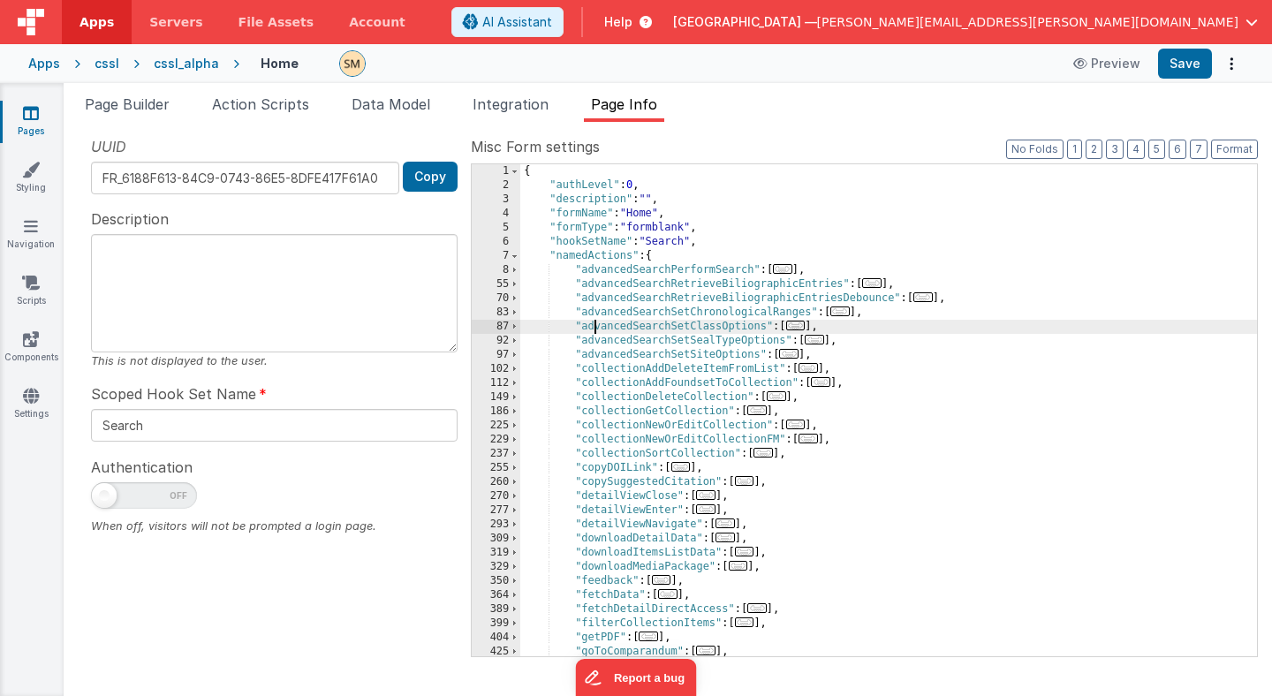
click at [606, 354] on div "{ "authLevel" : 0 , "description" : "" , "formName" : "Home" , "formType" : "fo…" at bounding box center [888, 424] width 737 height 520
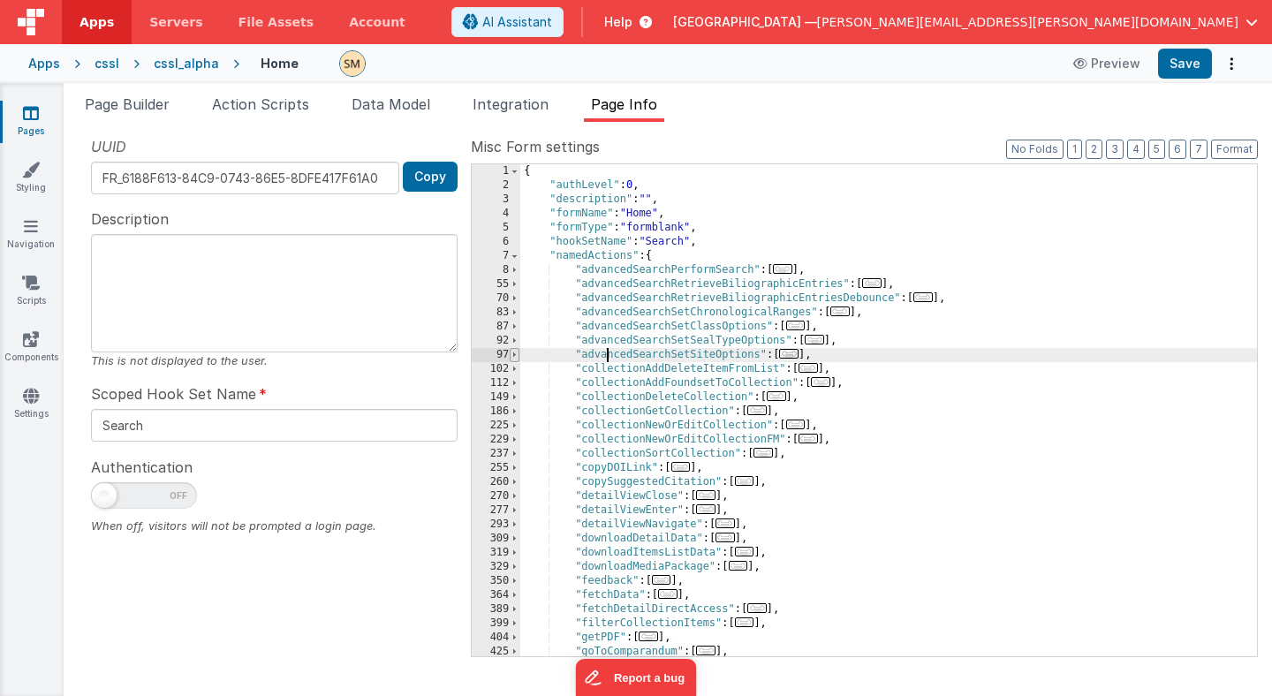
click at [511, 355] on span at bounding box center [515, 355] width 10 height 14
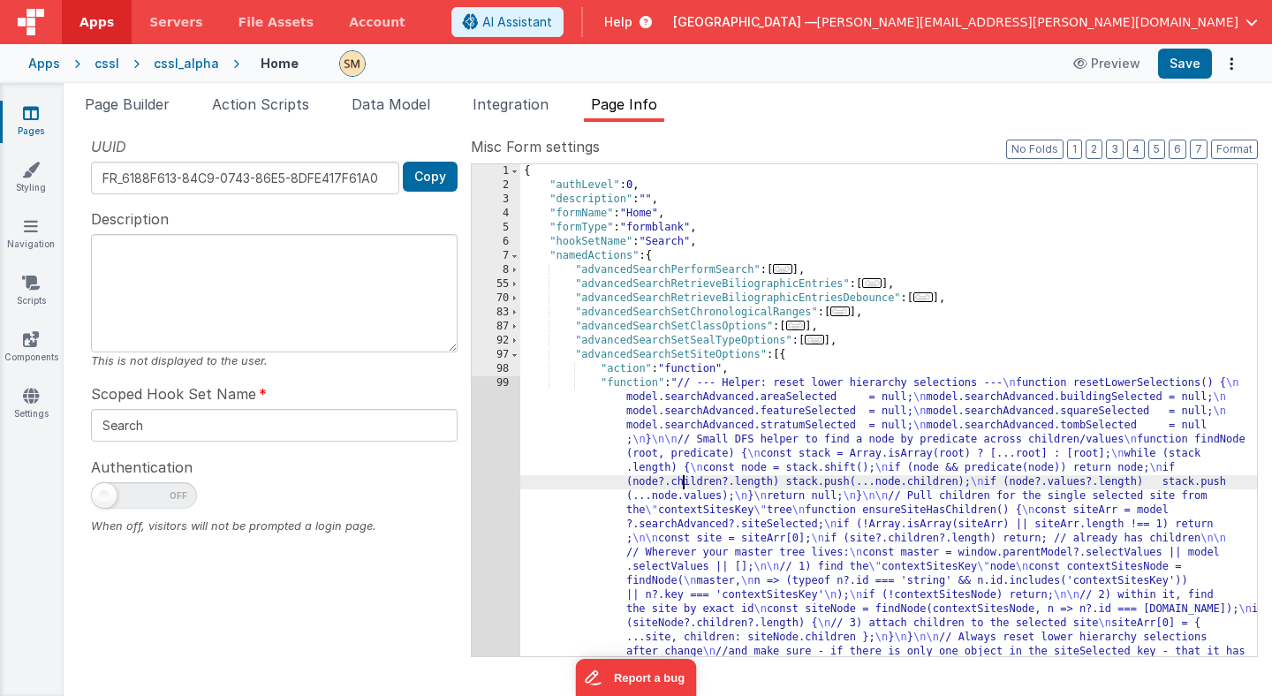
click at [683, 476] on div "{ "authLevel" : 0 , "description" : "" , "formName" : "Home" , "formType" : "fo…" at bounding box center [888, 565] width 737 height 803
click at [492, 462] on div "1 2 3 4 5 6 7 8 55 70 83 87 92 97 98 99" at bounding box center [496, 565] width 49 height 803
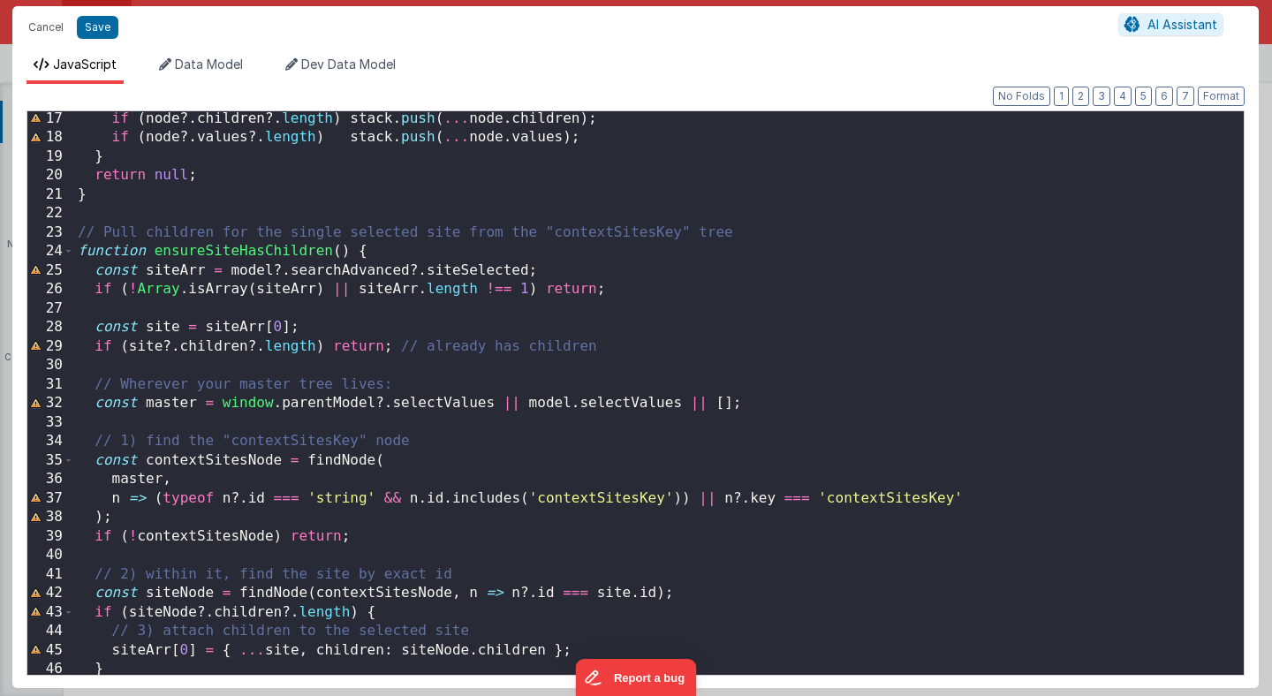
scroll to position [306, 0]
click at [66, 250] on span at bounding box center [69, 251] width 10 height 19
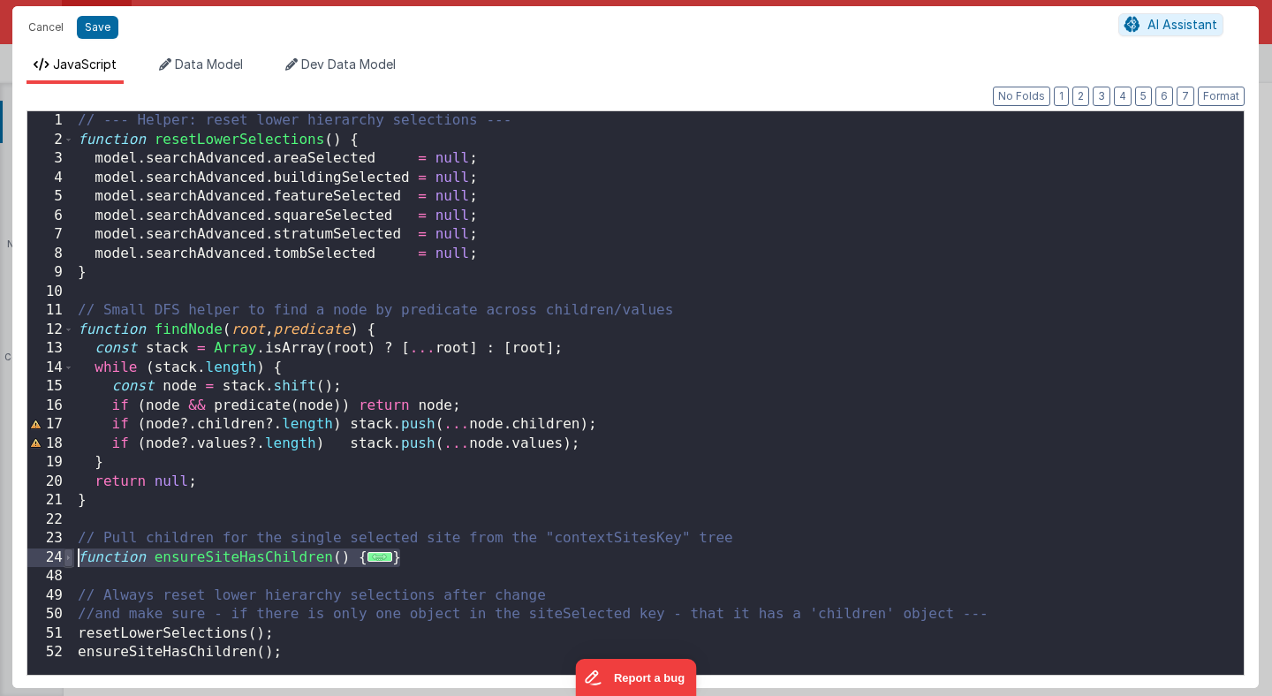
drag, startPoint x: 422, startPoint y: 560, endPoint x: 68, endPoint y: 557, distance: 354.2
click at [68, 557] on div "1 2 3 4 5 6 7 8 9 10 11 12 13 14 15 16 17 18 19 20 21 22 23 24 48 49 50 51 52 /…" at bounding box center [636, 392] width 1218 height 565
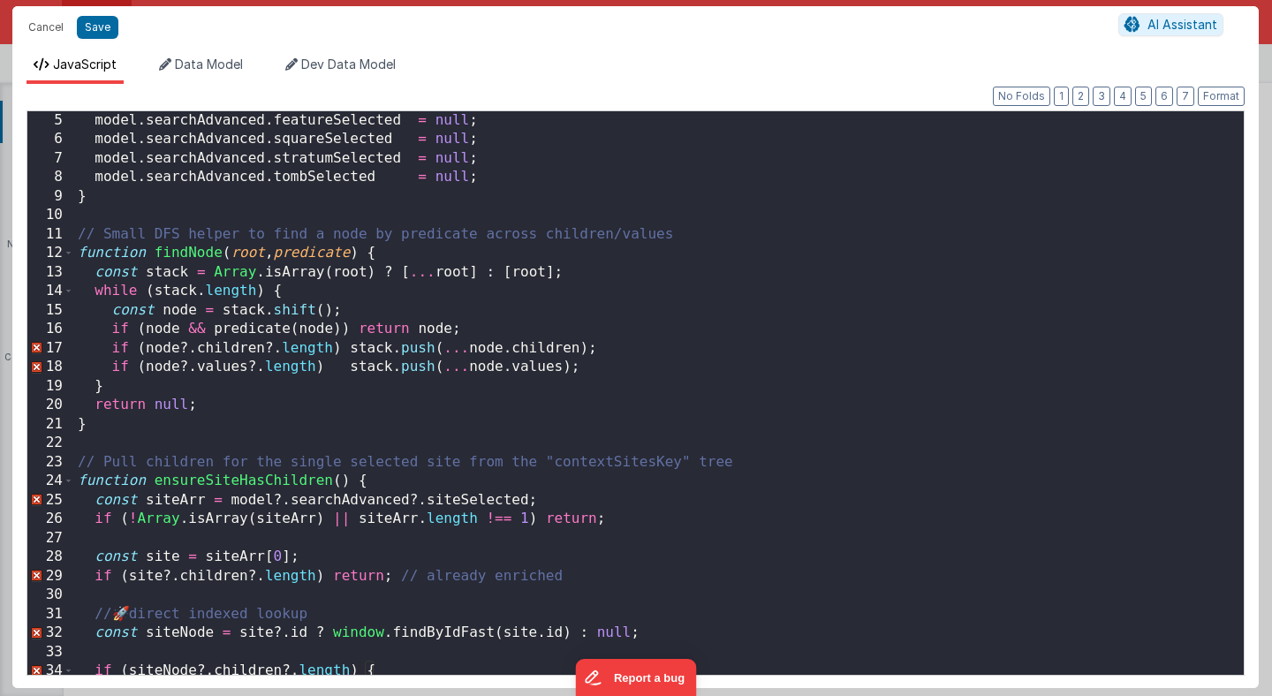
scroll to position [83, 0]
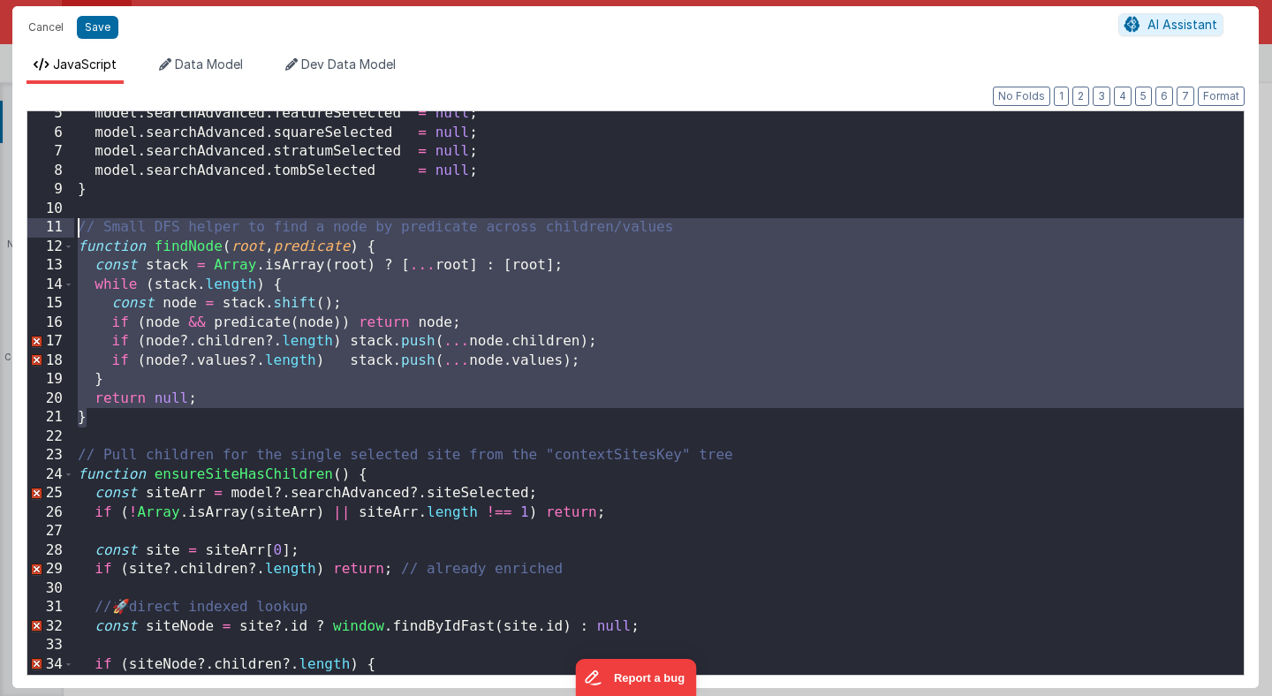
drag, startPoint x: 98, startPoint y: 416, endPoint x: 47, endPoint y: 231, distance: 191.6
click at [47, 231] on div "5 6 7 8 9 10 11 12 13 14 15 16 17 18 19 20 21 22 23 24 25 26 27 28 29 30 31 32 …" at bounding box center [636, 392] width 1218 height 565
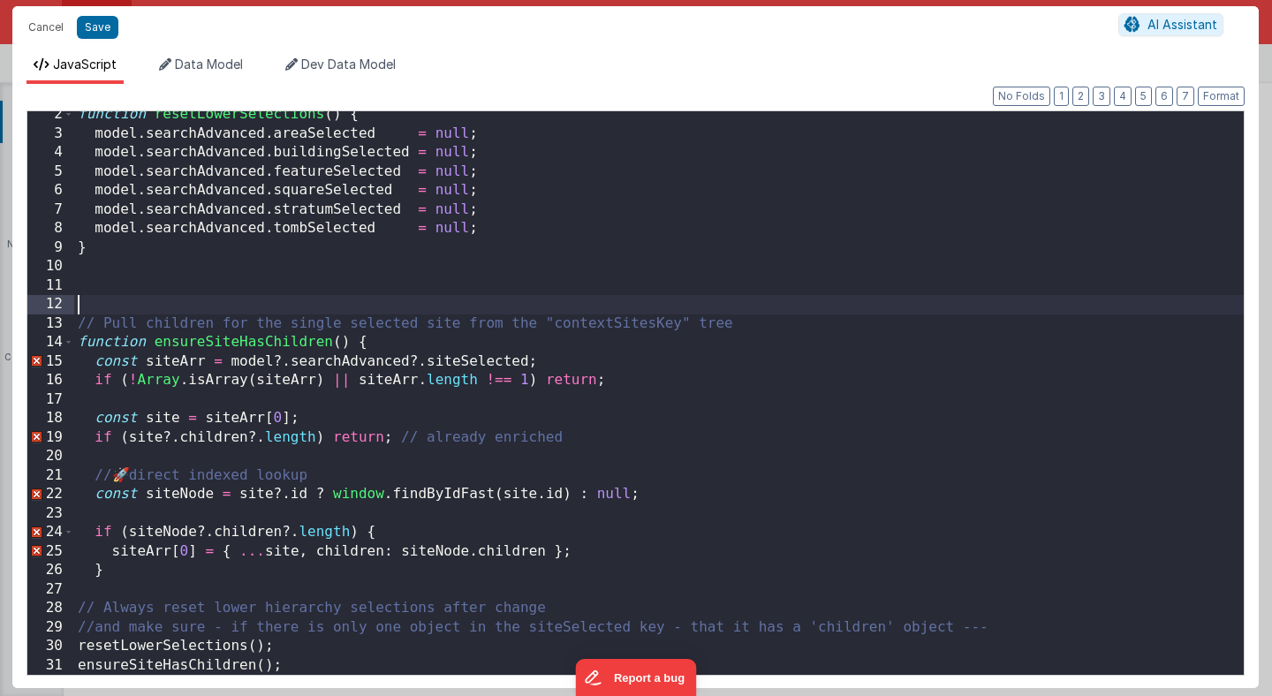
scroll to position [6, 0]
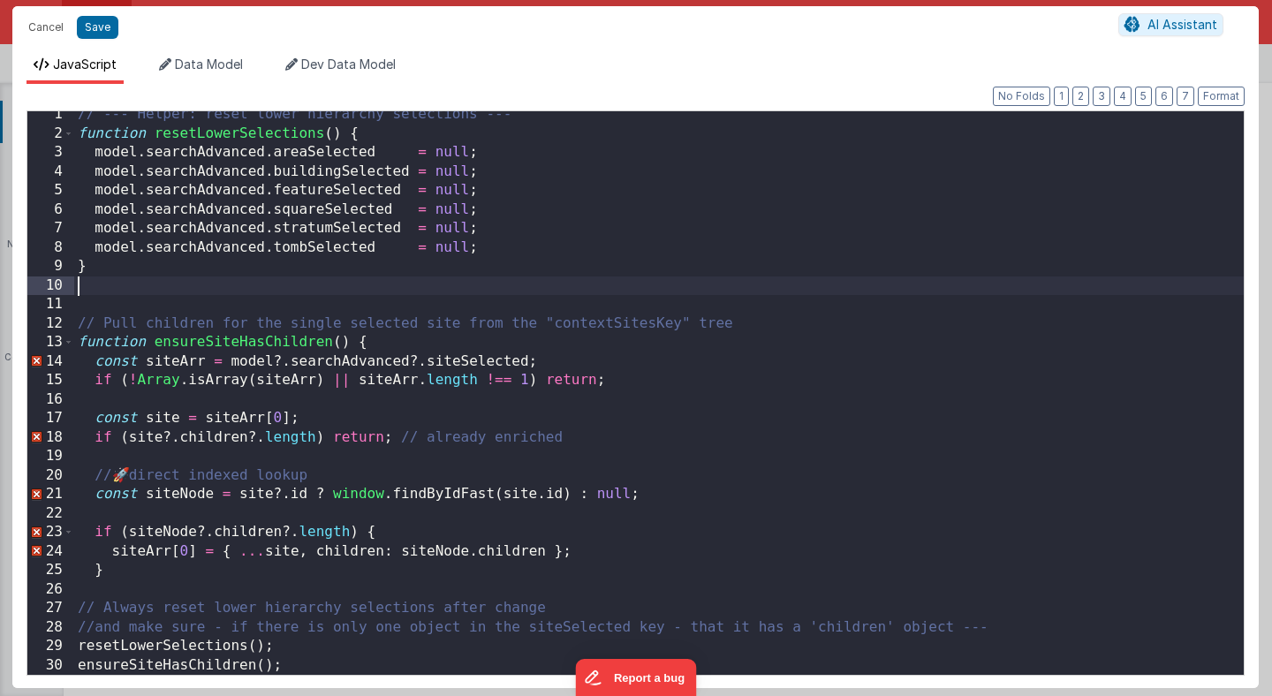
click at [428, 282] on div "// --- Helper: reset lower hierarchy selections --- function resetLowerSelectio…" at bounding box center [659, 406] width 1170 height 602
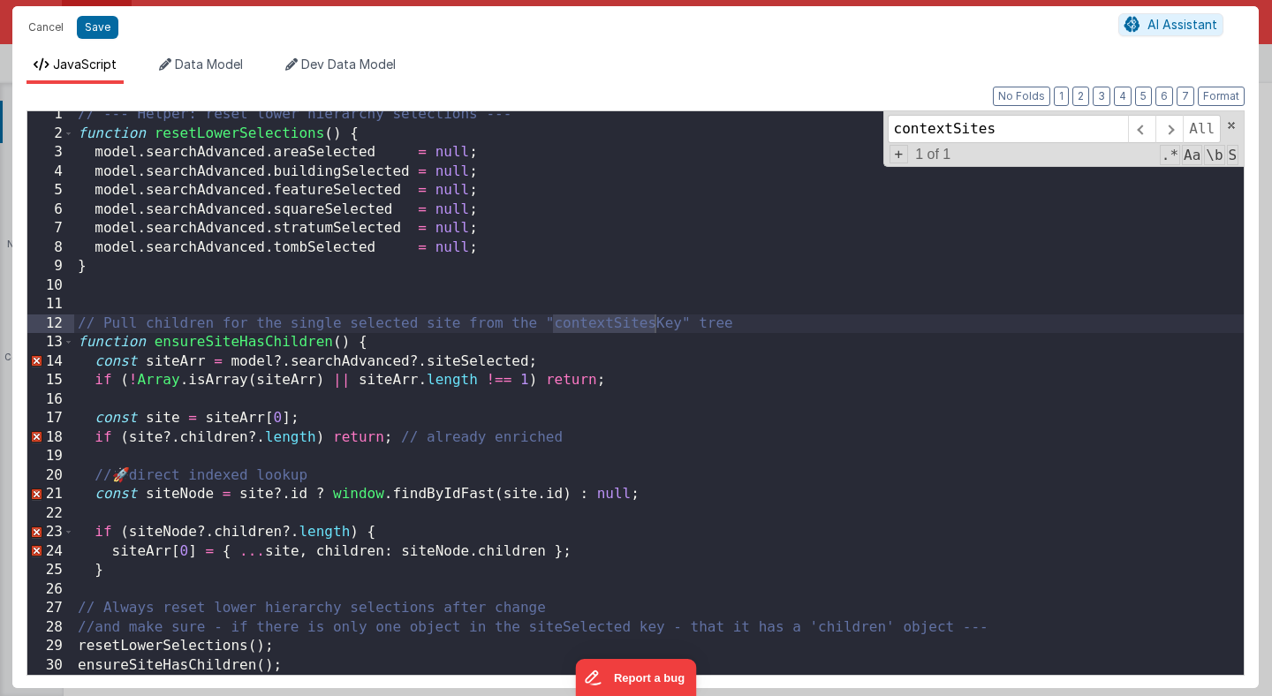
click at [613, 295] on div "// --- Helper: reset lower hierarchy selections --- function resetLowerSelectio…" at bounding box center [659, 406] width 1170 height 602
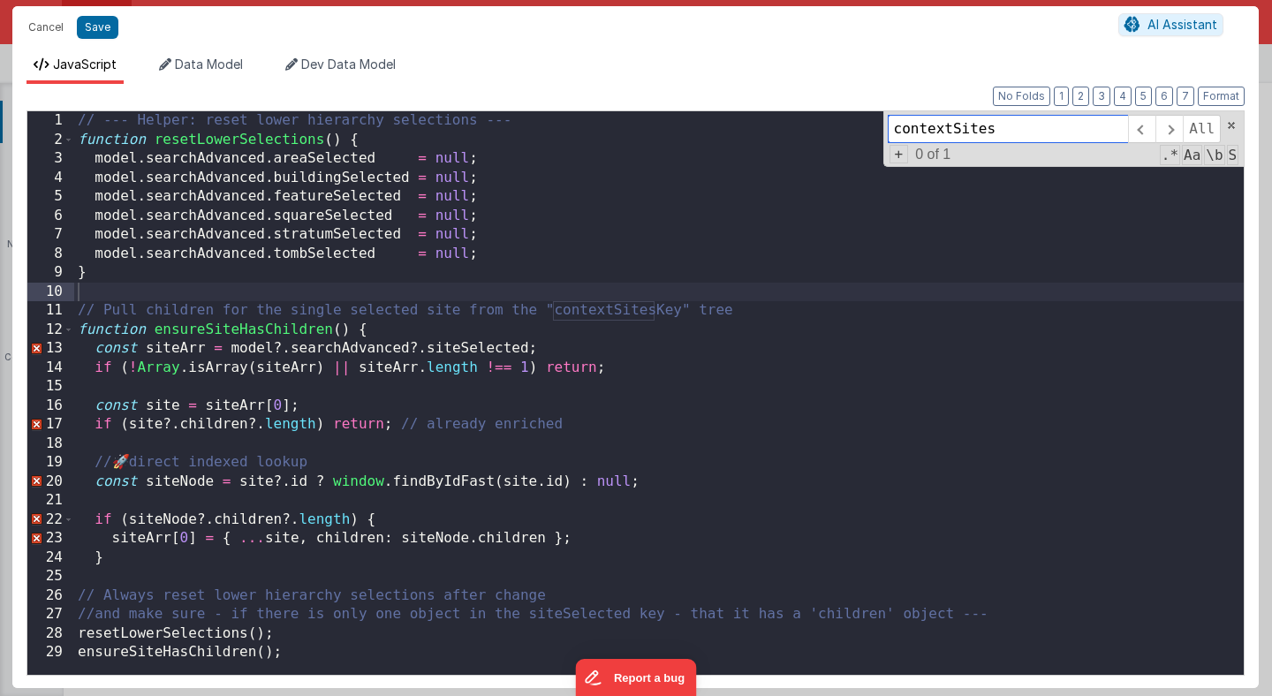
paste input "findByIdDeep"
type input "findByIdDeep"
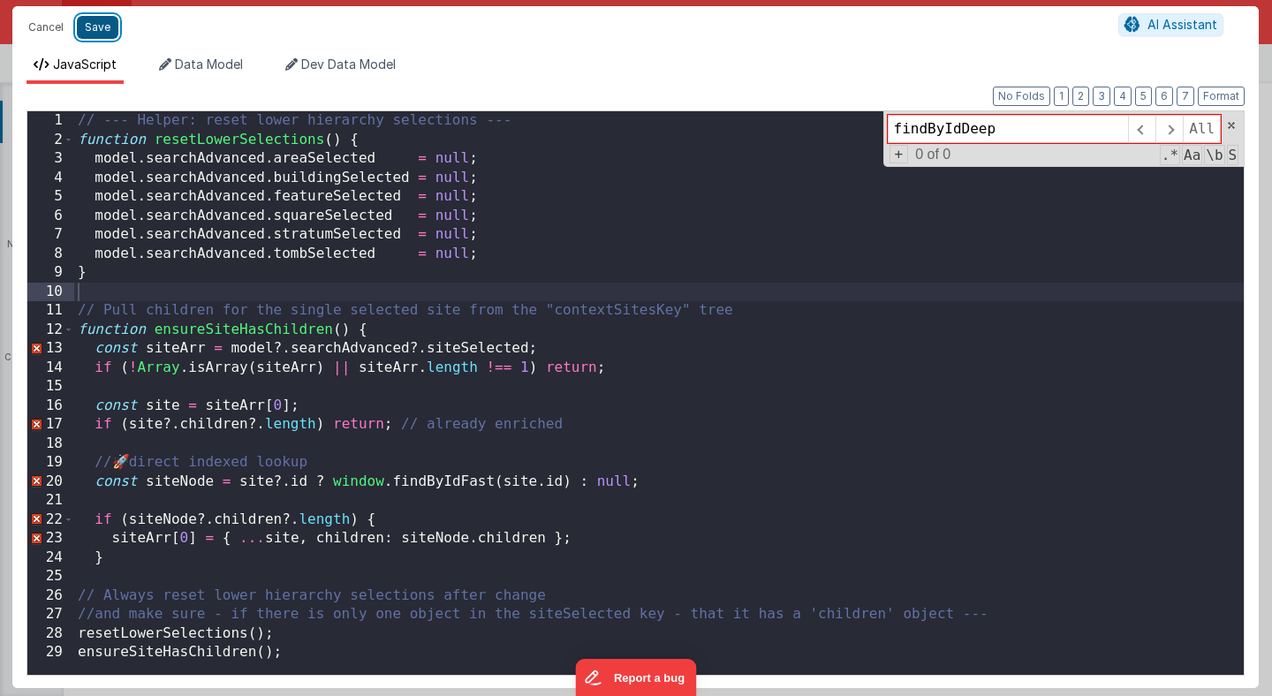
click at [104, 32] on button "Save" at bounding box center [98, 27] width 42 height 23
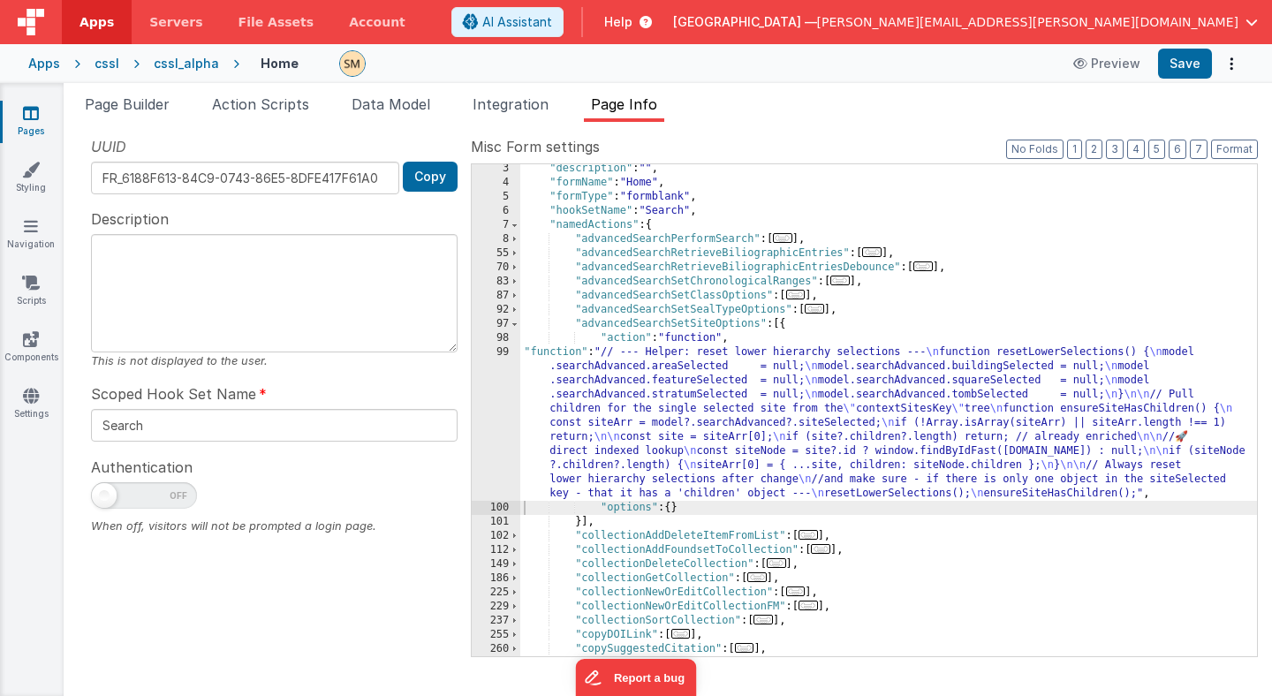
click at [587, 427] on div ""description" : "" , "formName" : "Home" , "formType" : "formblank" , "hookSetN…" at bounding box center [888, 422] width 737 height 520
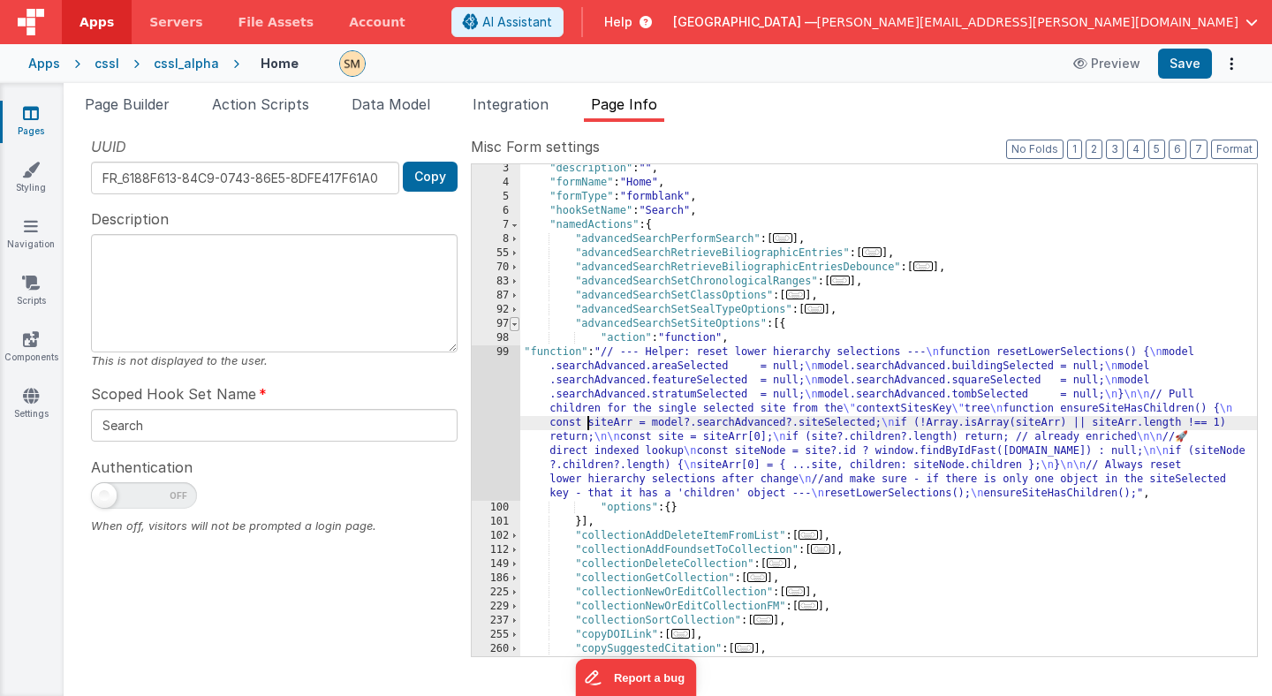
click at [516, 326] on span at bounding box center [515, 324] width 10 height 14
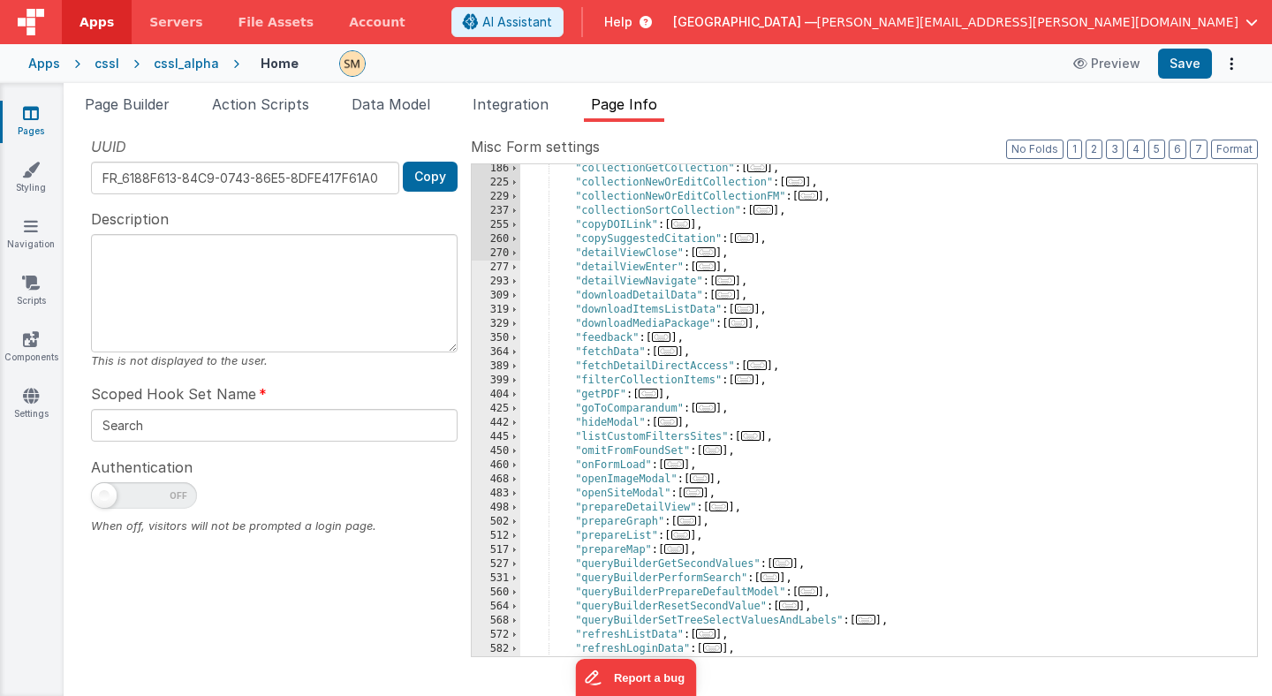
scroll to position [249, 0]
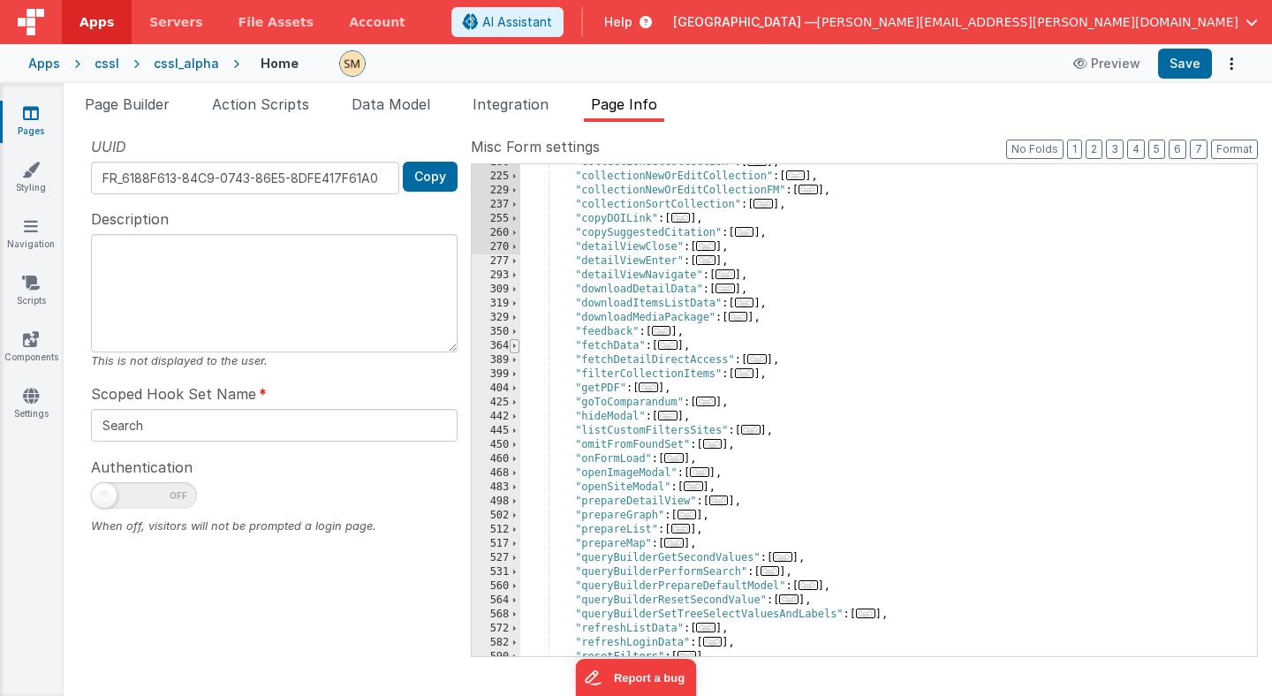
click at [517, 345] on span at bounding box center [515, 346] width 10 height 14
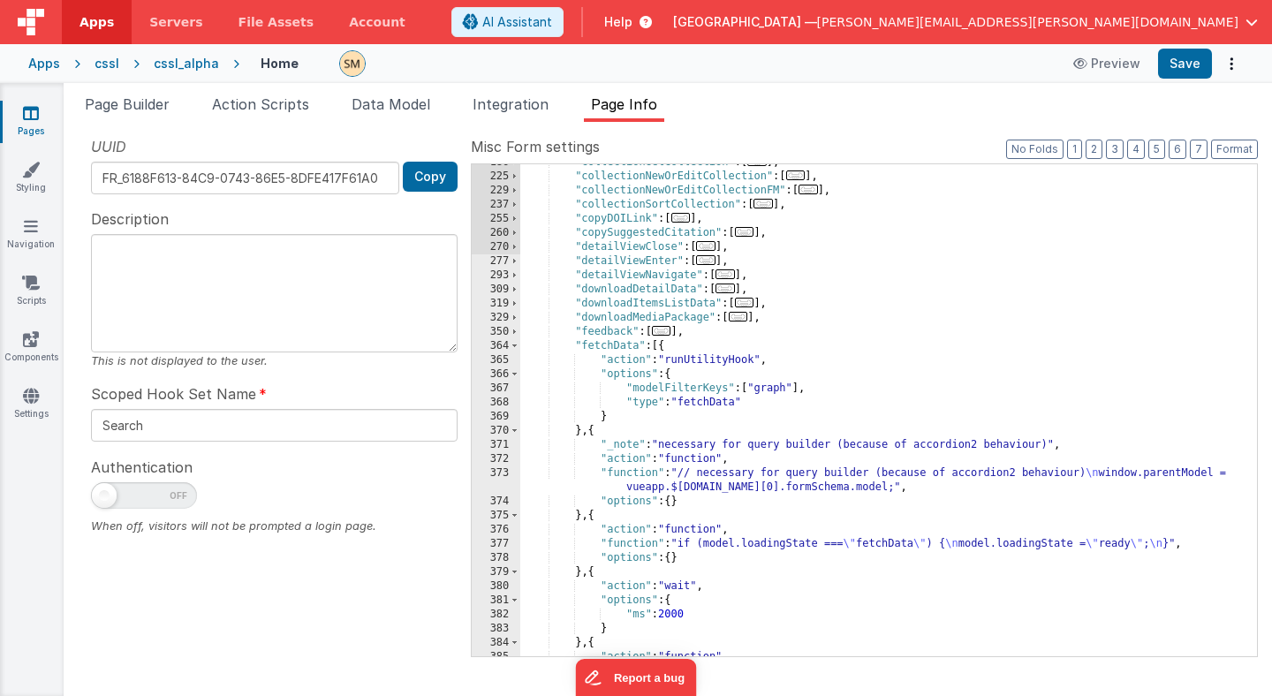
click at [668, 408] on div ""collectionGetCollection" : [ ... ] , "collectionNewOrEditCollection" : [ ... ]…" at bounding box center [888, 415] width 737 height 520
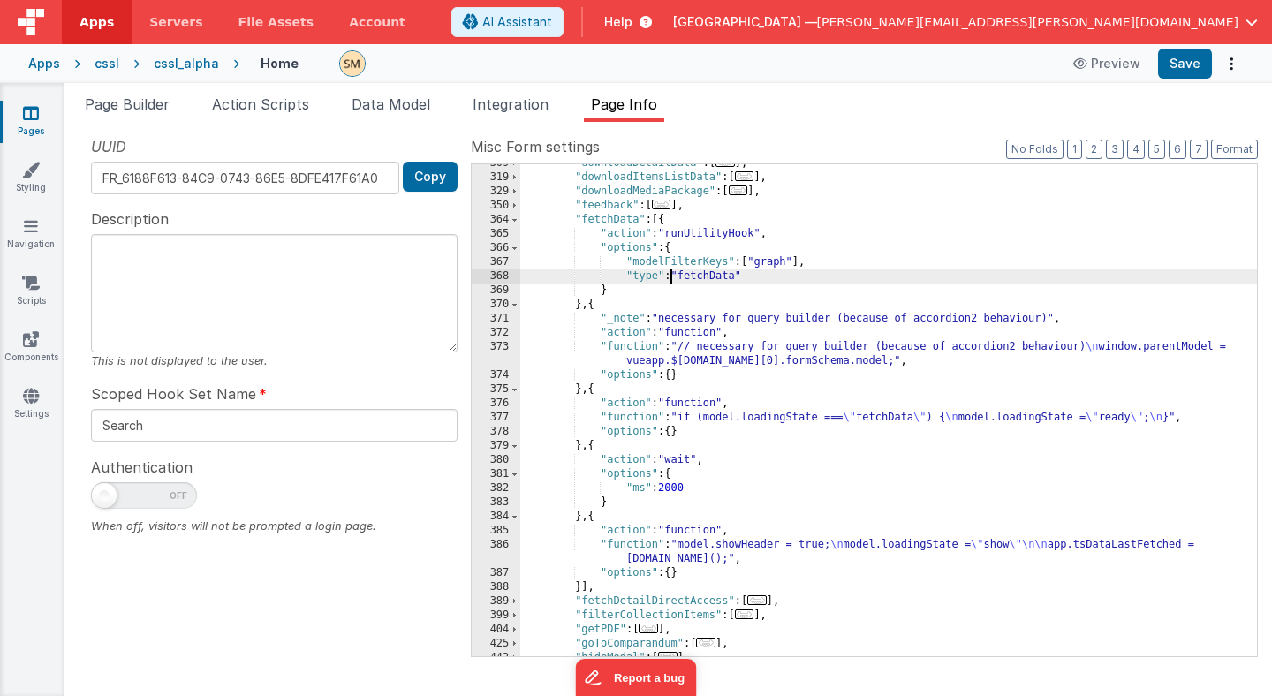
scroll to position [375, 0]
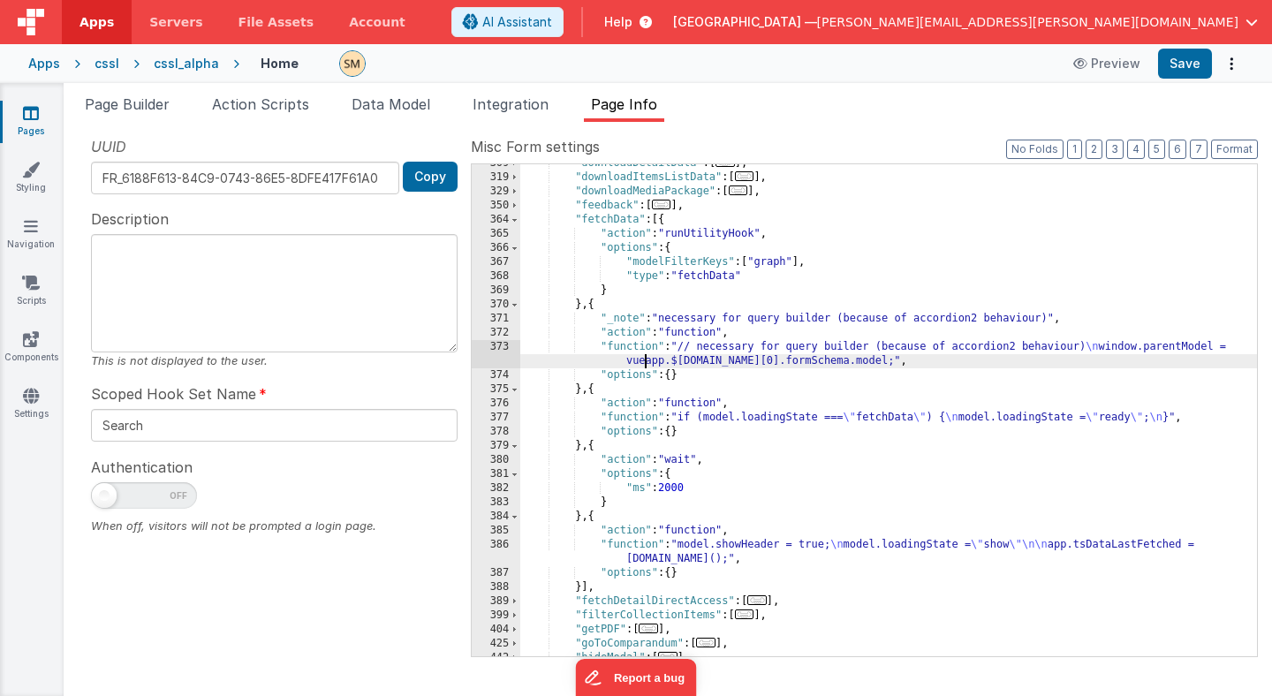
click at [647, 357] on div ""downloadDetailData" : [ ... ] , "downloadItemsListData" : [ ... ] , "downloadM…" at bounding box center [888, 416] width 737 height 520
click at [500, 354] on div "373" at bounding box center [496, 354] width 49 height 28
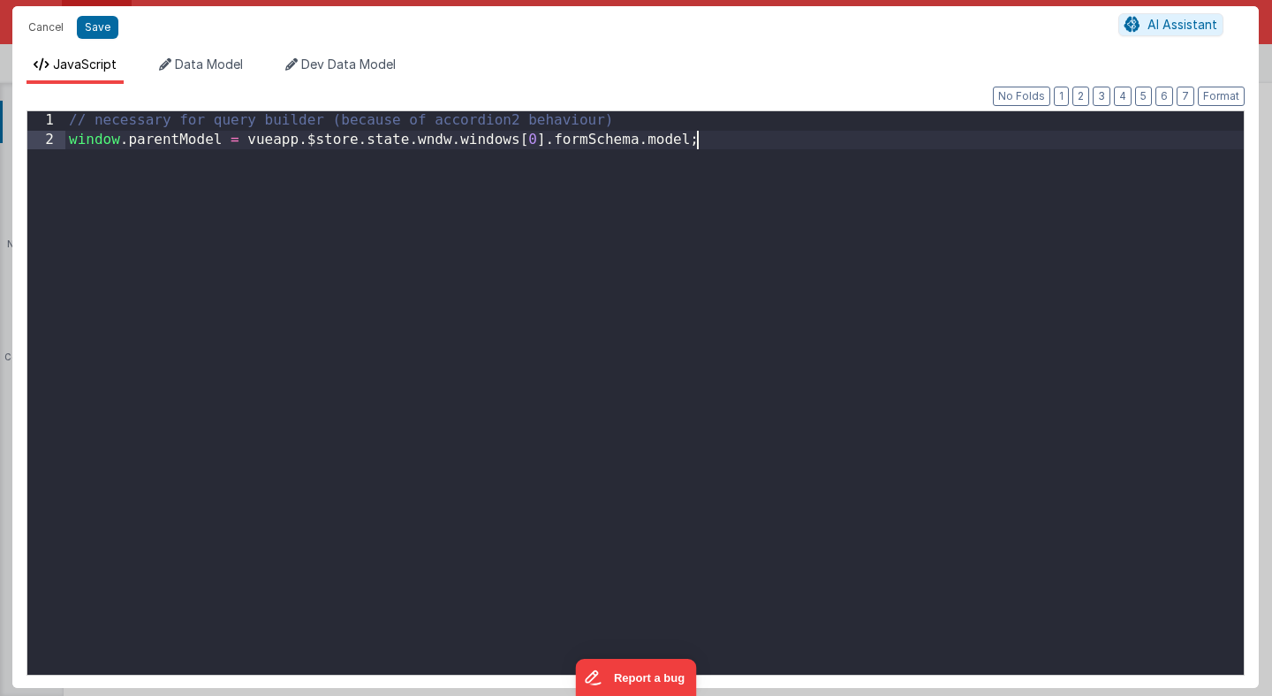
click at [502, 354] on div "// necessary for query builder (because of accordion2 behaviour) window . paren…" at bounding box center [654, 412] width 1178 height 602
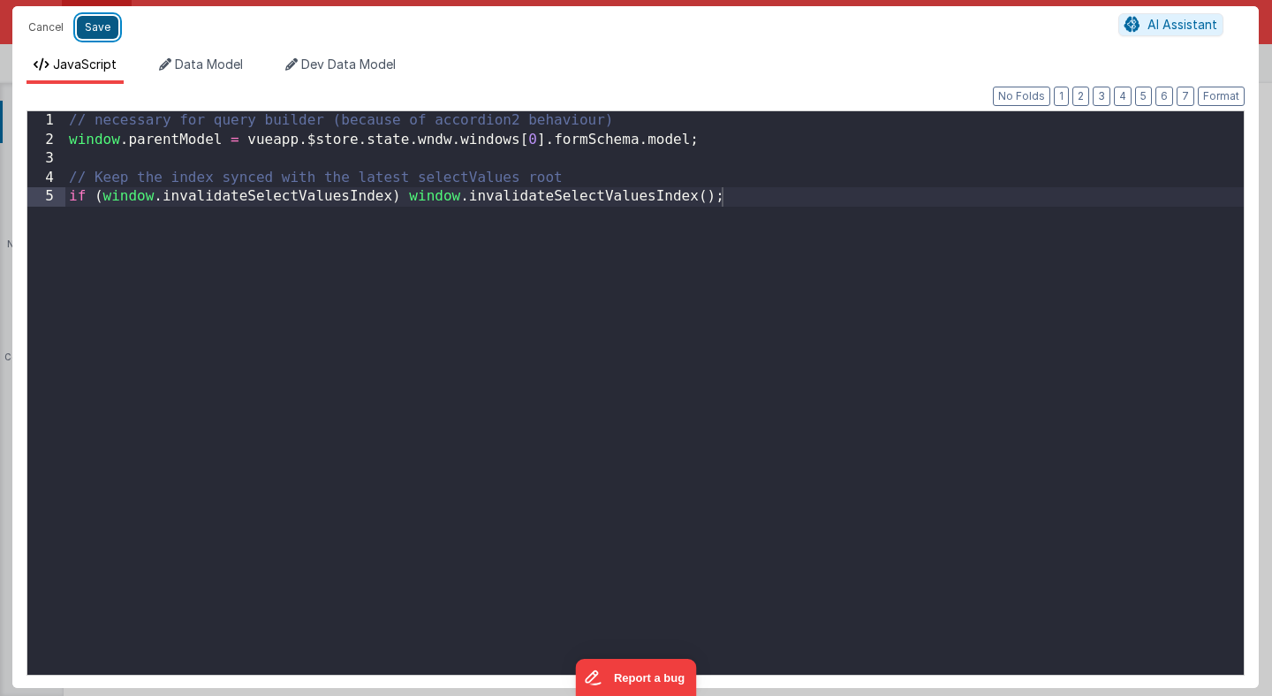
click at [107, 27] on button "Save" at bounding box center [98, 27] width 42 height 23
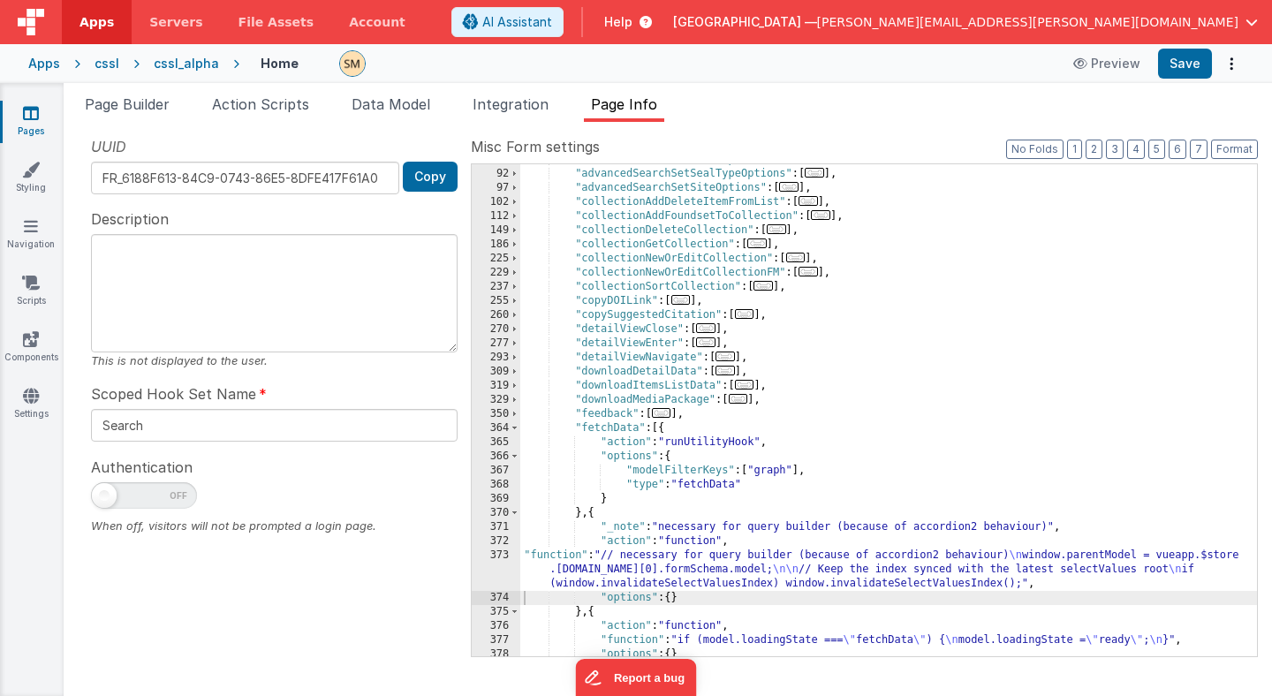
scroll to position [0, 0]
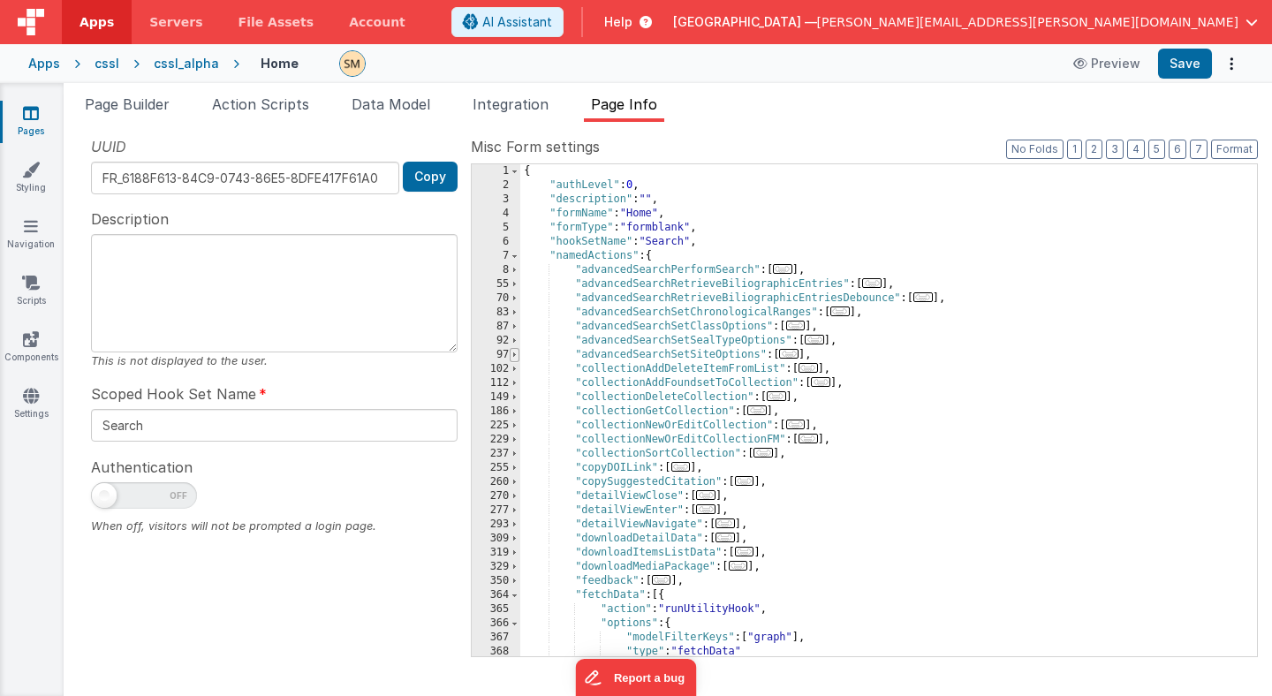
click at [514, 356] on span at bounding box center [515, 355] width 10 height 14
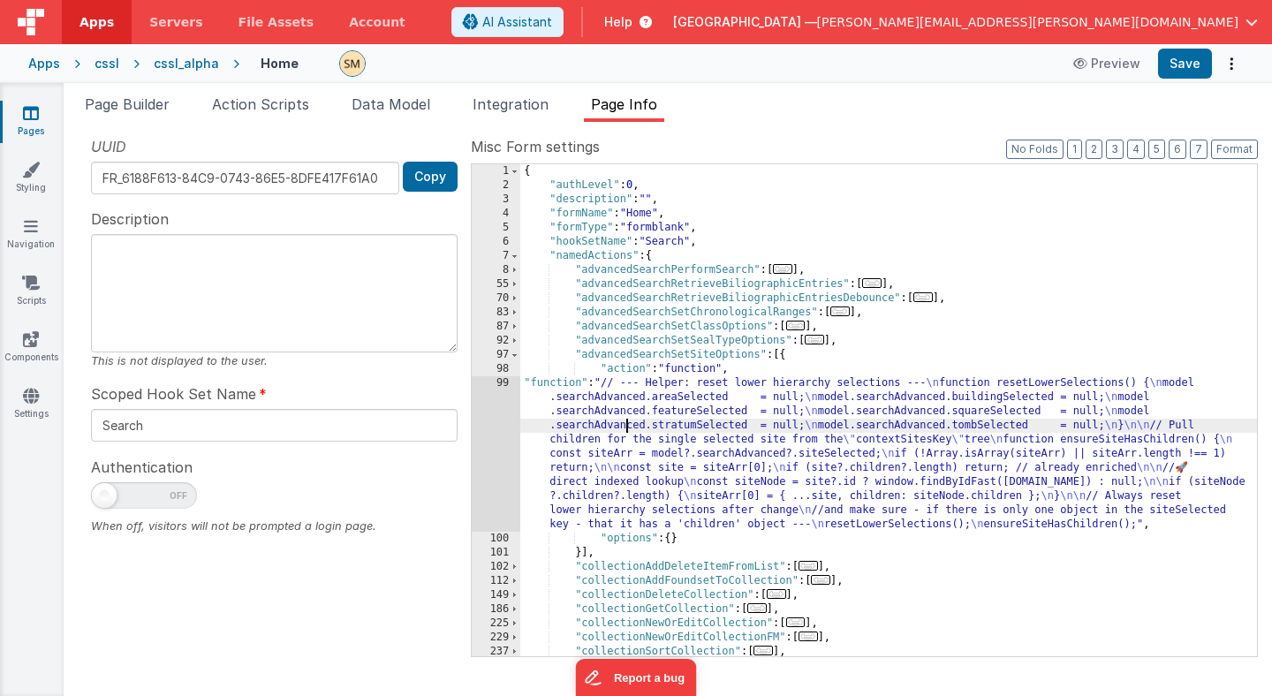
click at [629, 429] on div "{ "authLevel" : 0 , "description" : "" , "formName" : "Home" , "formType" : "fo…" at bounding box center [888, 424] width 737 height 520
click at [490, 439] on div "99" at bounding box center [496, 453] width 49 height 155
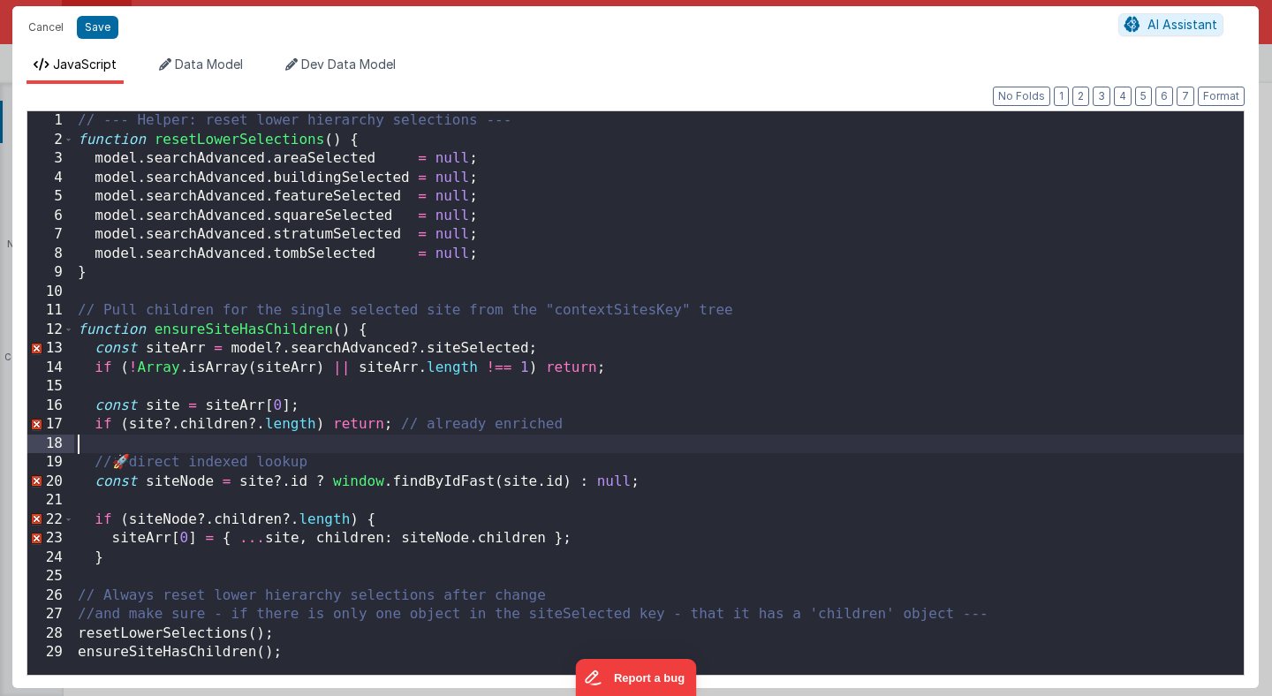
click at [496, 444] on div "// --- Helper: reset lower hierarchy selections --- function resetLowerSelectio…" at bounding box center [659, 412] width 1170 height 602
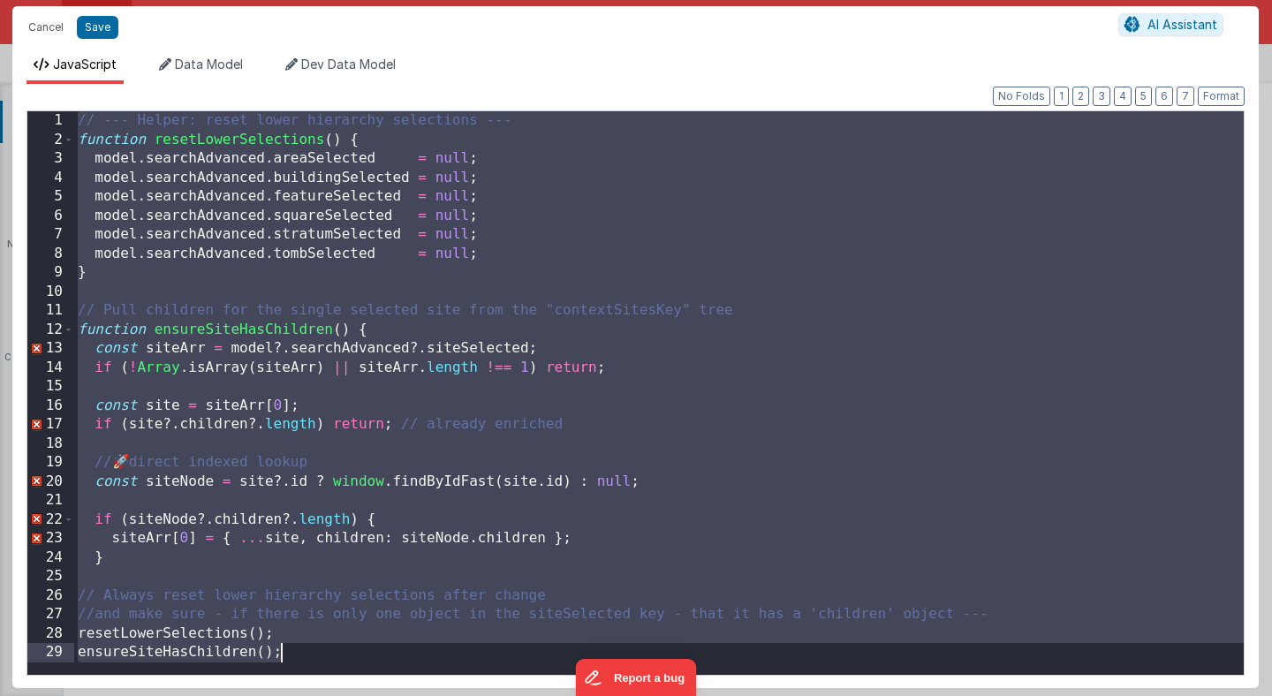
click at [929, 398] on div "// --- Helper: reset lower hierarchy selections --- function resetLowerSelectio…" at bounding box center [659, 412] width 1170 height 602
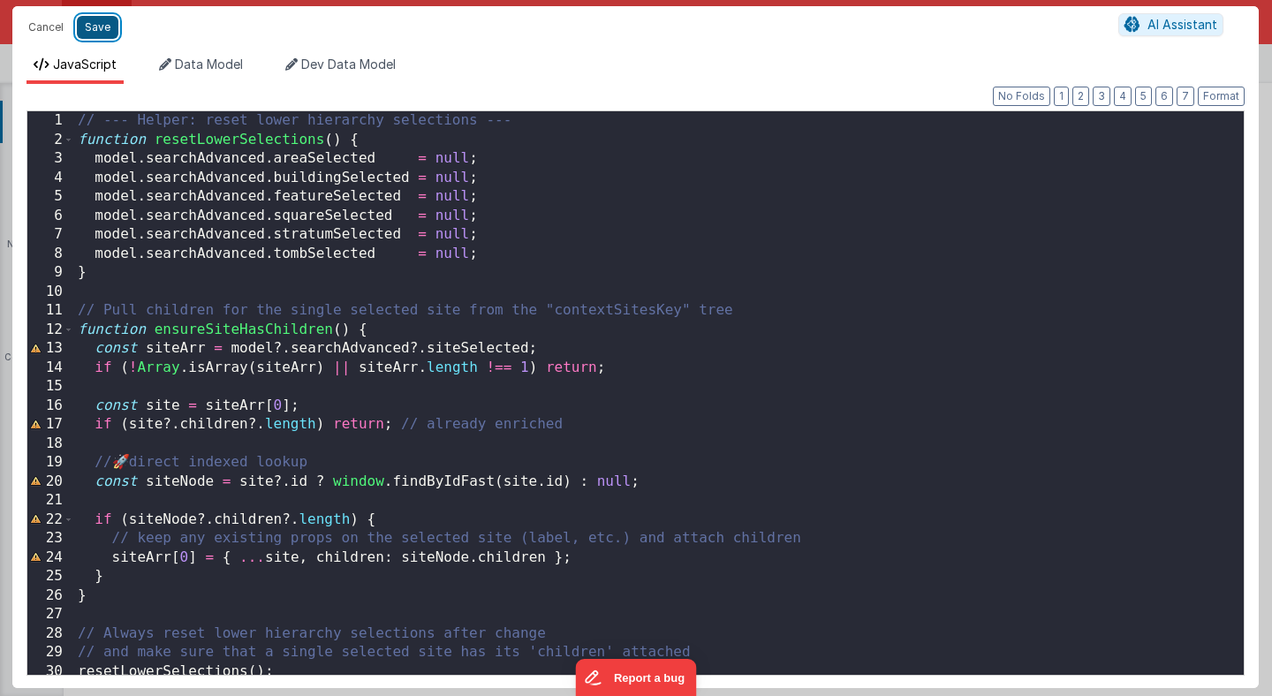
click at [93, 28] on button "Save" at bounding box center [98, 27] width 42 height 23
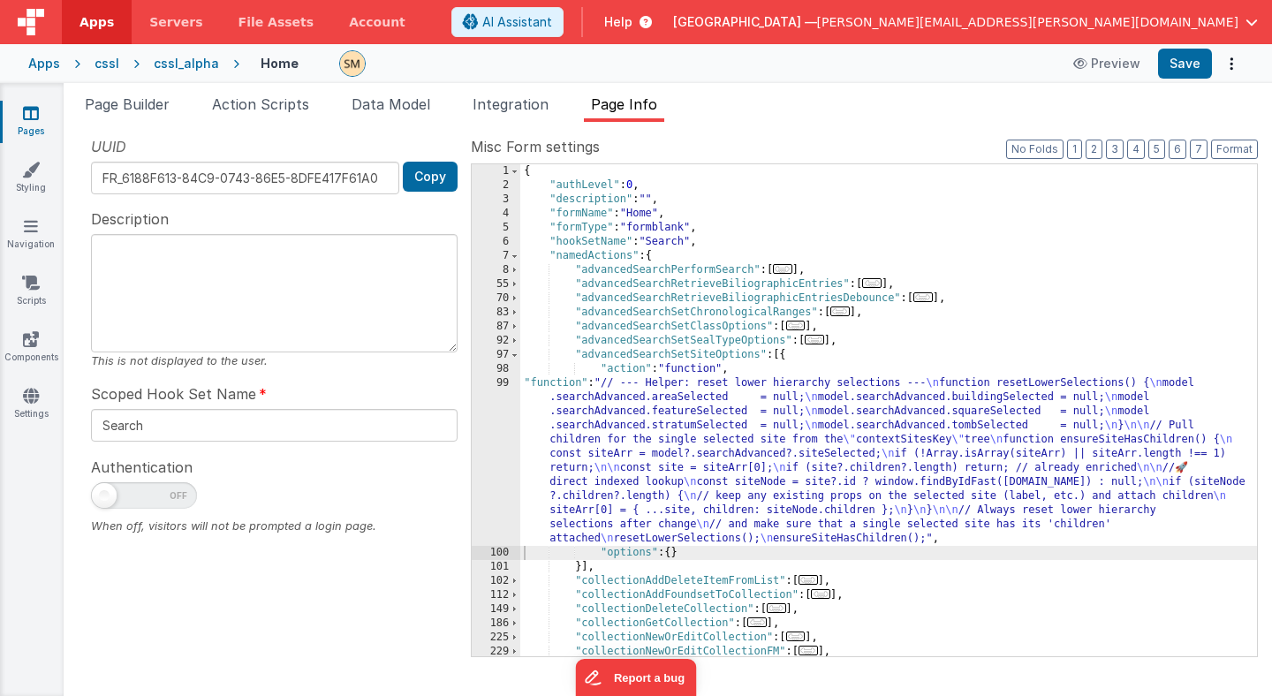
click at [732, 443] on div "{ "authLevel" : 0 , "description" : "" , "formName" : "Home" , "formType" : "fo…" at bounding box center [888, 424] width 737 height 520
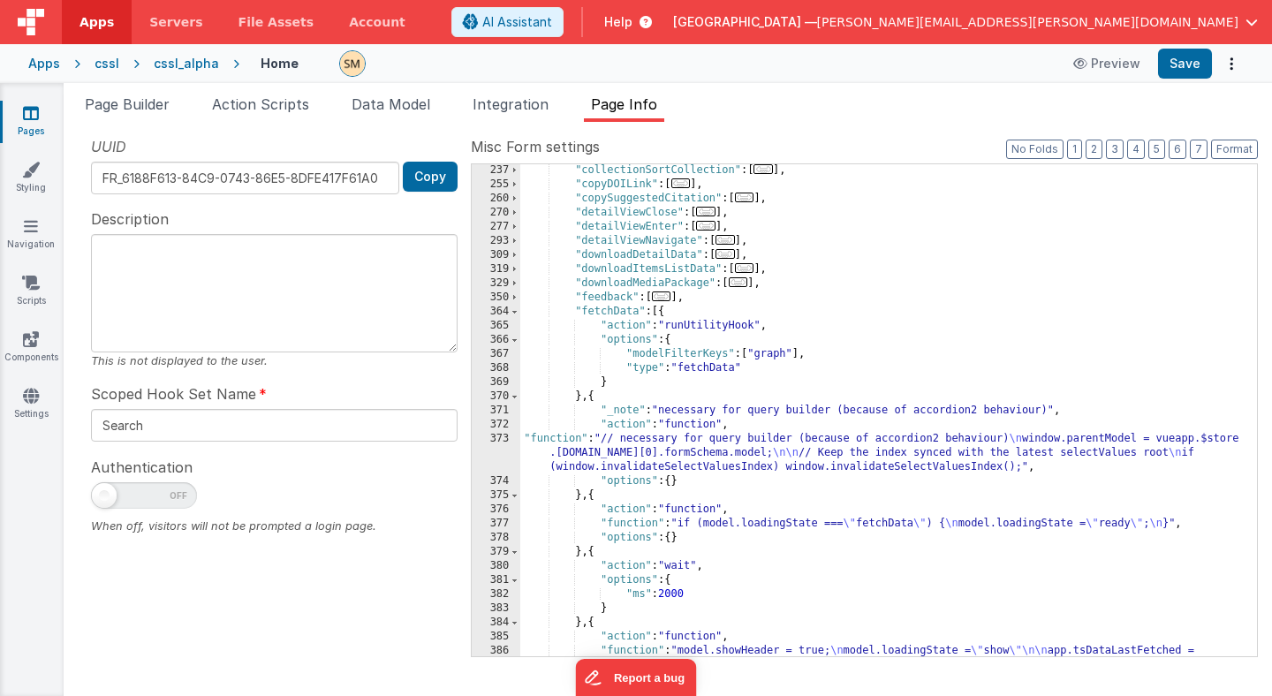
scroll to position [496, 0]
click at [716, 459] on div ""collectionSortCollection" : [ ... ] , "copyDOILink" : [ ... ] , "copySuggested…" at bounding box center [888, 430] width 737 height 534
click at [503, 455] on div "373" at bounding box center [496, 453] width 49 height 42
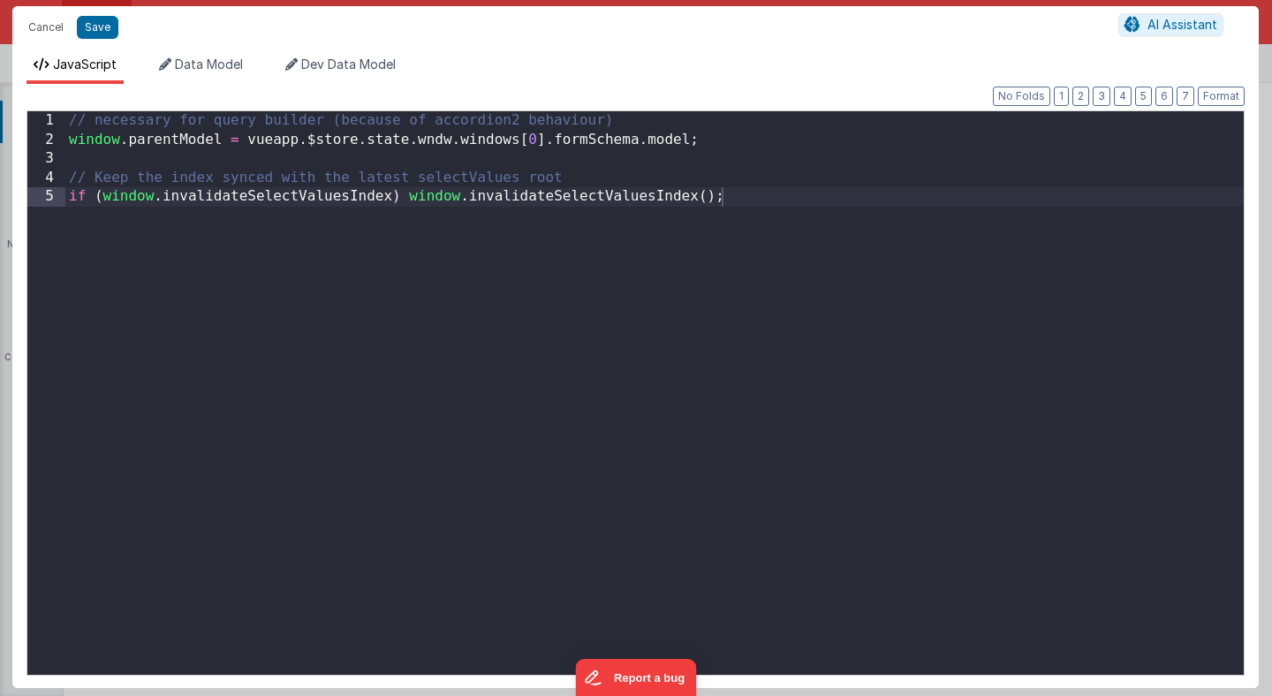
click at [503, 455] on div "// necessary for query builder (because of accordion2 behaviour) window . paren…" at bounding box center [654, 412] width 1178 height 602
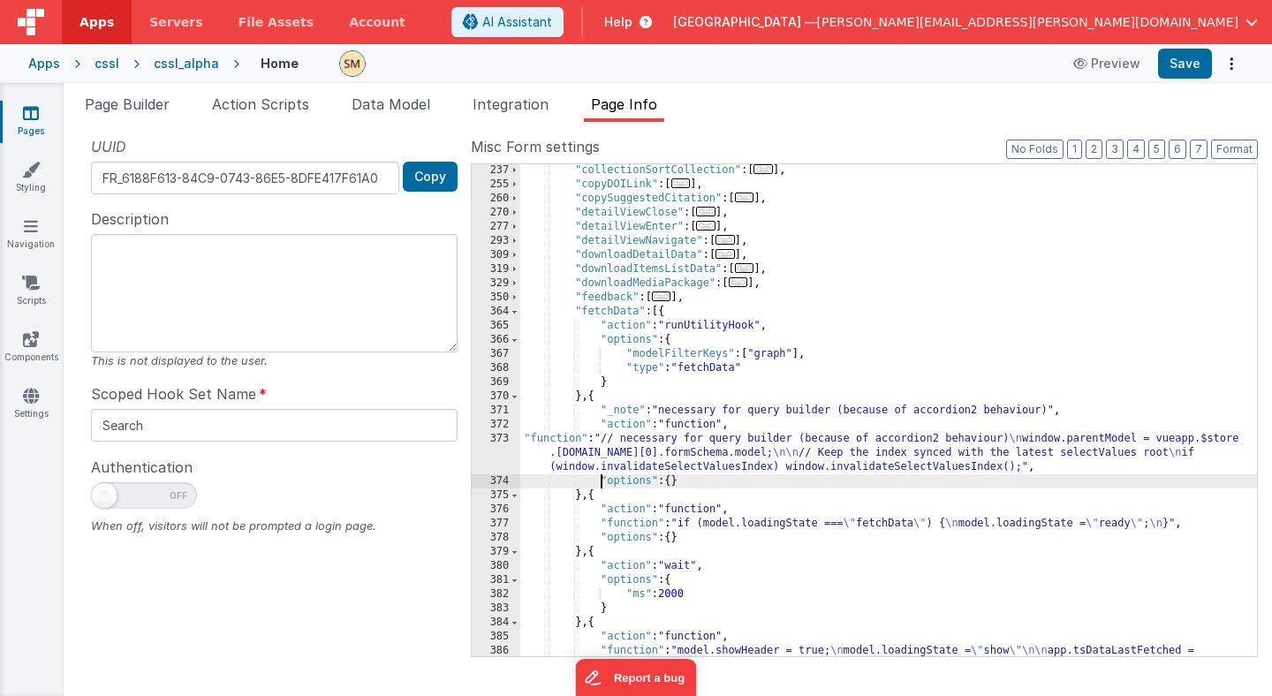
click at [600, 475] on div ""collectionSortCollection" : [ ... ] , "copyDOILink" : [ ... ] , "copySuggested…" at bounding box center [888, 430] width 737 height 534
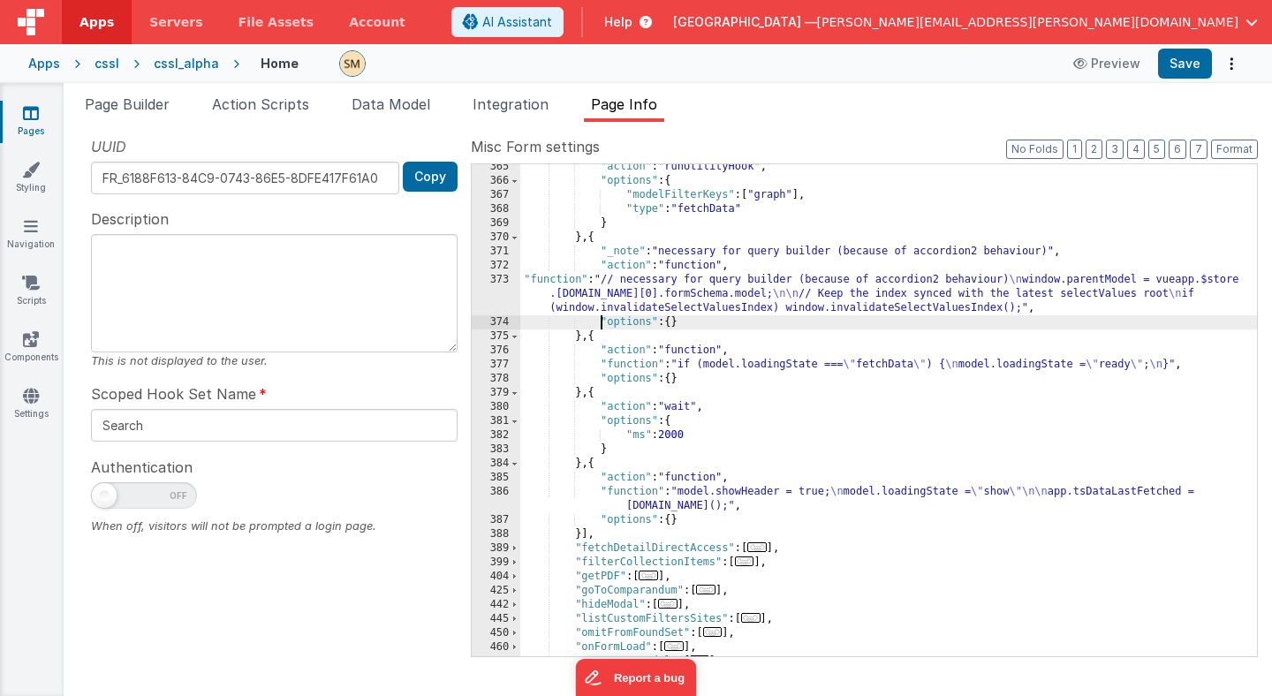
scroll to position [655, 0]
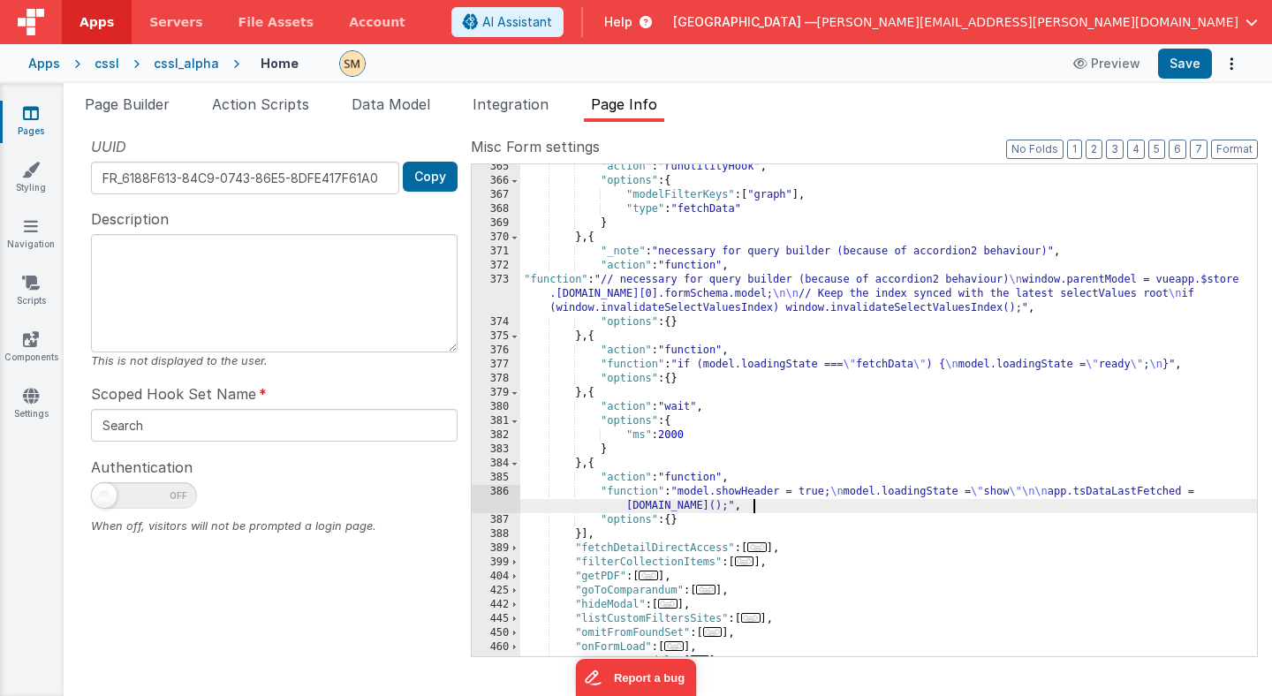
click at [756, 503] on div ""action" : "runUtilityHook" , "options" : { "modelFilterKeys" : [ "graph" ] , "…" at bounding box center [888, 420] width 737 height 520
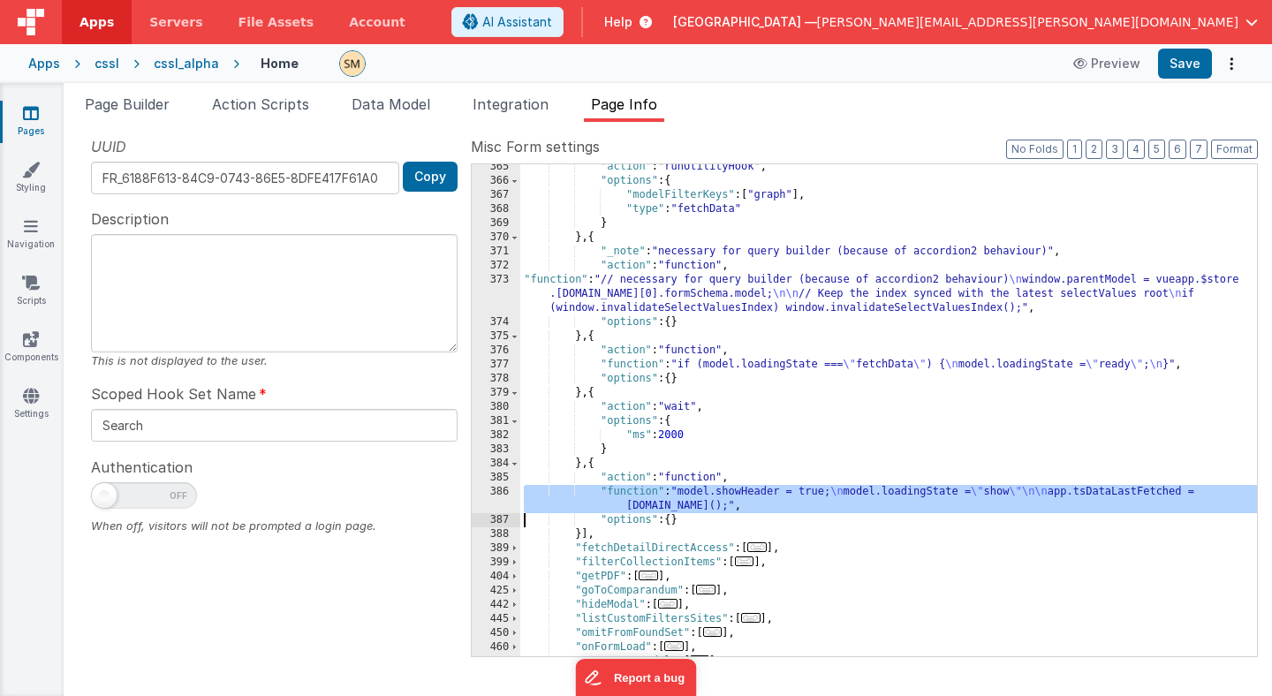
click at [495, 501] on div "386" at bounding box center [496, 499] width 49 height 28
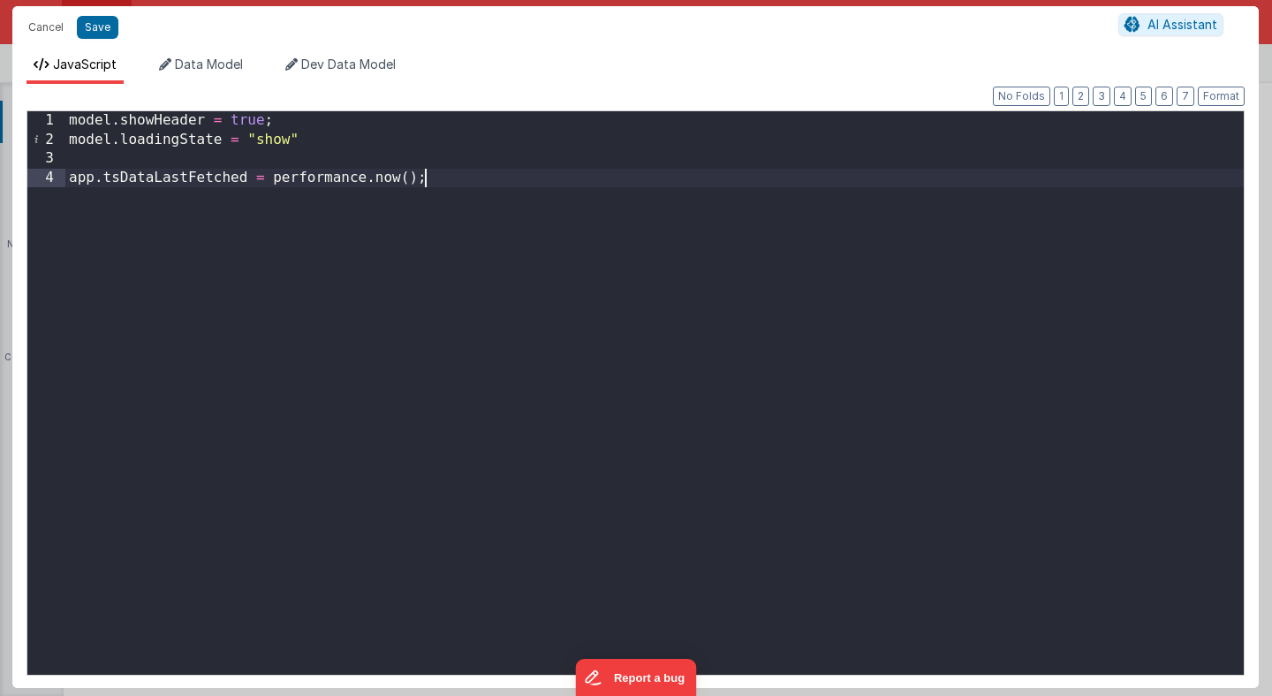
click at [531, 439] on div "model . showHeader = true ; model . loadingState = "show" app . tsDataLastFetch…" at bounding box center [654, 412] width 1178 height 602
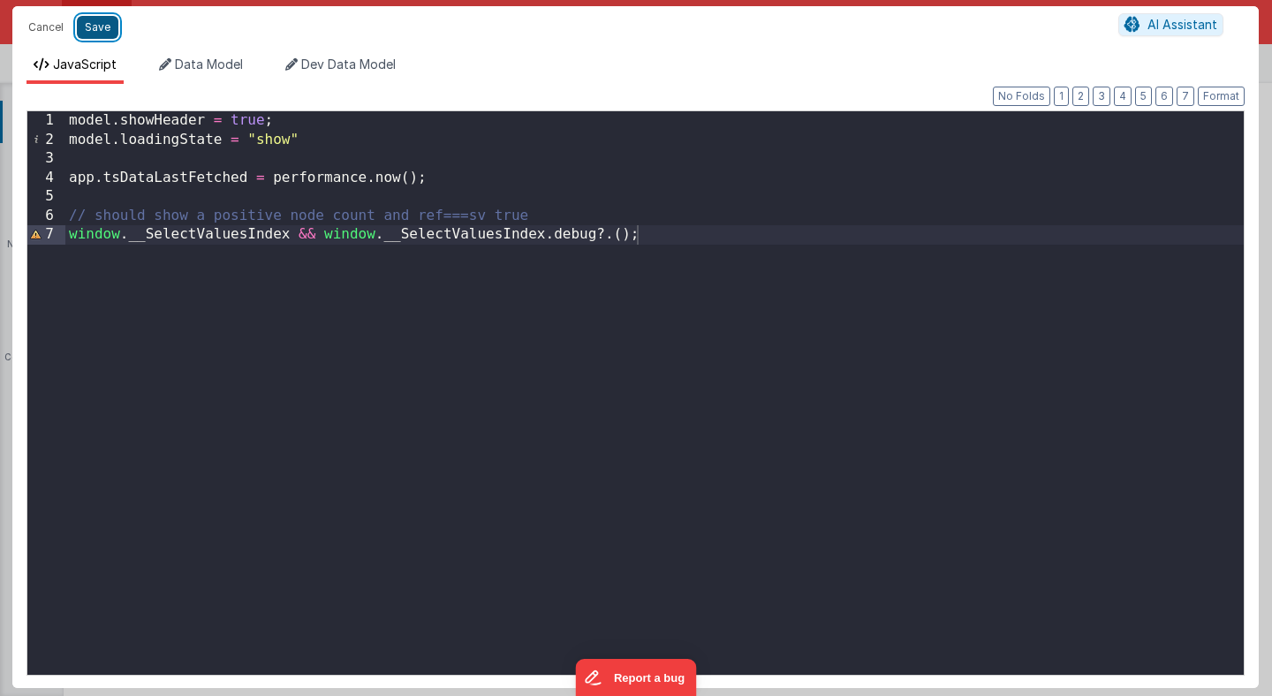
click at [91, 29] on button "Save" at bounding box center [98, 27] width 42 height 23
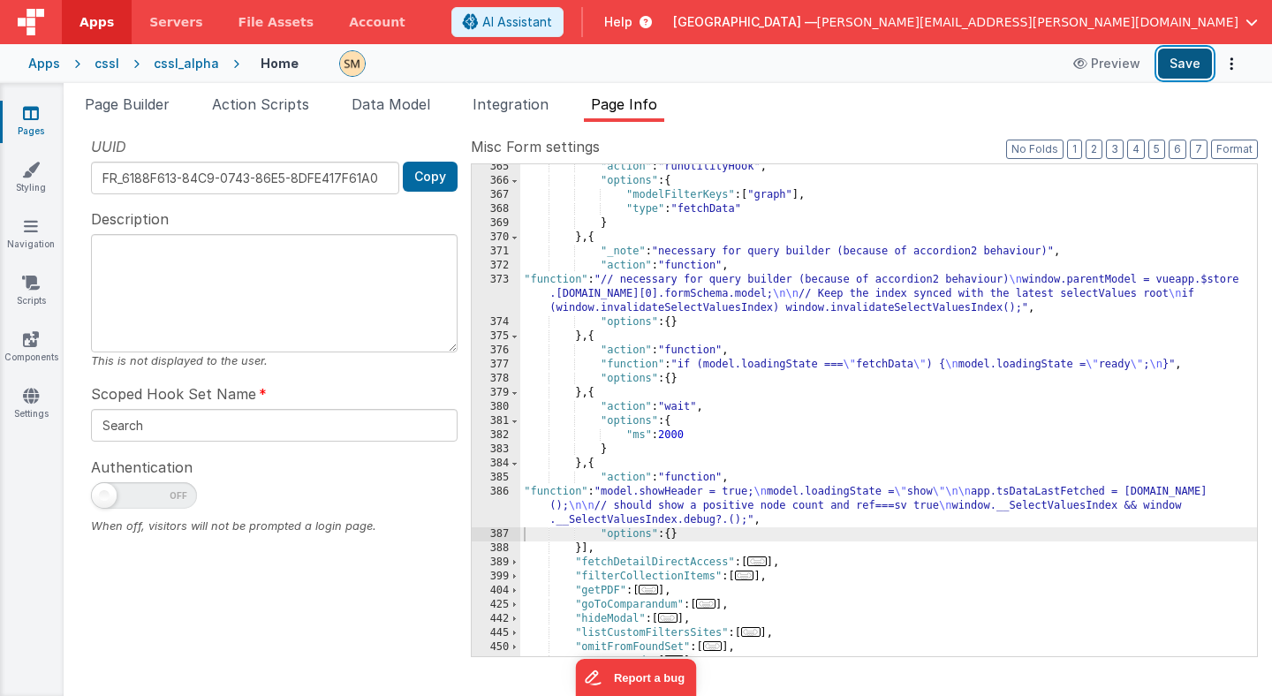
click at [1192, 64] on button "Save" at bounding box center [1185, 64] width 54 height 30
click at [494, 301] on div "373" at bounding box center [496, 294] width 49 height 42
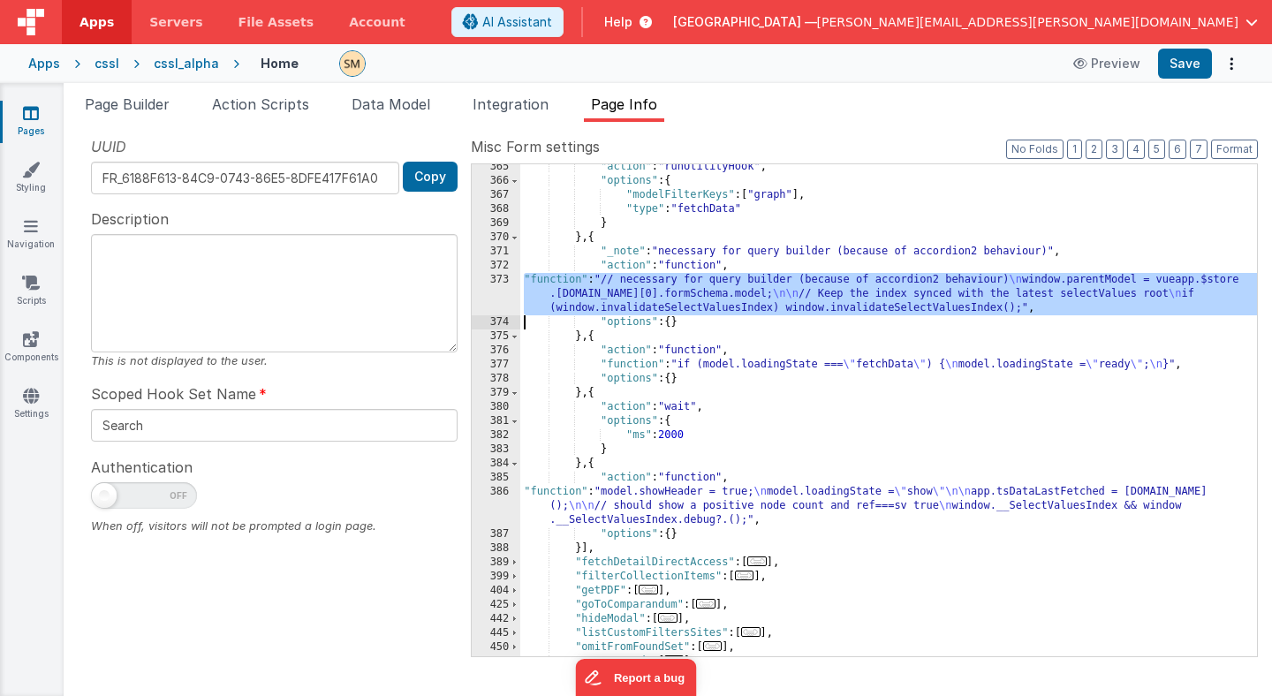
click at [496, 299] on div "373" at bounding box center [496, 294] width 49 height 42
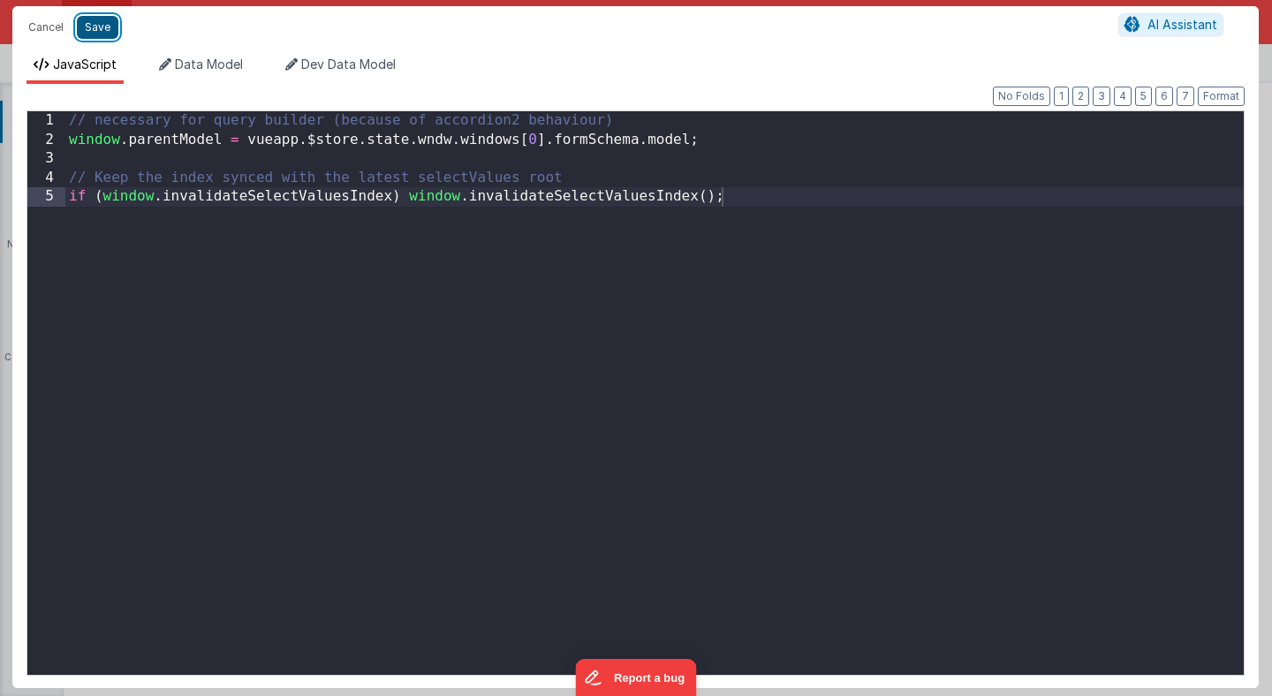
click at [89, 18] on button "Save" at bounding box center [98, 27] width 42 height 23
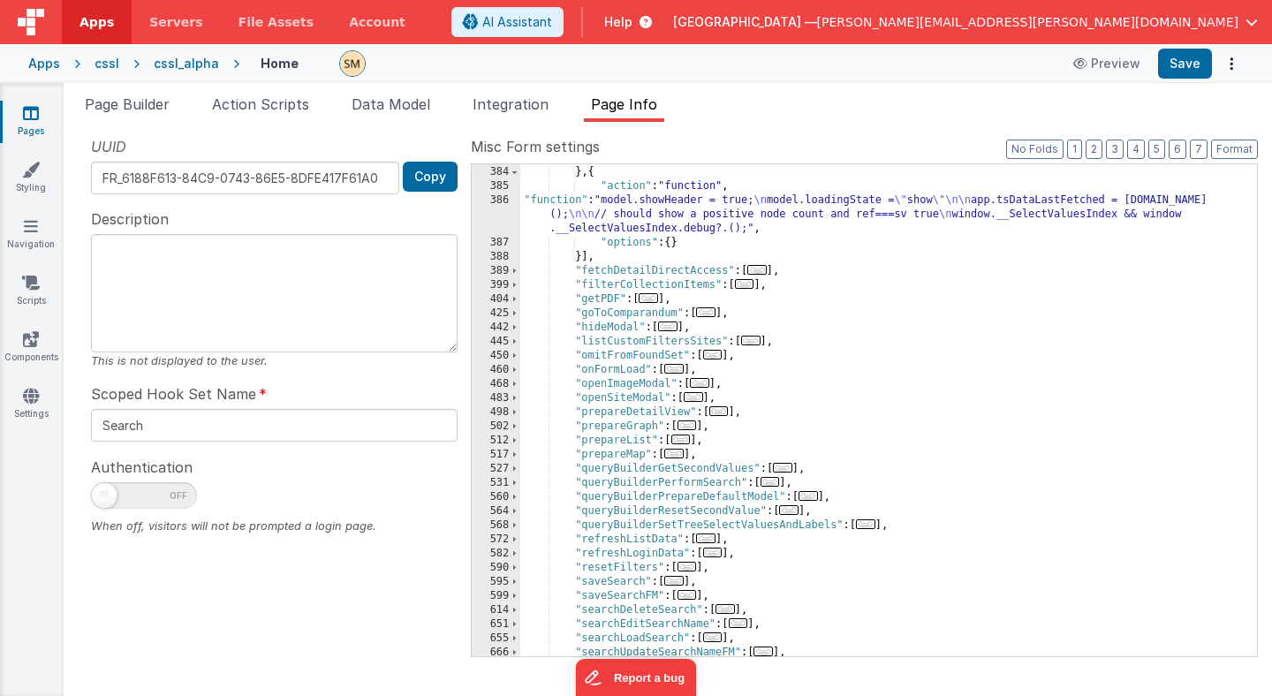
scroll to position [947, 0]
click at [514, 369] on span at bounding box center [515, 369] width 10 height 14
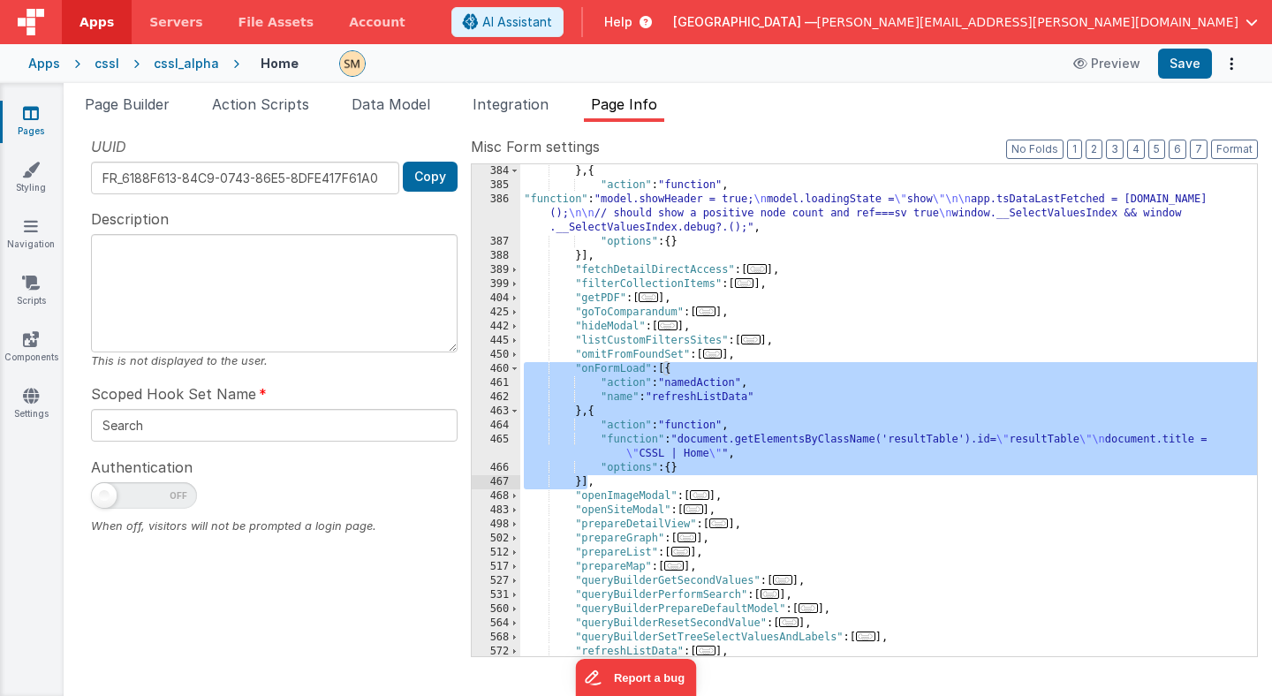
drag, startPoint x: 523, startPoint y: 372, endPoint x: 590, endPoint y: 487, distance: 133.0
click at [590, 487] on div "} , { "action" : "function" , "function" : "model.showHeader = true; \n model.l…" at bounding box center [888, 424] width 737 height 520
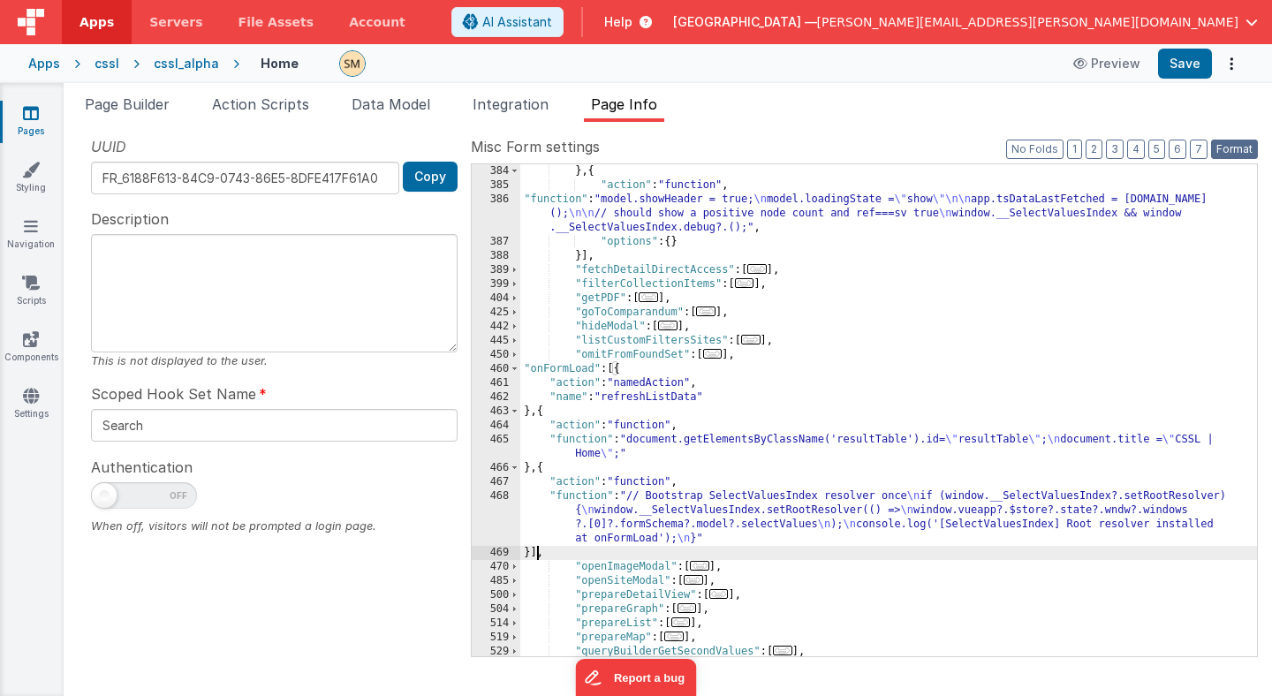
click at [1222, 149] on button "Format" at bounding box center [1234, 149] width 47 height 19
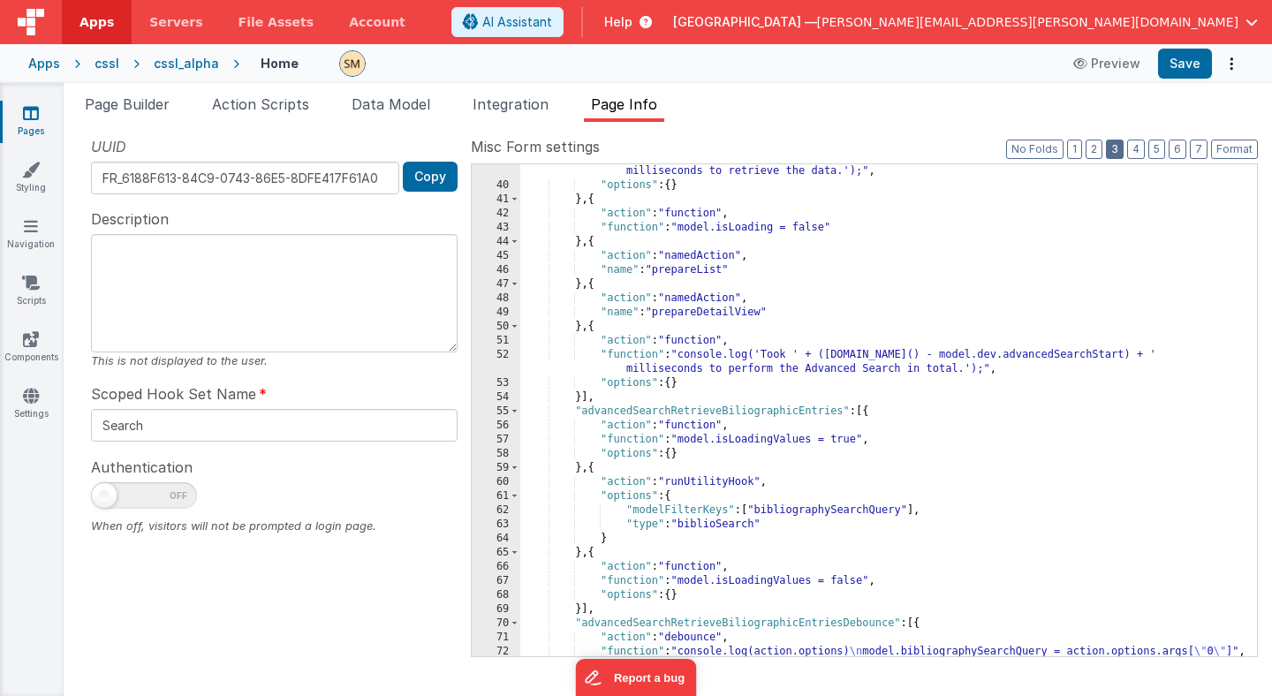
click at [1121, 150] on button "3" at bounding box center [1115, 149] width 18 height 19
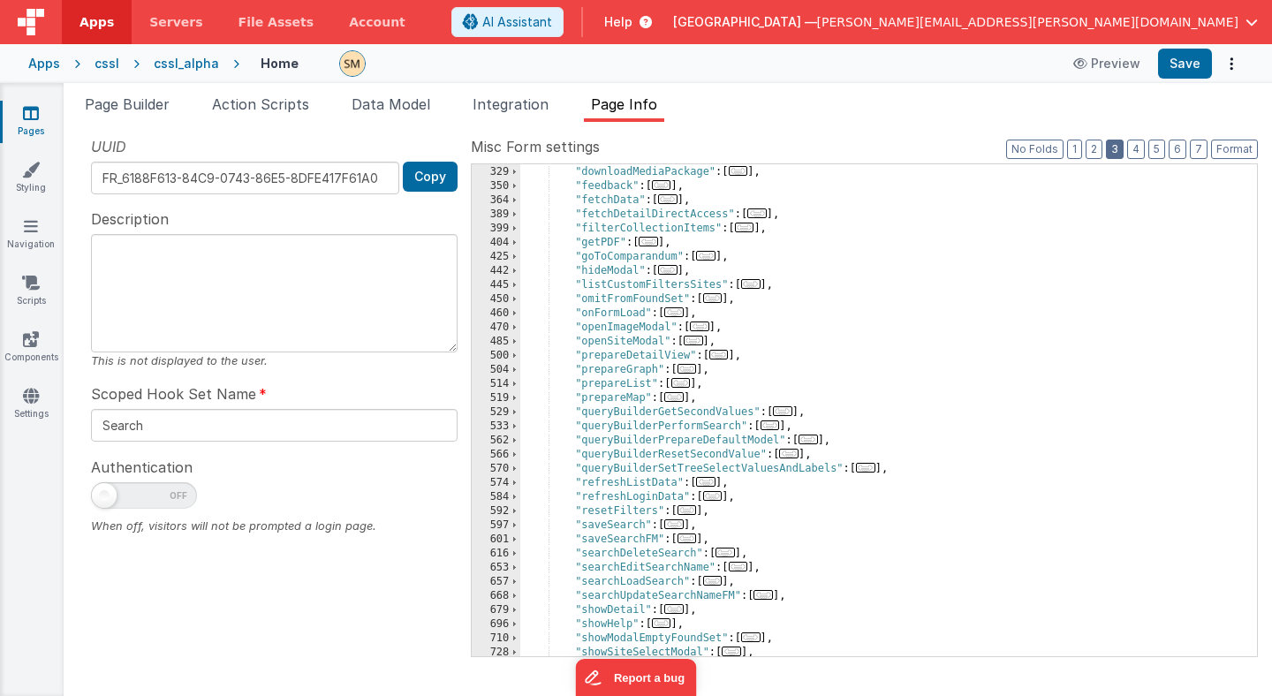
scroll to position [392, 0]
click at [514, 301] on span at bounding box center [515, 302] width 10 height 14
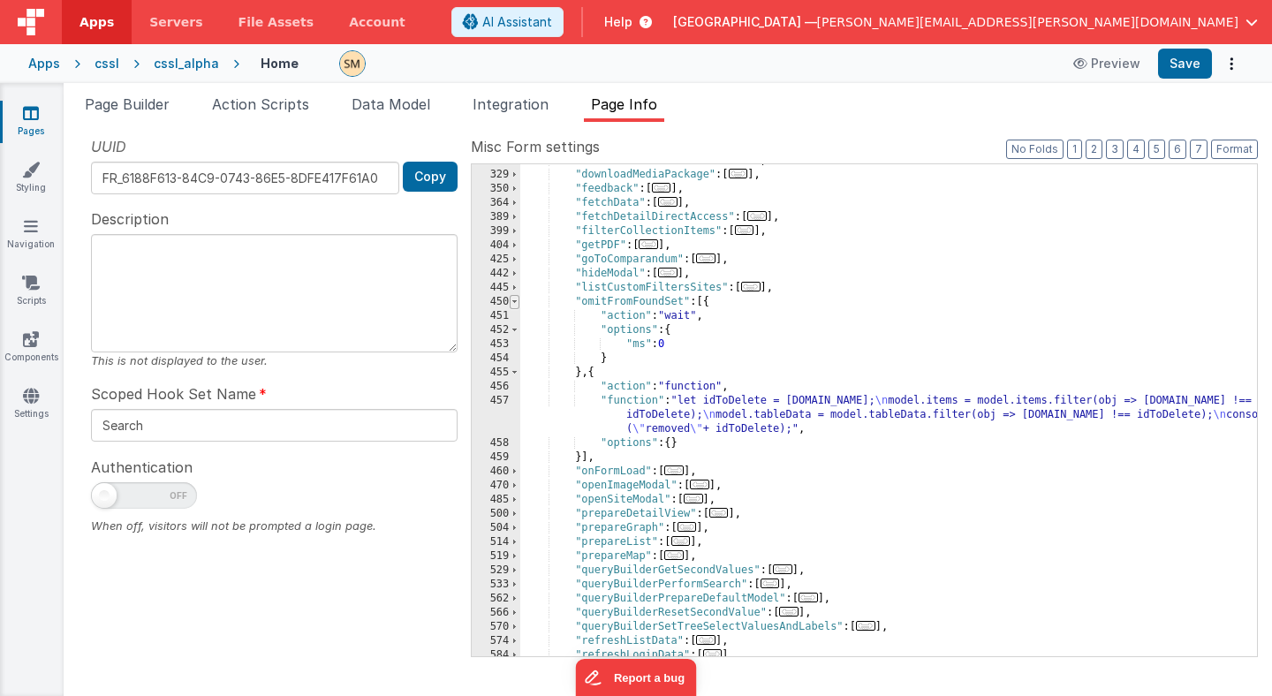
click at [516, 300] on span at bounding box center [515, 302] width 10 height 14
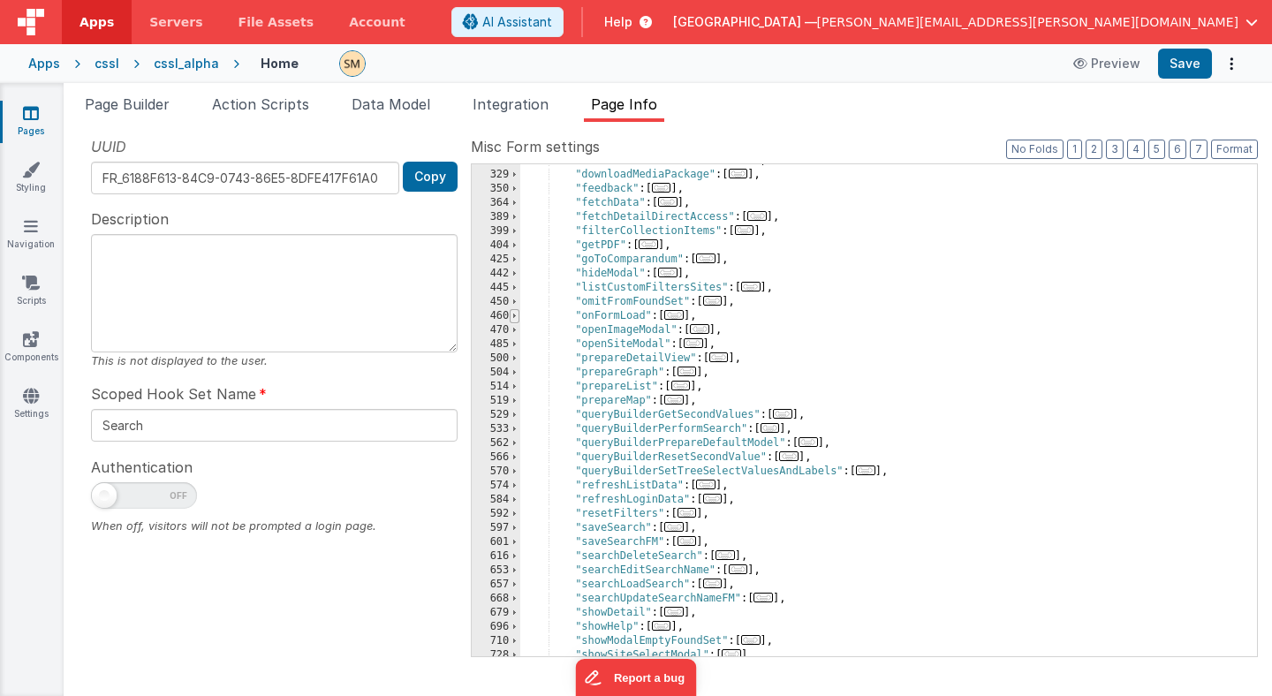
click at [518, 317] on span at bounding box center [515, 316] width 10 height 14
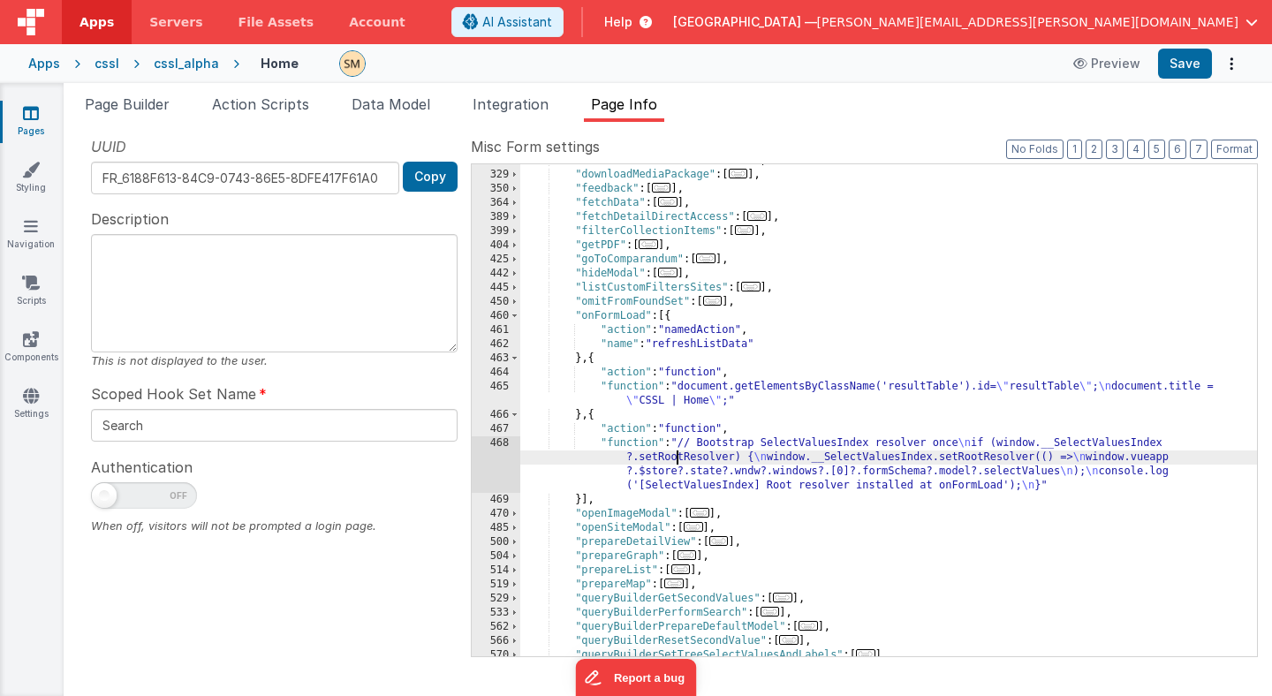
click at [678, 460] on div ""downloadItemsListData" : [ ... ] , "downloadMediaPackage" : [ ... ] , "feedbac…" at bounding box center [888, 414] width 737 height 520
click at [502, 465] on div "468" at bounding box center [496, 464] width 49 height 57
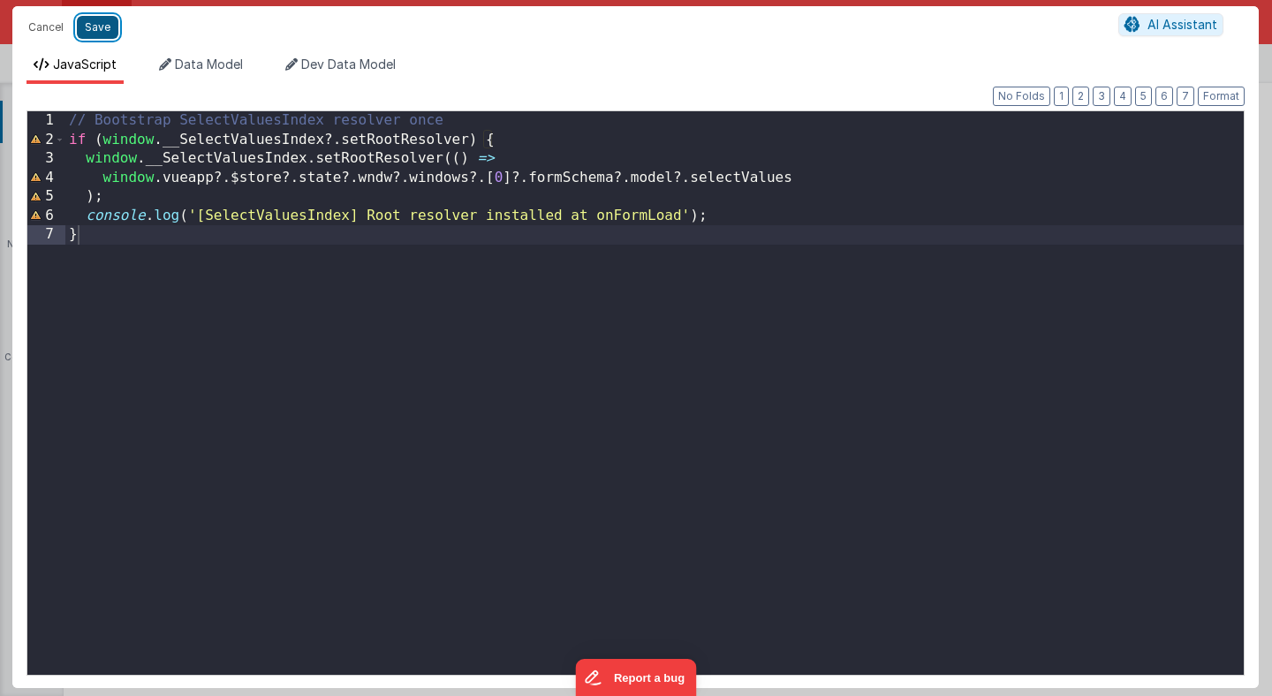
click at [100, 35] on button "Save" at bounding box center [98, 27] width 42 height 23
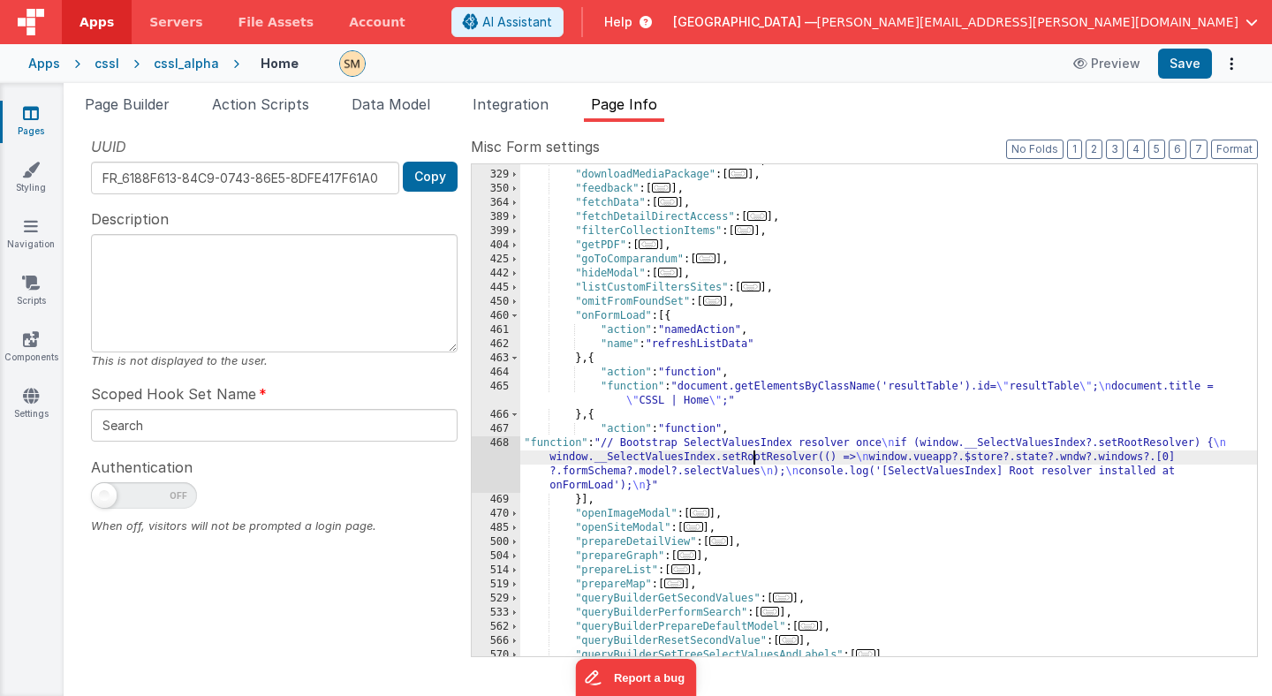
click at [750, 461] on div ""downloadItemsListData" : [ ... ] , "downloadMediaPackage" : [ ... ] , "feedbac…" at bounding box center [888, 414] width 737 height 520
click at [750, 457] on div ""downloadItemsListData" : [ ... ] , "downloadMediaPackage" : [ ... ] , "feedbac…" at bounding box center [888, 414] width 737 height 520
click at [592, 458] on div ""downloadItemsListData" : [ ... ] , "downloadMediaPackage" : [ ... ] , "feedbac…" at bounding box center [888, 414] width 737 height 520
click at [501, 460] on div "468" at bounding box center [496, 464] width 49 height 57
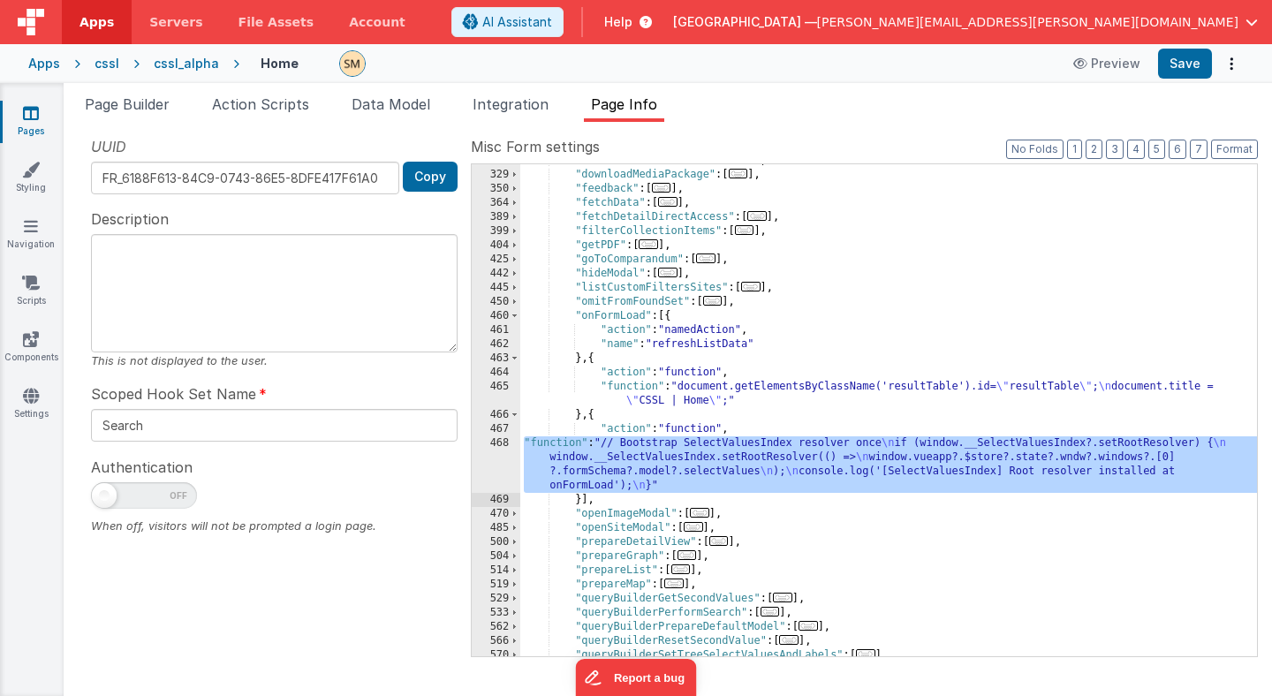
click at [744, 450] on div ""downloadItemsListData" : [ ... ] , "downloadMediaPackage" : [ ... ] , "feedbac…" at bounding box center [888, 414] width 737 height 520
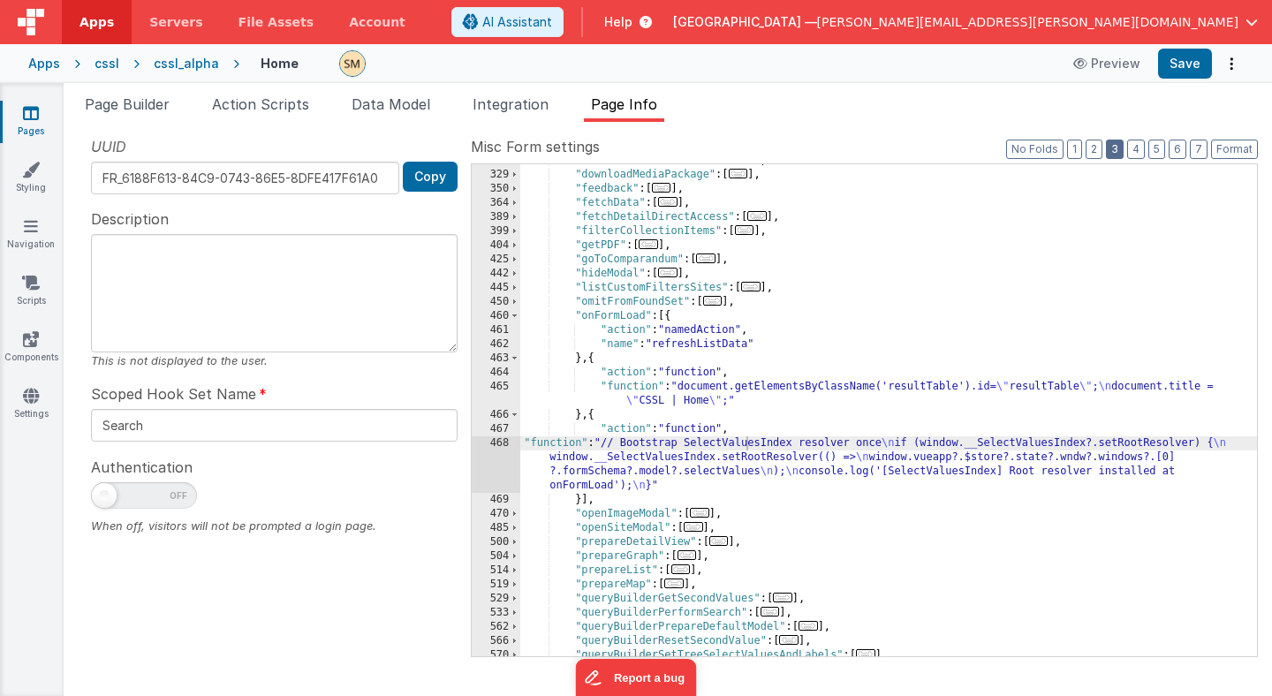
click at [1122, 146] on button "3" at bounding box center [1115, 149] width 18 height 19
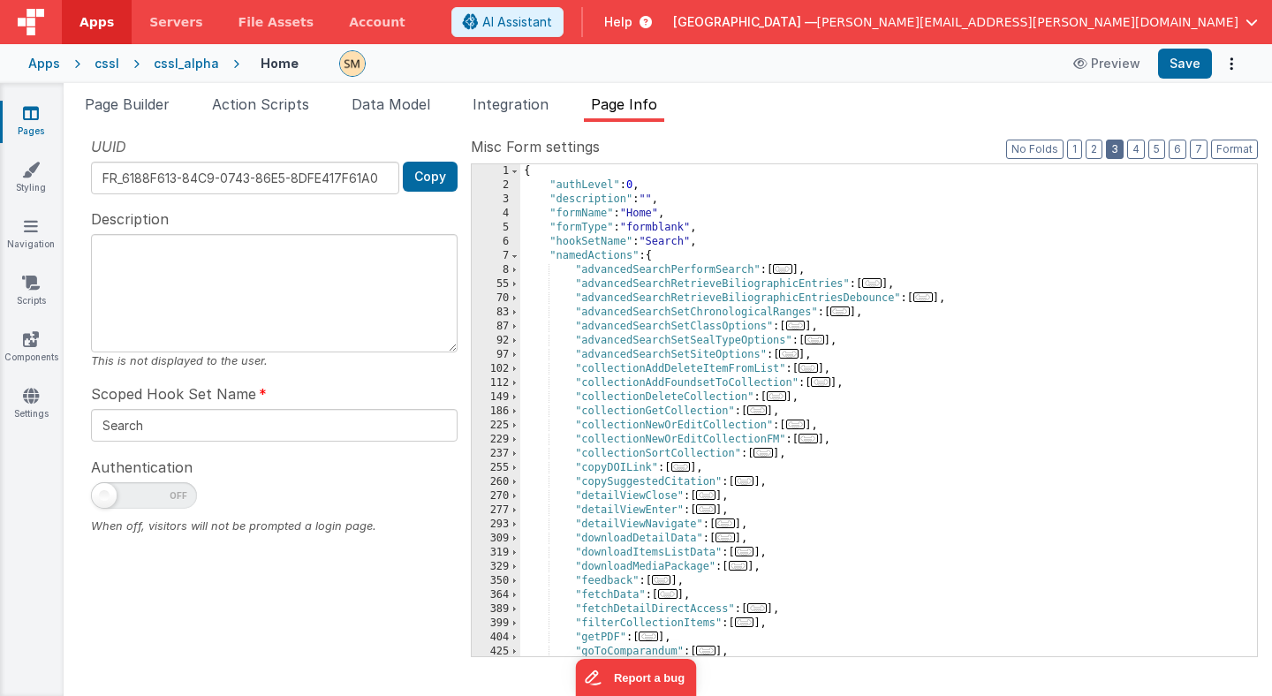
scroll to position [0, 0]
click at [513, 254] on span at bounding box center [515, 256] width 10 height 14
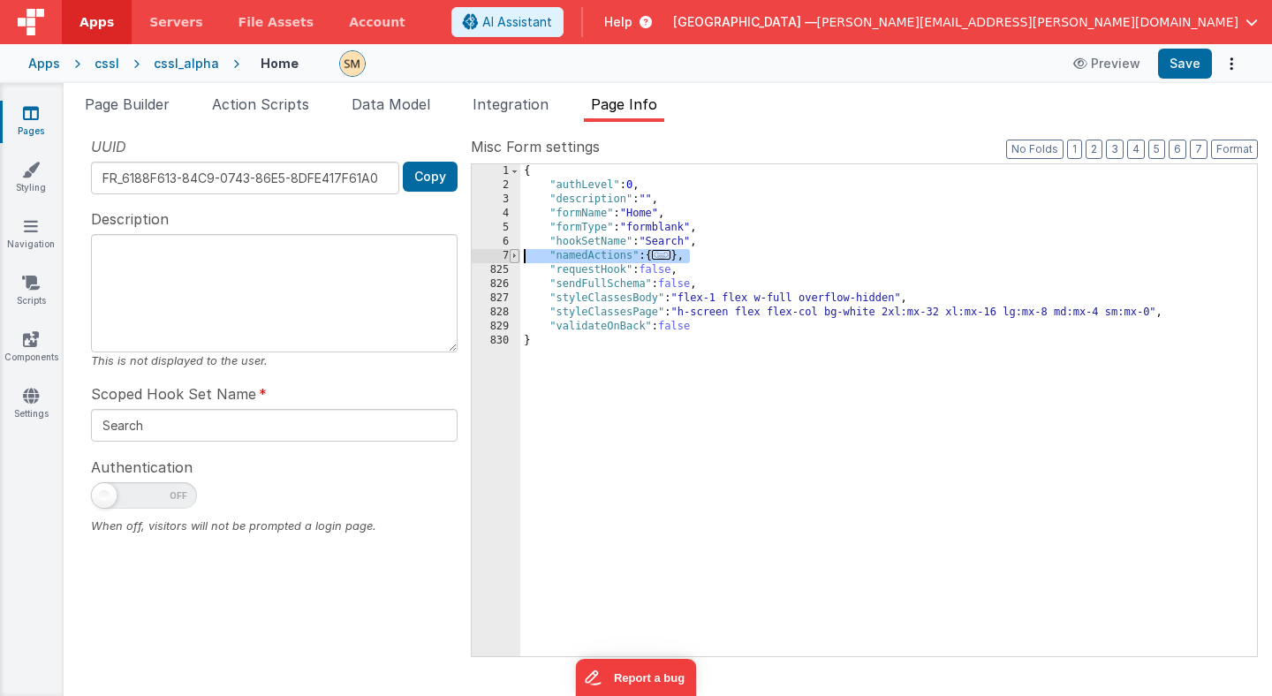
drag, startPoint x: 695, startPoint y: 253, endPoint x: 514, endPoint y: 250, distance: 181.1
click at [514, 250] on div "1 2 3 4 5 6 7 825 826 827 828 829 830 { "authLevel" : 0 , "description" : "" , …" at bounding box center [864, 410] width 787 height 494
click at [515, 257] on span at bounding box center [515, 256] width 10 height 14
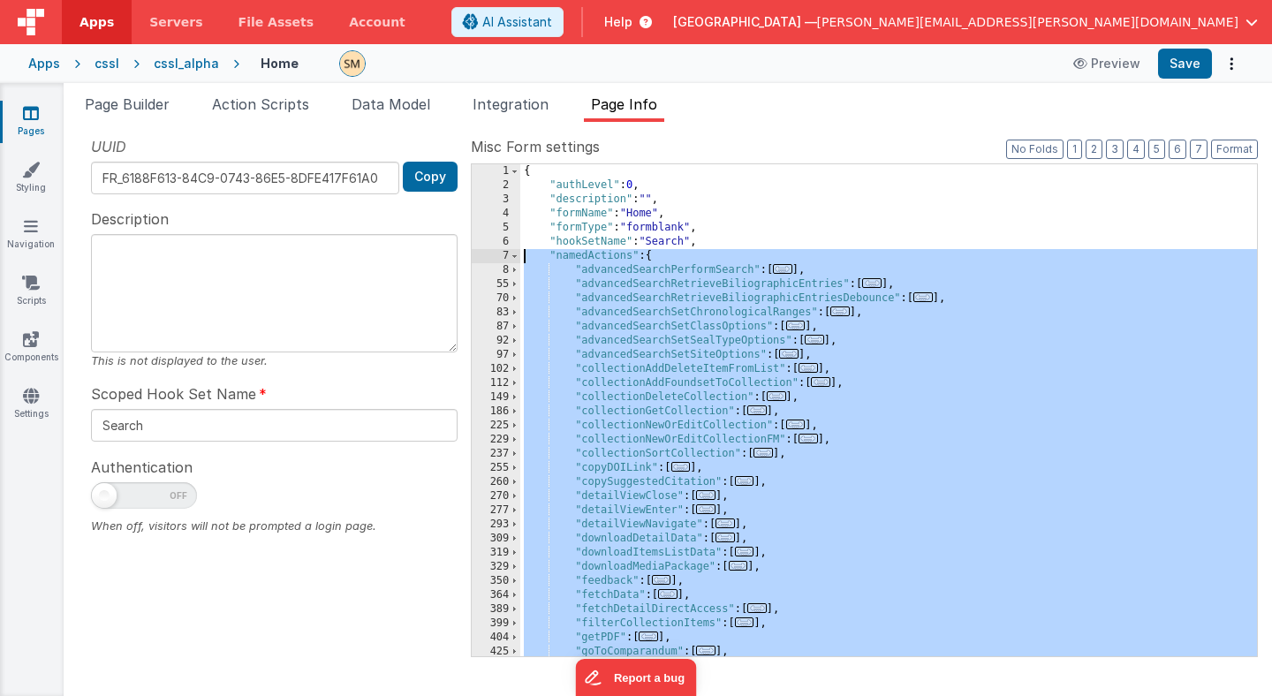
click at [587, 450] on div "{ "authLevel" : 0 , "description" : "" , "formName" : "Home" , "formType" : "fo…" at bounding box center [888, 424] width 737 height 520
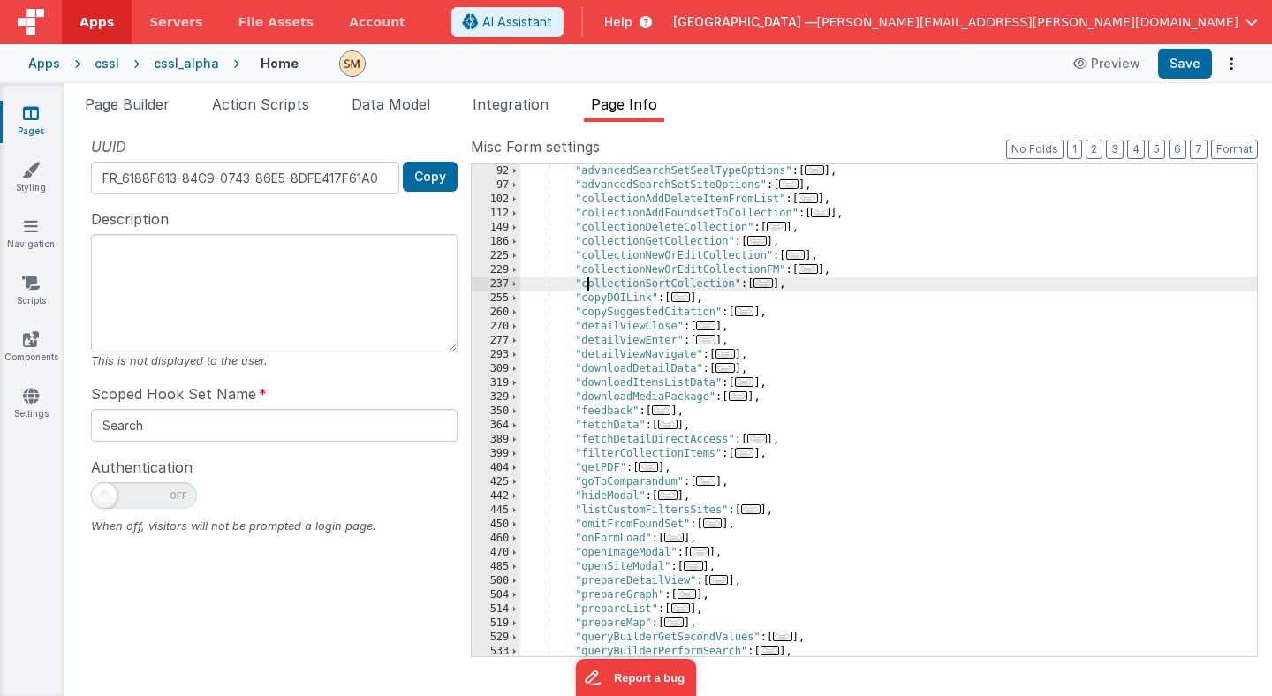
scroll to position [181, 0]
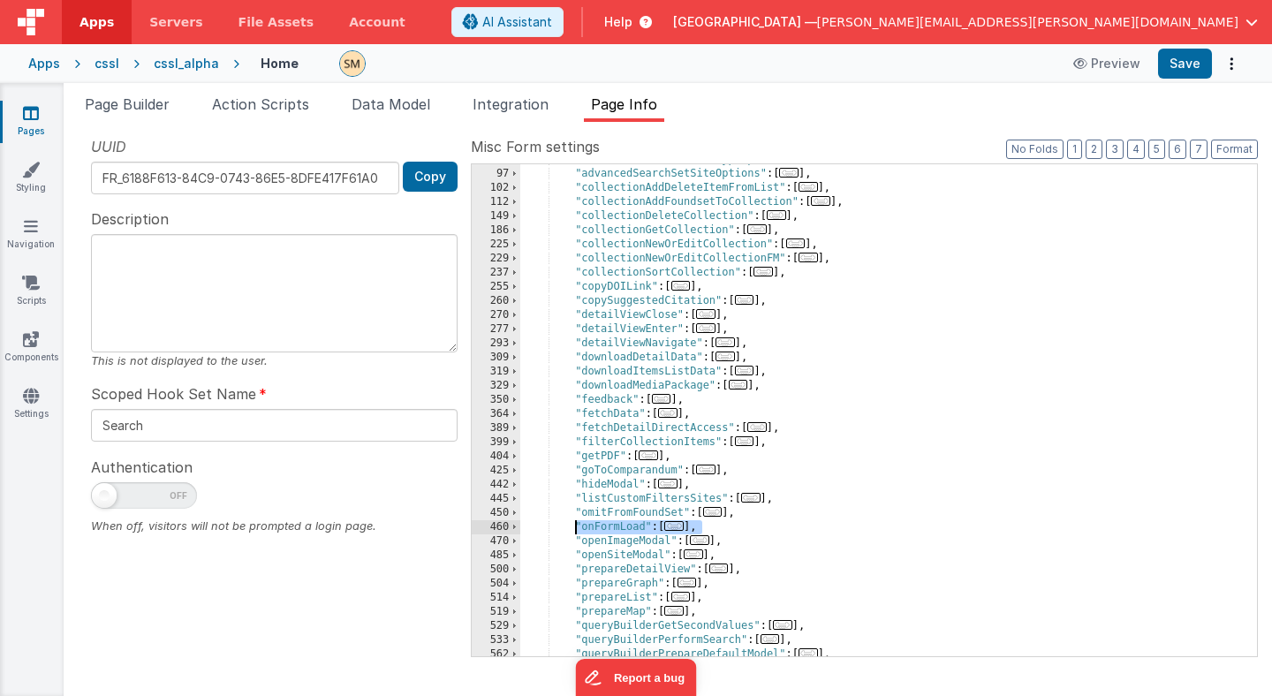
drag, startPoint x: 708, startPoint y: 526, endPoint x: 577, endPoint y: 526, distance: 130.7
click at [576, 526] on div ""advancedSearchSetSealTypeOptions" : [ ... ] , "advancedSearchSetSiteOptions" :…" at bounding box center [888, 413] width 737 height 520
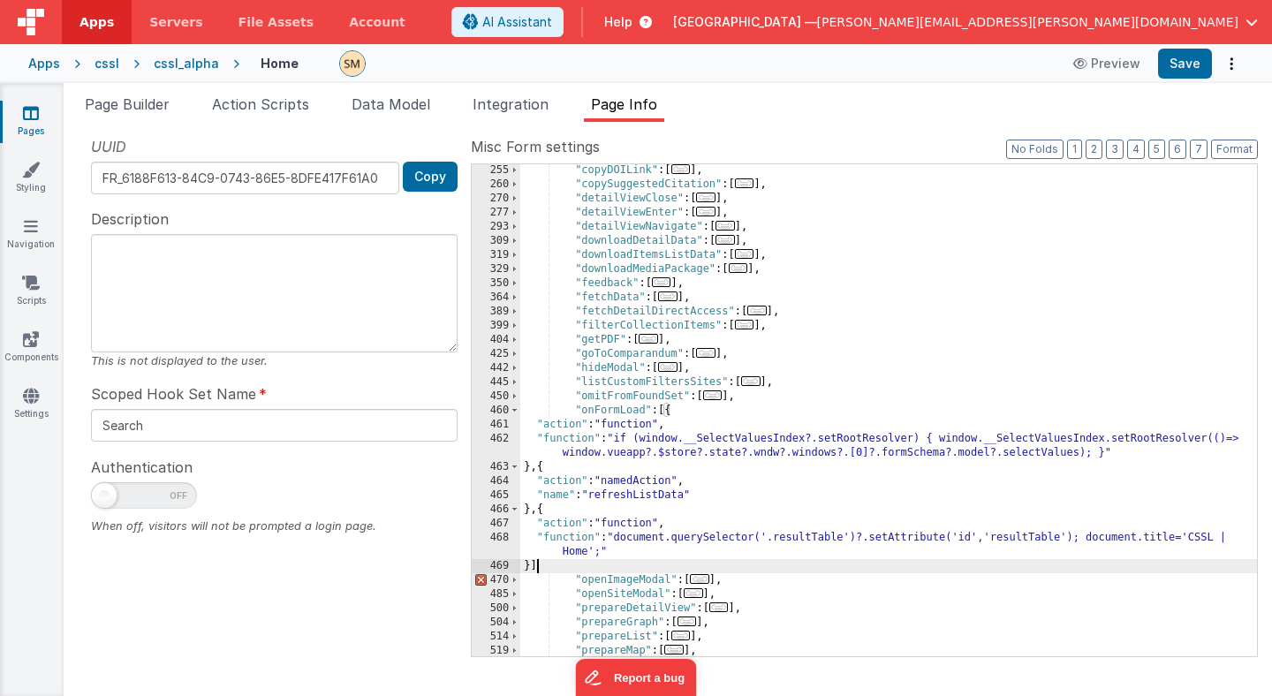
scroll to position [297, 0]
click at [583, 318] on div ""copyDOILink" : [ ... ] , "copySuggestedCitation" : [ ... ] , "detailViewClose"…" at bounding box center [888, 424] width 737 height 520
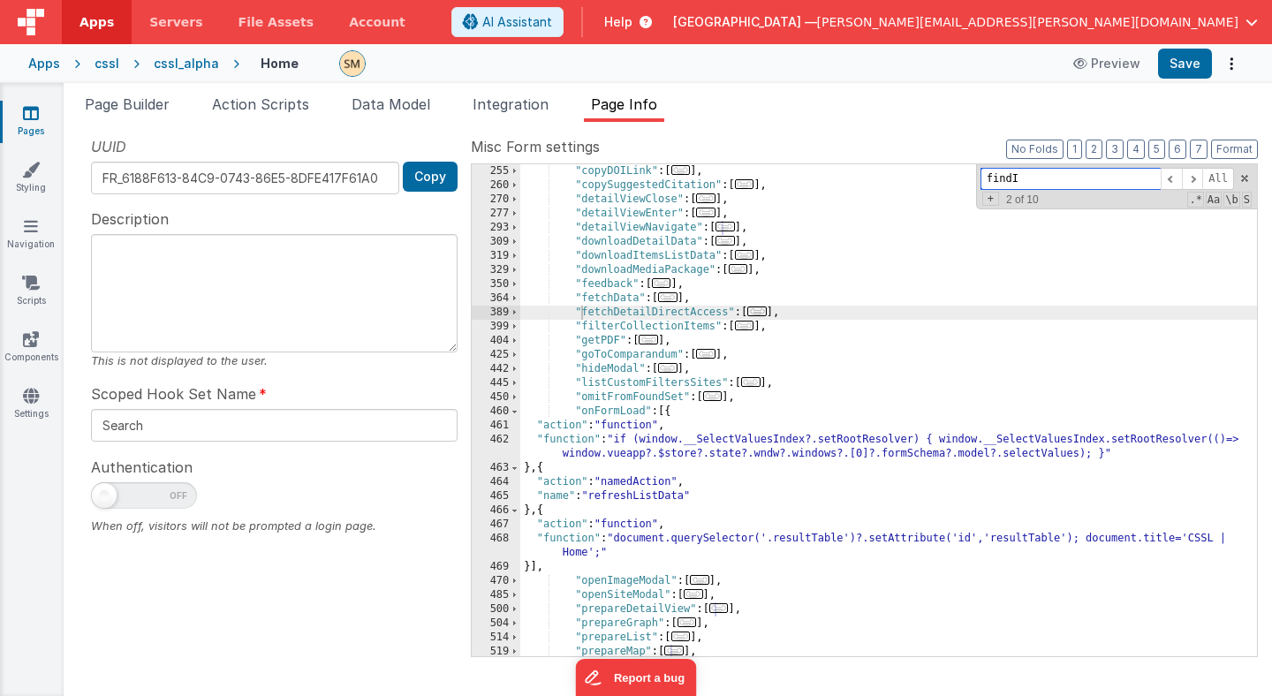
paste input "getElementsByClassName"
click at [584, 383] on div ""copyDOILink" : [ ... ] , "copySuggestedCitation" : [ ... ] , "detailViewClose"…" at bounding box center [888, 424] width 737 height 520
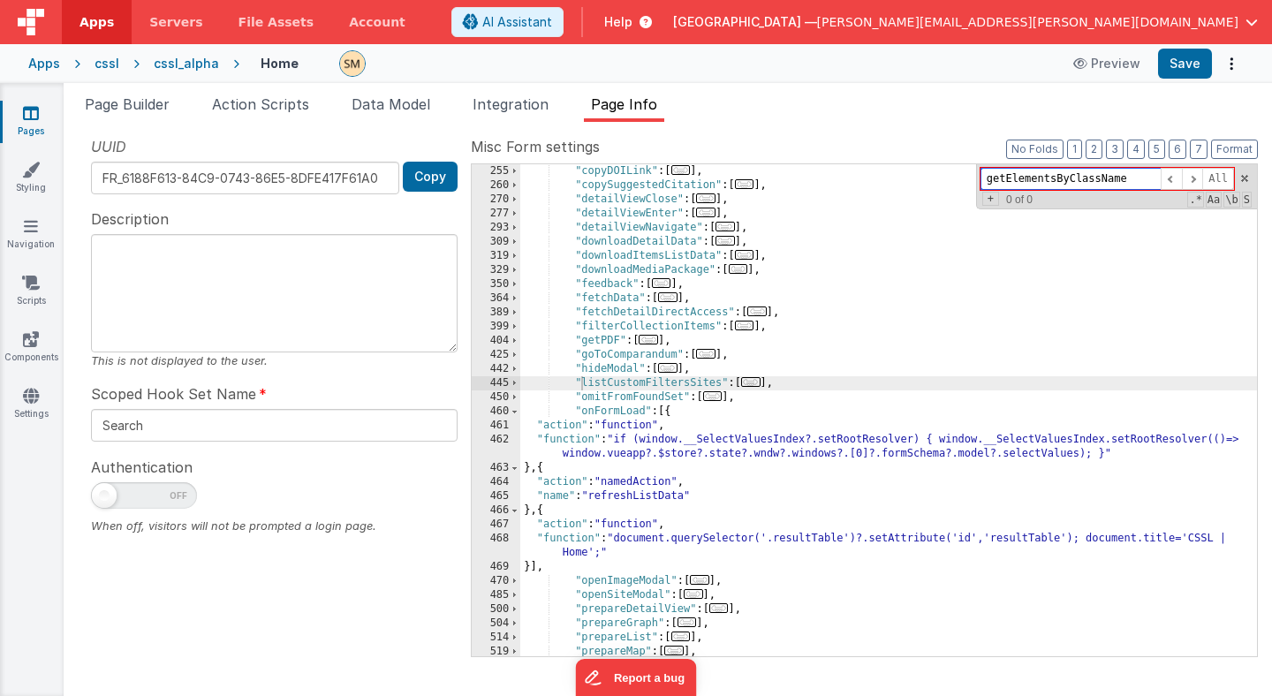
paste input "[SV Index]"
type input "[SV Index]"
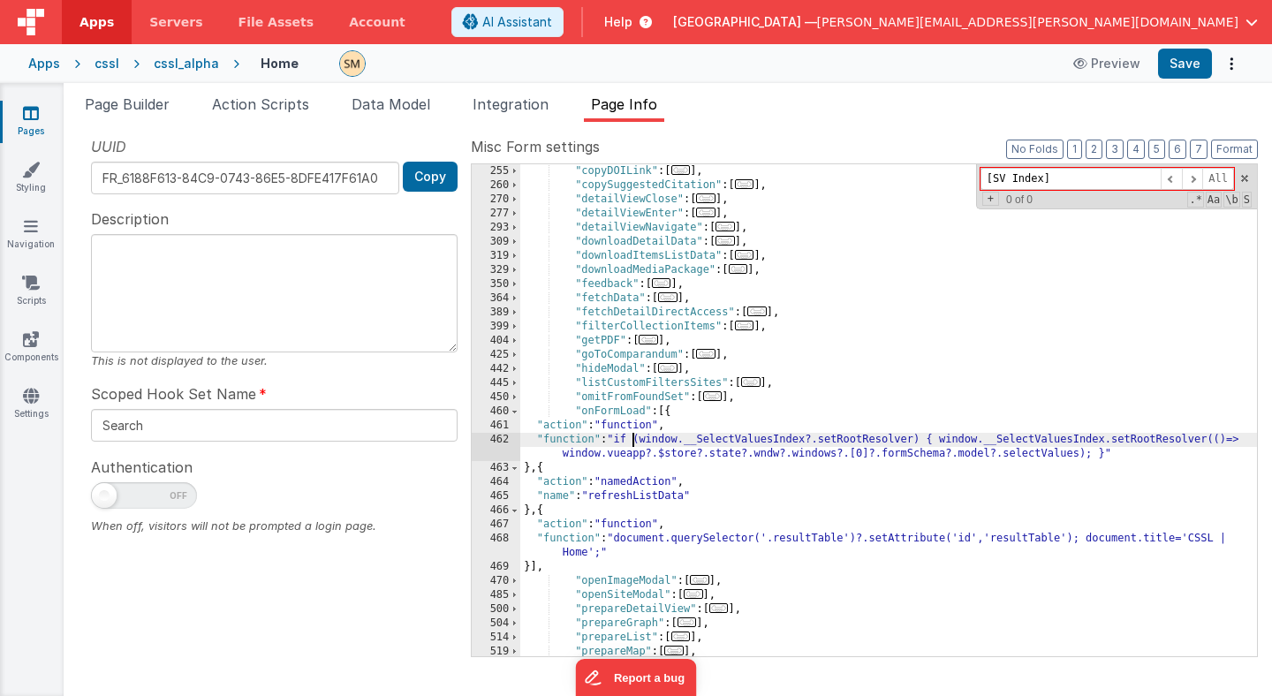
click at [632, 443] on div ""copyDOILink" : [ ... ] , "copySuggestedCitation" : [ ... ] , "detailViewClose"…" at bounding box center [888, 424] width 737 height 520
click at [501, 447] on div "462" at bounding box center [496, 447] width 49 height 28
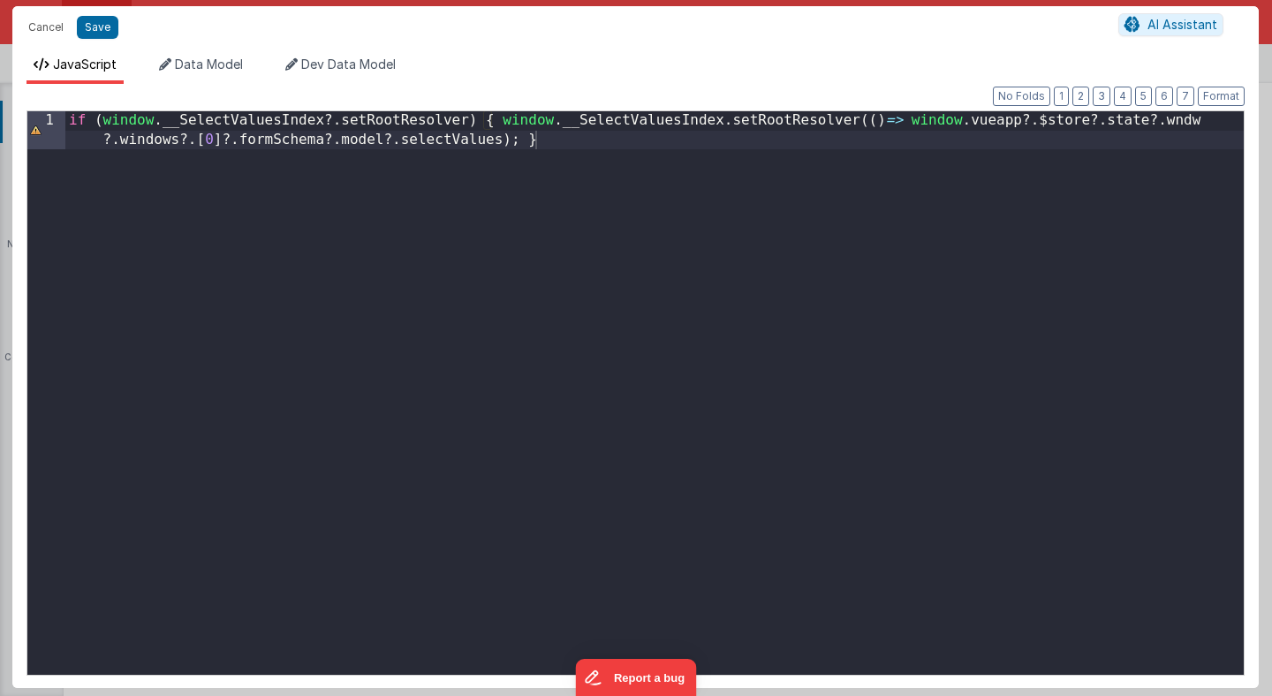
click at [511, 365] on div "if ( window . __SelectValuesIndex ?. setRootResolver ) { window . __SelectValue…" at bounding box center [654, 431] width 1178 height 640
click at [1217, 95] on button "Format" at bounding box center [1221, 96] width 47 height 19
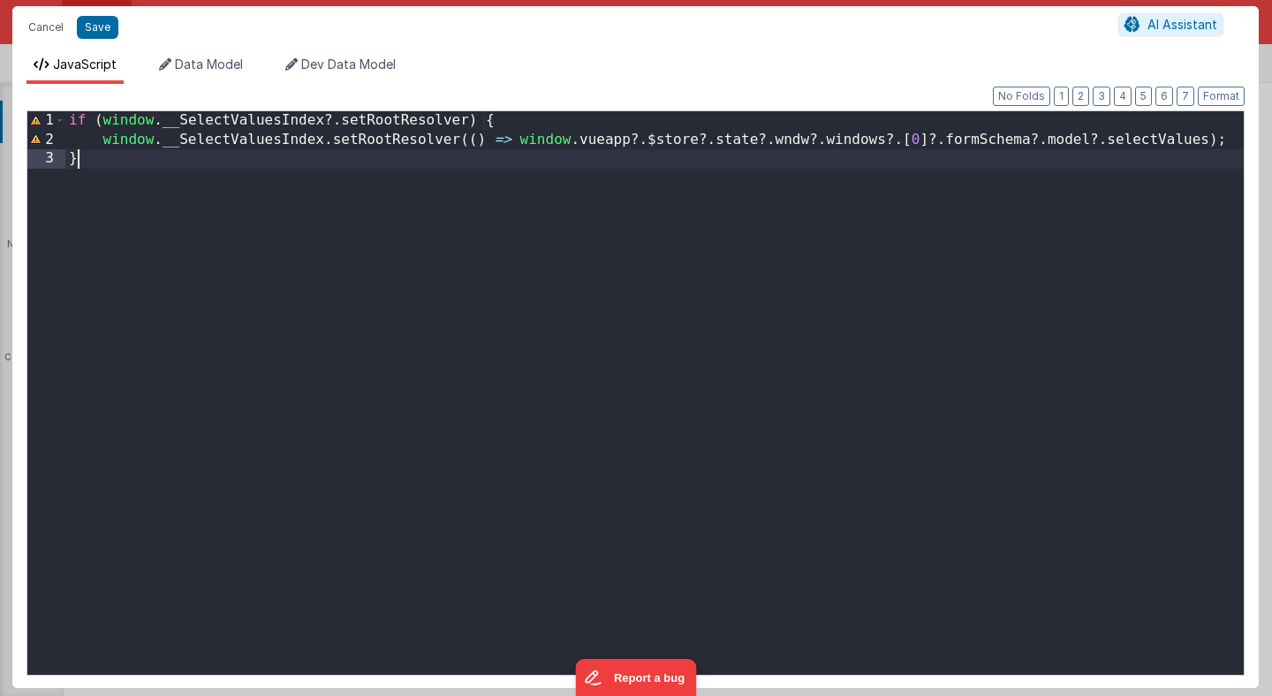
click at [488, 343] on div "if ( window . __SelectValuesIndex ?. setRootResolver ) { window . __SelectValue…" at bounding box center [654, 412] width 1178 height 602
click at [508, 282] on div "if ( window . __SelectValuesIndex ?. setRootResolver ) { window . __SelectValue…" at bounding box center [654, 412] width 1178 height 602
click at [713, 360] on div "if ( window . __SelectValuesIndex ?. setRootResolver ) { window . __SelectValue…" at bounding box center [654, 412] width 1178 height 602
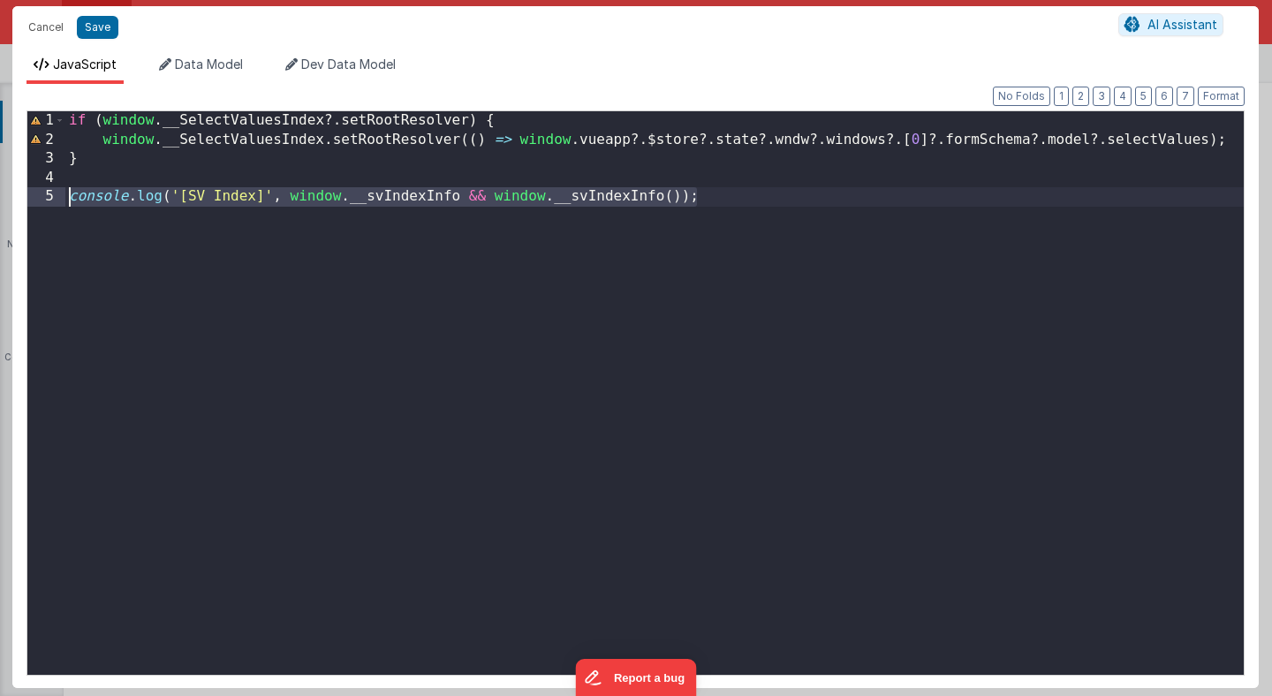
click at [587, 243] on div "if ( window . __SelectValuesIndex ?. setRootResolver ) { window . __SelectValue…" at bounding box center [654, 412] width 1178 height 602
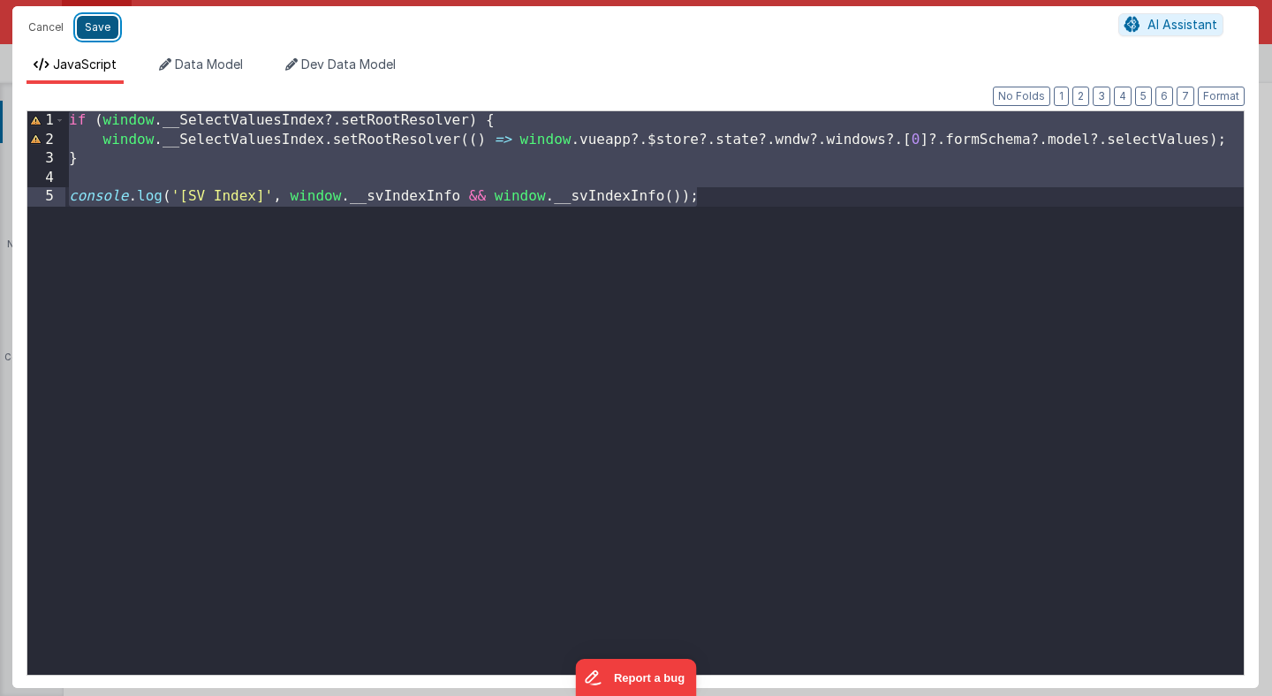
click at [105, 26] on button "Save" at bounding box center [98, 27] width 42 height 23
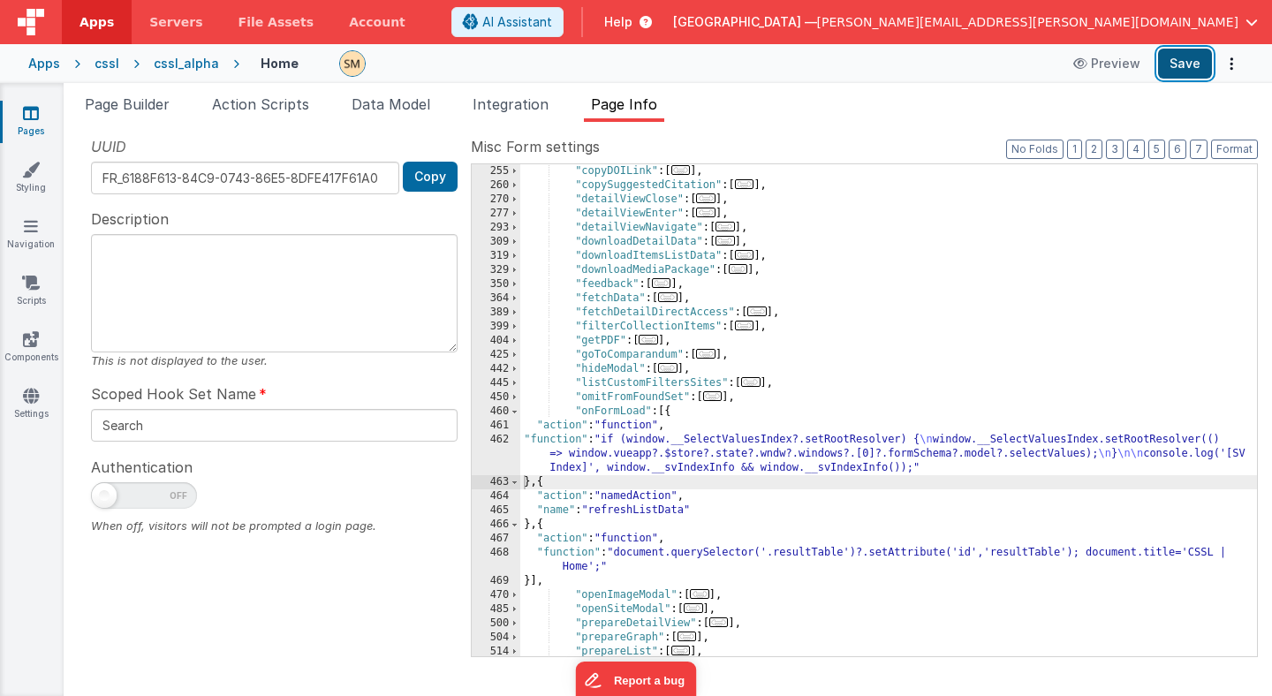
click at [1194, 65] on button "Save" at bounding box center [1185, 64] width 54 height 30
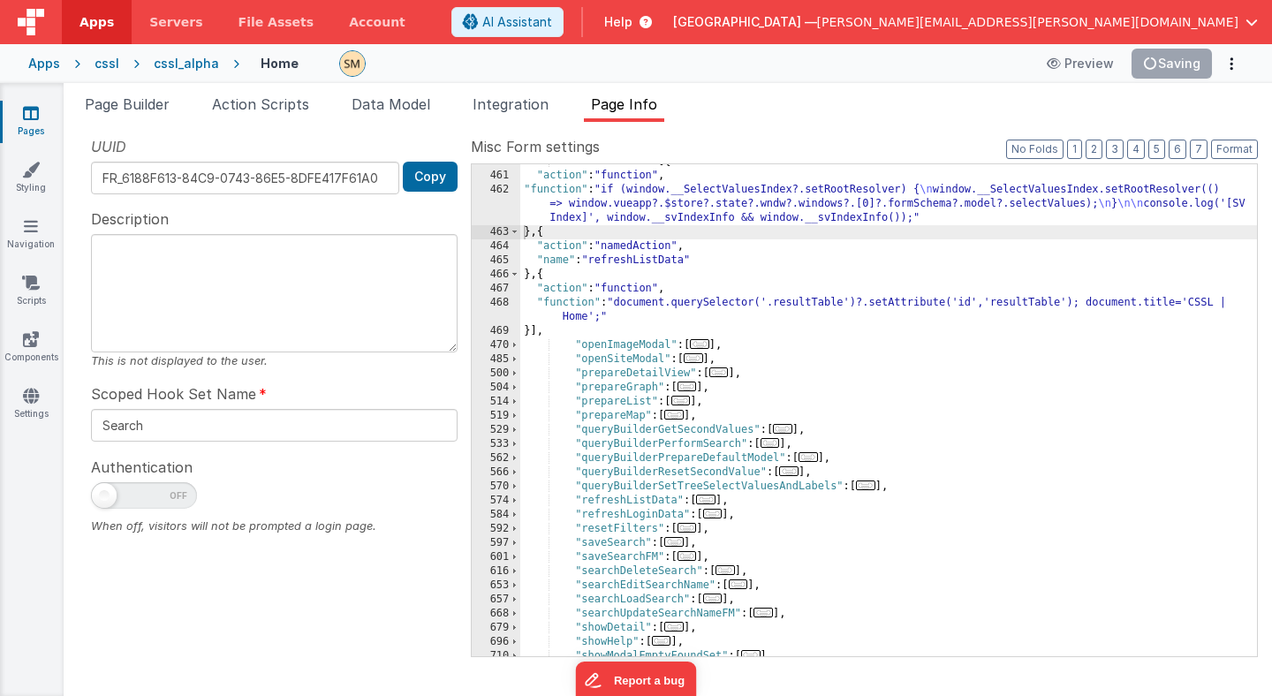
scroll to position [571, 0]
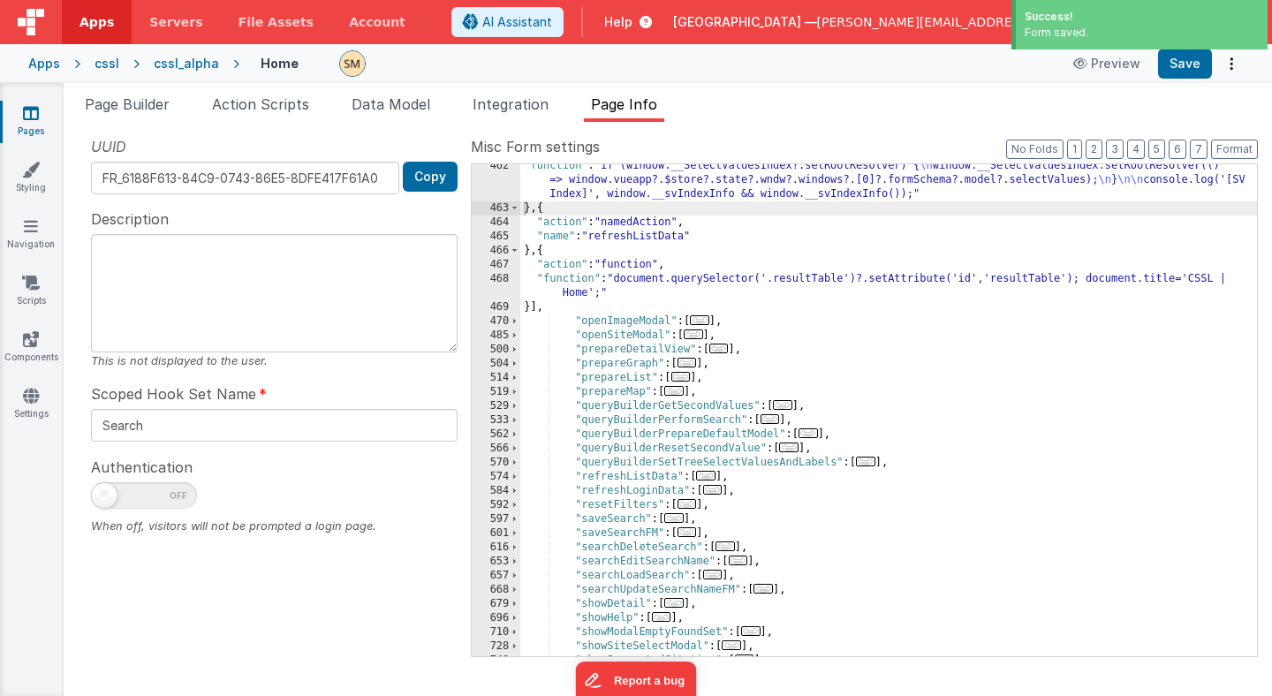
click at [519, 389] on div "519" at bounding box center [496, 392] width 49 height 14
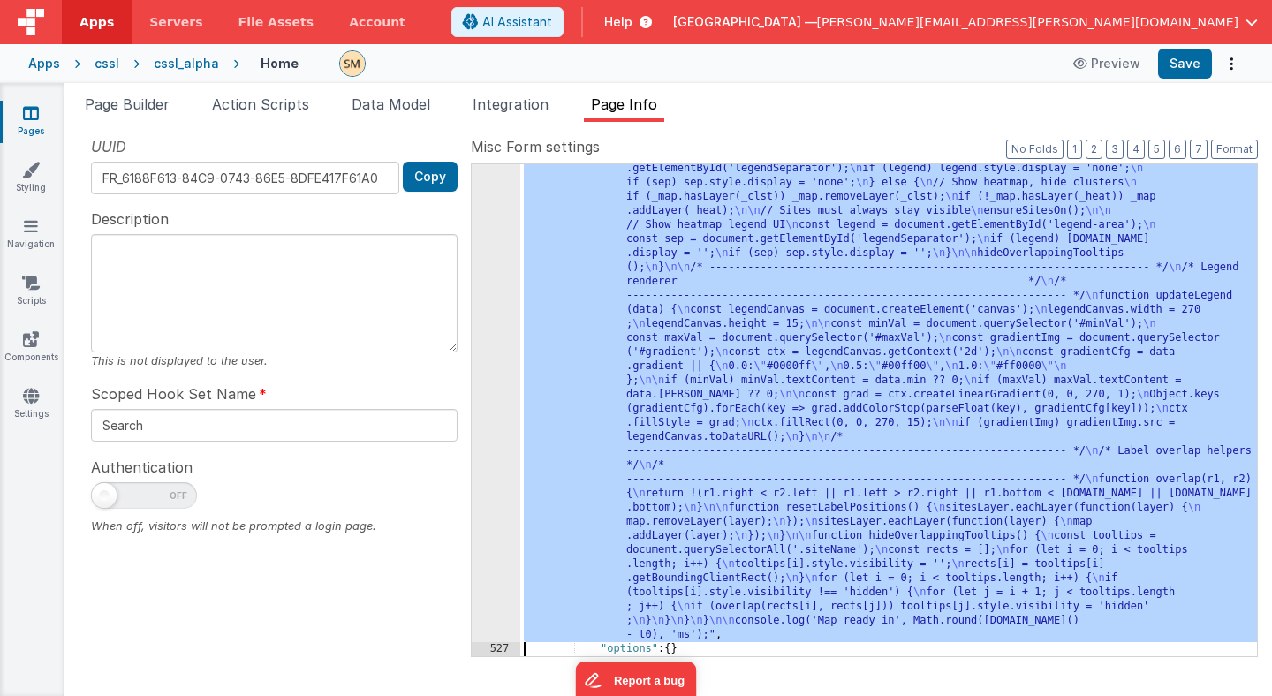
scroll to position [3310, 0]
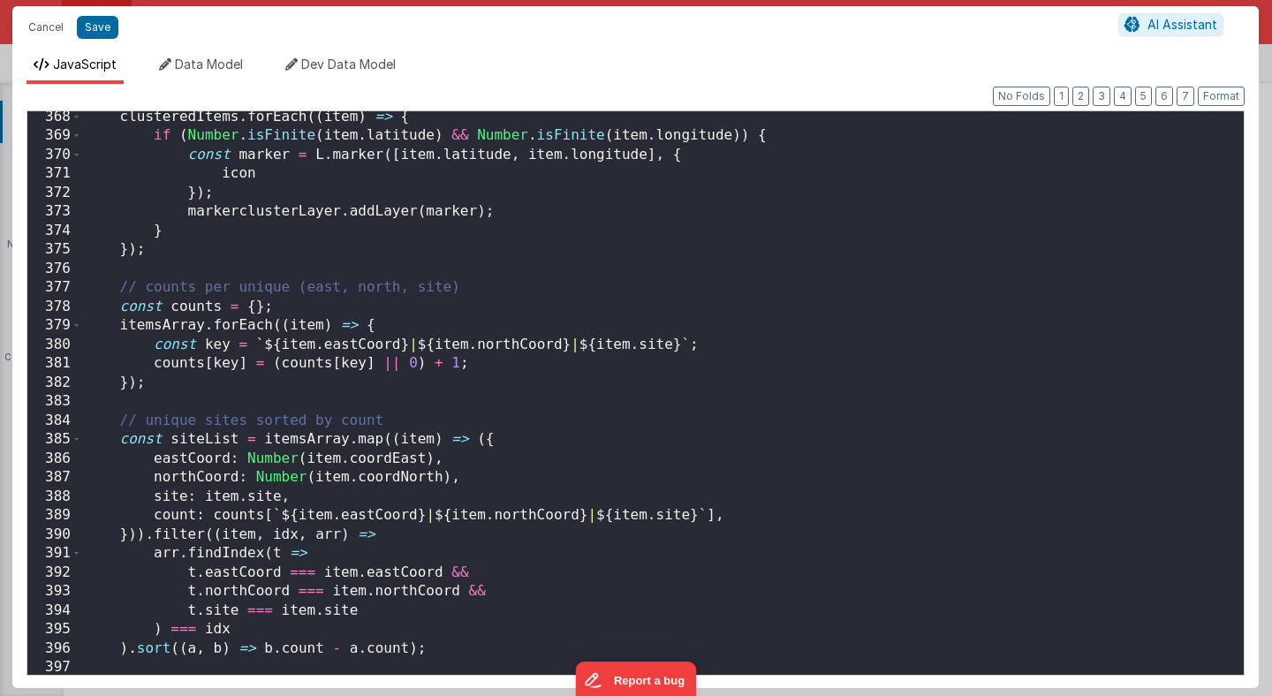
scroll to position [7033, 0]
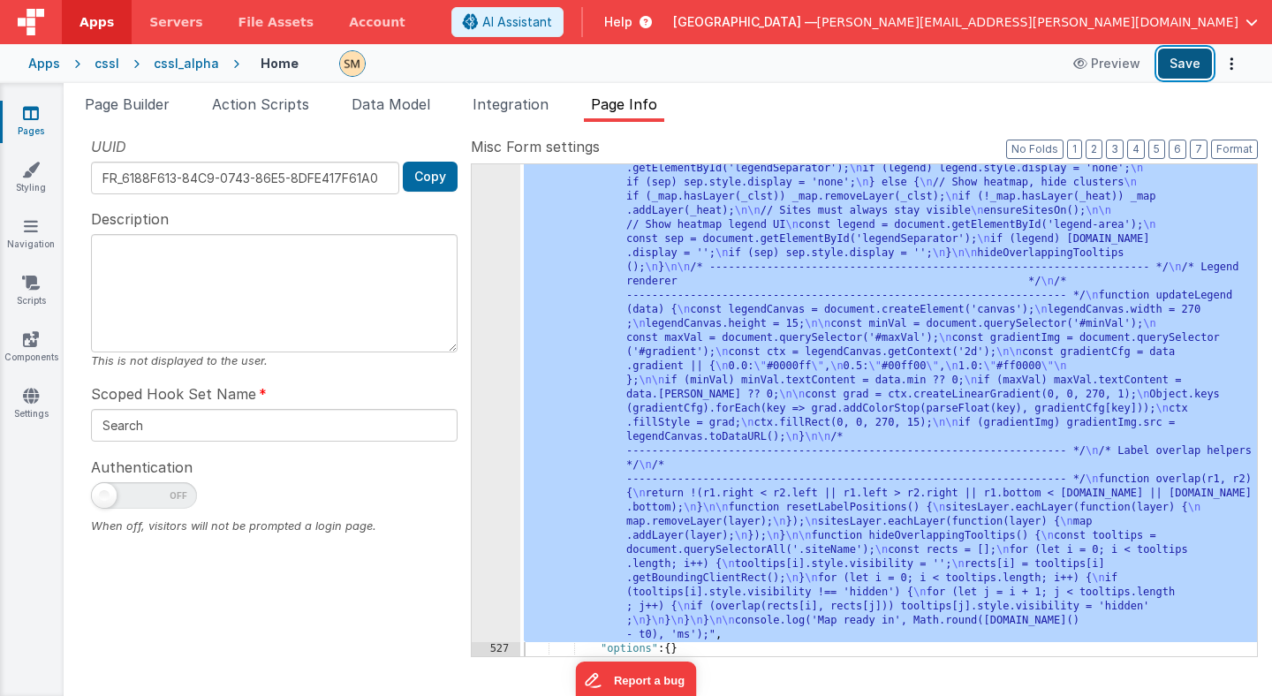
click at [1189, 59] on button "Save" at bounding box center [1185, 64] width 54 height 30
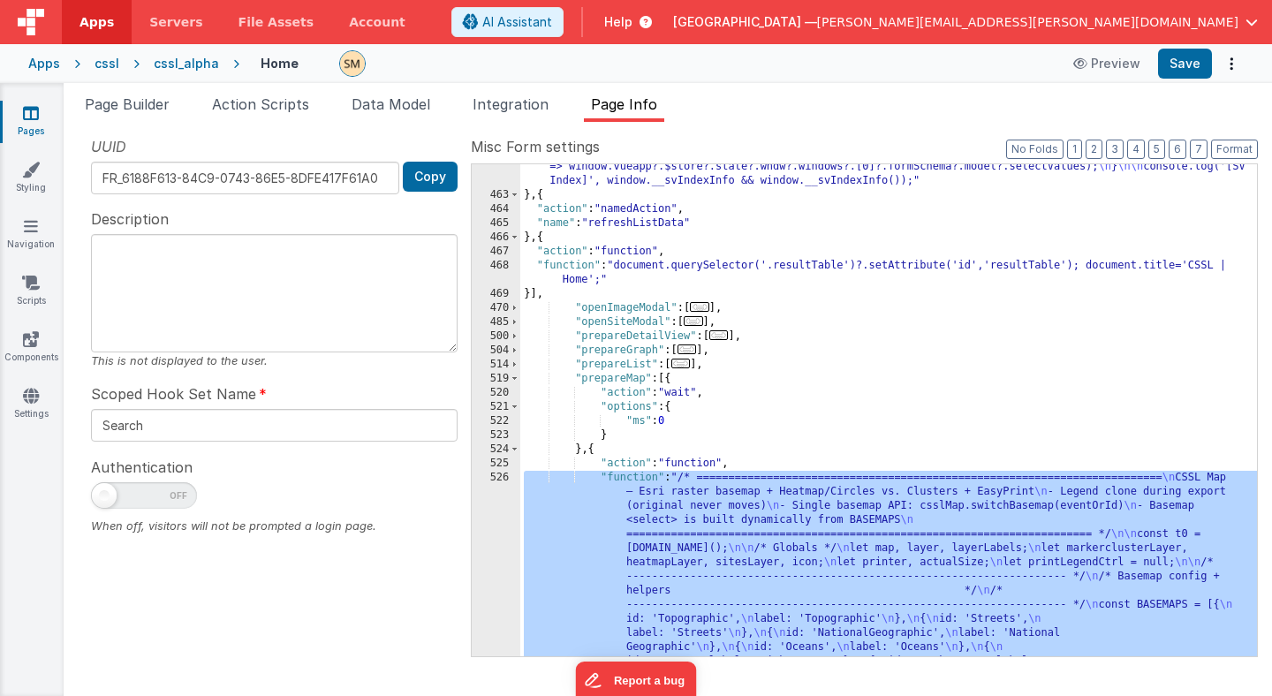
scroll to position [586, 0]
click at [1116, 151] on button "3" at bounding box center [1115, 149] width 18 height 19
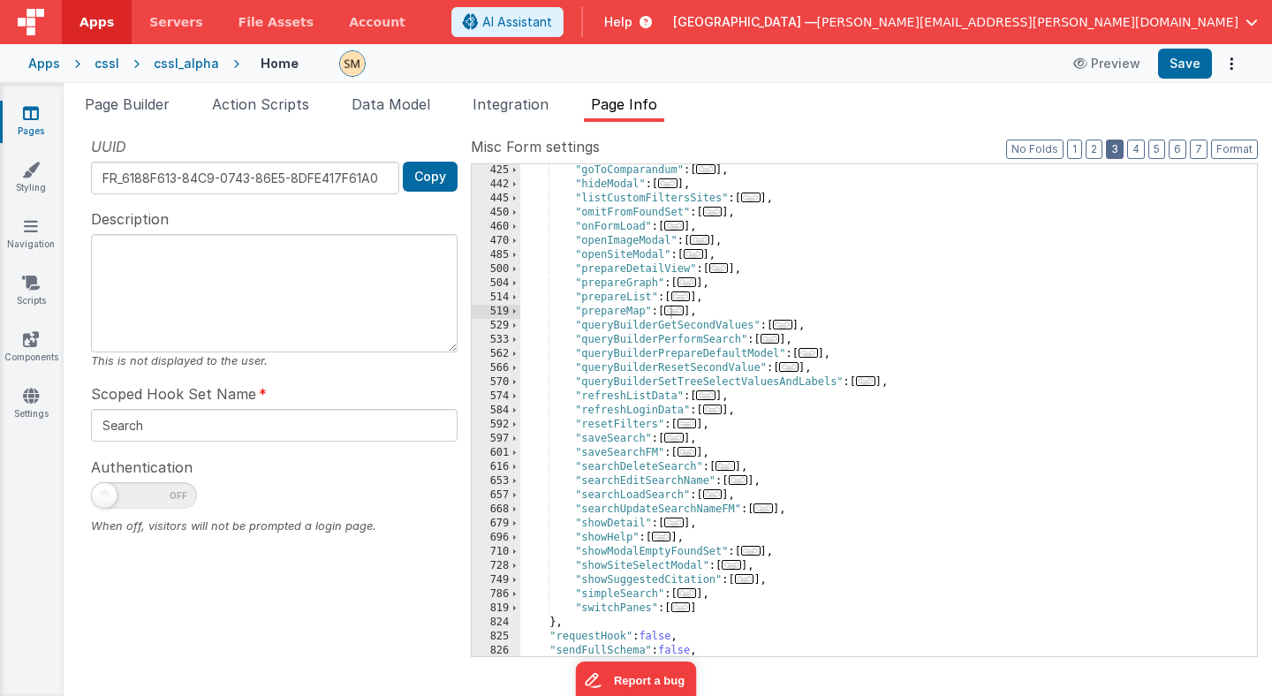
scroll to position [481, 0]
click at [514, 227] on span at bounding box center [515, 227] width 10 height 14
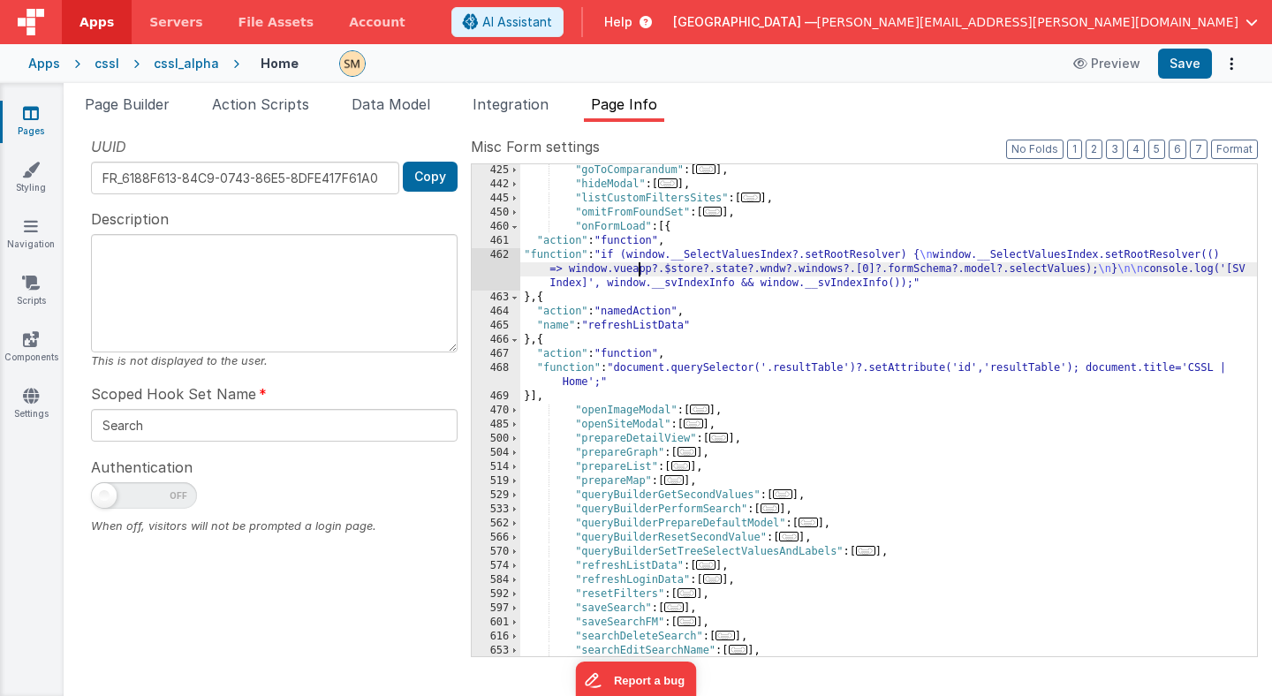
click at [640, 274] on div ""goToComparandum" : [ ... ] , "hideModal" : [ ... ] , "listCustomFiltersSites" …" at bounding box center [888, 423] width 737 height 520
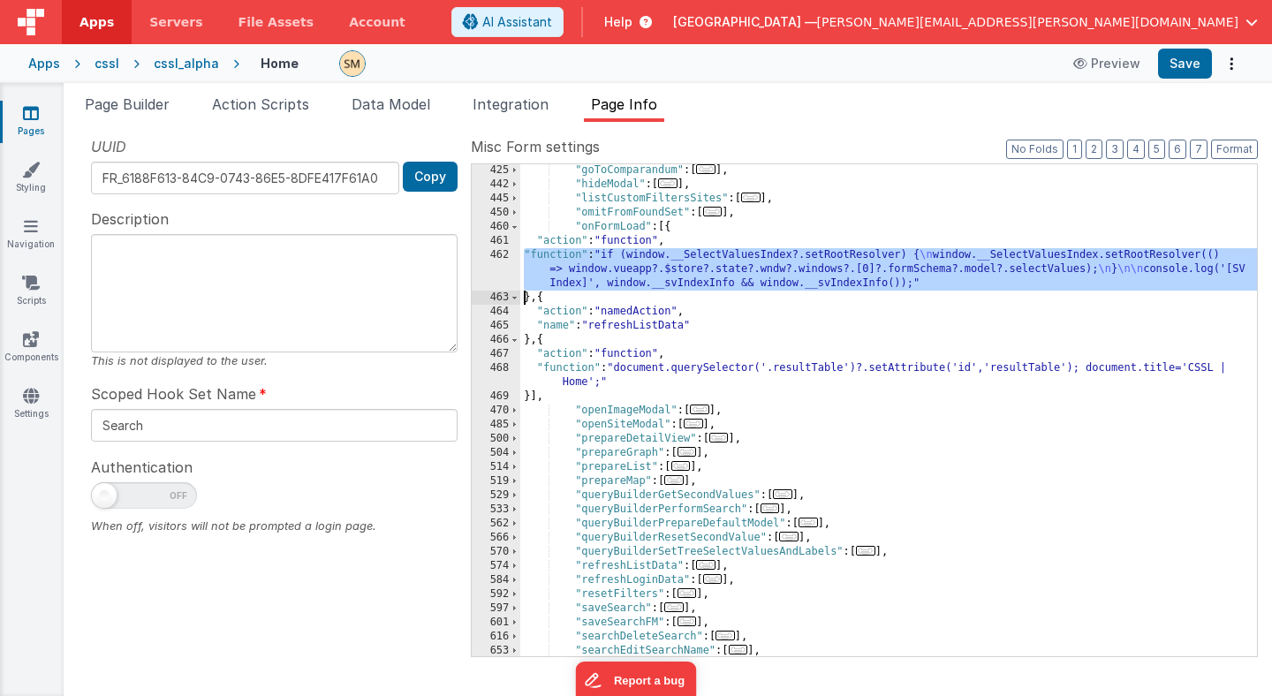
click at [497, 275] on div "462" at bounding box center [496, 269] width 49 height 42
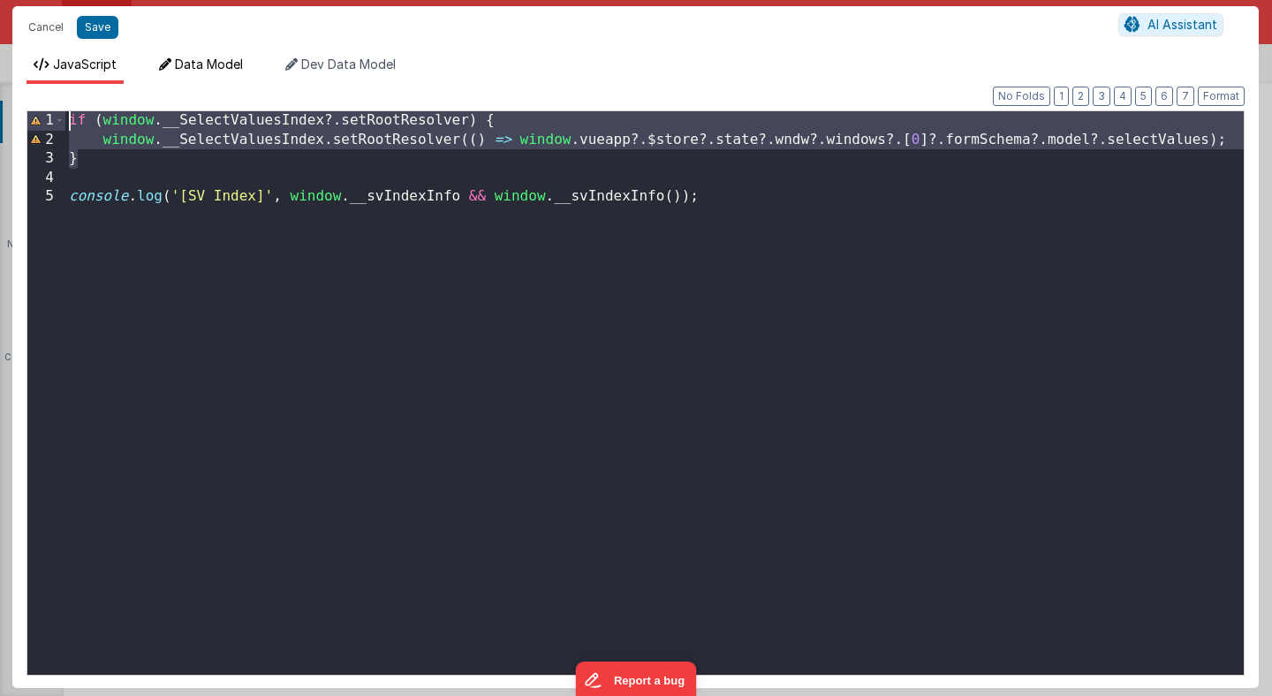
drag, startPoint x: 206, startPoint y: 155, endPoint x: 187, endPoint y: 80, distance: 77.3
click at [187, 80] on div "JavaScript Data Model Dev Data Model Format 7 6 5 4 3 2 1 No Folds 1 2 3 4 5 if…" at bounding box center [635, 372] width 1246 height 632
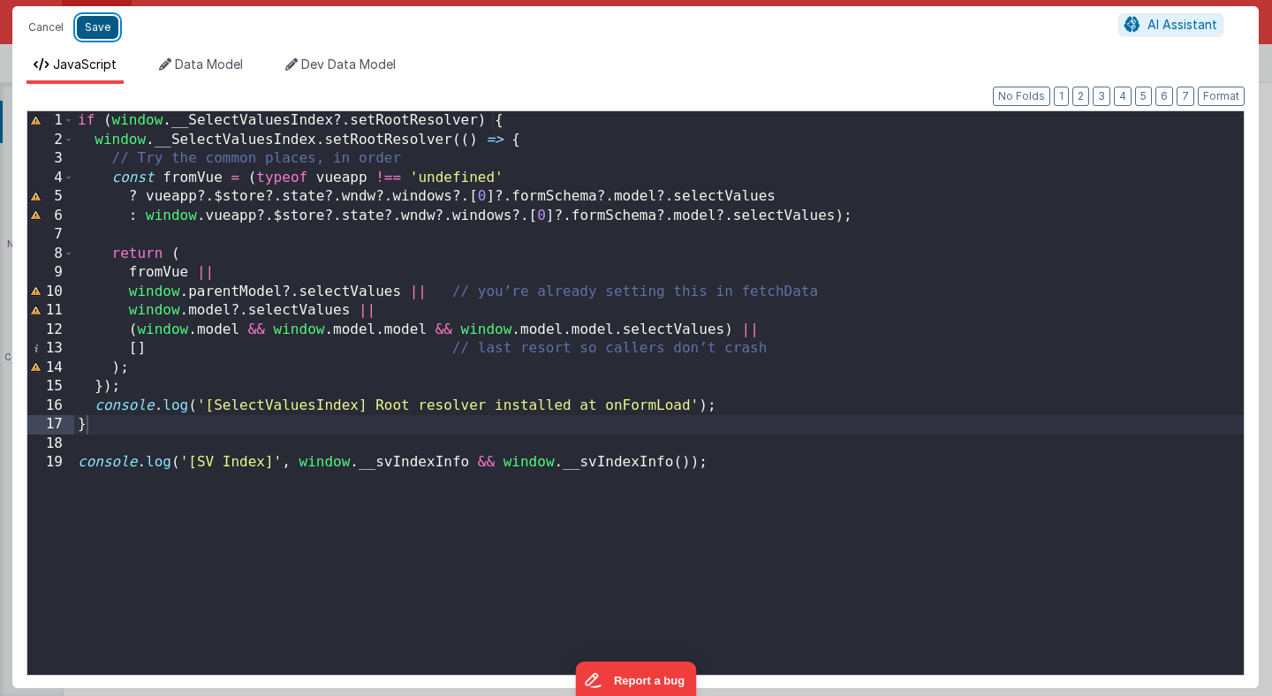
click at [105, 30] on button "Save" at bounding box center [98, 27] width 42 height 23
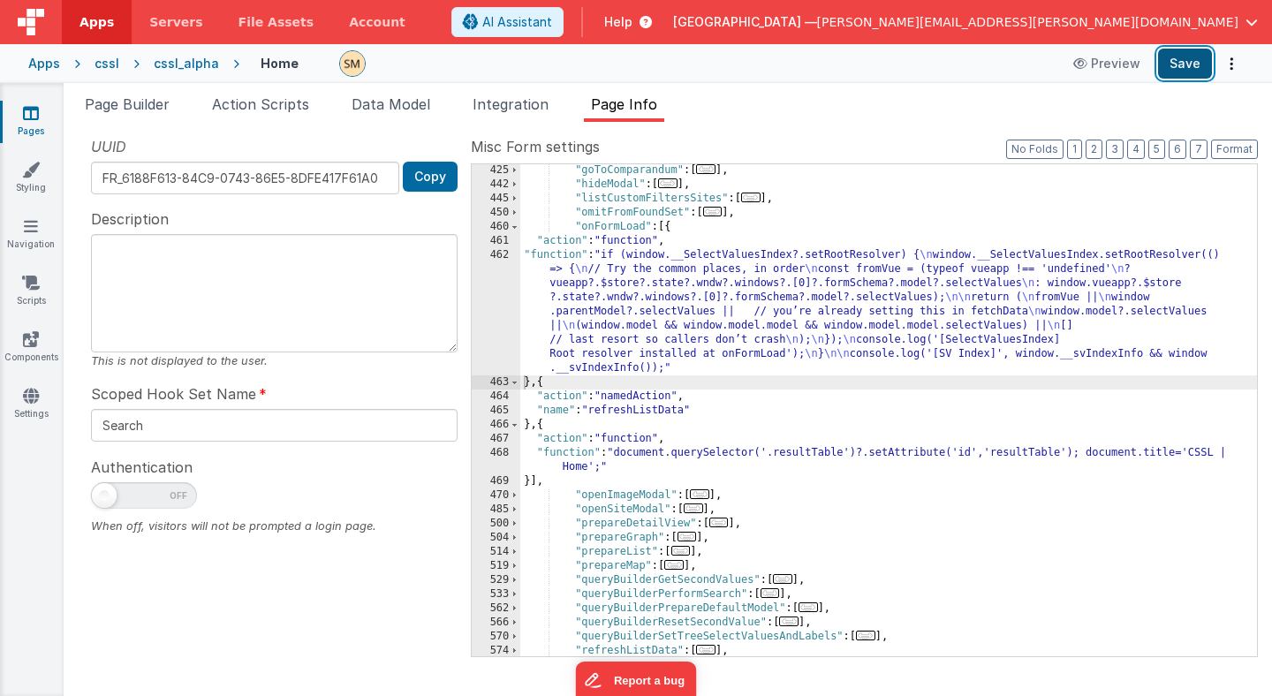
click at [1175, 65] on button "Save" at bounding box center [1185, 64] width 54 height 30
click at [573, 309] on div ""goToComparandum" : [ ... ] , "hideModal" : [ ... ] , "listCustomFiltersSites" …" at bounding box center [888, 423] width 737 height 520
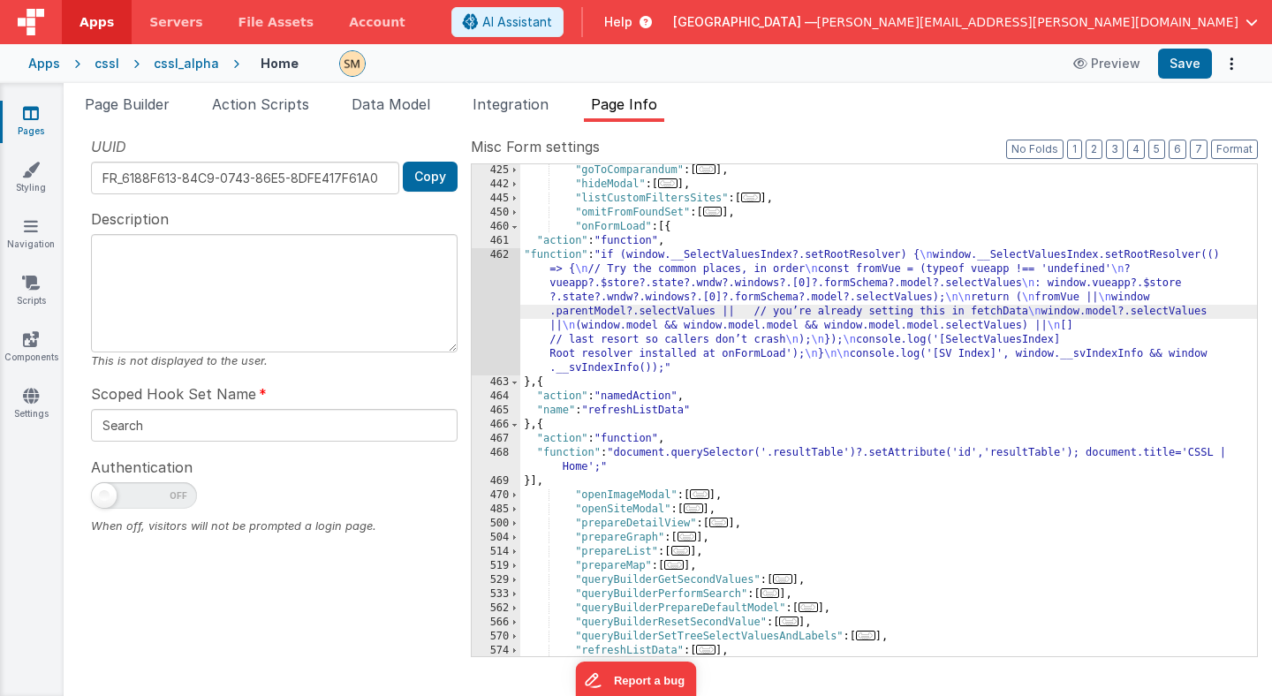
click at [491, 319] on div "462" at bounding box center [496, 311] width 49 height 127
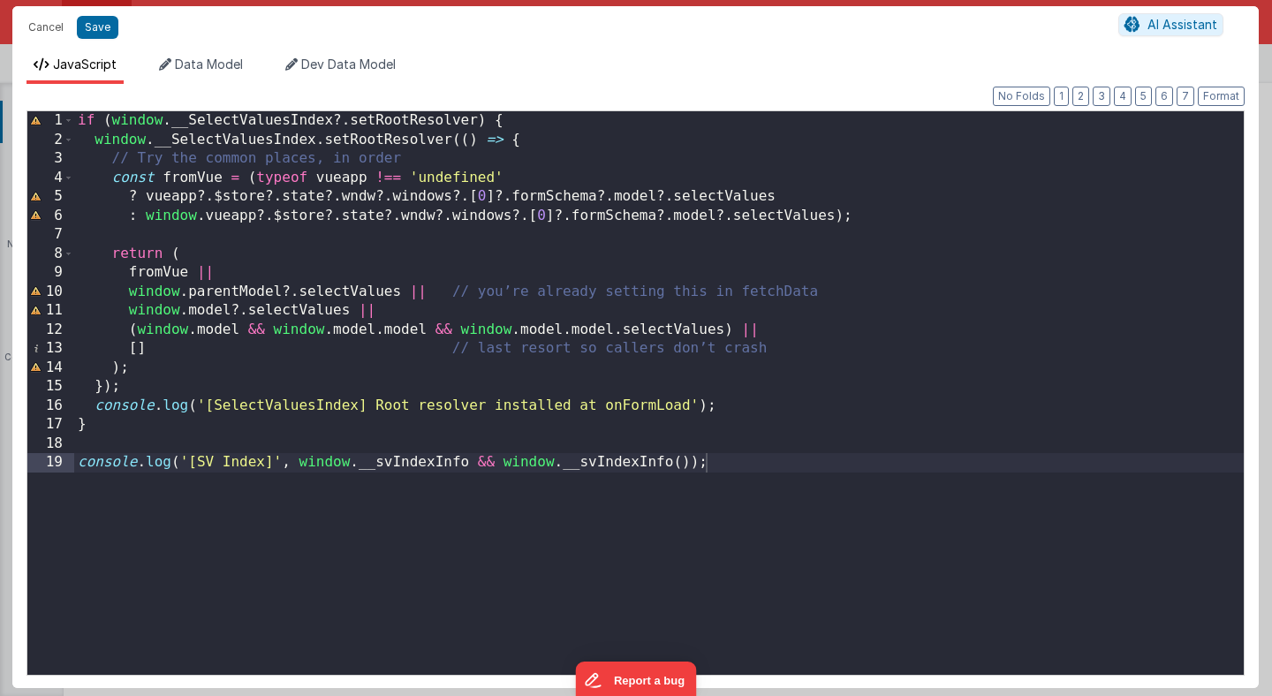
click at [451, 326] on div "if ( window . __SelectValuesIndex ?. setRootResolver ) { window . __SelectValue…" at bounding box center [659, 412] width 1170 height 602
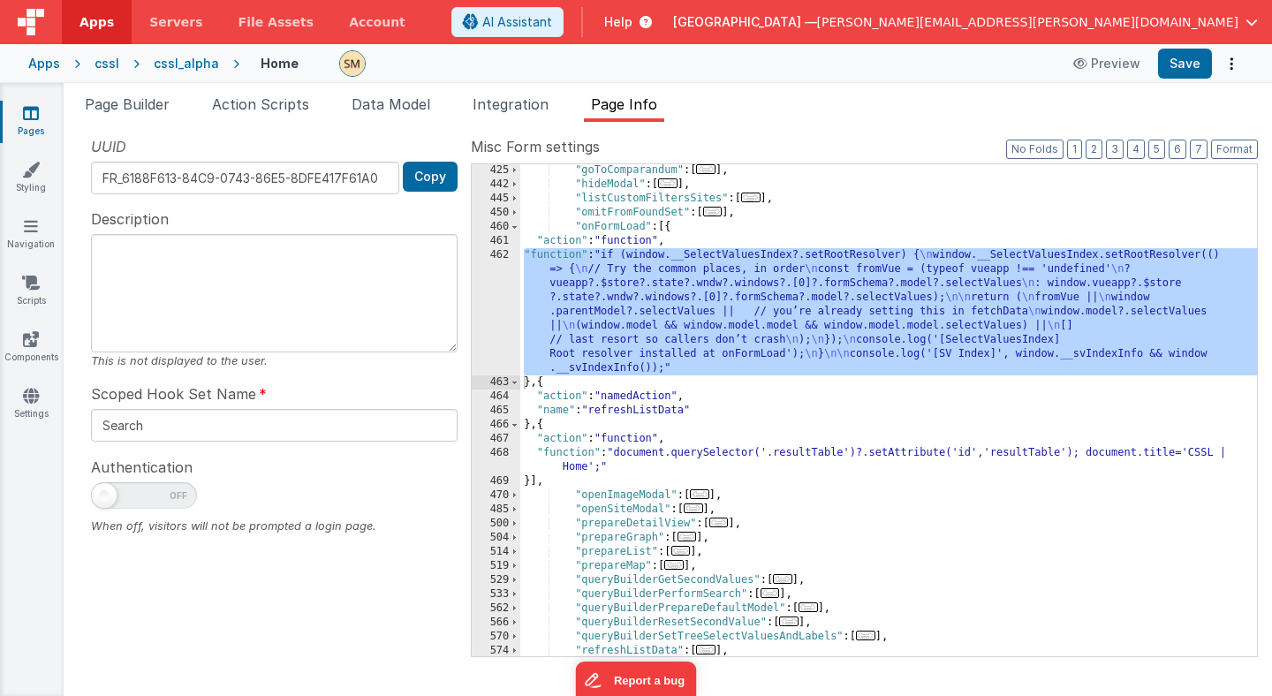
click at [504, 300] on div "462" at bounding box center [496, 311] width 49 height 127
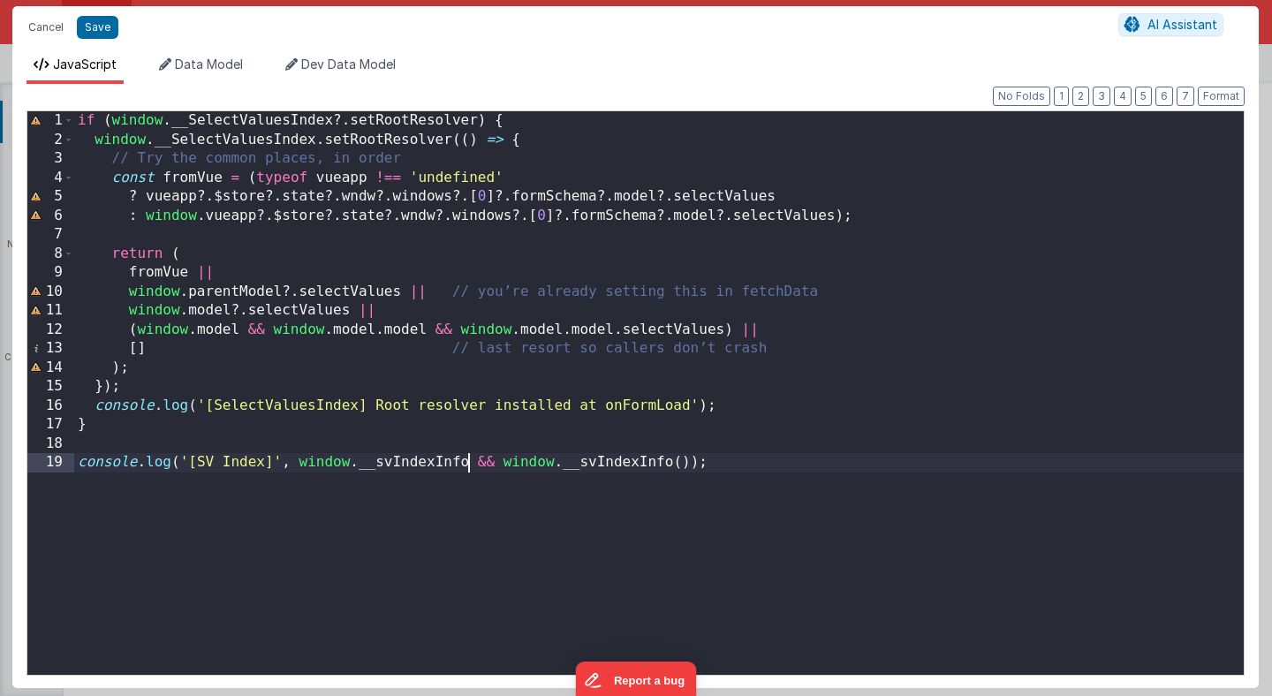
click at [466, 463] on div "if ( window . __SelectValuesIndex ?. setRootResolver ) { window . __SelectValue…" at bounding box center [659, 412] width 1170 height 602
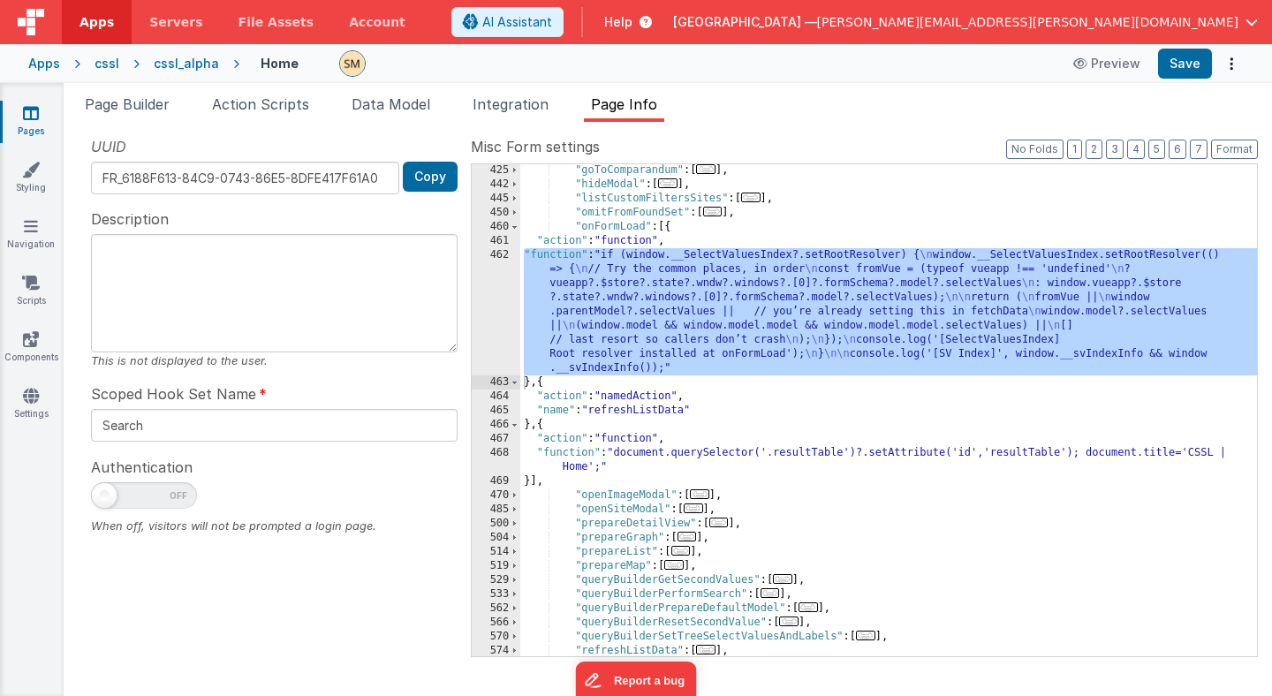
click at [701, 337] on div ""goToComparandum" : [ ... ] , "hideModal" : [ ... ] , "listCustomFiltersSites" …" at bounding box center [888, 423] width 737 height 520
click at [500, 299] on div "462" at bounding box center [496, 311] width 49 height 127
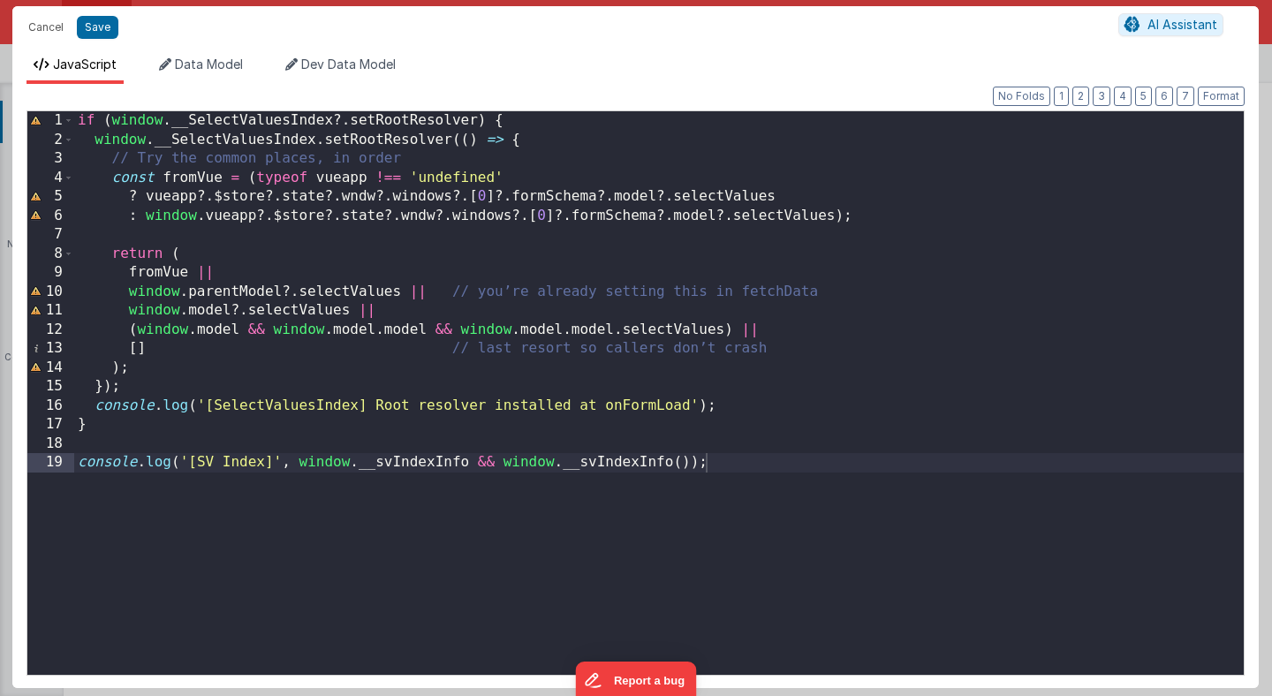
click at [533, 430] on div "if ( window . __SelectValuesIndex ?. setRootResolver ) { window . __SelectValue…" at bounding box center [659, 412] width 1170 height 602
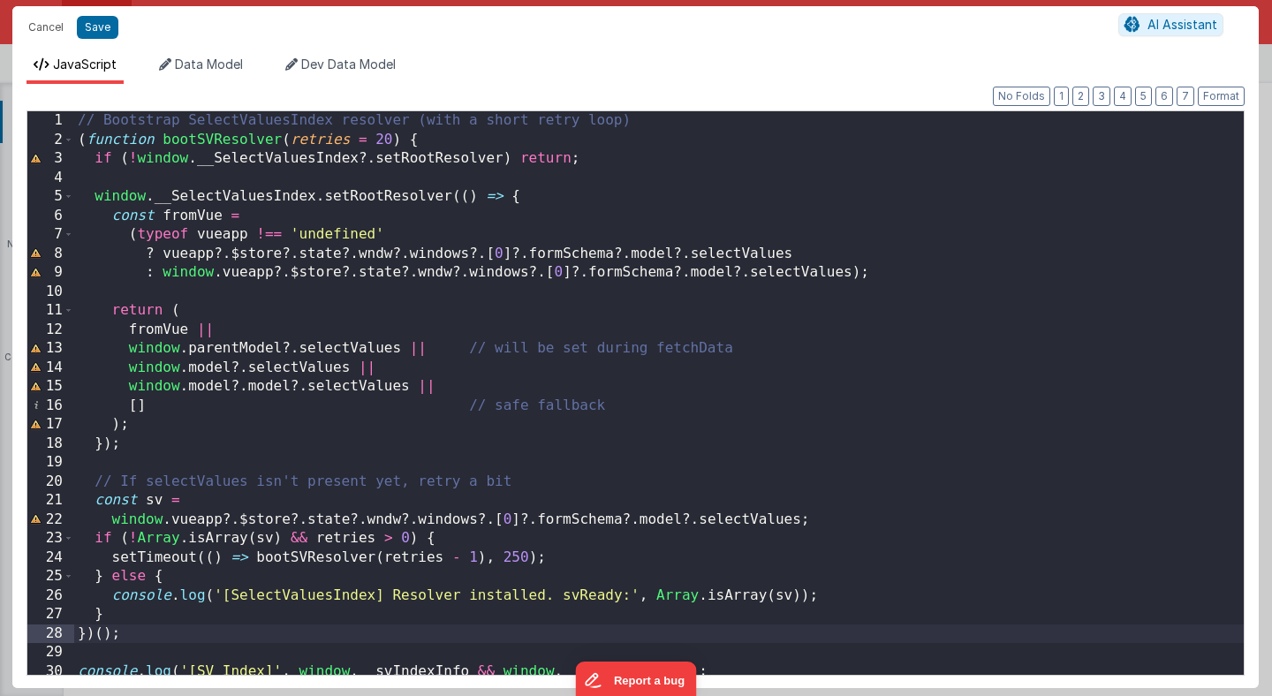
scroll to position [6, 0]
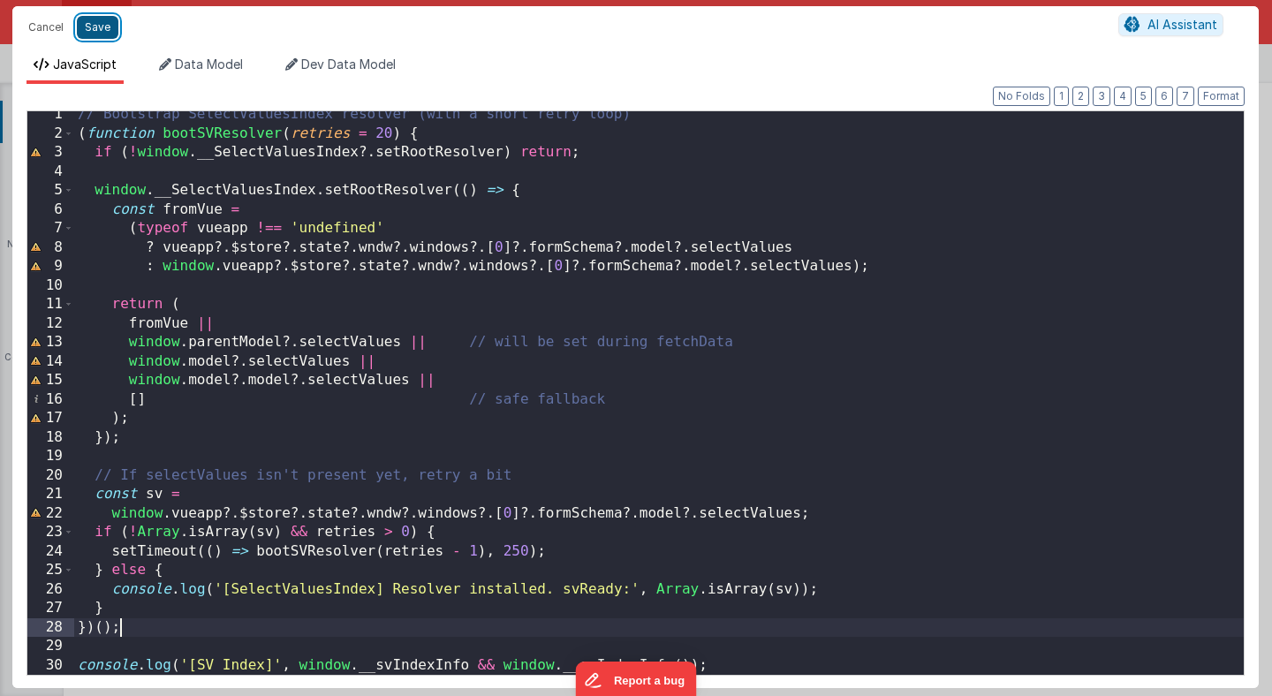
click at [101, 30] on button "Save" at bounding box center [98, 27] width 42 height 23
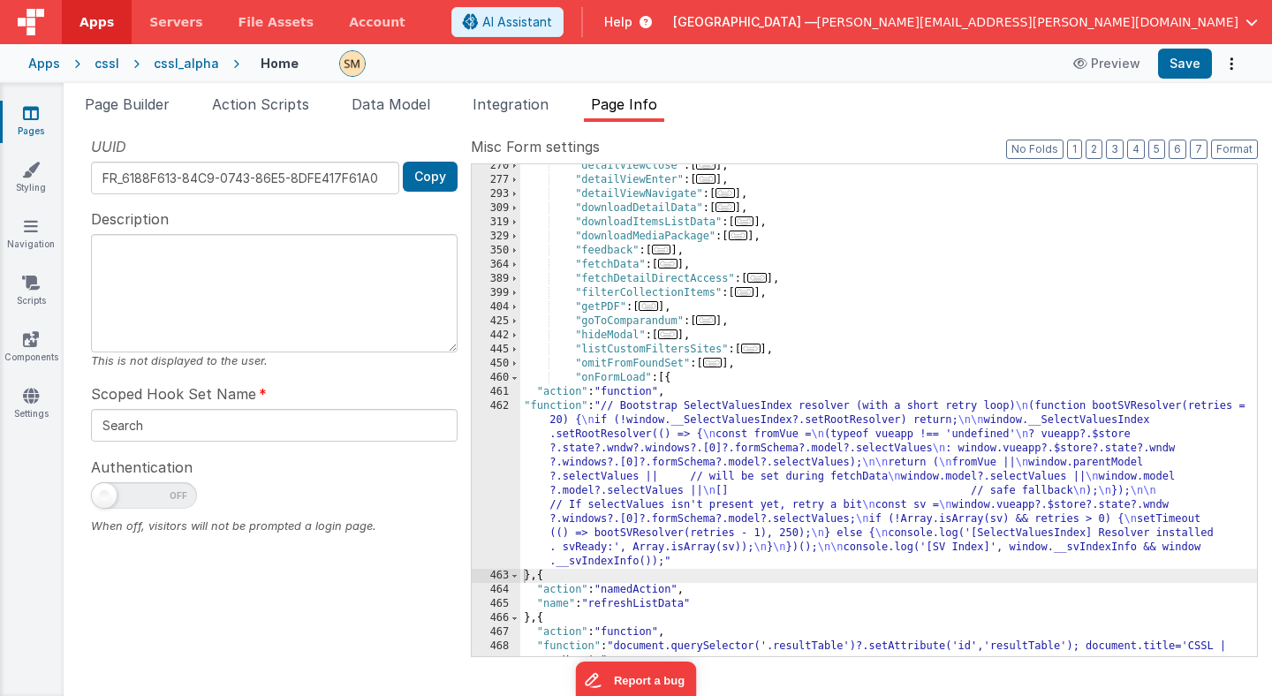
scroll to position [328, 0]
click at [513, 269] on span at bounding box center [515, 268] width 10 height 14
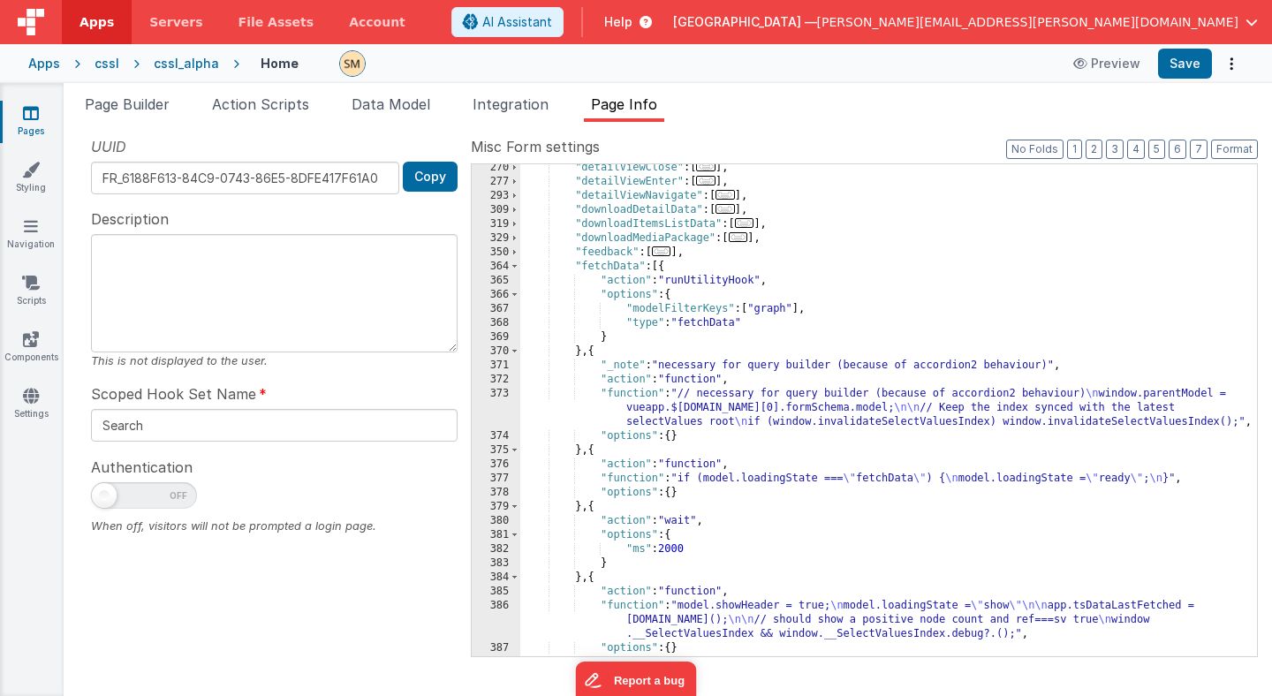
scroll to position [329, 0]
click at [661, 404] on div ""detailViewClose" : [ ... ] , "detailViewEnter" : [ ... ] , "detailViewNavigate…" at bounding box center [888, 421] width 737 height 520
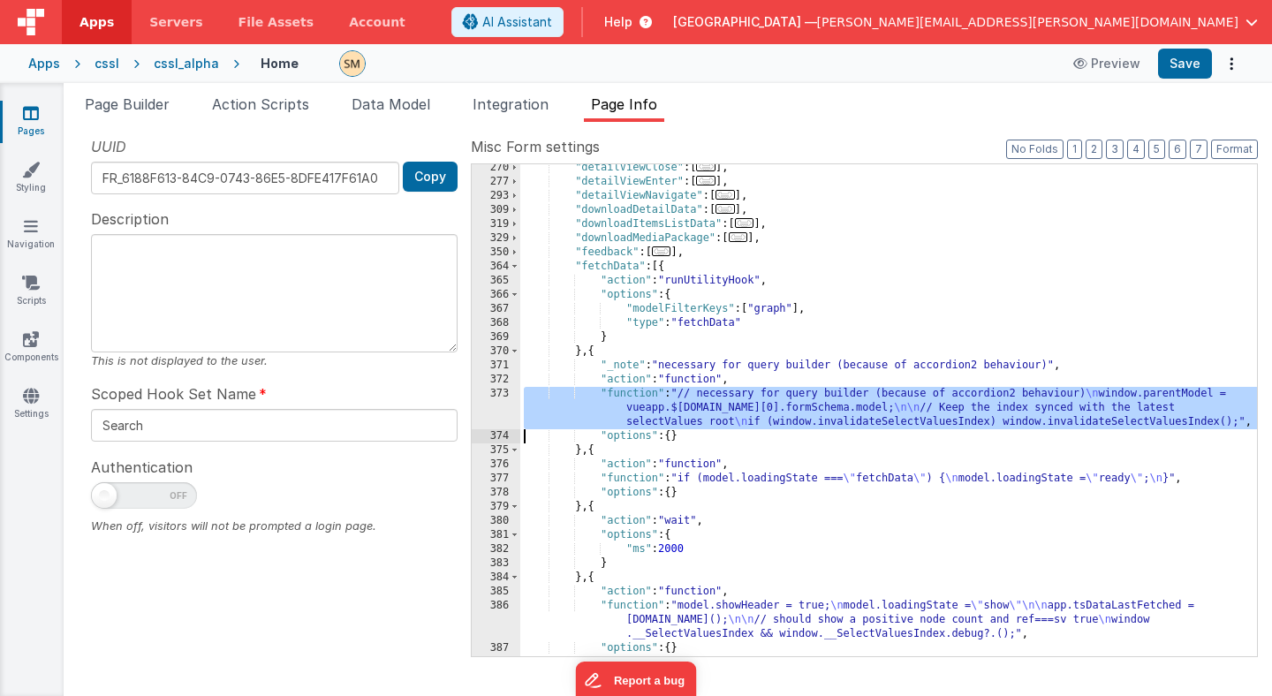
click at [496, 405] on div "373" at bounding box center [496, 408] width 49 height 42
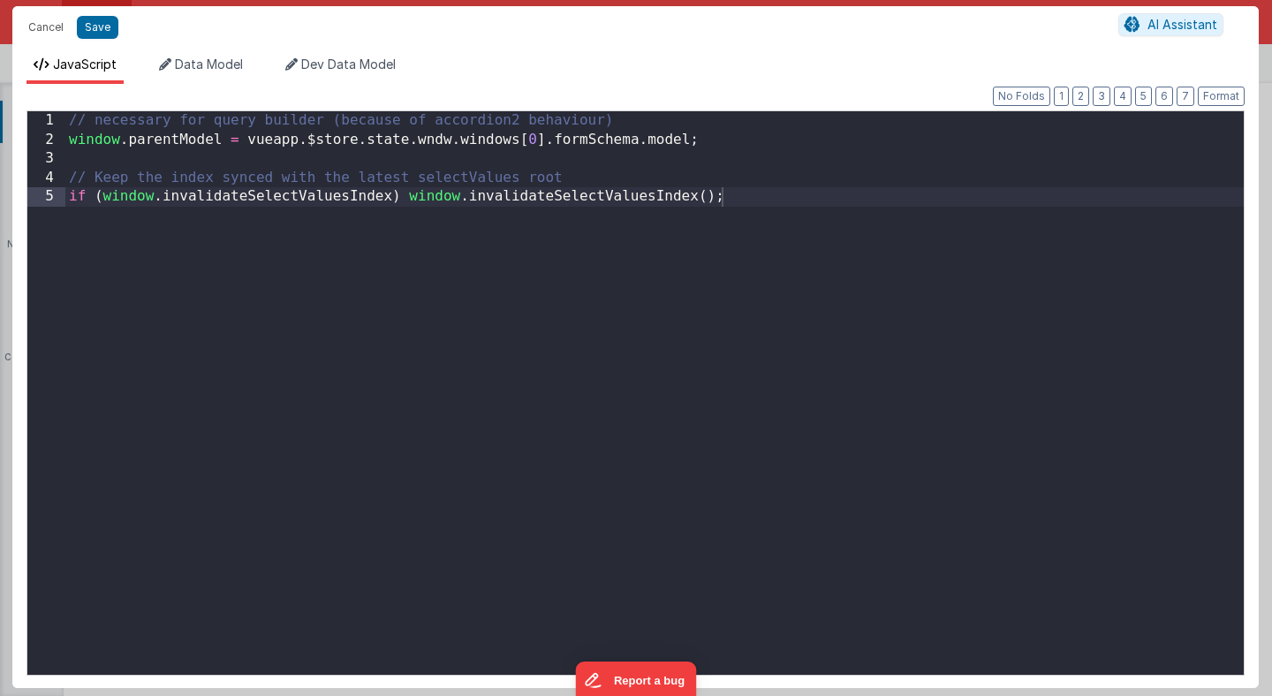
click at [496, 405] on div "// necessary for query builder (because of accordion2 behaviour) window . paren…" at bounding box center [654, 412] width 1178 height 602
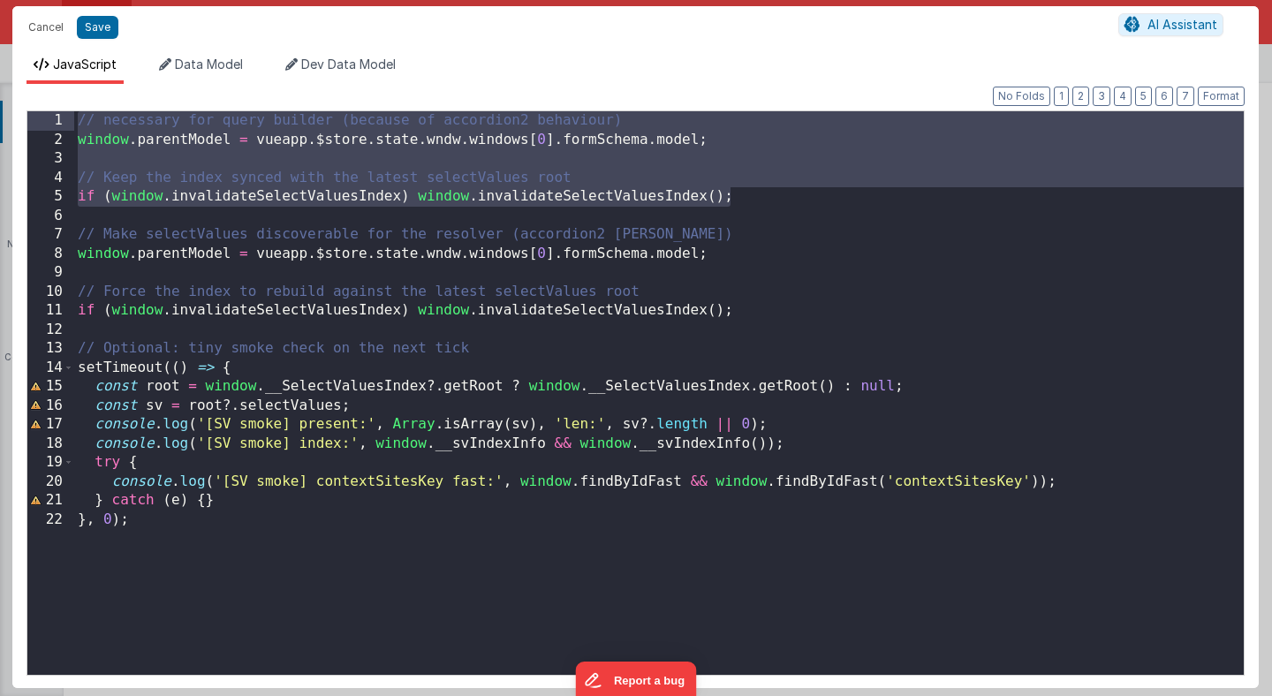
drag, startPoint x: 742, startPoint y: 203, endPoint x: 664, endPoint y: 57, distance: 165.2
click at [664, 57] on div "JavaScript Data Model Dev Data Model Format 7 6 5 4 3 2 1 No Folds 1 2 3 4 5 6 …" at bounding box center [635, 372] width 1246 height 632
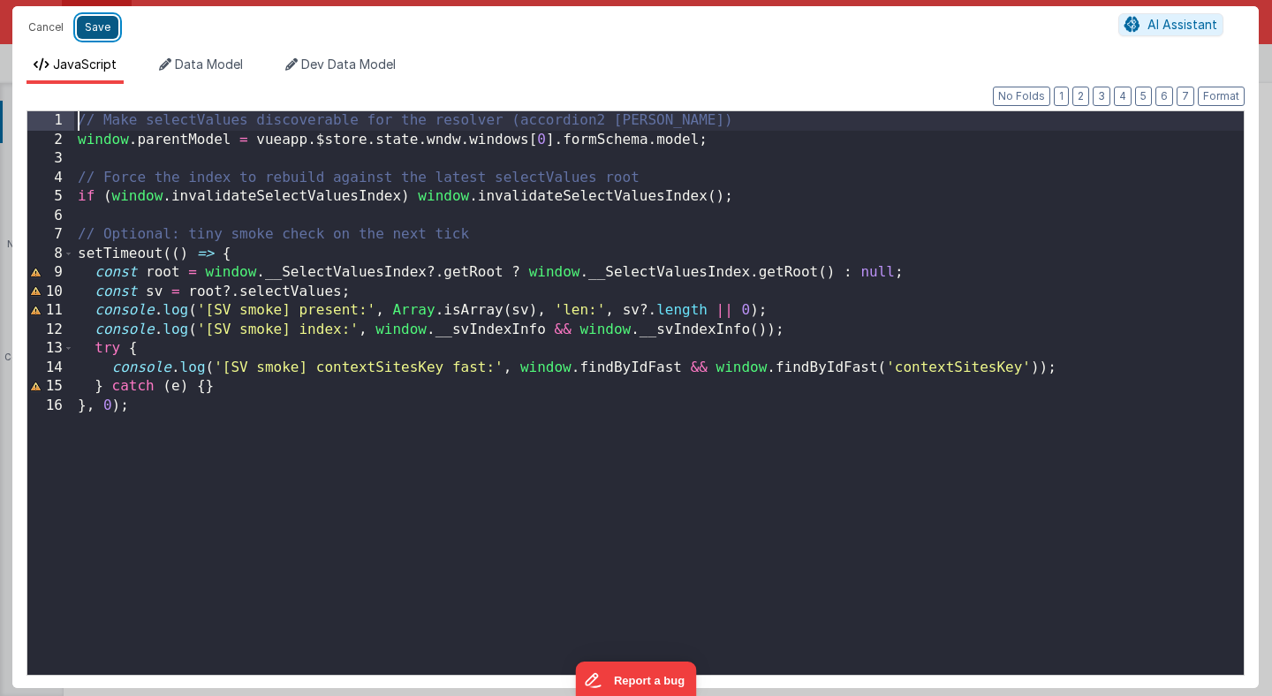
click at [99, 23] on button "Save" at bounding box center [98, 27] width 42 height 23
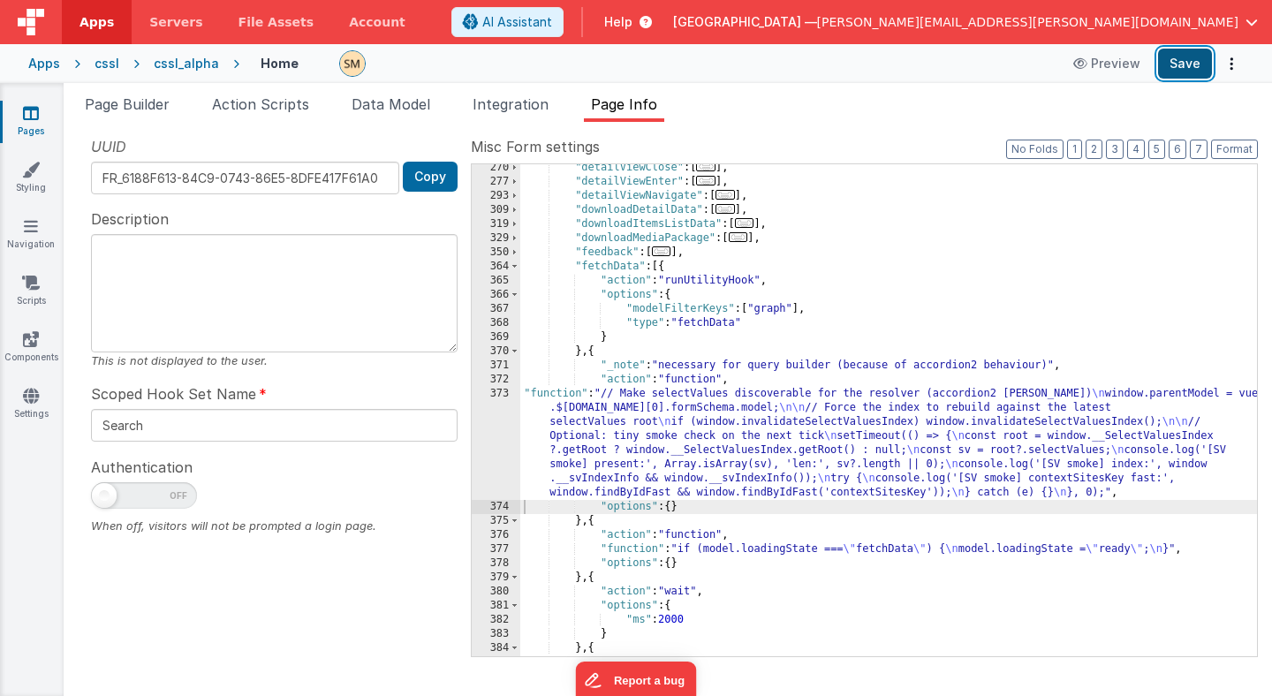
click at [1182, 68] on button "Save" at bounding box center [1185, 64] width 54 height 30
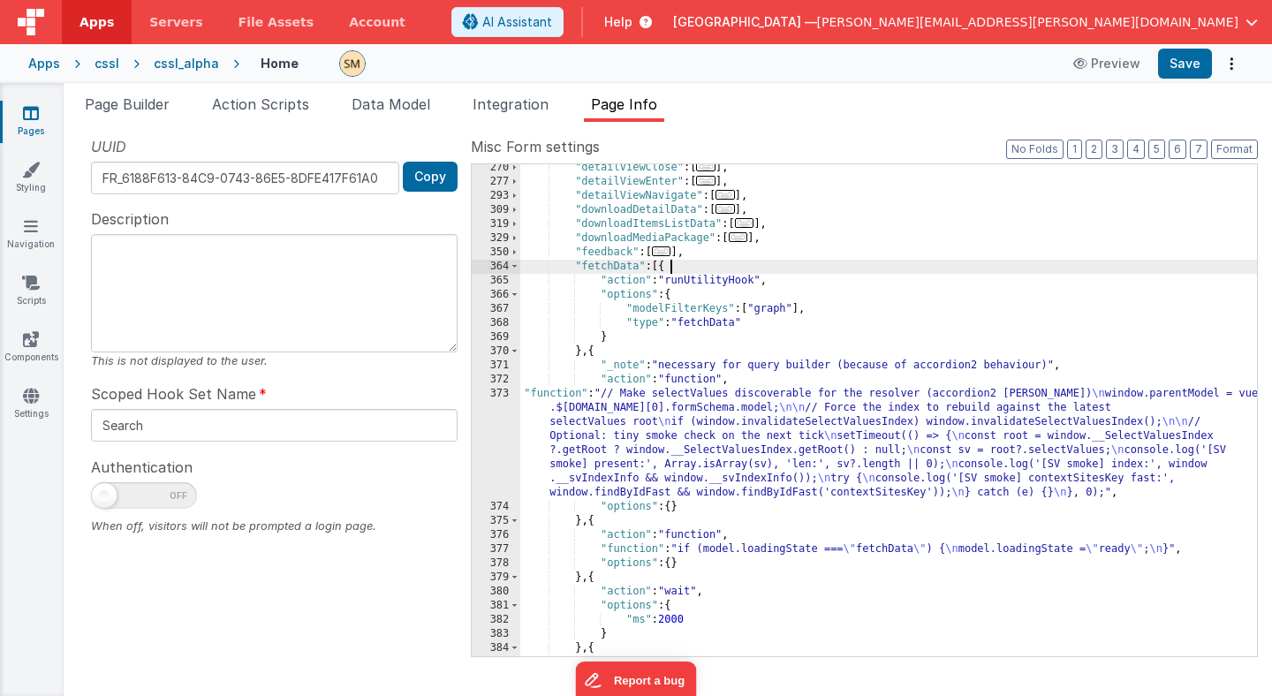
click at [712, 265] on div ""detailViewClose" : [ ... ] , "detailViewEnter" : [ ... ] , "detailViewNavigate…" at bounding box center [888, 421] width 737 height 520
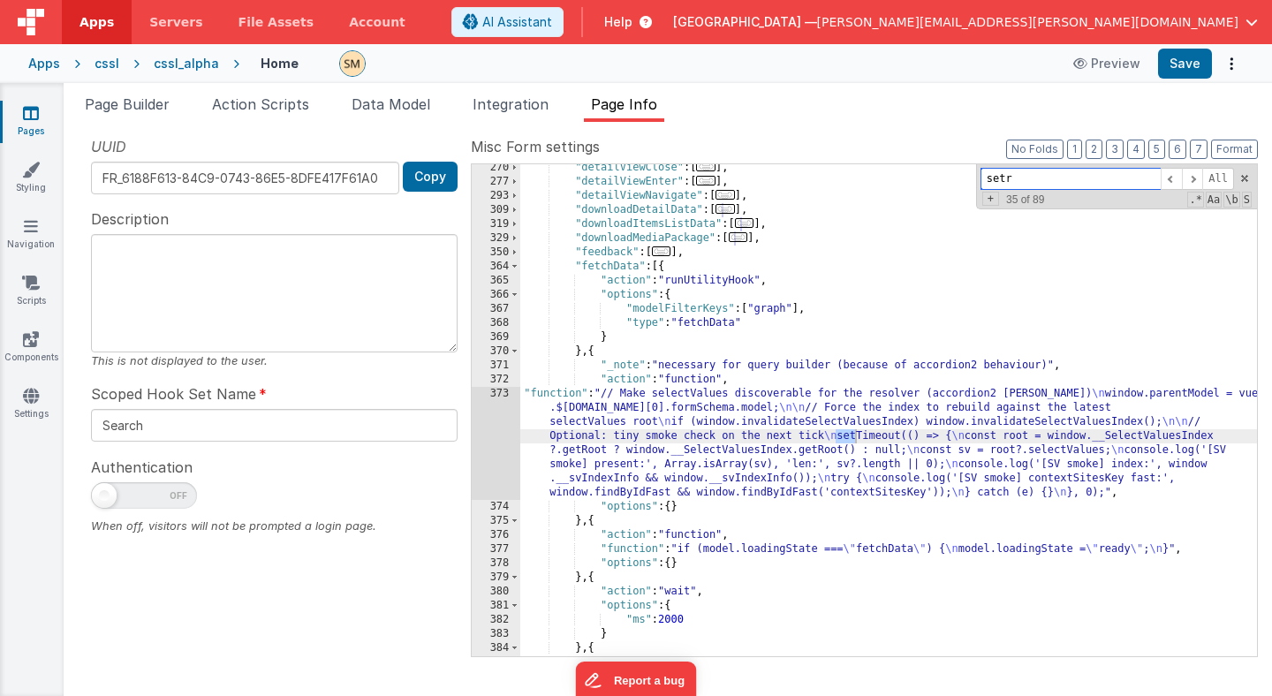
scroll to position [814, 0]
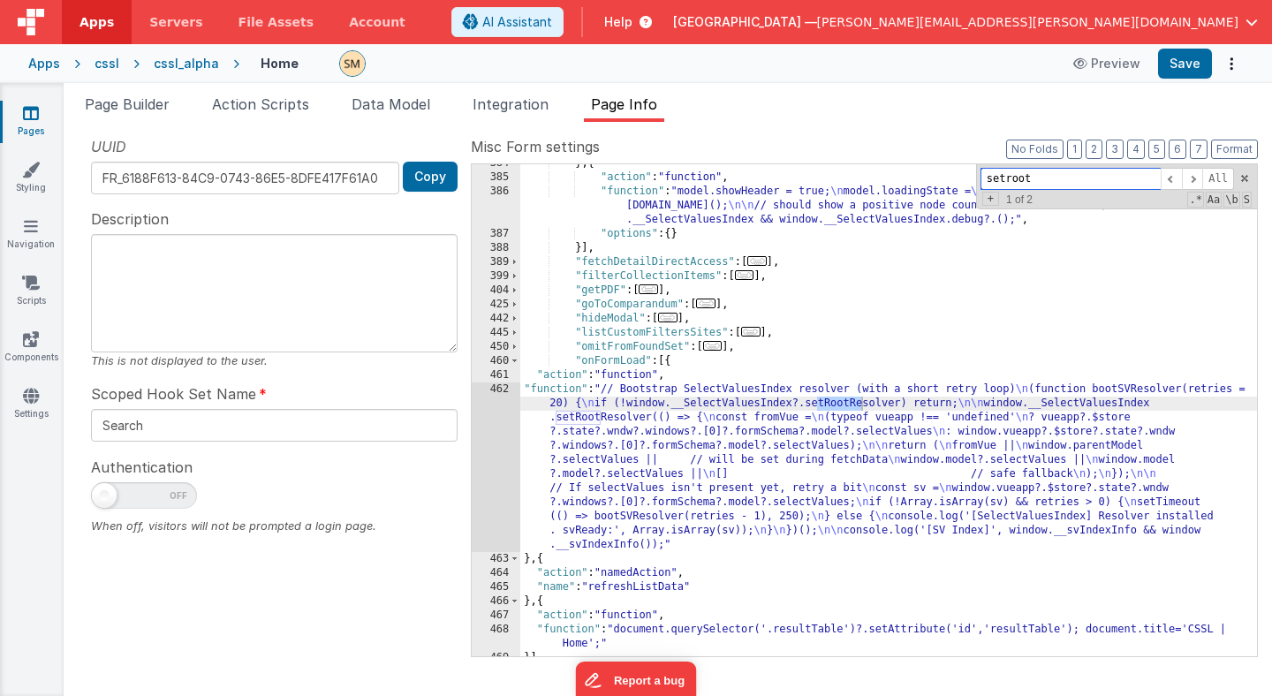
type input "setroot"
click at [700, 400] on div "} , { "action" : "function" , "function" : "model.showHeader = true; \n model.l…" at bounding box center [888, 416] width 737 height 520
click at [498, 425] on div "462" at bounding box center [496, 467] width 49 height 170
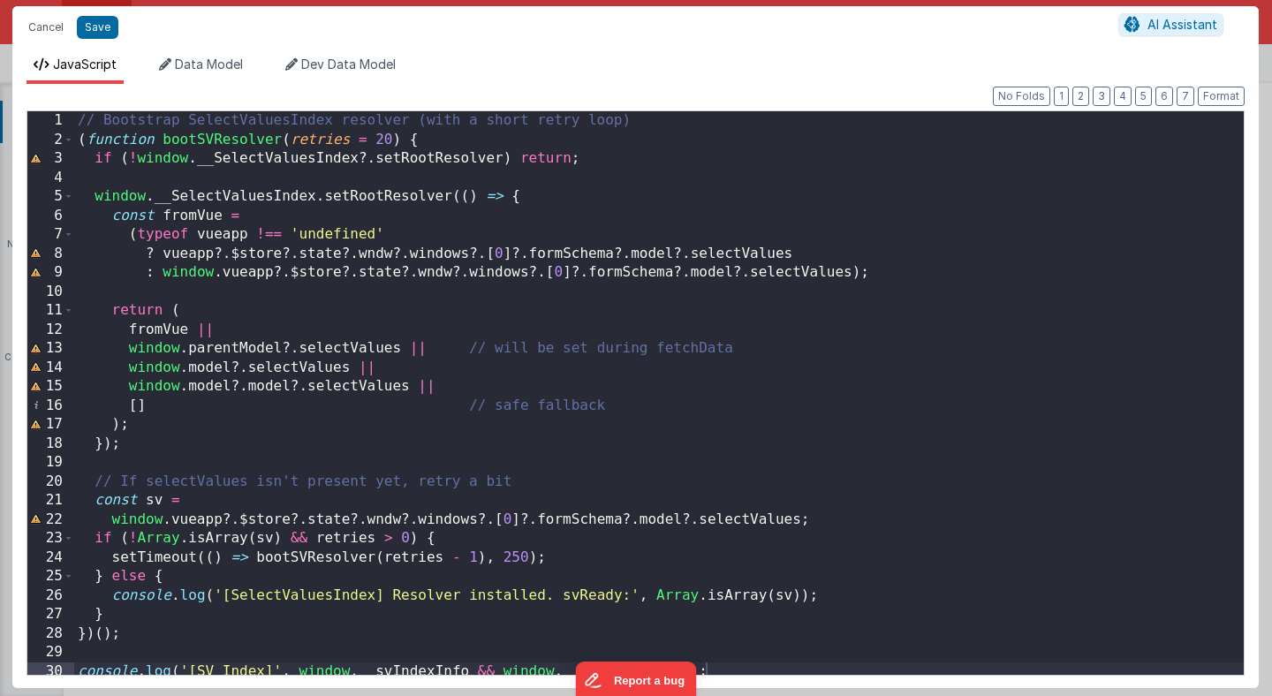
scroll to position [5, 0]
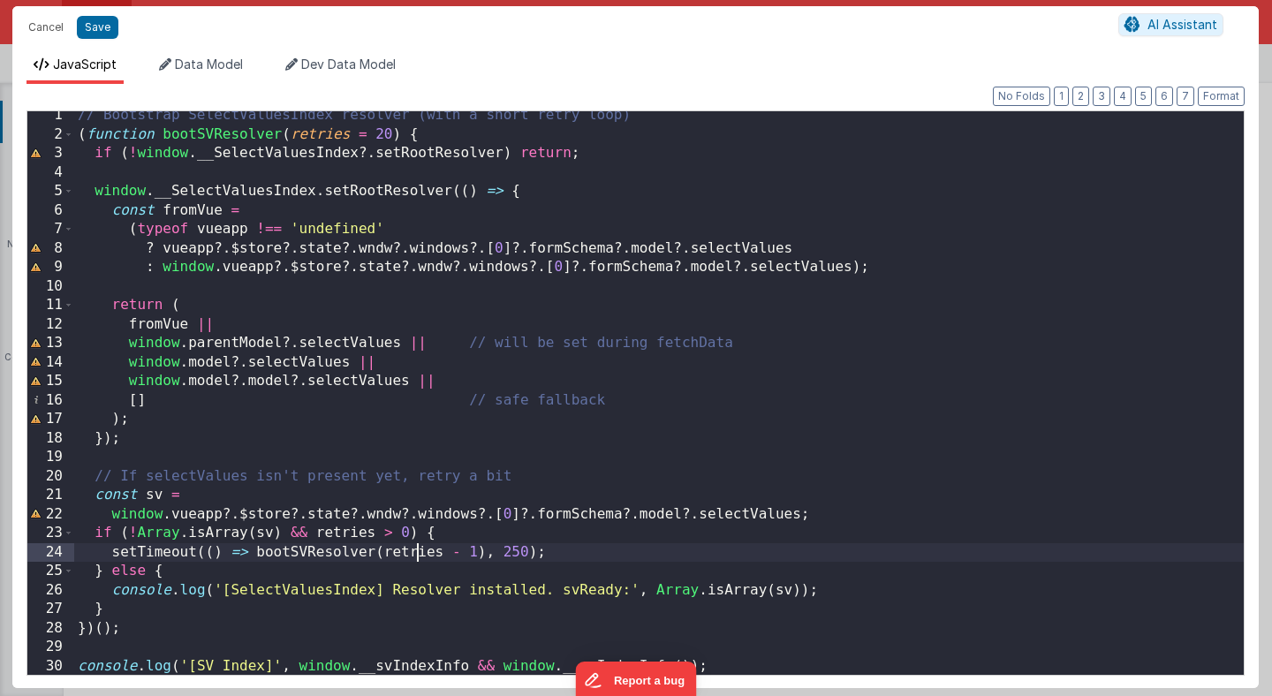
click at [416, 554] on div "// Bootstrap SelectValuesIndex resolver (with a short retry loop) ( function bo…" at bounding box center [659, 407] width 1170 height 602
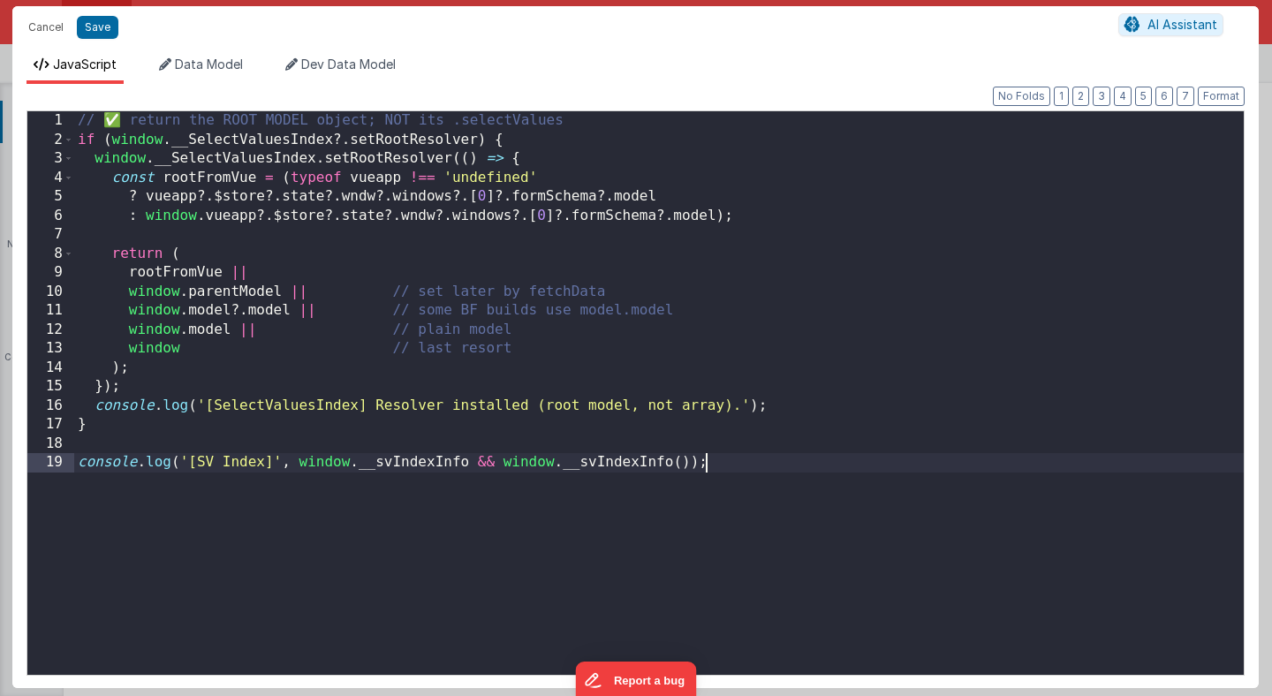
click at [701, 360] on div "// ✅ return the ROOT MODEL object; NOT its .selectValues if ( window . __Select…" at bounding box center [659, 412] width 1170 height 602
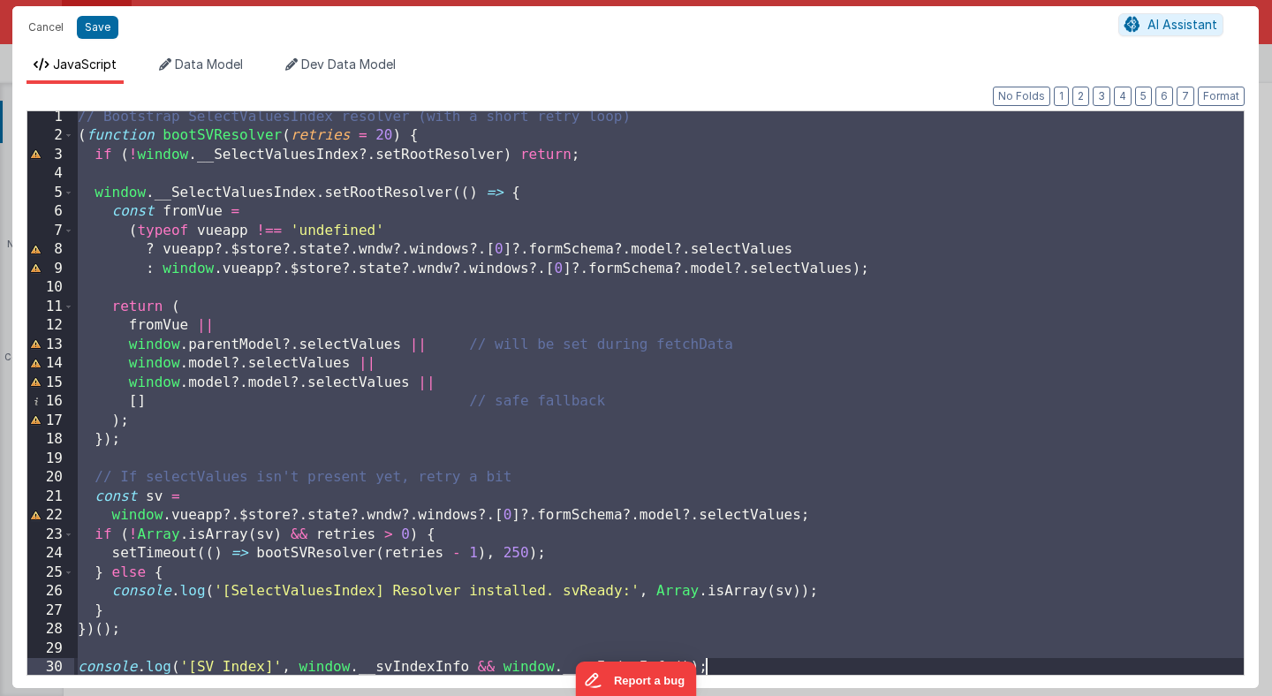
scroll to position [3, 0]
click at [105, 148] on div "// Bootstrap SelectValuesIndex resolver (with a short retry loop) ( function bo…" at bounding box center [659, 410] width 1170 height 602
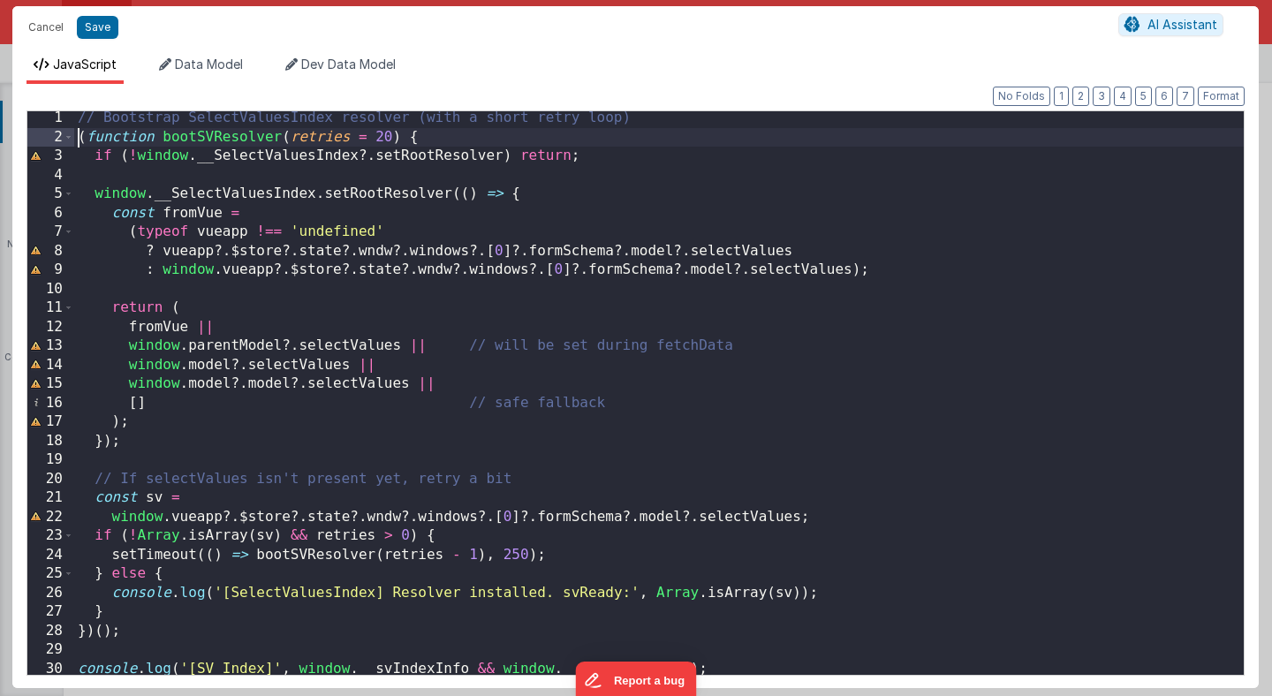
click at [76, 137] on div "// Bootstrap SelectValuesIndex resolver (with a short retry loop) ( function bo…" at bounding box center [659, 410] width 1170 height 602
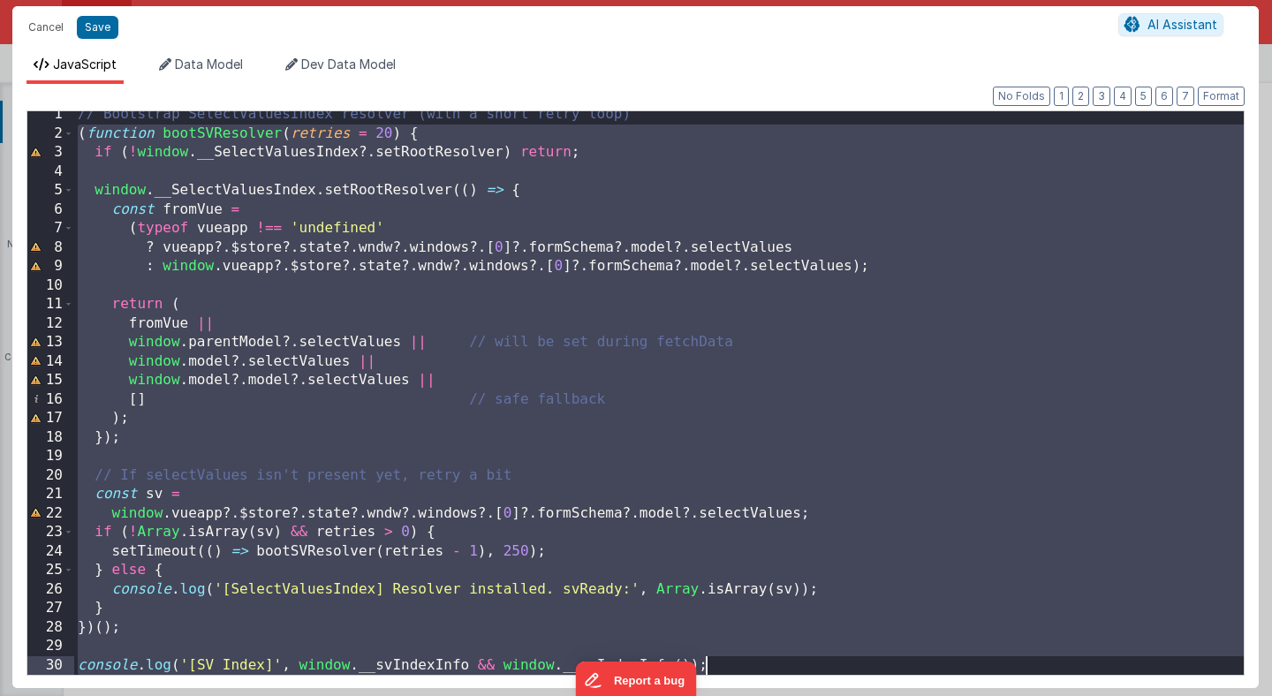
scroll to position [6, 0]
click at [127, 635] on div "// Bootstrap SelectValuesIndex resolver (with a short retry loop) ( function bo…" at bounding box center [659, 406] width 1170 height 602
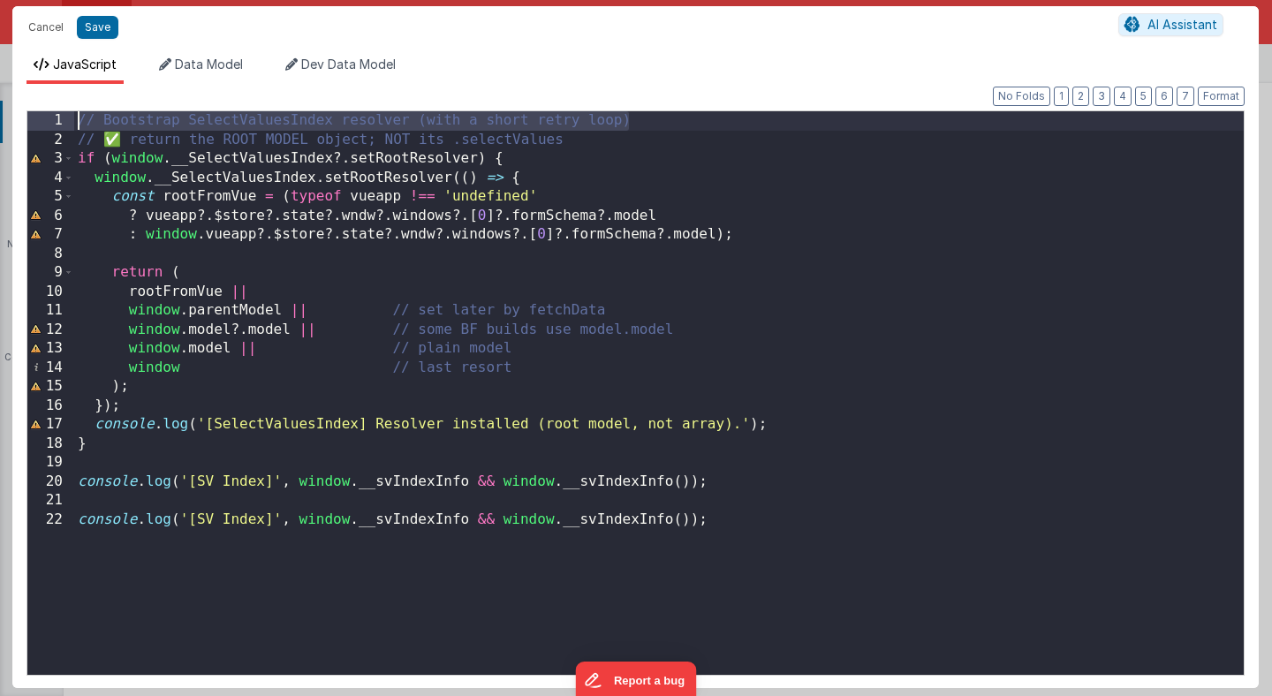
drag, startPoint x: 649, startPoint y: 117, endPoint x: 1, endPoint y: 109, distance: 648.4
click at [0, 109] on div "Cancel Save AI Assistant JavaScript Data Model Dev Data Model Format 7 6 5 4 3 …" at bounding box center [636, 348] width 1272 height 696
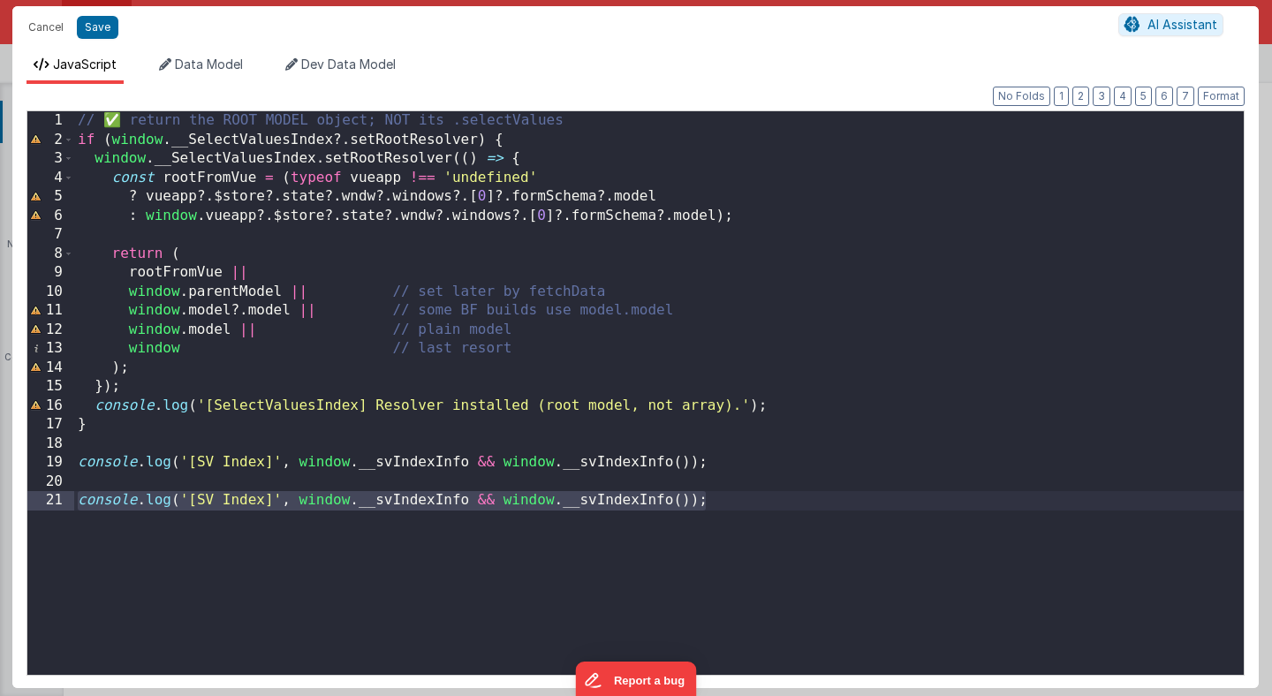
drag, startPoint x: 732, startPoint y: 504, endPoint x: 11, endPoint y: 493, distance: 721.8
click at [11, 493] on div "Cancel Save AI Assistant JavaScript Data Model Dev Data Model Format 7 6 5 4 3 …" at bounding box center [636, 348] width 1272 height 696
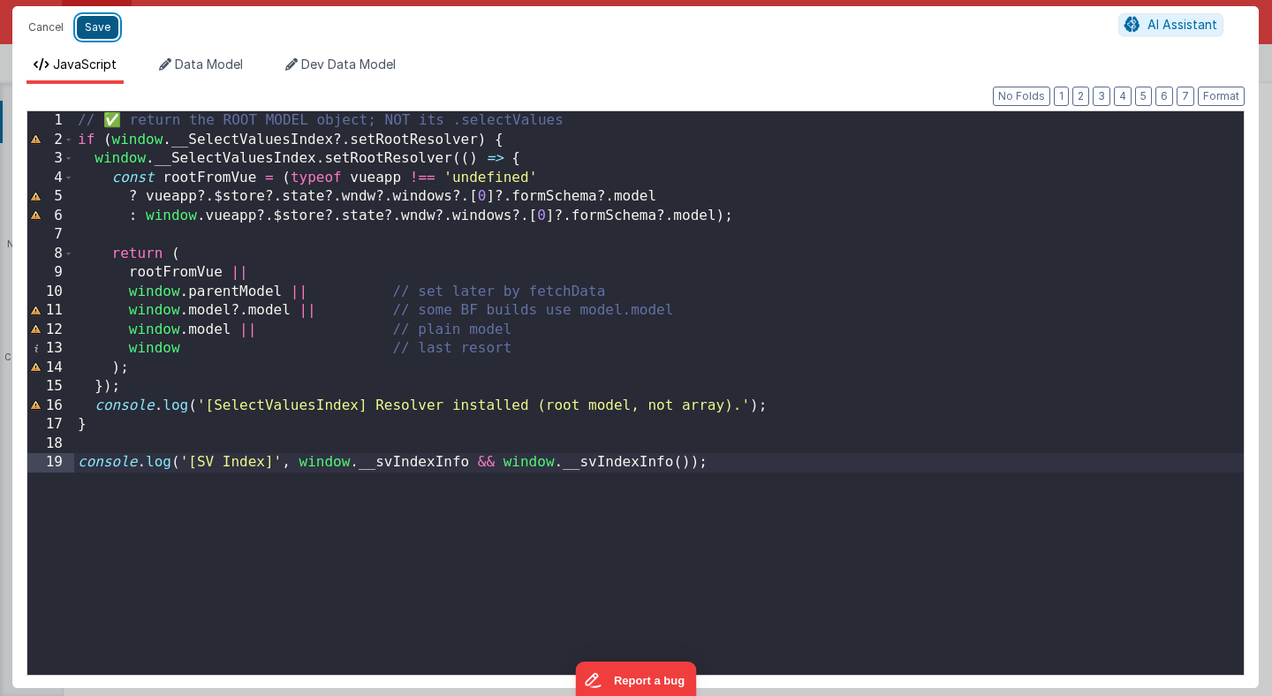
click at [102, 32] on button "Save" at bounding box center [98, 27] width 42 height 23
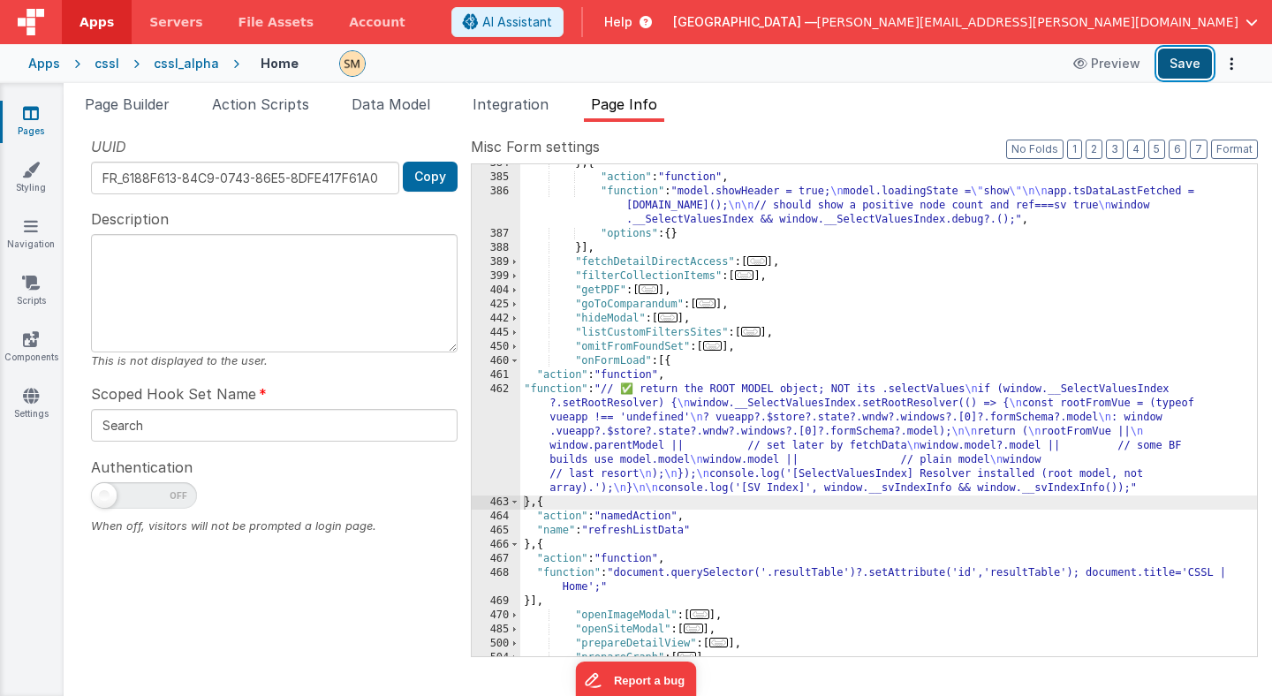
click at [1183, 71] on button "Save" at bounding box center [1185, 64] width 54 height 30
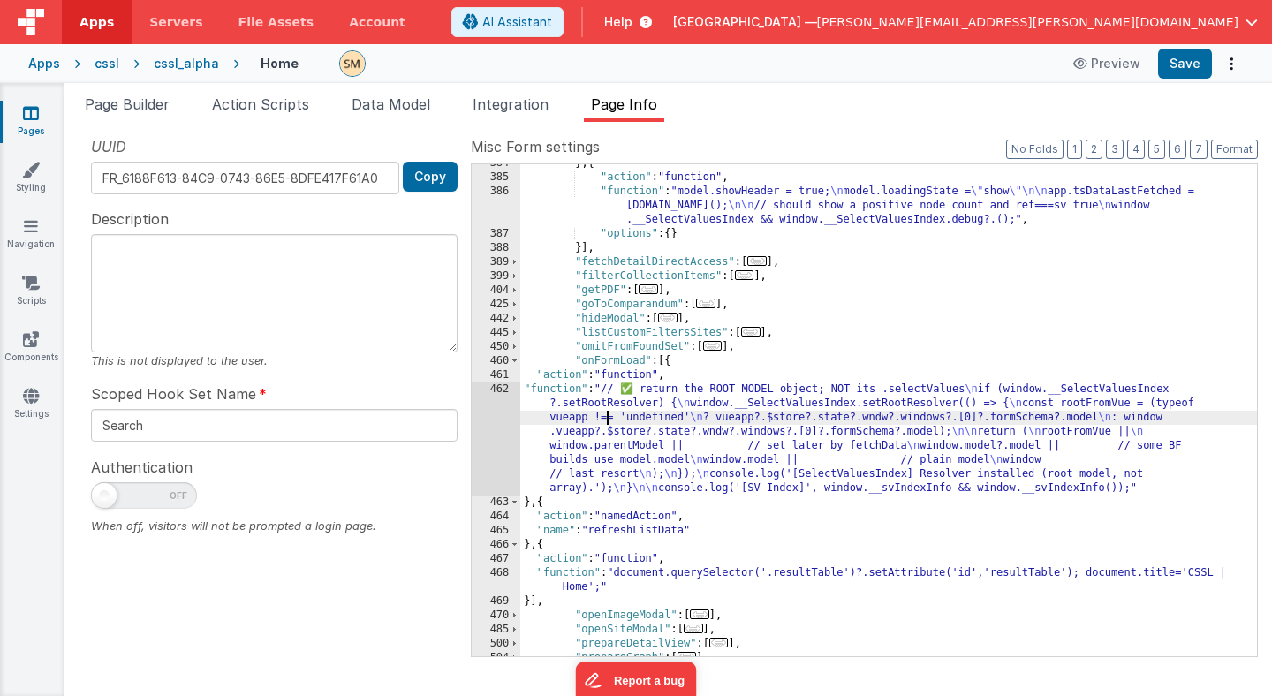
click at [610, 418] on div "} , { "action" : "function" , "function" : "model.showHeader = true; \n model.l…" at bounding box center [888, 416] width 737 height 520
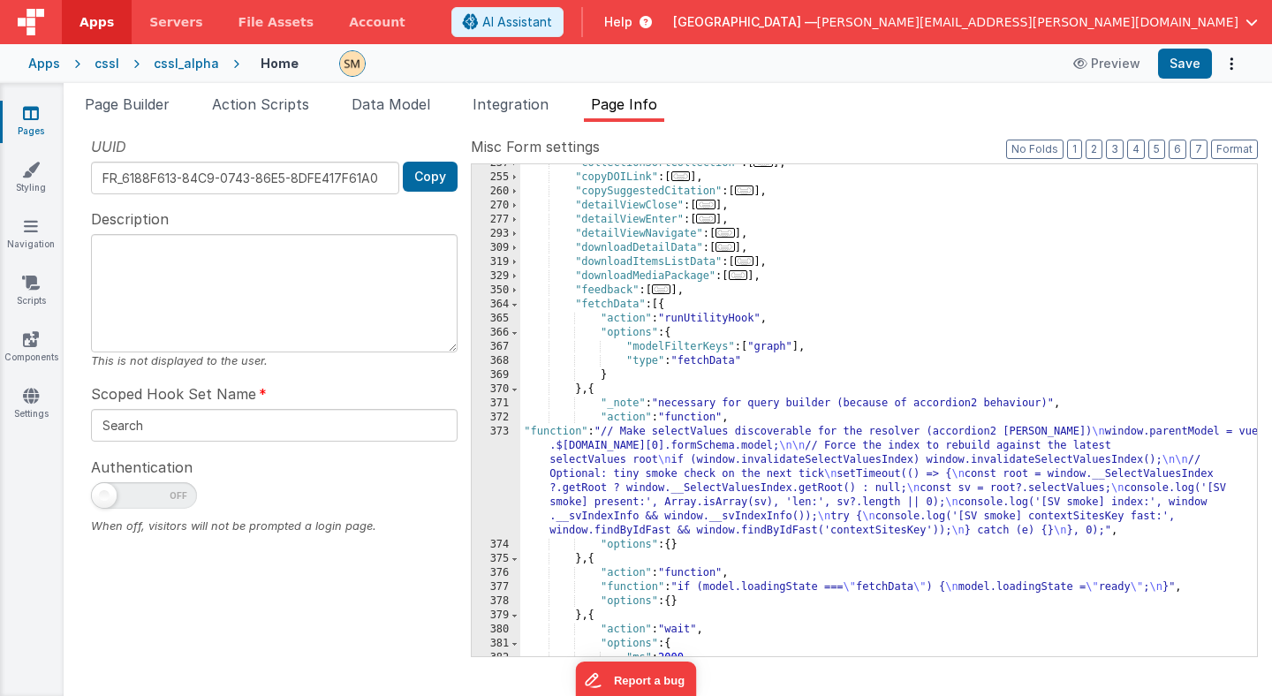
scroll to position [360, 0]
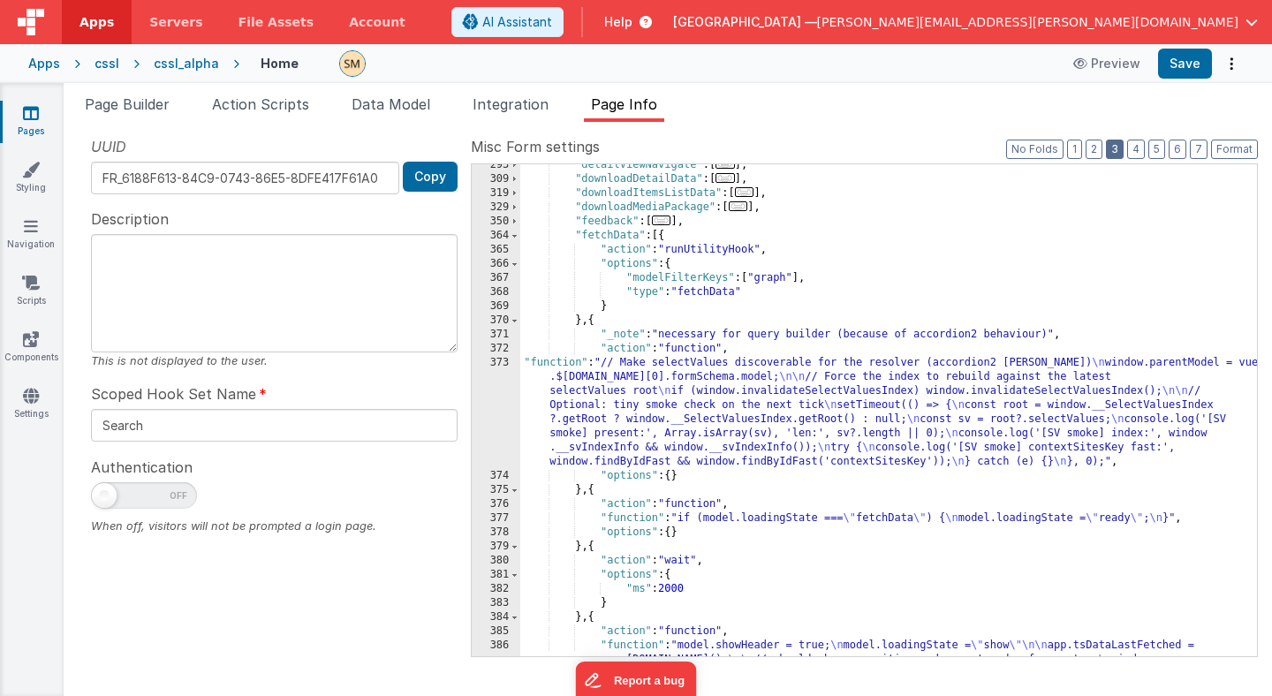
click at [1117, 152] on button "3" at bounding box center [1115, 149] width 18 height 19
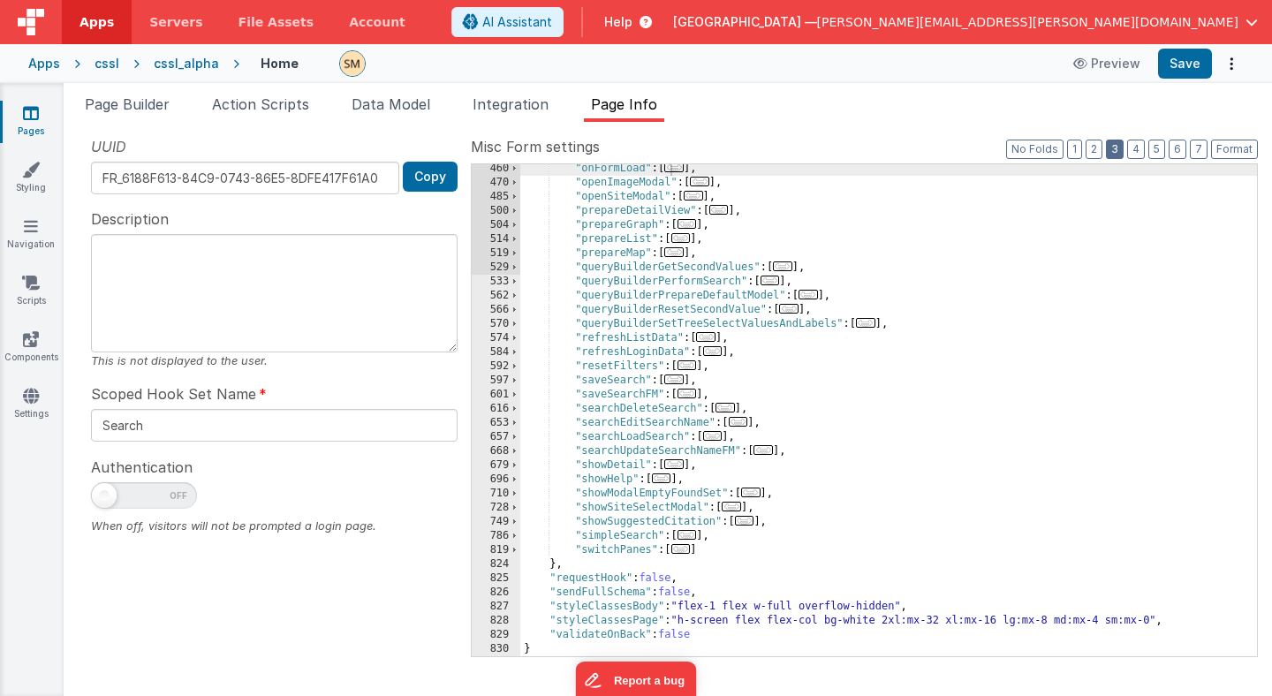
scroll to position [540, 0]
click at [517, 254] on span at bounding box center [515, 253] width 10 height 14
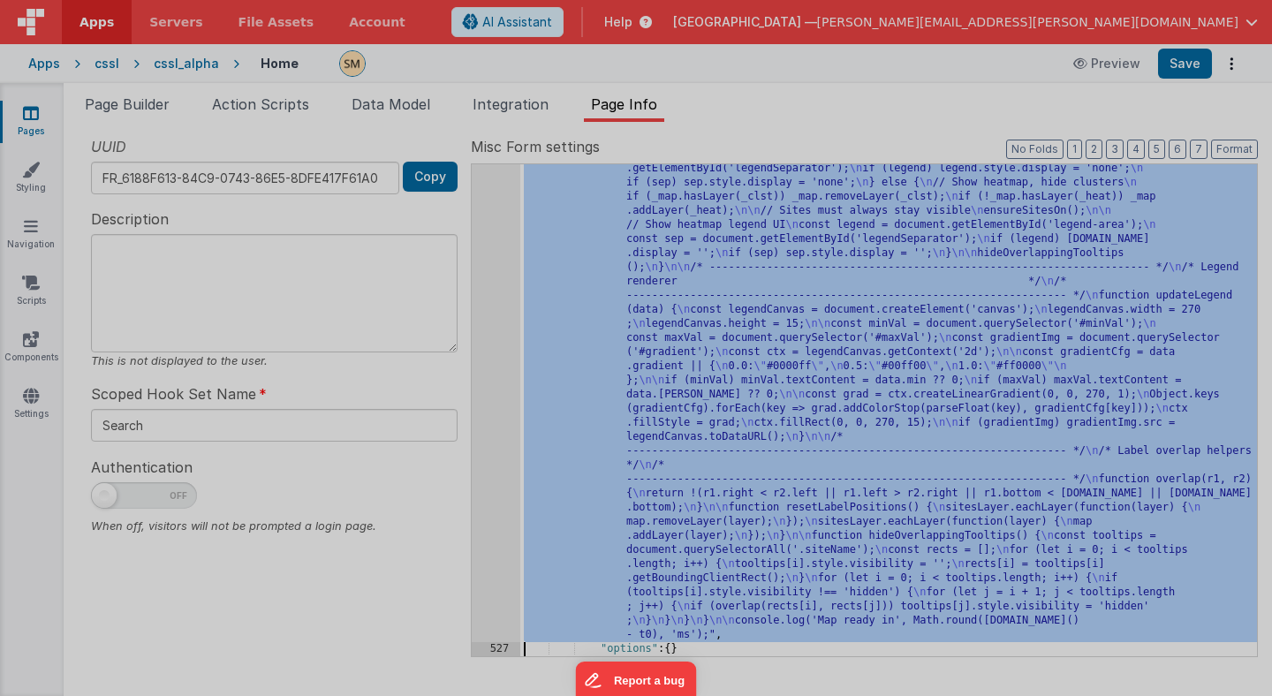
scroll to position [3140, 0]
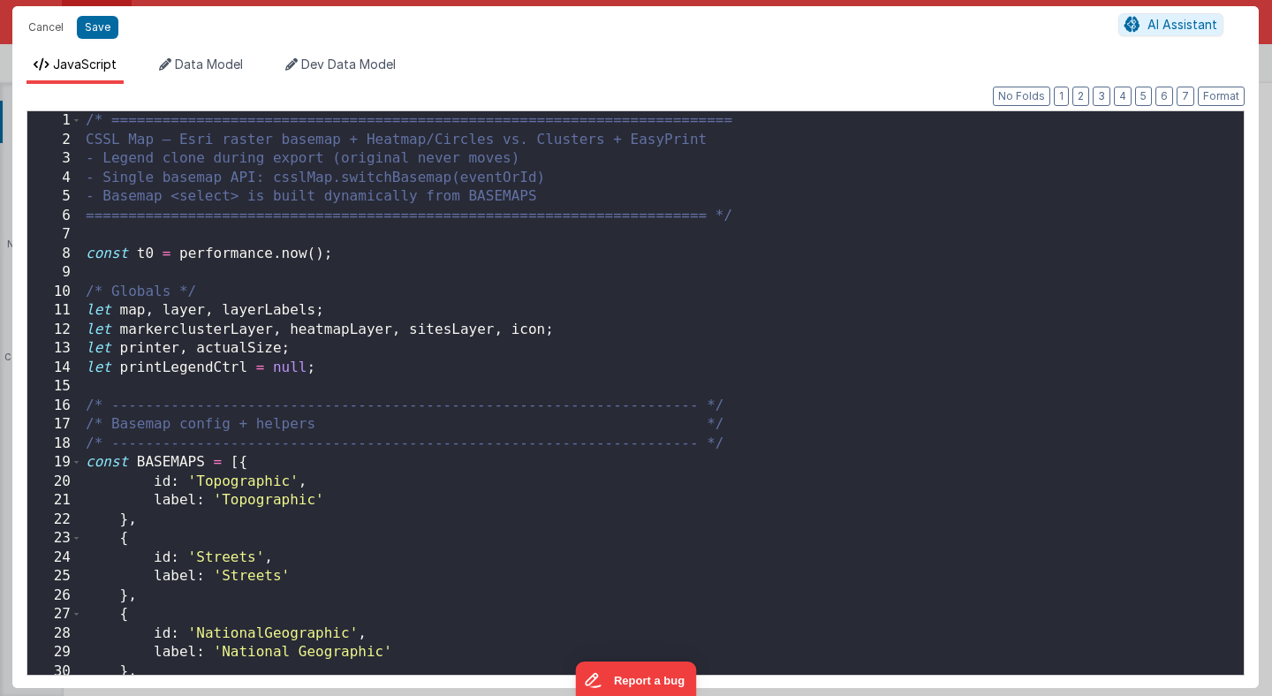
click at [493, 475] on div "/* ========================================================================= CS…" at bounding box center [663, 412] width 1162 height 602
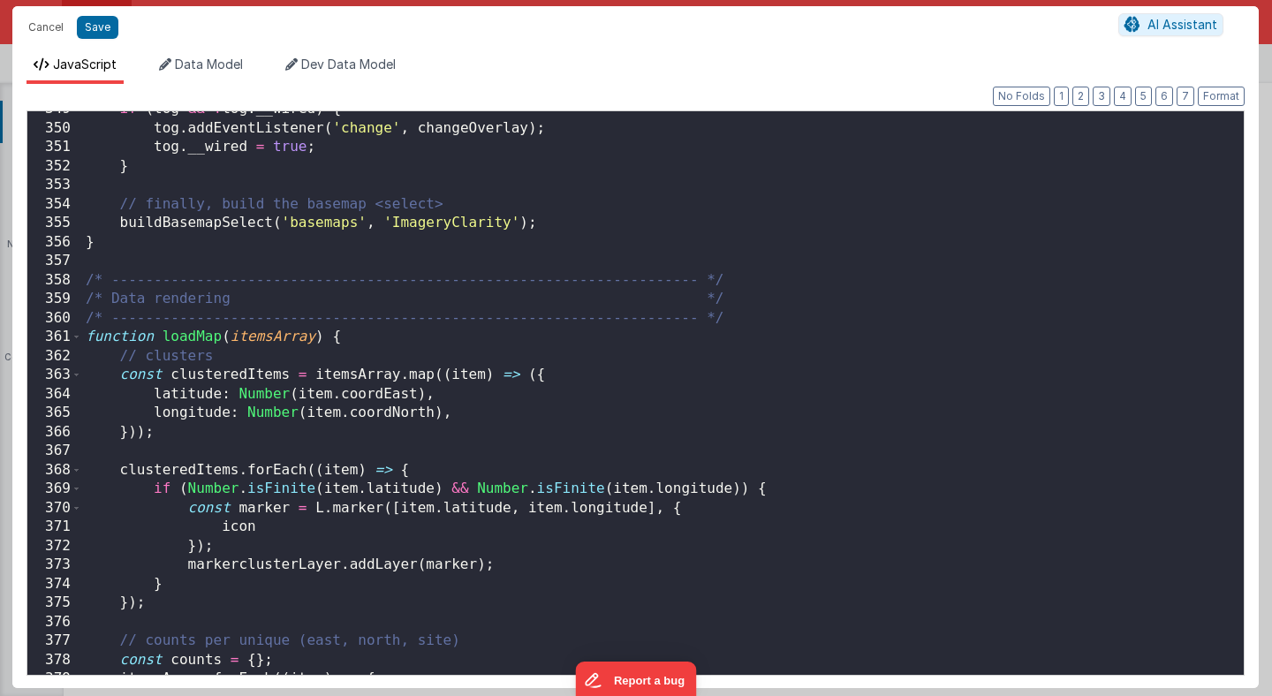
scroll to position [6622, 0]
click at [77, 336] on span at bounding box center [77, 336] width 10 height 19
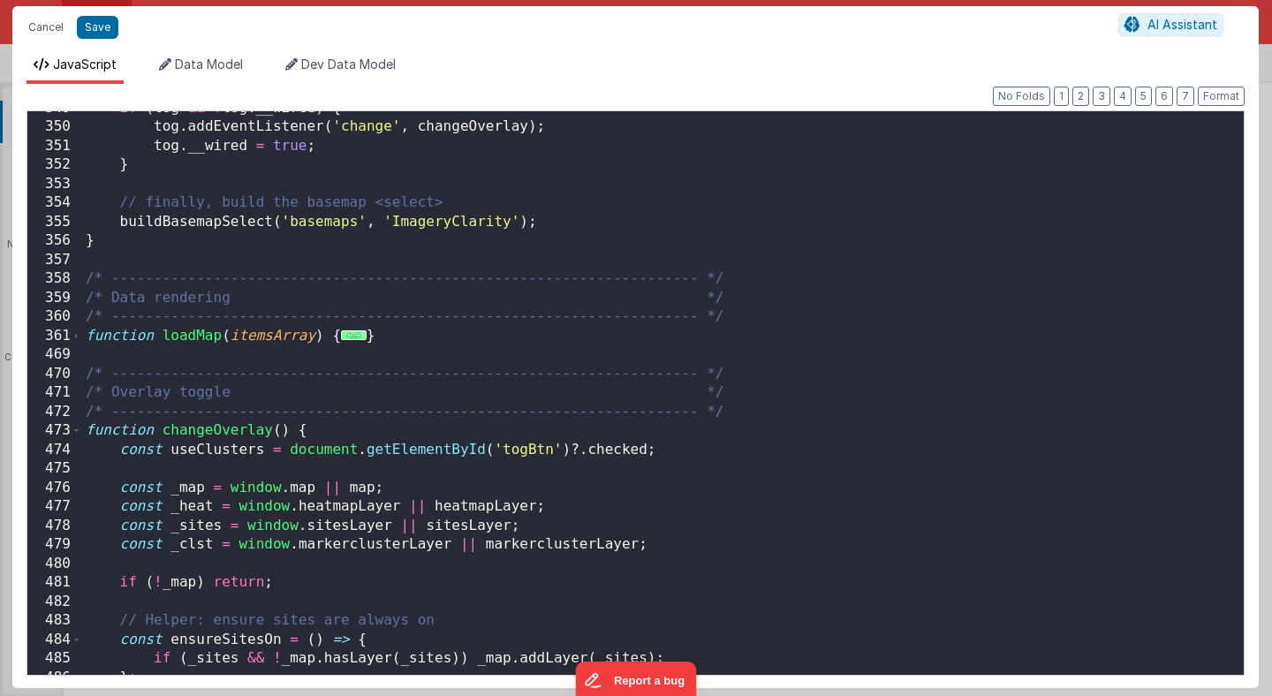
click at [87, 338] on div "if ( tog && ! tog . __wired ) { tog . addEventListener ( 'change' , changeOverl…" at bounding box center [663, 400] width 1162 height 602
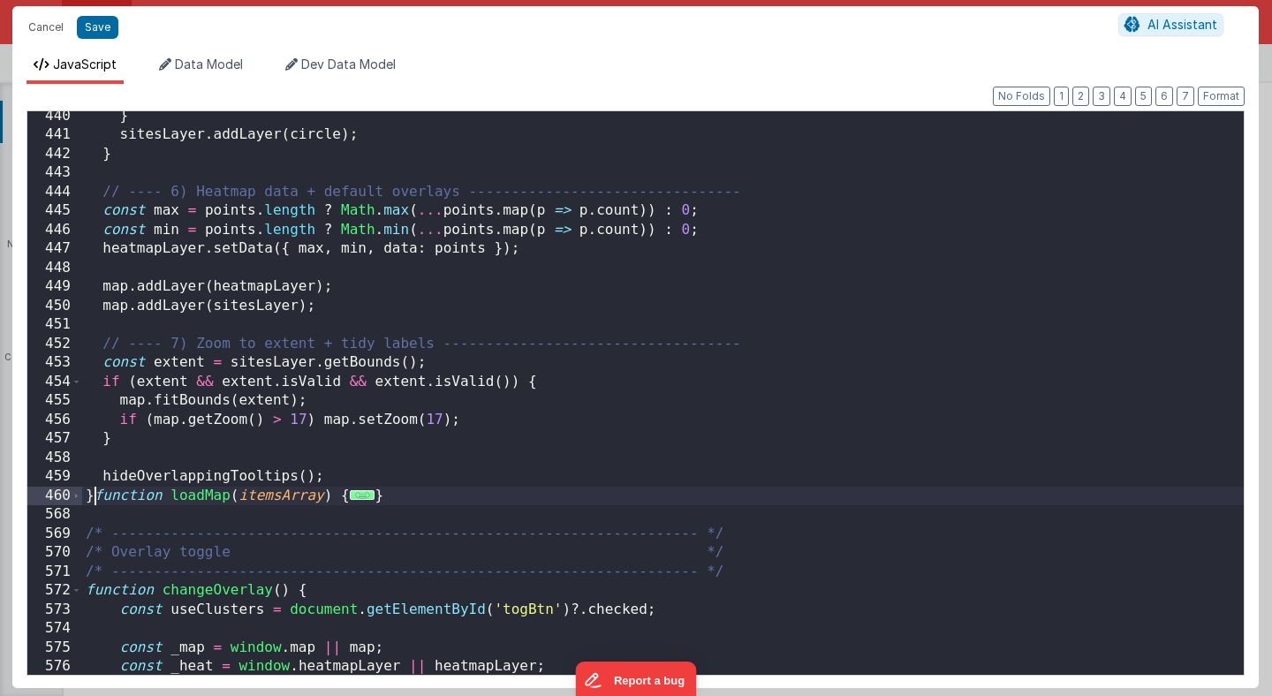
scroll to position [8345, 0]
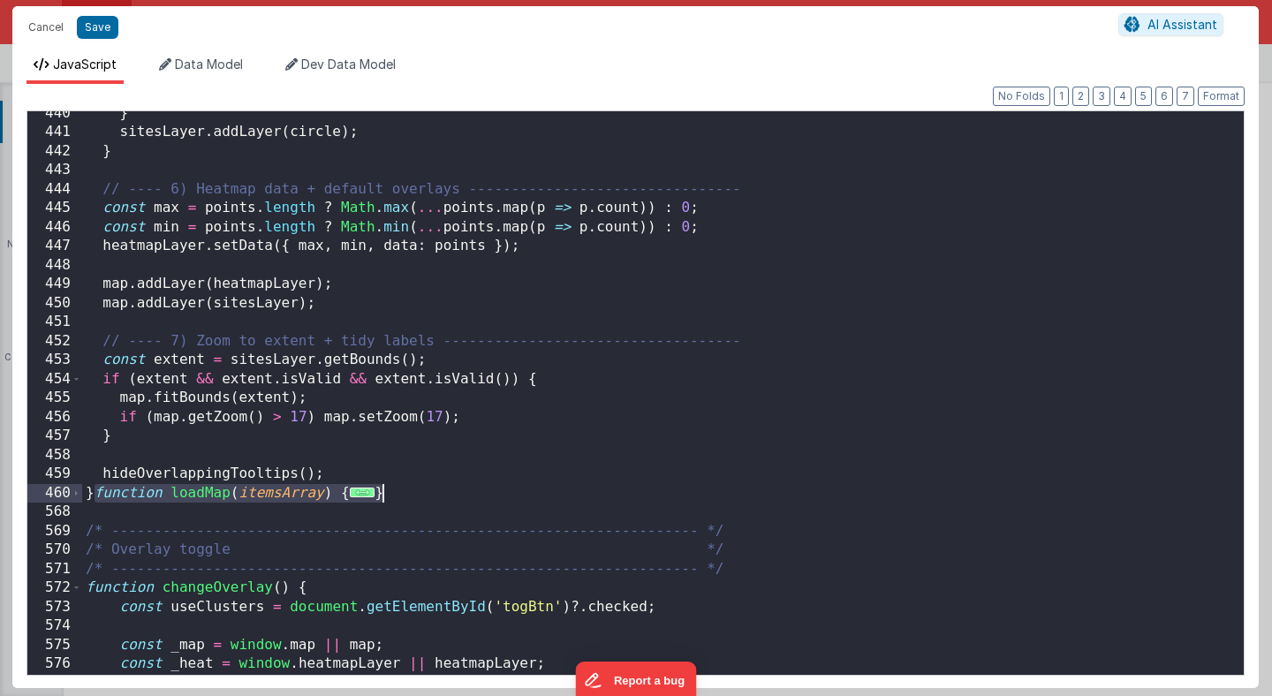
click at [390, 492] on div "} sitesLayer . addLayer ( circle ) ; } // ---- 6) Heatmap data + default overla…" at bounding box center [663, 405] width 1162 height 602
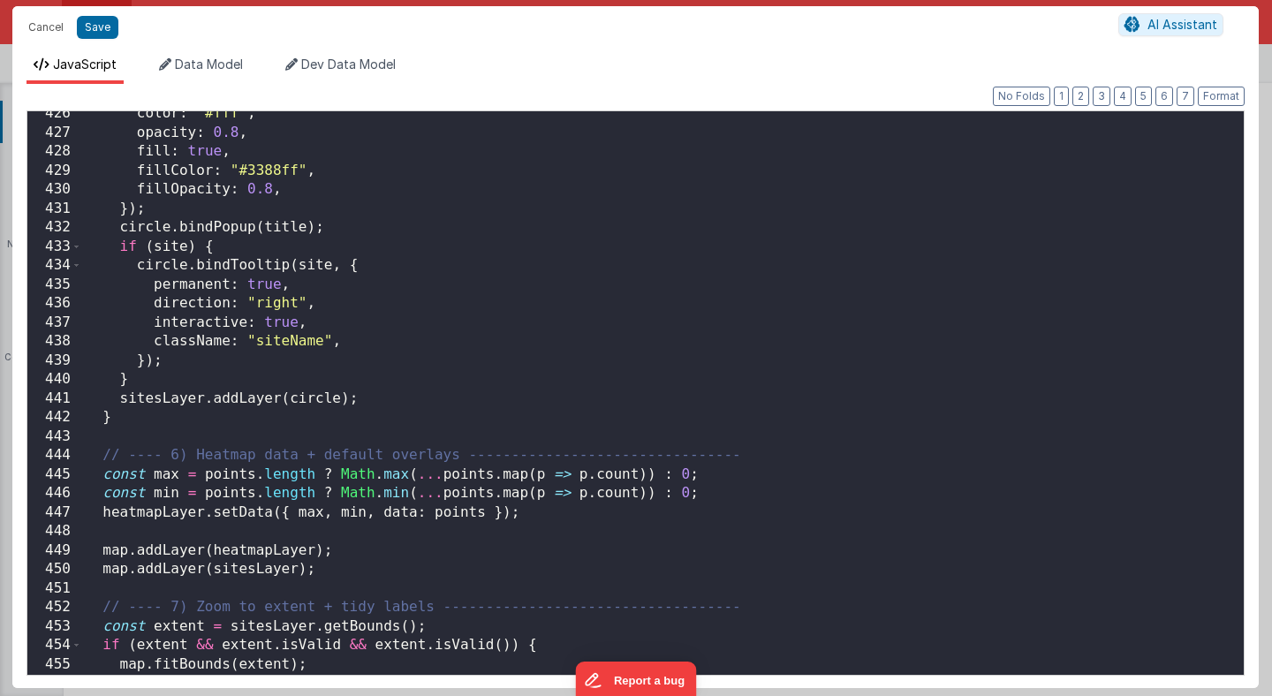
scroll to position [8080, 0]
click at [105, 32] on button "Save" at bounding box center [98, 27] width 42 height 23
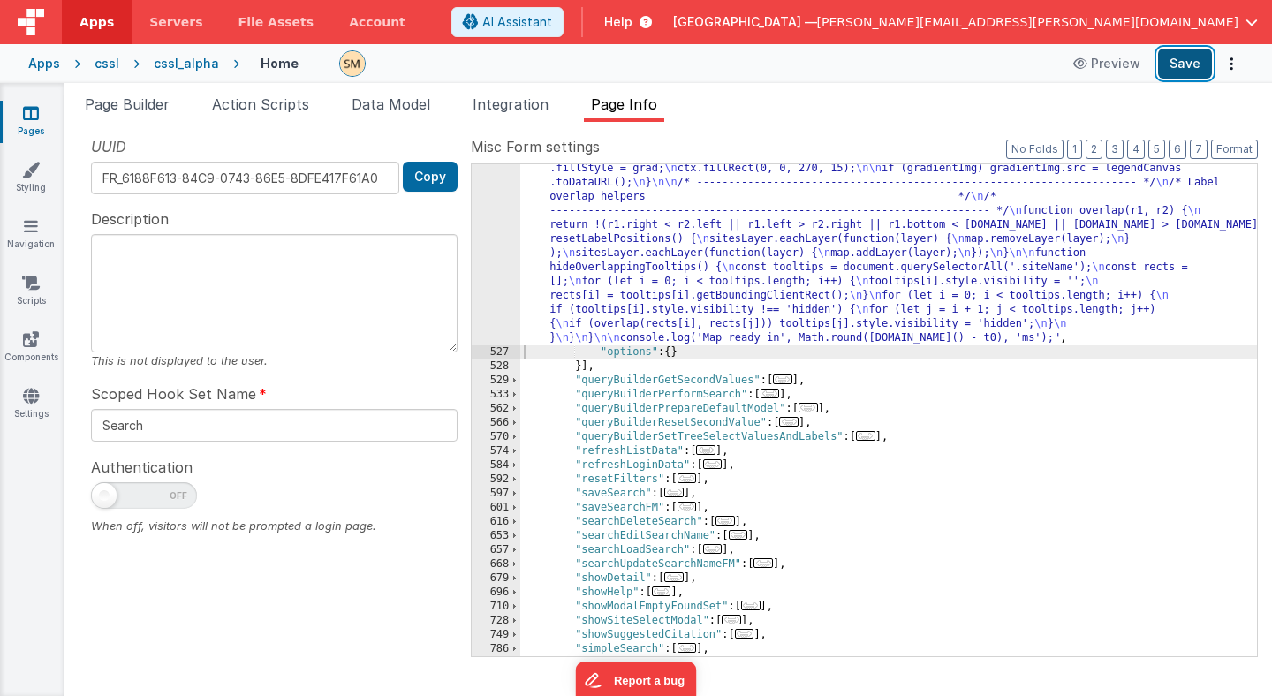
click at [1190, 59] on button "Save" at bounding box center [1185, 64] width 54 height 30
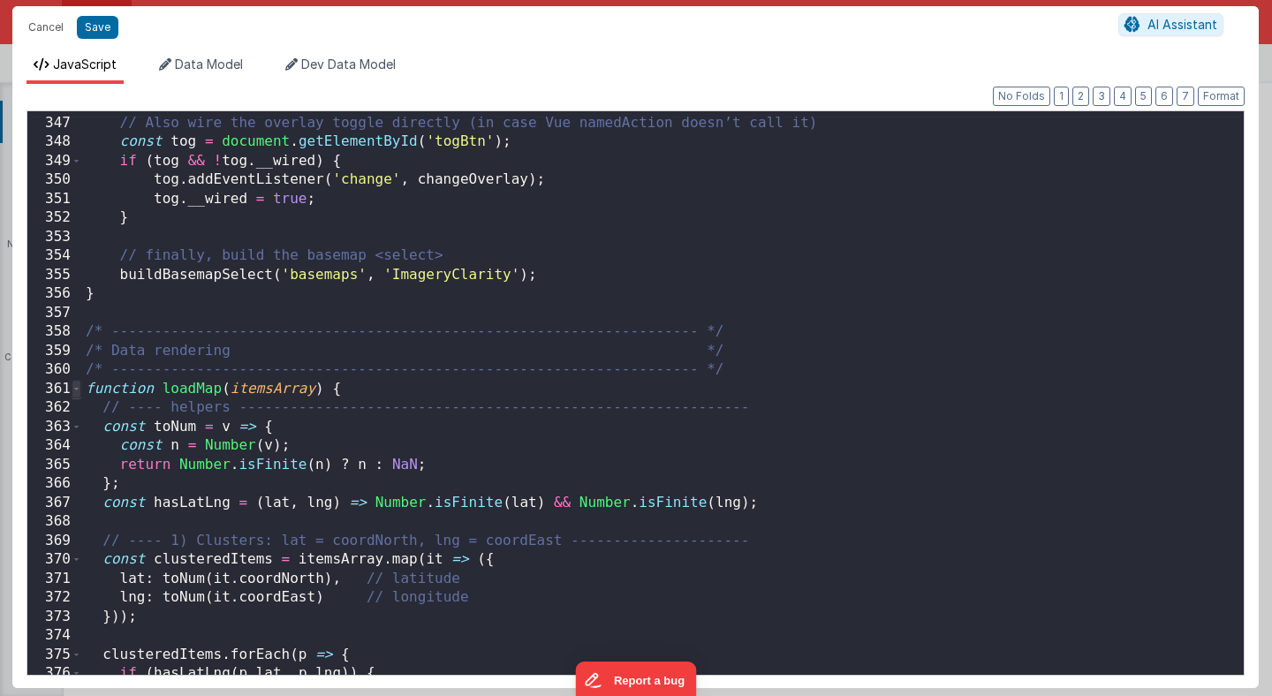
scroll to position [0, 0]
click at [75, 389] on span at bounding box center [77, 389] width 10 height 19
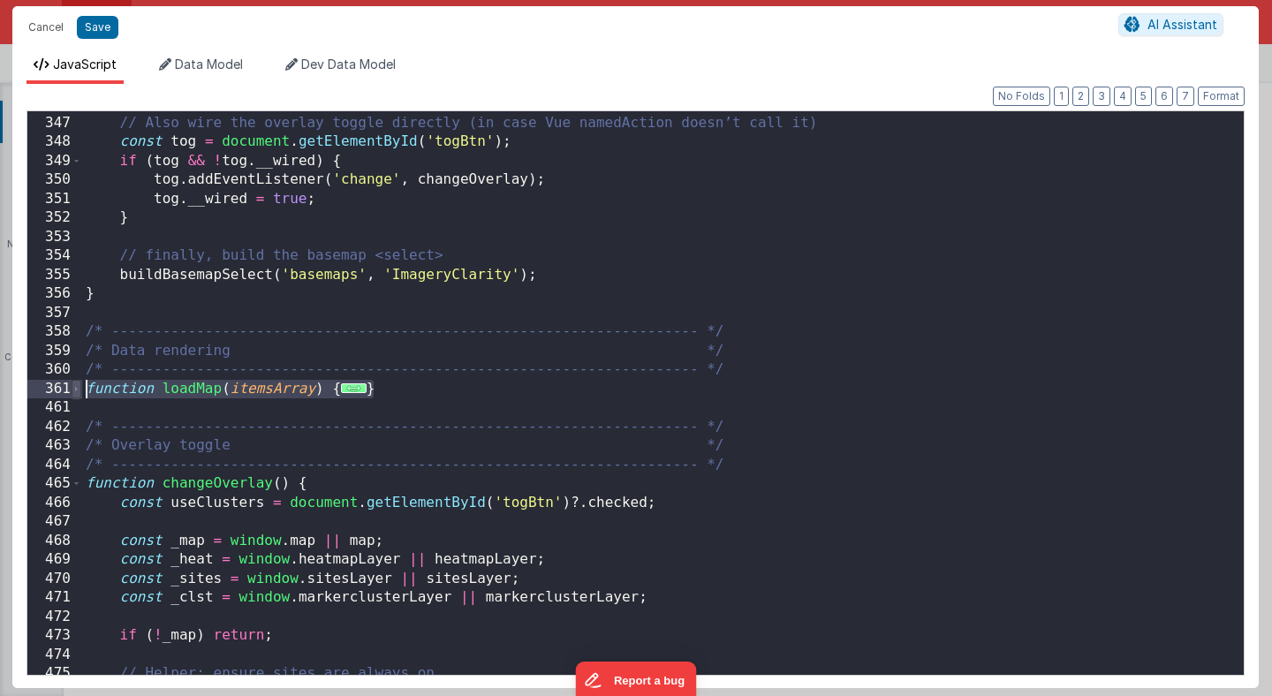
drag, startPoint x: 385, startPoint y: 391, endPoint x: 77, endPoint y: 391, distance: 308.3
click at [77, 391] on div "346 347 348 349 350 351 352 353 354 355 356 357 358 359 360 361 461 462 463 464…" at bounding box center [636, 392] width 1218 height 565
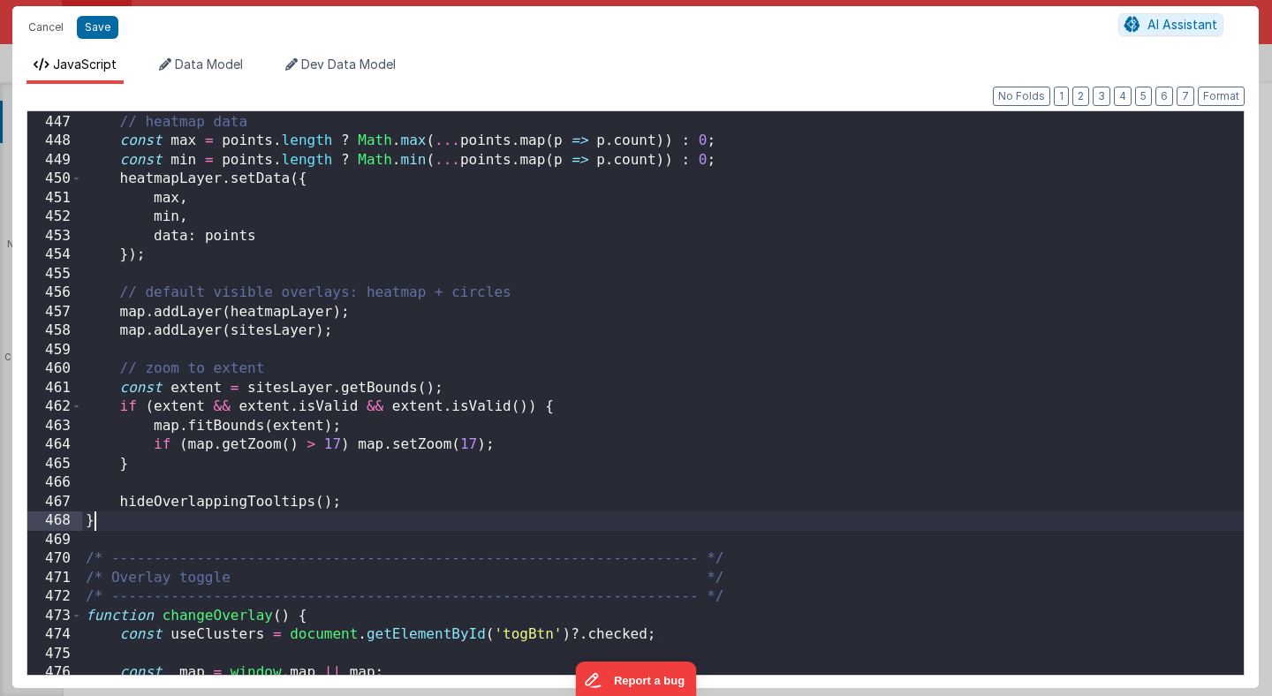
scroll to position [8473, 0]
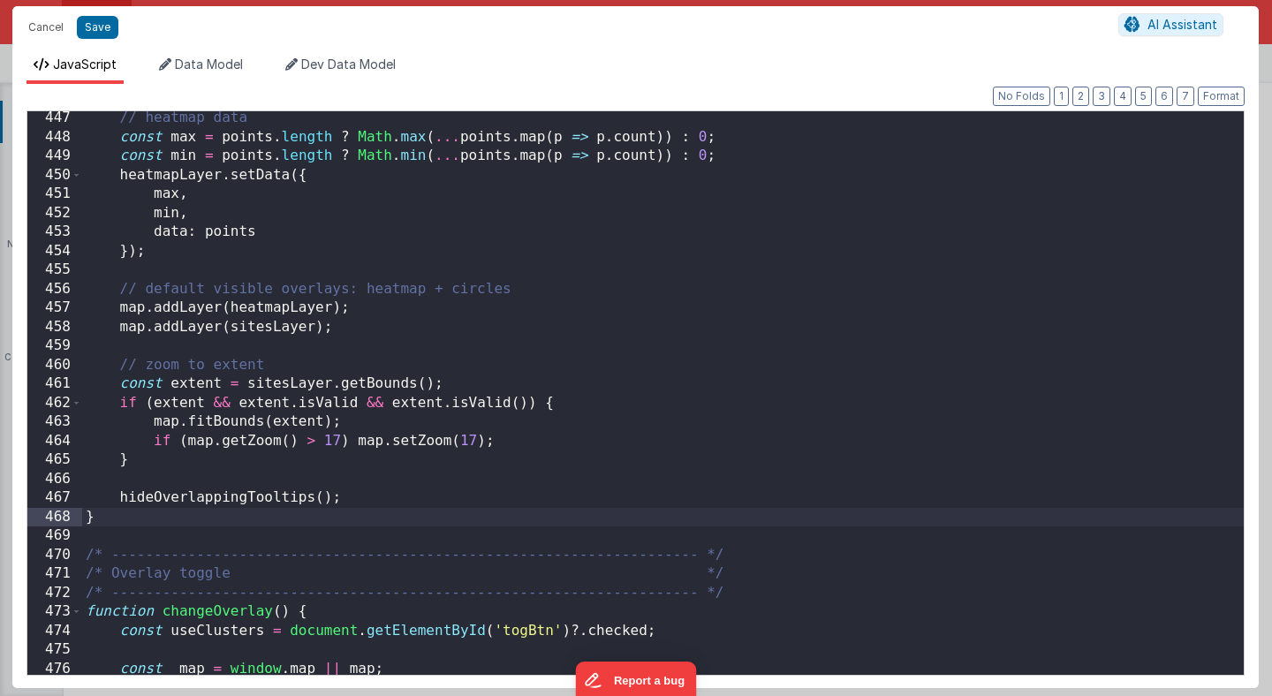
click at [541, 297] on div "// heatmap data const max = points . length ? Math . max ( ... points . map ( p…" at bounding box center [663, 410] width 1162 height 602
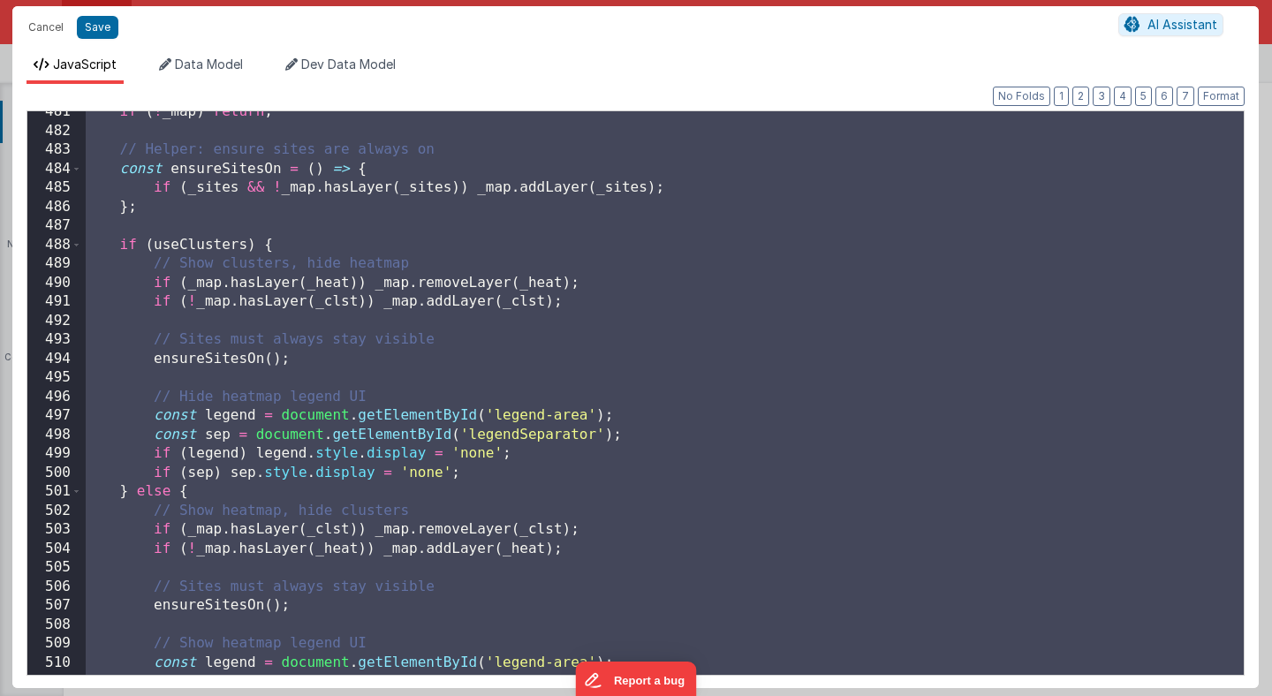
scroll to position [9126, 0]
click at [525, 398] on div "if ( ! _map ) return ; // Helper: ensure sites are always on const ensureSitesO…" at bounding box center [663, 403] width 1162 height 602
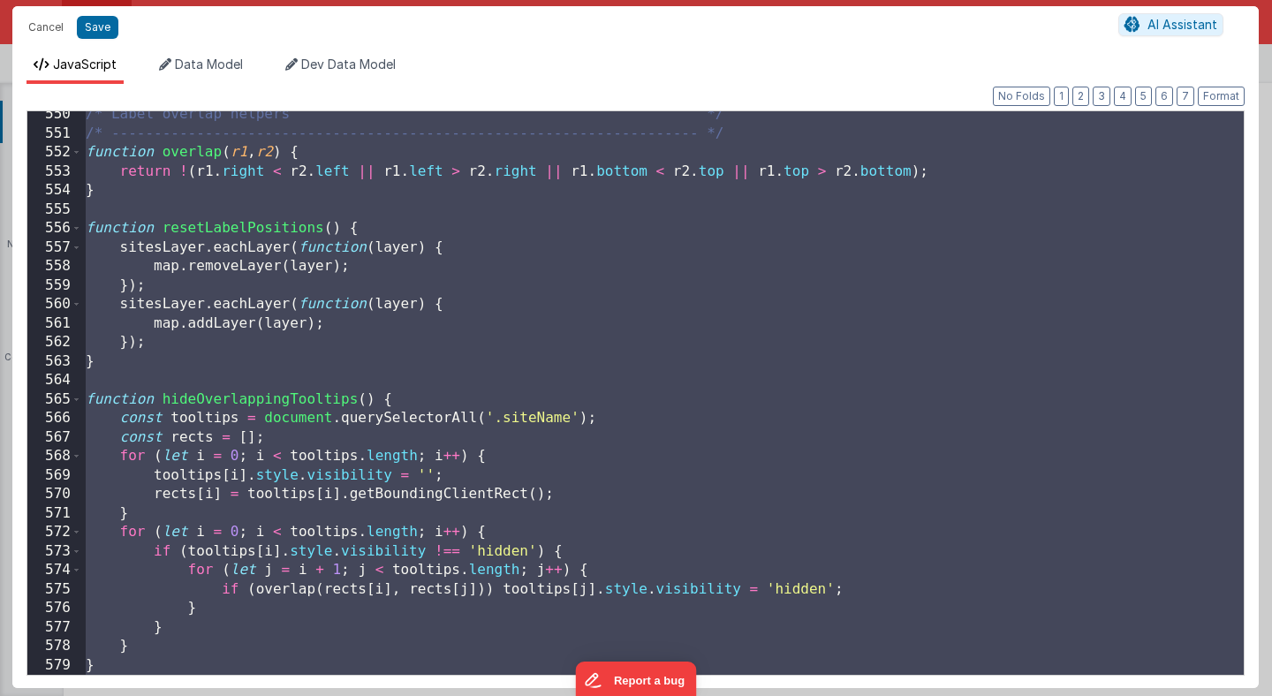
scroll to position [10419, 0]
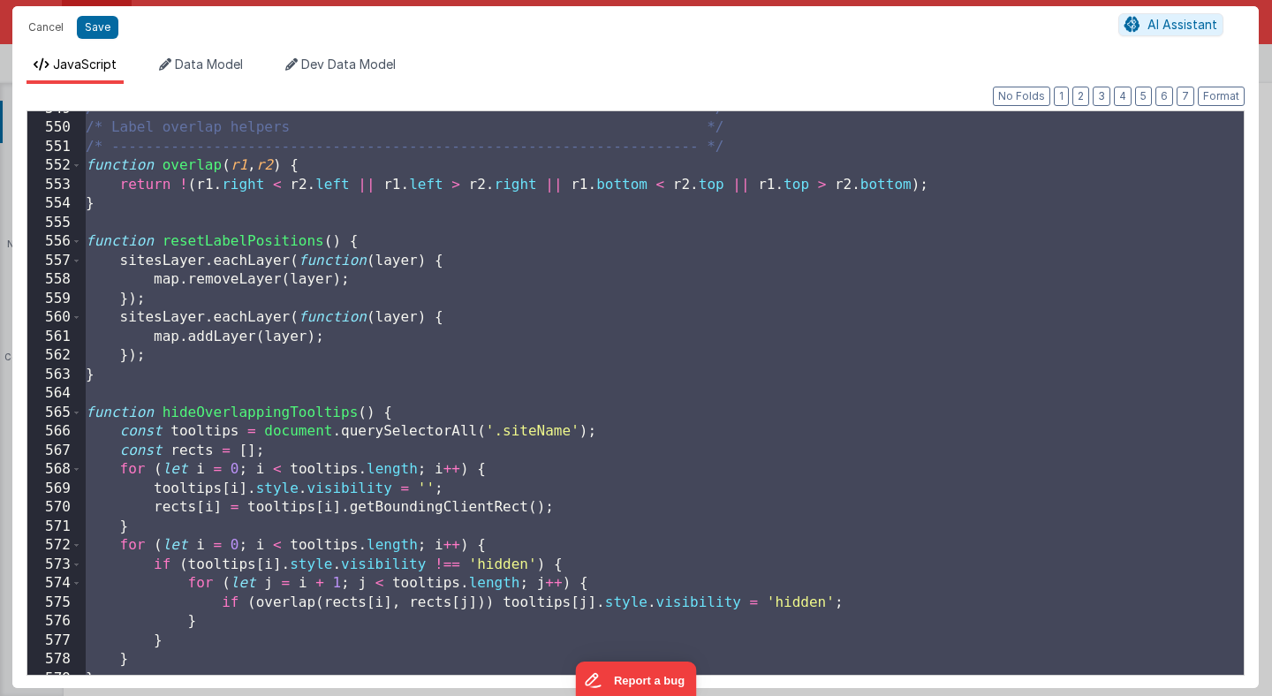
click at [928, 291] on div "/* --------------------------------------------------------------------- */ /* …" at bounding box center [663, 401] width 1162 height 602
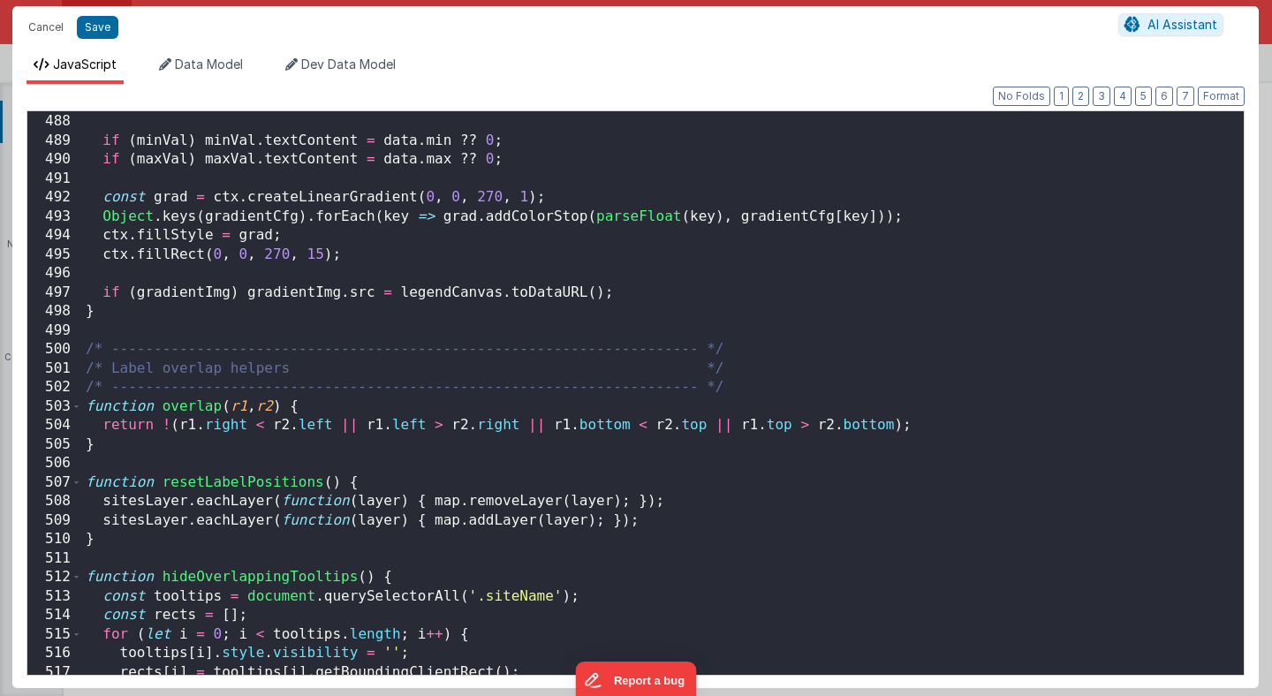
scroll to position [9234, 0]
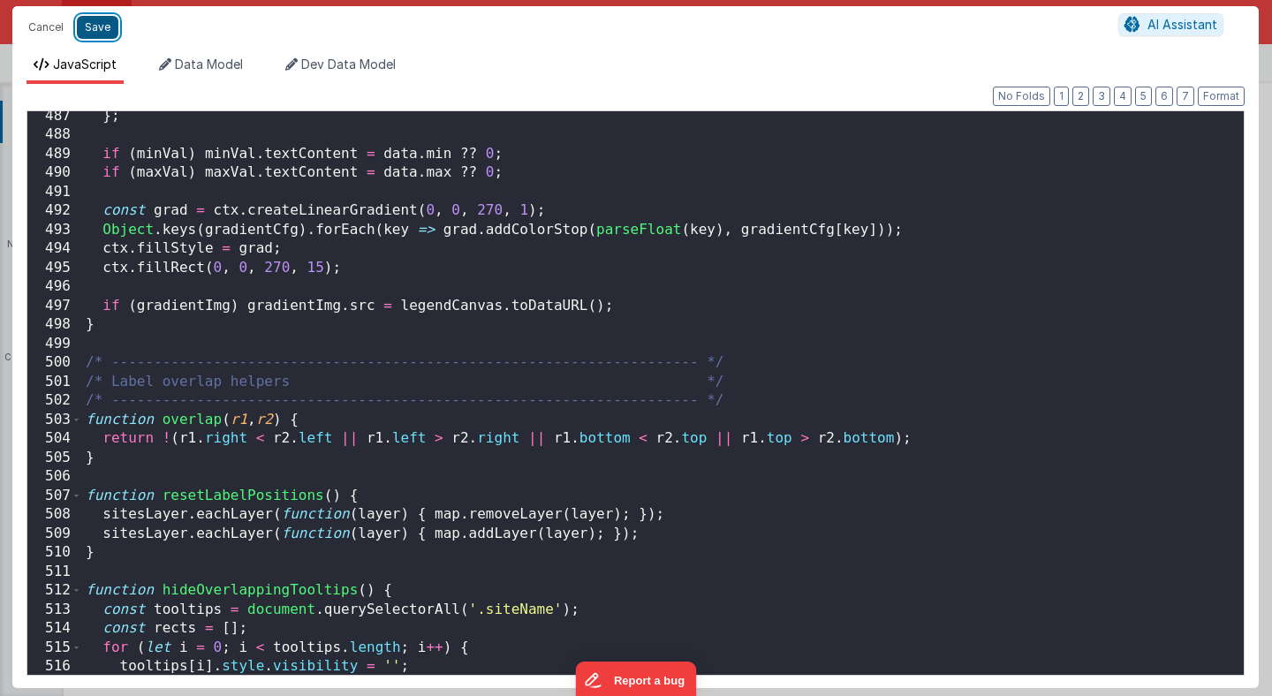
click at [99, 34] on button "Save" at bounding box center [98, 27] width 42 height 23
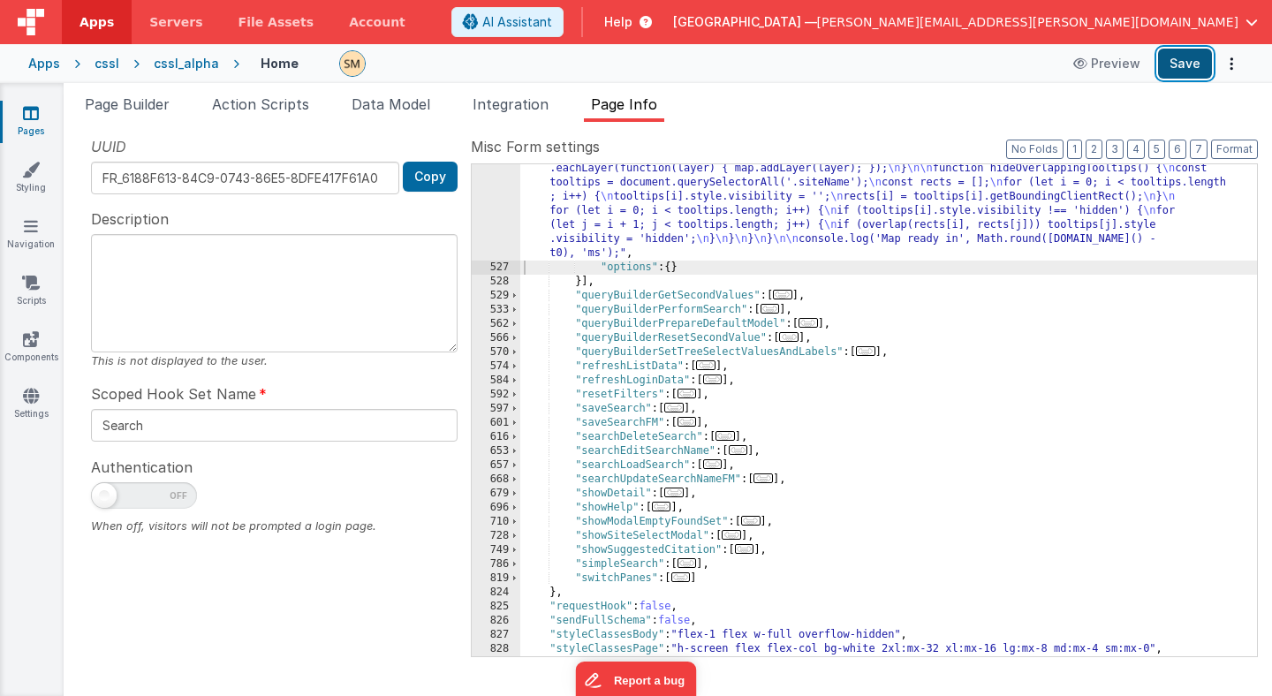
click at [1193, 61] on button "Save" at bounding box center [1185, 64] width 54 height 30
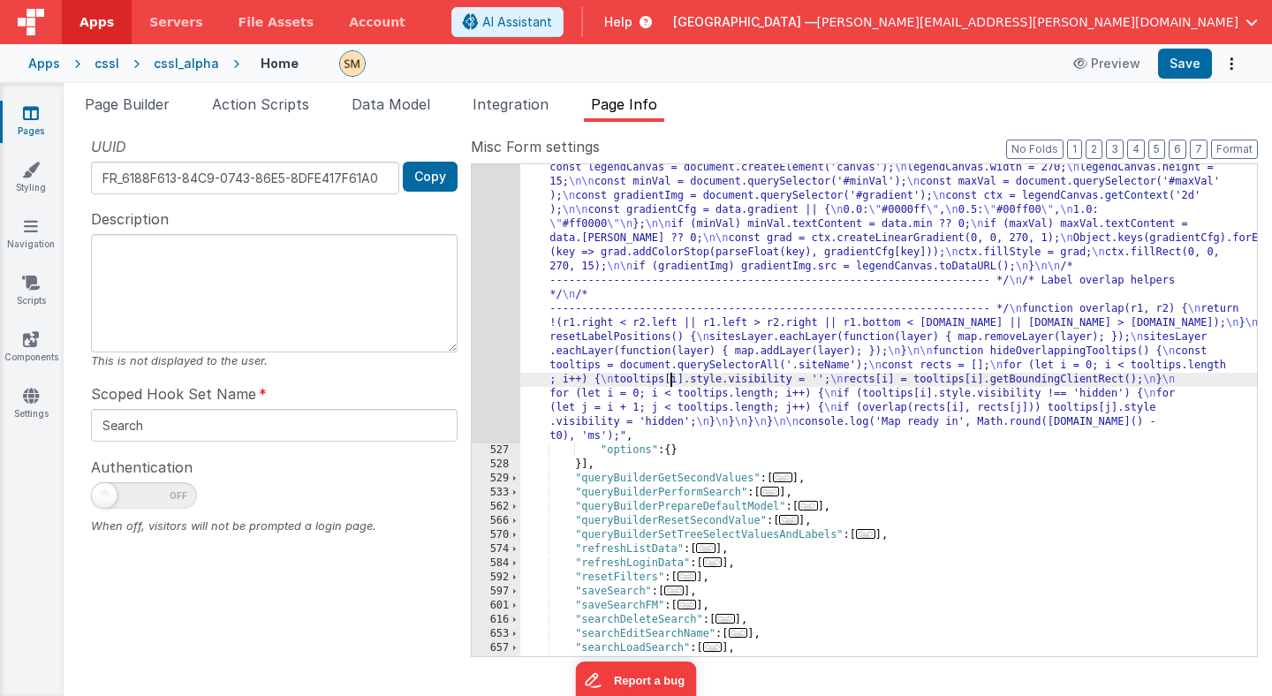
scroll to position [2950, 0]
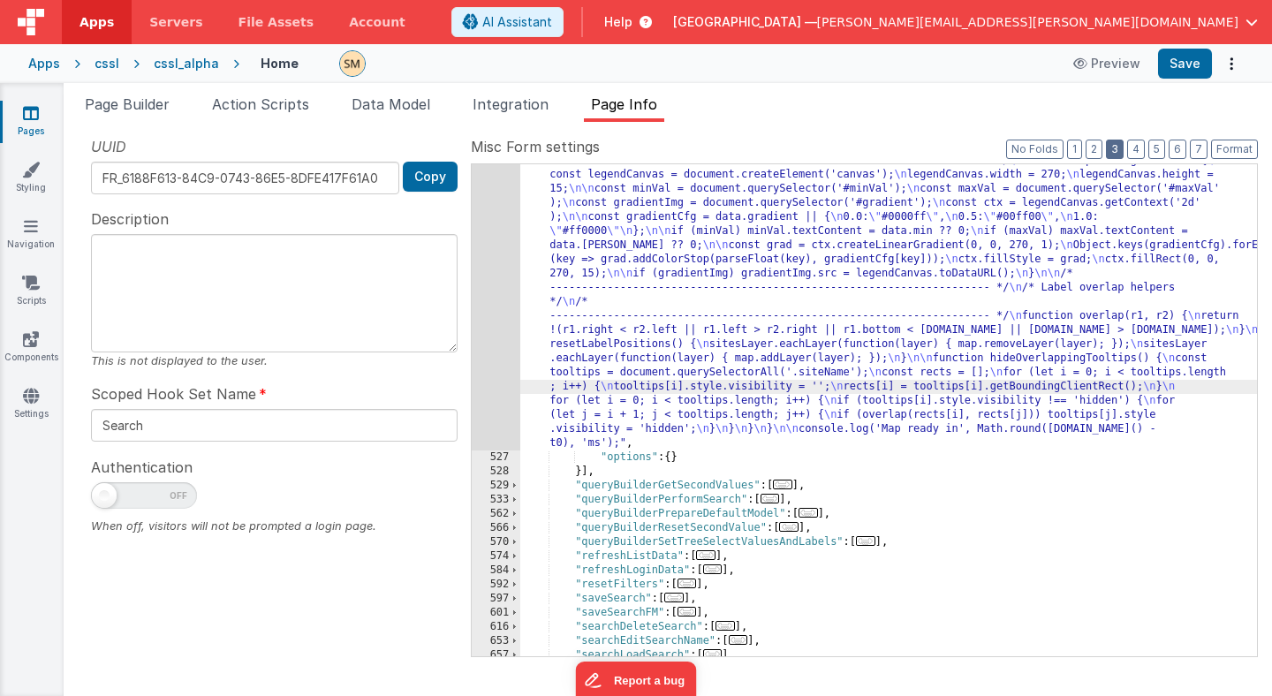
click at [1120, 148] on button "3" at bounding box center [1115, 149] width 18 height 19
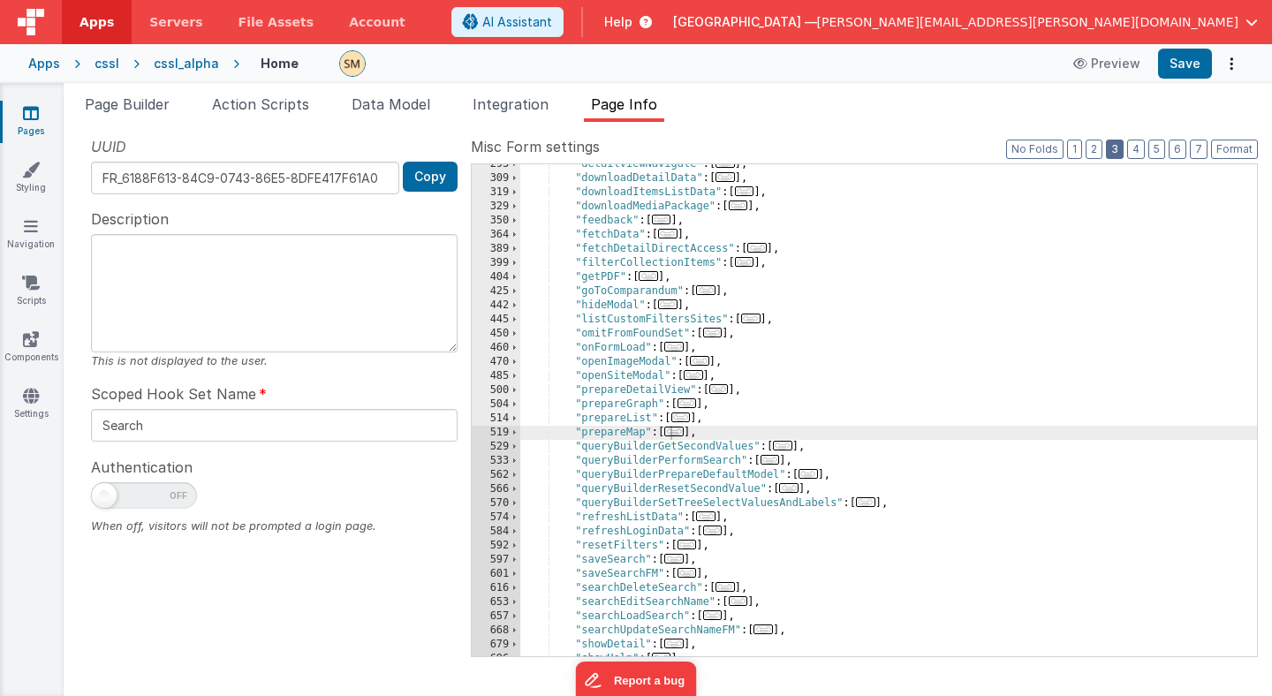
scroll to position [360, 0]
click at [518, 234] on span at bounding box center [515, 235] width 10 height 14
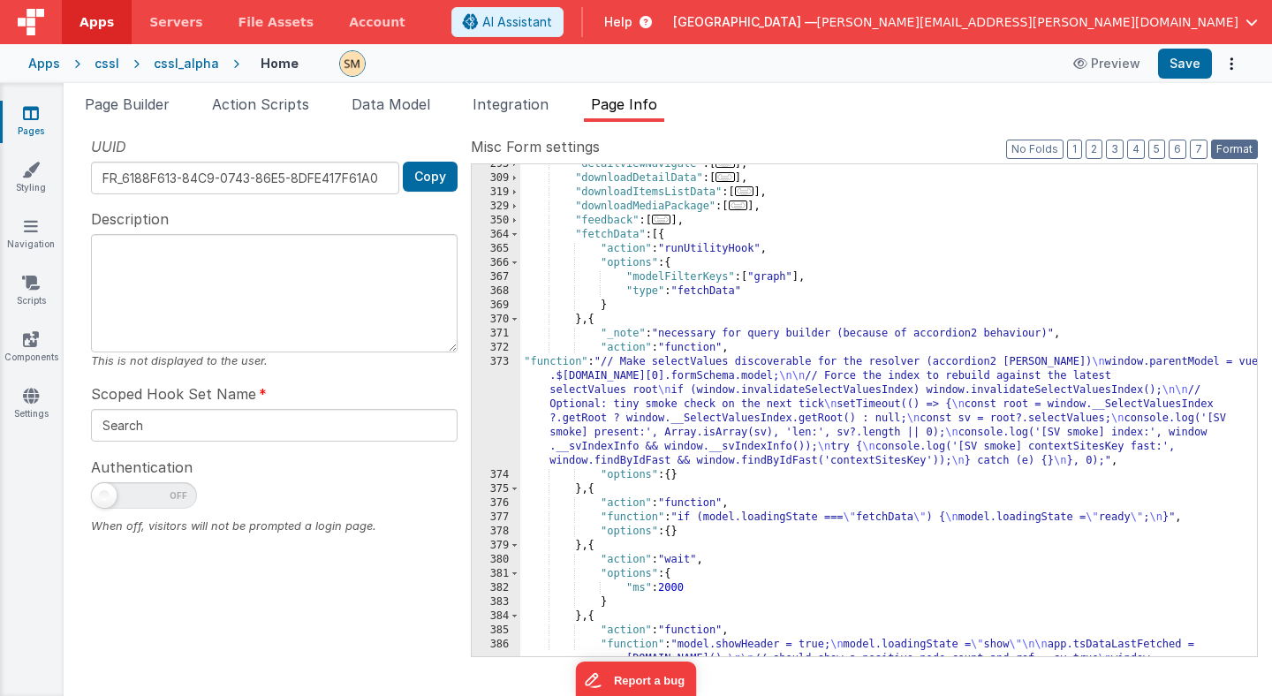
click at [1233, 154] on button "Format" at bounding box center [1234, 149] width 47 height 19
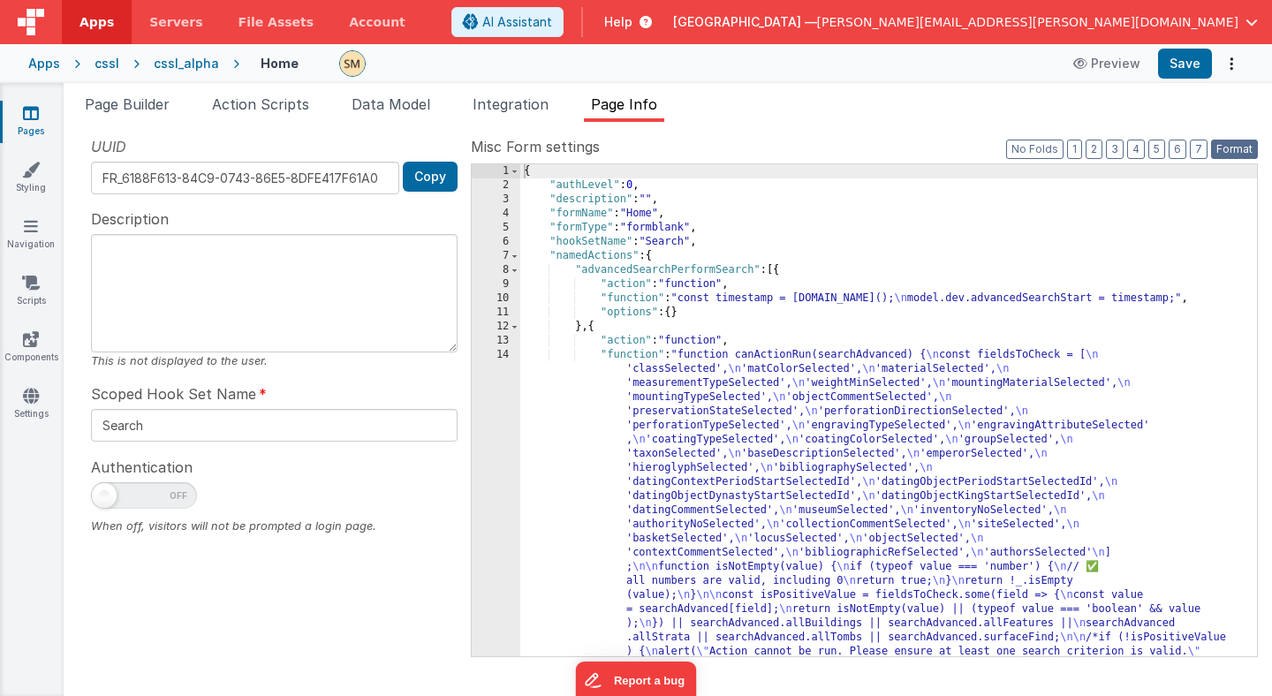
scroll to position [0, 0]
click at [1116, 149] on button "3" at bounding box center [1115, 149] width 18 height 19
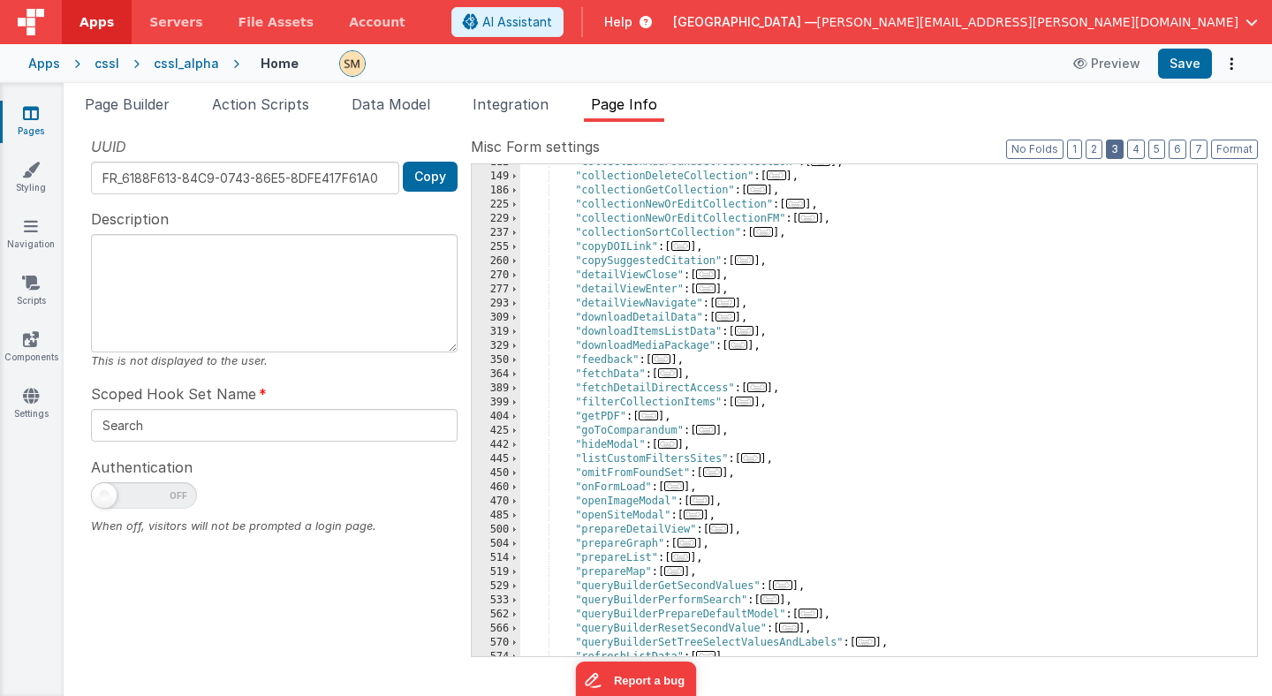
scroll to position [221, 0]
click at [515, 374] on span at bounding box center [515, 374] width 10 height 14
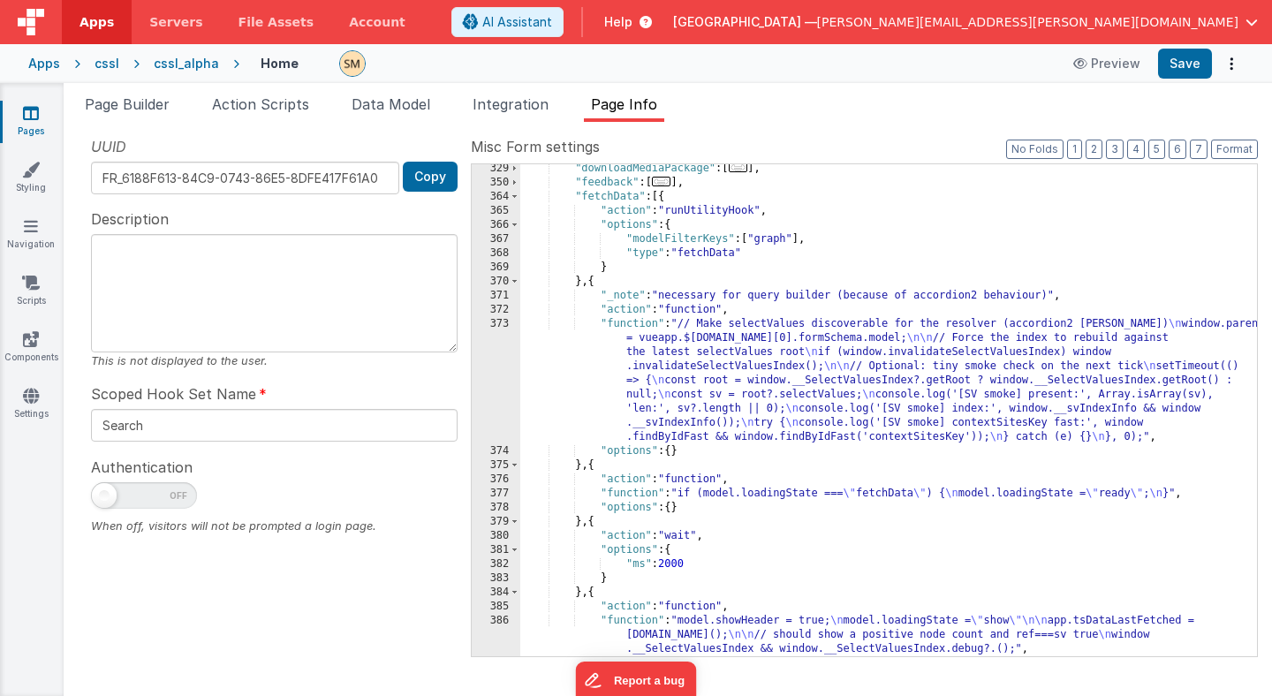
scroll to position [398, 0]
click at [710, 358] on div ""downloadMediaPackage" : [ ... ] , "feedback" : [ ... ] , "fetchData" : [{ "act…" at bounding box center [888, 422] width 737 height 520
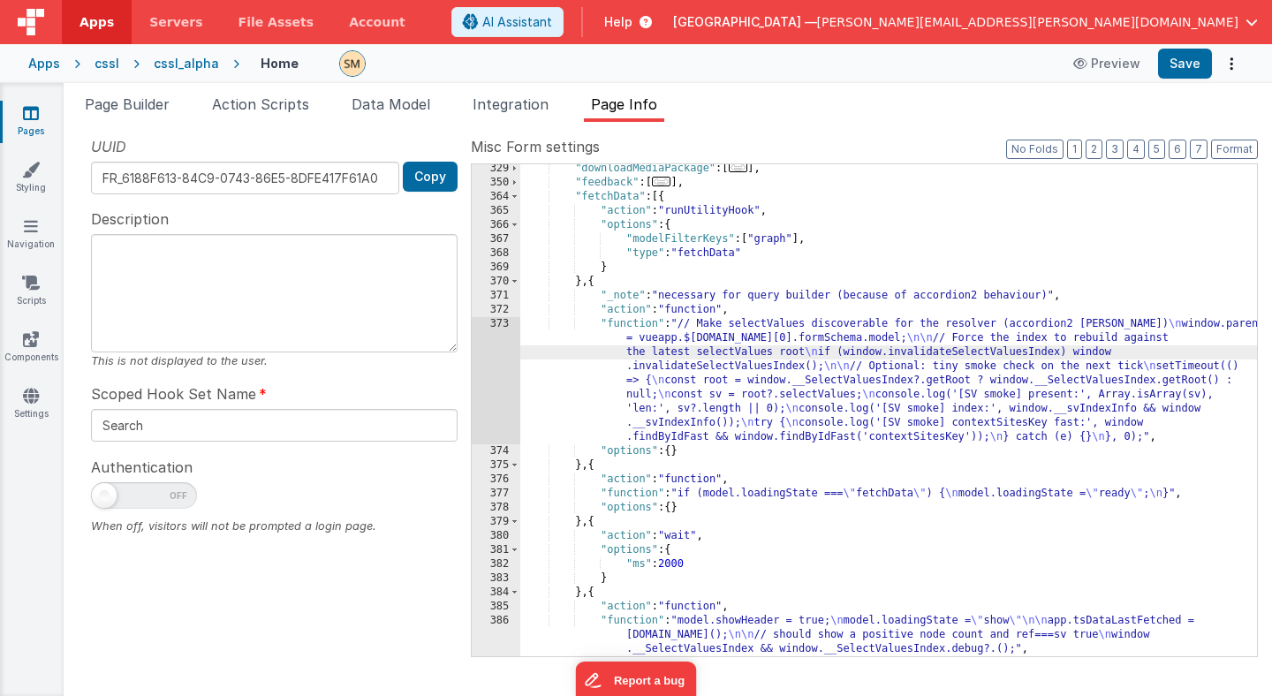
click at [1052, 297] on div ""downloadMediaPackage" : [ ... ] , "feedback" : [ ... ] , "fetchData" : [{ "act…" at bounding box center [888, 422] width 737 height 520
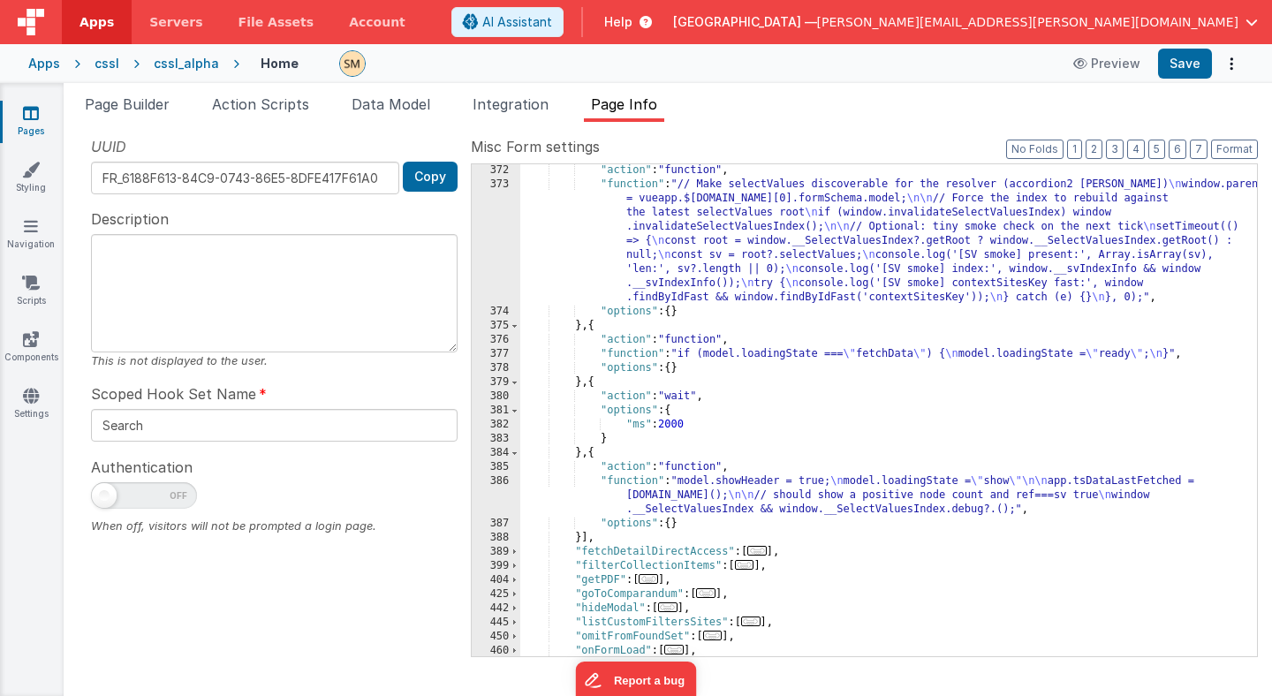
scroll to position [543, 0]
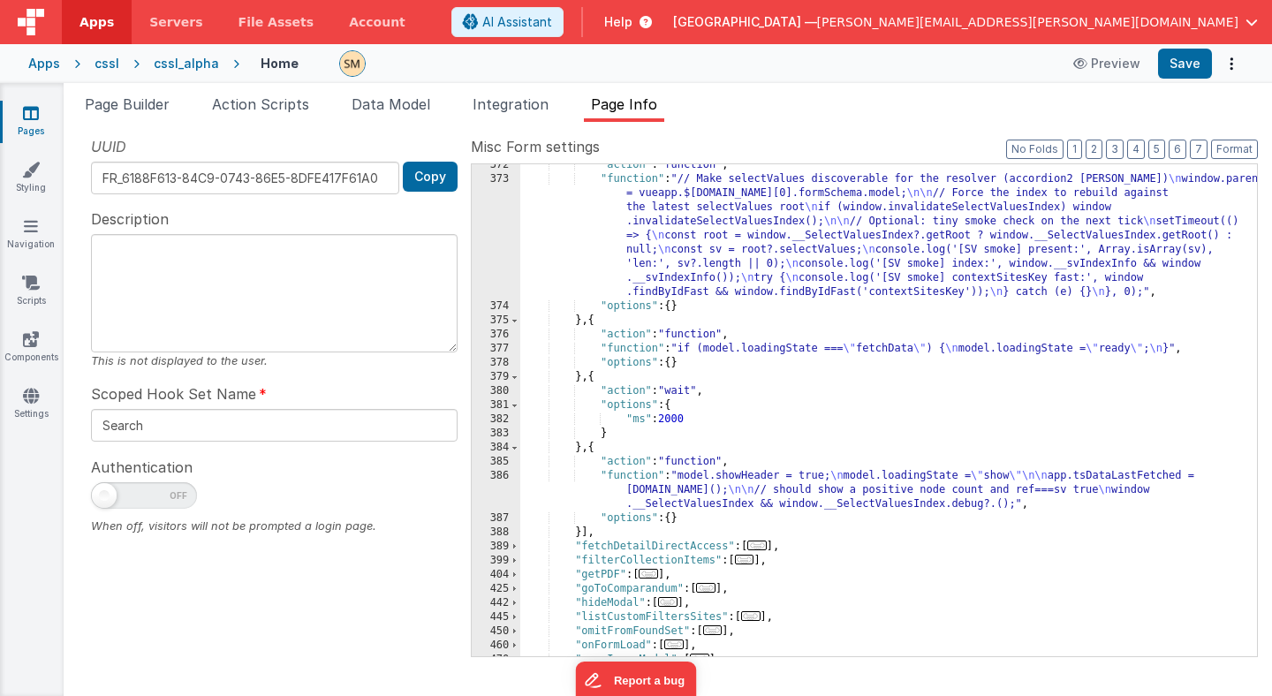
click at [773, 478] on div ""action" : "function" , "function" : "// Make selectValues discoverable for the…" at bounding box center [888, 418] width 737 height 520
click at [702, 482] on div ""action" : "function" , "function" : "// Make selectValues discoverable for the…" at bounding box center [888, 418] width 737 height 520
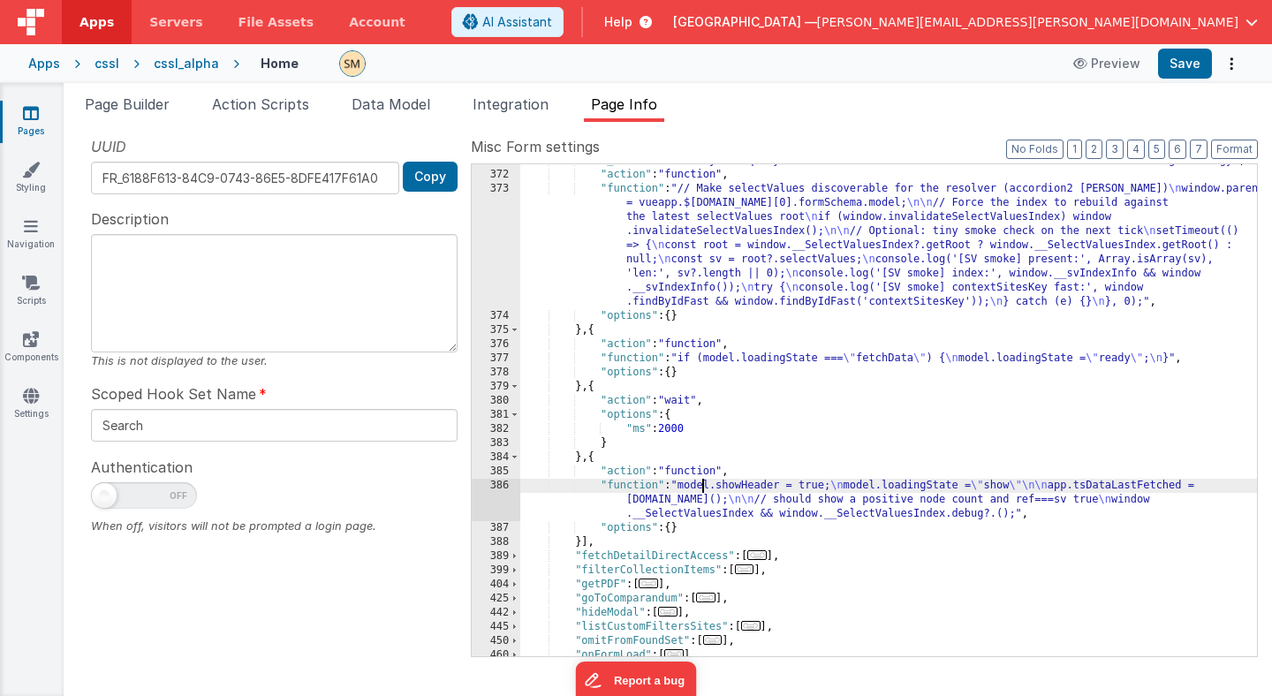
scroll to position [535, 0]
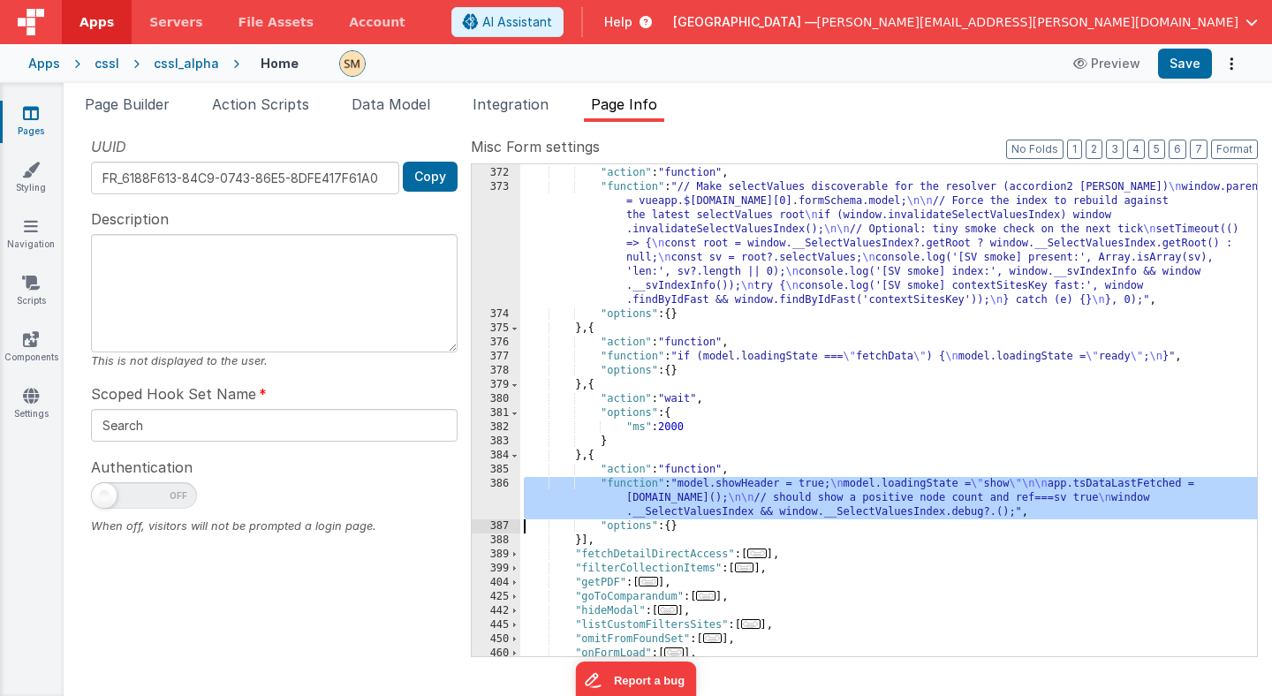
click at [505, 495] on div "386" at bounding box center [496, 498] width 49 height 42
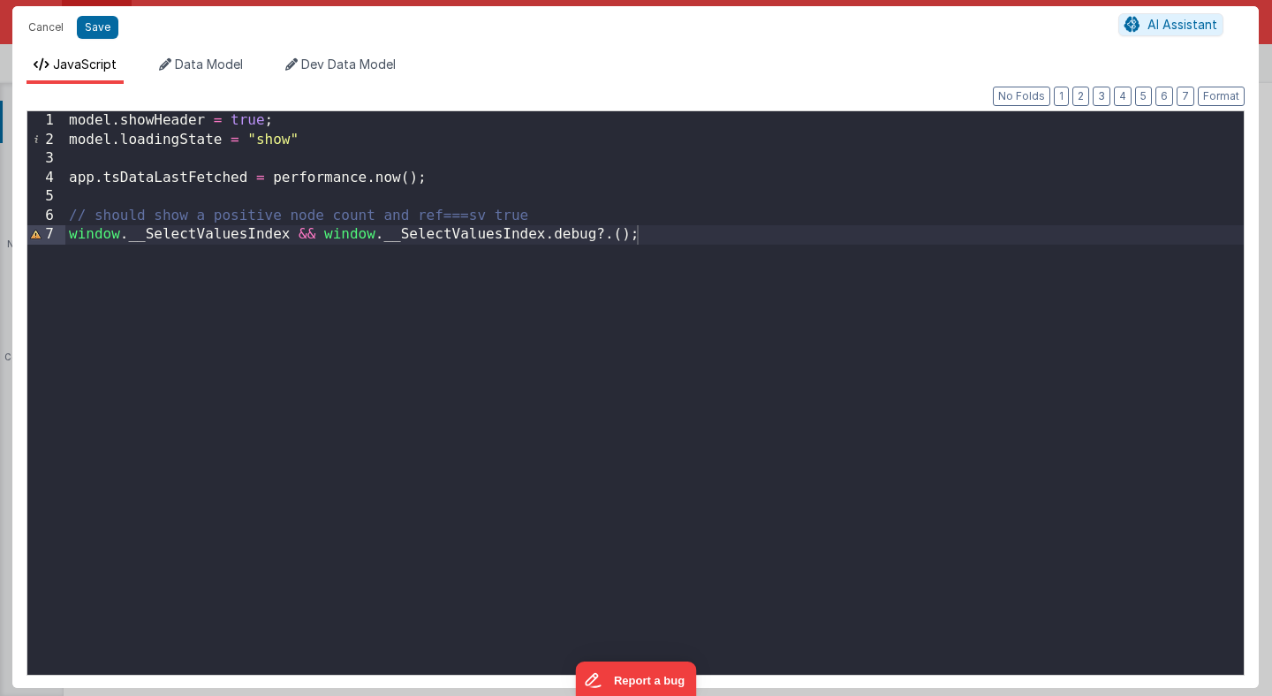
click at [533, 486] on div "model . showHeader = true ; model . loadingState = "show" app . tsDataLastFetch…" at bounding box center [654, 412] width 1178 height 602
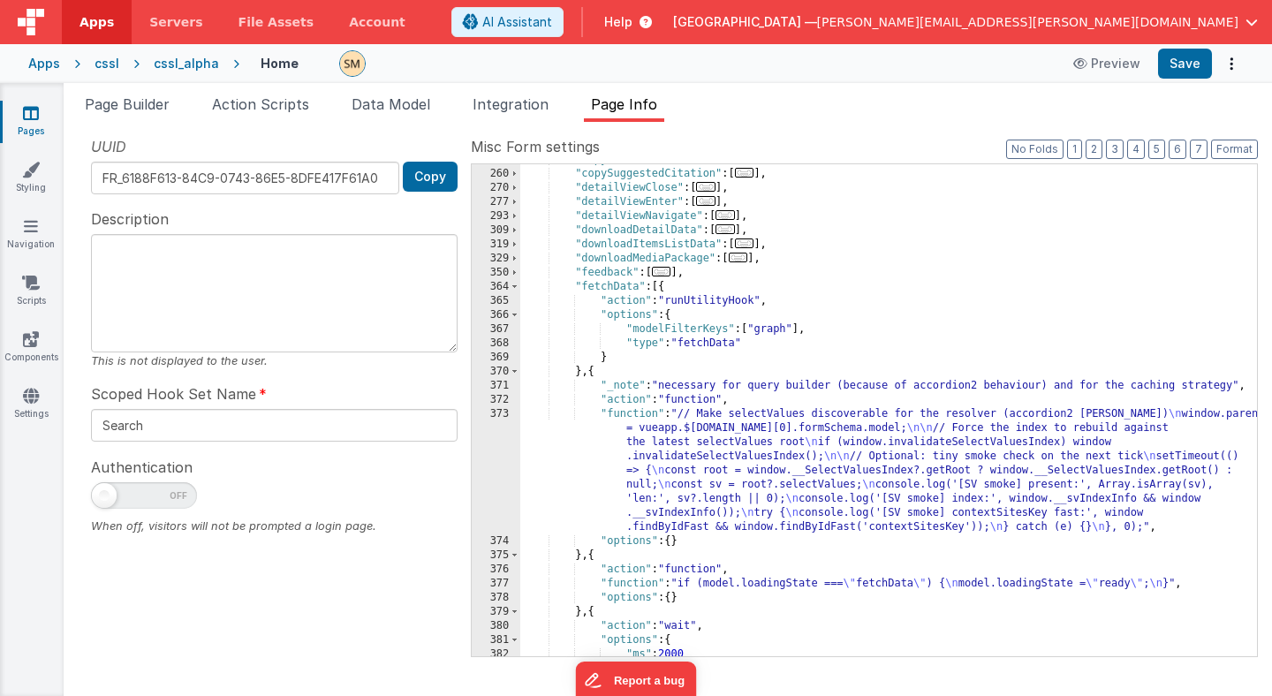
scroll to position [308, 0]
click at [511, 287] on span at bounding box center [515, 287] width 10 height 14
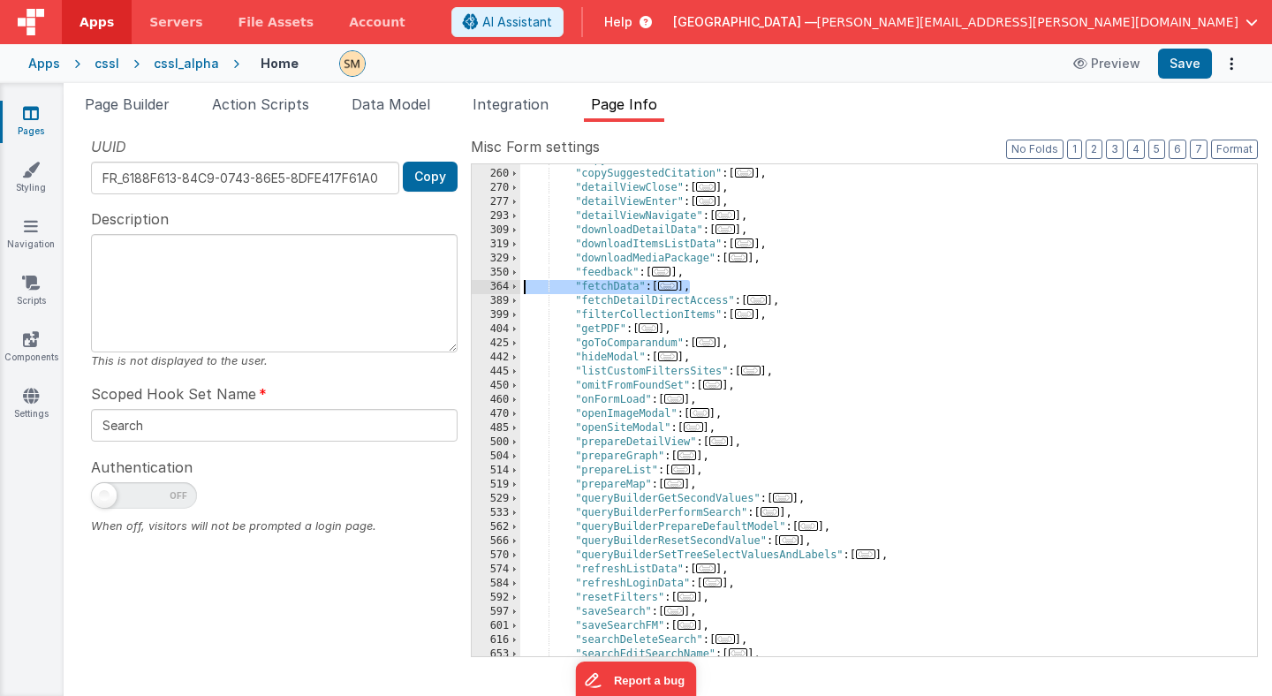
drag, startPoint x: 691, startPoint y: 288, endPoint x: 508, endPoint y: 284, distance: 182.9
click at [508, 284] on div "255 260 270 277 293 309 319 329 350 364 389 399 404 425 442 445 450 460 470 485…" at bounding box center [864, 410] width 787 height 494
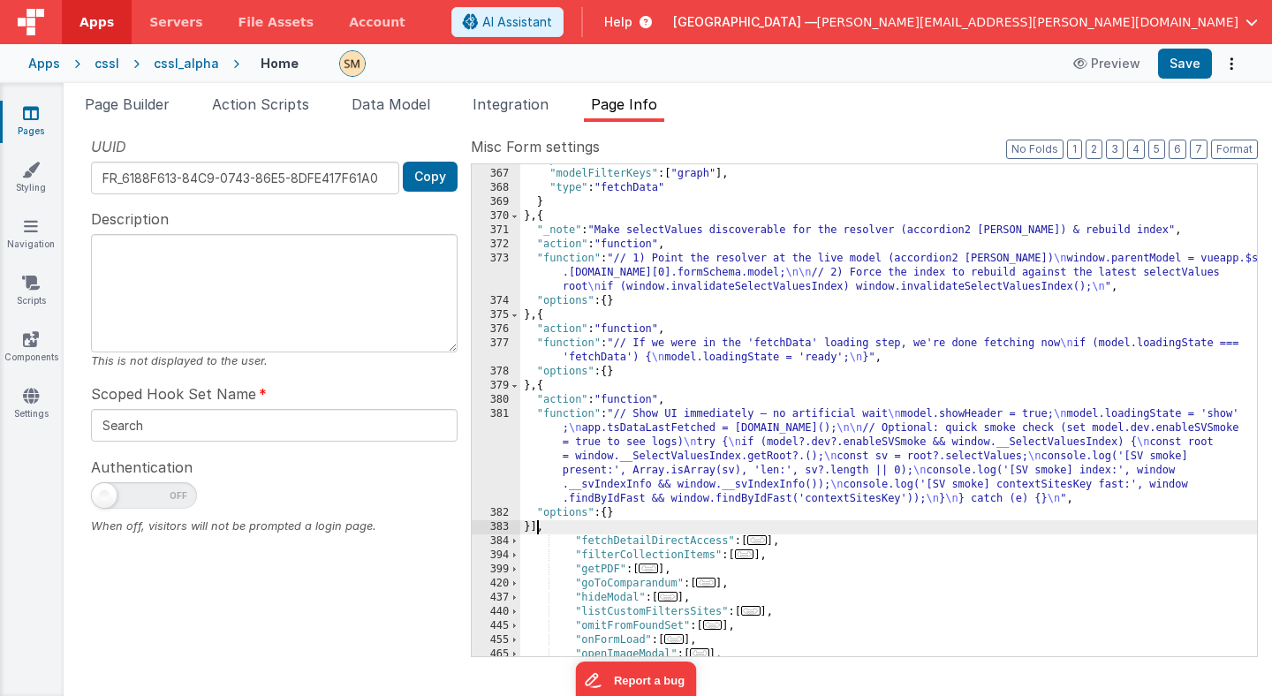
scroll to position [464, 0]
click at [1195, 65] on button "Save" at bounding box center [1185, 64] width 54 height 30
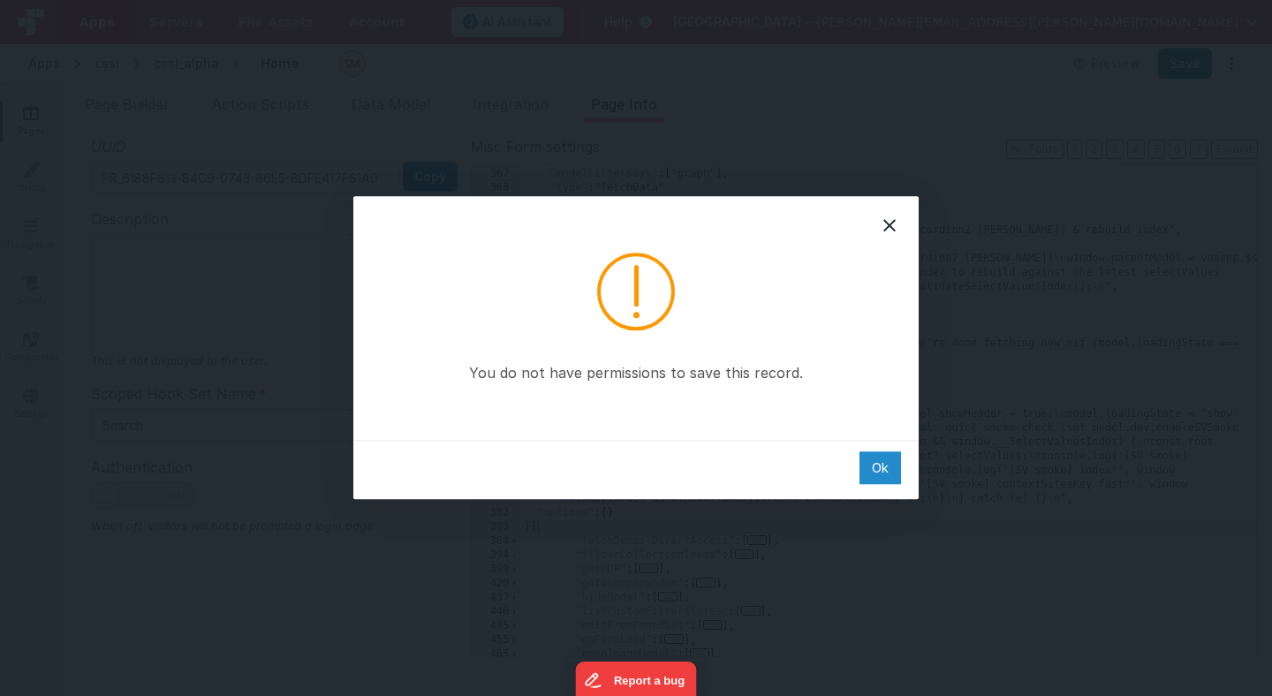
click at [883, 465] on div "Ok" at bounding box center [880, 467] width 42 height 33
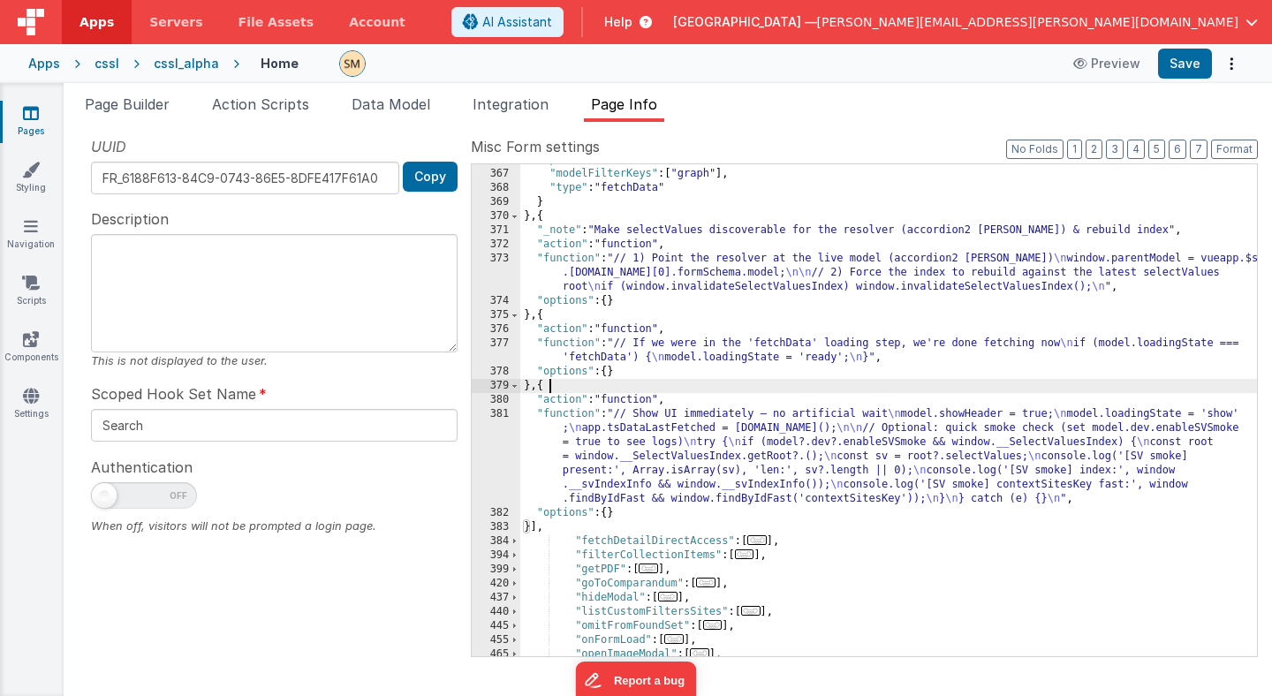
click at [889, 390] on div ""options" : { "modelFilterKeys" : [ "graph" ] , "type" : "fetchData" } } , { "_…" at bounding box center [888, 413] width 737 height 520
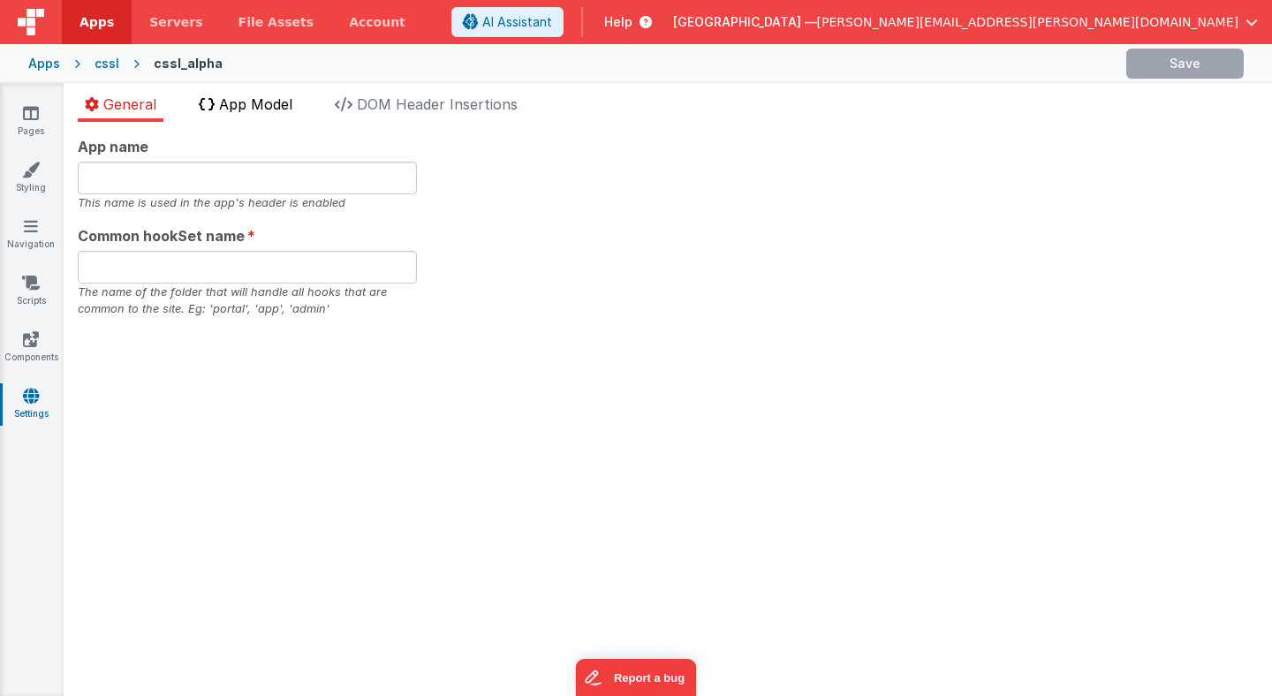
click at [278, 103] on span "App Model" at bounding box center [255, 104] width 73 height 18
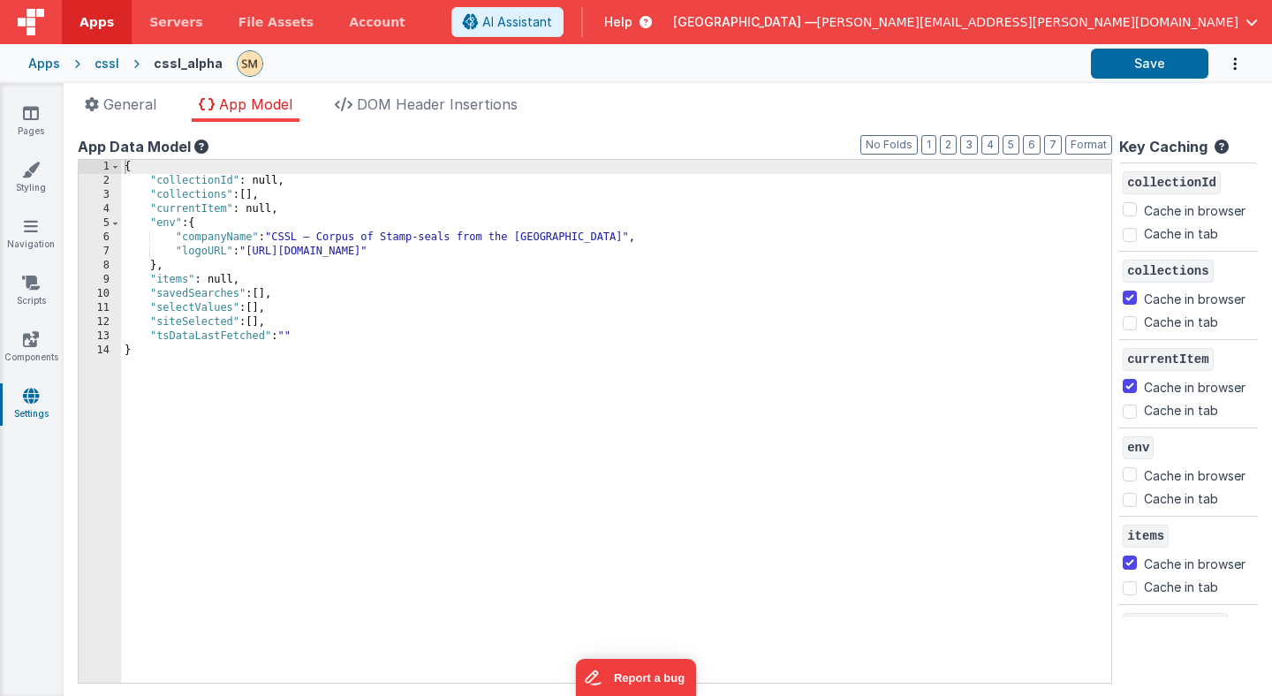
click at [265, 276] on div "{ "collectionId" : null, "collections" : [ ] , "currentItem" : null, "env" : { …" at bounding box center [616, 435] width 990 height 551
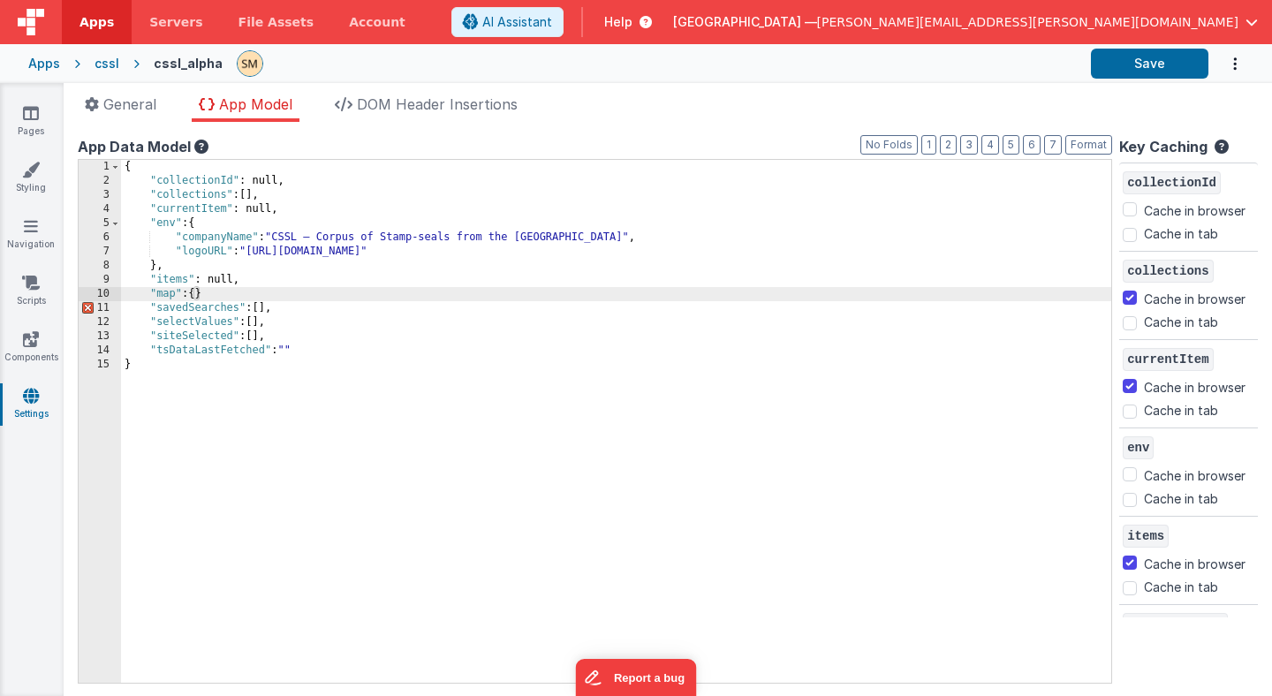
checkbox input "false"
checkbox input "true"
checkbox input "false"
click at [1165, 64] on button "Save" at bounding box center [1149, 64] width 117 height 30
click at [201, 292] on div "{ "collectionId" : null, "collections" : [ ] , "currentItem" : null, "env" : { …" at bounding box center [616, 435] width 990 height 551
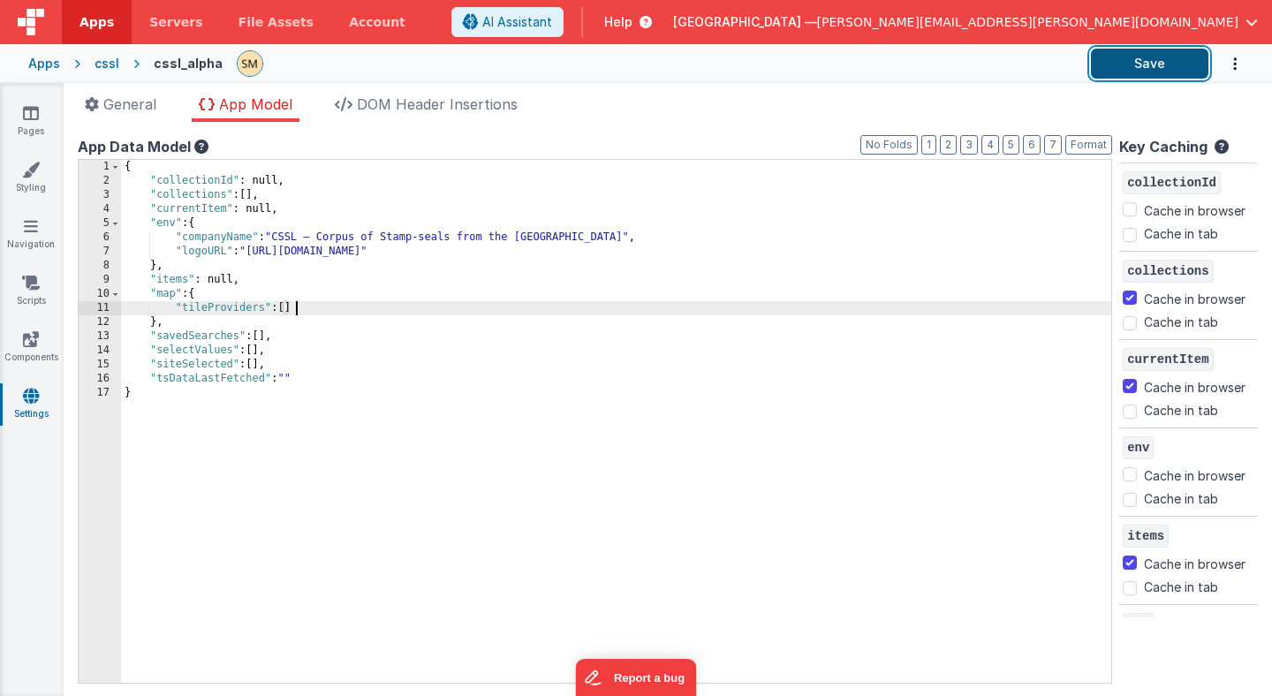
click at [1140, 61] on button "Save" at bounding box center [1149, 64] width 117 height 30
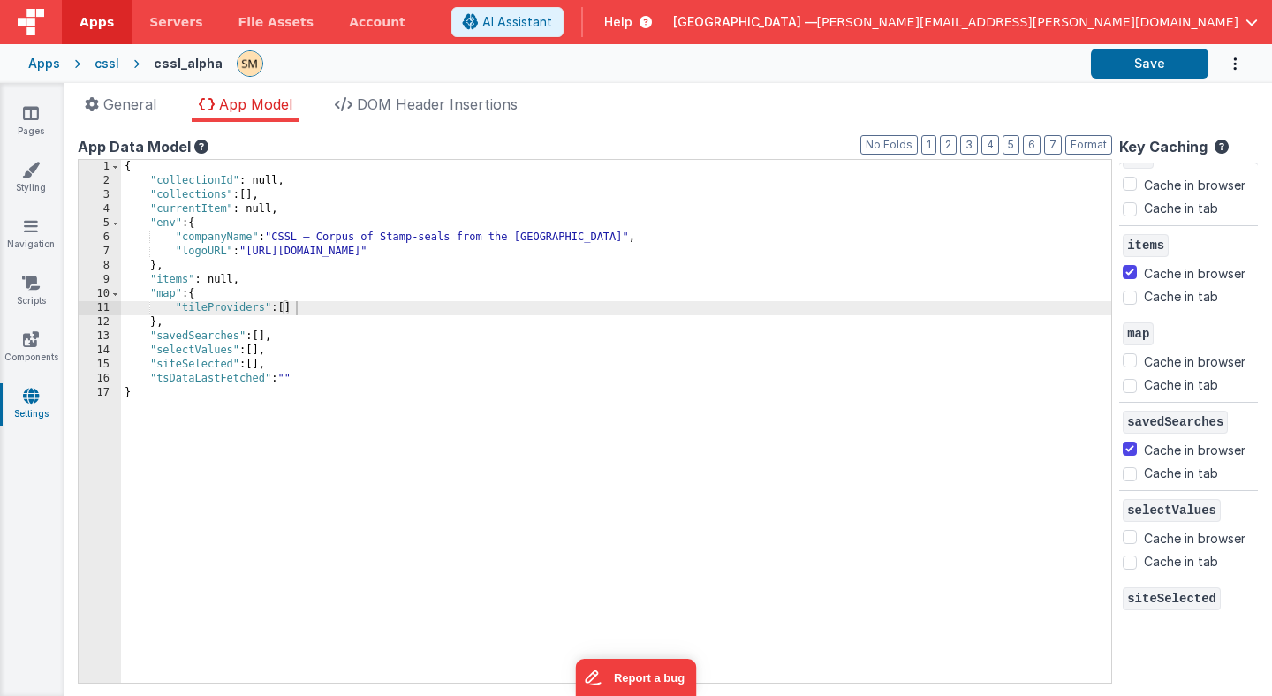
scroll to position [289, 0]
click at [1131, 360] on input "Cache in browser" at bounding box center [1130, 362] width 14 height 14
checkbox input "true"
click at [1155, 63] on button "Save" at bounding box center [1149, 64] width 117 height 30
click at [413, 108] on span "DOM Header Insertions" at bounding box center [437, 104] width 161 height 18
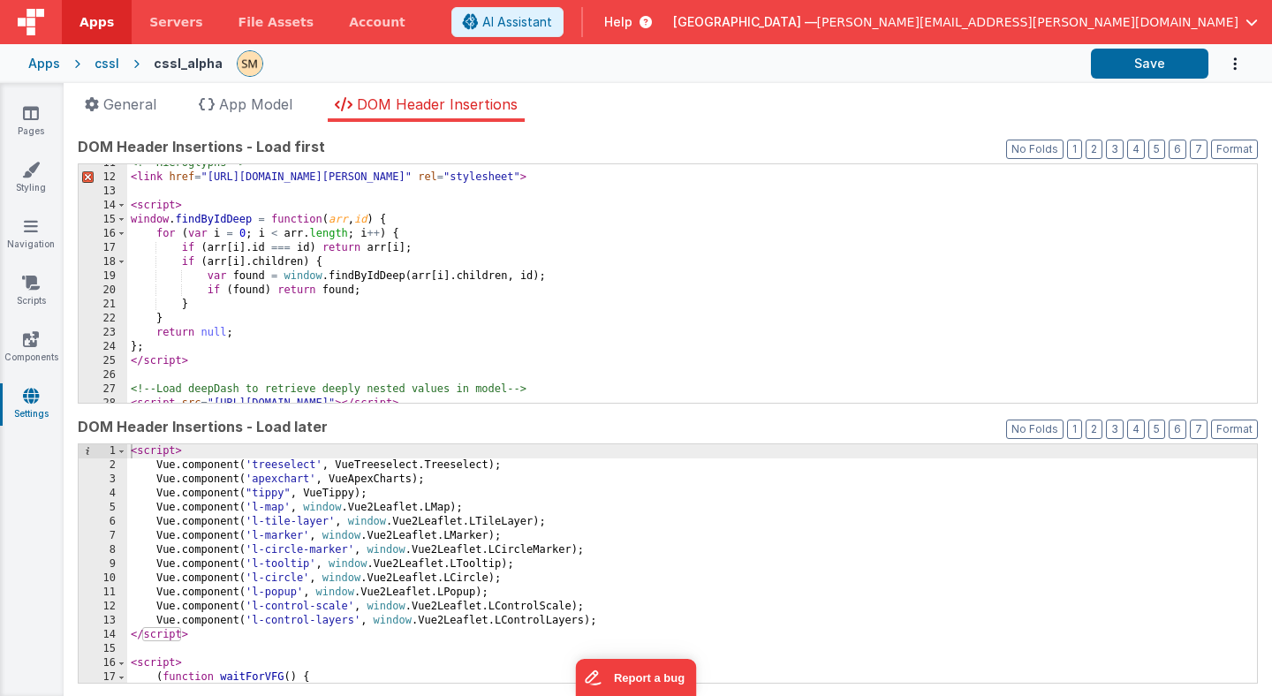
scroll to position [149, 0]
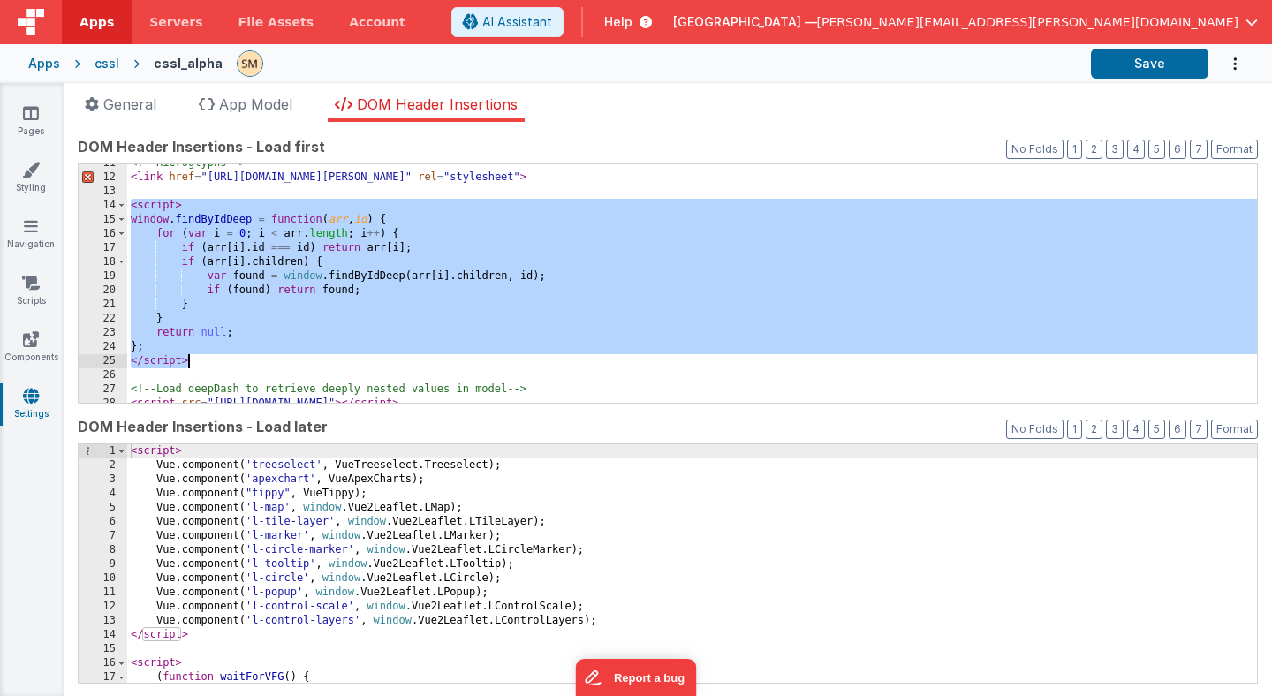
drag, startPoint x: 131, startPoint y: 206, endPoint x: 192, endPoint y: 361, distance: 167.0
click at [192, 361] on div "<!-- Hieroglyphs --> < link href = "https://fonts.googleapis.com/css2?family=No…" at bounding box center [692, 289] width 1130 height 267
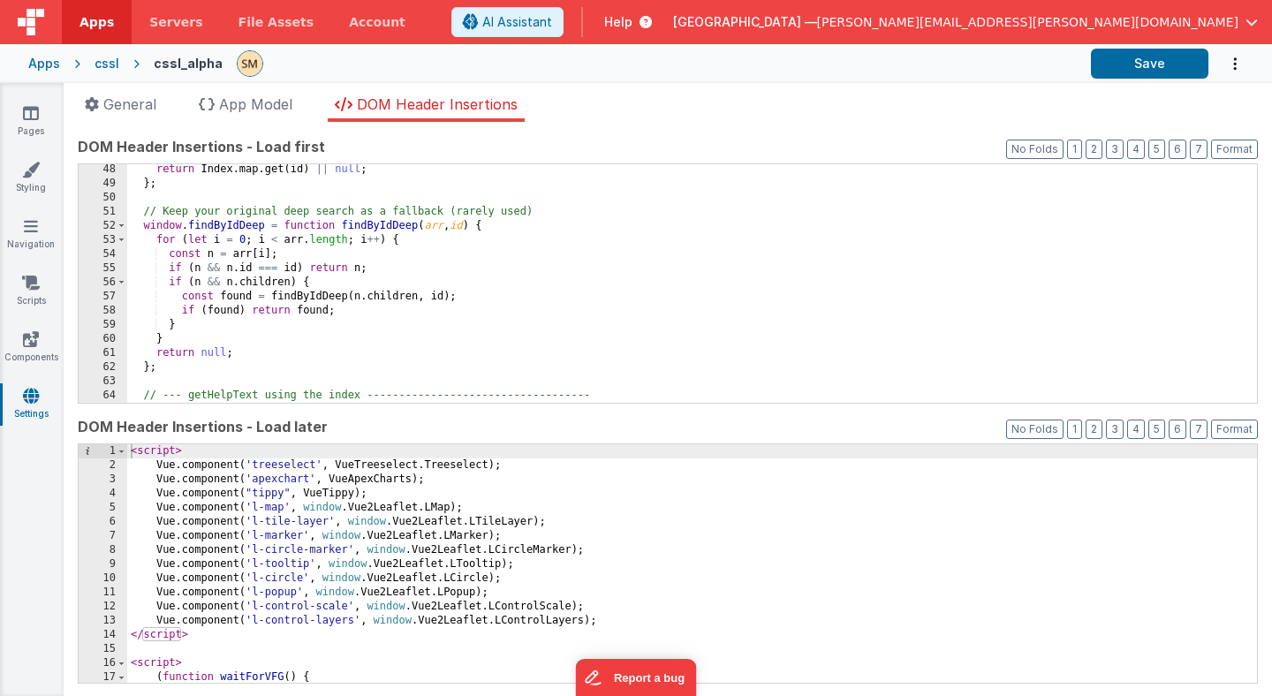
scroll to position [666, 0]
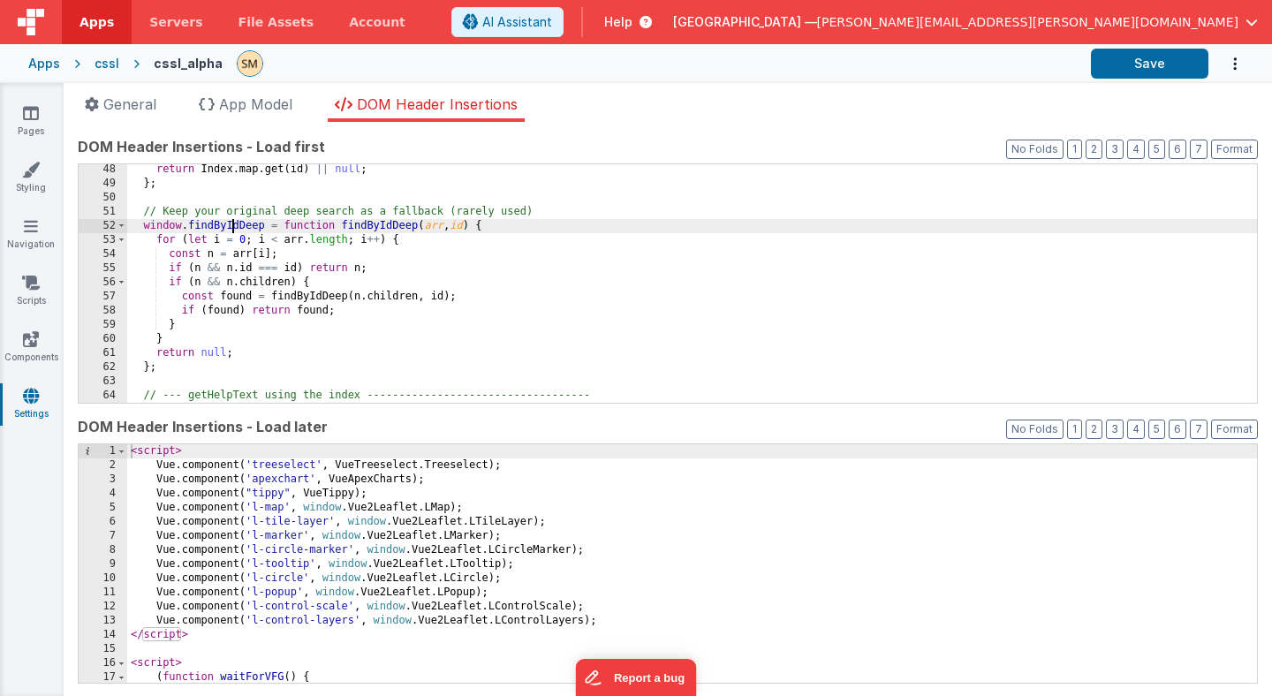
click at [230, 226] on div "return Index . map . get ( id ) || null ; } ; // Keep your original deep search…" at bounding box center [692, 296] width 1130 height 267
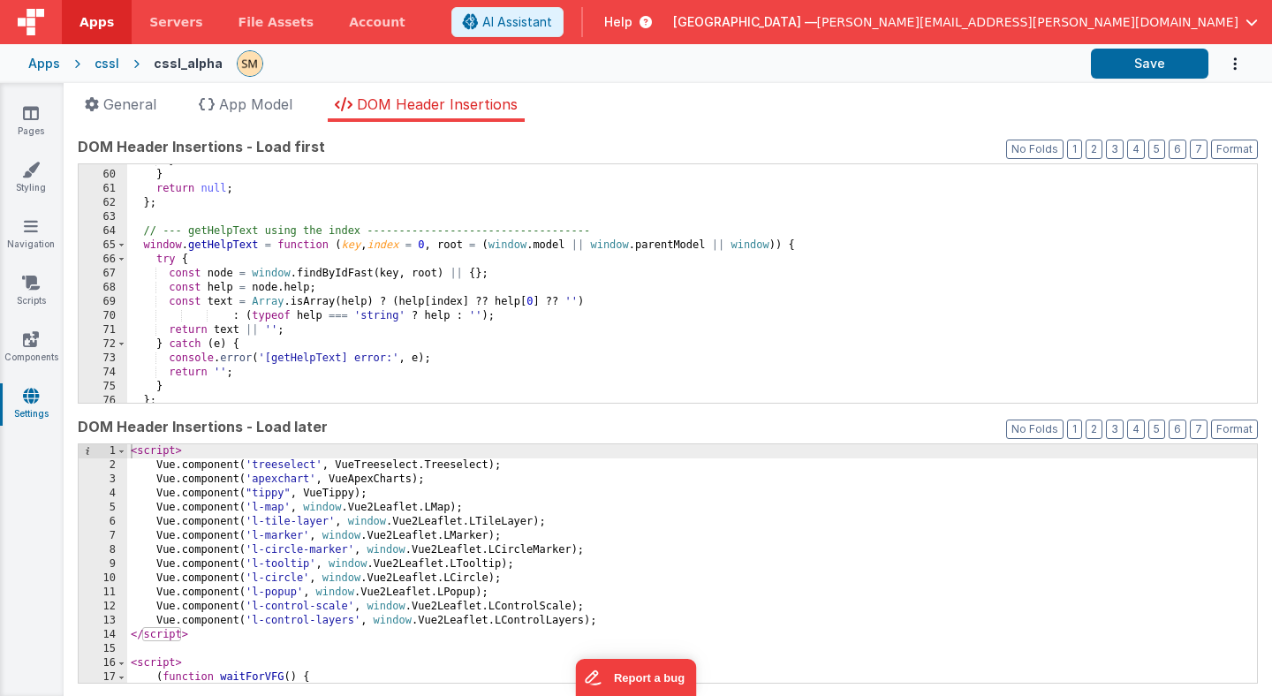
scroll to position [830, 0]
click at [1162, 65] on button "Save" at bounding box center [1149, 64] width 117 height 30
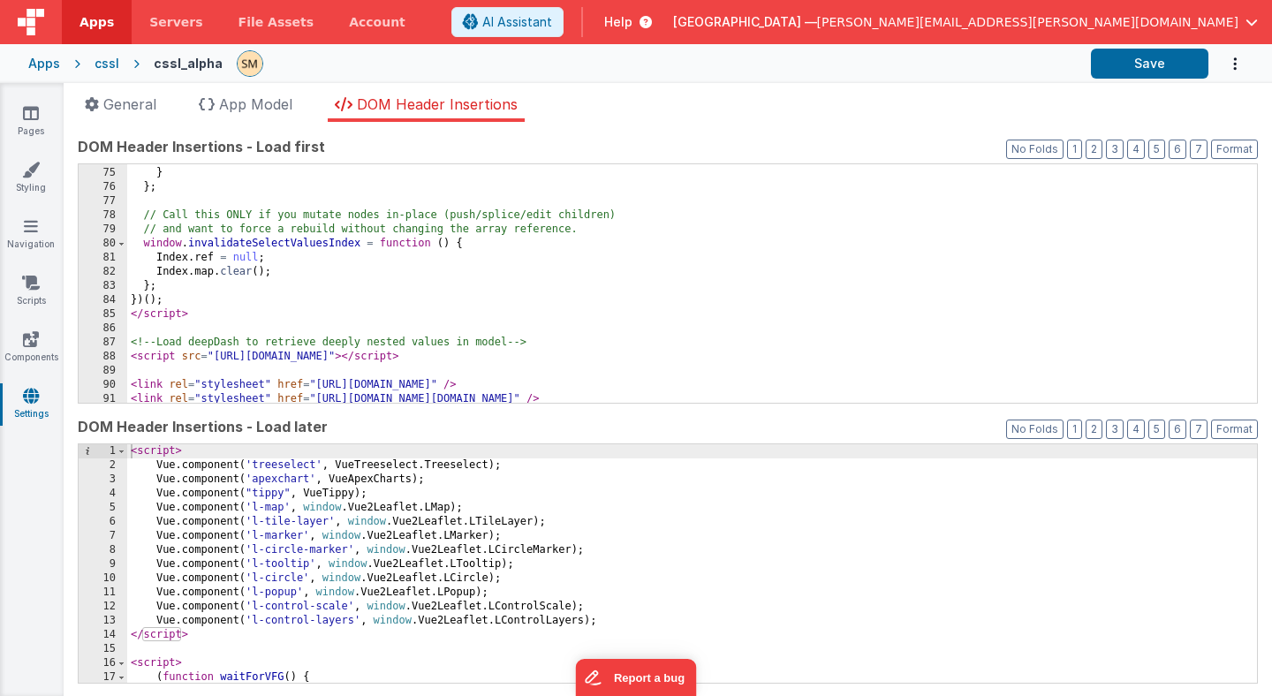
scroll to position [1044, 0]
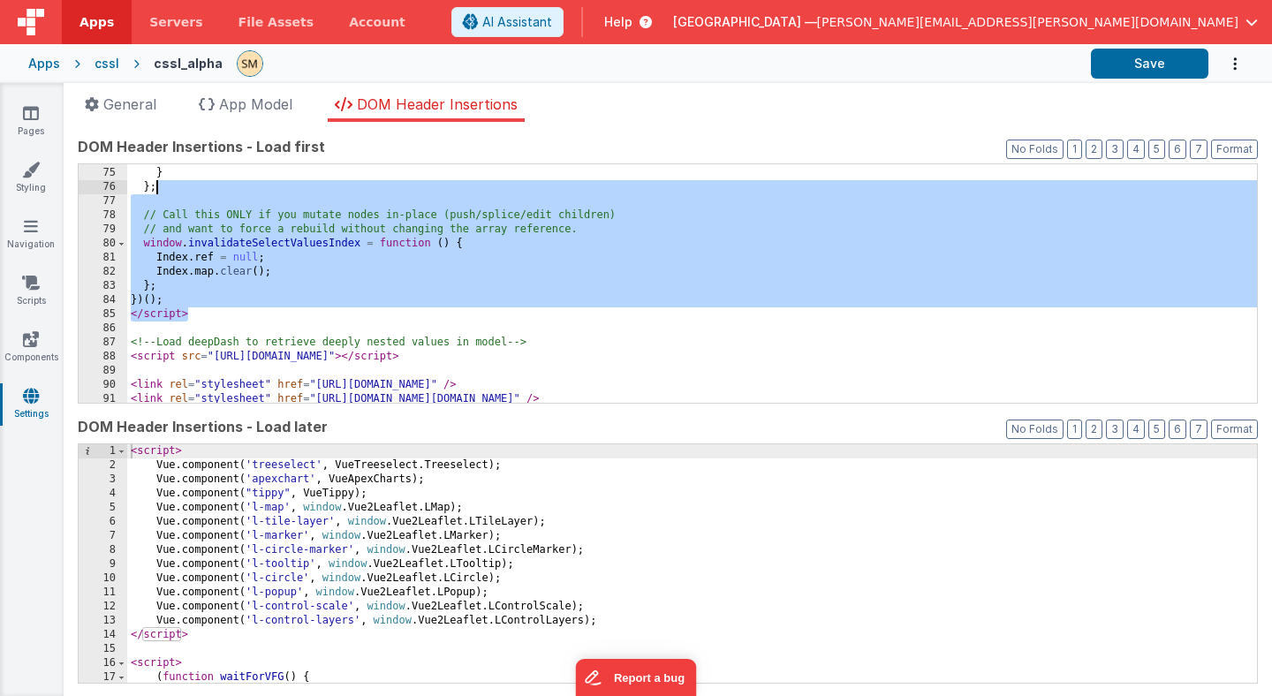
drag, startPoint x: 192, startPoint y: 314, endPoint x: 167, endPoint y: 195, distance: 121.8
click at [167, 194] on div "return '' ; } } ; // Call this ONLY if you mutate nodes in-place (push/splice/e…" at bounding box center [692, 285] width 1130 height 267
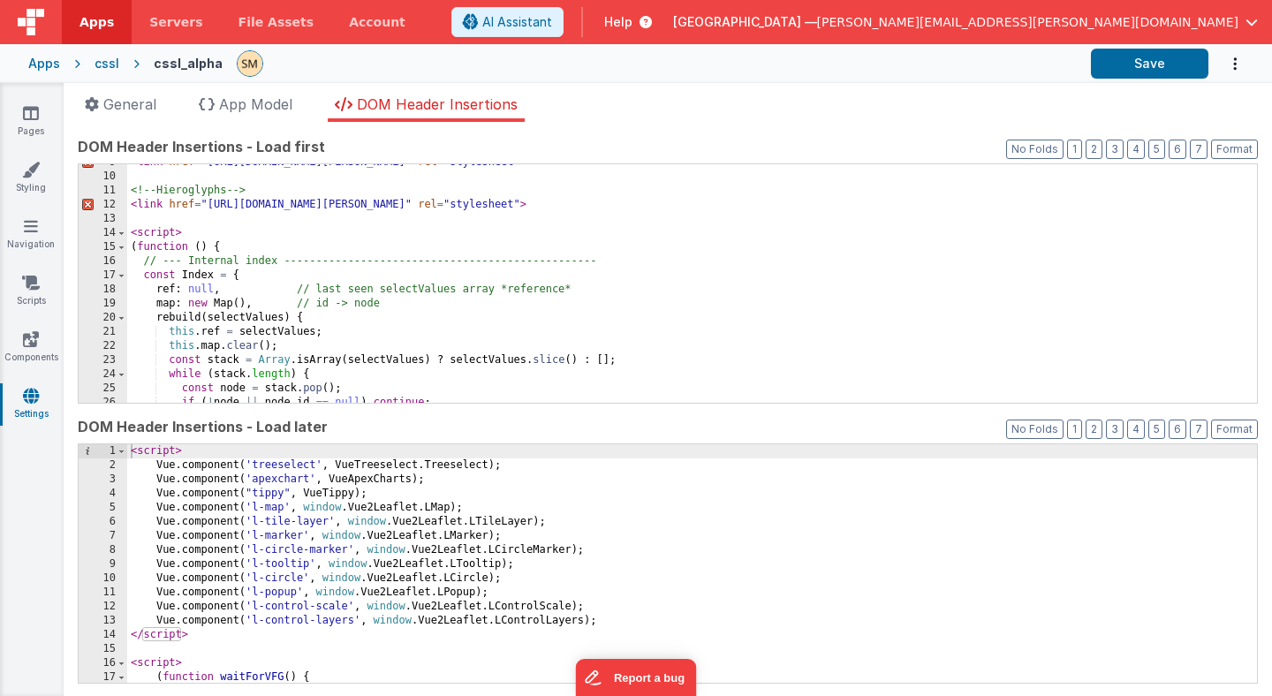
scroll to position [119, 0]
click at [130, 236] on div "< link href = "https://fonts.googleapis.com/css2?family=Noto+Sans:ital,wght@0,1…" at bounding box center [692, 291] width 1130 height 267
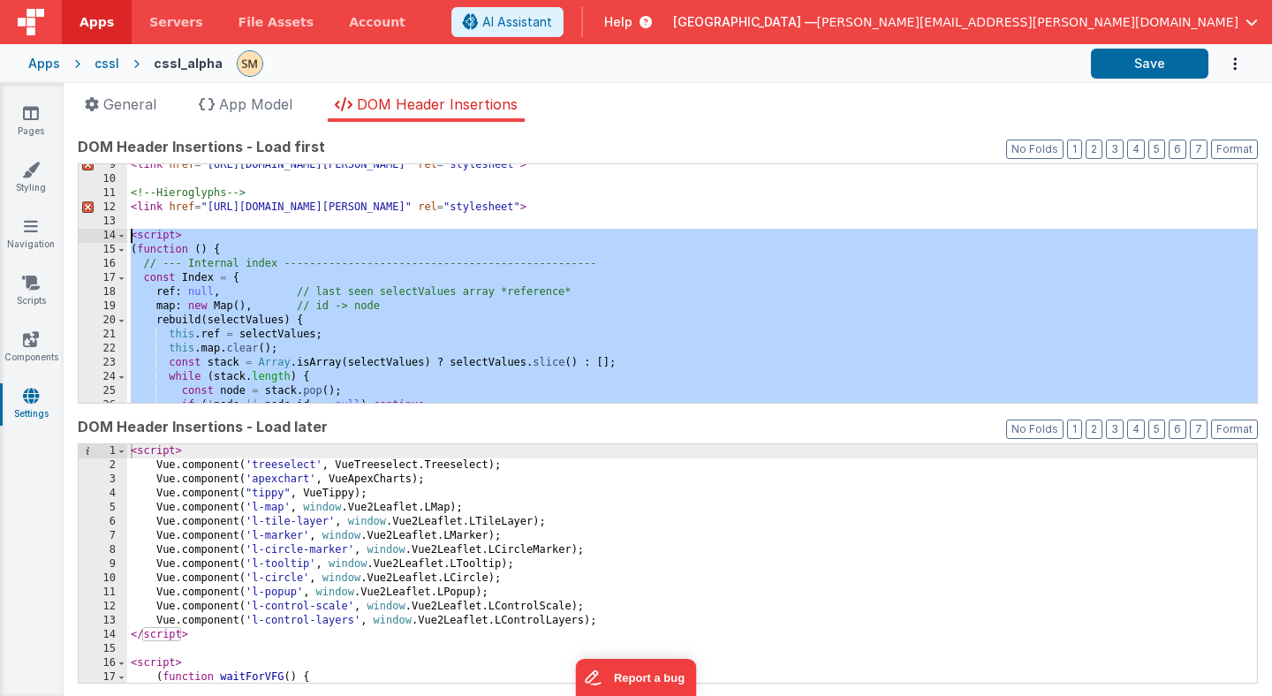
click at [457, 208] on div "< link href = "https://fonts.googleapis.com/css2?family=Noto+Sans:ital,wght@0,1…" at bounding box center [692, 291] width 1130 height 267
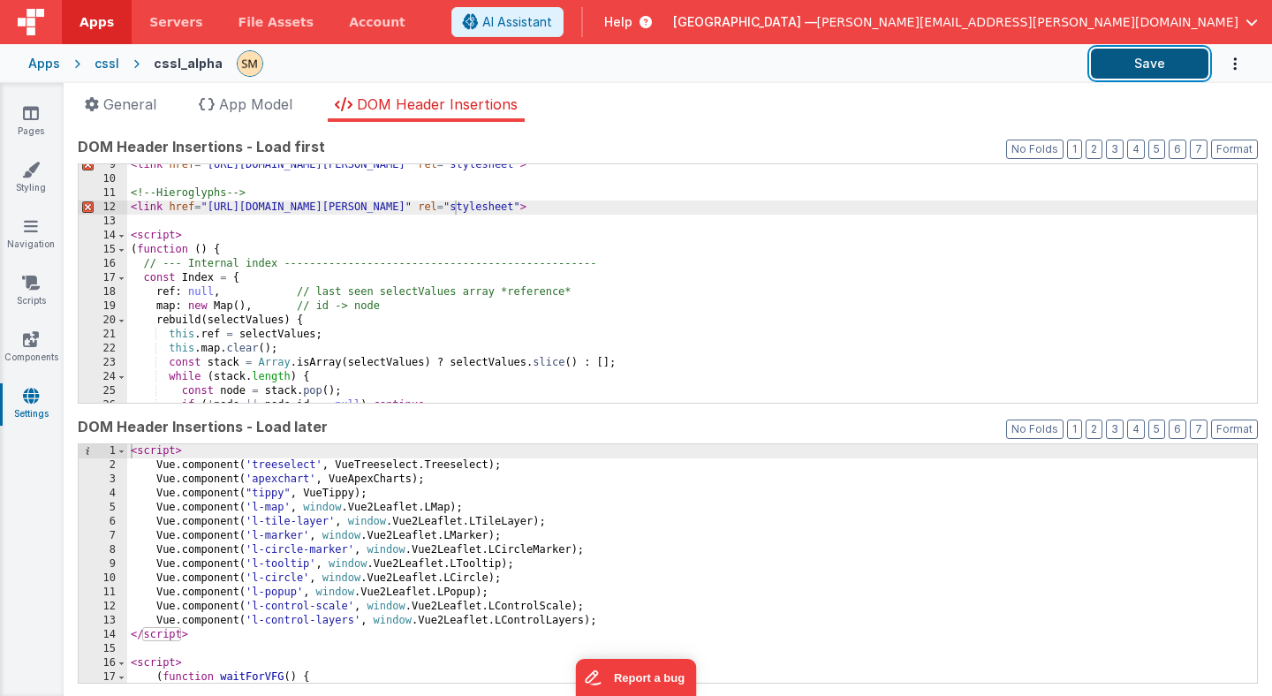
click at [1155, 66] on button "Save" at bounding box center [1149, 64] width 117 height 30
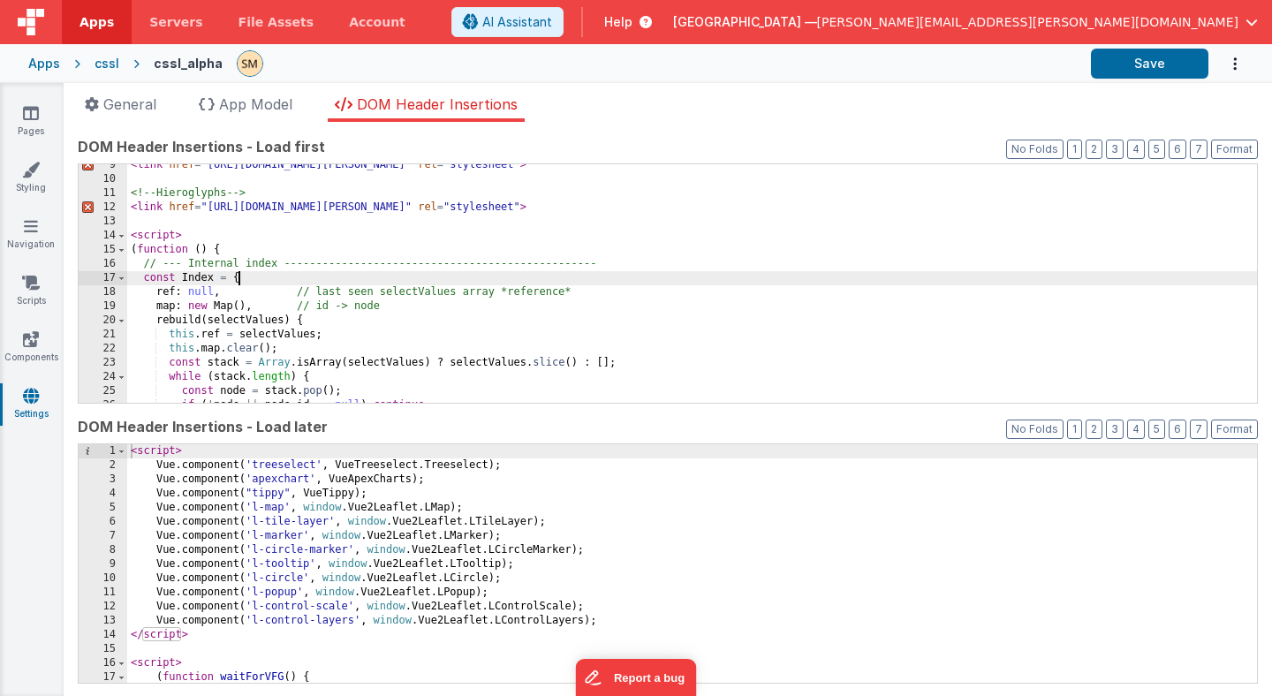
click at [403, 274] on div "< link href = "https://fonts.googleapis.com/css2?family=Noto+Sans:ital,wght@0,1…" at bounding box center [692, 291] width 1130 height 267
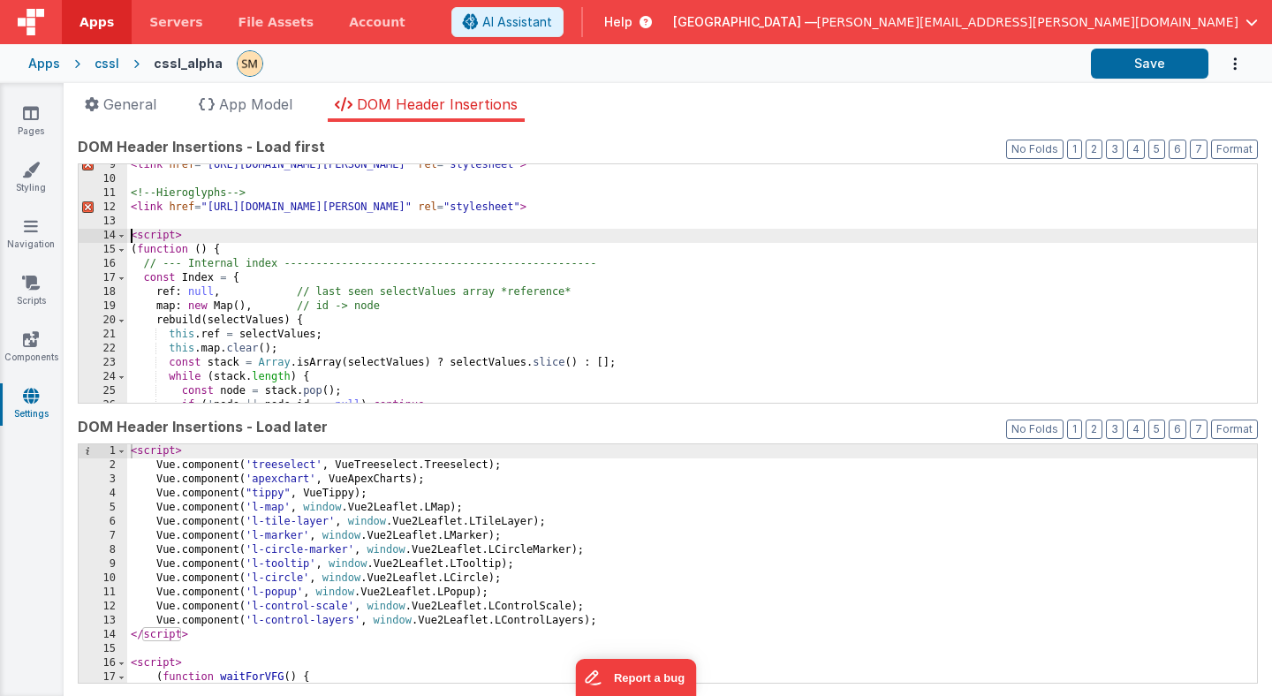
click at [130, 239] on div "< link href = "https://fonts.googleapis.com/css2?family=Noto+Sans:ital,wght@0,1…" at bounding box center [692, 291] width 1130 height 267
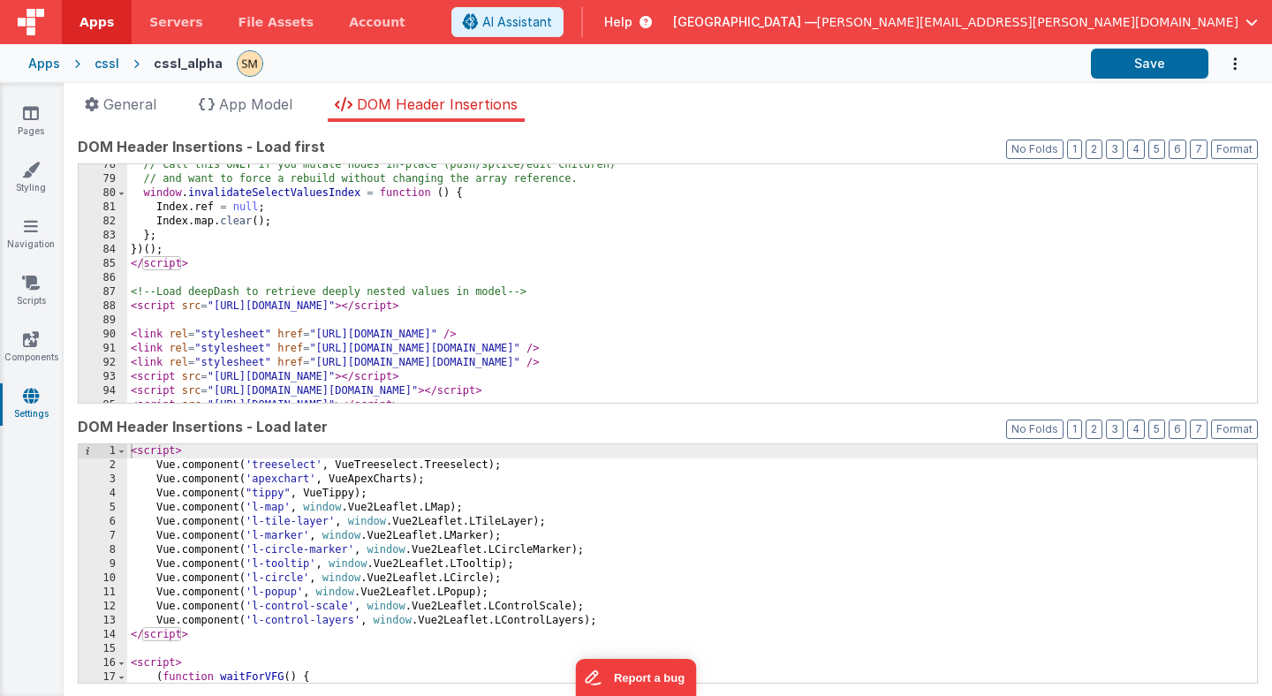
scroll to position [1119, 0]
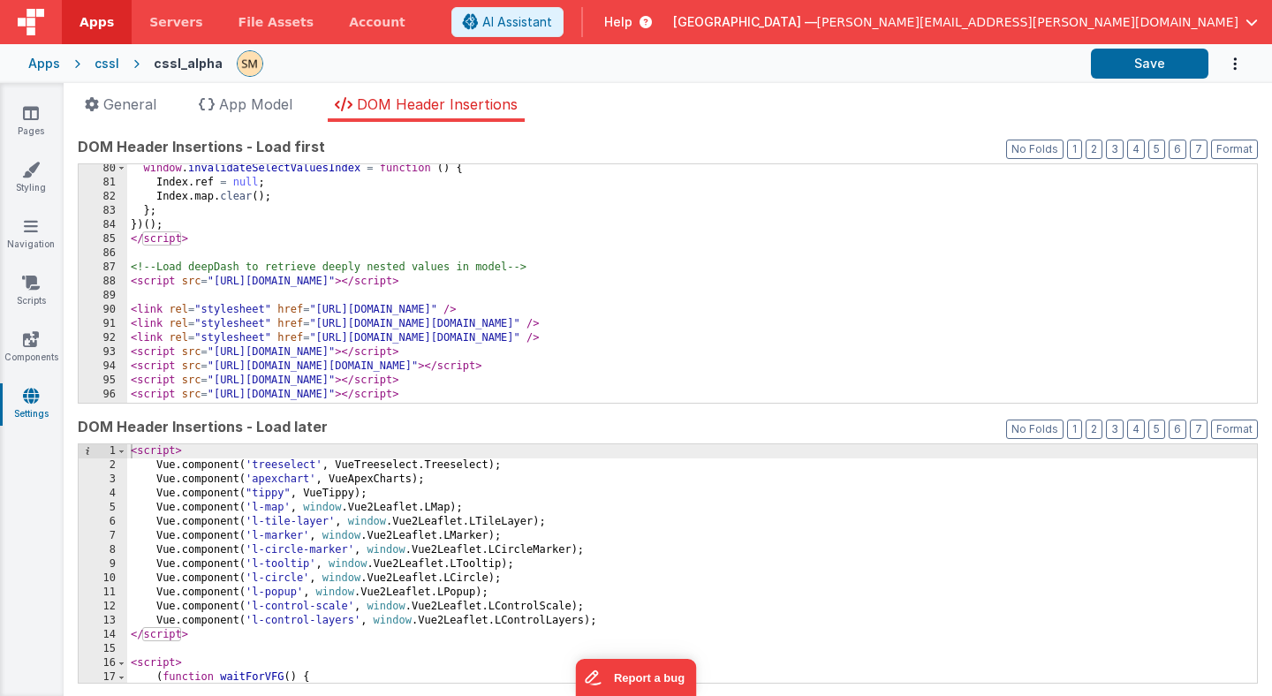
click at [193, 239] on div "window . invalidateSelectValuesIndex = function ( ) { Index . ref = null ; Inde…" at bounding box center [692, 295] width 1130 height 267
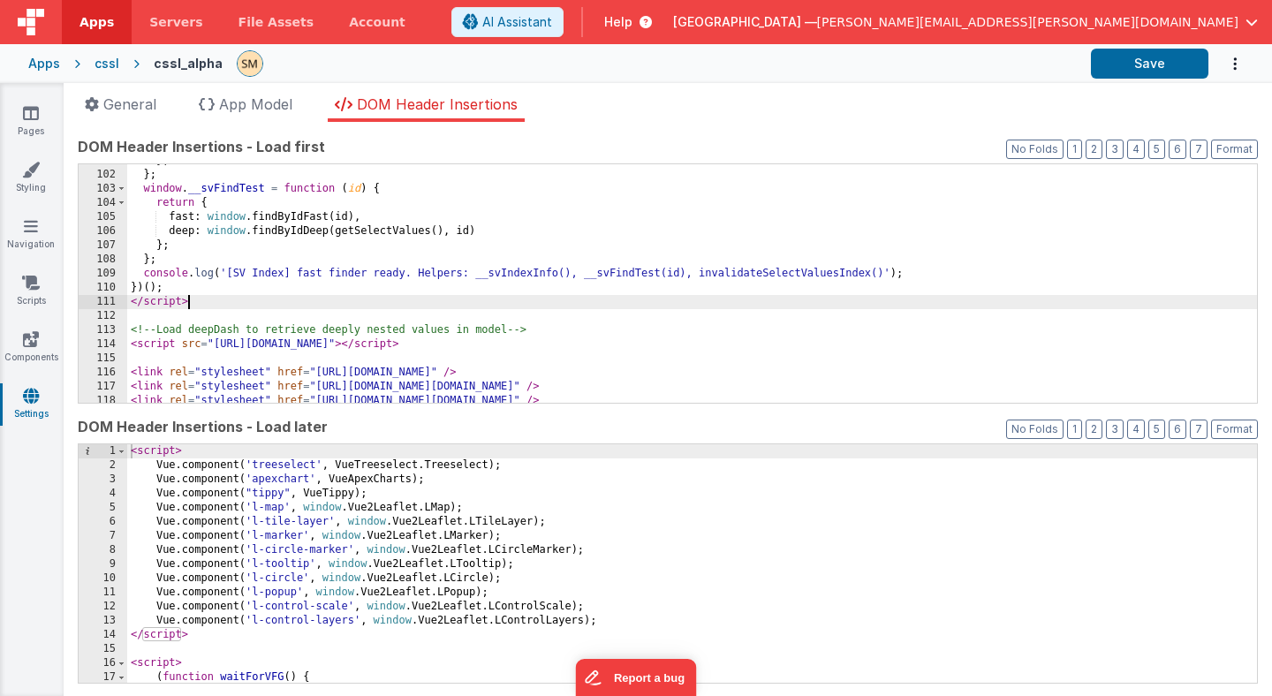
scroll to position [1445, 0]
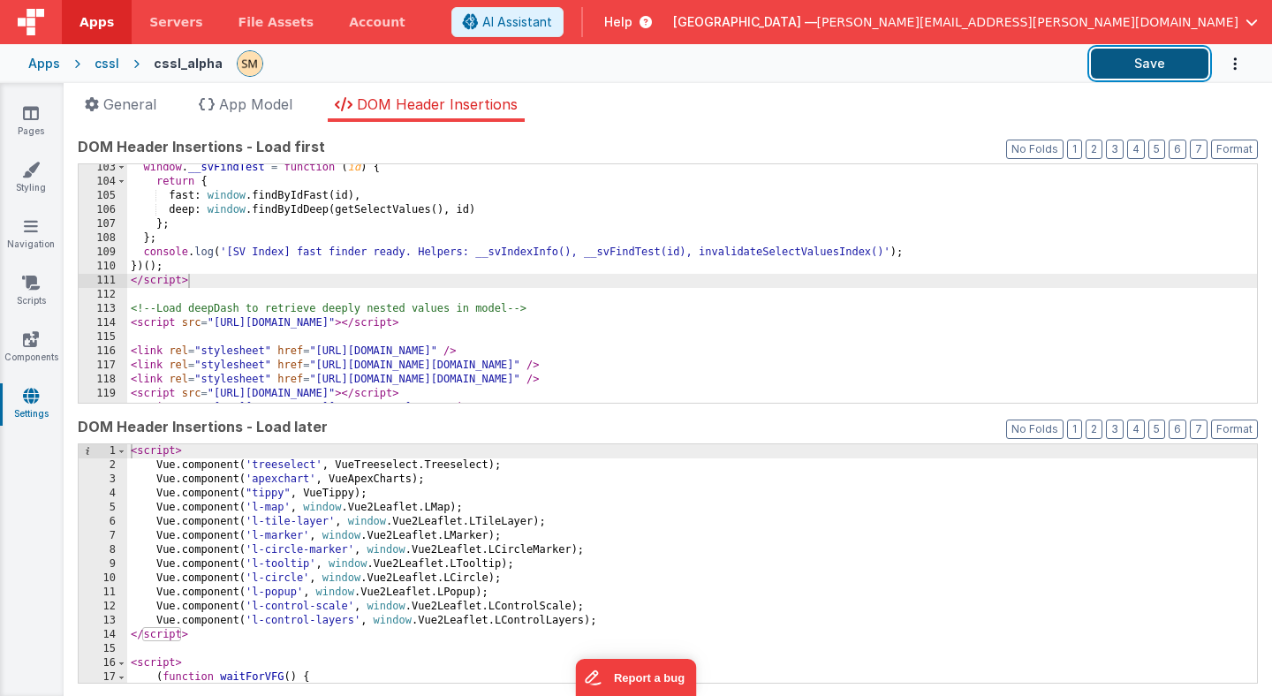
click at [1148, 64] on button "Save" at bounding box center [1149, 64] width 117 height 30
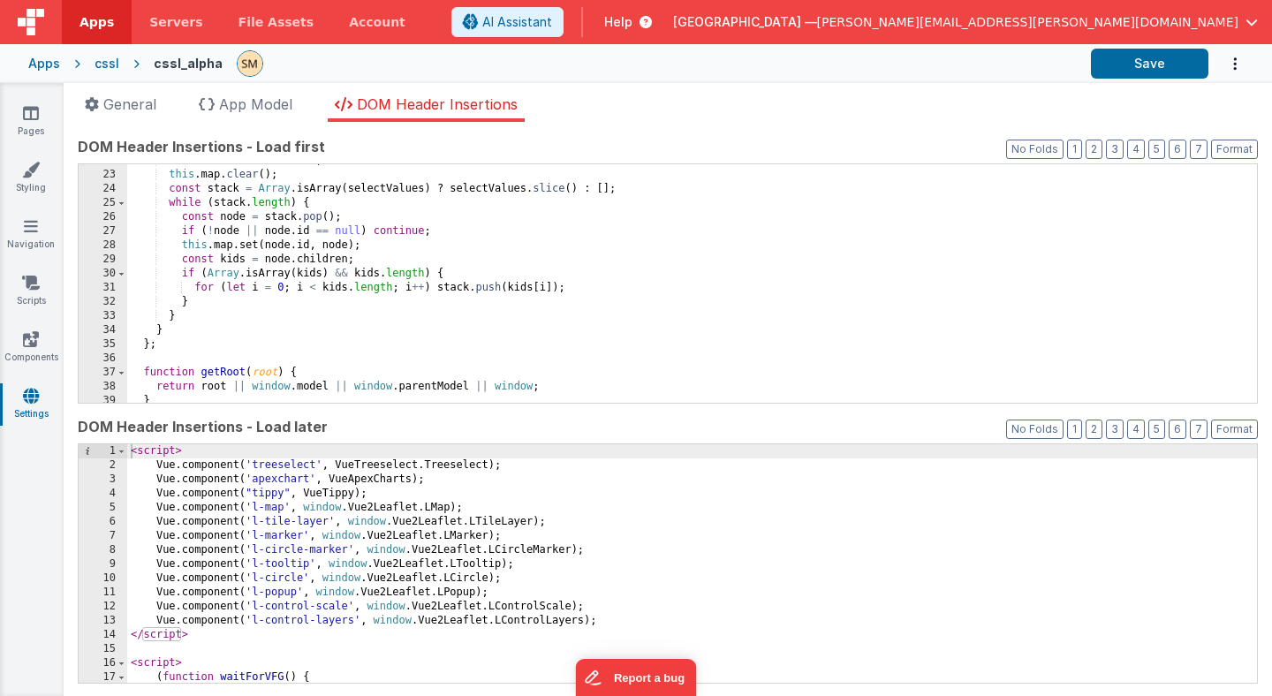
scroll to position [319, 0]
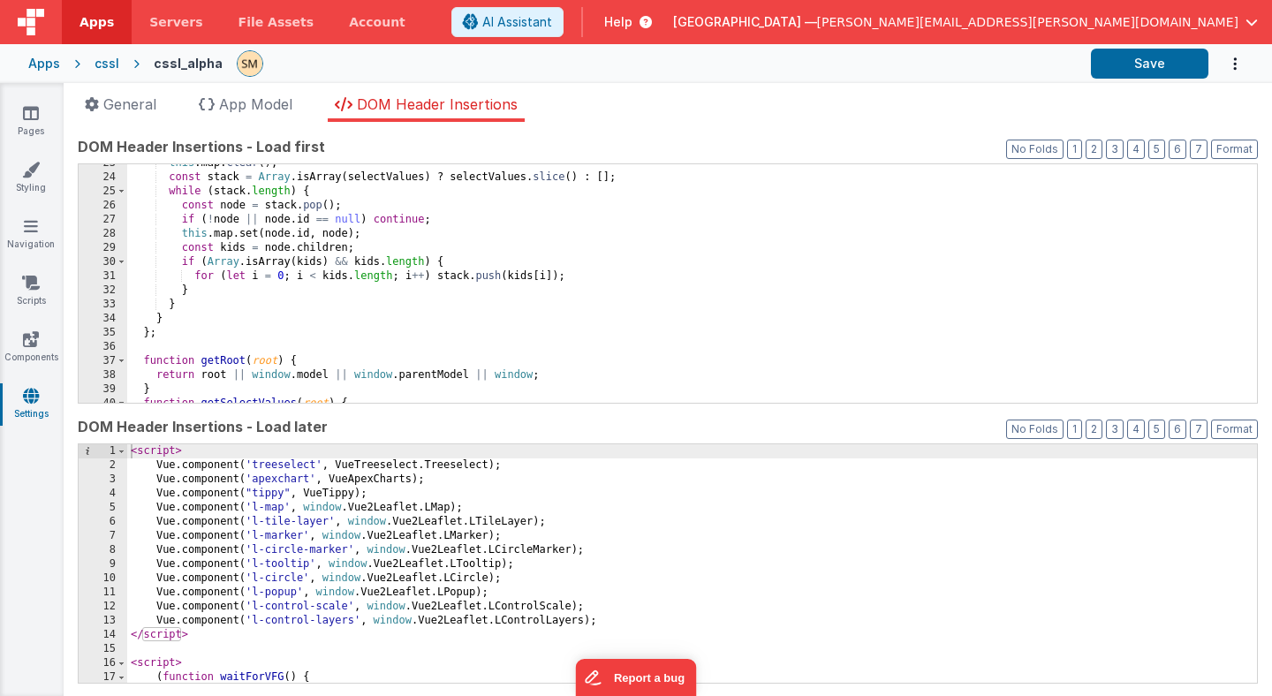
click at [246, 336] on div "this . map . clear ( ) ; const stack = Array . isArray ( selectValues ) ? selec…" at bounding box center [692, 289] width 1130 height 267
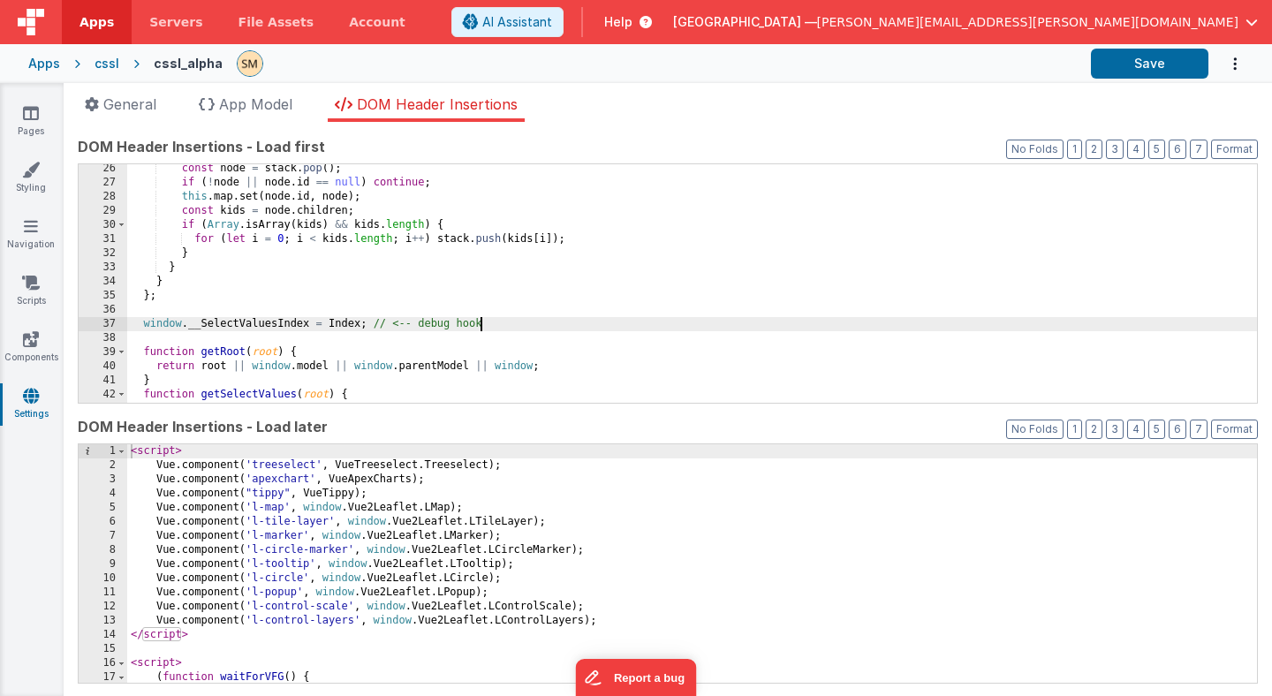
scroll to position [356, 0]
click at [1147, 66] on button "Save" at bounding box center [1149, 64] width 117 height 30
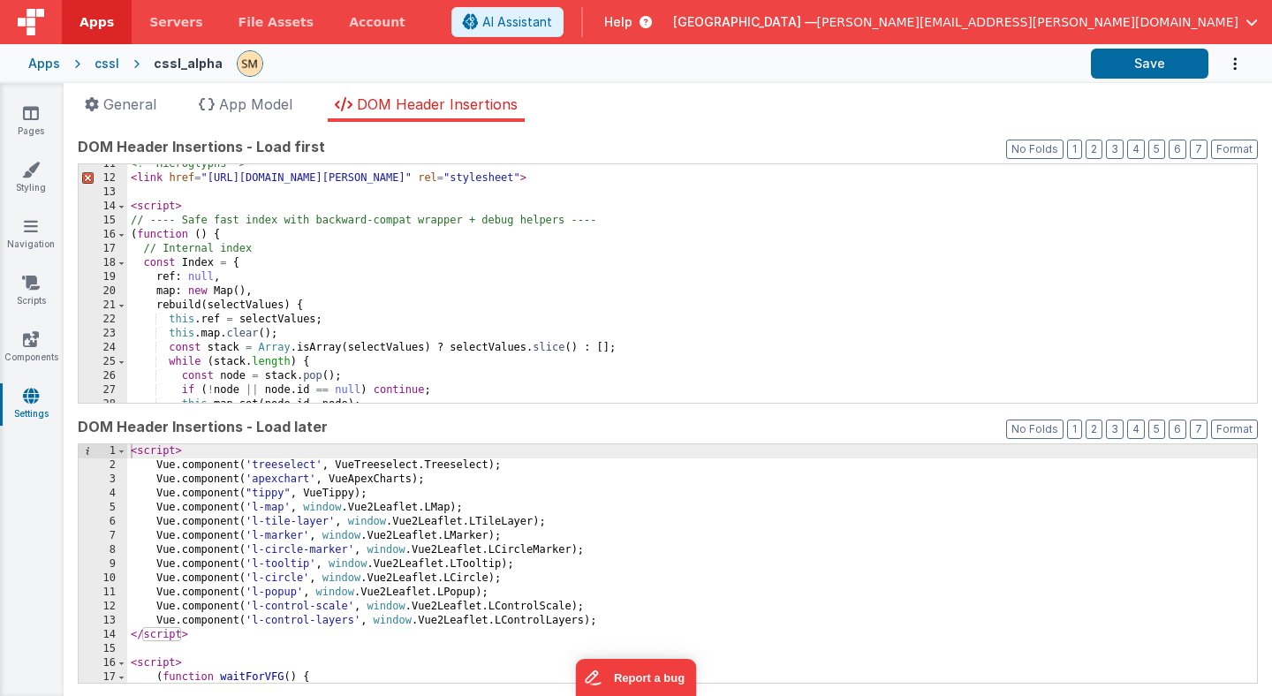
scroll to position [133, 0]
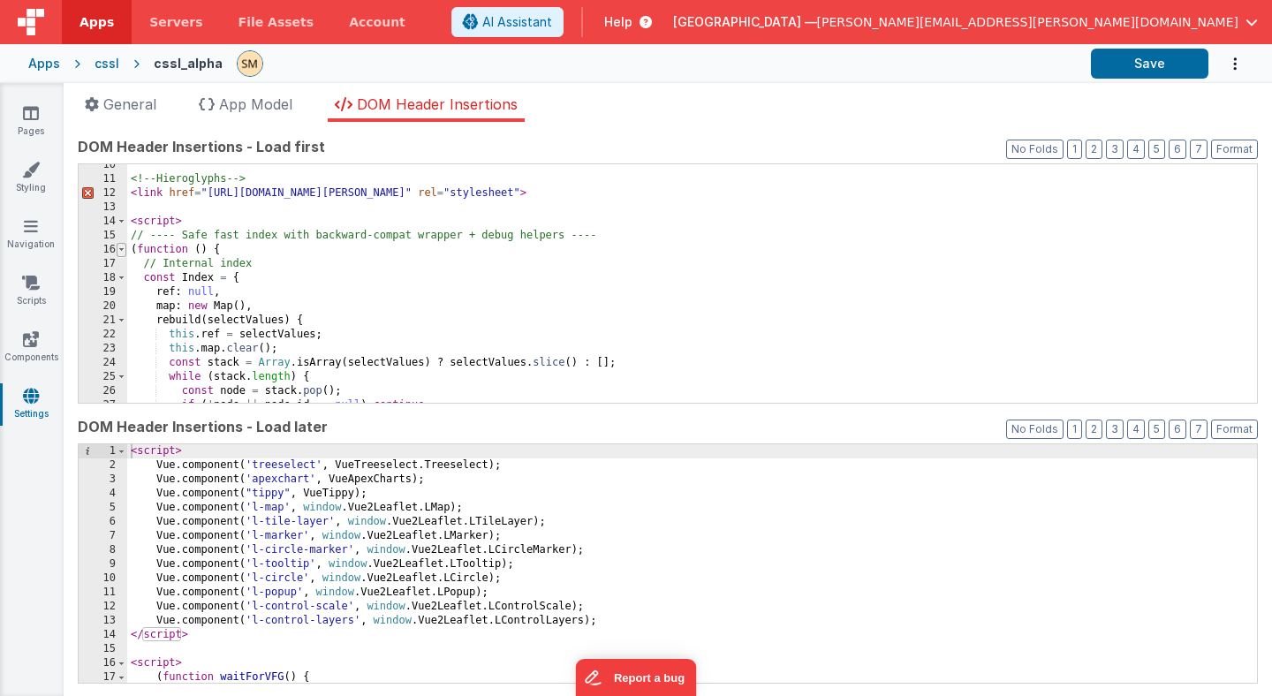
click at [123, 247] on span at bounding box center [122, 250] width 10 height 14
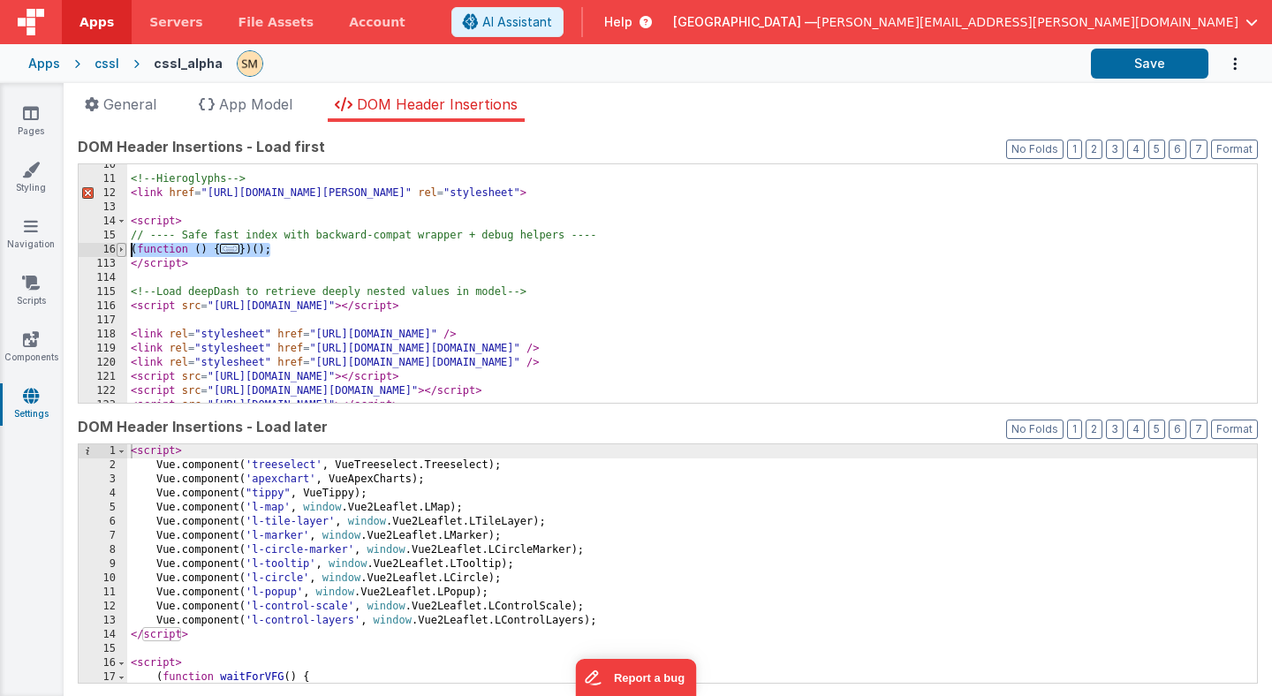
drag, startPoint x: 292, startPoint y: 248, endPoint x: 117, endPoint y: 246, distance: 174.0
click at [117, 246] on div "10 11 12 13 14 15 16 113 114 115 116 117 118 119 120 121 122 123 124 <!-- Hiero…" at bounding box center [668, 283] width 1180 height 240
click at [278, 249] on div "<!-- Hieroglyphs --> < link href = "https://fonts.googleapis.com/css2?family=No…" at bounding box center [692, 291] width 1130 height 267
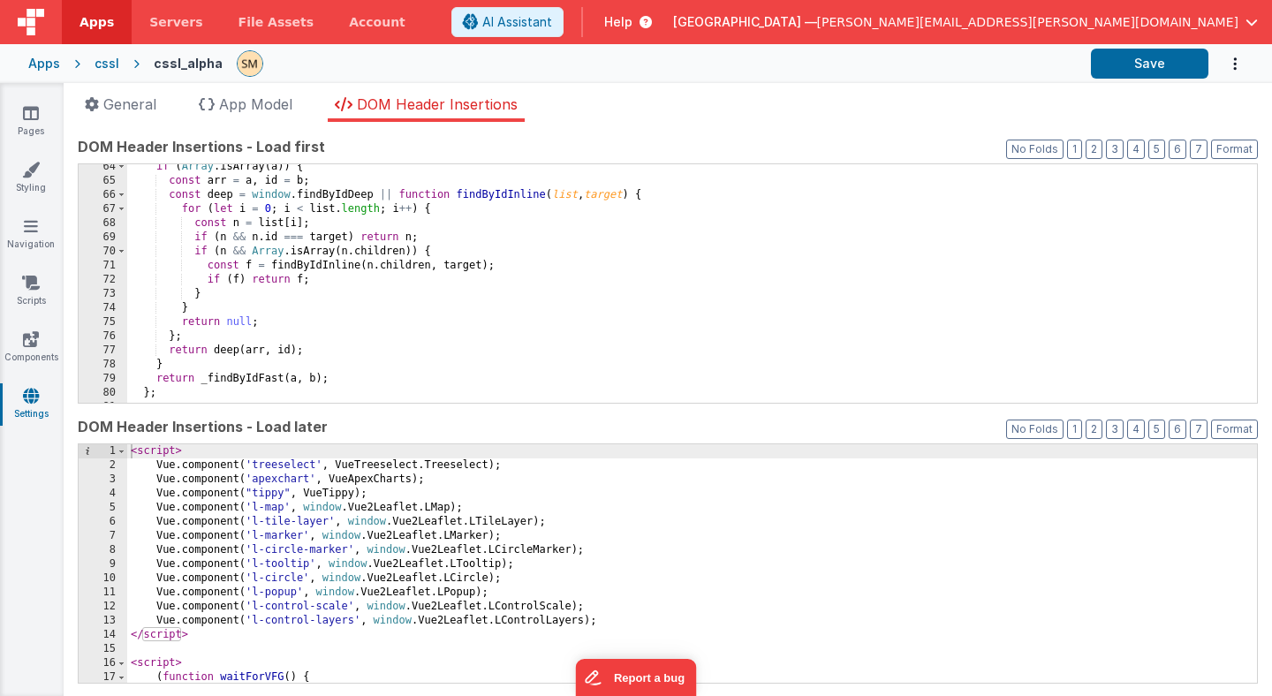
scroll to position [850, 0]
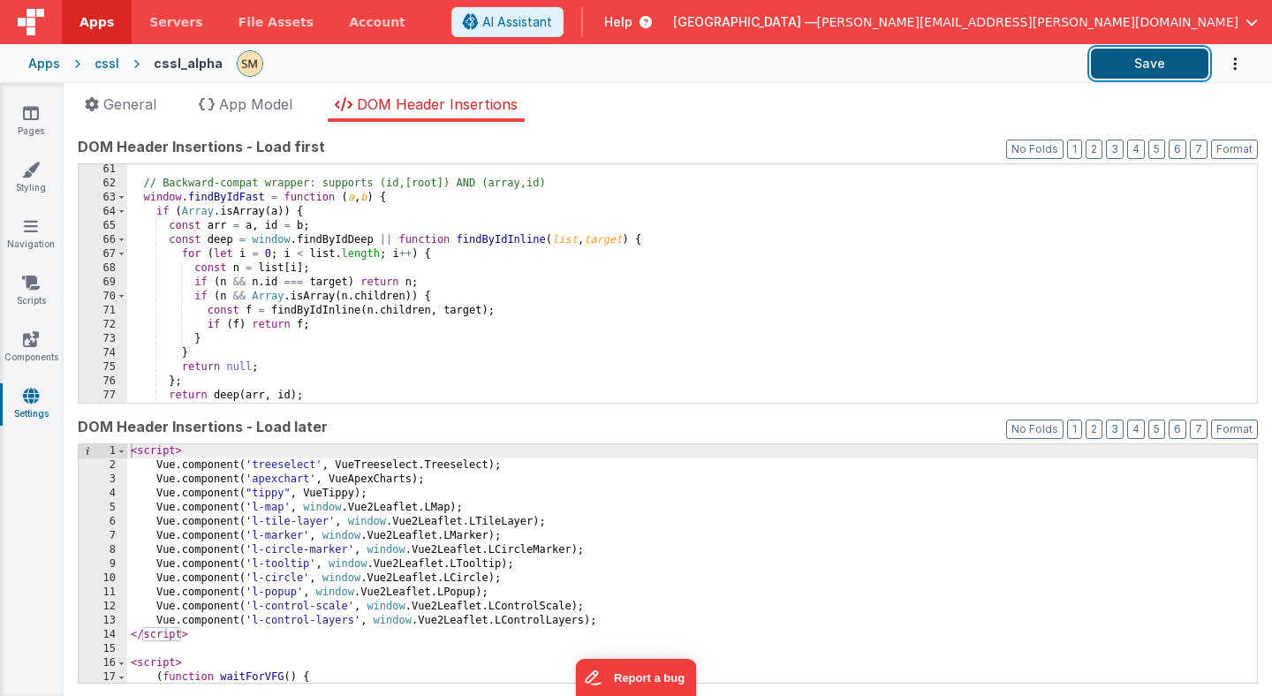
click at [1168, 65] on button "Save" at bounding box center [1149, 64] width 117 height 30
click at [1155, 62] on button "Save" at bounding box center [1149, 64] width 117 height 30
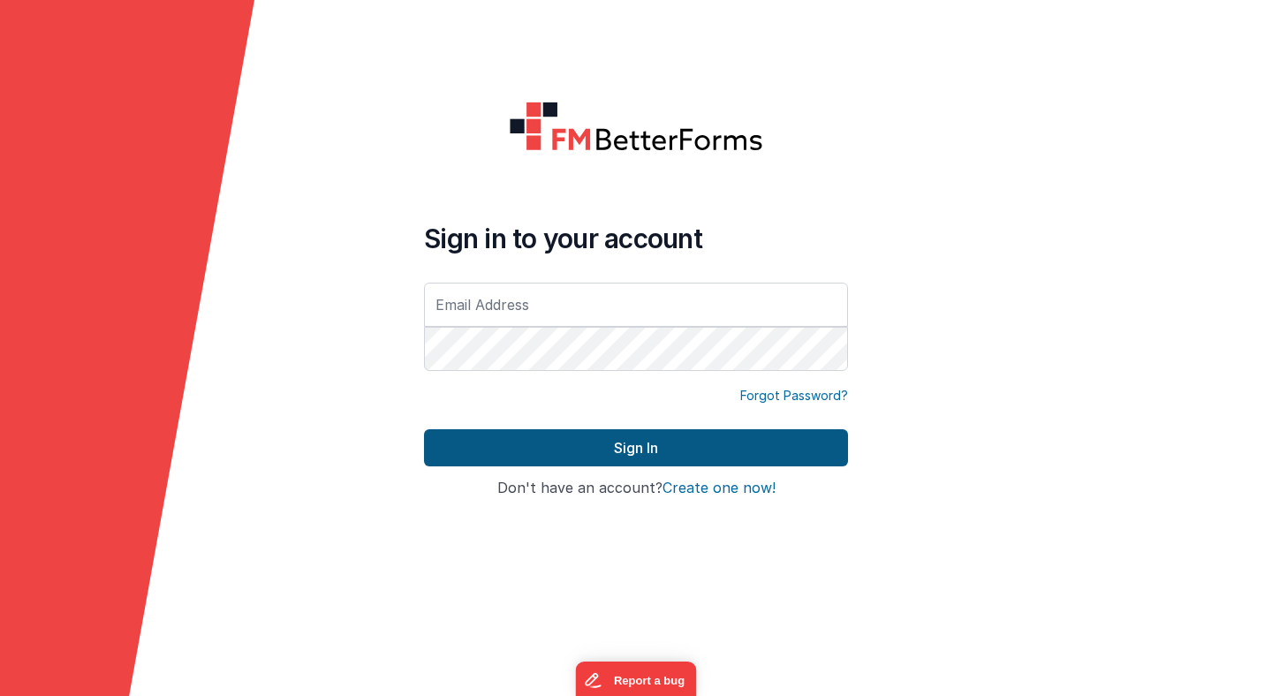
type input "[PERSON_NAME][EMAIL_ADDRESS][PERSON_NAME][DOMAIN_NAME]"
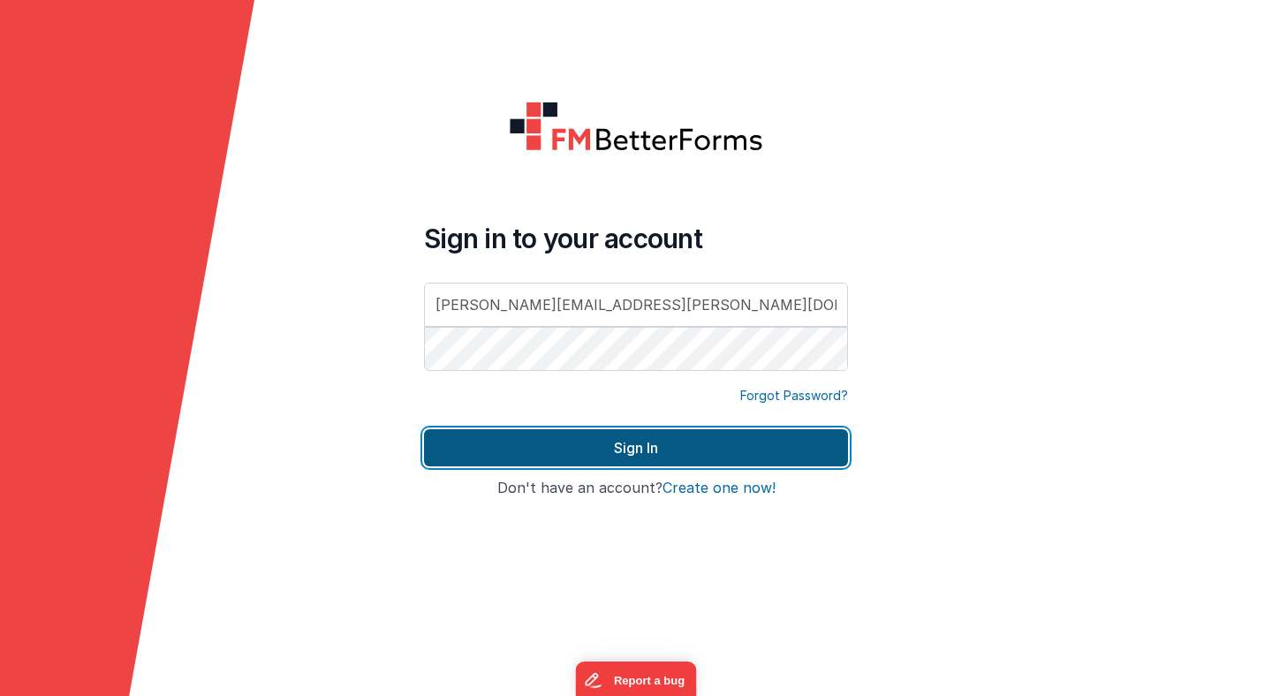
click at [717, 446] on button "Sign In" at bounding box center [636, 447] width 424 height 37
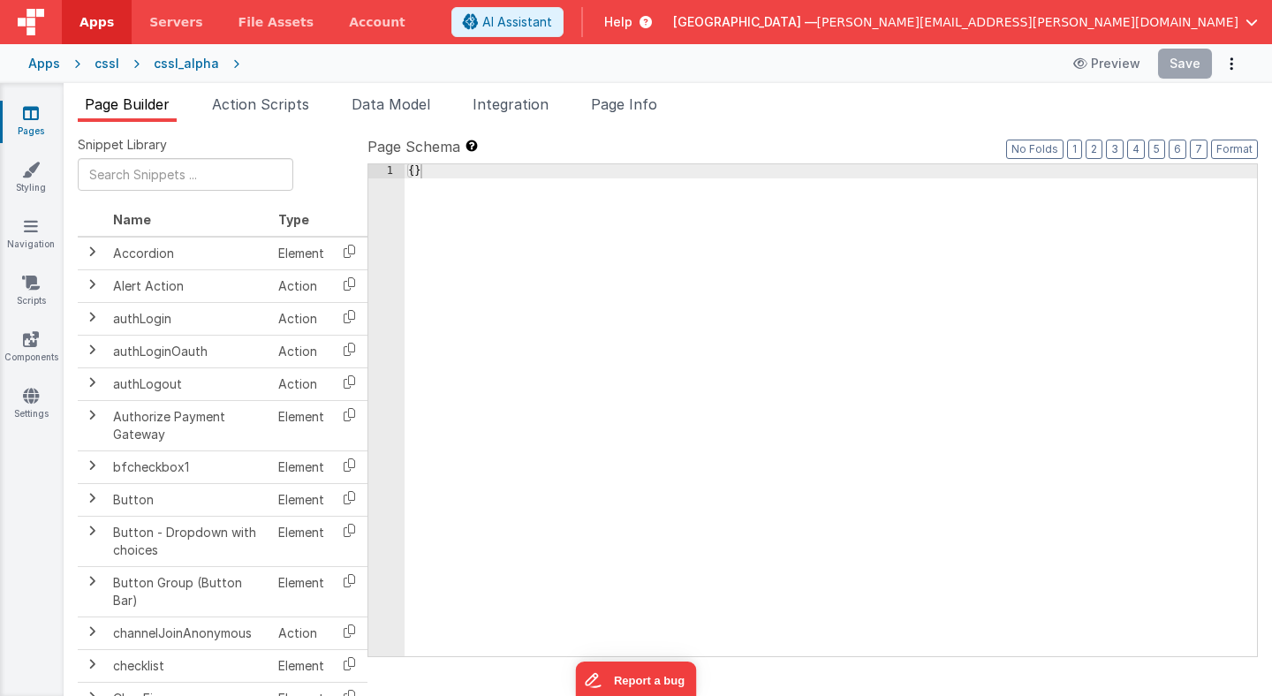
type input "FR_6188F613-84C9-0743-86E5-8DFE417F61A0"
type input "Search"
checkbox input "false"
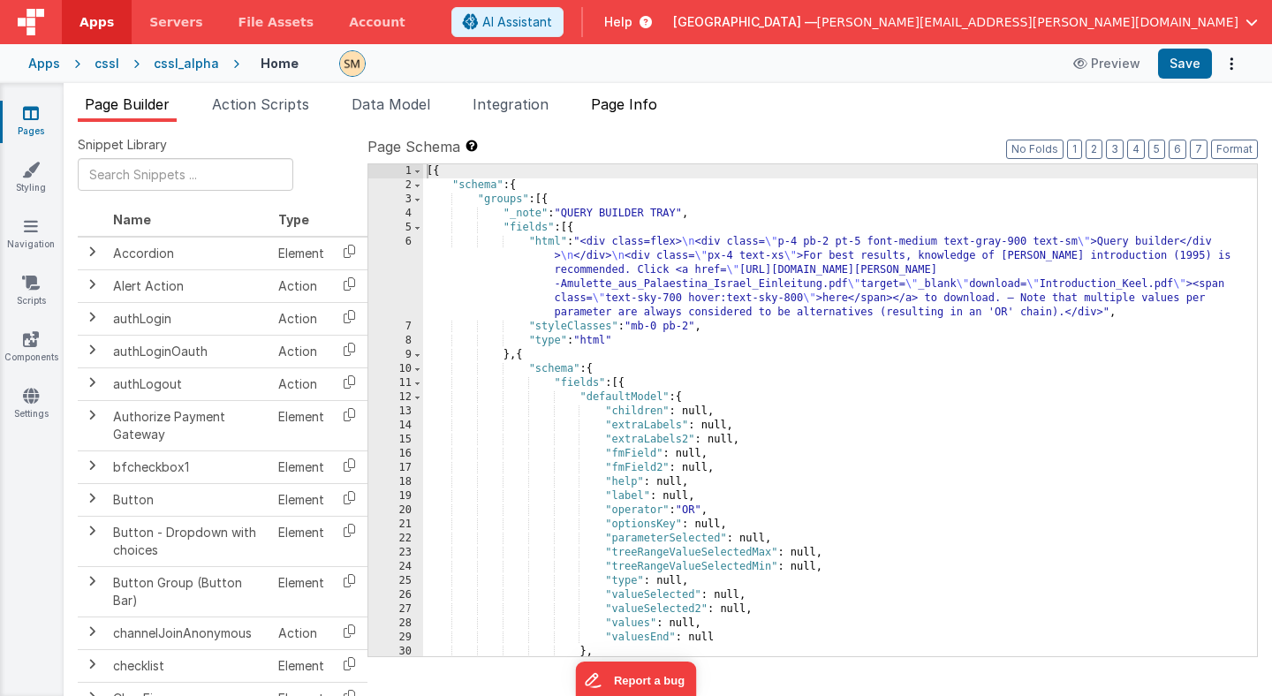
click at [638, 102] on span "Page Info" at bounding box center [624, 104] width 66 height 18
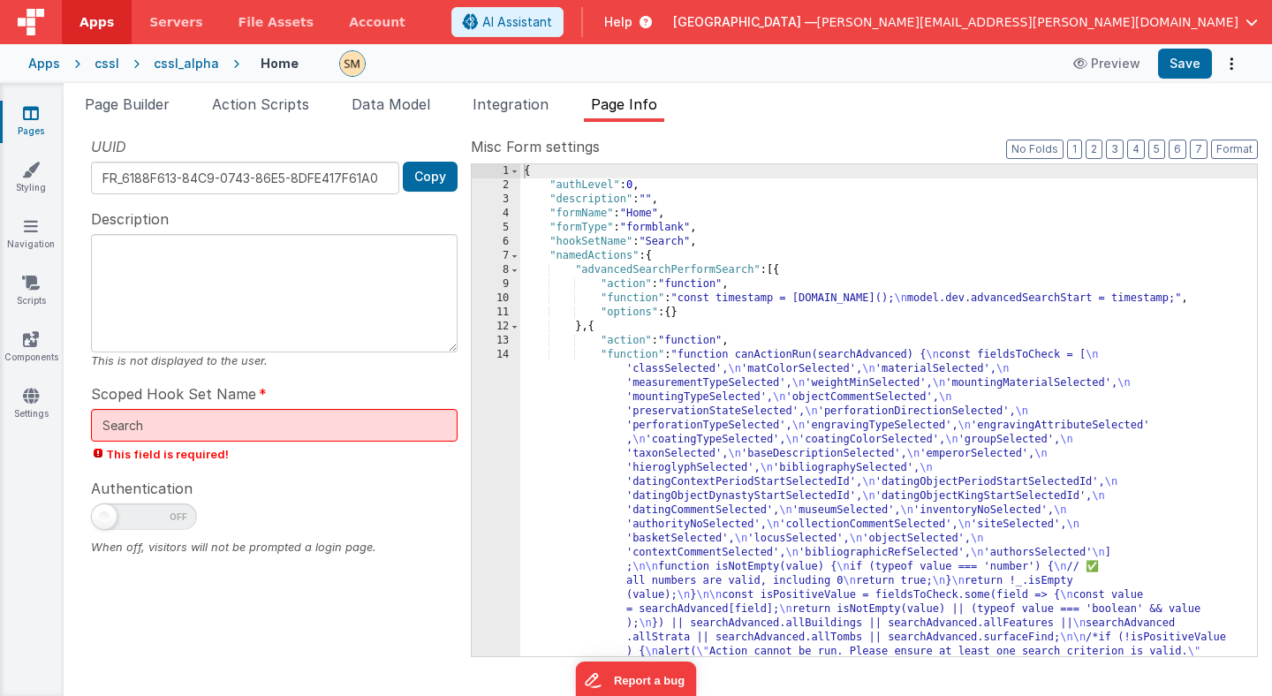
click at [661, 292] on div "{ "authLevel" : 0 , "description" : "" , "formName" : "Home" , "formType" : "fo…" at bounding box center [888, 622] width 737 height 916
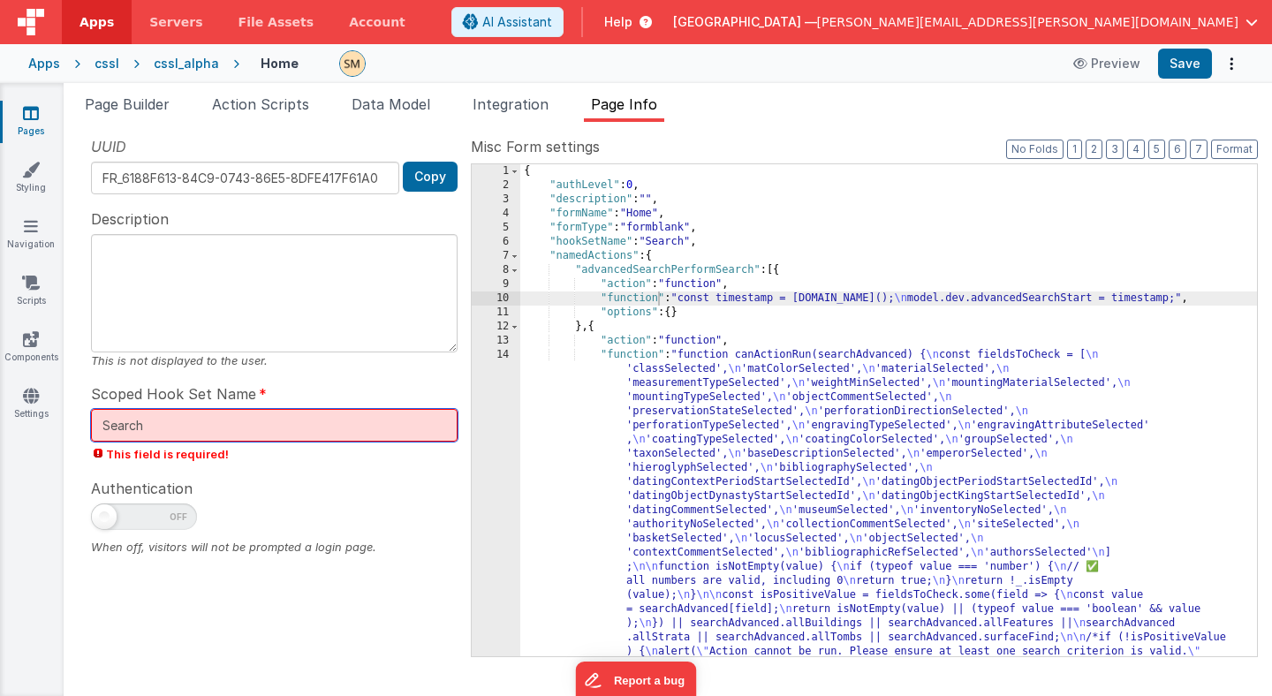
click at [381, 428] on input "Search" at bounding box center [274, 425] width 367 height 33
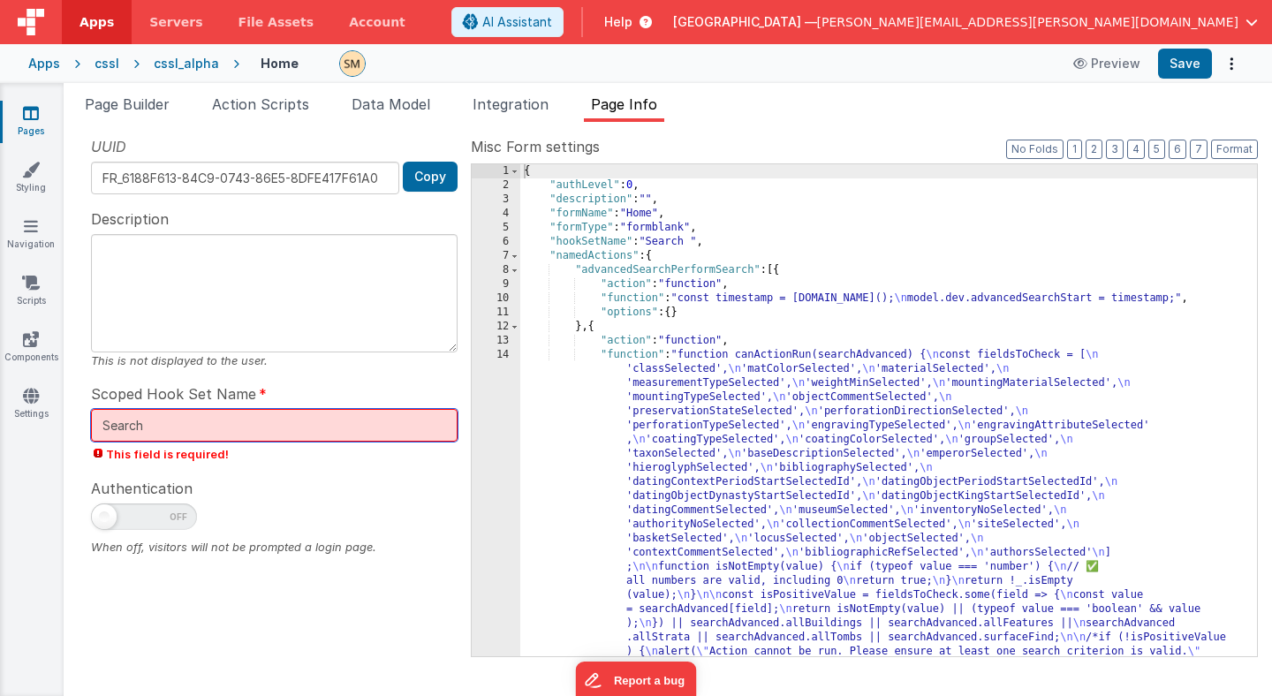
type input "Search"
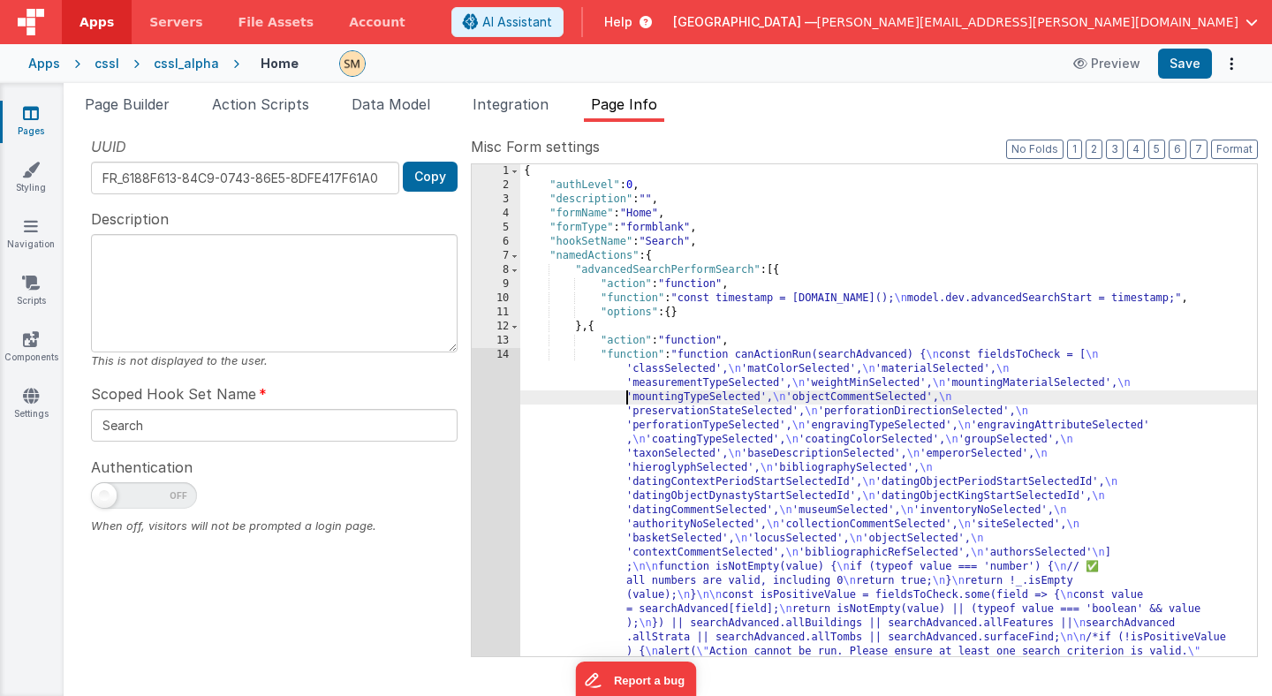
click at [620, 395] on div "{ "authLevel" : 0 , "description" : "" , "formName" : "Home" , "formType" : "fo…" at bounding box center [888, 622] width 737 height 916
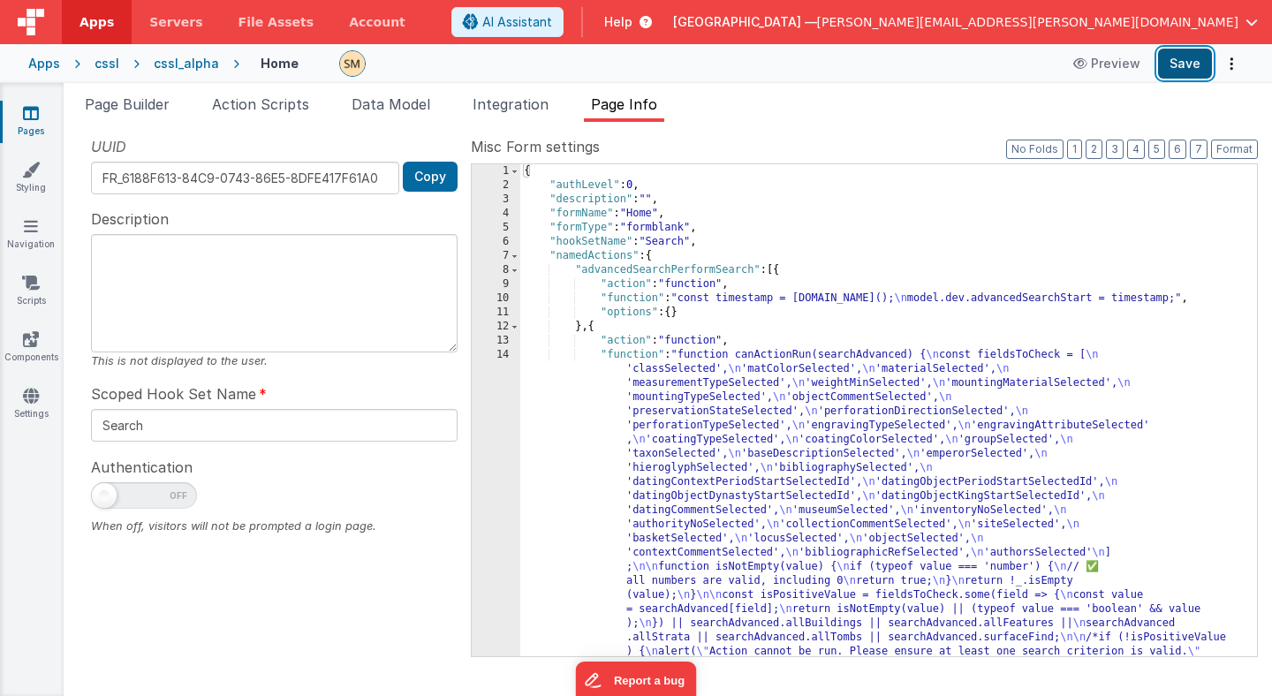
click at [1192, 66] on button "Save" at bounding box center [1185, 64] width 54 height 30
click at [1117, 147] on button "3" at bounding box center [1115, 149] width 18 height 19
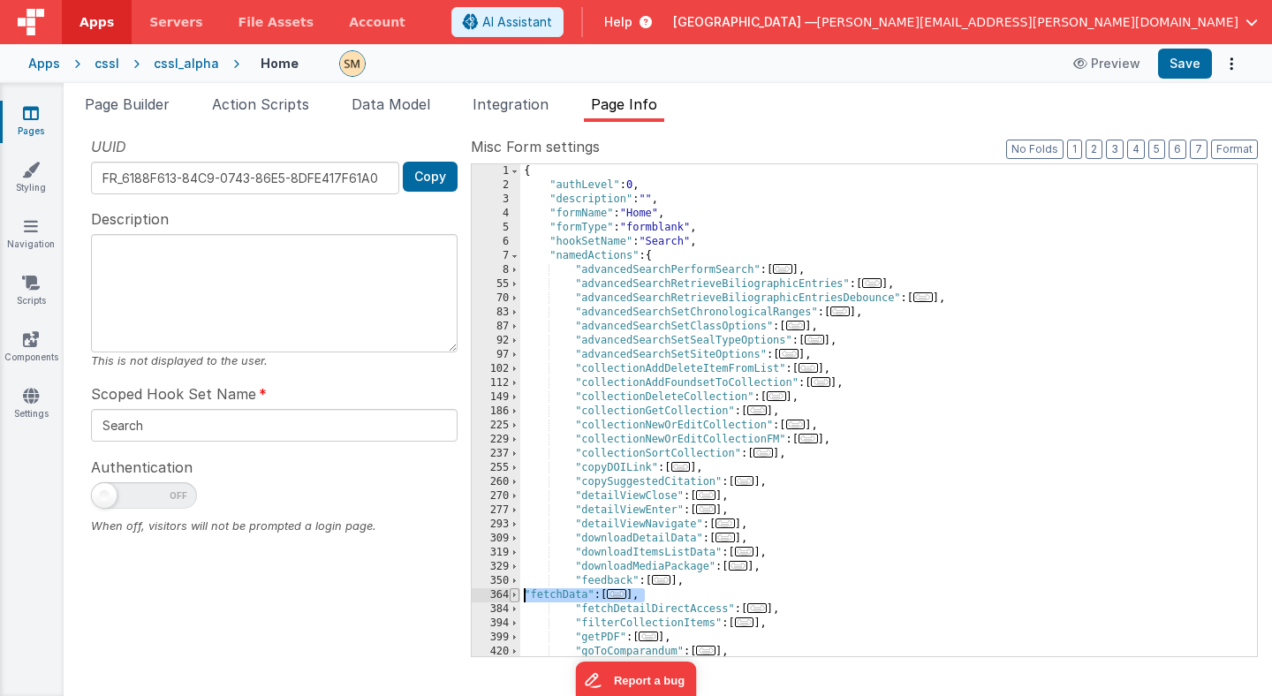
drag, startPoint x: 652, startPoint y: 597, endPoint x: 511, endPoint y: 596, distance: 140.5
click at [511, 596] on div "1 2 3 4 5 6 7 8 55 70 83 87 92 97 102 112 149 186 225 229 237 255 260 270 277 2…" at bounding box center [864, 410] width 787 height 494
paste textarea
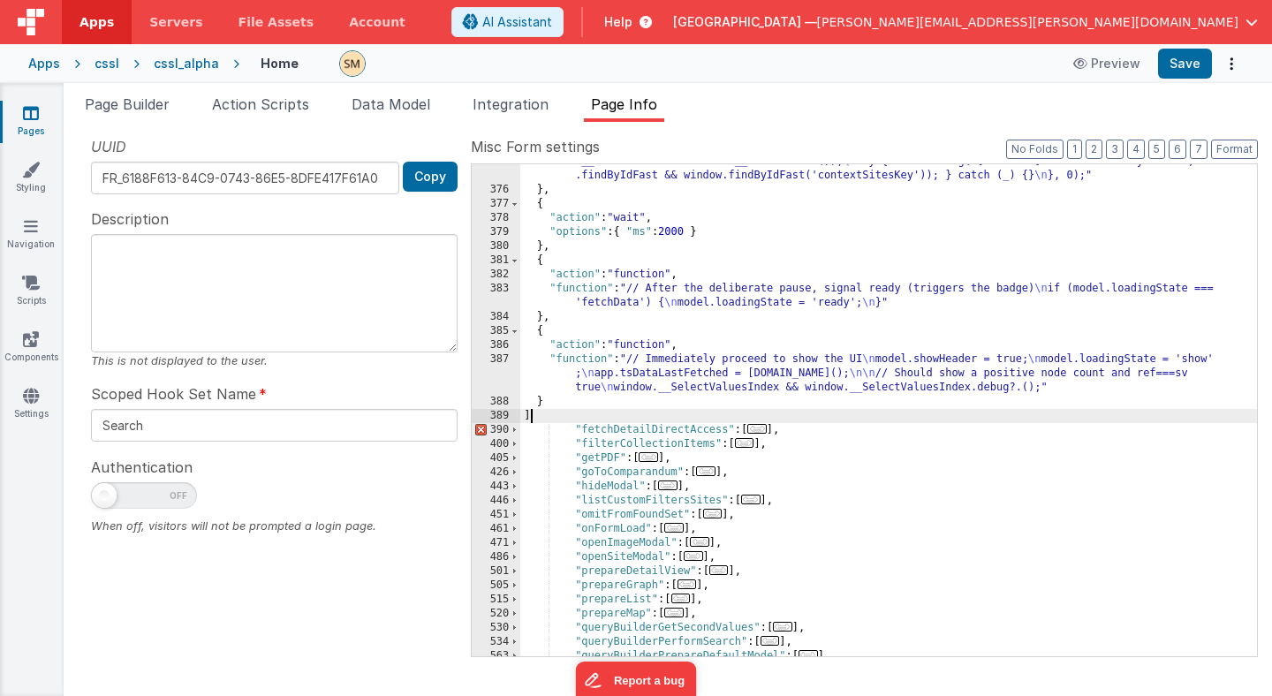
scroll to position [674, 0]
click at [1188, 62] on button "Save" at bounding box center [1185, 64] width 54 height 30
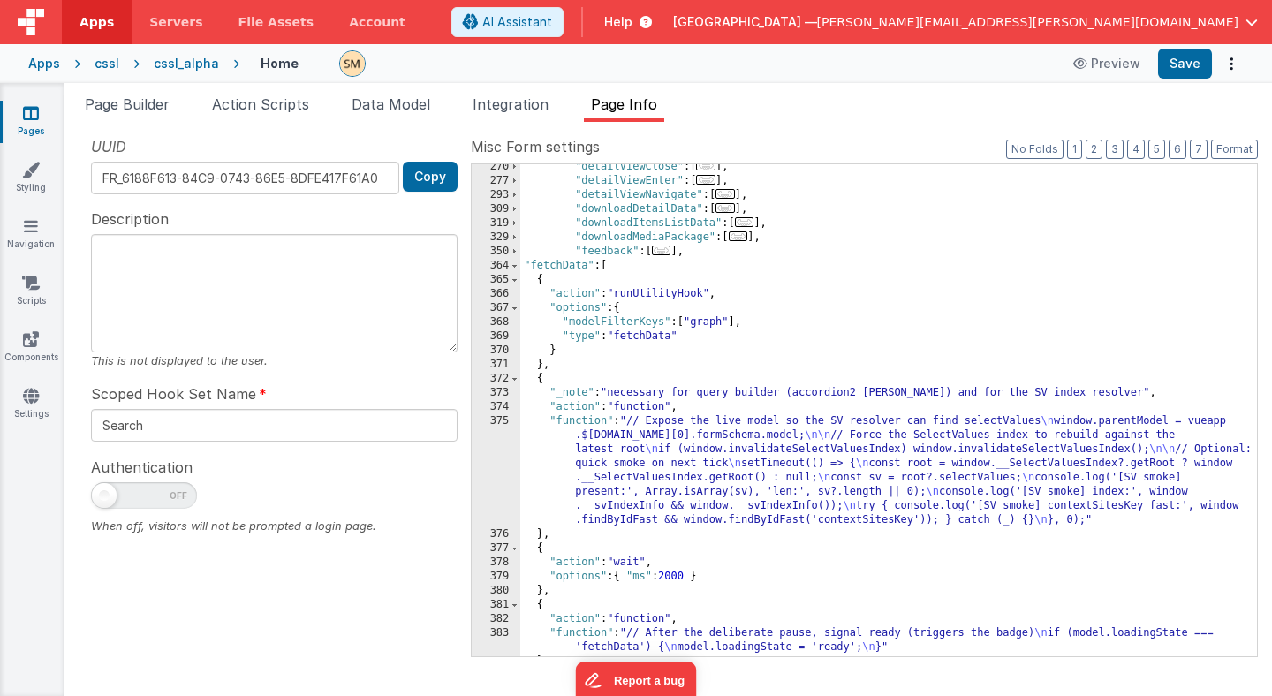
scroll to position [327, 0]
click at [515, 270] on span at bounding box center [515, 268] width 10 height 14
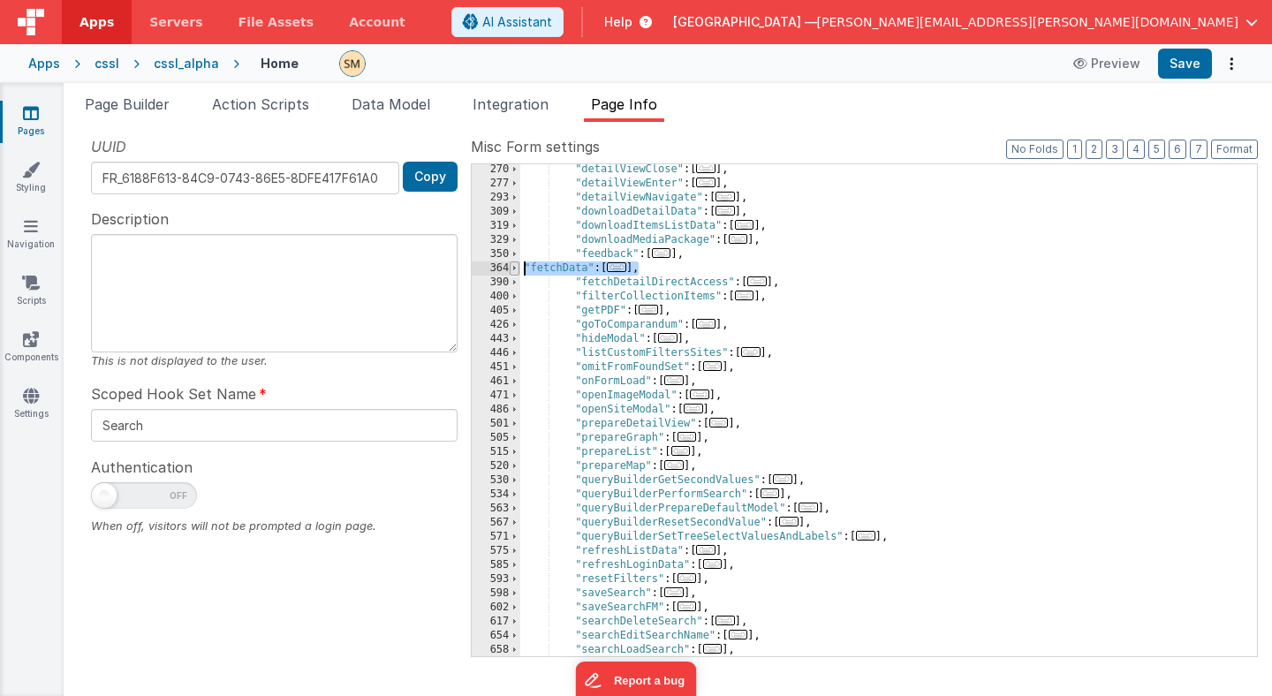
drag, startPoint x: 638, startPoint y: 269, endPoint x: 512, endPoint y: 274, distance: 125.5
click at [512, 274] on div "270 277 293 309 319 329 350 364 390 400 405 426 443 446 451 461 471 486 501 505…" at bounding box center [864, 410] width 787 height 494
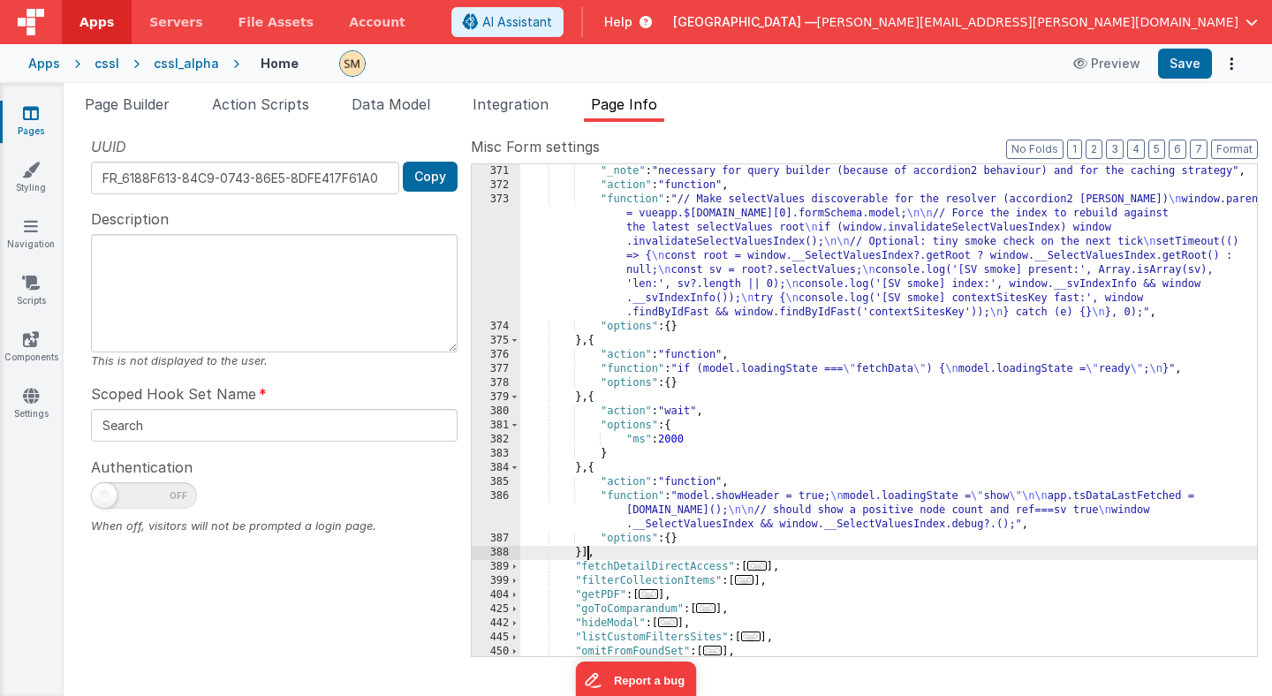
scroll to position [523, 0]
click at [1186, 68] on button "Save" at bounding box center [1185, 64] width 54 height 30
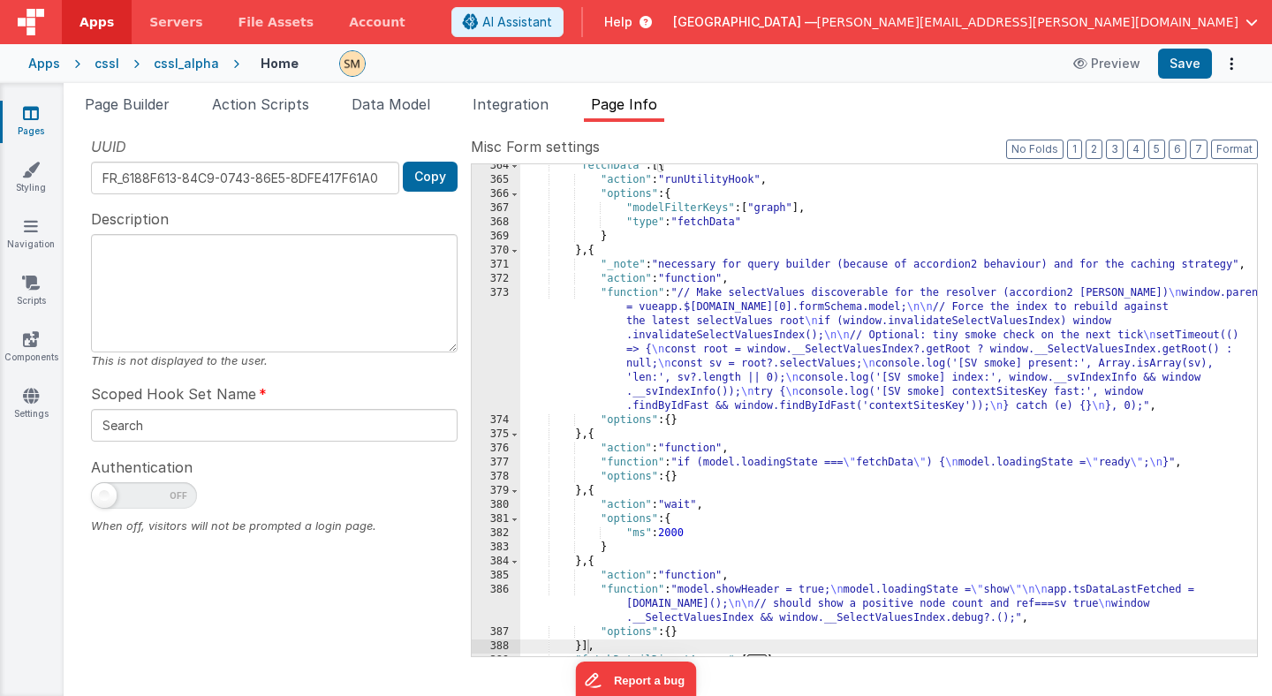
scroll to position [420, 0]
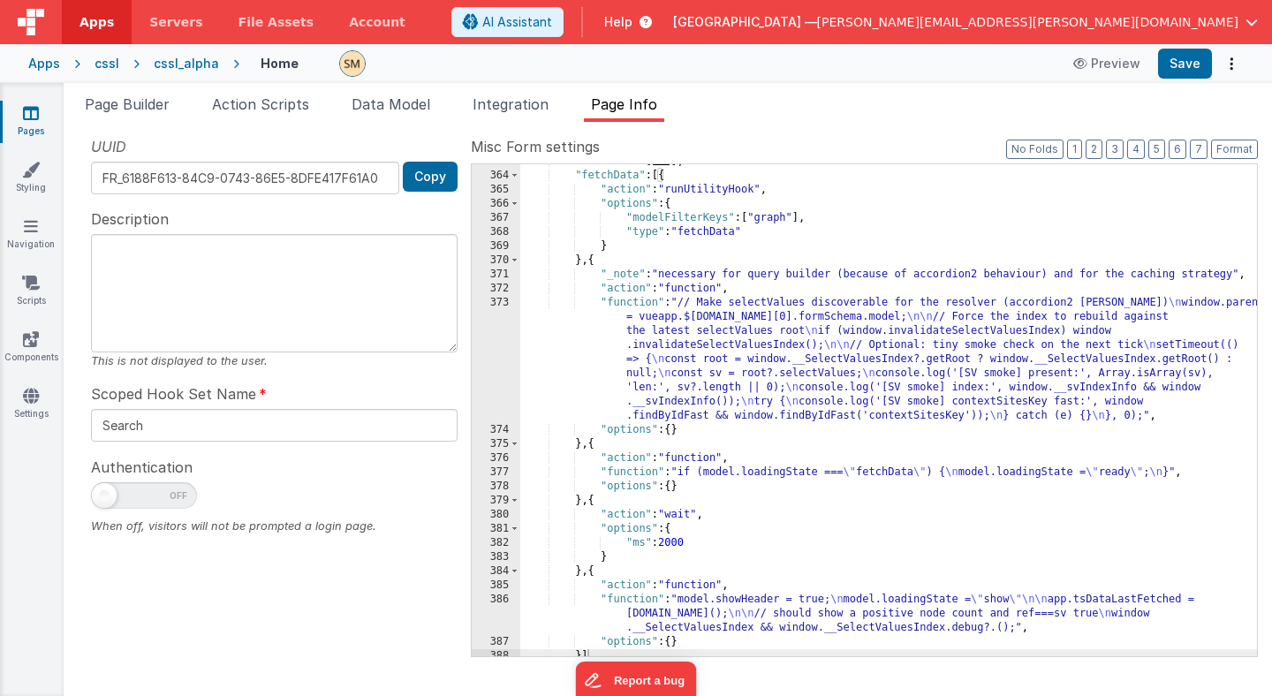
click at [759, 379] on div ""feedback" : [ ... ] , "fetchData" : [{ "action" : "runUtilityHook" , "options"…" at bounding box center [888, 415] width 737 height 520
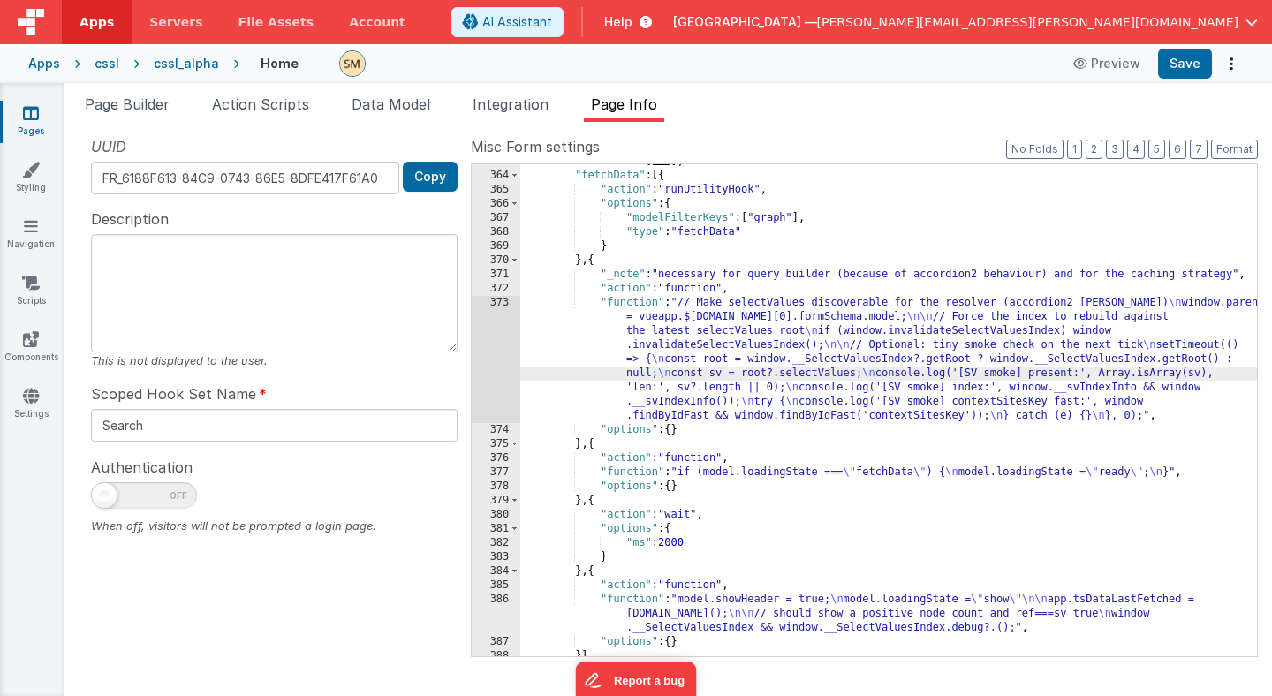
click at [500, 356] on div "373" at bounding box center [496, 359] width 49 height 127
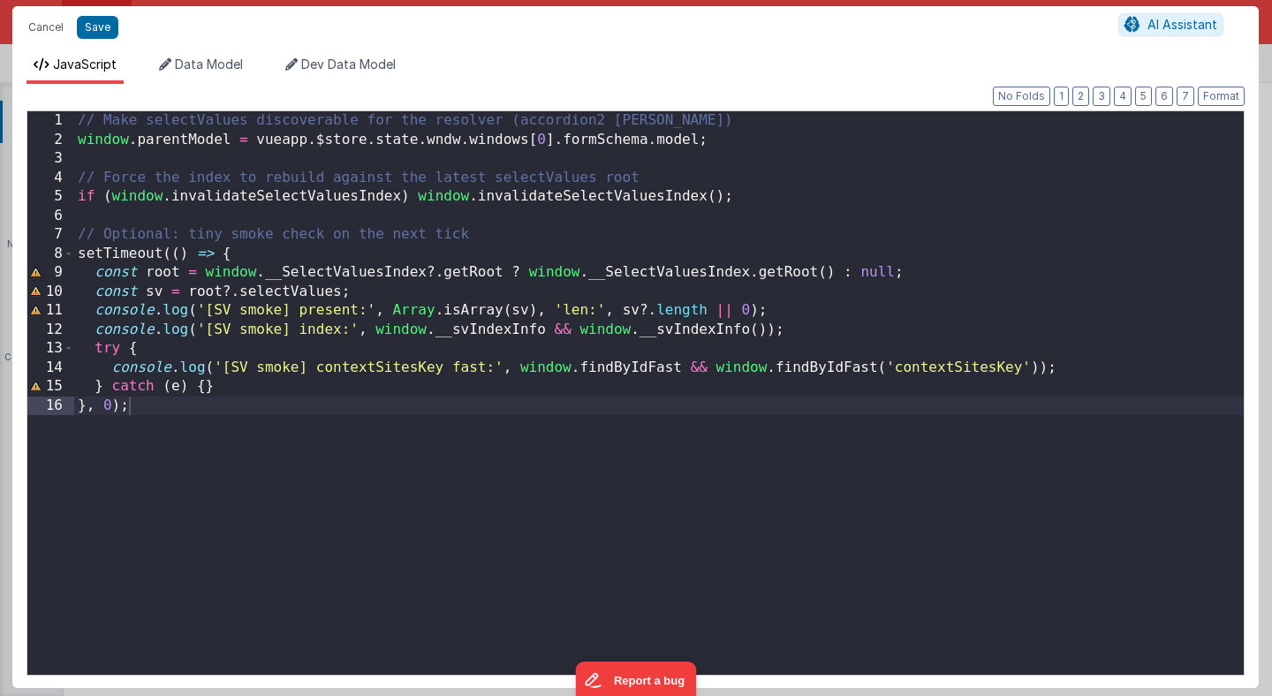
click at [477, 433] on div "// Make selectValues discoverable for the resolver (accordion2 quirk) window . …" at bounding box center [659, 411] width 1170 height 600
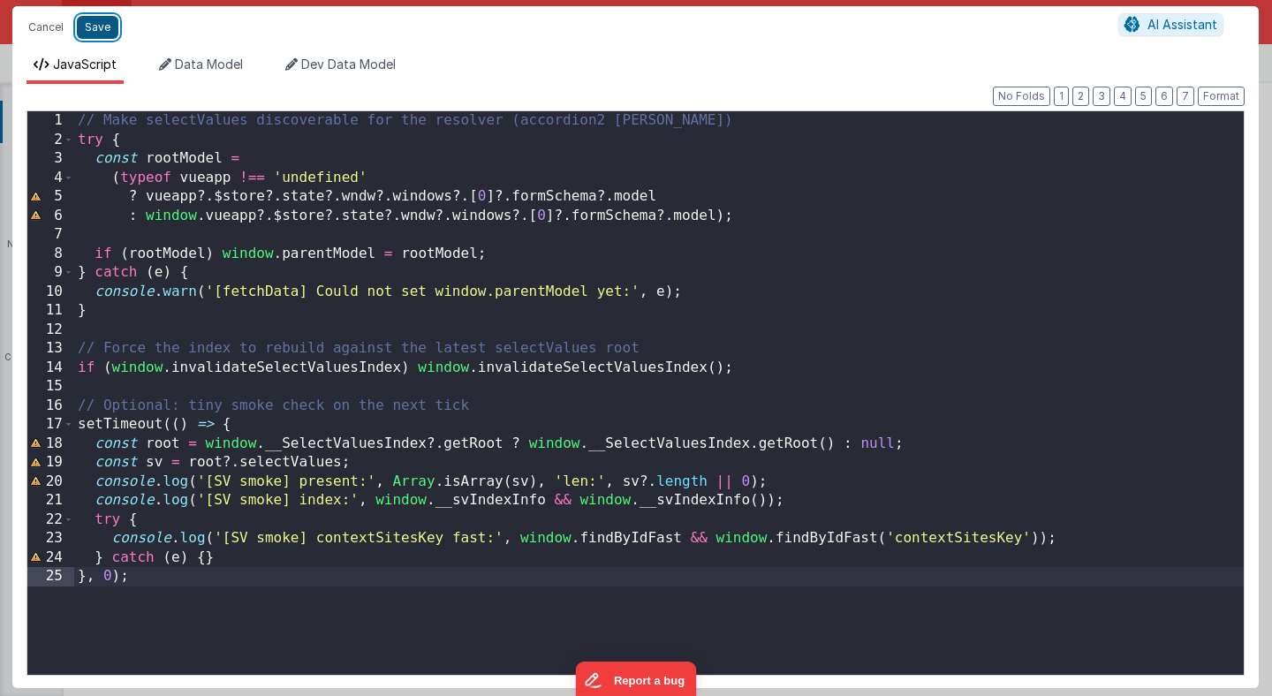
click at [94, 27] on button "Save" at bounding box center [98, 27] width 42 height 23
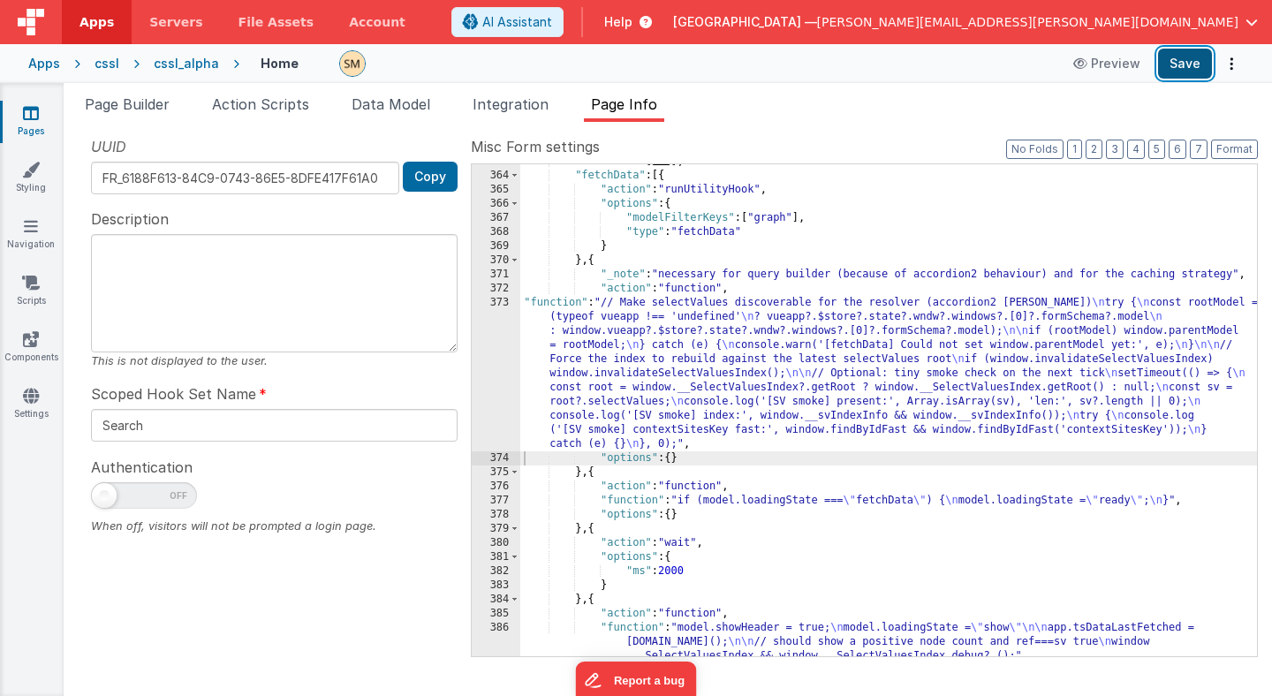
click at [1190, 61] on button "Save" at bounding box center [1185, 64] width 54 height 30
click at [47, 64] on div "Apps" at bounding box center [44, 64] width 32 height 18
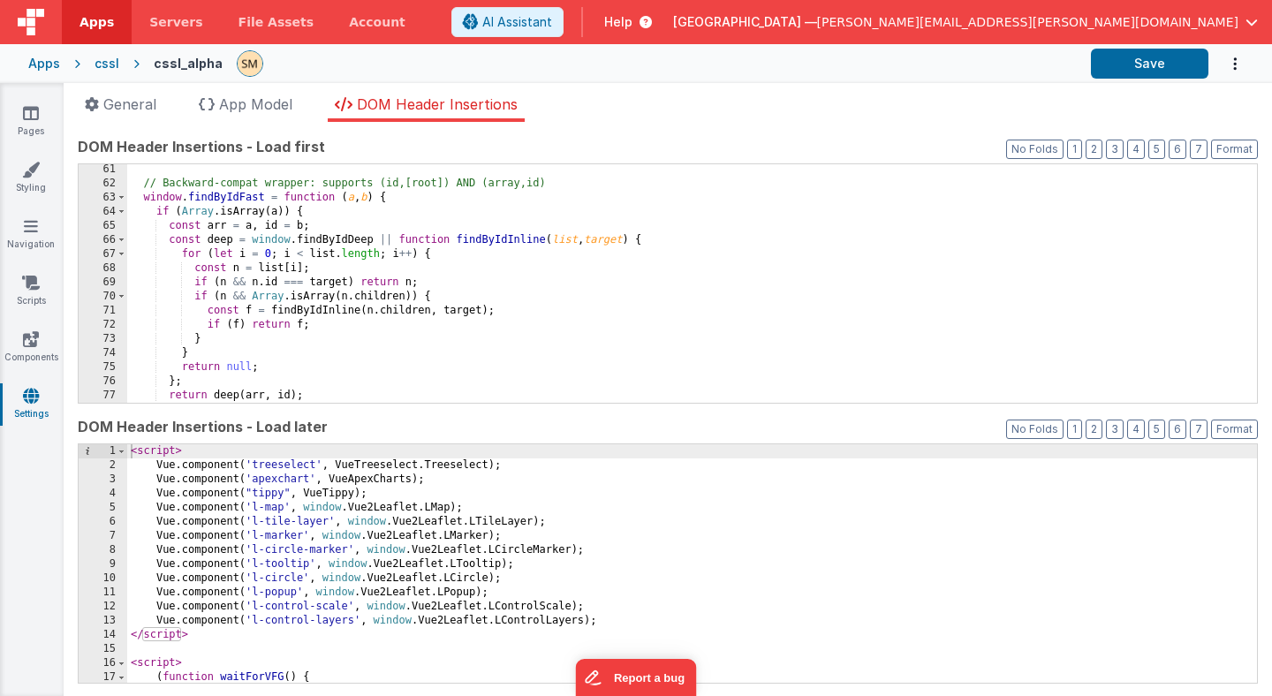
scroll to position [850, 0]
